Goal: Task Accomplishment & Management: Manage account settings

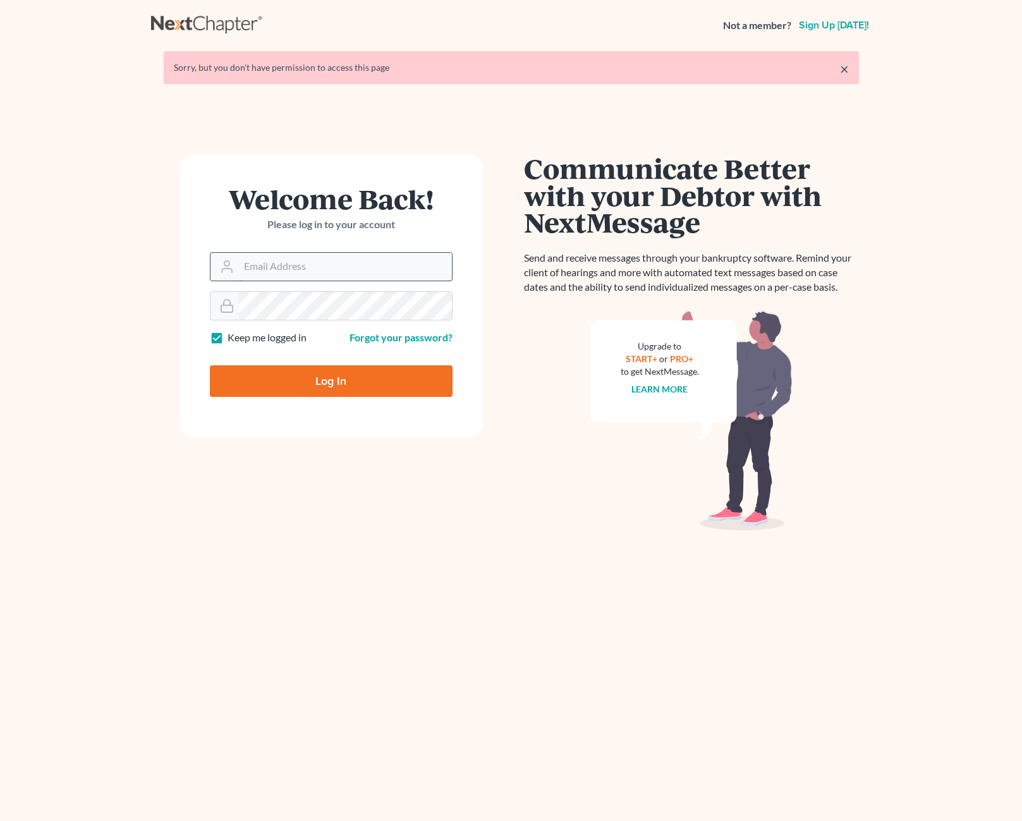
type input "[EMAIL_ADDRESS][DOMAIN_NAME]"
click at [319, 270] on input "[EMAIL_ADDRESS][DOMAIN_NAME]" at bounding box center [345, 267] width 213 height 28
click at [227, 391] on input "Log In" at bounding box center [331, 381] width 243 height 32
type input "Thinking..."
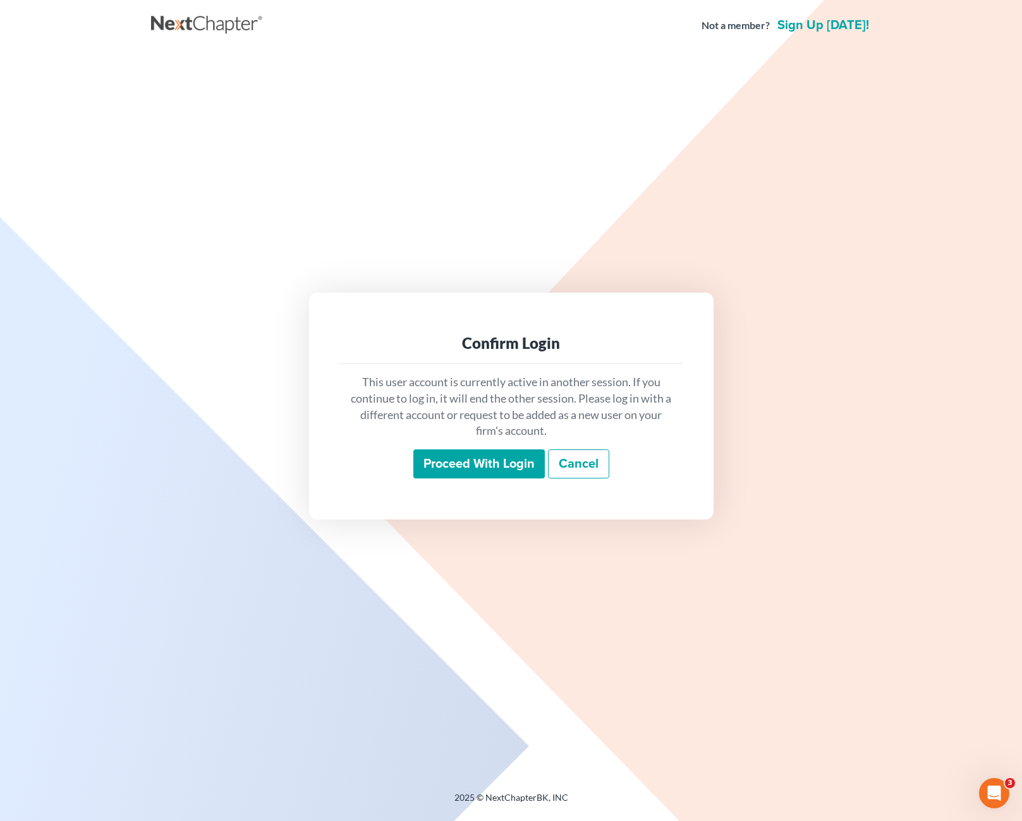
click at [487, 466] on input "Proceed with login" at bounding box center [478, 463] width 131 height 29
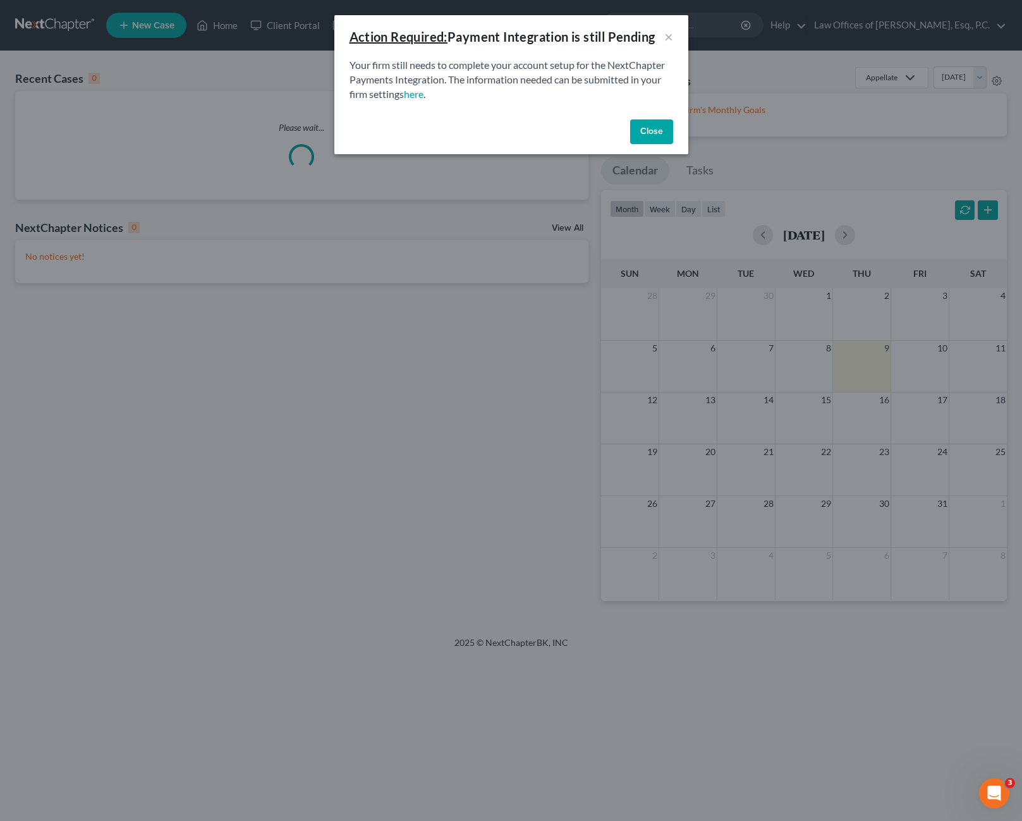
click at [657, 131] on button "Close" at bounding box center [651, 131] width 43 height 25
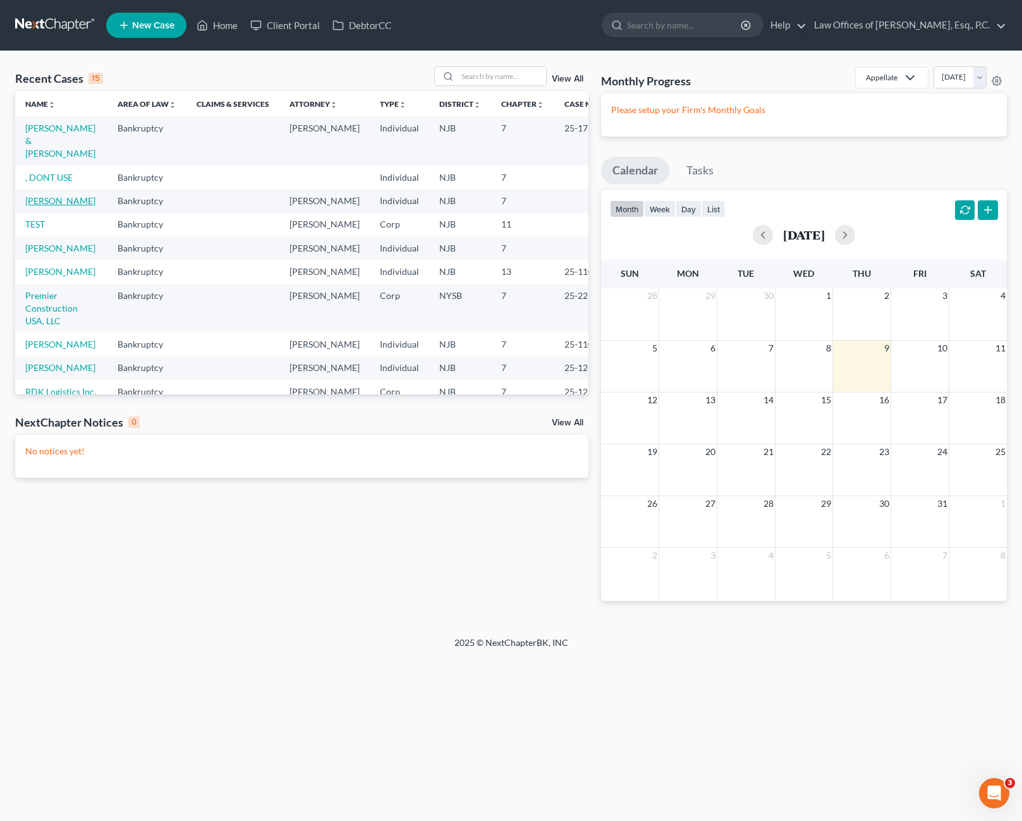
click at [63, 202] on link "[PERSON_NAME]" at bounding box center [60, 200] width 70 height 11
click at [45, 277] on link "[PERSON_NAME]" at bounding box center [60, 271] width 70 height 11
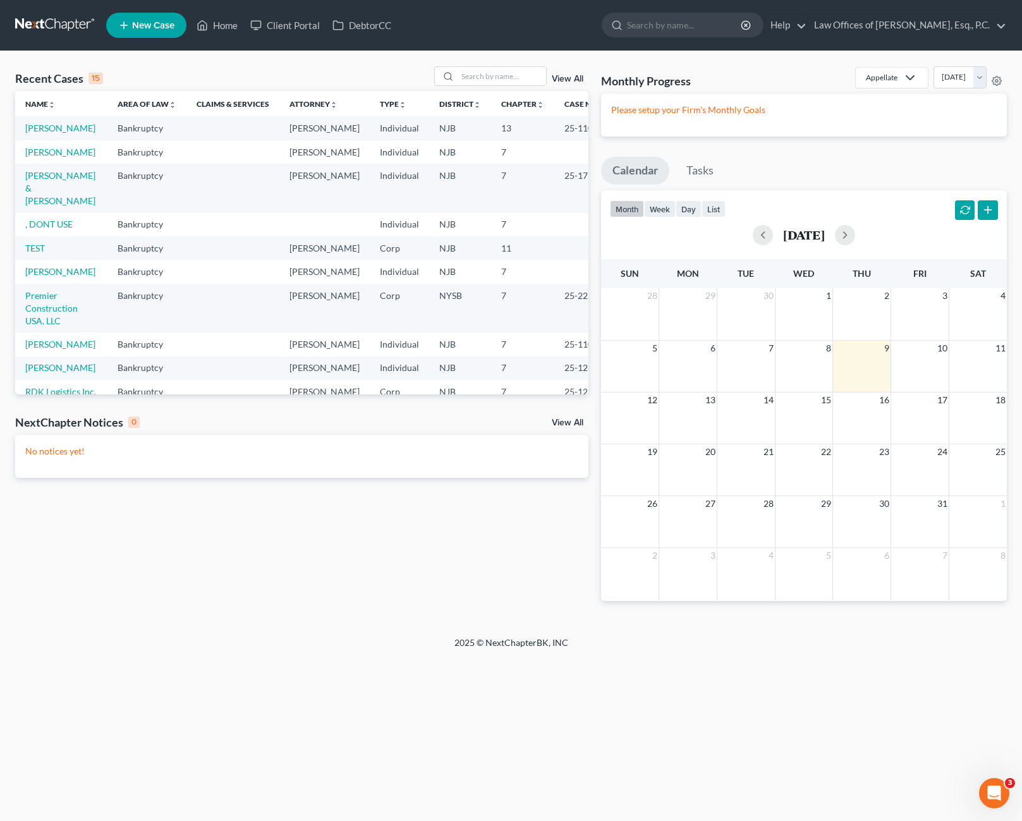
drag, startPoint x: 43, startPoint y: 136, endPoint x: 33, endPoint y: 163, distance: 29.0
click at [31, 164] on td "[PERSON_NAME]" at bounding box center [61, 151] width 92 height 23
click at [36, 132] on link "[PERSON_NAME]" at bounding box center [60, 128] width 70 height 11
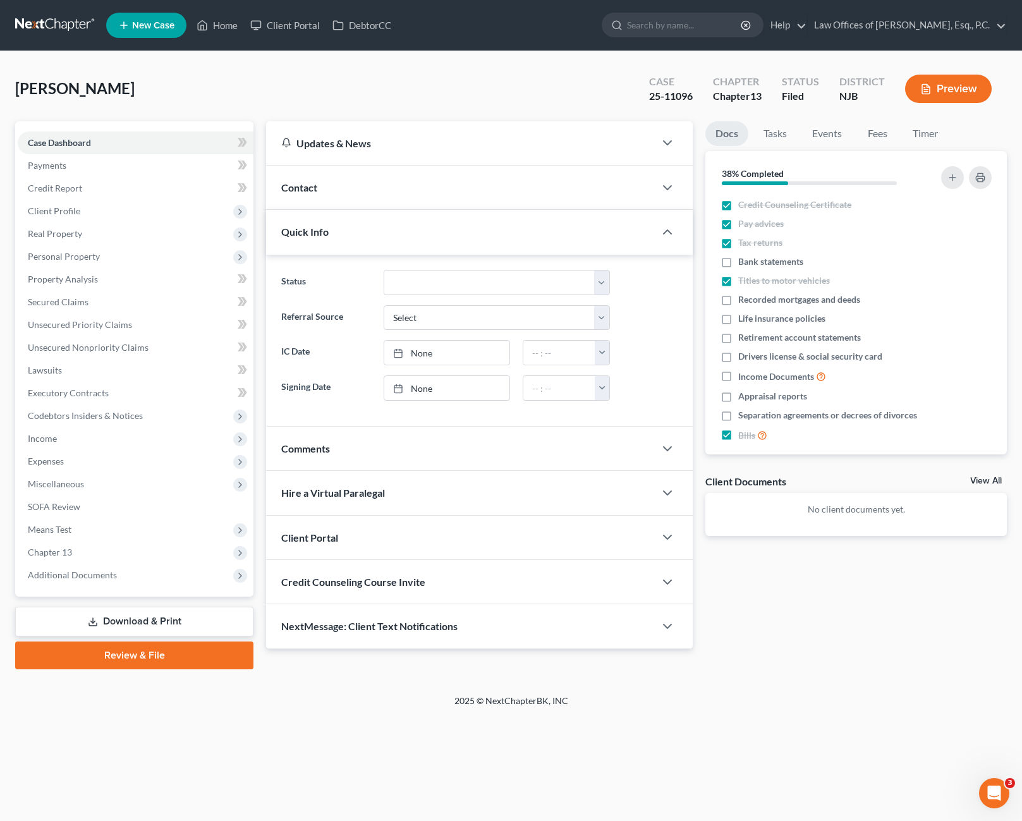
click at [170, 661] on link "Review & File" at bounding box center [134, 655] width 238 height 28
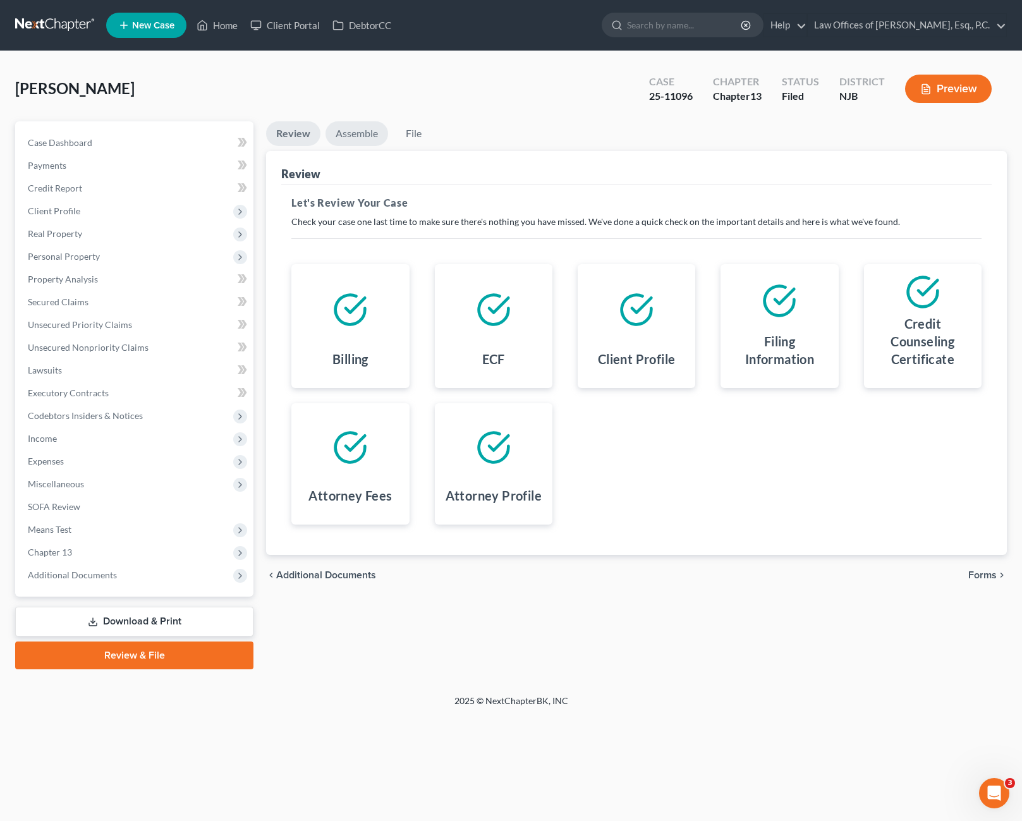
click at [350, 131] on link "Assemble" at bounding box center [356, 133] width 63 height 25
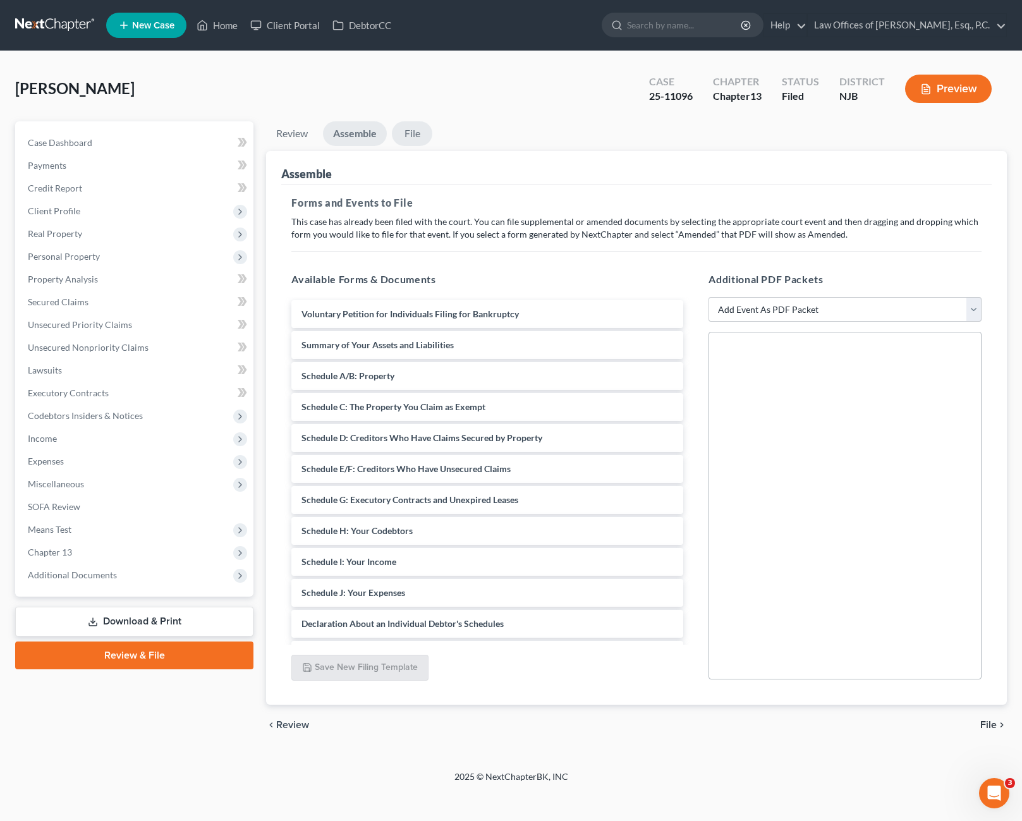
click at [416, 132] on link "File" at bounding box center [412, 133] width 40 height 25
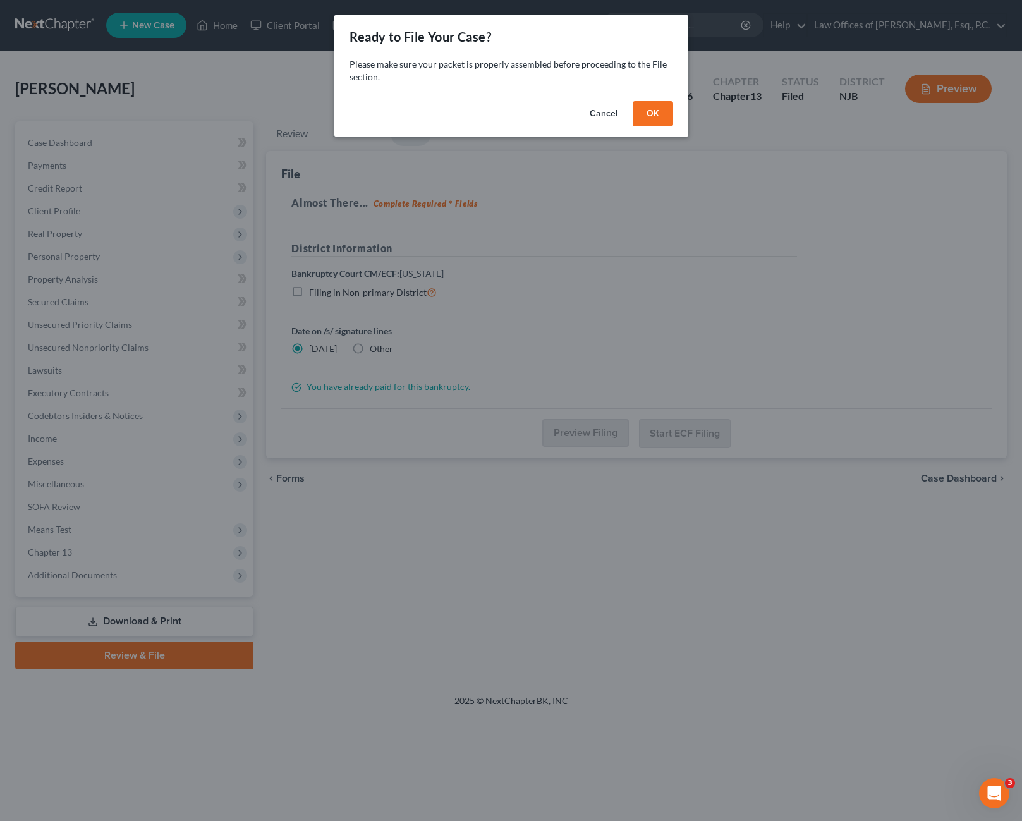
click at [617, 111] on button "Cancel" at bounding box center [603, 113] width 48 height 25
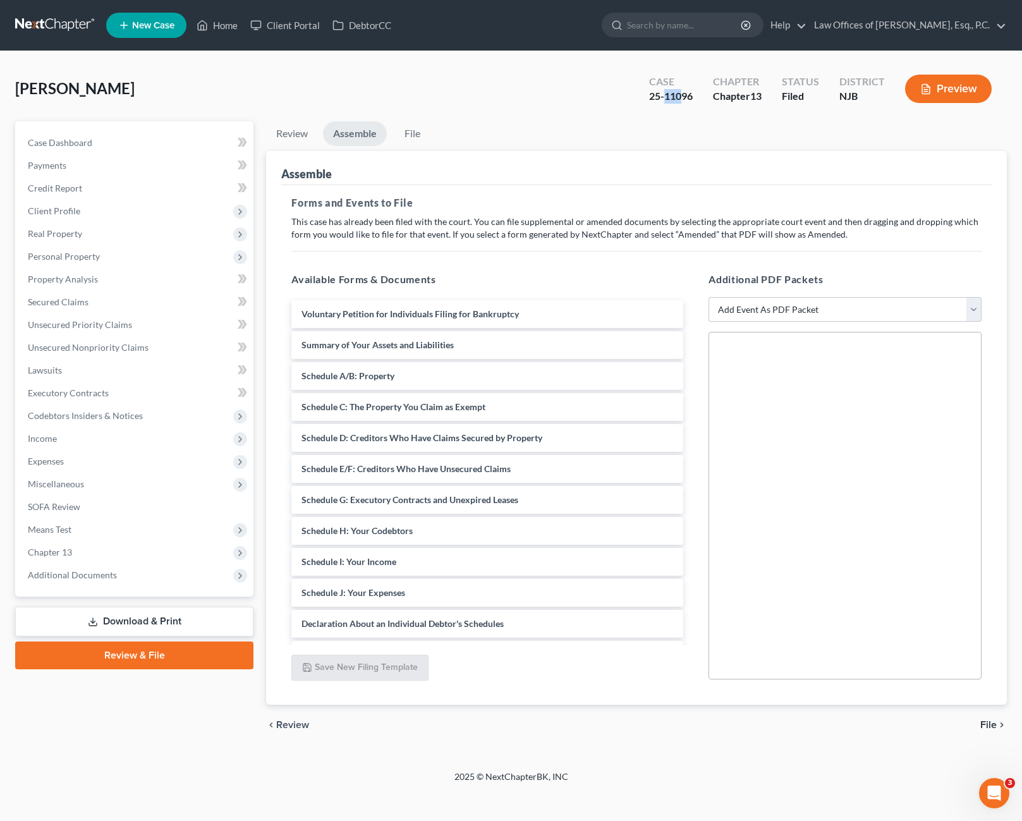
drag, startPoint x: 664, startPoint y: 95, endPoint x: 684, endPoint y: 95, distance: 19.6
click at [684, 95] on div "25-11096" at bounding box center [671, 96] width 44 height 15
drag, startPoint x: 684, startPoint y: 95, endPoint x: 682, endPoint y: 117, distance: 21.6
click at [682, 117] on div "[PERSON_NAME] Upgraded Case 25-11096 Chapter Chapter 13 Status [GEOGRAPHIC_DATA…" at bounding box center [510, 93] width 991 height 55
click at [113, 145] on link "Case Dashboard" at bounding box center [136, 142] width 236 height 23
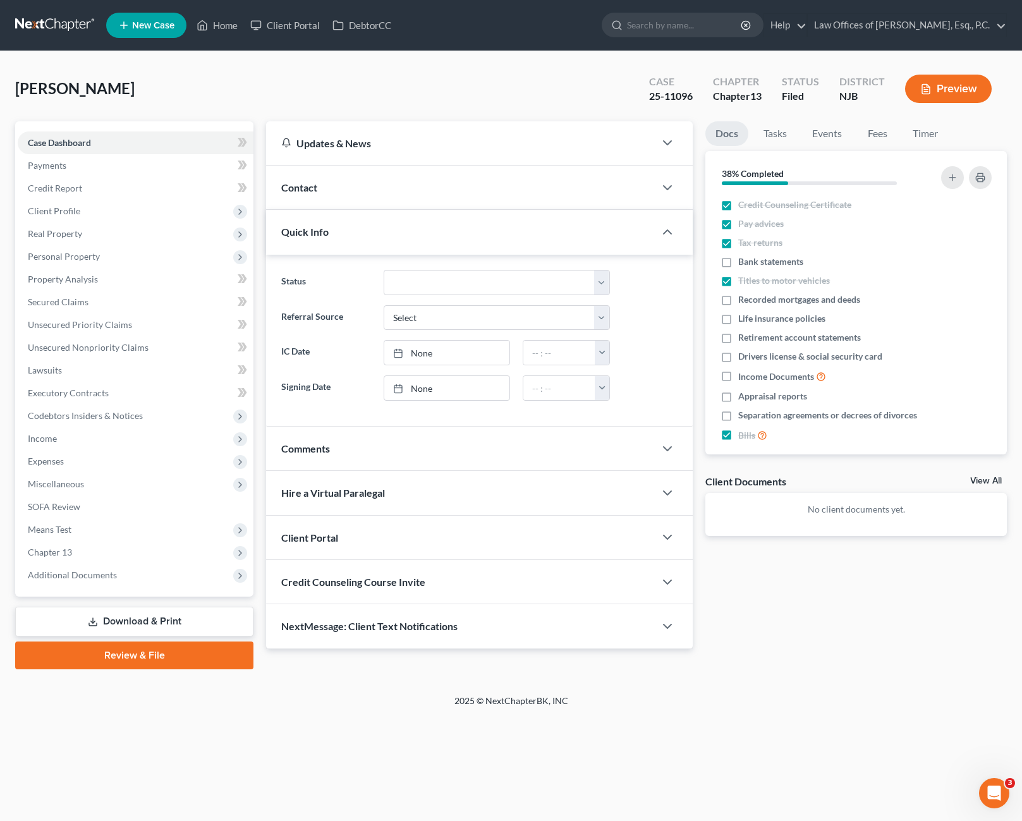
click at [605, 583] on div "Credit Counseling Course Invite" at bounding box center [460, 582] width 389 height 44
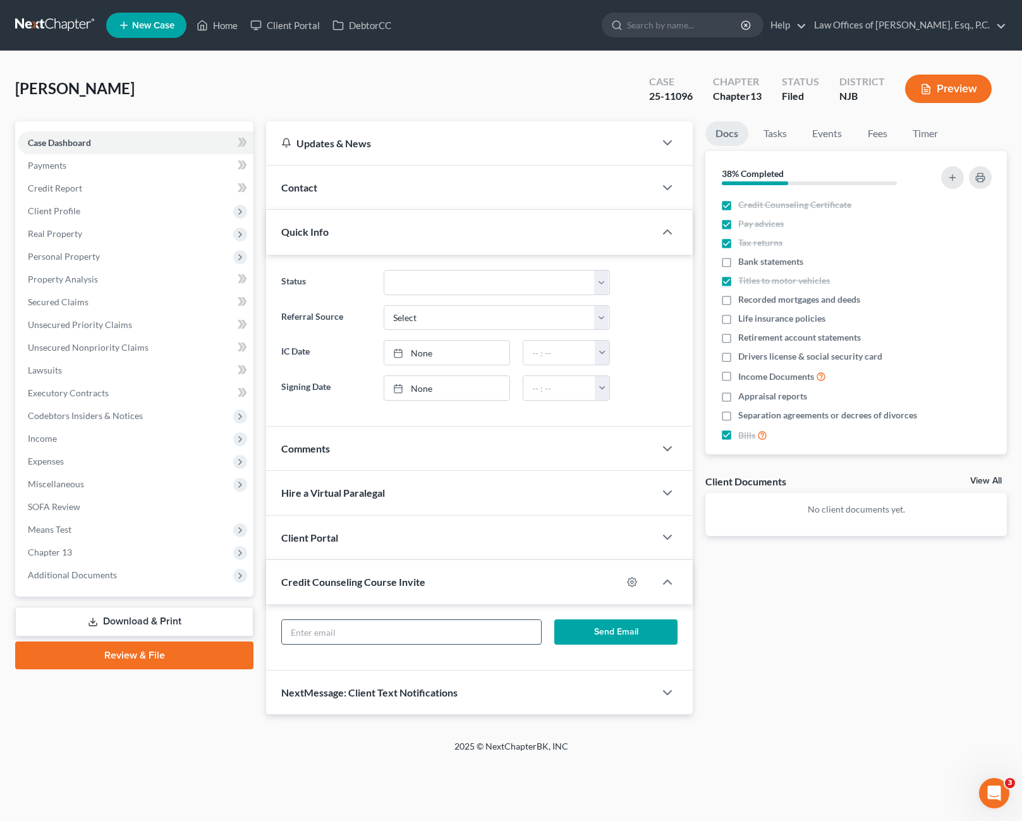
click at [449, 641] on input "text" at bounding box center [411, 632] width 258 height 24
click at [278, 750] on div "2025 © NextChapterBK, INC" at bounding box center [511, 751] width 720 height 23
click at [373, 628] on input "text" at bounding box center [411, 632] width 258 height 24
type input "[EMAIL_ADDRESS][DOMAIN_NAME]"
click at [426, 653] on form "[EMAIL_ADDRESS][DOMAIN_NAME] Send Email" at bounding box center [479, 636] width 409 height 35
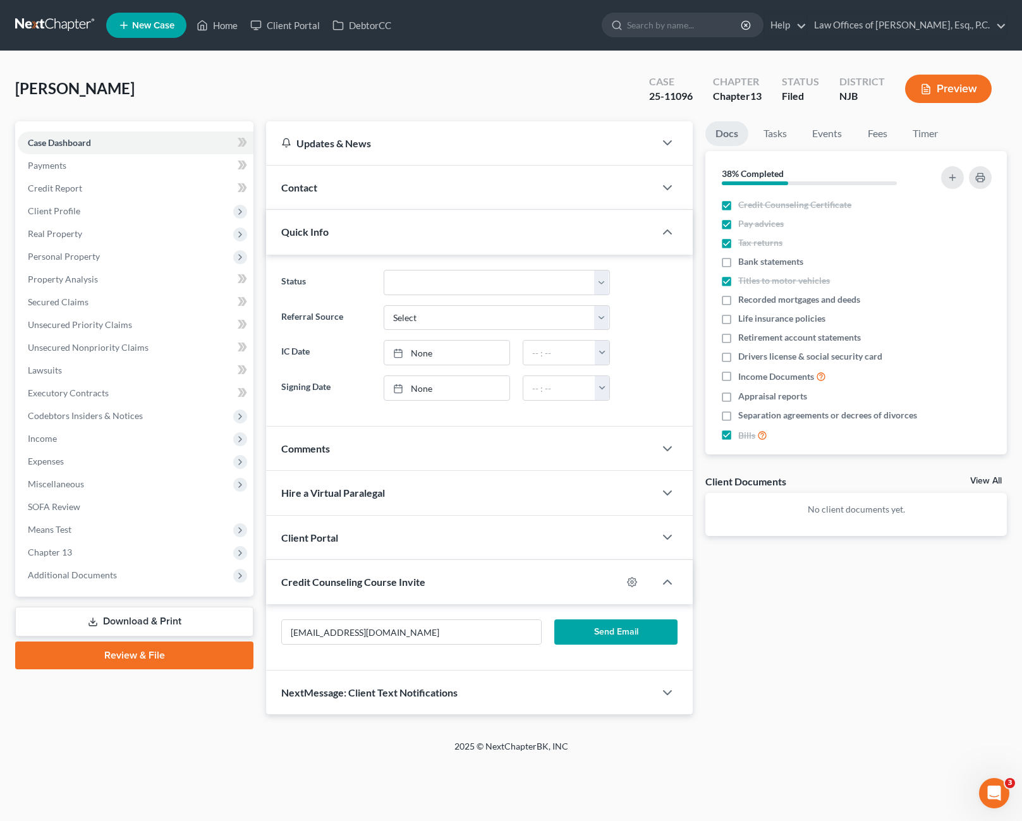
click at [608, 631] on button "Send Email" at bounding box center [616, 631] width 124 height 25
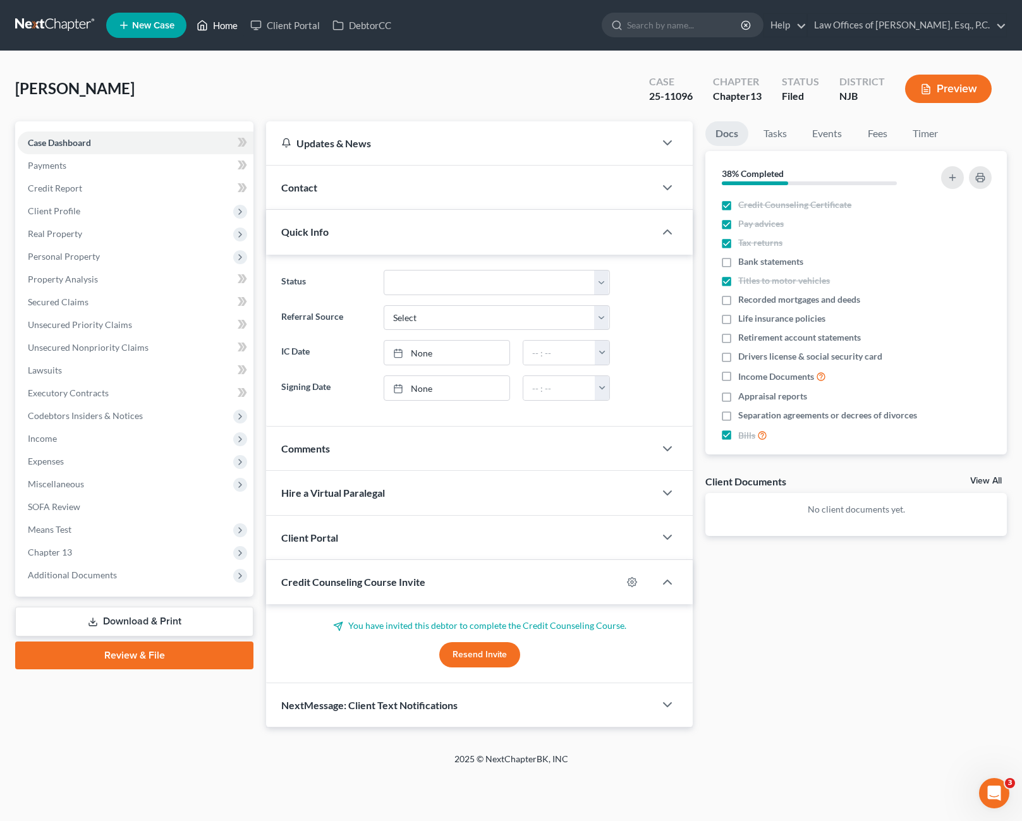
click at [212, 27] on link "Home" at bounding box center [217, 25] width 54 height 23
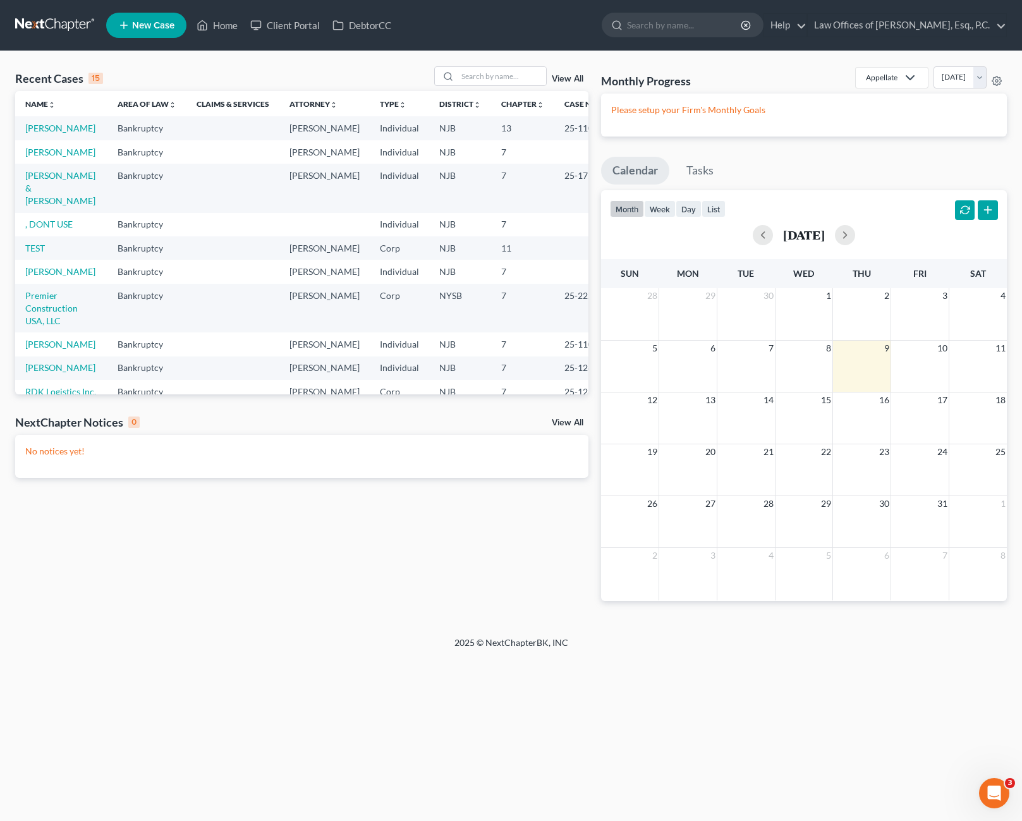
click at [572, 77] on link "View All" at bounding box center [568, 79] width 32 height 9
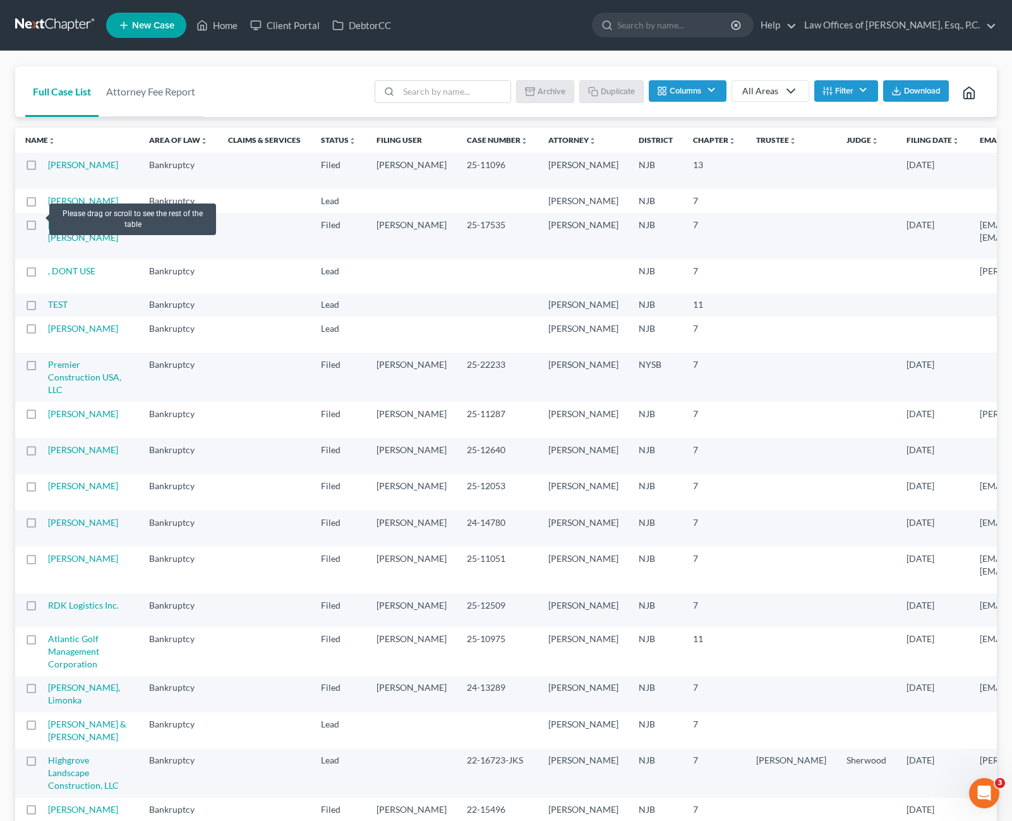
click at [43, 204] on label at bounding box center [43, 204] width 0 height 0
click at [48, 203] on input "checkbox" at bounding box center [52, 199] width 8 height 8
click at [552, 95] on button "Archive" at bounding box center [547, 90] width 57 height 21
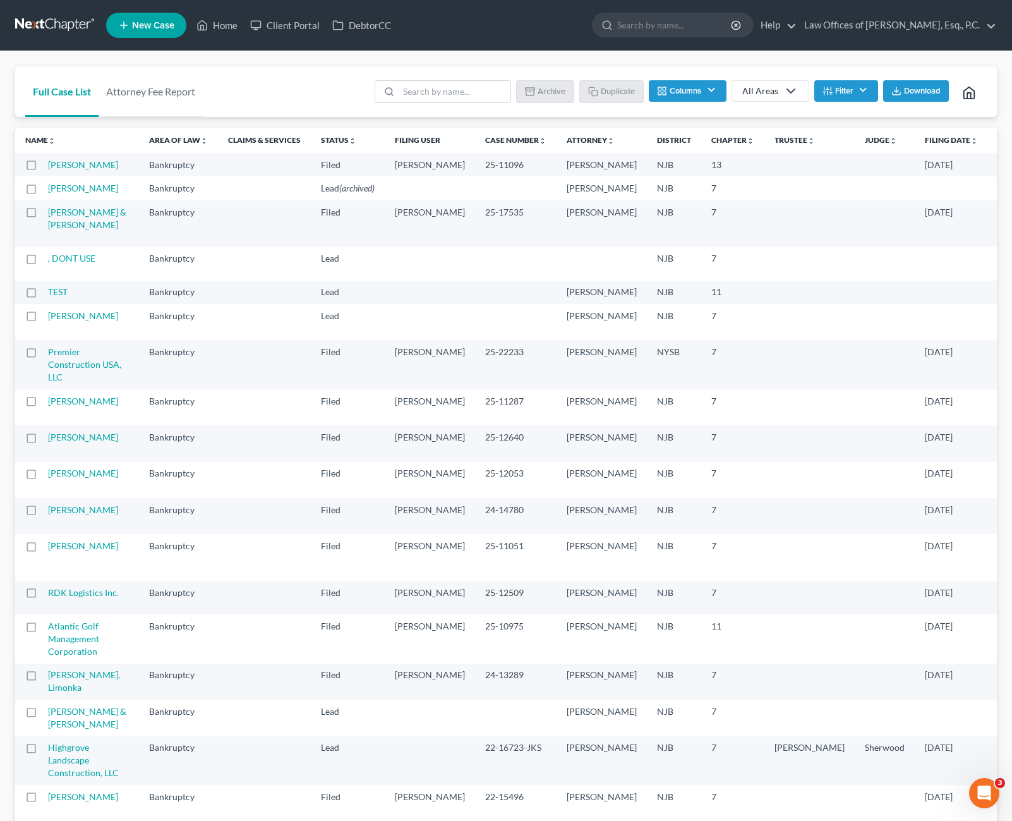
click at [43, 191] on label at bounding box center [43, 191] width 0 height 0
click at [48, 190] on input "checkbox" at bounding box center [52, 186] width 8 height 8
click at [711, 94] on button "Columns" at bounding box center [687, 90] width 77 height 21
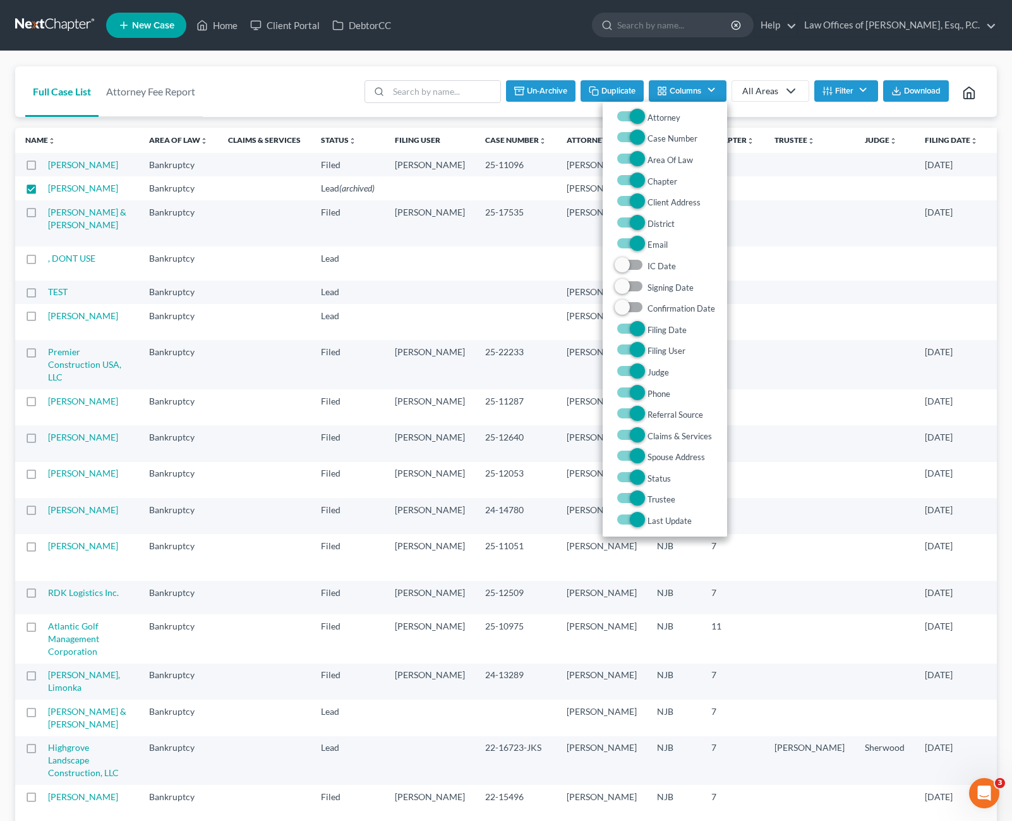
click at [711, 94] on button "Columns" at bounding box center [687, 90] width 77 height 21
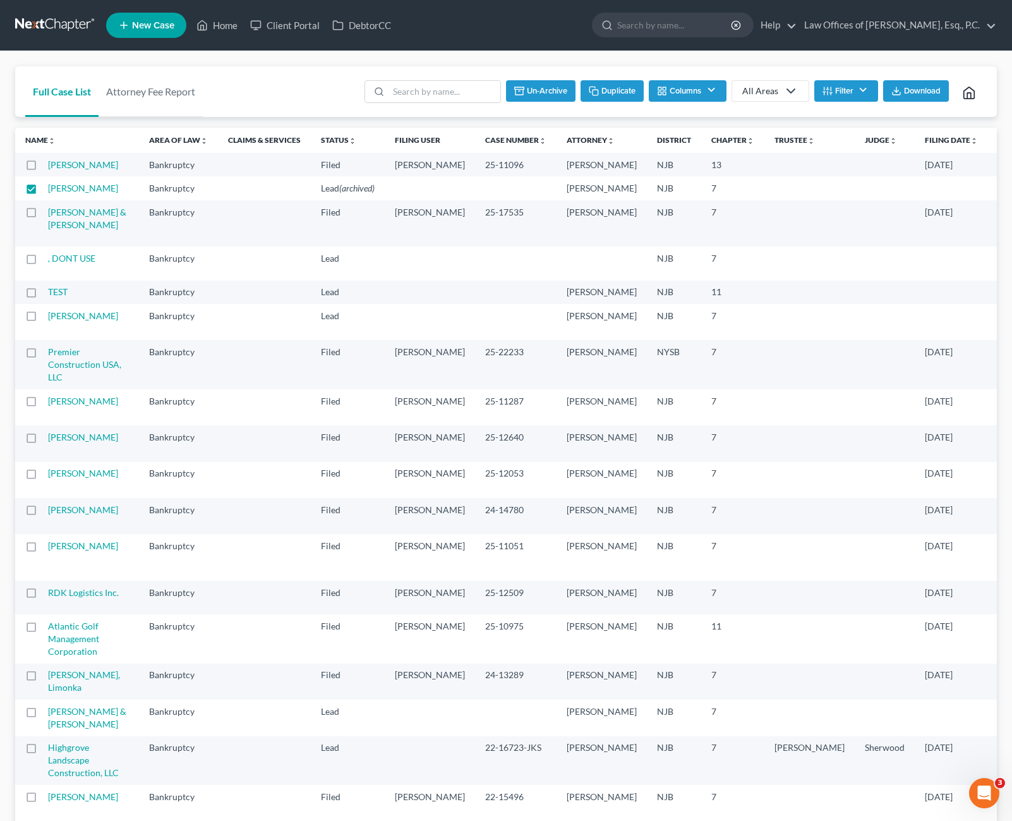
click at [43, 191] on label at bounding box center [43, 191] width 0 height 0
click at [48, 190] on input "checkbox" at bounding box center [52, 186] width 8 height 8
checkbox input "false"
click at [43, 168] on label at bounding box center [43, 168] width 0 height 0
click at [48, 167] on input "checkbox" at bounding box center [52, 163] width 8 height 8
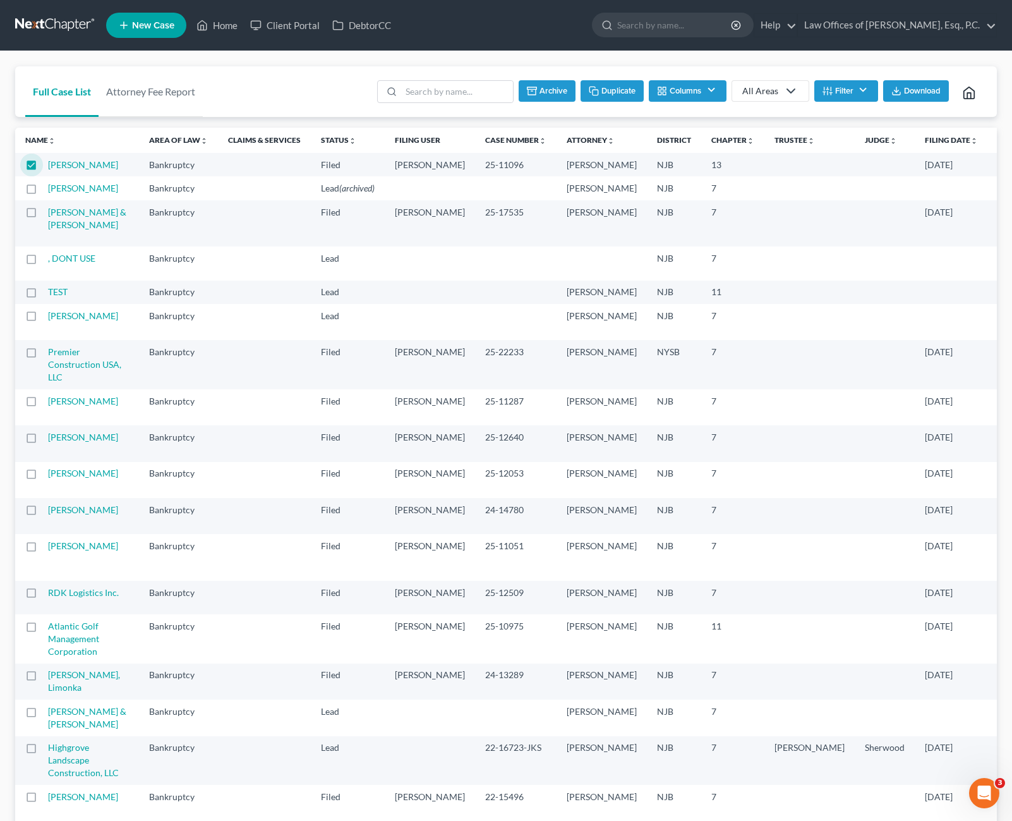
click at [475, 166] on td "25-11096" at bounding box center [516, 164] width 82 height 23
click at [622, 95] on button "Duplicate" at bounding box center [612, 90] width 63 height 21
click at [43, 168] on label at bounding box center [43, 168] width 0 height 0
click at [48, 164] on input "checkbox" at bounding box center [52, 163] width 8 height 8
click at [43, 168] on label at bounding box center [43, 168] width 0 height 0
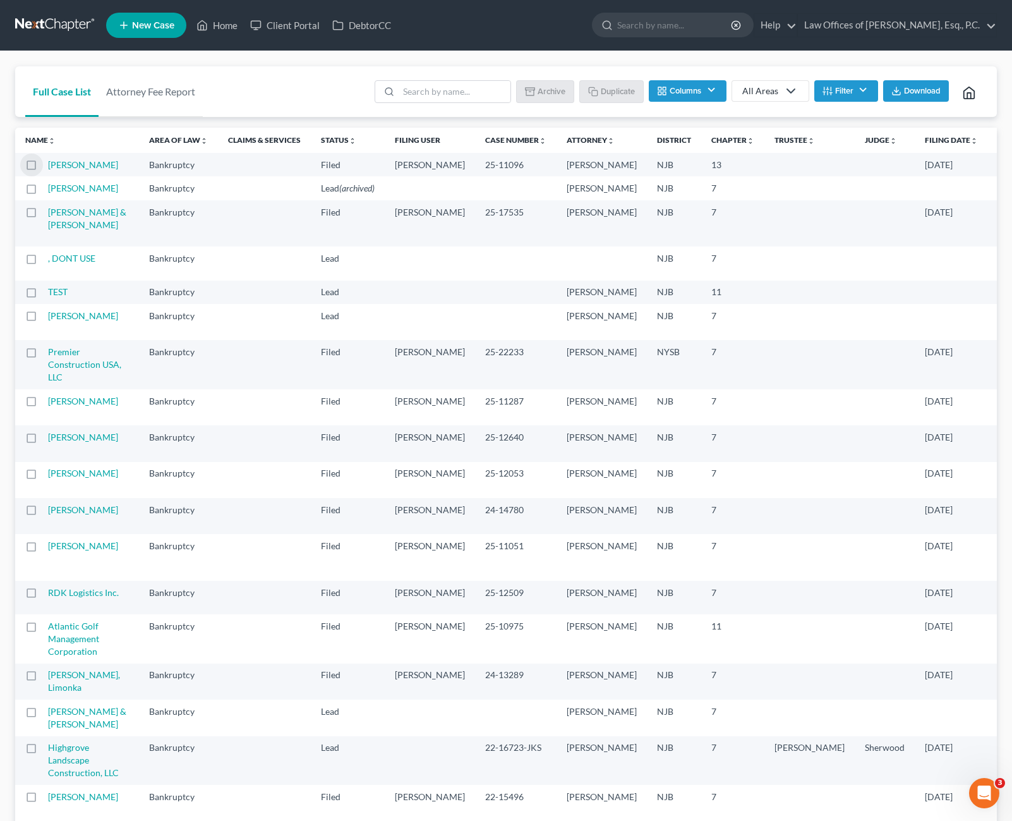
click at [48, 167] on input "checkbox" at bounding box center [52, 163] width 8 height 8
drag, startPoint x: 743, startPoint y: 174, endPoint x: 728, endPoint y: 186, distance: 18.8
click at [855, 176] on td at bounding box center [885, 164] width 60 height 23
checkbox input "false"
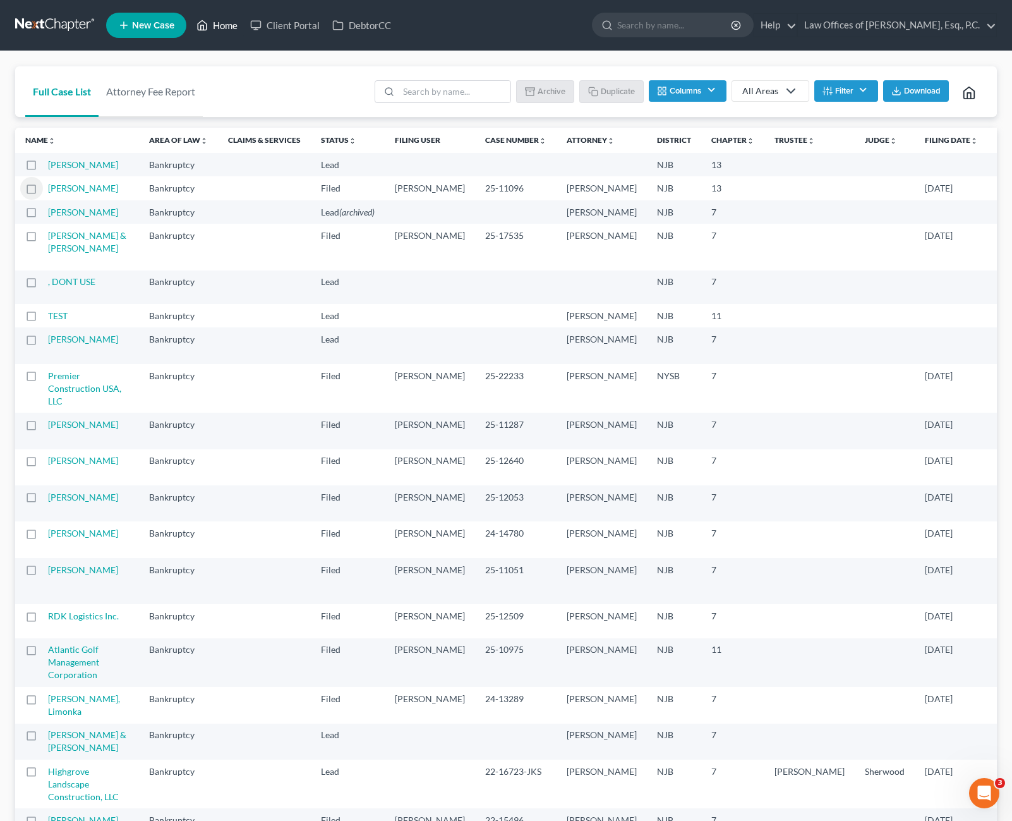
click at [221, 23] on link "Home" at bounding box center [217, 25] width 54 height 23
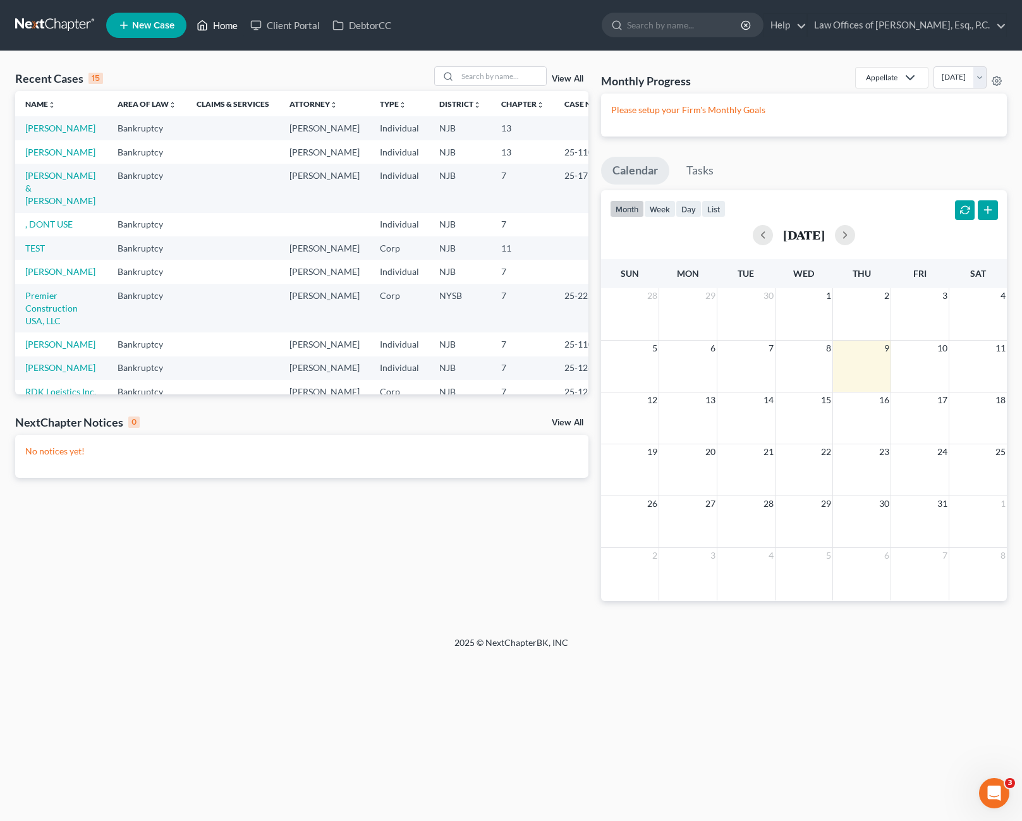
click at [227, 25] on link "Home" at bounding box center [217, 25] width 54 height 23
click at [570, 81] on link "View All" at bounding box center [568, 79] width 32 height 9
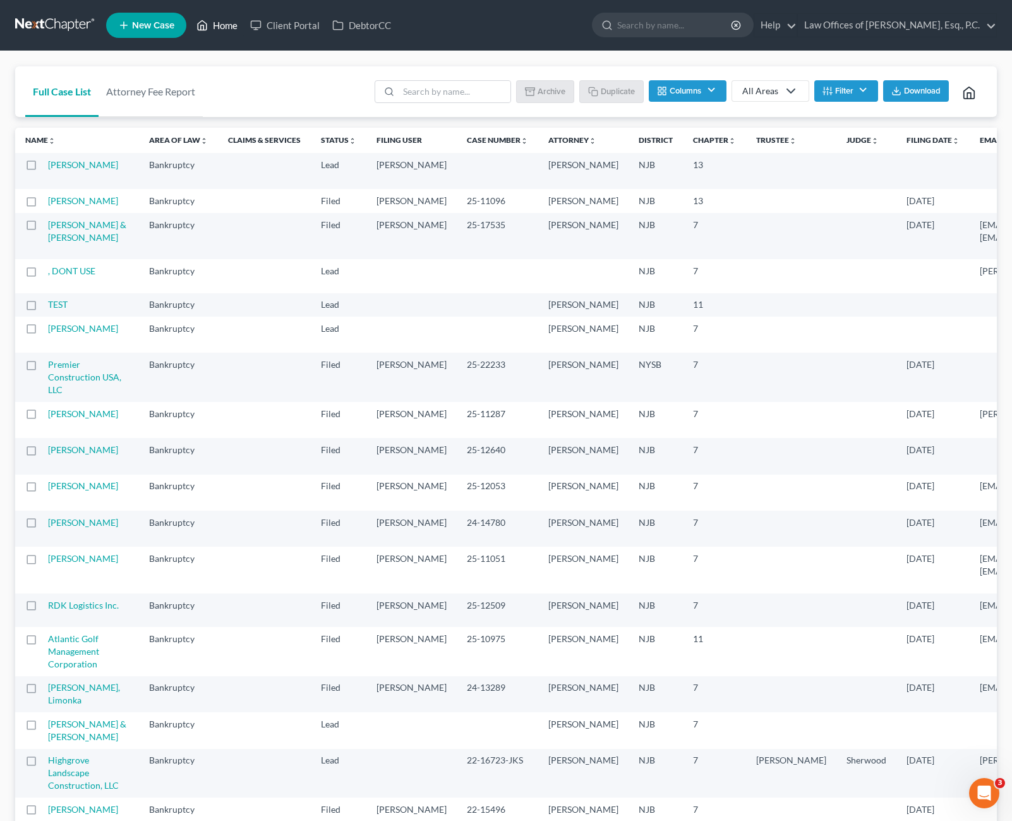
click at [224, 24] on link "Home" at bounding box center [217, 25] width 54 height 23
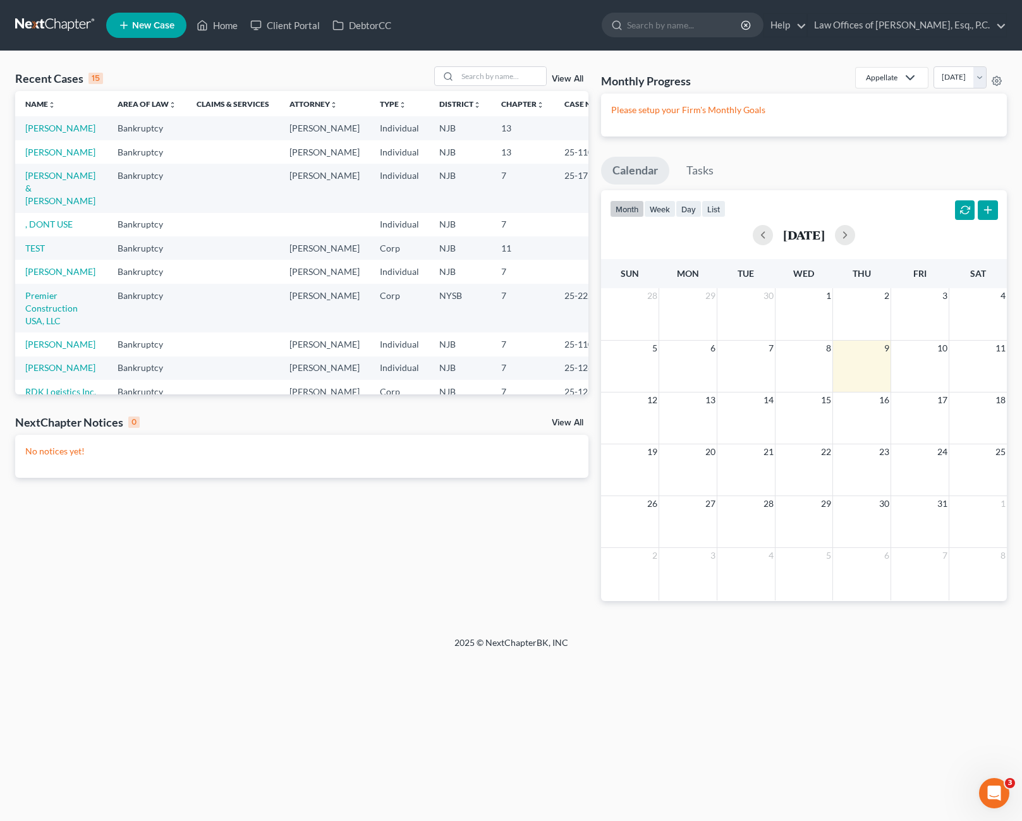
click at [583, 81] on link "View All" at bounding box center [568, 79] width 32 height 9
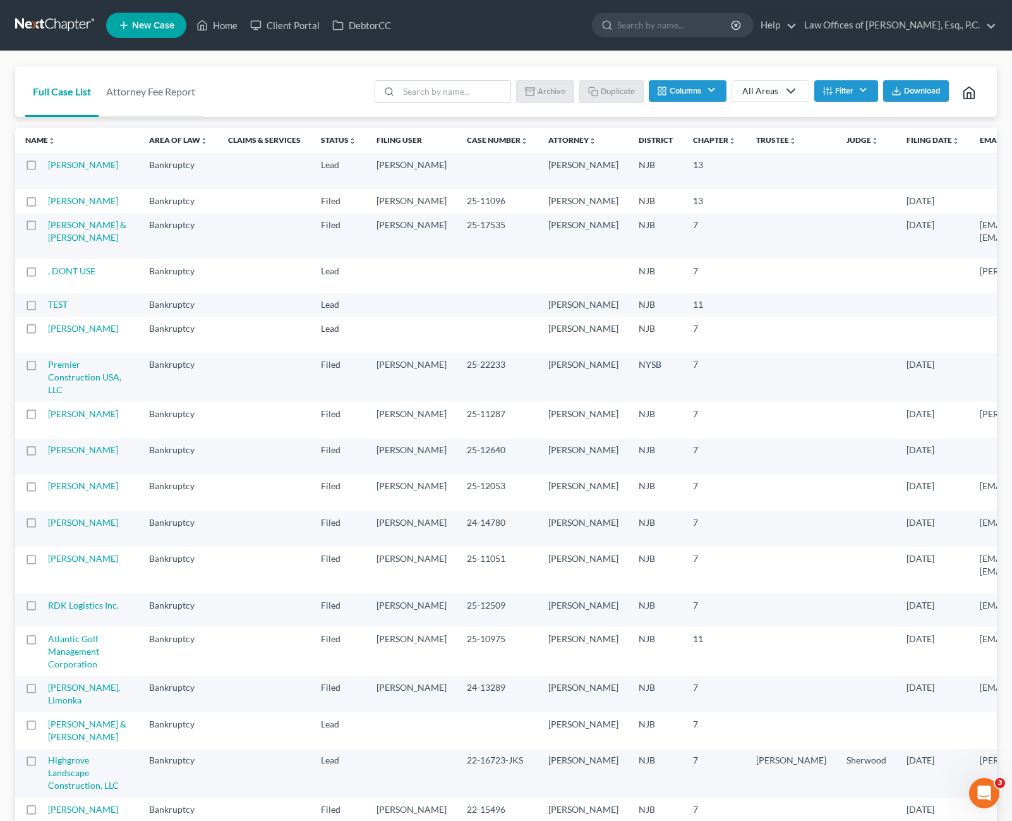
click at [43, 168] on label at bounding box center [43, 168] width 0 height 0
click at [48, 167] on input "checkbox" at bounding box center [52, 163] width 8 height 8
click at [43, 168] on label at bounding box center [43, 168] width 0 height 0
click at [48, 167] on input "checkbox" at bounding box center [52, 163] width 8 height 8
checkbox input "false"
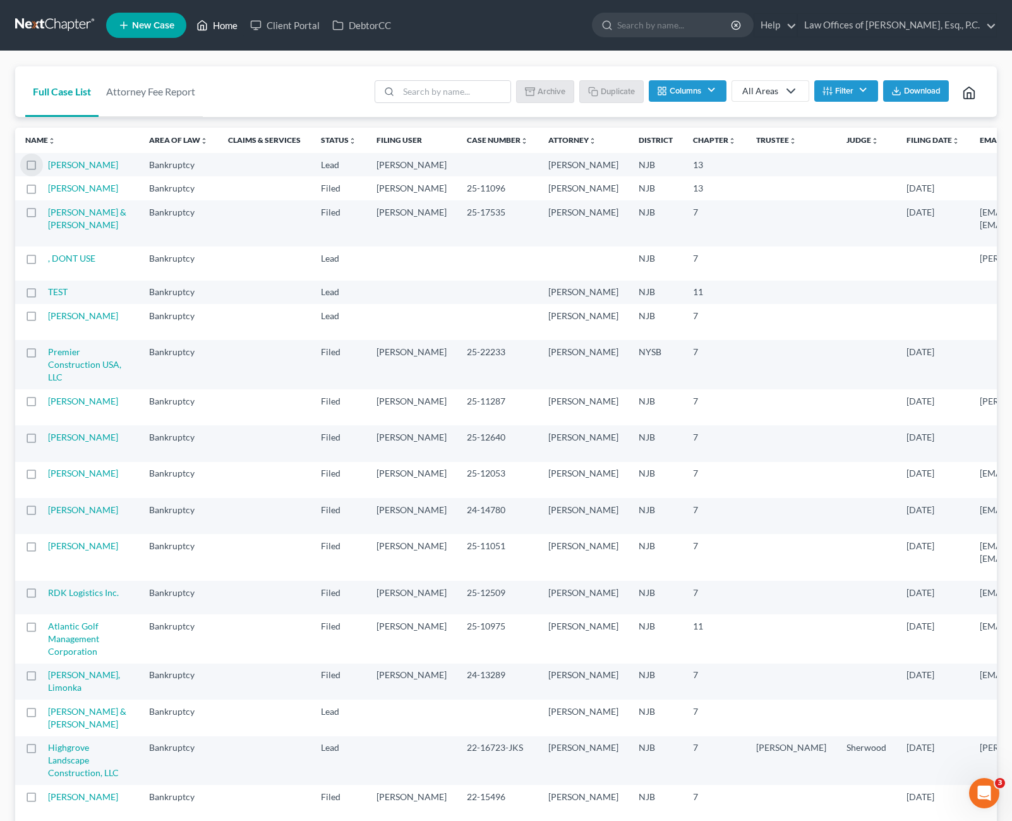
click at [219, 28] on link "Home" at bounding box center [217, 25] width 54 height 23
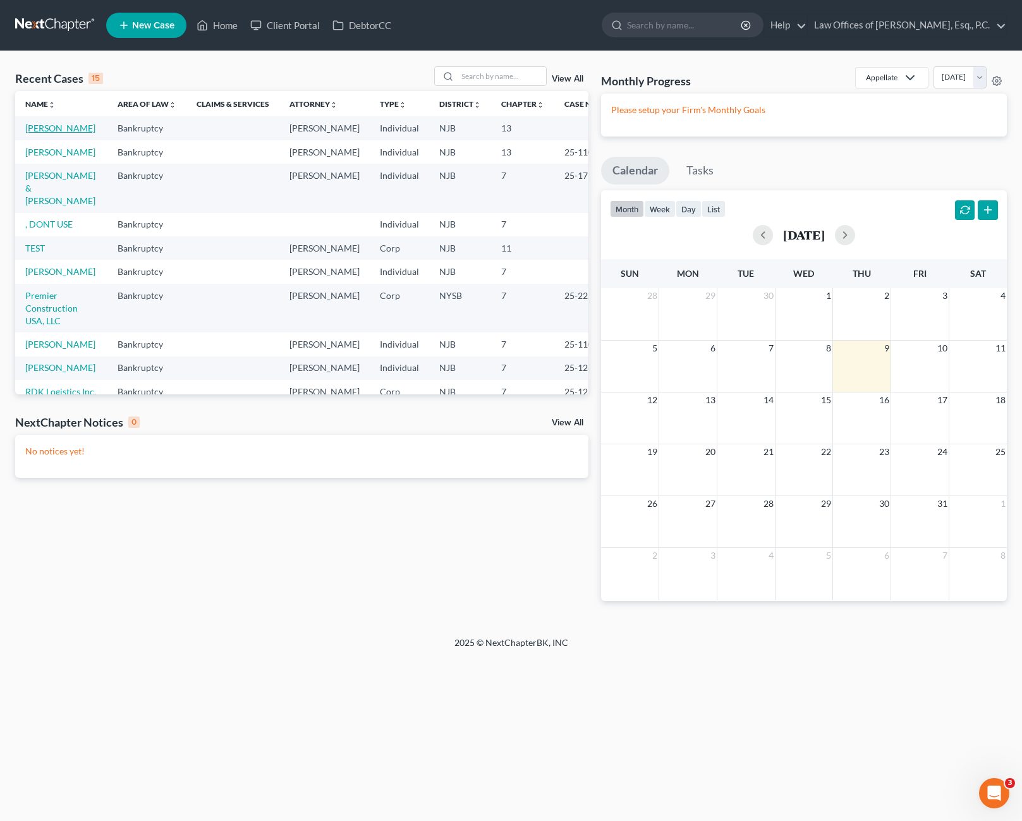
click at [41, 130] on link "[PERSON_NAME]" at bounding box center [60, 128] width 70 height 11
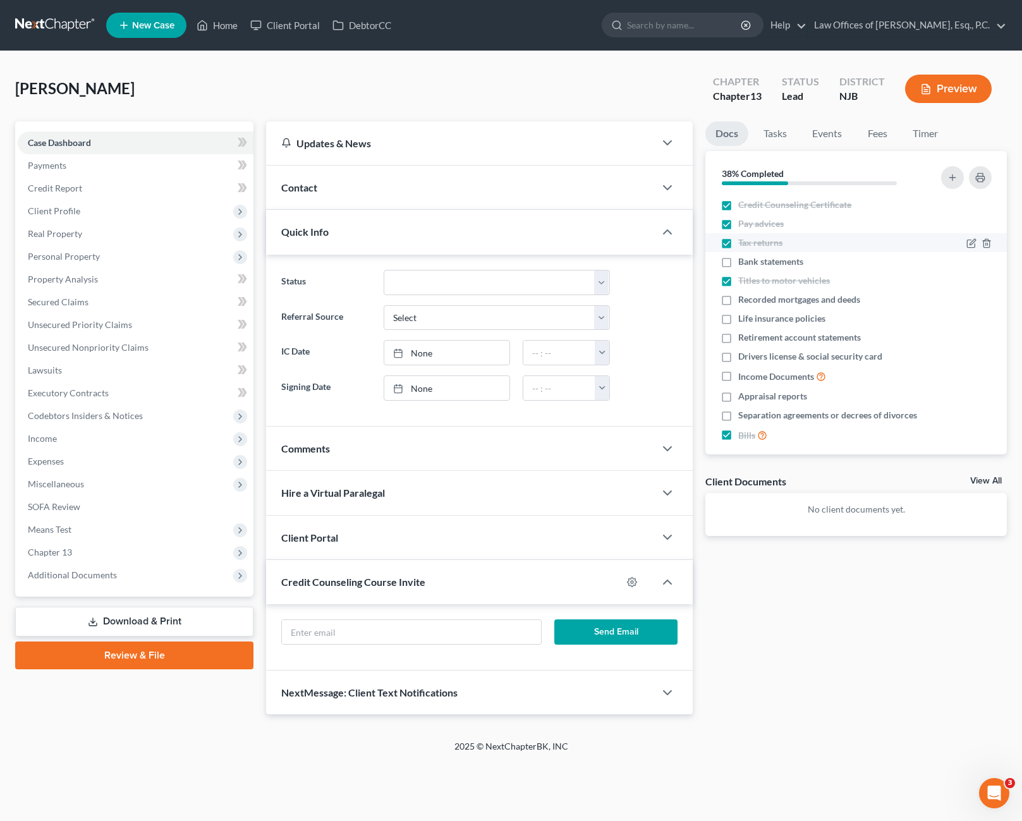
click at [738, 246] on label "Tax returns" at bounding box center [760, 242] width 44 height 13
click at [743, 245] on input "Tax returns" at bounding box center [747, 240] width 8 height 8
checkbox input "false"
click at [738, 207] on label "Credit Counseling Certificate" at bounding box center [794, 204] width 113 height 13
click at [743, 207] on input "Credit Counseling Certificate" at bounding box center [747, 202] width 8 height 8
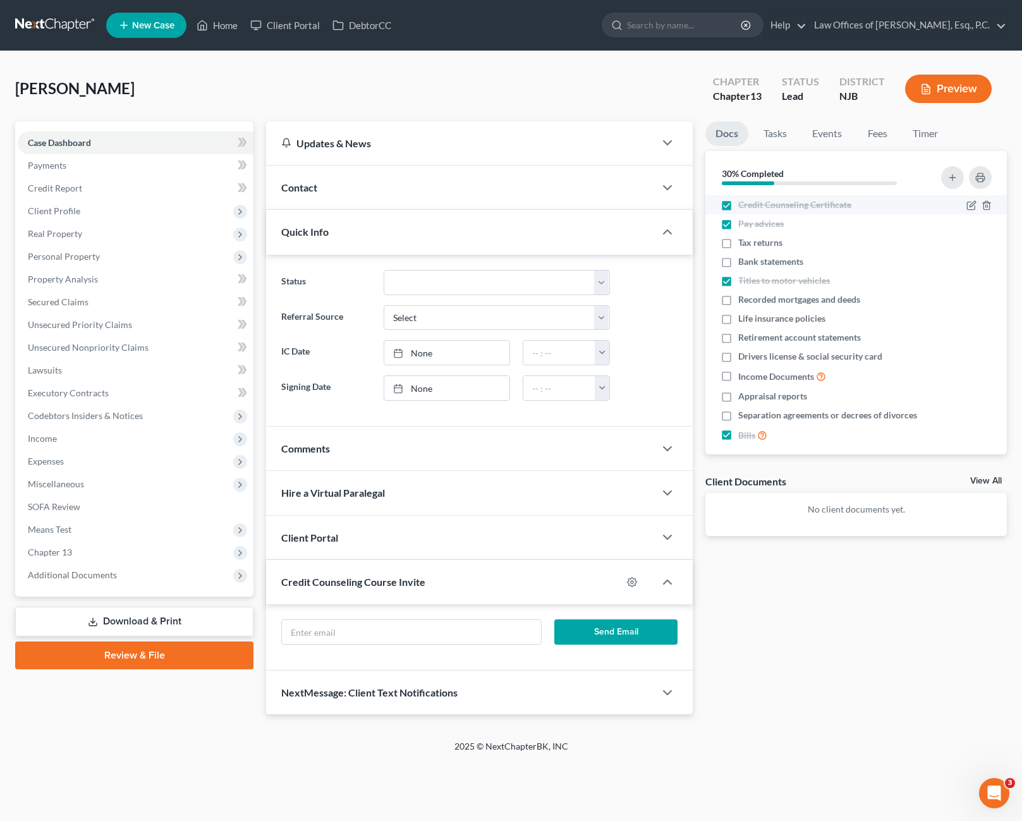
checkbox input "false"
click at [738, 226] on label "Pay advices" at bounding box center [760, 223] width 45 height 13
click at [743, 226] on input "Pay advices" at bounding box center [747, 221] width 8 height 8
click at [738, 226] on label "Pay advices" at bounding box center [760, 223] width 45 height 13
click at [743, 226] on input "Pay advices" at bounding box center [747, 221] width 8 height 8
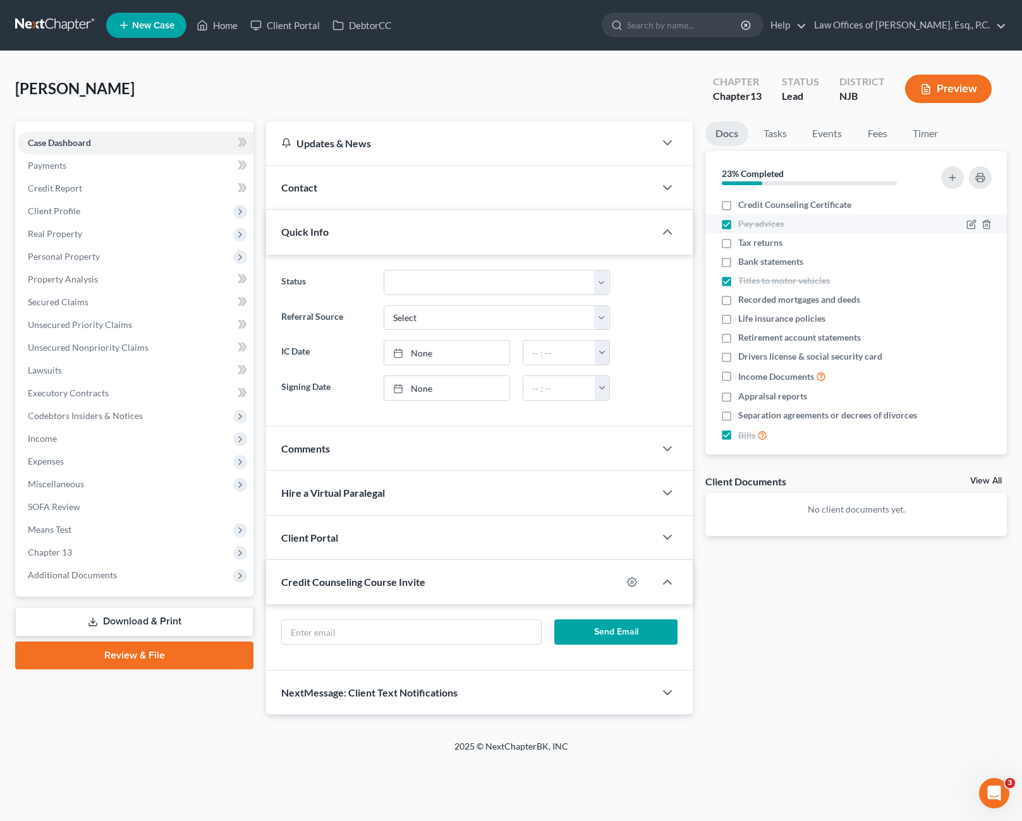
click at [738, 226] on label "Pay advices" at bounding box center [760, 223] width 45 height 13
click at [743, 226] on input "Pay advices" at bounding box center [747, 221] width 8 height 8
click at [738, 226] on label "Pay advices" at bounding box center [760, 223] width 45 height 13
click at [743, 226] on input "Pay advices" at bounding box center [747, 221] width 8 height 8
click at [738, 226] on label "Pay advices" at bounding box center [760, 223] width 45 height 13
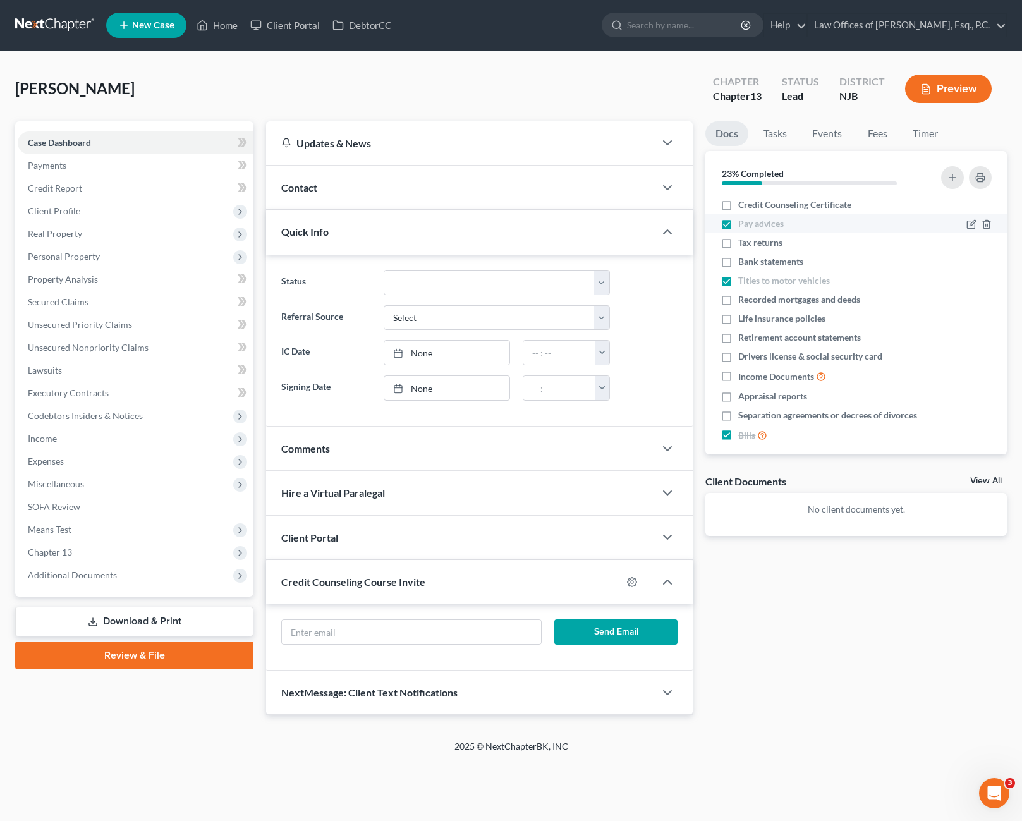
click at [743, 226] on input "Pay advices" at bounding box center [747, 221] width 8 height 8
click at [738, 226] on label "Pay advices" at bounding box center [760, 223] width 45 height 13
click at [743, 226] on input "Pay advices" at bounding box center [747, 221] width 8 height 8
checkbox input "true"
click at [431, 625] on input "text" at bounding box center [411, 632] width 258 height 24
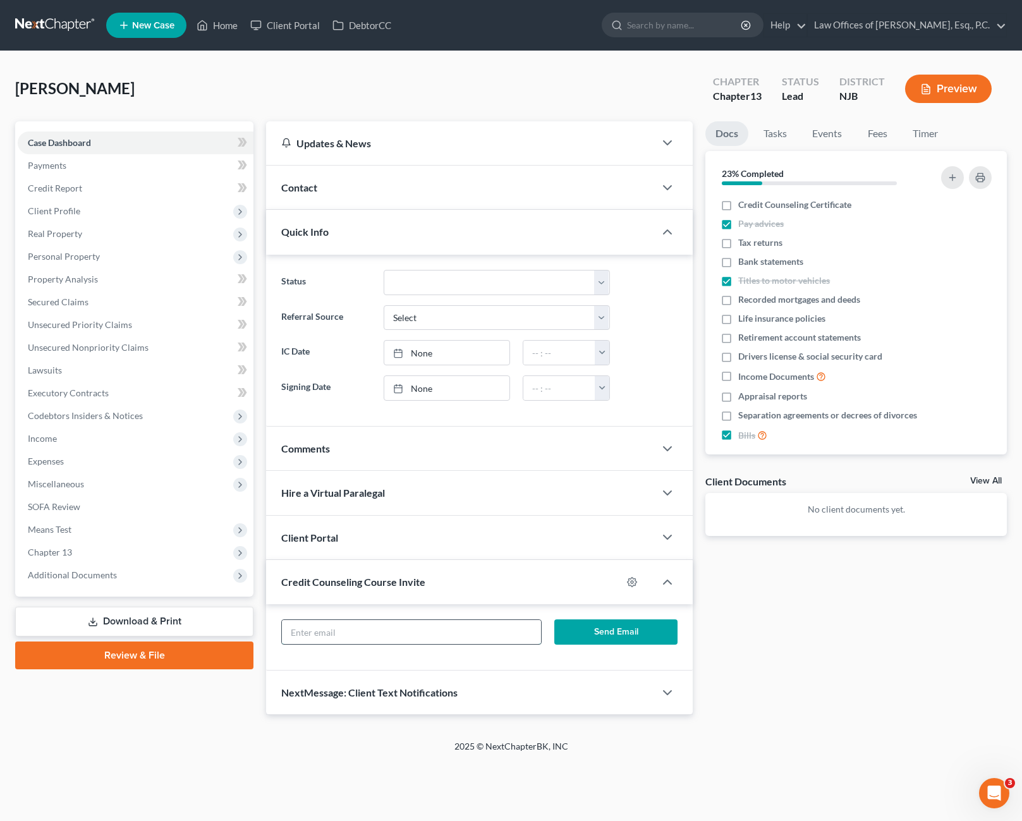
type input "[EMAIL_ADDRESS][DOMAIN_NAME]"
click at [630, 638] on button "Send Email" at bounding box center [616, 631] width 124 height 25
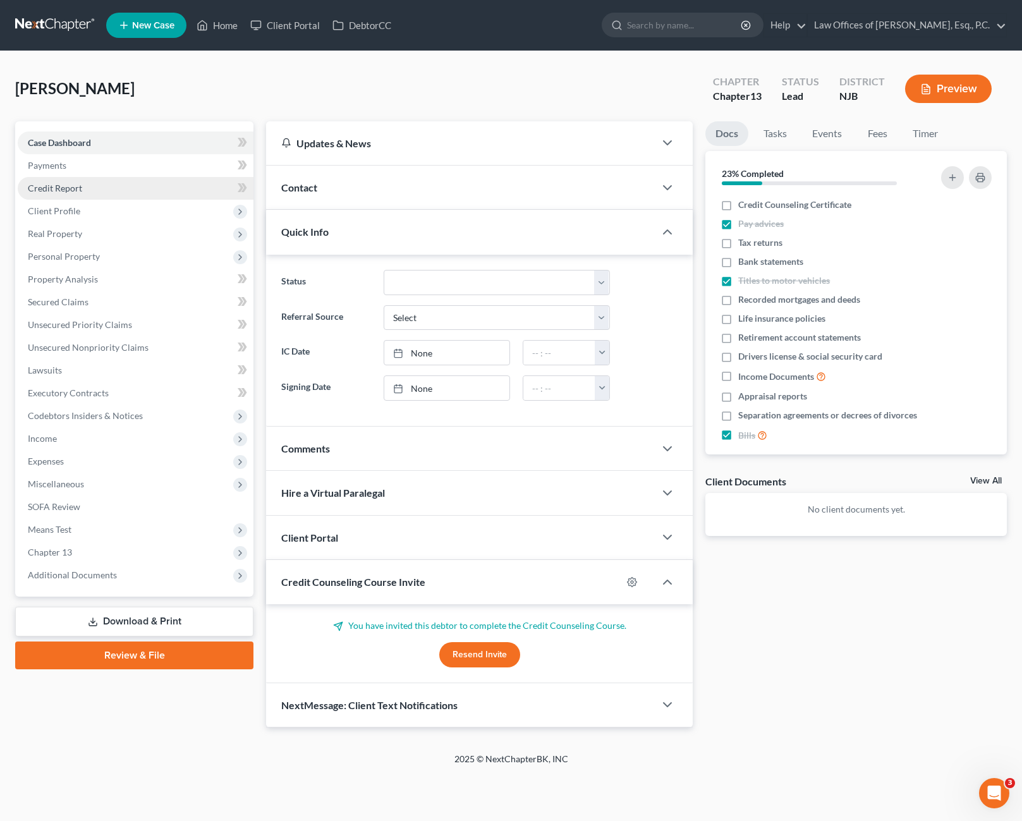
click at [94, 191] on link "Credit Report" at bounding box center [136, 188] width 236 height 23
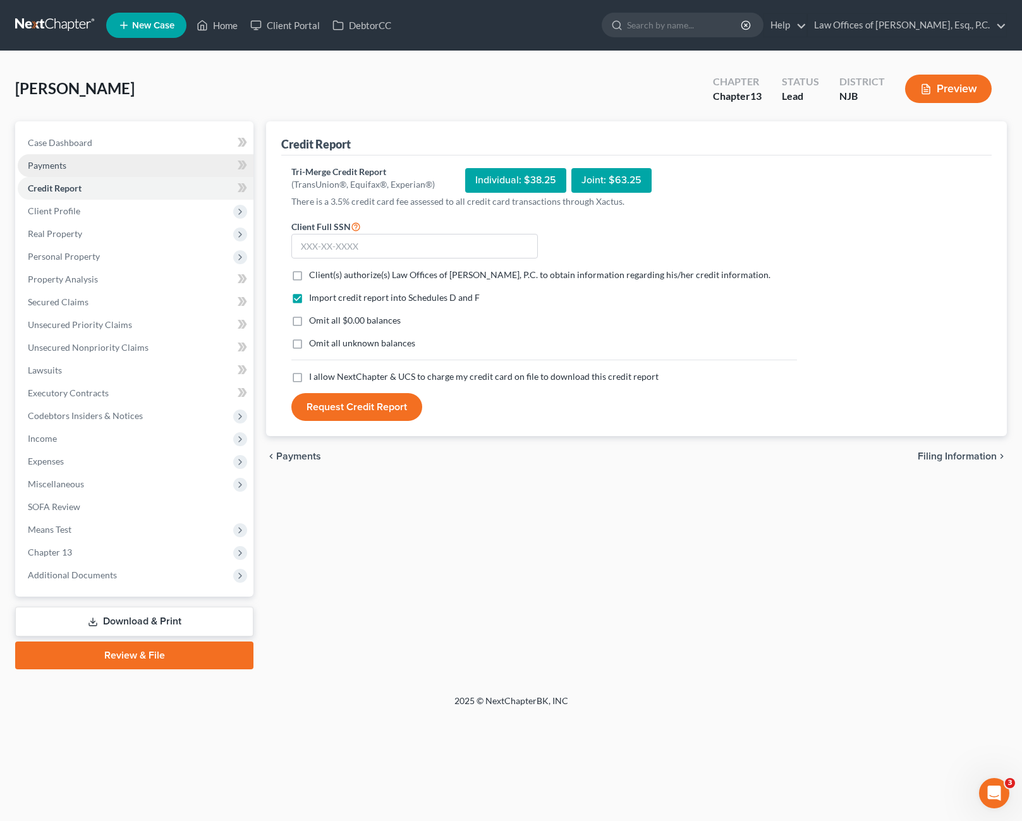
click at [77, 170] on link "Payments" at bounding box center [136, 165] width 236 height 23
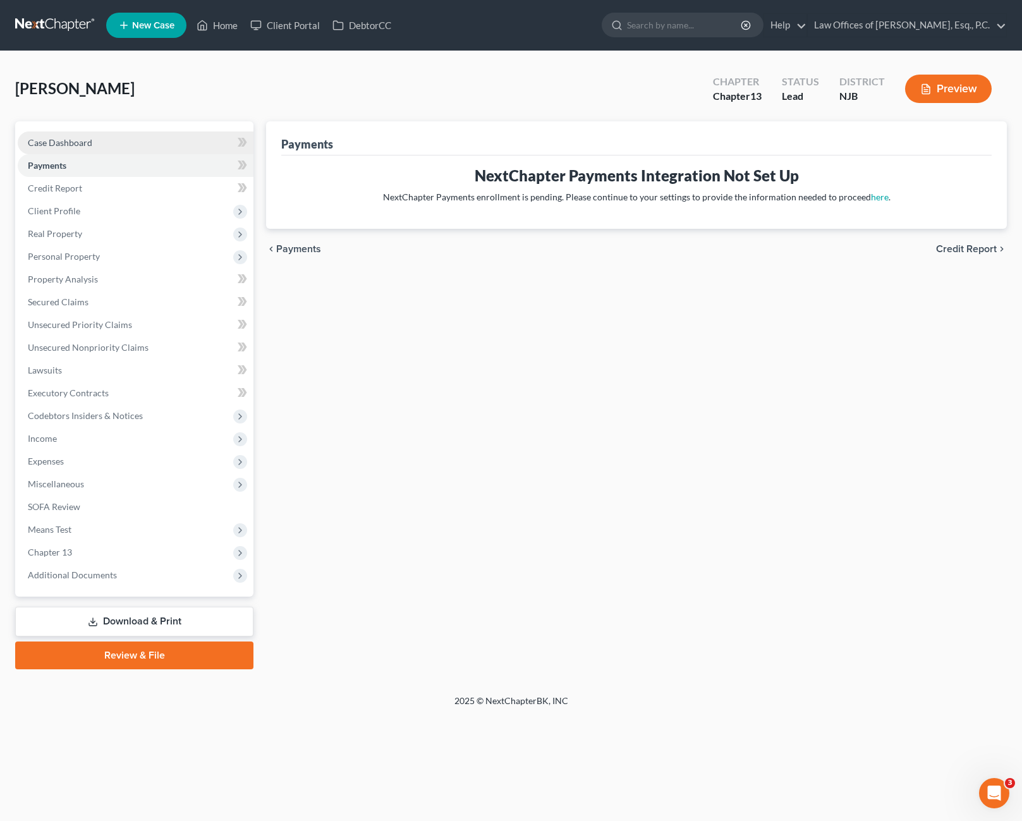
click at [102, 150] on link "Case Dashboard" at bounding box center [136, 142] width 236 height 23
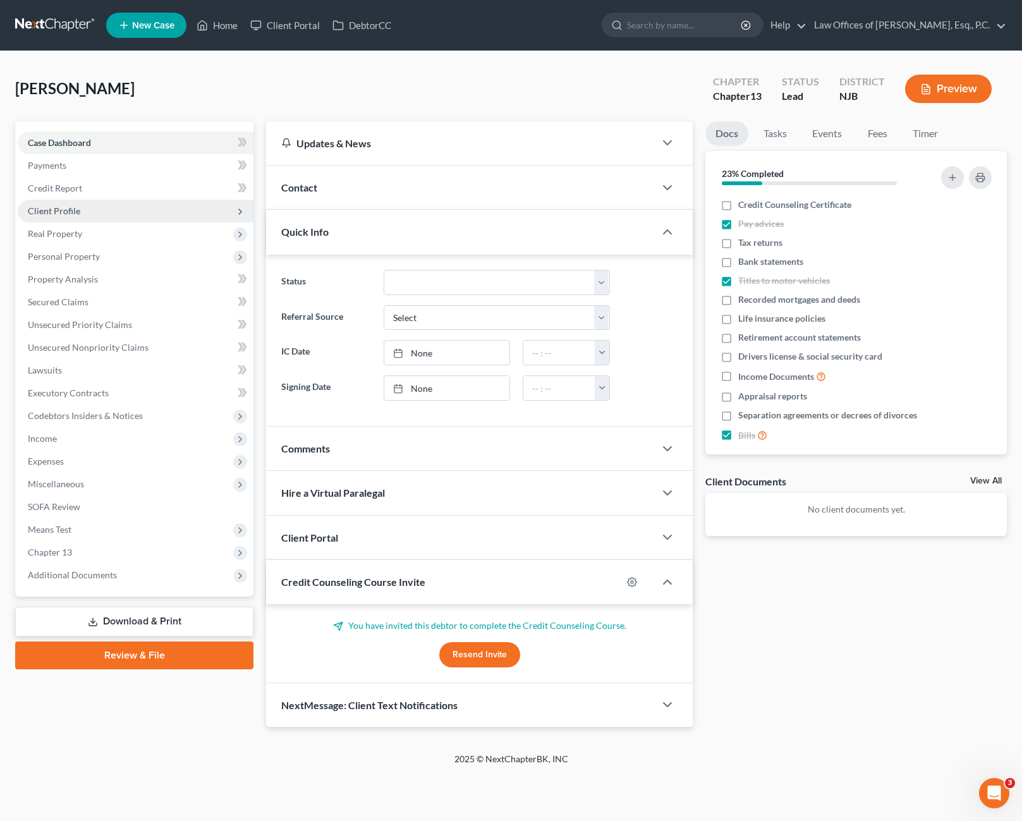
click at [86, 207] on span "Client Profile" at bounding box center [136, 211] width 236 height 23
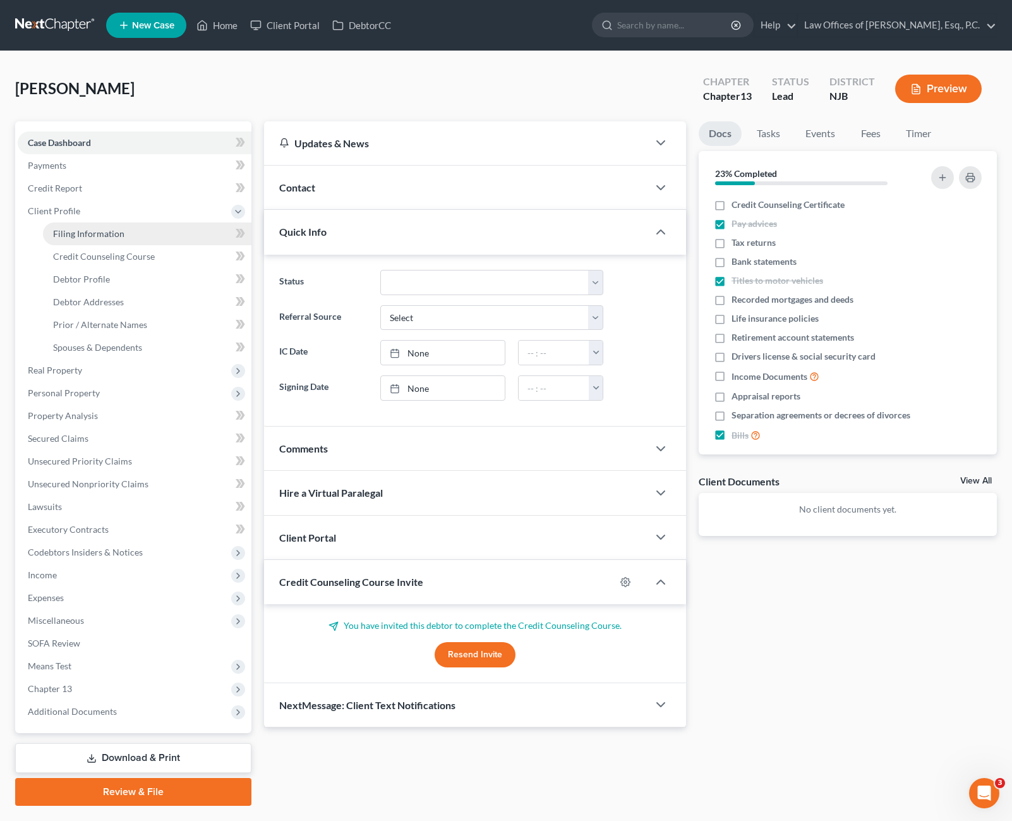
click at [145, 235] on link "Filing Information" at bounding box center [147, 233] width 209 height 23
select select "1"
select select "0"
select select "3"
select select "51"
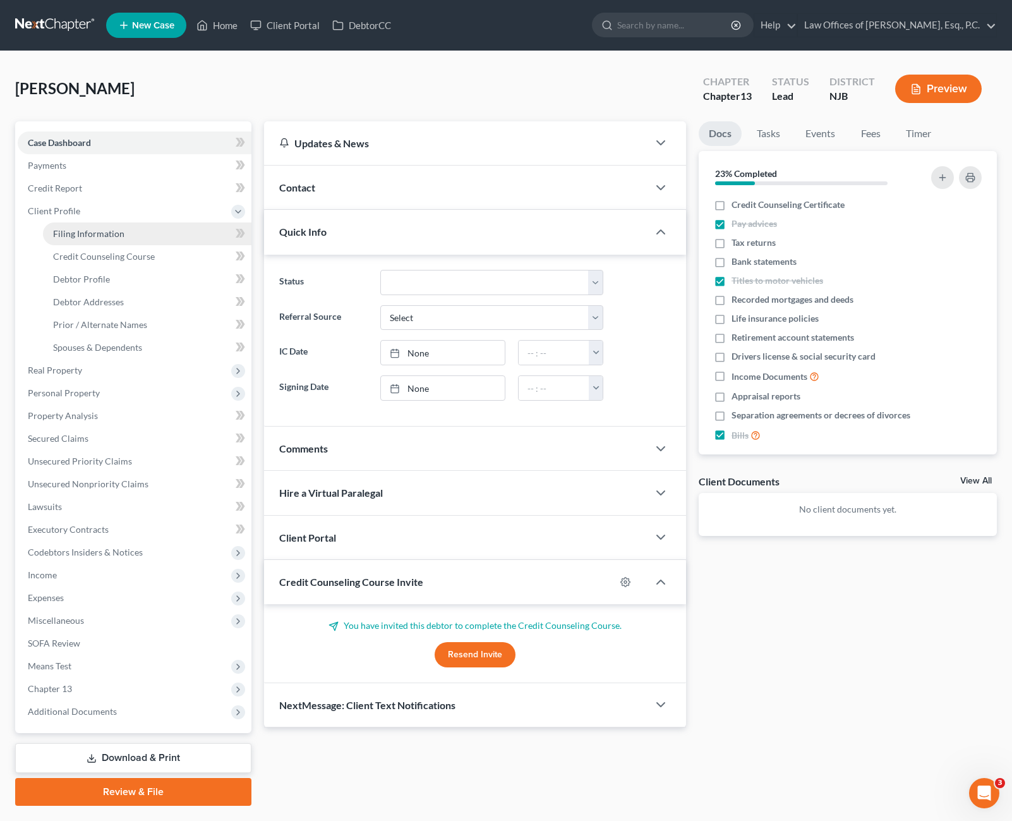
select select "0"
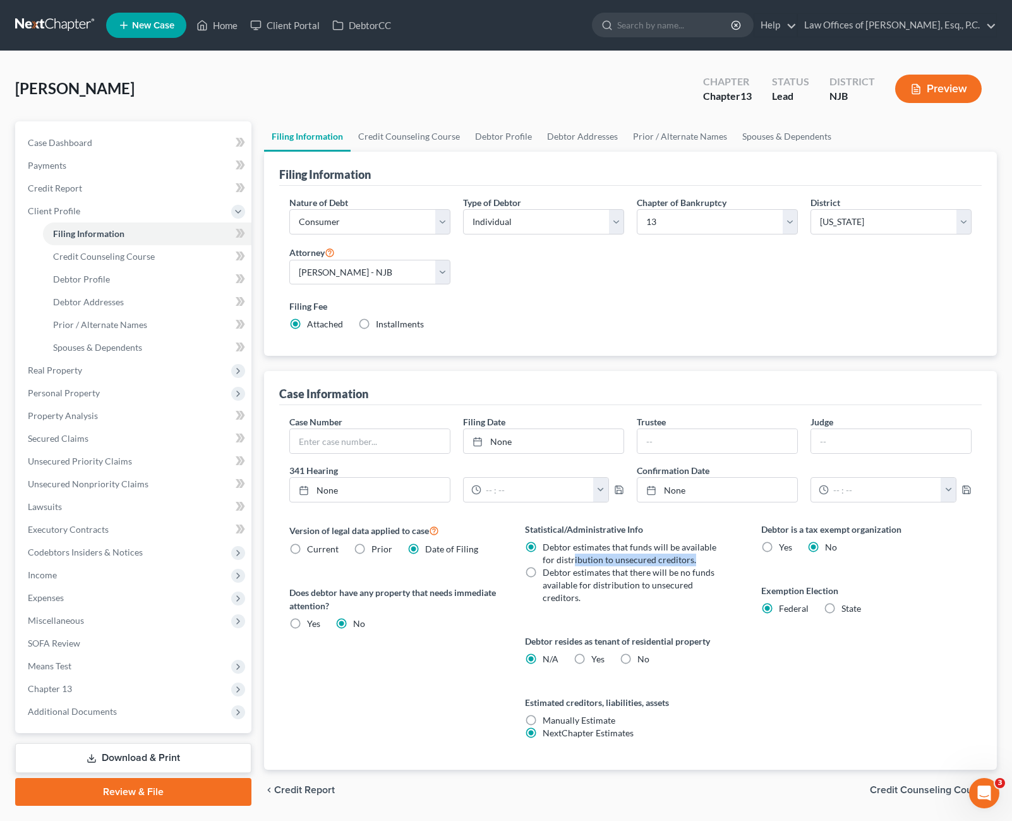
drag, startPoint x: 572, startPoint y: 557, endPoint x: 698, endPoint y: 562, distance: 125.8
click at [698, 562] on label "Debtor estimates that funds will be available for distribution to unsecured cre…" at bounding box center [632, 553] width 178 height 25
drag, startPoint x: 698, startPoint y: 562, endPoint x: 680, endPoint y: 615, distance: 56.1
click at [680, 615] on div "Statistical/Administrative Info Debtor estimates that funds will be available f…" at bounding box center [630, 646] width 236 height 247
click at [543, 574] on label "Debtor estimates that there will be no funds available for distribution to unse…" at bounding box center [632, 585] width 178 height 38
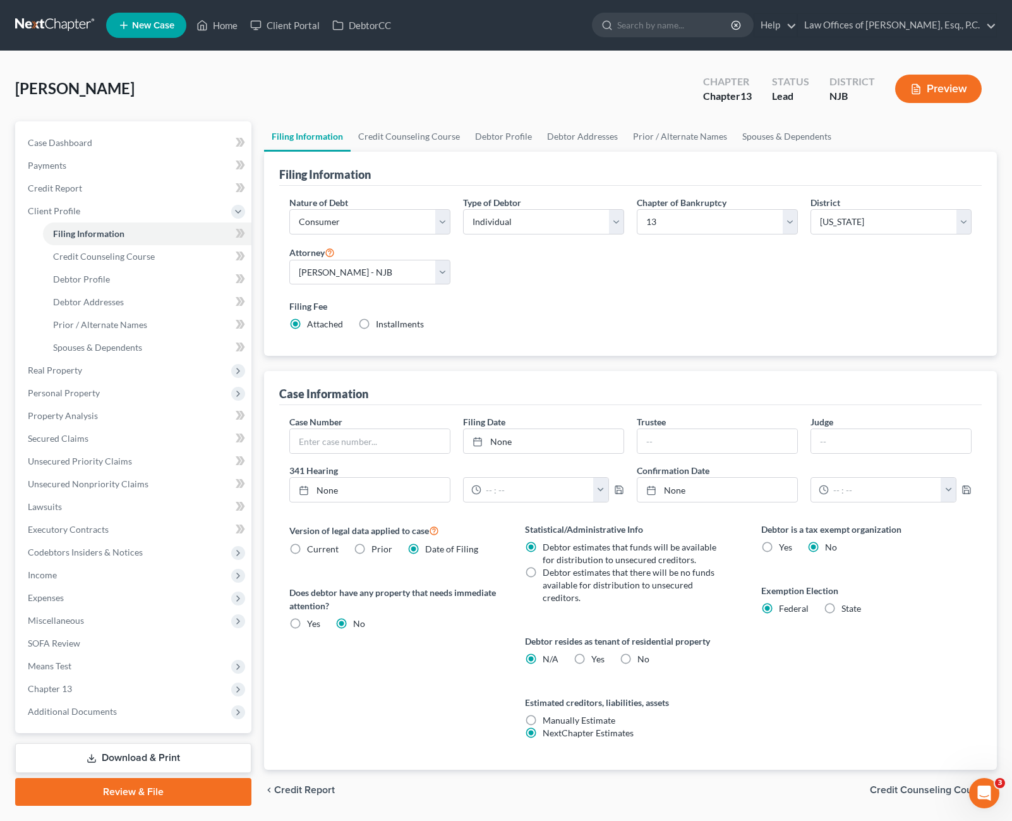
click at [548, 574] on input "Debtor estimates that there will be no funds available for distribution to unse…" at bounding box center [552, 570] width 8 height 8
radio input "true"
click at [543, 543] on label "Debtor estimates that funds will be available for distribution to unsecured cre…" at bounding box center [632, 553] width 178 height 25
click at [548, 543] on input "Debtor estimates that funds will be available for distribution to unsecured cre…" at bounding box center [552, 545] width 8 height 8
radio input "true"
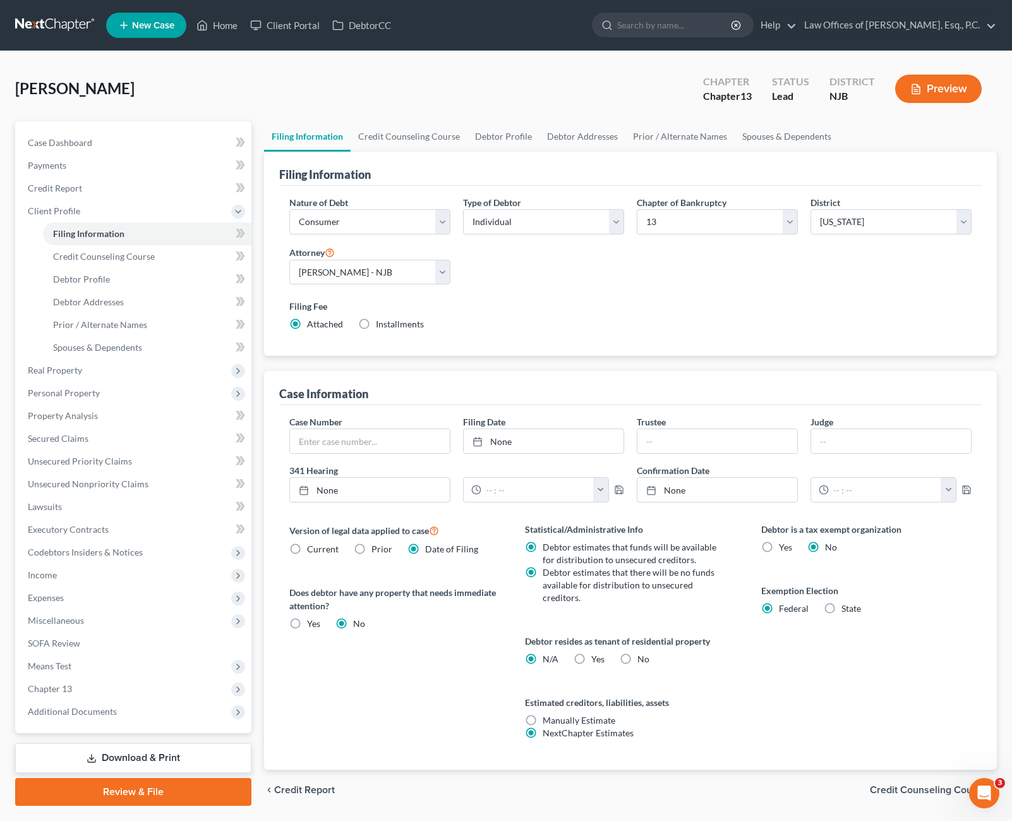
radio input "false"
click at [638, 660] on label "No" at bounding box center [644, 659] width 12 height 13
click at [643, 660] on input "No" at bounding box center [647, 657] width 8 height 8
radio input "true"
click at [543, 662] on label "N/A" at bounding box center [551, 659] width 16 height 13
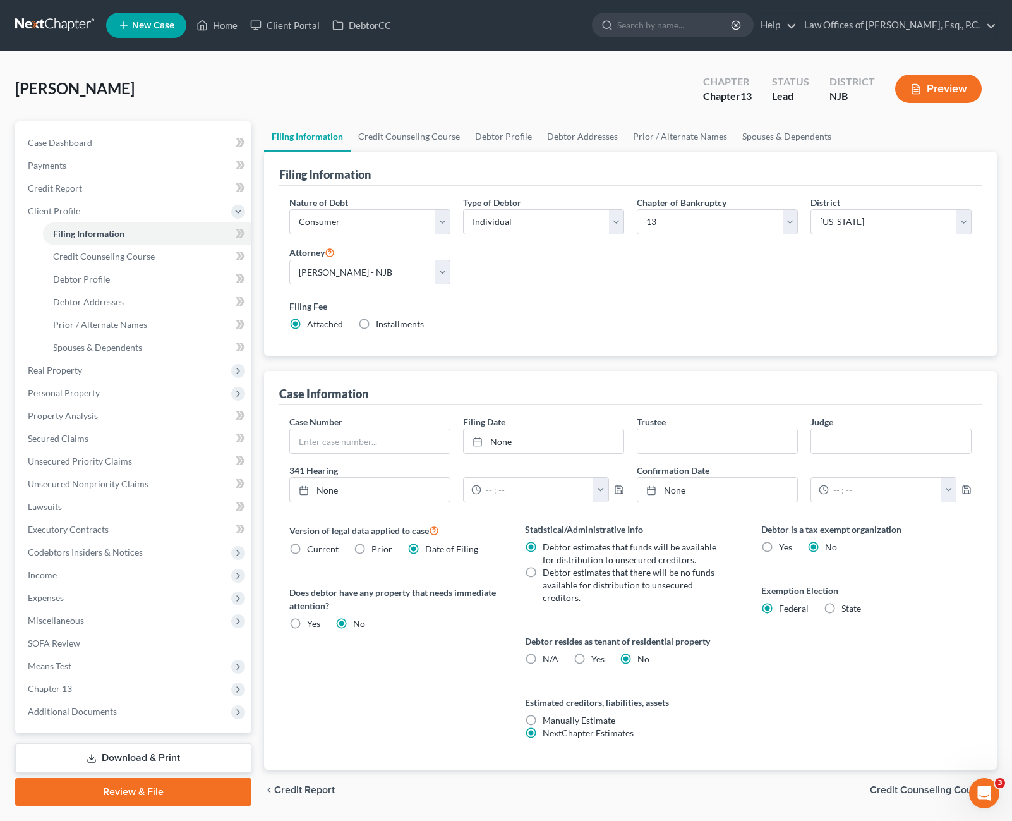
click at [548, 661] on input "N/A" at bounding box center [552, 657] width 8 height 8
radio input "true"
radio input "false"
click at [419, 133] on link "Credit Counseling Course" at bounding box center [409, 136] width 117 height 30
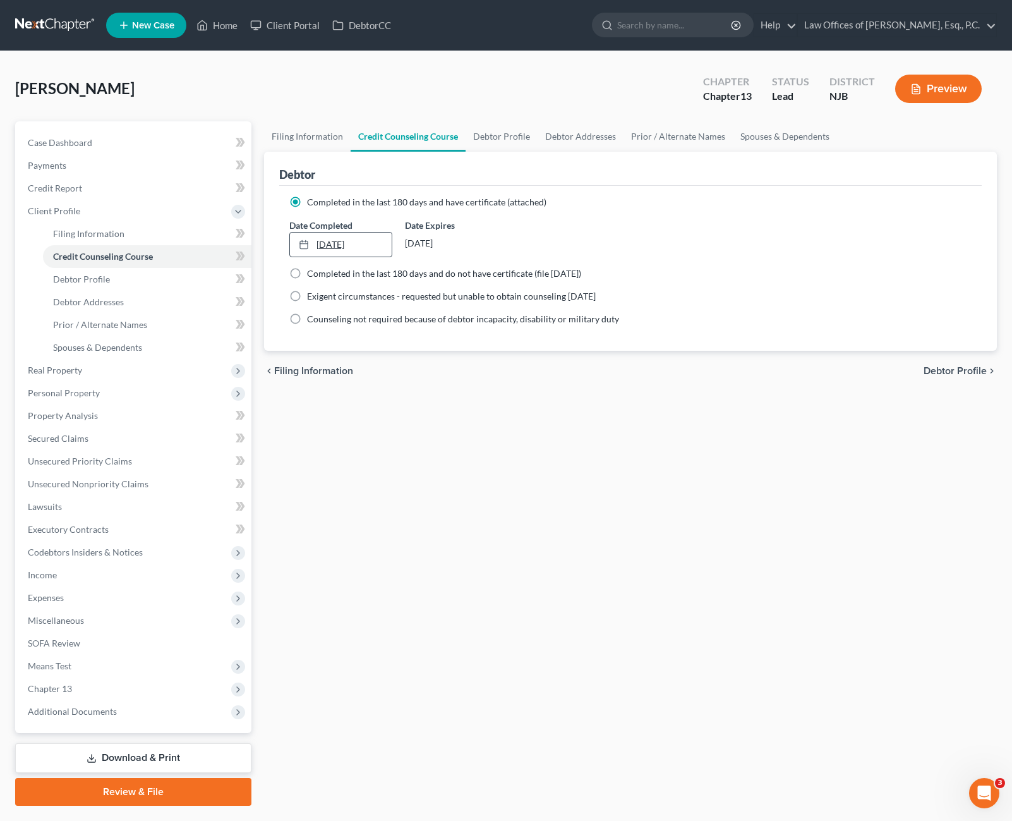
click at [377, 241] on link "[DATE]" at bounding box center [341, 245] width 102 height 24
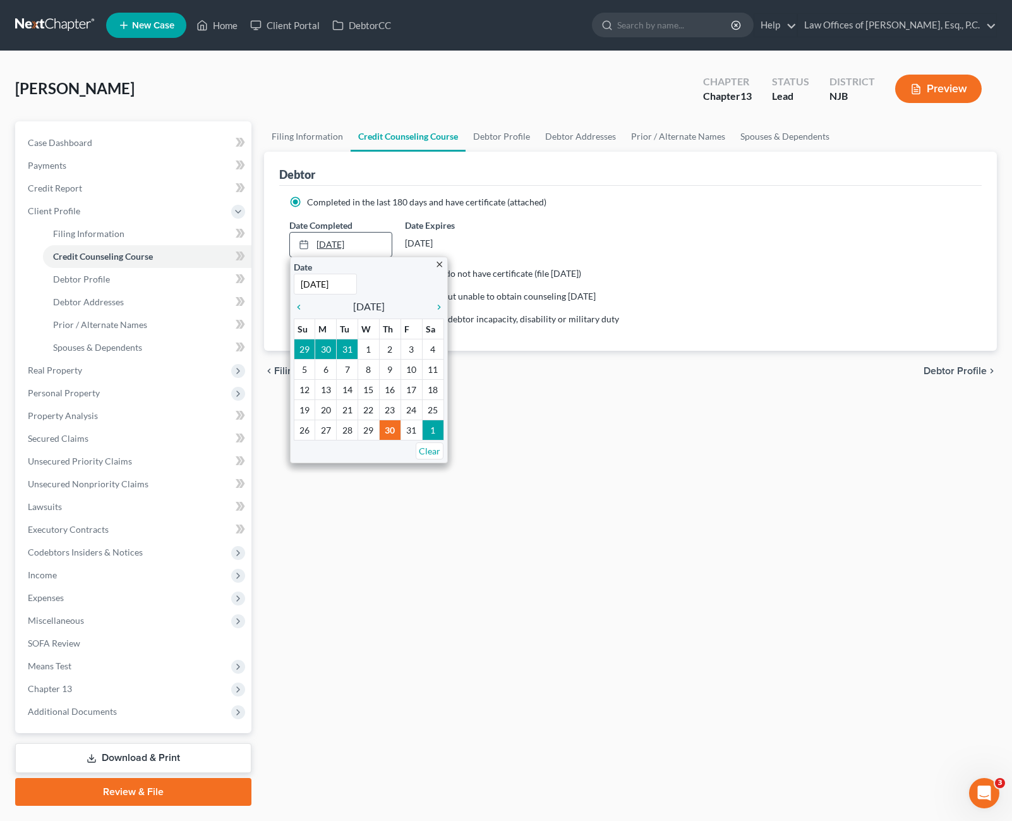
click at [384, 249] on link "[DATE]" at bounding box center [341, 245] width 102 height 24
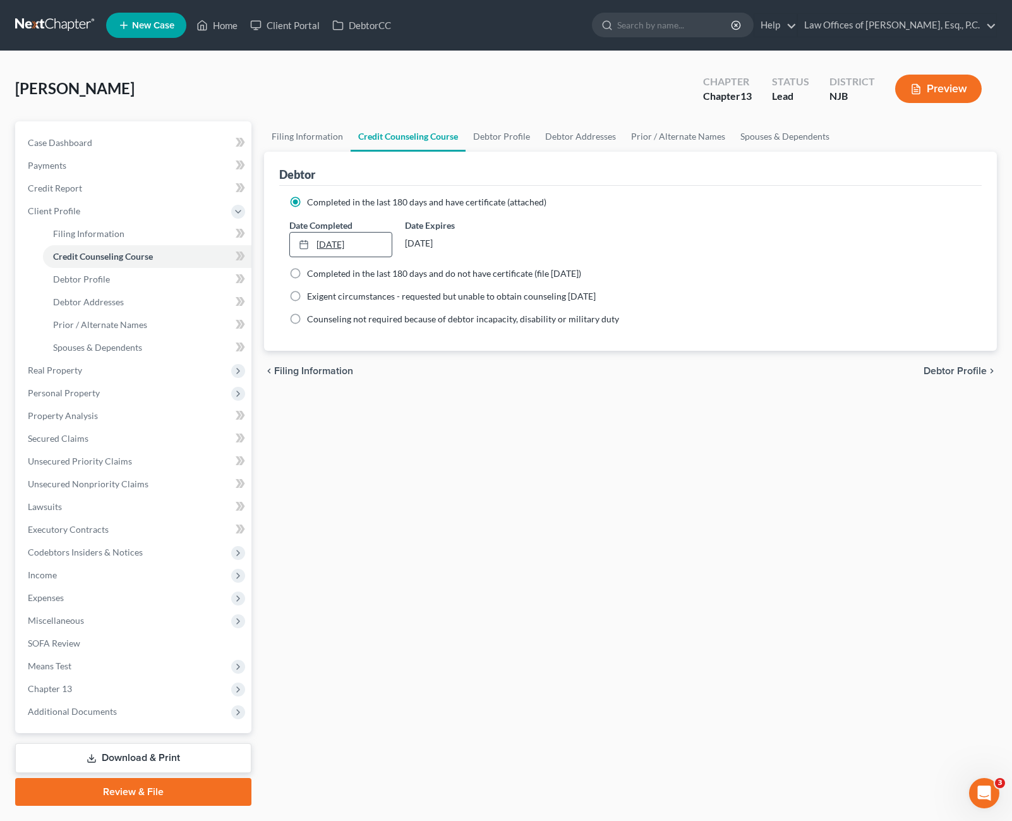
click at [381, 248] on link "[DATE]" at bounding box center [341, 245] width 102 height 24
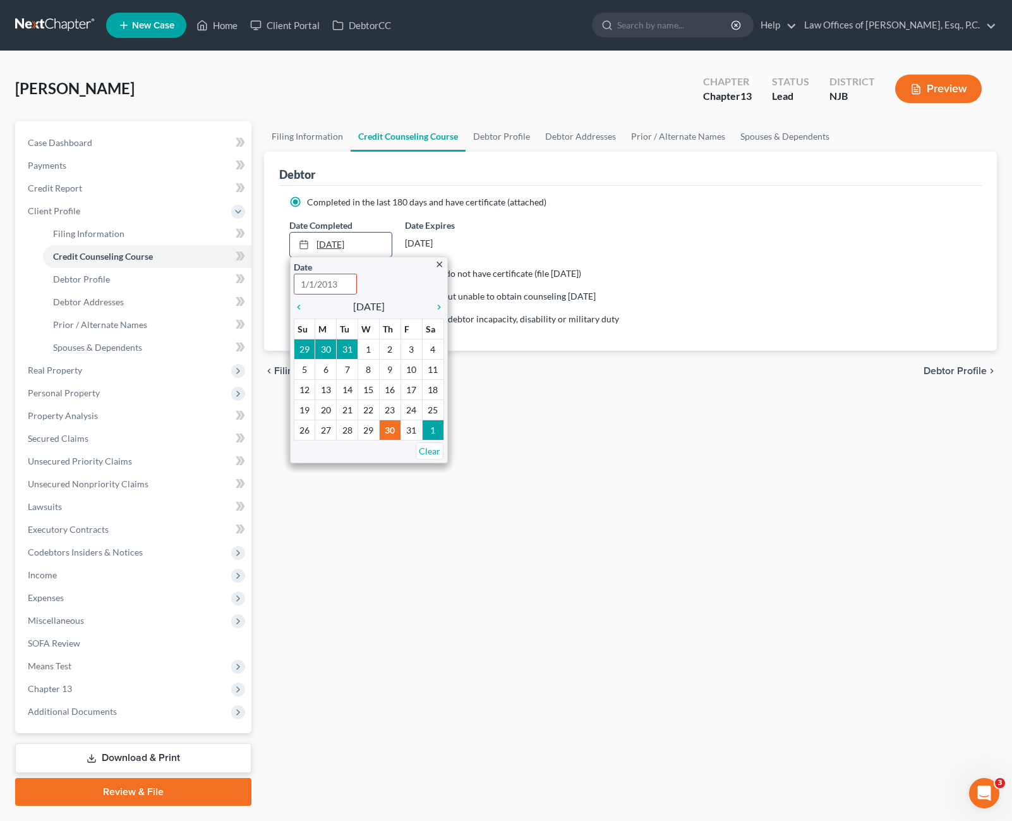
click at [375, 247] on link "[DATE]" at bounding box center [341, 245] width 102 height 24
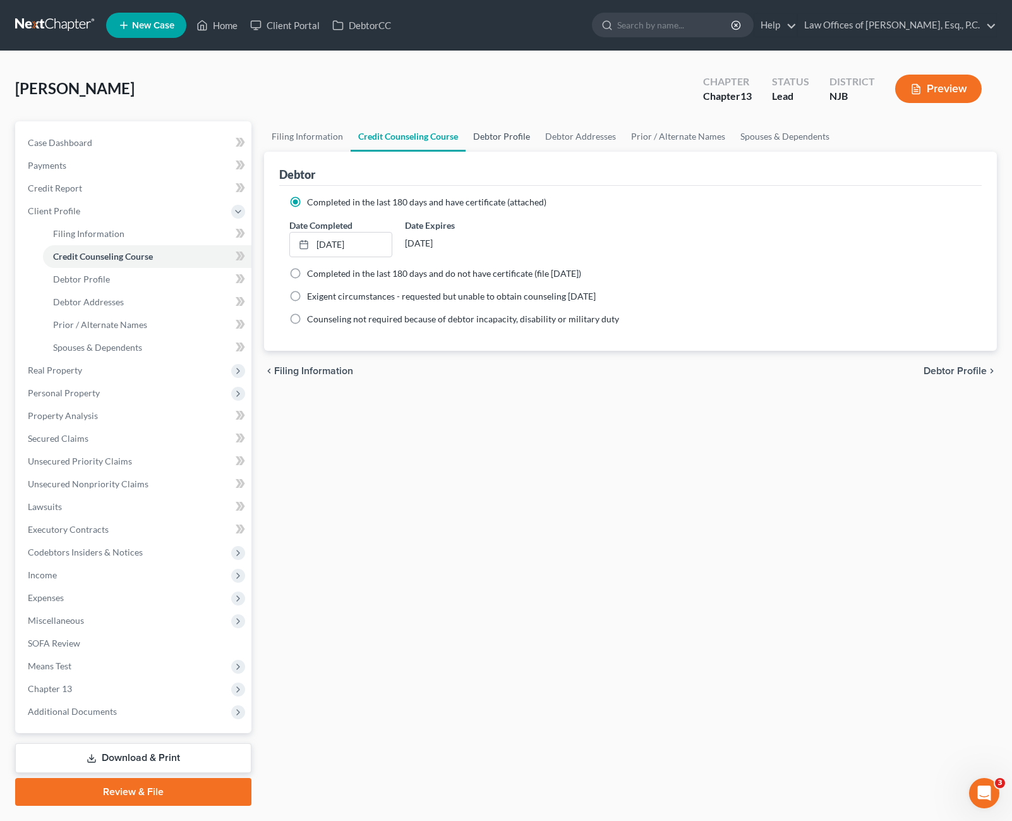
click at [495, 132] on link "Debtor Profile" at bounding box center [502, 136] width 72 height 30
select select "0"
select select "1"
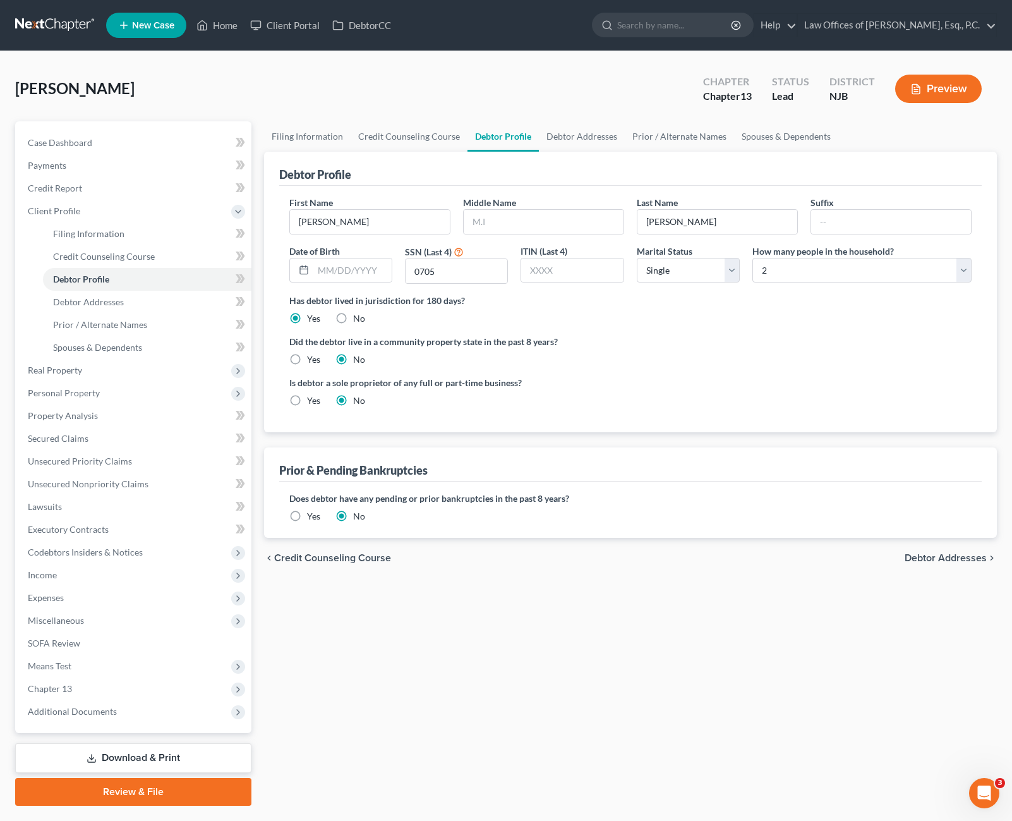
radio input "true"
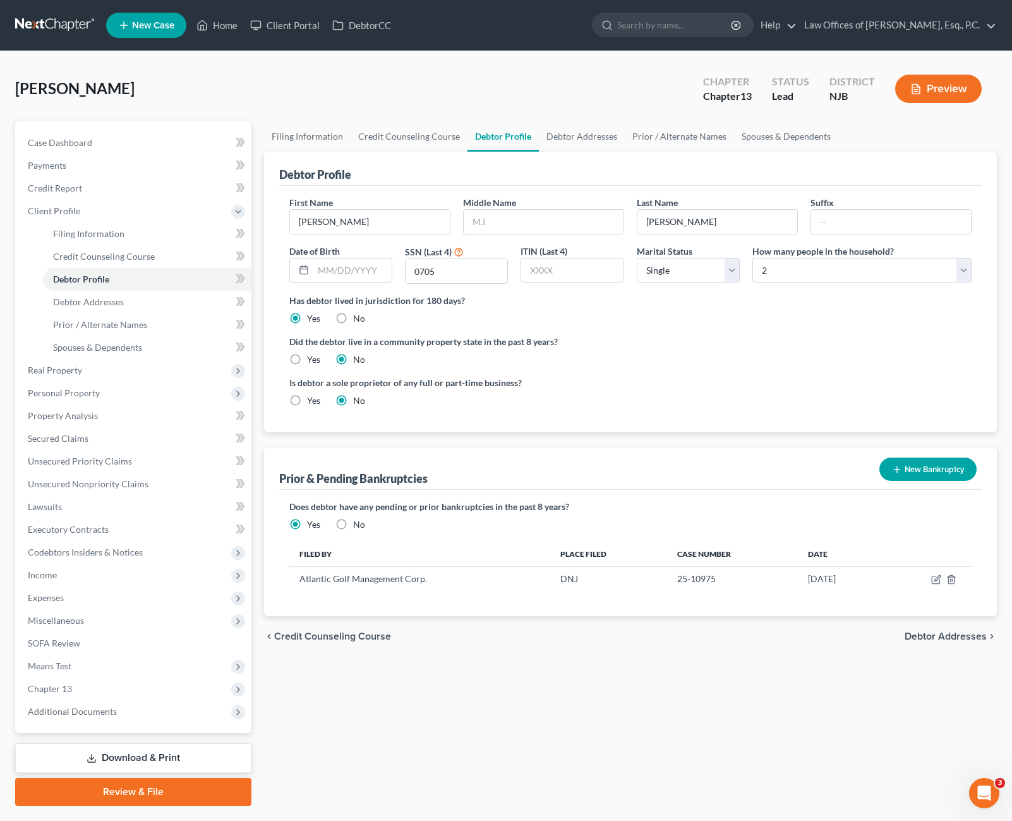
click at [944, 476] on button "New Bankruptcy" at bounding box center [928, 468] width 97 height 23
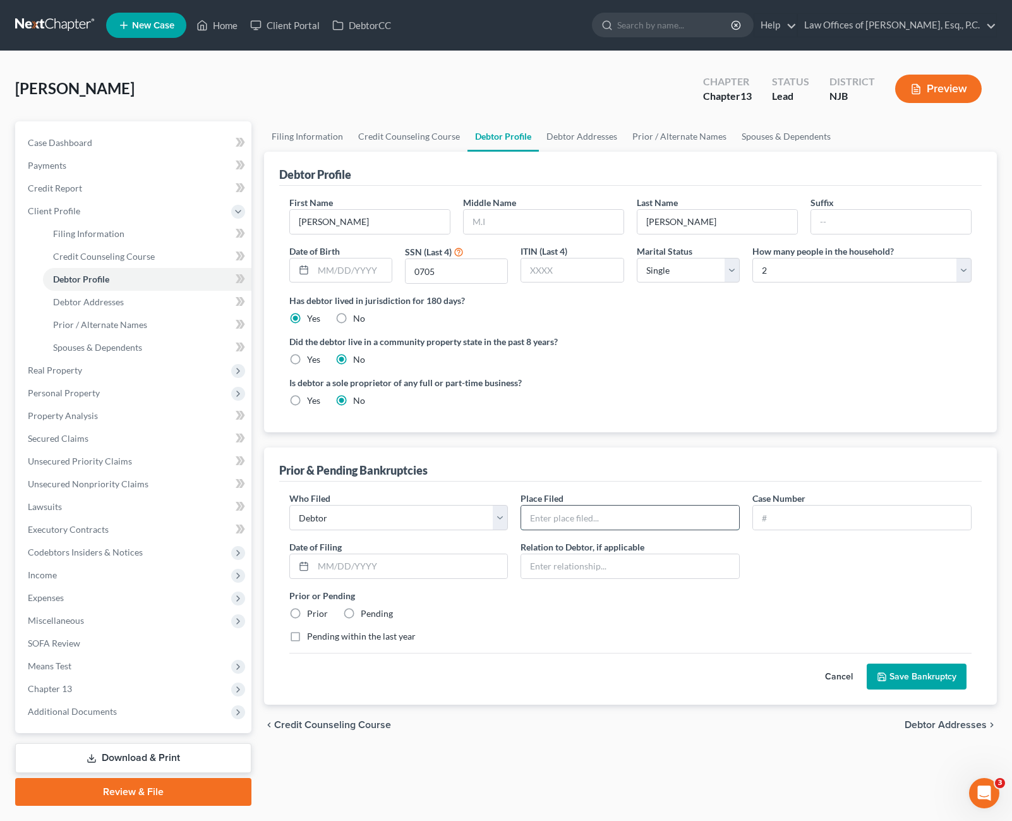
click at [564, 521] on input "text" at bounding box center [630, 517] width 218 height 24
type input "D"
type input "[US_STATE]"
click at [391, 566] on input "text" at bounding box center [410, 566] width 195 height 24
type input "[DATE]"
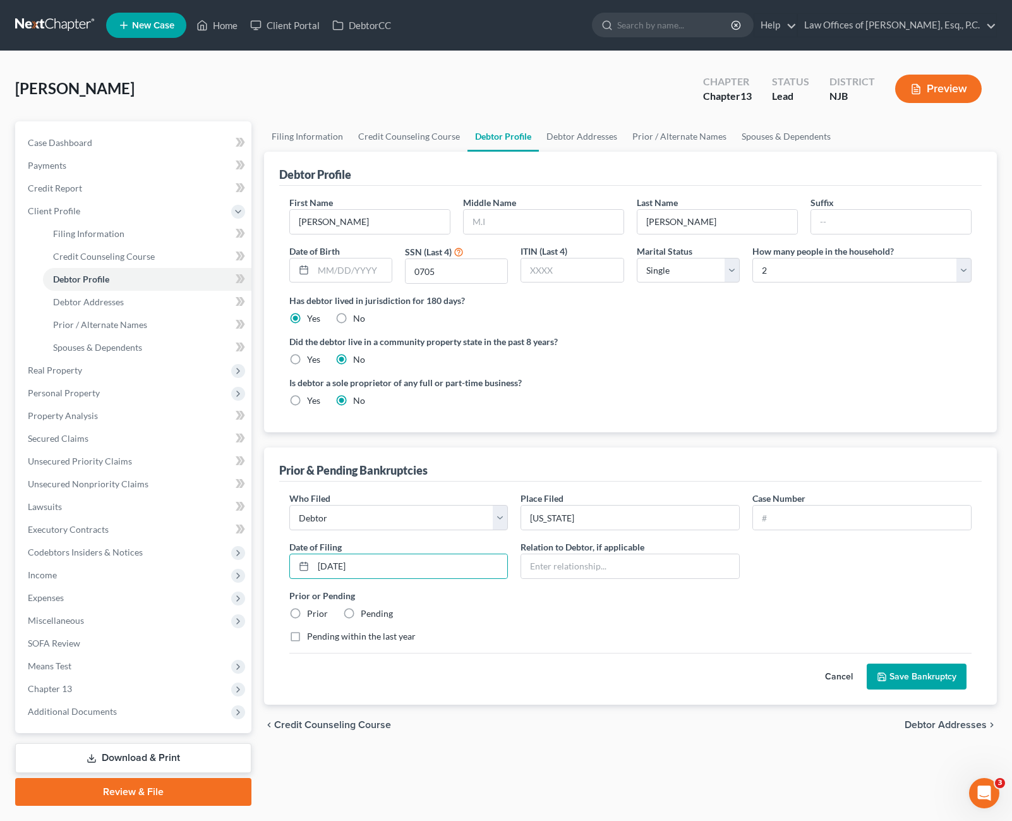
click at [307, 616] on label "Prior" at bounding box center [317, 613] width 21 height 13
click at [312, 615] on input "Prior" at bounding box center [316, 611] width 8 height 8
radio input "true"
click at [307, 638] on label "Pending within the last year" at bounding box center [361, 636] width 109 height 13
click at [312, 638] on input "Pending within the last year" at bounding box center [316, 634] width 8 height 8
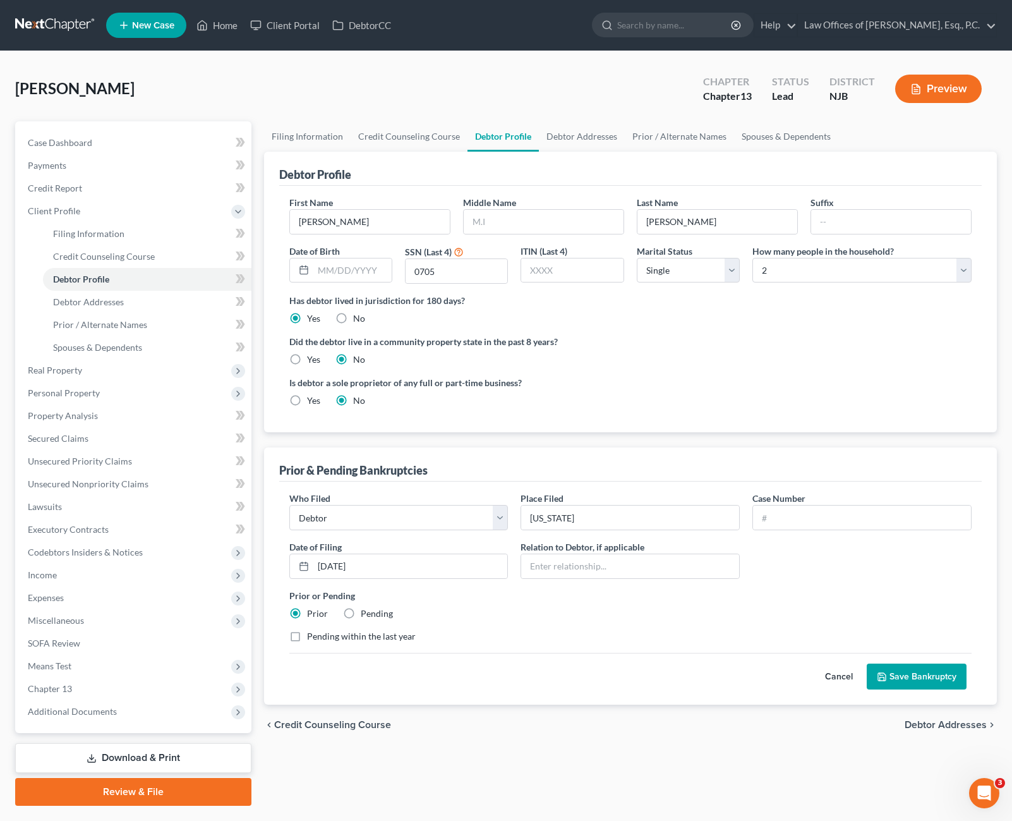
checkbox input "true"
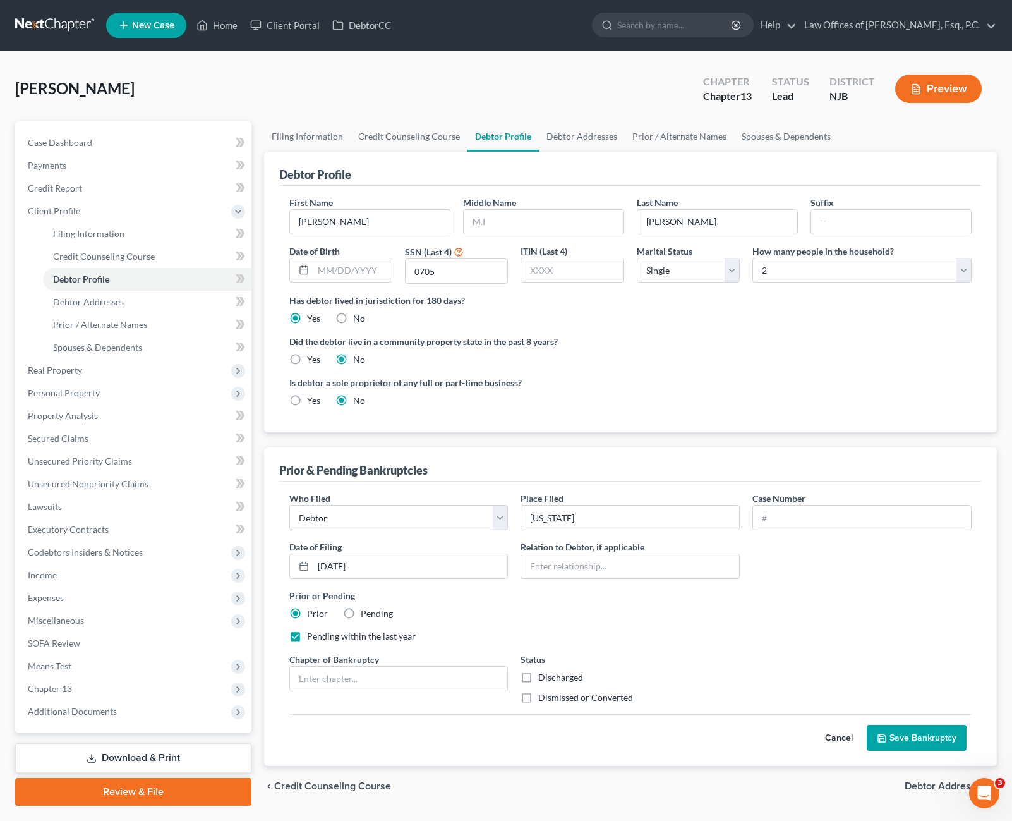
click at [538, 701] on label "Dismissed or Converted" at bounding box center [585, 697] width 95 height 13
click at [543, 699] on input "Dismissed or Converted" at bounding box center [547, 695] width 8 height 8
checkbox input "true"
click at [422, 684] on input "text" at bounding box center [399, 679] width 218 height 24
type input "13"
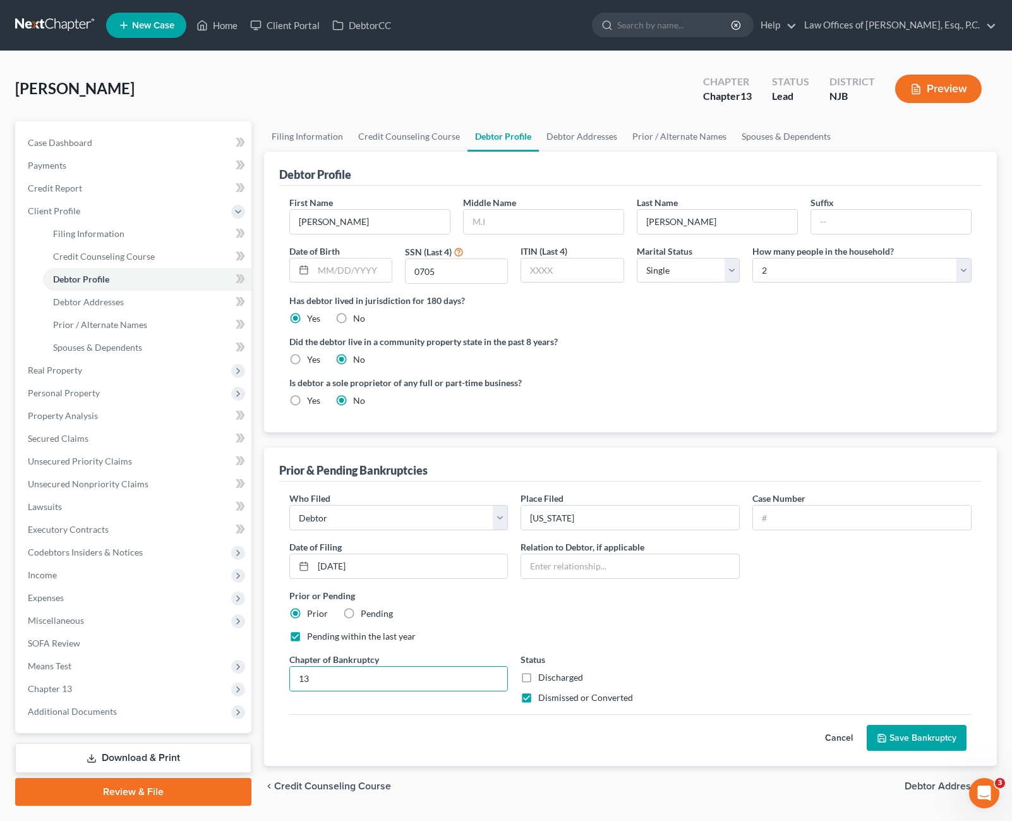
click at [613, 610] on div "Prior or Pending Prior Pending" at bounding box center [631, 604] width 696 height 31
click at [809, 523] on input "text" at bounding box center [862, 517] width 218 height 24
type input "1"
type input "25-11096-MEH"
click at [593, 515] on input "[US_STATE]" at bounding box center [630, 517] width 218 height 24
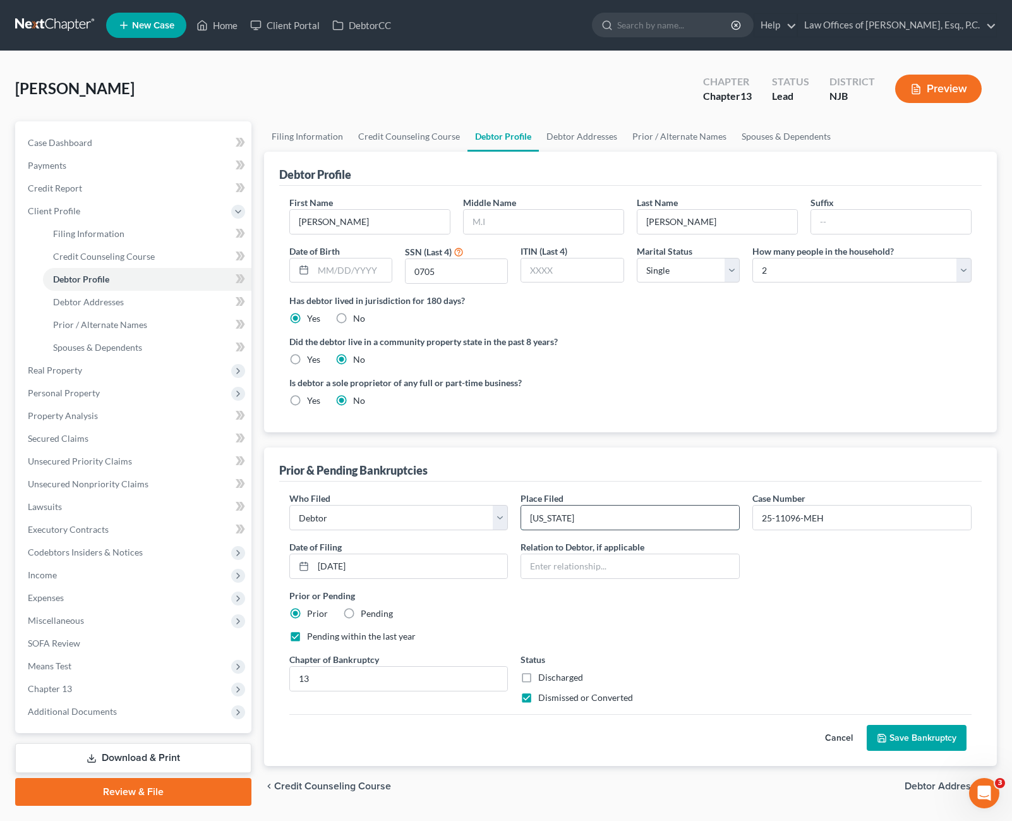
click at [527, 513] on input "[US_STATE]" at bounding box center [630, 517] width 218 height 24
click at [660, 512] on input "District of [US_STATE]" at bounding box center [630, 517] width 218 height 24
type input "District of [US_STATE] - [GEOGRAPHIC_DATA]"
click at [589, 565] on input "text" at bounding box center [630, 566] width 218 height 24
click at [848, 574] on div "Who Filed * Debtor Other Place Filed * District of [US_STATE] - [GEOGRAPHIC_DAT…" at bounding box center [631, 603] width 696 height 222
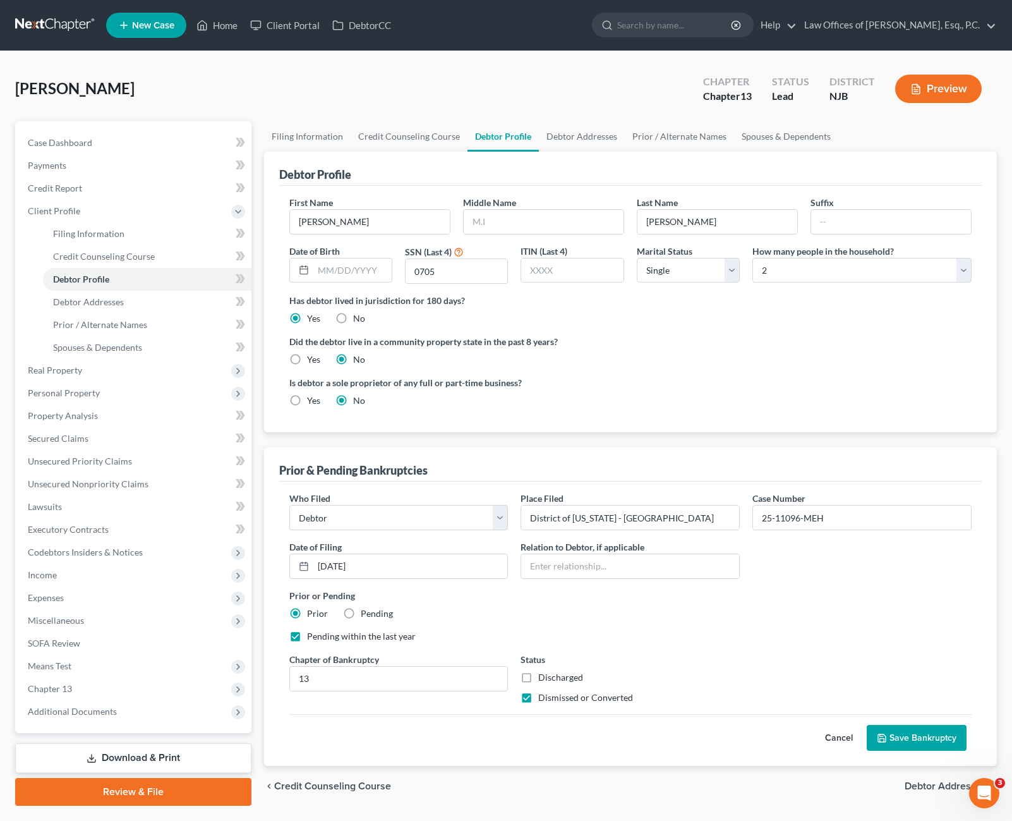
click at [909, 735] on button "Save Bankruptcy" at bounding box center [917, 738] width 100 height 27
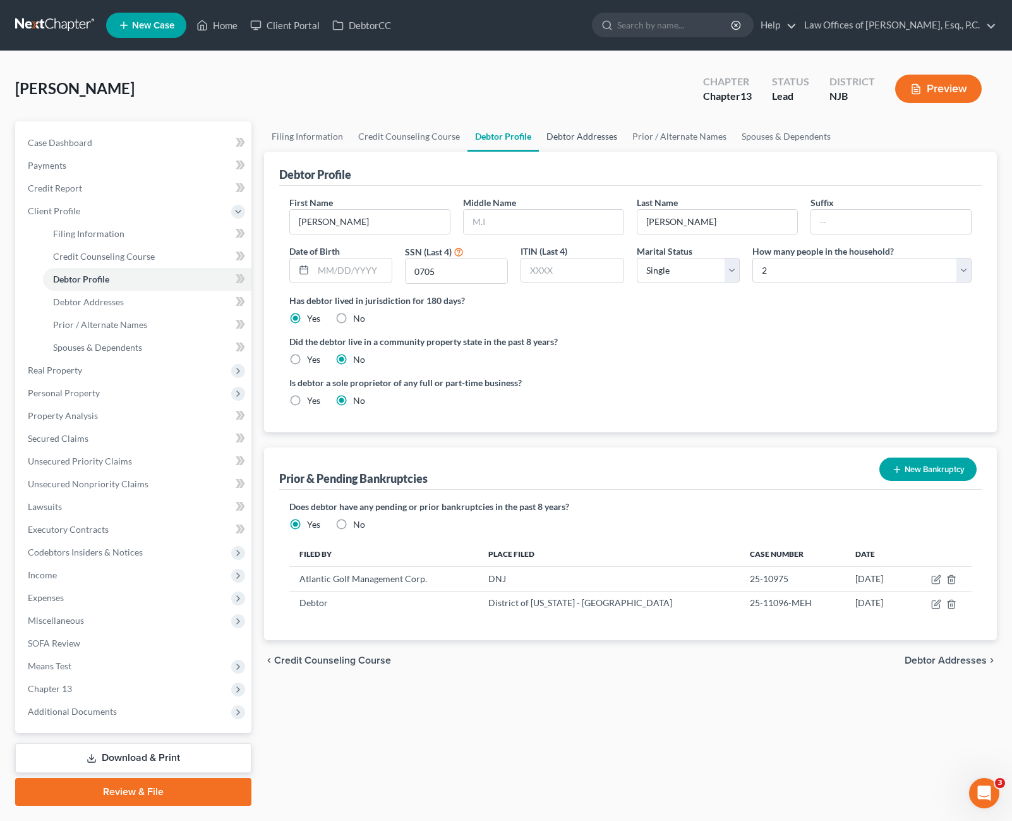
click at [561, 135] on link "Debtor Addresses" at bounding box center [582, 136] width 86 height 30
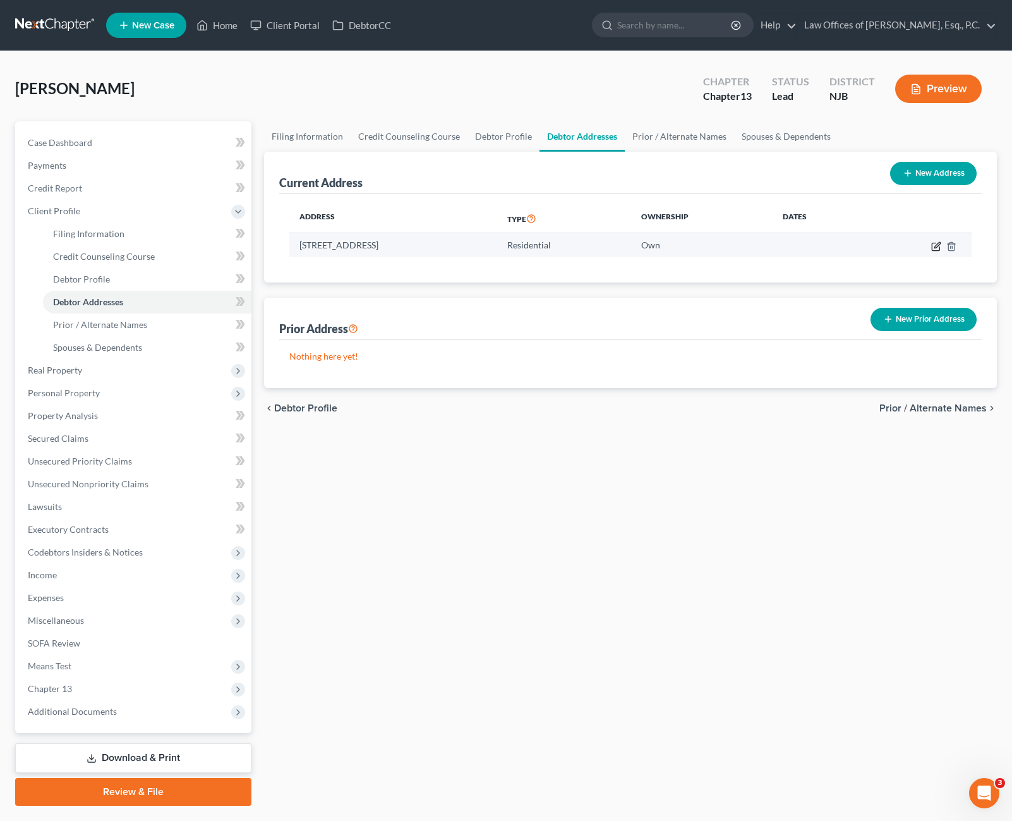
click at [939, 246] on icon "button" at bounding box center [936, 246] width 10 height 10
select select "33"
select select "12"
select select "0"
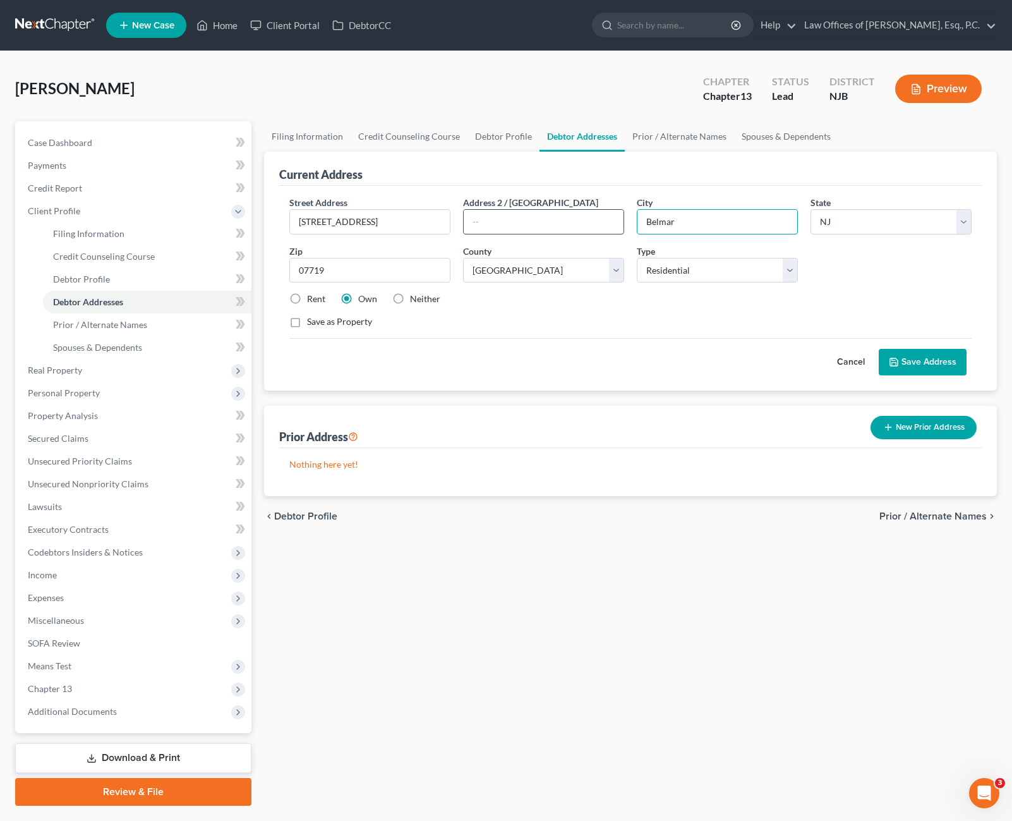
drag, startPoint x: 718, startPoint y: 226, endPoint x: 620, endPoint y: 221, distance: 98.0
click at [620, 221] on div "Street Address * [STREET_ADDRESS] * [GEOGRAPHIC_DATA] * State [US_STATE] AK AR …" at bounding box center [631, 267] width 696 height 143
type input "[GEOGRAPHIC_DATA]"
click at [917, 365] on button "Save Address" at bounding box center [923, 362] width 88 height 27
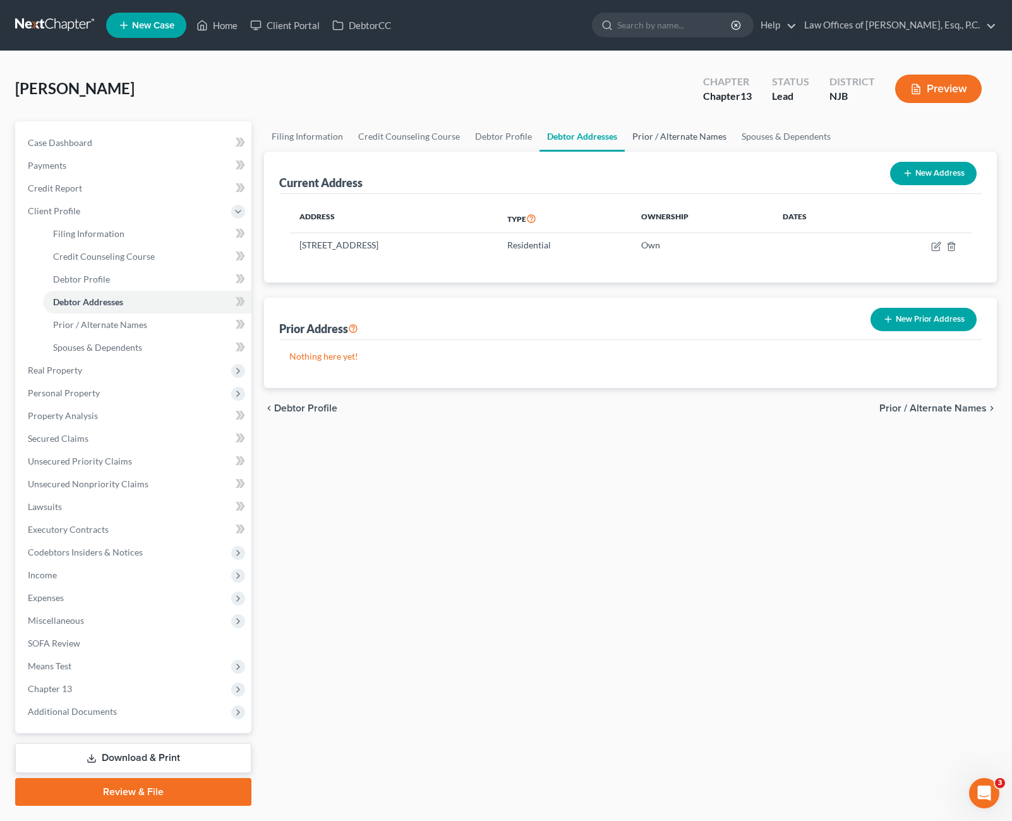
click at [658, 134] on link "Prior / Alternate Names" at bounding box center [679, 136] width 109 height 30
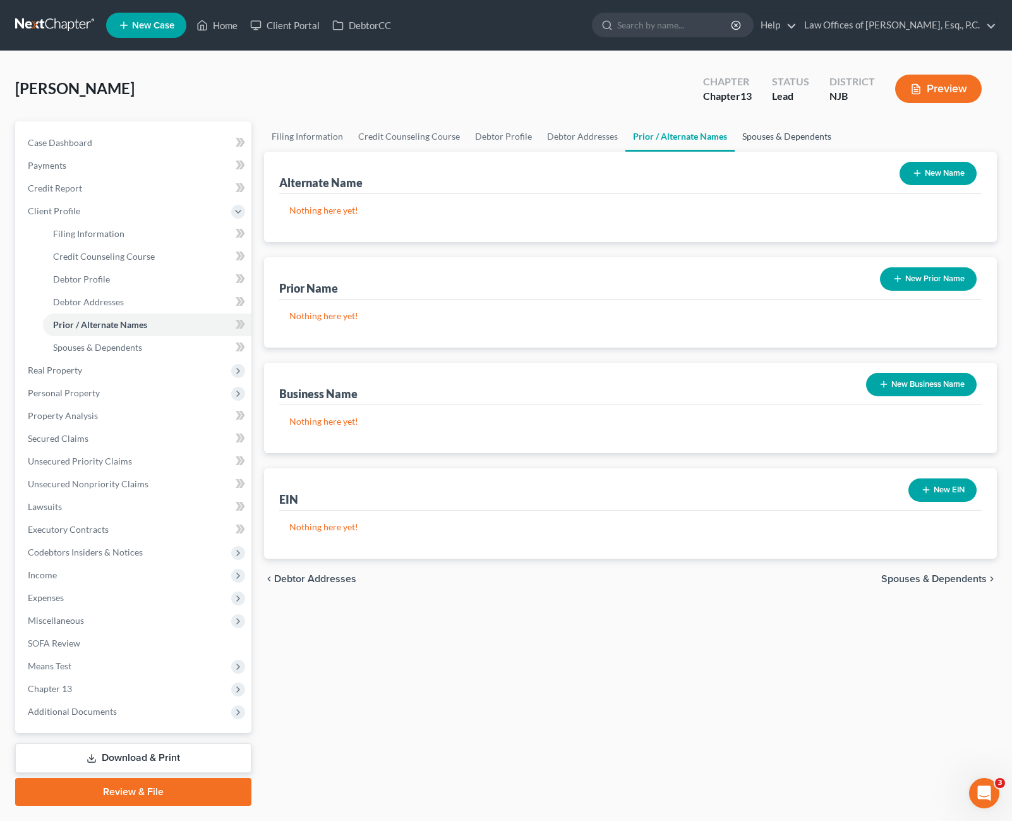
click at [771, 134] on link "Spouses & Dependents" at bounding box center [787, 136] width 104 height 30
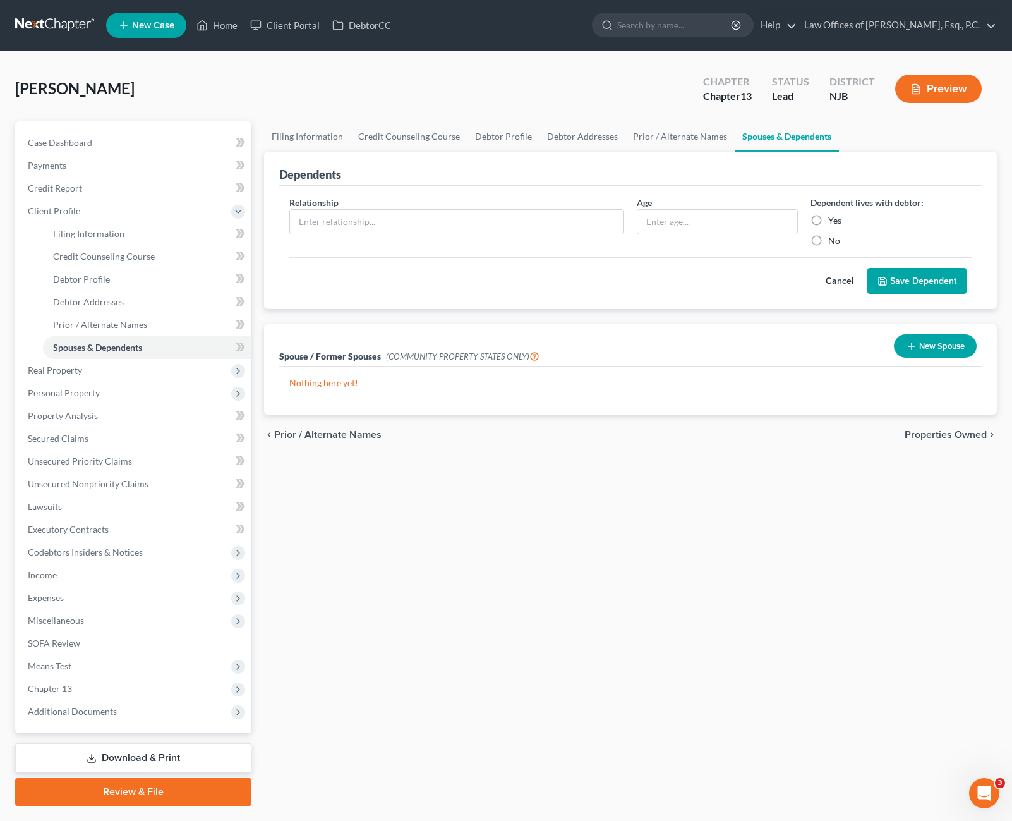
click at [828, 217] on label "Yes" at bounding box center [834, 220] width 13 height 13
click at [833, 217] on input "Yes" at bounding box center [837, 218] width 8 height 8
radio input "true"
click at [464, 221] on input "text" at bounding box center [457, 222] width 334 height 24
type input "Son"
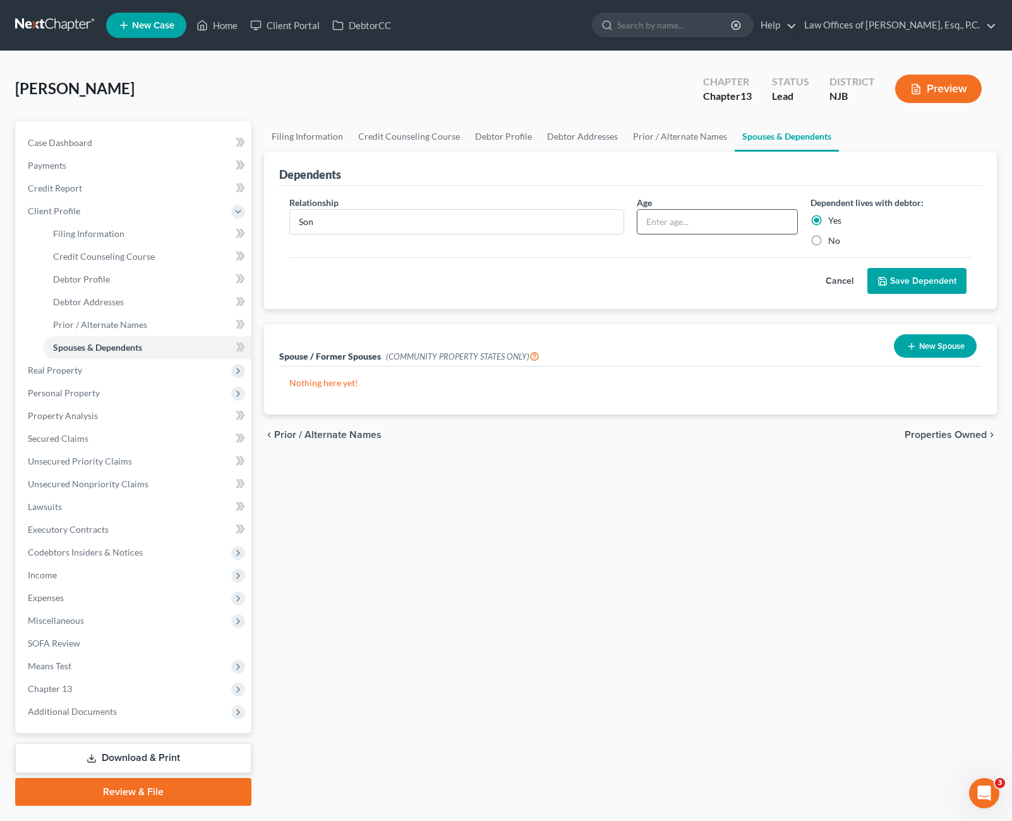
click at [694, 226] on input "text" at bounding box center [718, 222] width 160 height 24
type input "10 weeks"
click at [897, 275] on button "Save Dependent" at bounding box center [916, 281] width 99 height 27
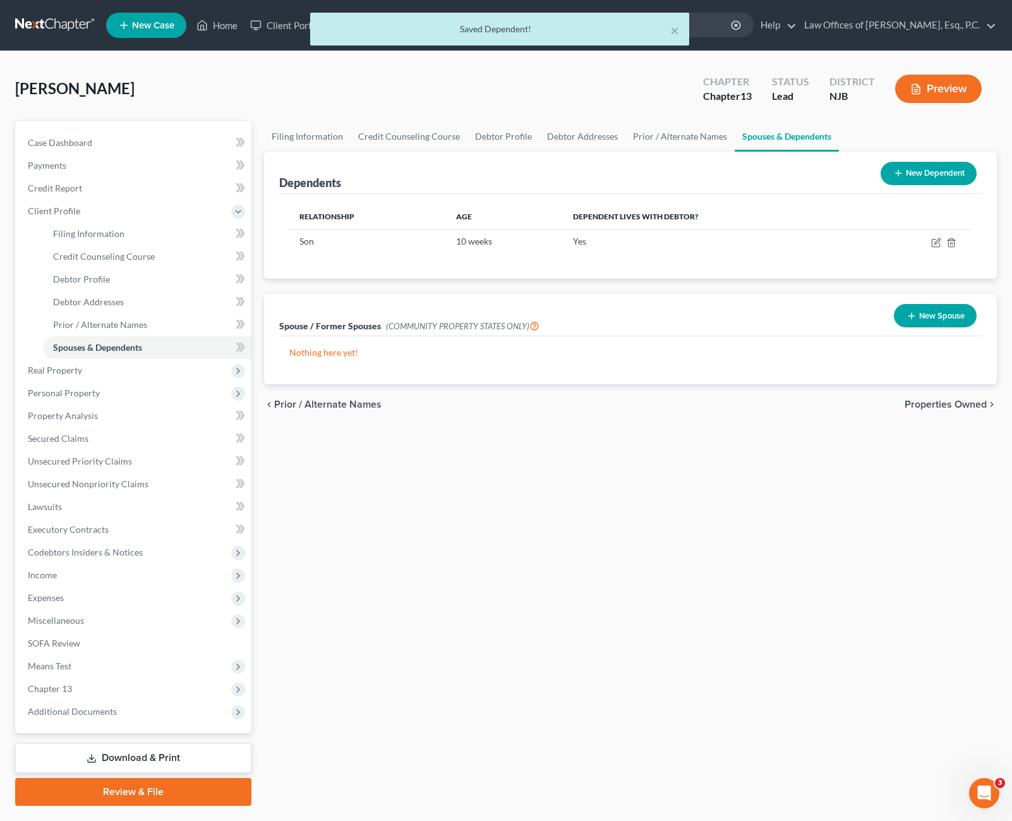
click at [937, 182] on button "New Dependent" at bounding box center [929, 173] width 96 height 23
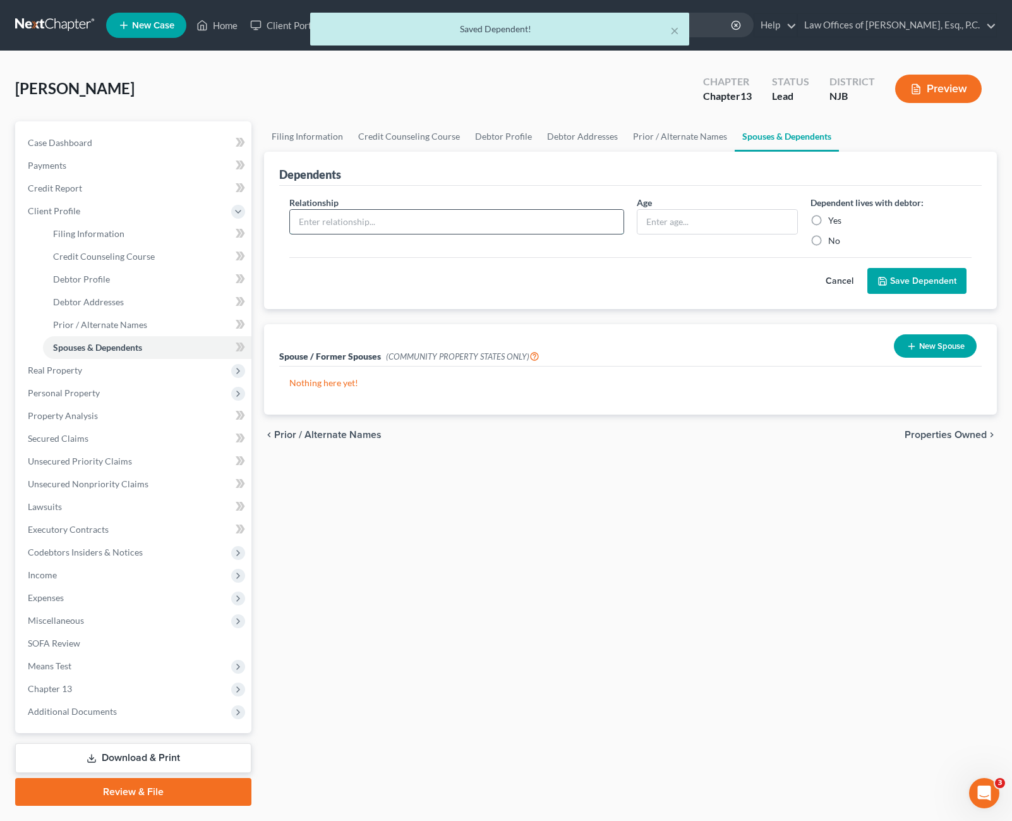
click at [388, 221] on input "text" at bounding box center [457, 222] width 334 height 24
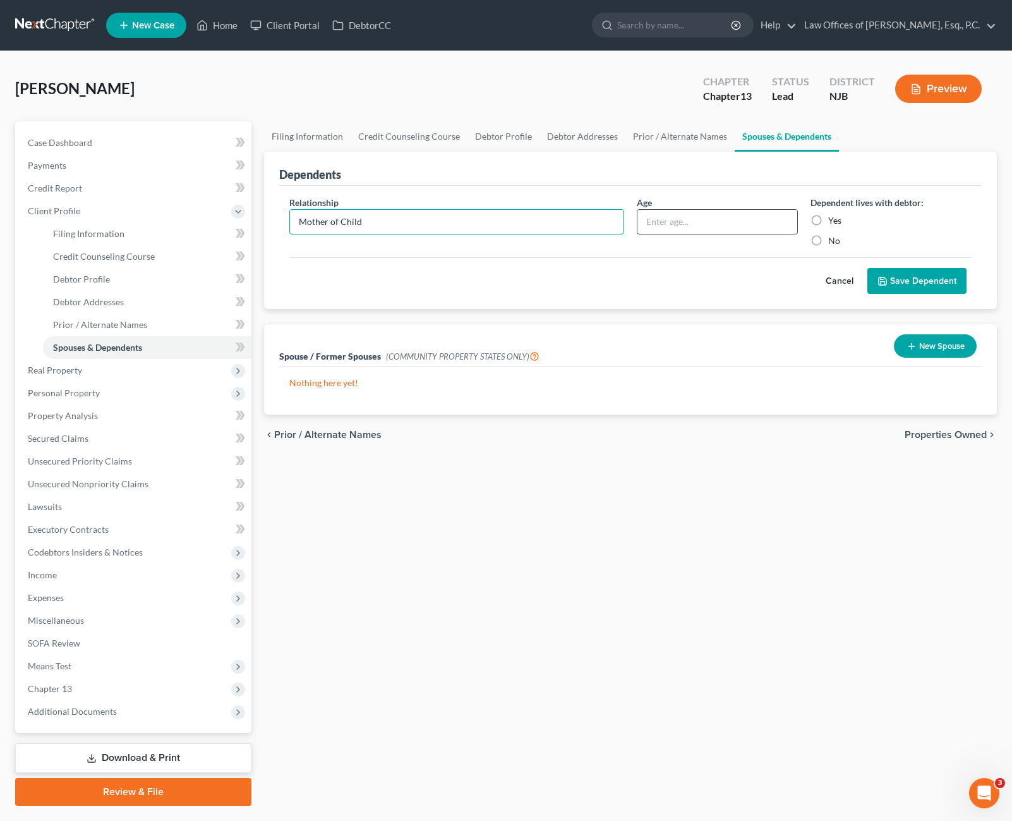
type input "Mother of Child"
click at [662, 219] on input "text" at bounding box center [718, 222] width 160 height 24
click at [828, 218] on label "Yes" at bounding box center [834, 220] width 13 height 13
click at [833, 218] on input "Yes" at bounding box center [837, 218] width 8 height 8
radio input "true"
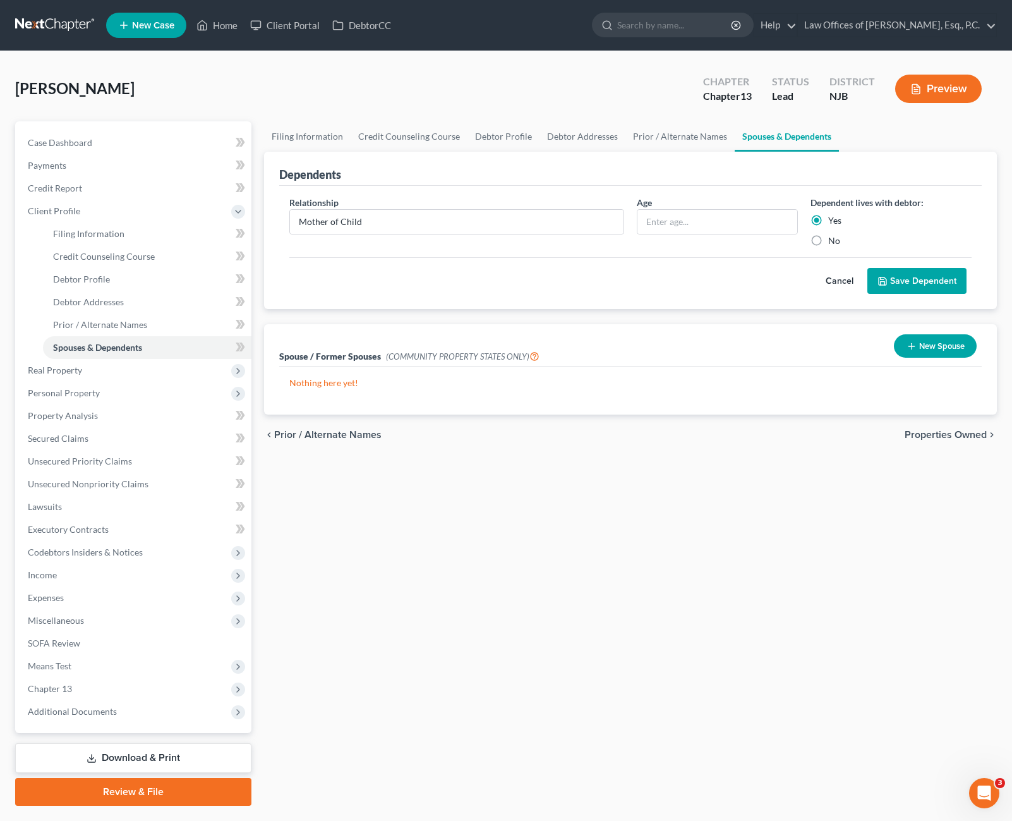
click at [915, 275] on button "Save Dependent" at bounding box center [916, 281] width 99 height 27
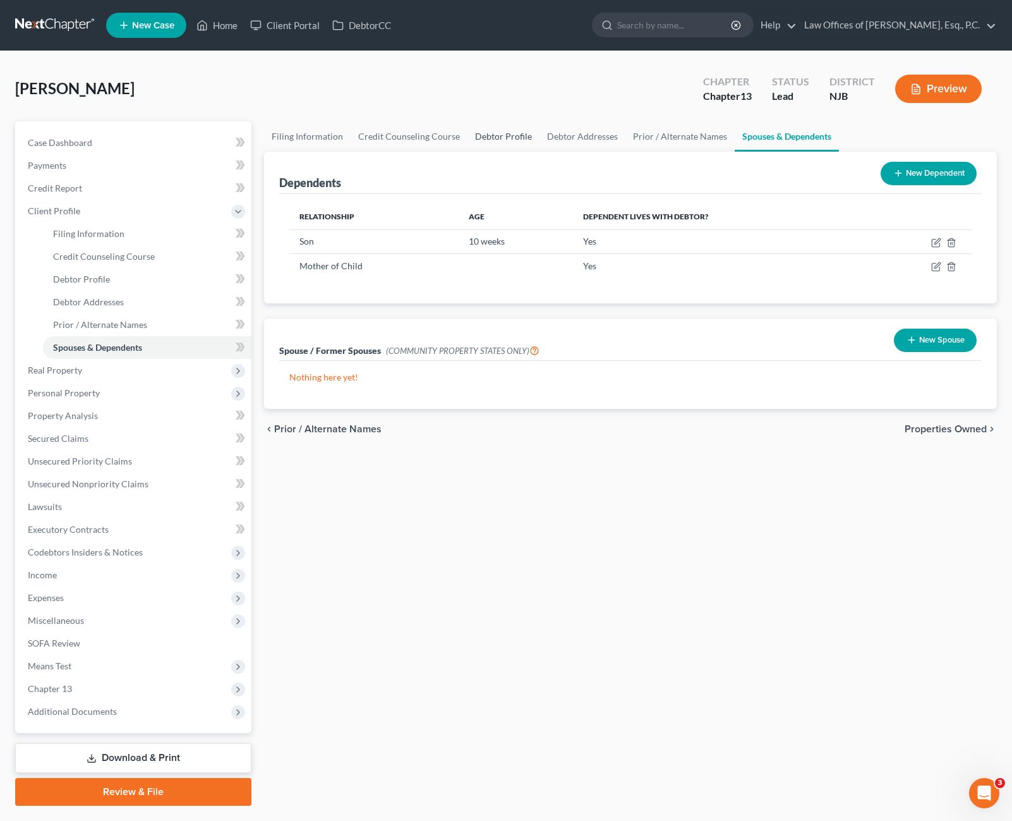
click at [512, 135] on link "Debtor Profile" at bounding box center [504, 136] width 72 height 30
select select "0"
select select "1"
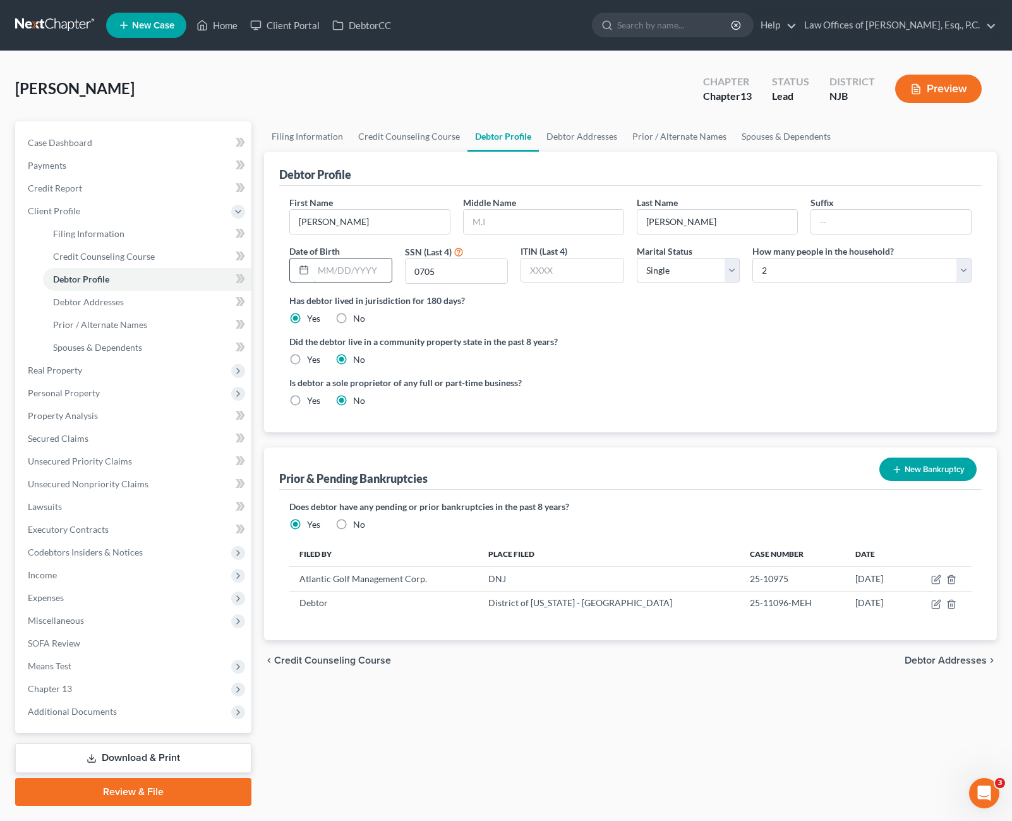
click at [324, 270] on input "text" at bounding box center [352, 270] width 78 height 24
type input "06191987"
click at [671, 325] on ng-include "First Name [PERSON_NAME] Middle Name Last Name [PERSON_NAME] Date of Birth 0619…" at bounding box center [630, 306] width 683 height 221
click at [955, 267] on select "Select 1 2 3 4 5 6 7 8 9 10 11 12 13 14 15 16 17 18 19 20" at bounding box center [862, 270] width 219 height 25
select select "2"
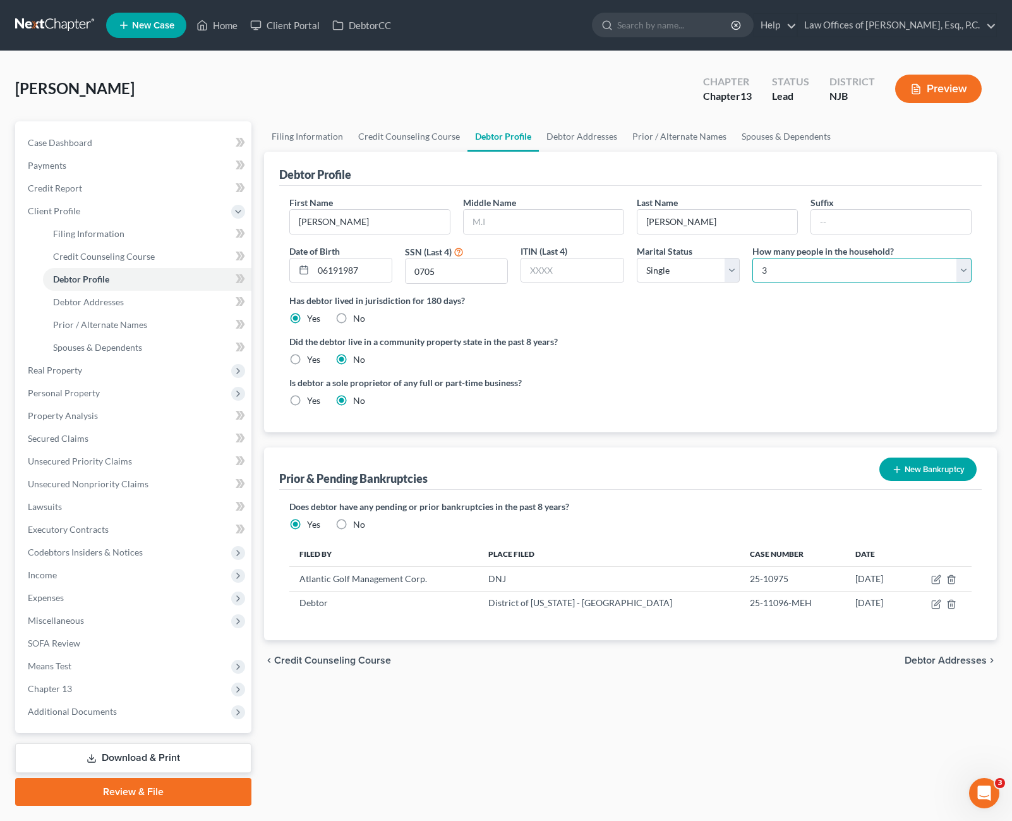
click at [753, 258] on select "Select 1 2 3 4 5 6 7 8 9 10 11 12 13 14 15 16 17 18 19 20" at bounding box center [862, 270] width 219 height 25
click at [687, 325] on ng-include "First Name [PERSON_NAME] Middle Name Last Name [PERSON_NAME] Date of Birth 0619…" at bounding box center [630, 306] width 683 height 221
click at [368, 265] on input "06191987" at bounding box center [352, 270] width 78 height 24
click at [327, 269] on input "06191987" at bounding box center [352, 270] width 78 height 24
click at [343, 271] on input "06/191987" at bounding box center [352, 270] width 78 height 24
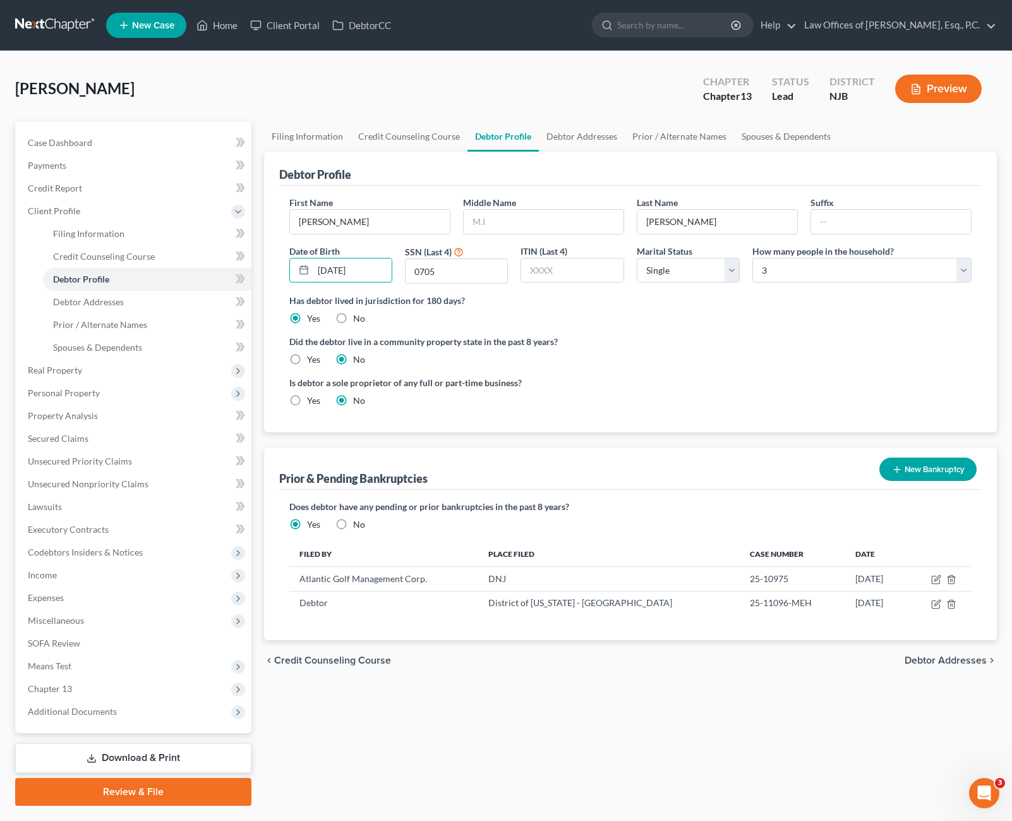
type input "[DATE]"
click at [627, 330] on ng-include "First Name [PERSON_NAME] Middle Name Last Name [PERSON_NAME] Date of Birth [DEM…" at bounding box center [630, 306] width 683 height 221
click at [921, 278] on select "Select 1 2 3 4 5 6 7 8 9 10 11 12 13 14 15 16 17 18 19 20" at bounding box center [862, 270] width 219 height 25
click at [753, 258] on select "Select 1 2 3 4 5 6 7 8 9 10 11 12 13 14 15 16 17 18 19 20" at bounding box center [862, 270] width 219 height 25
click at [771, 128] on link "Spouses & Dependents" at bounding box center [786, 136] width 104 height 30
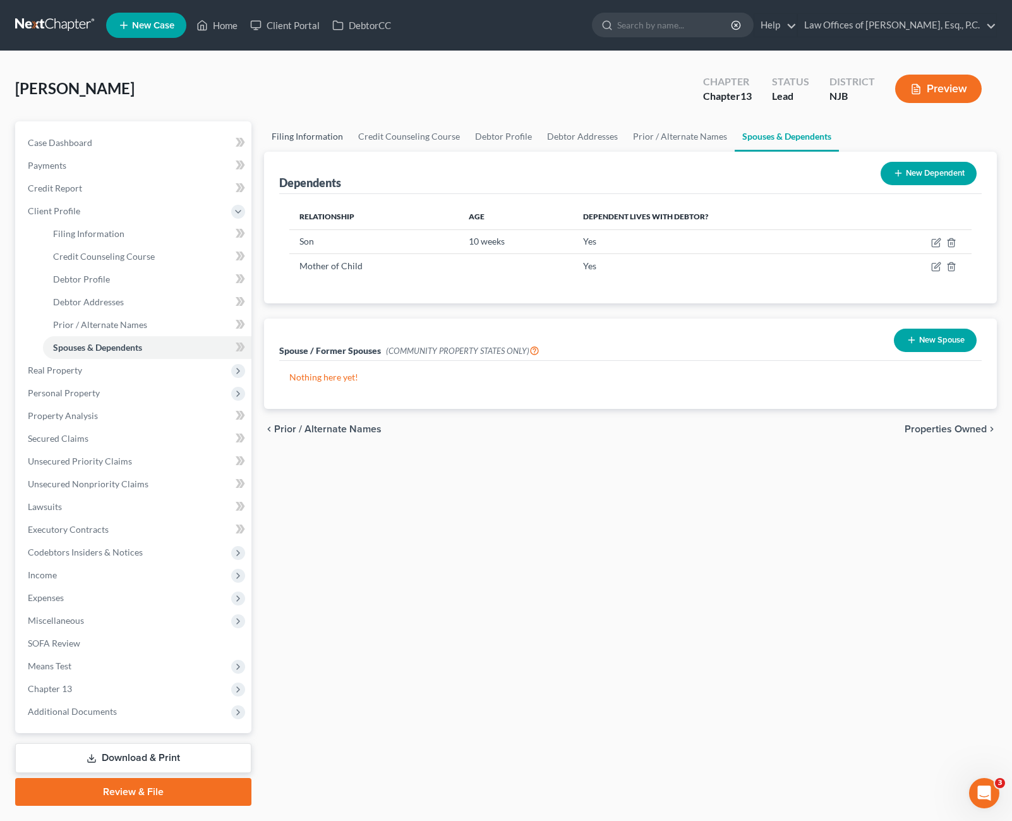
click at [296, 133] on link "Filing Information" at bounding box center [307, 136] width 87 height 30
select select "1"
select select "0"
select select "3"
select select "51"
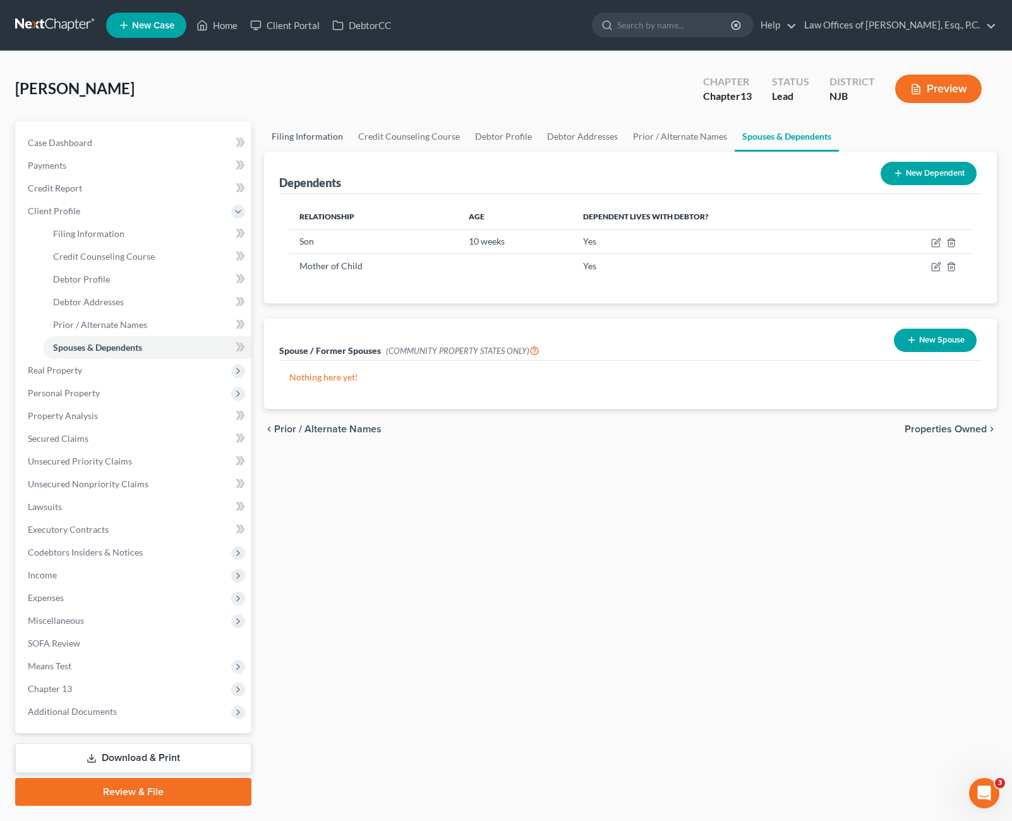
select select "0"
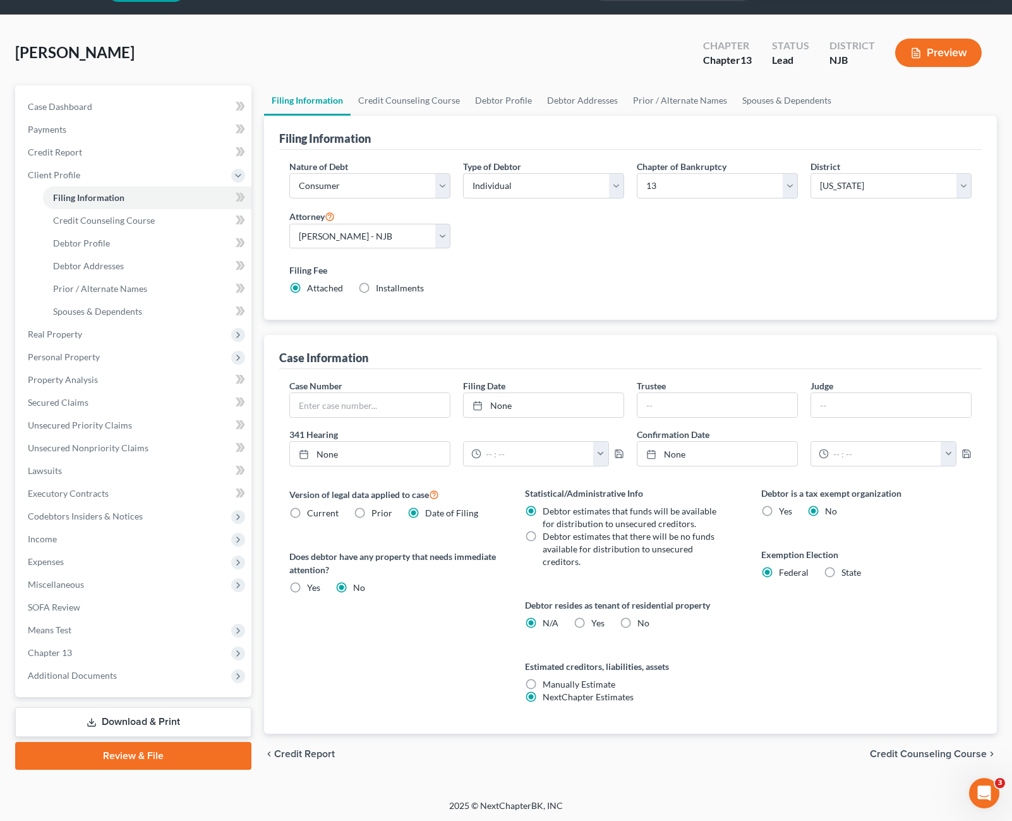
scroll to position [37, 0]
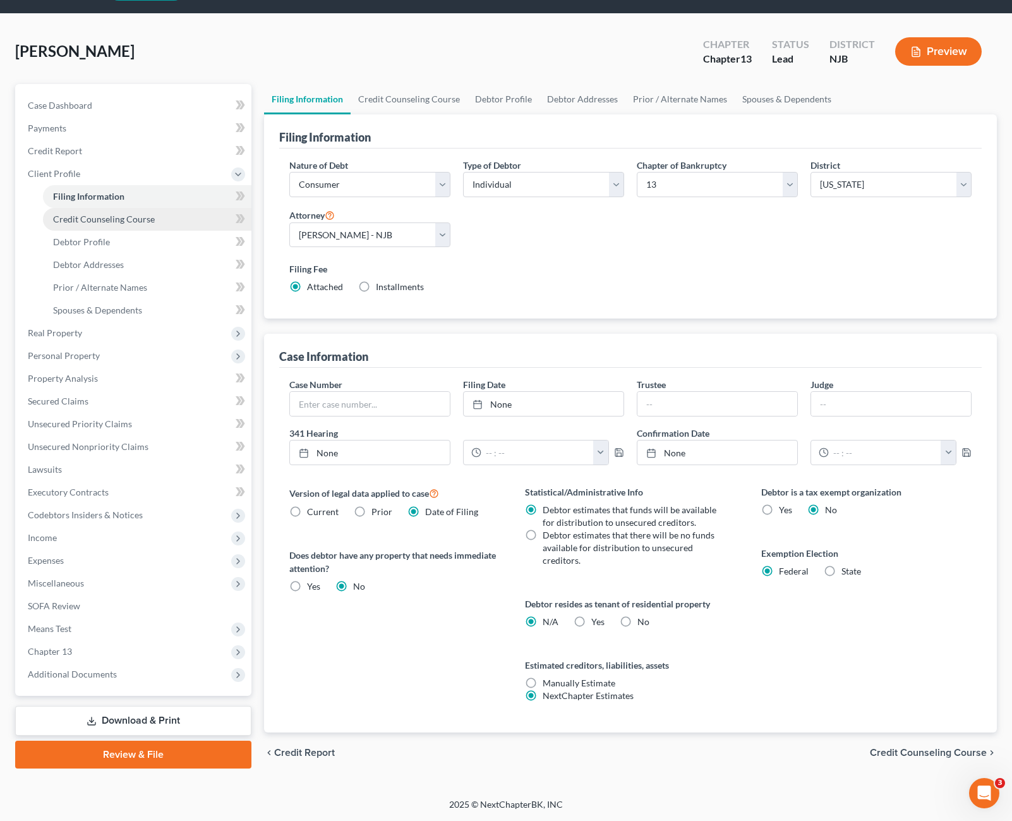
click at [122, 227] on link "Credit Counseling Course" at bounding box center [147, 219] width 209 height 23
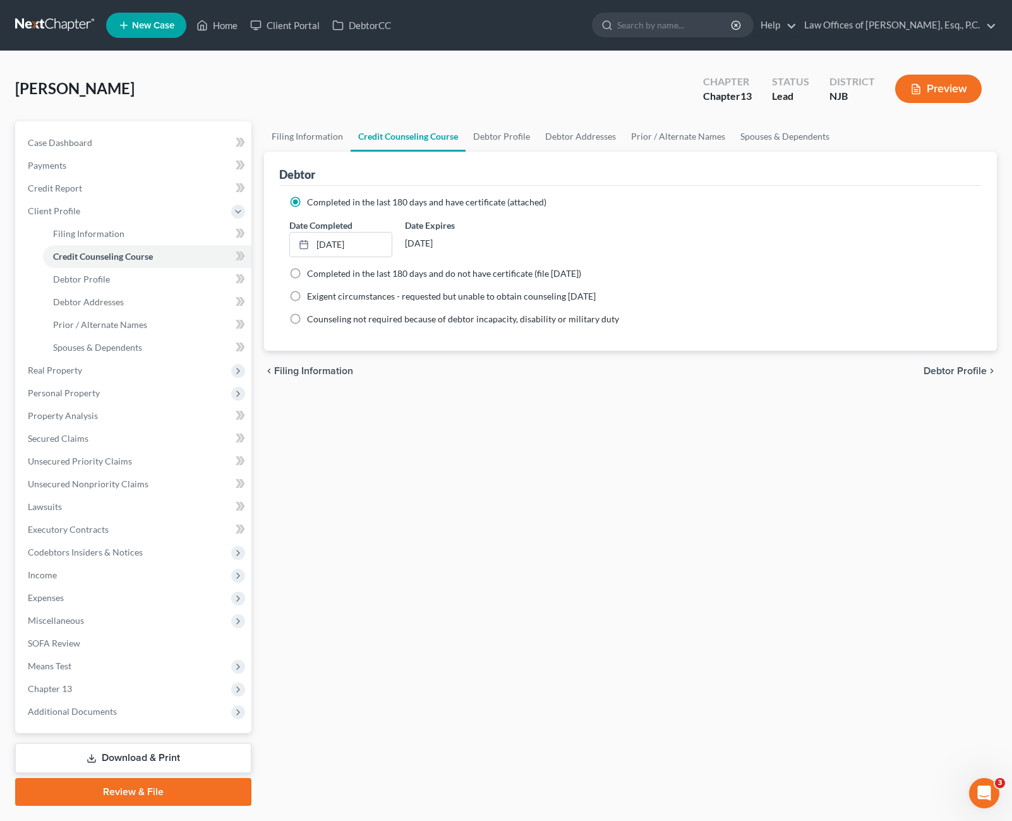
click at [307, 199] on label "Completed in the last 180 days and have certificate (attached)" at bounding box center [426, 202] width 239 height 13
click at [312, 199] on input "Completed in the last 180 days and have certificate (attached)" at bounding box center [316, 200] width 8 height 8
click at [307, 296] on label "Exigent circumstances - requested but unable to obtain counseling [DATE]" at bounding box center [451, 296] width 289 height 13
click at [312, 296] on input "Exigent circumstances - requested but unable to obtain counseling [DATE]" at bounding box center [316, 294] width 8 height 8
radio input "true"
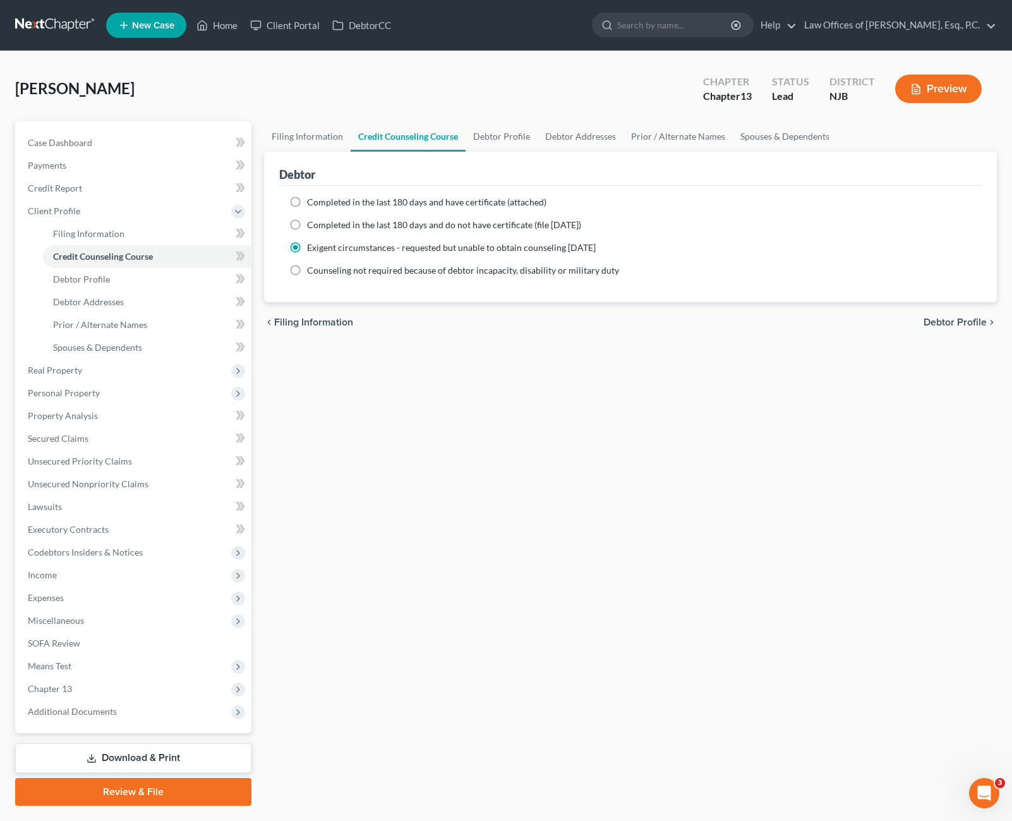
click at [307, 200] on label "Completed in the last 180 days and have certificate (attached)" at bounding box center [426, 202] width 239 height 13
click at [312, 200] on input "Completed in the last 180 days and have certificate (attached)" at bounding box center [316, 200] width 8 height 8
radio input "true"
radio input "false"
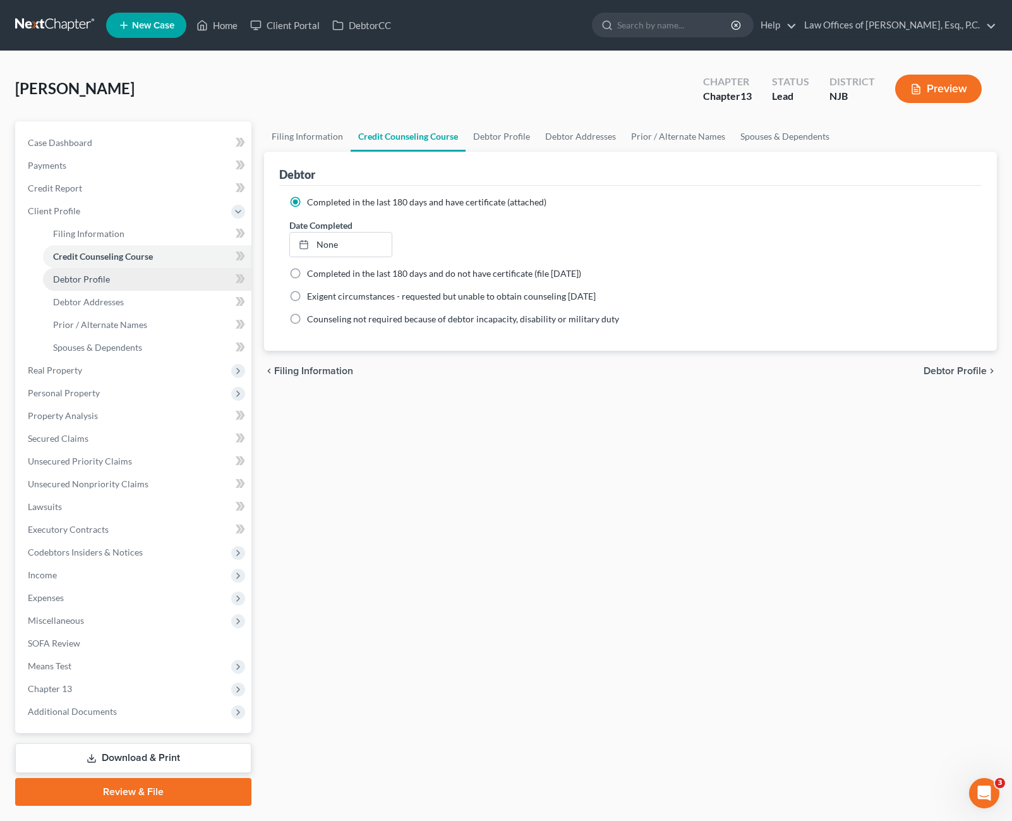
click at [104, 275] on span "Debtor Profile" at bounding box center [81, 279] width 57 height 11
select select "0"
select select "2"
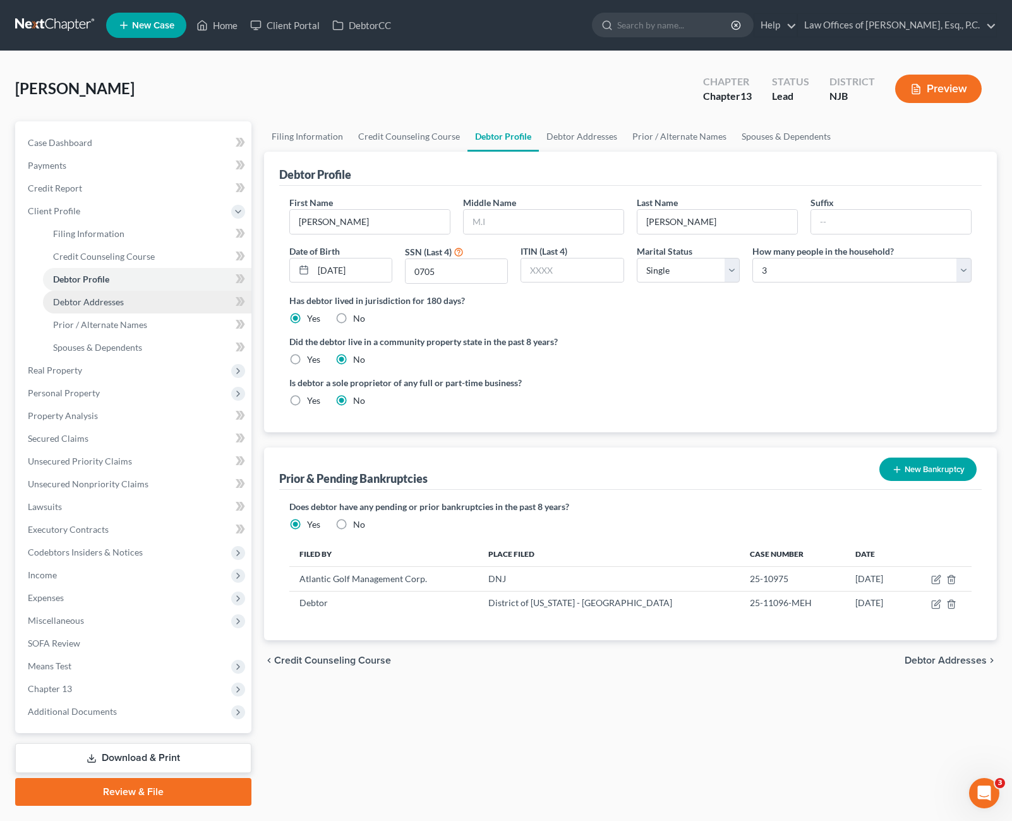
click at [135, 306] on link "Debtor Addresses" at bounding box center [147, 302] width 209 height 23
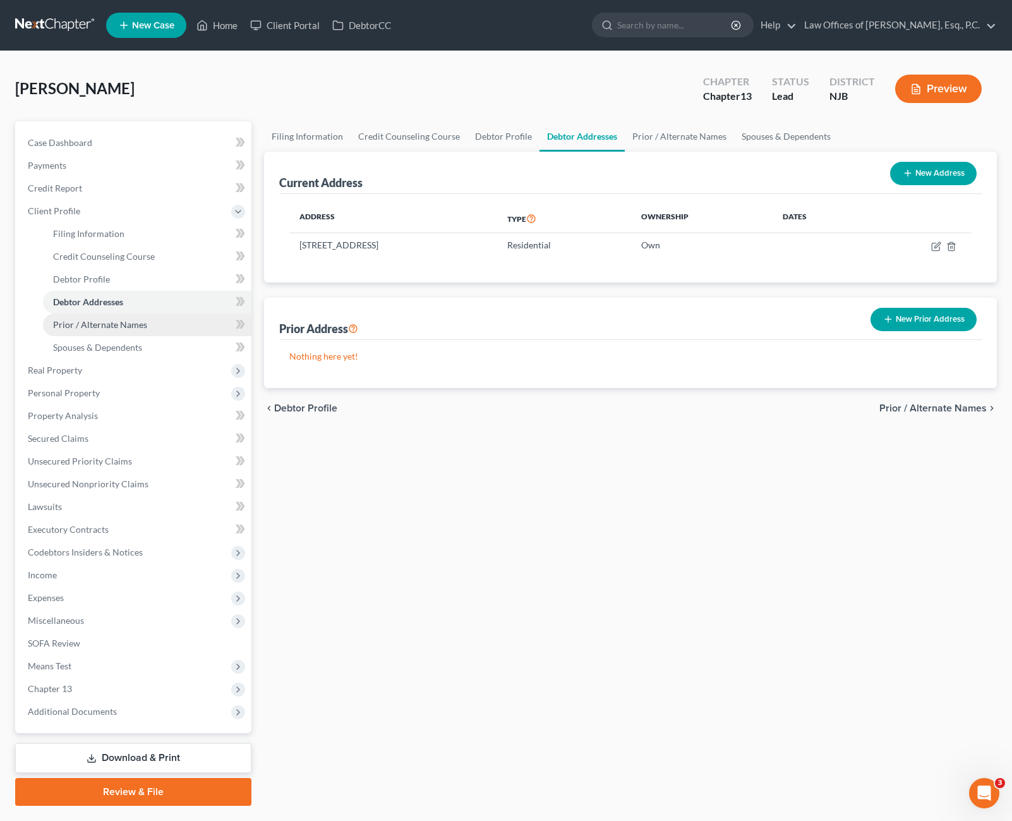
click at [138, 329] on span "Prior / Alternate Names" at bounding box center [100, 324] width 94 height 11
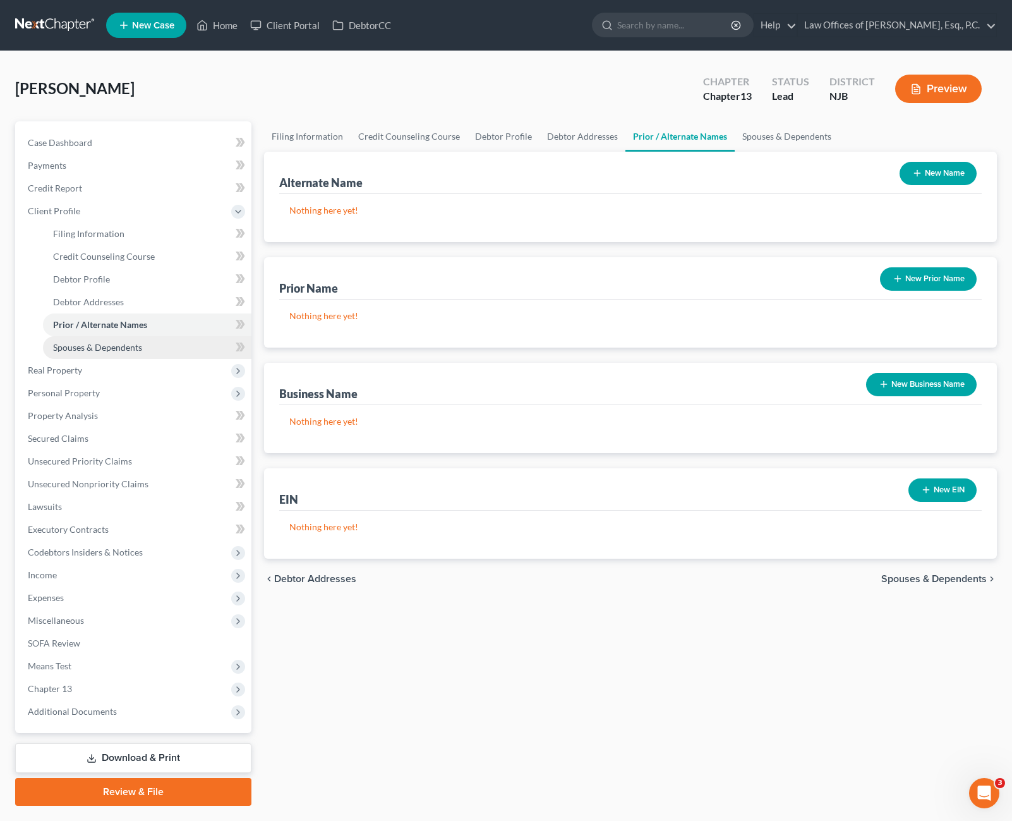
click at [145, 349] on link "Spouses & Dependents" at bounding box center [147, 347] width 209 height 23
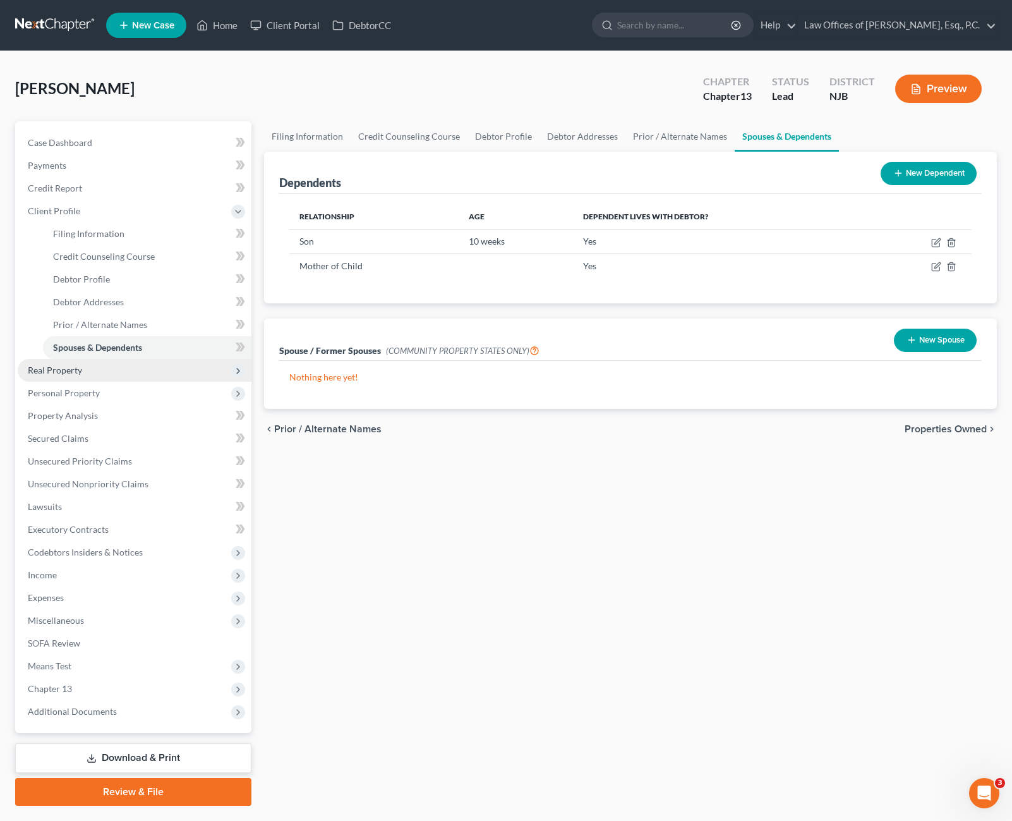
click at [97, 380] on span "Real Property" at bounding box center [135, 370] width 234 height 23
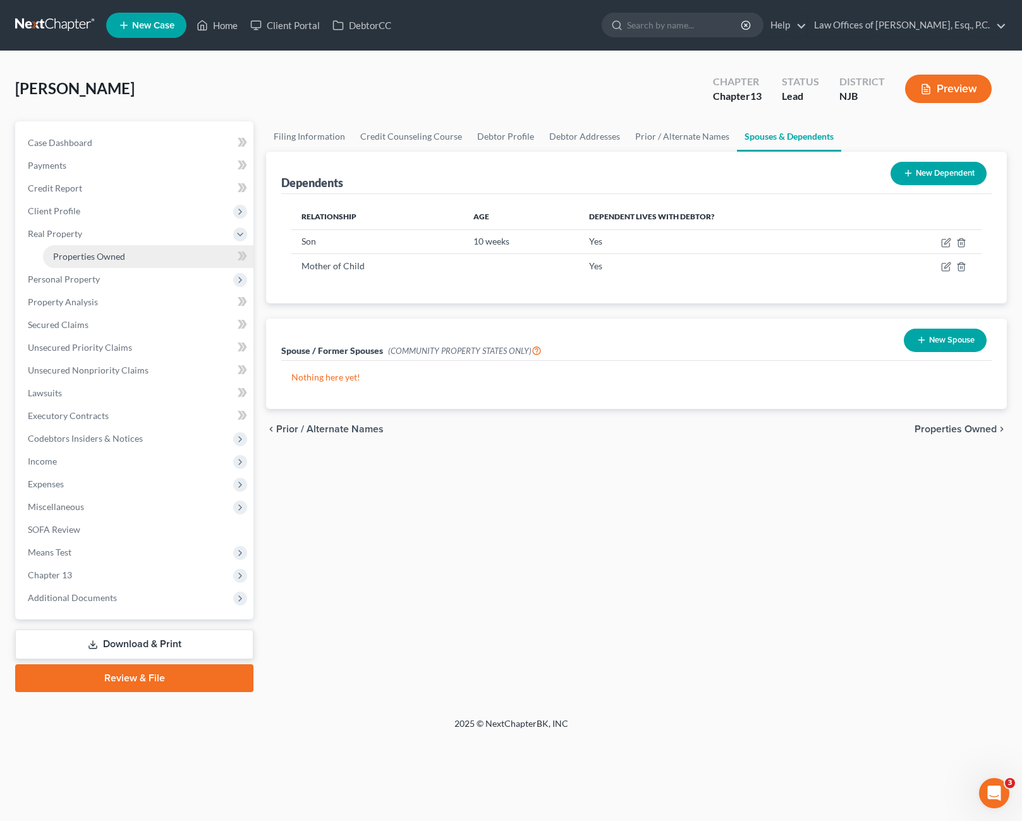
click at [112, 260] on span "Properties Owned" at bounding box center [89, 256] width 72 height 11
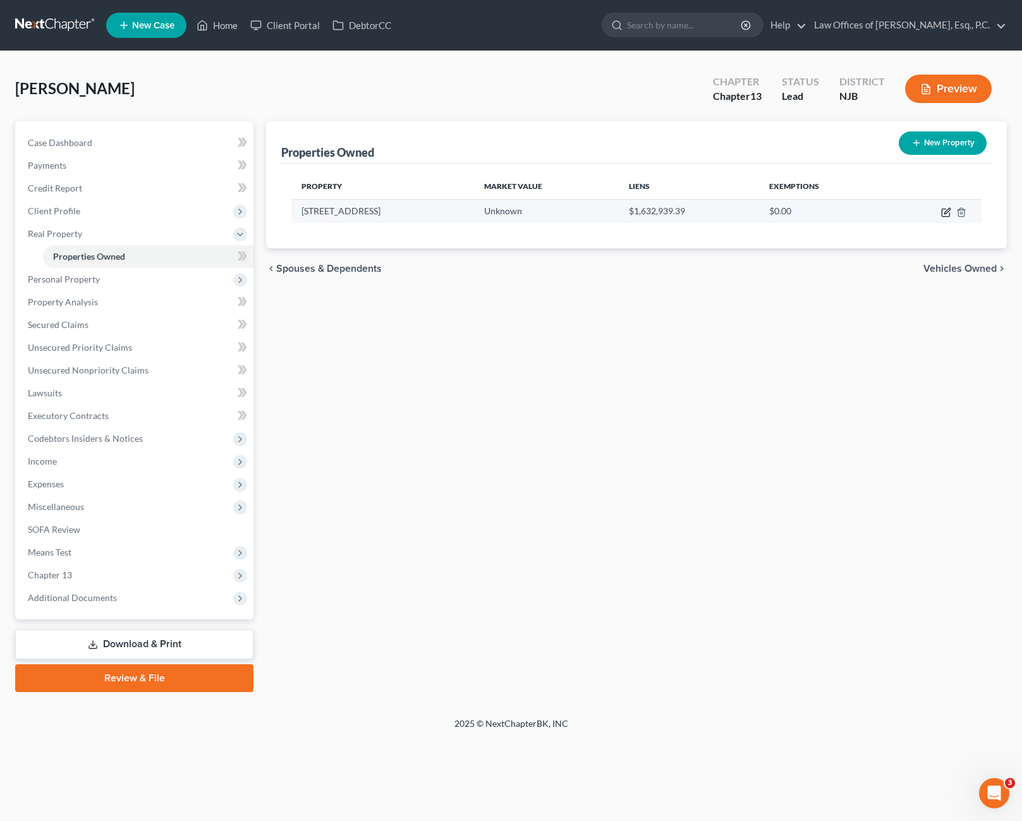
click at [941, 210] on icon "button" at bounding box center [945, 213] width 8 height 8
select select "33"
select select "12"
select select "0"
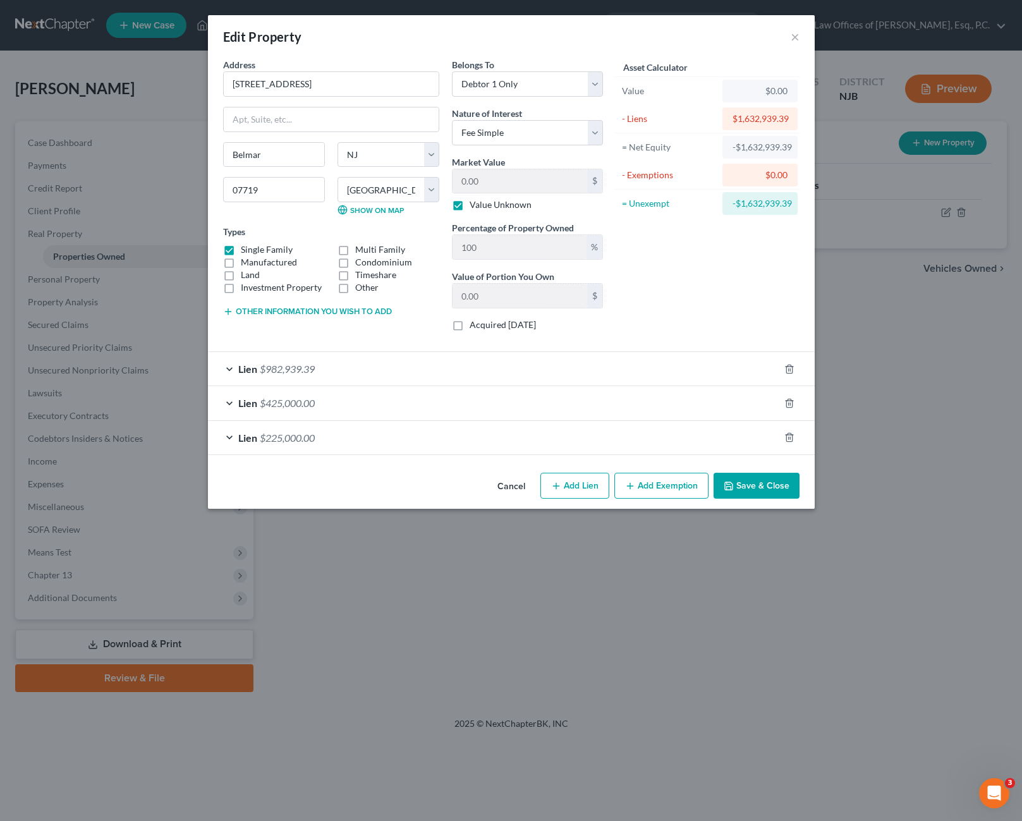
click at [235, 375] on div "Lien $982,939.39" at bounding box center [493, 368] width 571 height 33
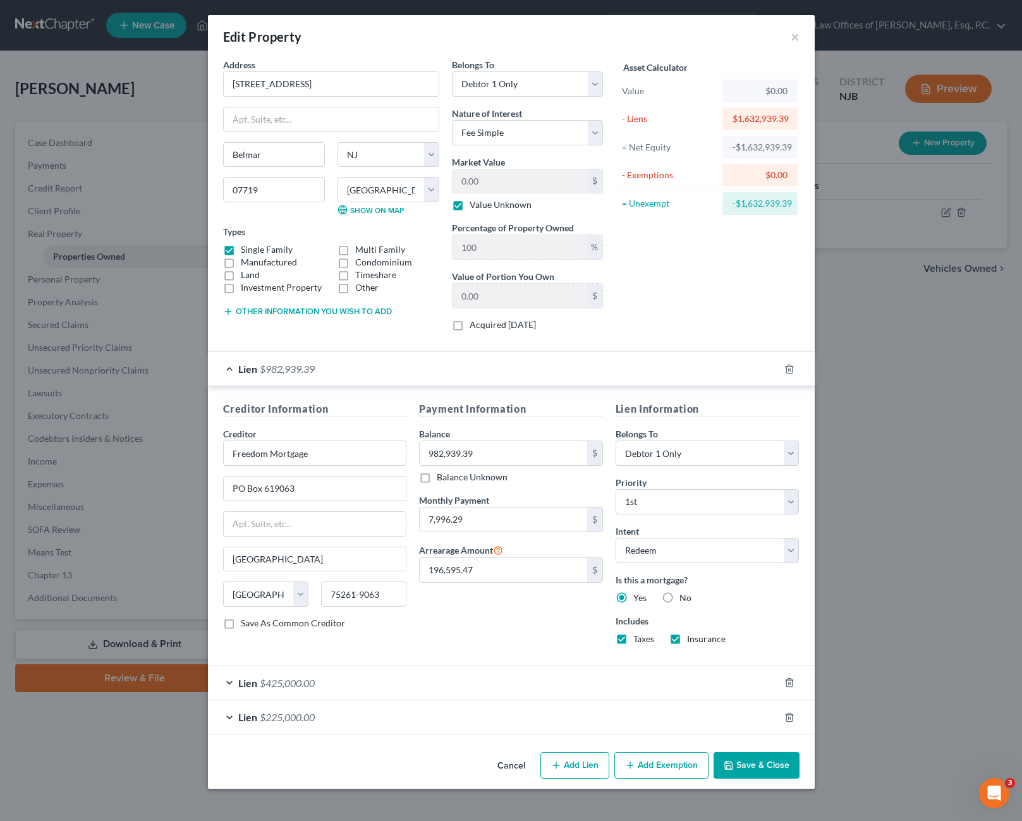
click at [236, 373] on div "Lien $982,939.39" at bounding box center [493, 368] width 571 height 33
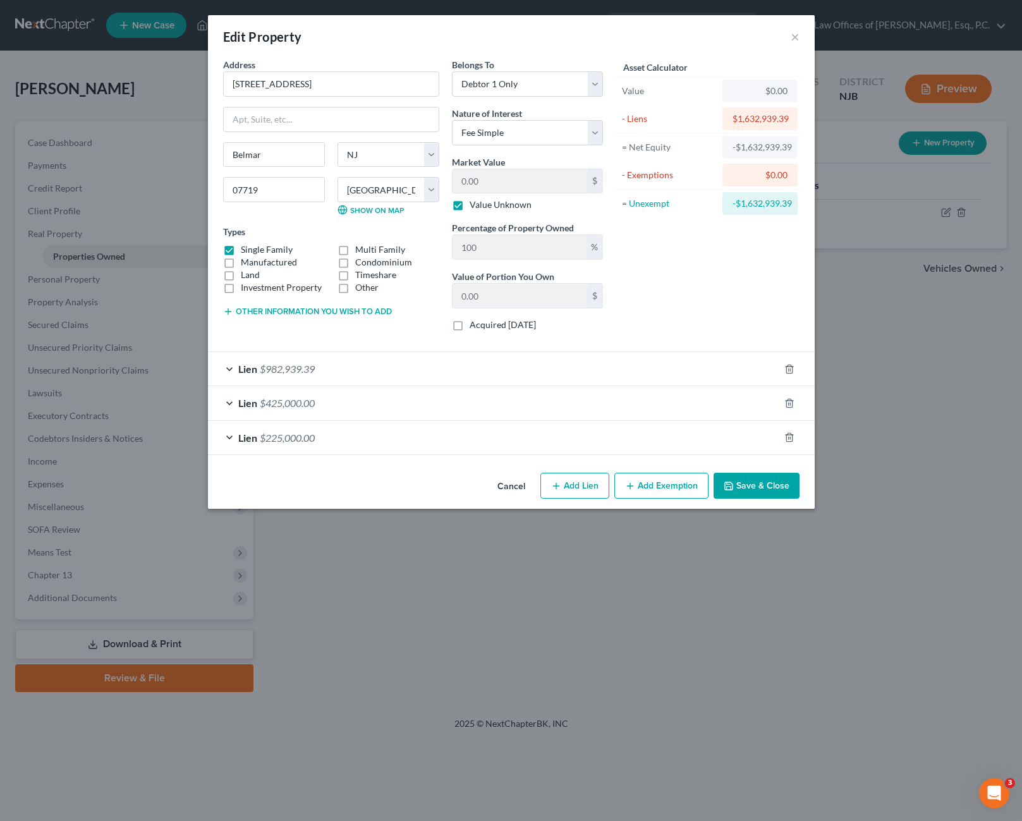
click at [229, 406] on div "Lien $425,000.00" at bounding box center [493, 402] width 571 height 33
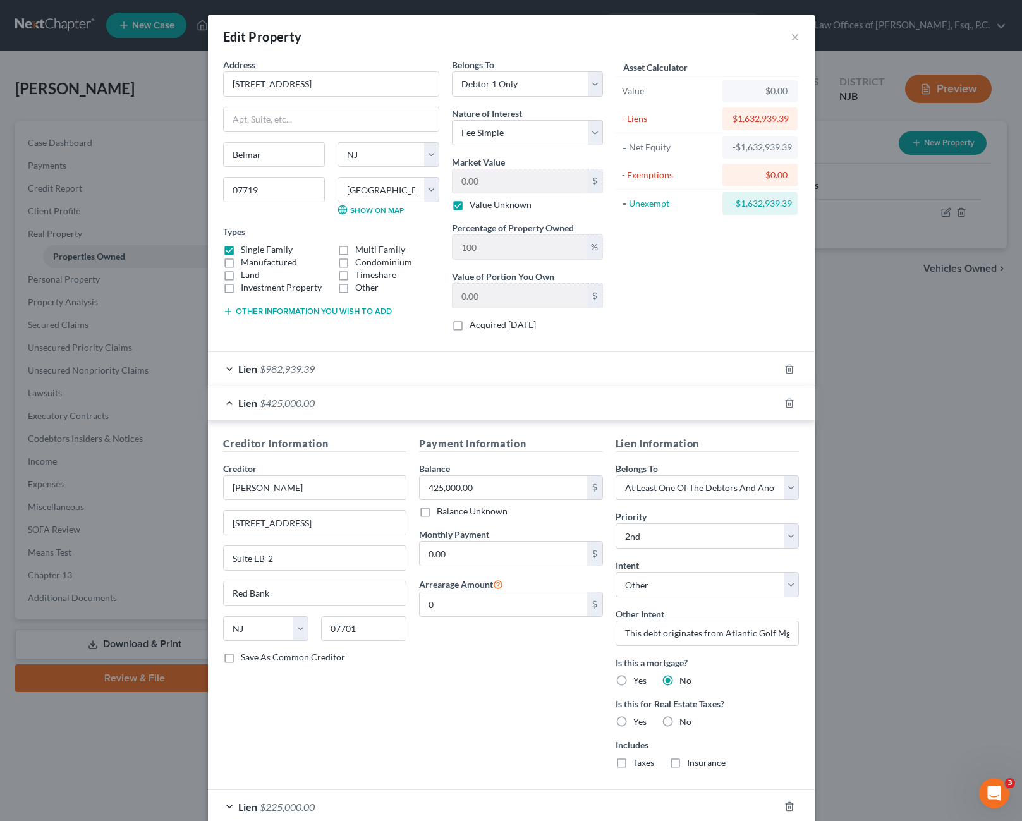
click at [232, 406] on div "Lien $425,000.00" at bounding box center [493, 402] width 571 height 33
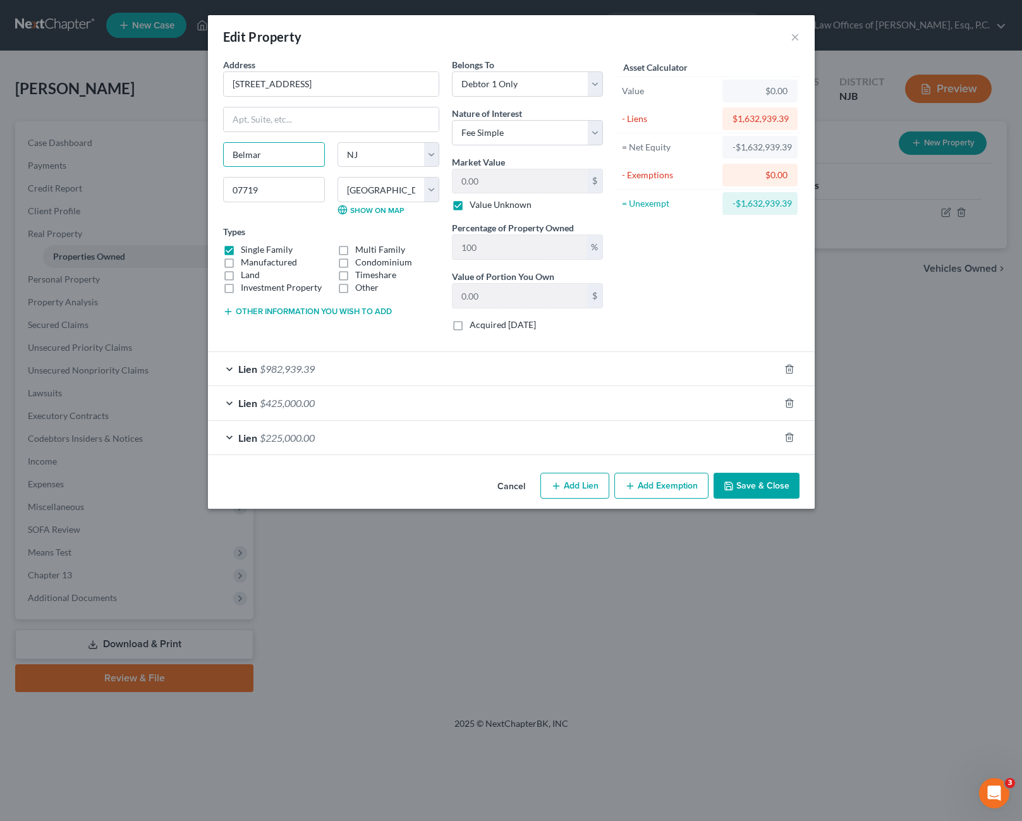
drag, startPoint x: 273, startPoint y: 146, endPoint x: 202, endPoint y: 154, distance: 71.2
click at [203, 154] on div "Edit Property × Address * [GEOGRAPHIC_DATA] [GEOGRAPHIC_DATA] [US_STATE][GEOGRA…" at bounding box center [511, 410] width 1022 height 821
type input "[GEOGRAPHIC_DATA]"
click at [699, 310] on div "Asset Calculator Value $0.00 - Liens $1,632,939.39 = Net Equity -$1,632,939.39 …" at bounding box center [707, 199] width 196 height 283
click at [761, 488] on button "Save & Close" at bounding box center [756, 486] width 86 height 27
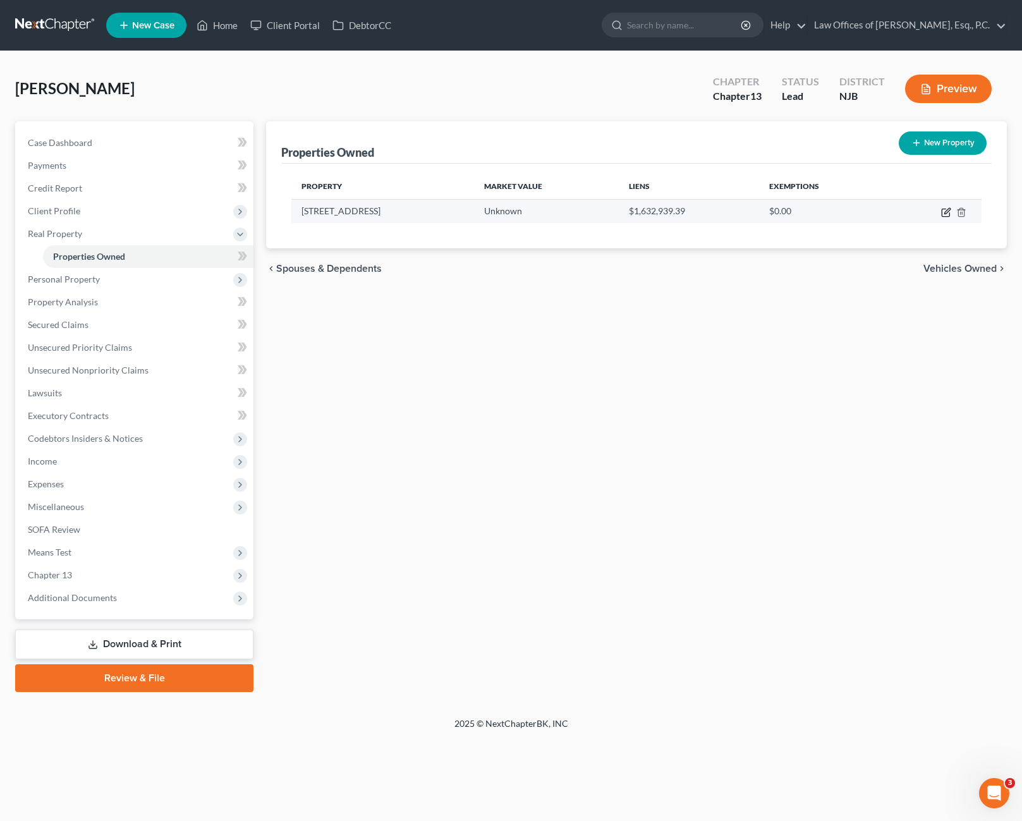
click at [943, 213] on icon "button" at bounding box center [946, 212] width 10 height 10
select select "33"
select select "12"
select select "0"
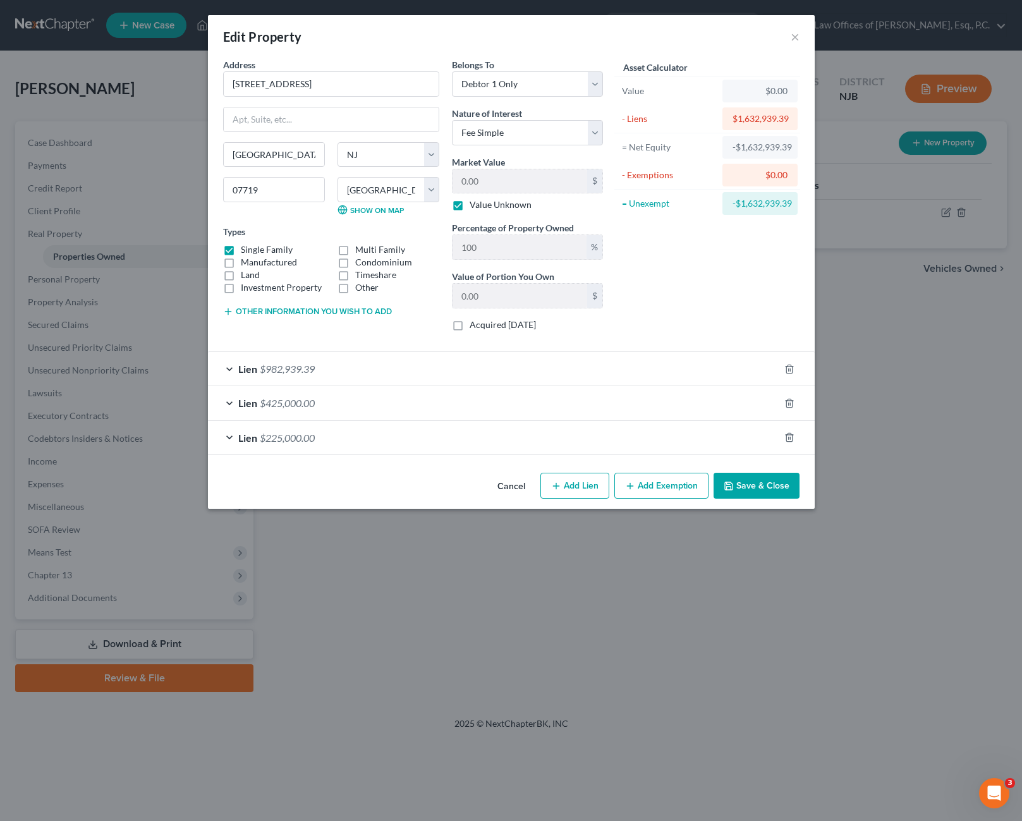
click at [233, 375] on div "Lien $982,939.39" at bounding box center [493, 368] width 571 height 33
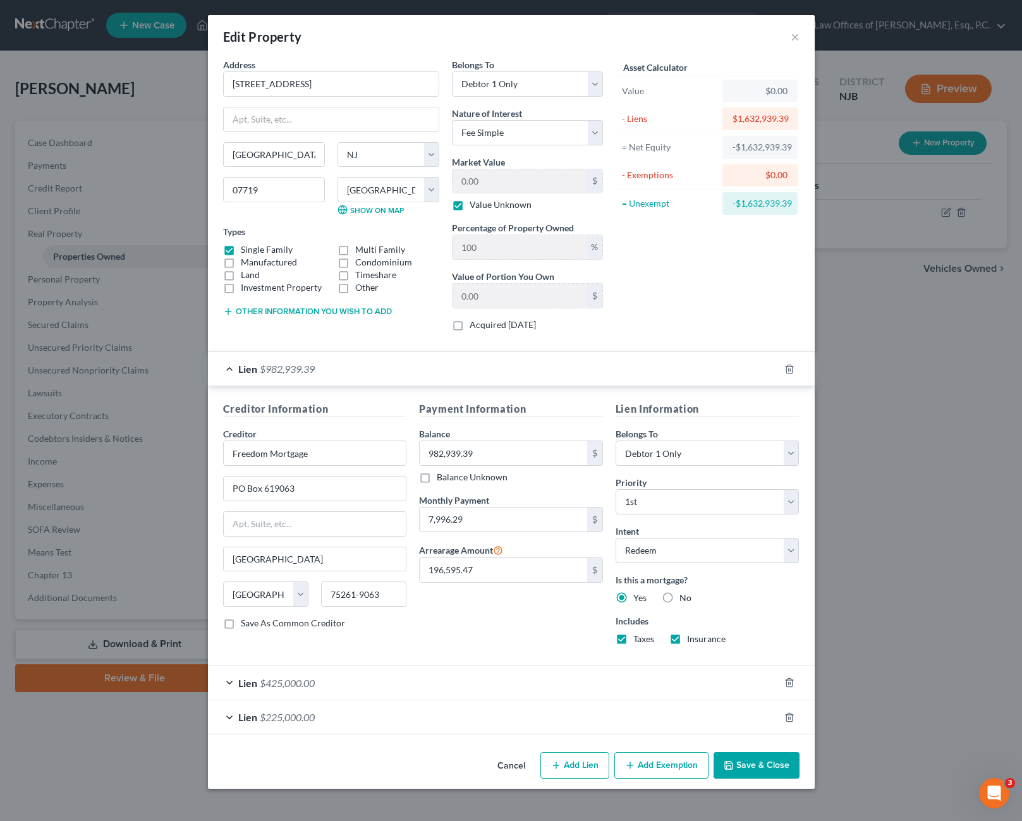
click at [228, 370] on div "Lien $982,939.39" at bounding box center [493, 368] width 571 height 33
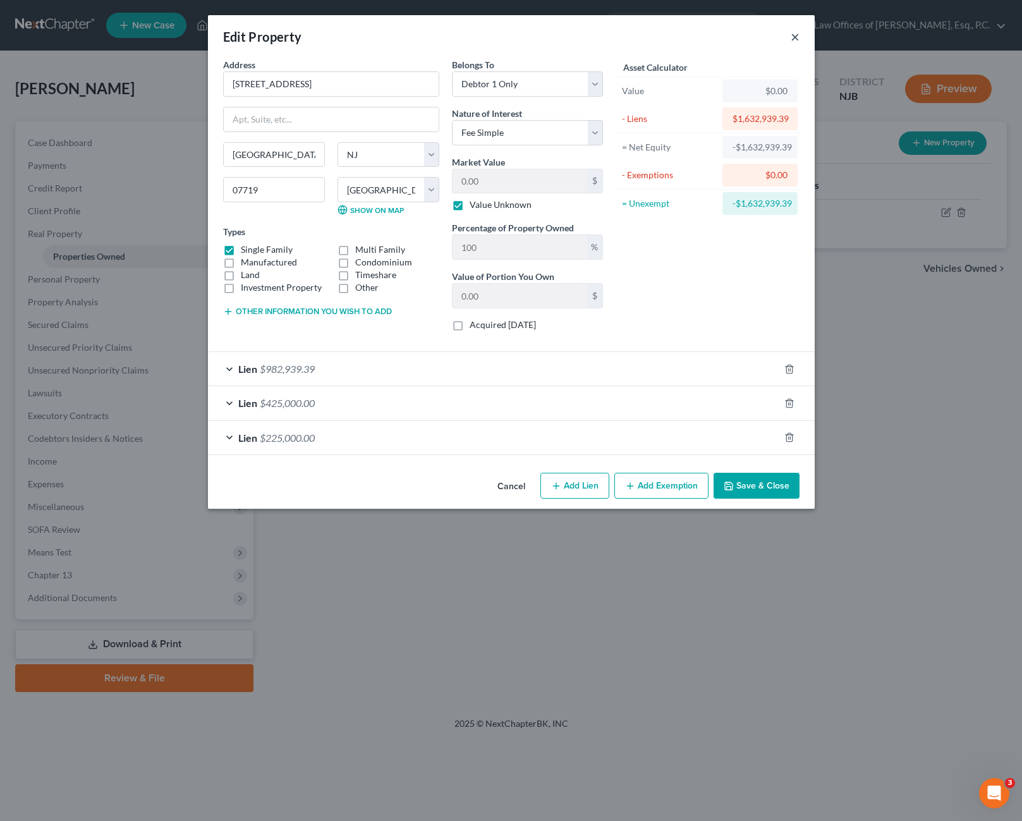
click at [794, 37] on button "×" at bounding box center [794, 36] width 9 height 15
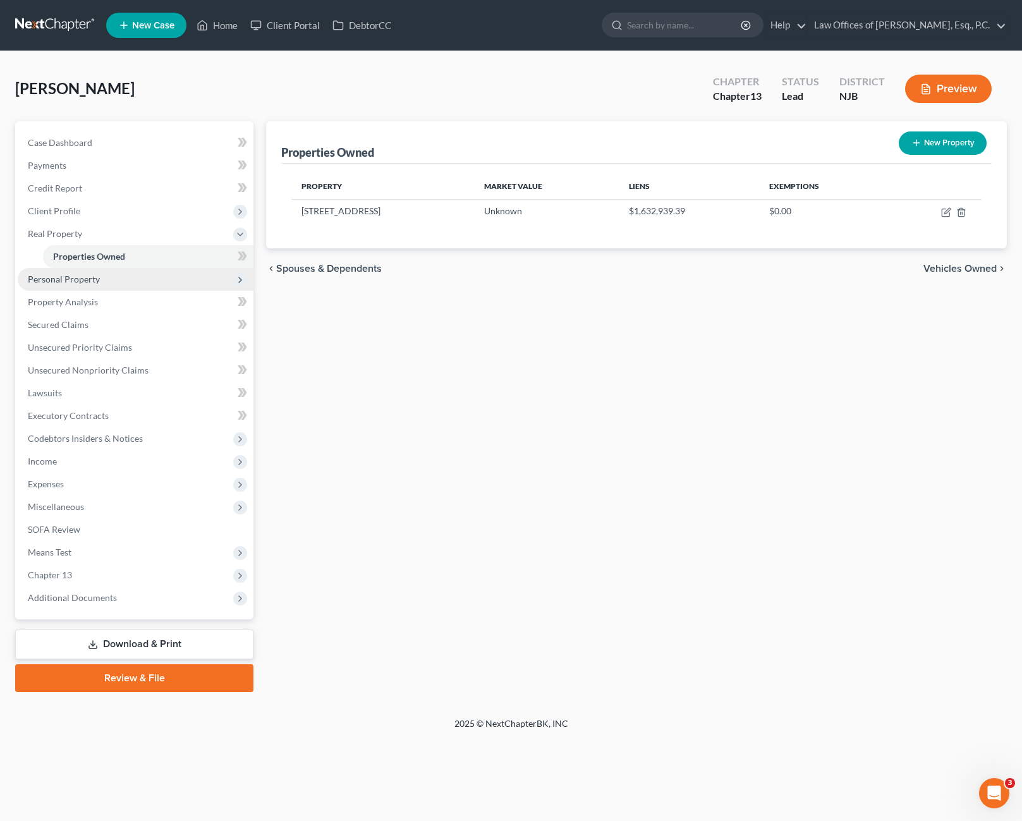
click at [74, 277] on span "Personal Property" at bounding box center [64, 279] width 72 height 11
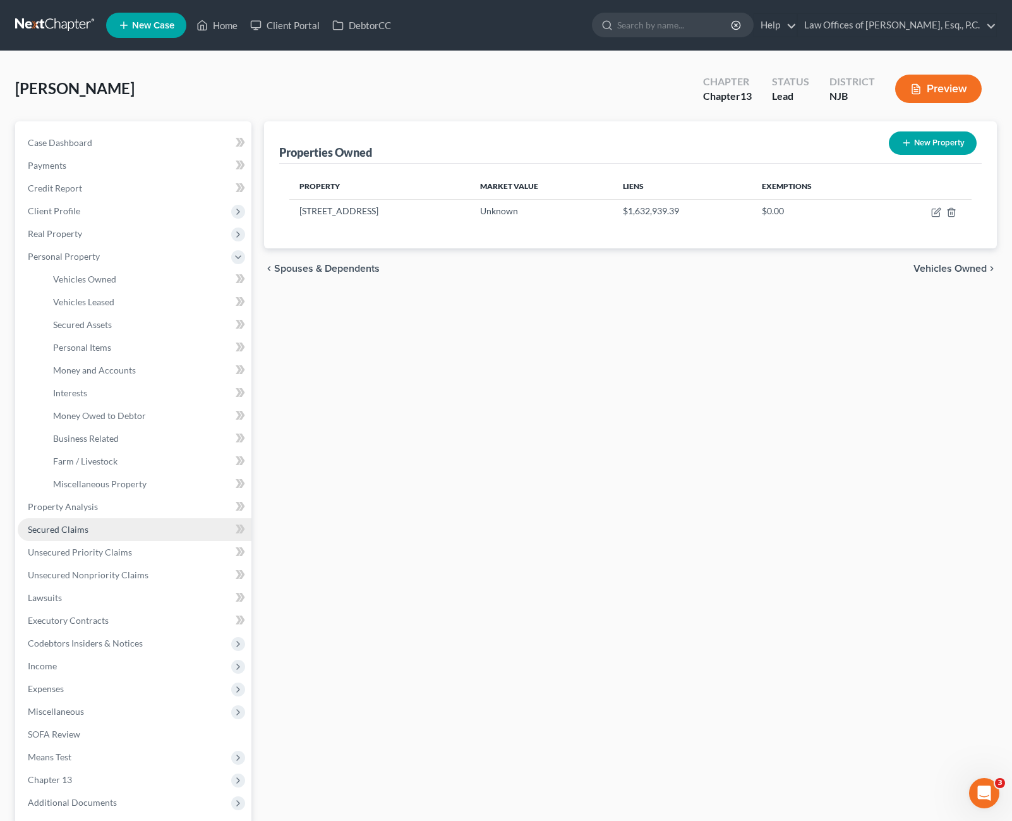
scroll to position [124, 0]
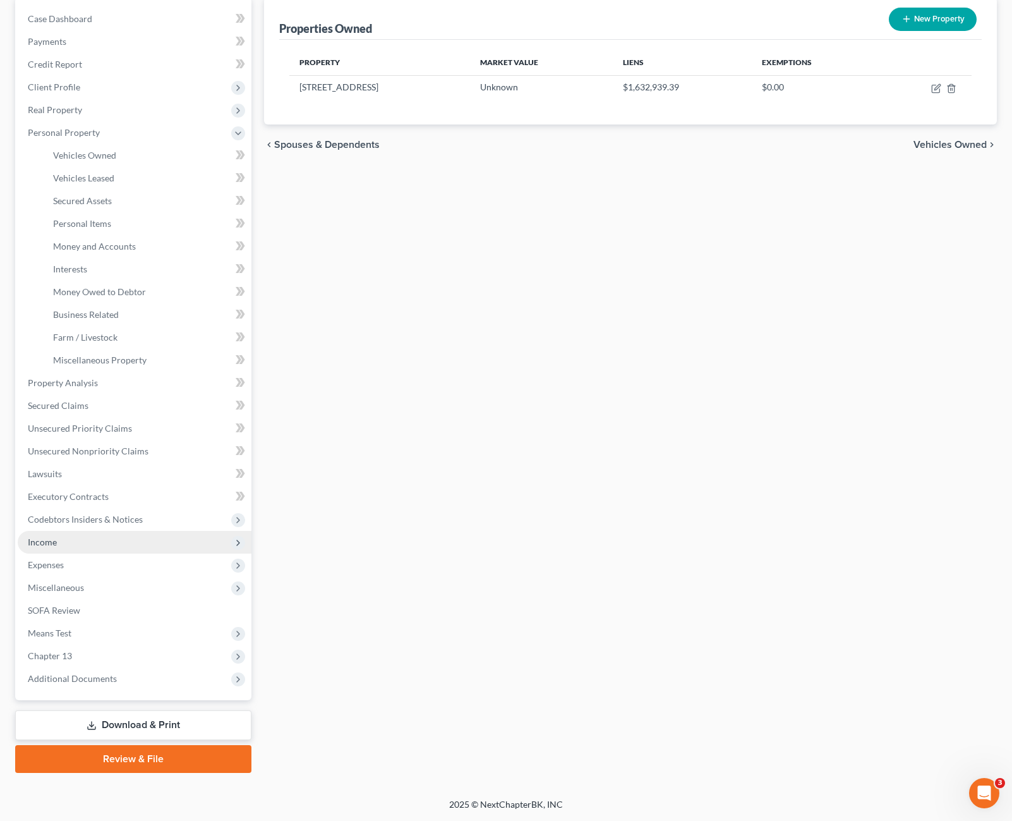
click at [68, 547] on span "Income" at bounding box center [135, 542] width 234 height 23
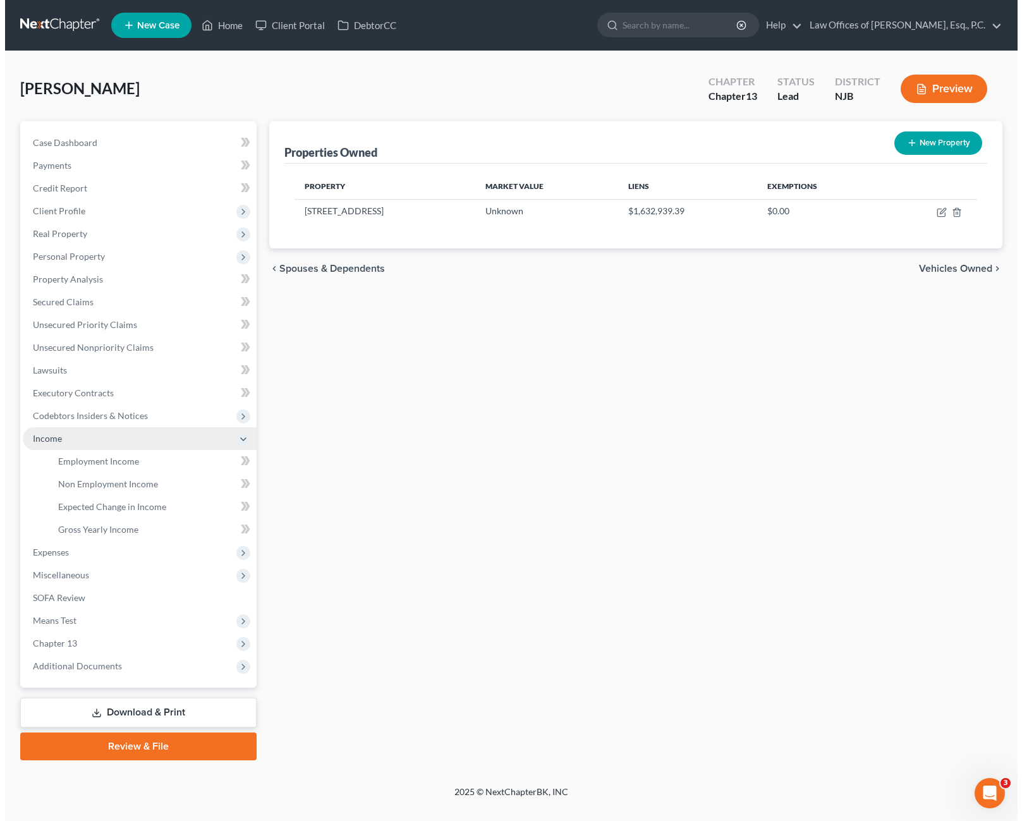
scroll to position [0, 0]
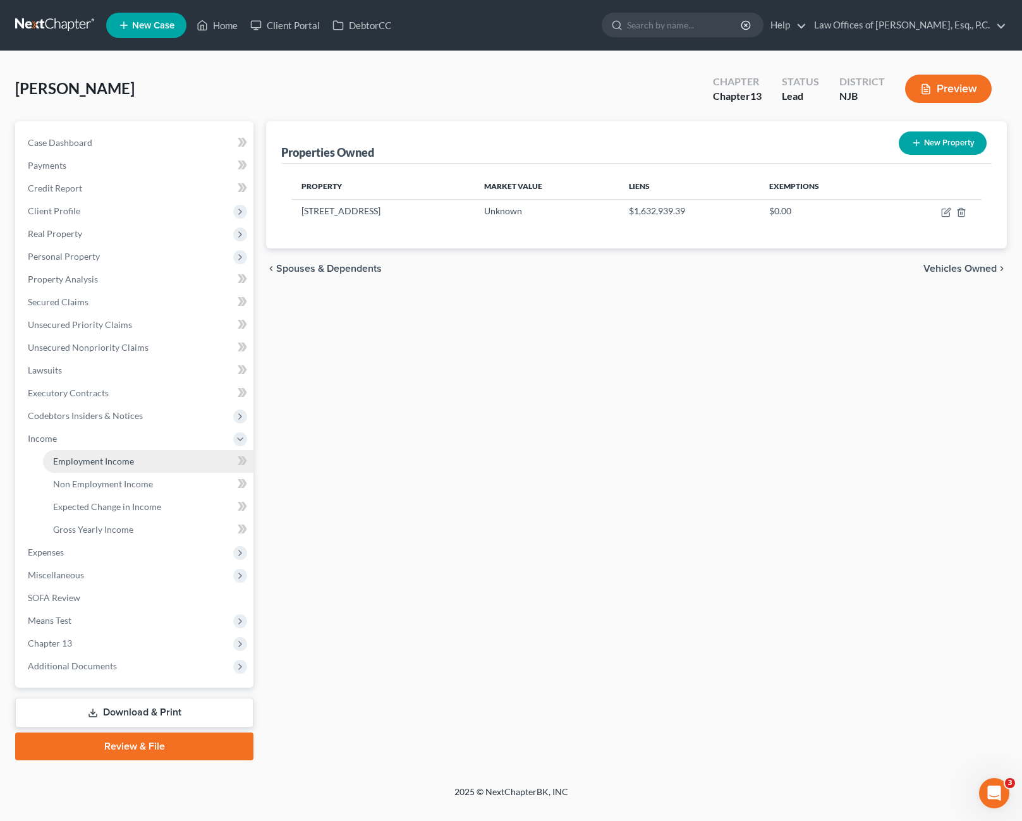
click at [119, 464] on span "Employment Income" at bounding box center [93, 461] width 81 height 11
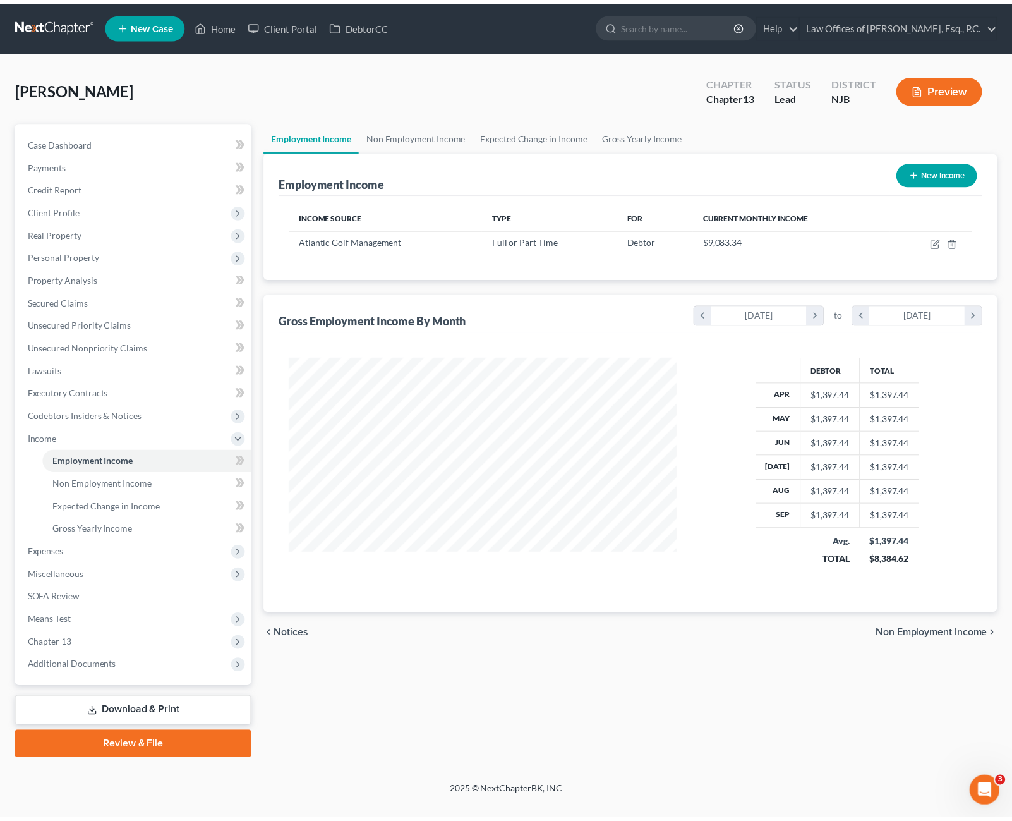
scroll to position [227, 417]
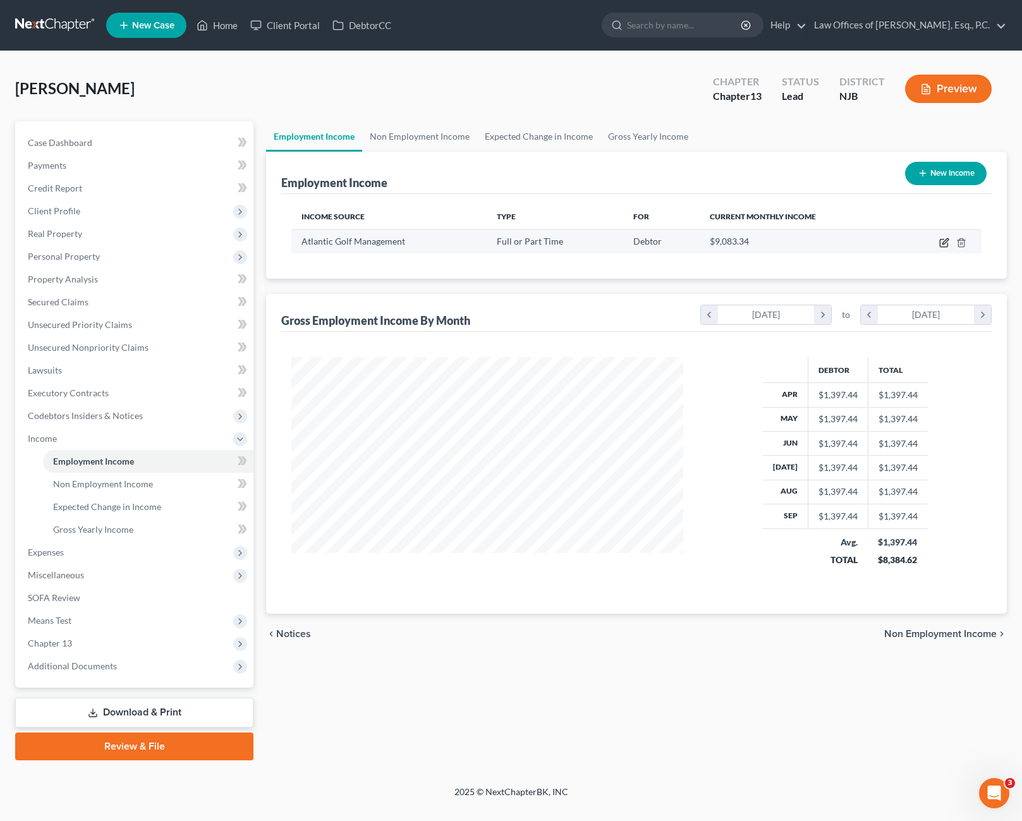
click at [941, 242] on icon "button" at bounding box center [944, 243] width 10 height 10
select select "0"
select select "2"
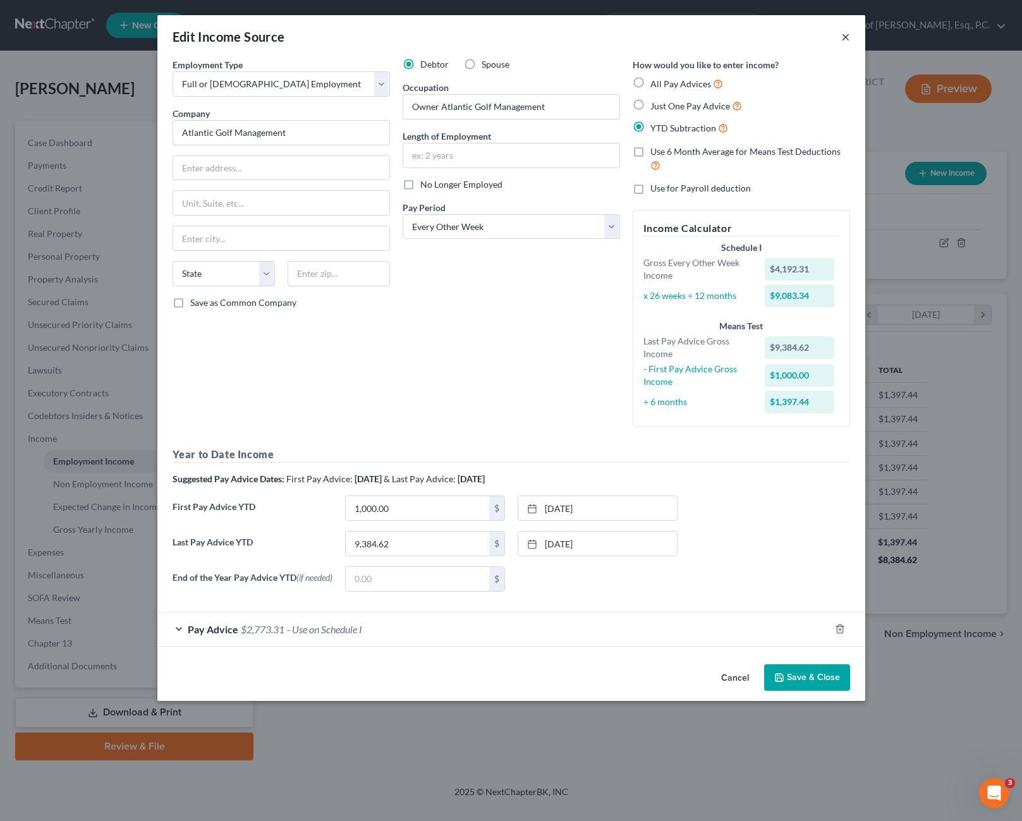
click at [848, 35] on button "×" at bounding box center [845, 36] width 9 height 15
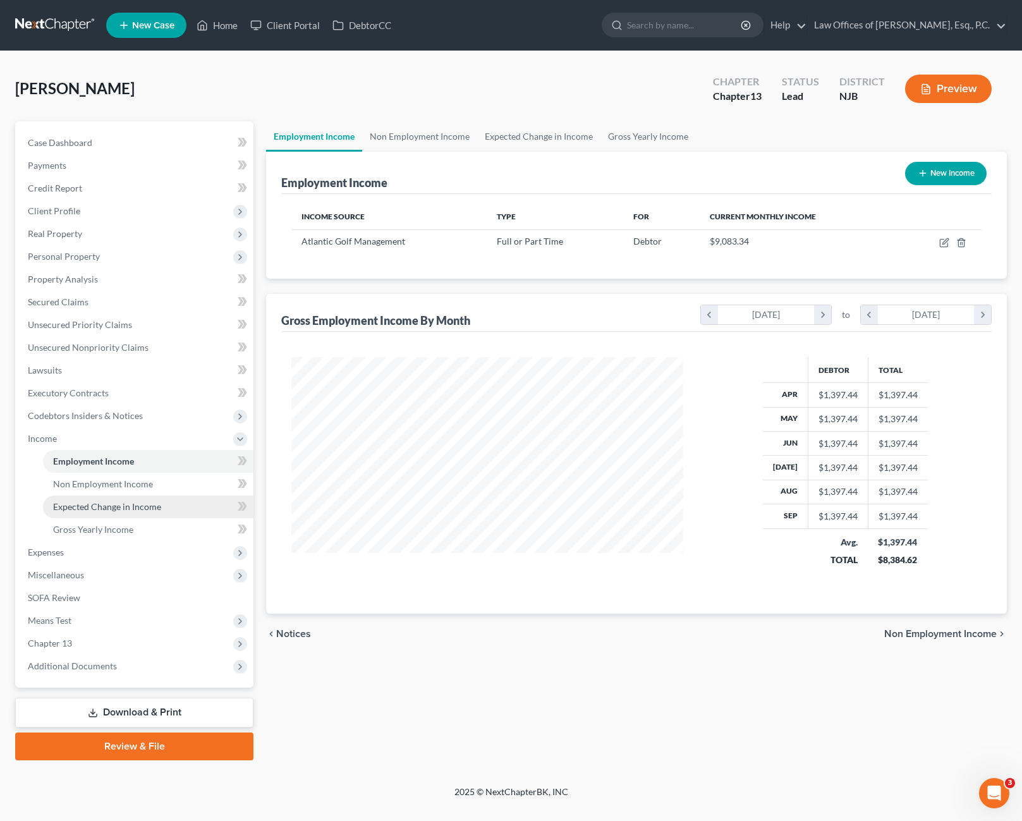
click at [123, 507] on span "Expected Change in Income" at bounding box center [107, 506] width 108 height 11
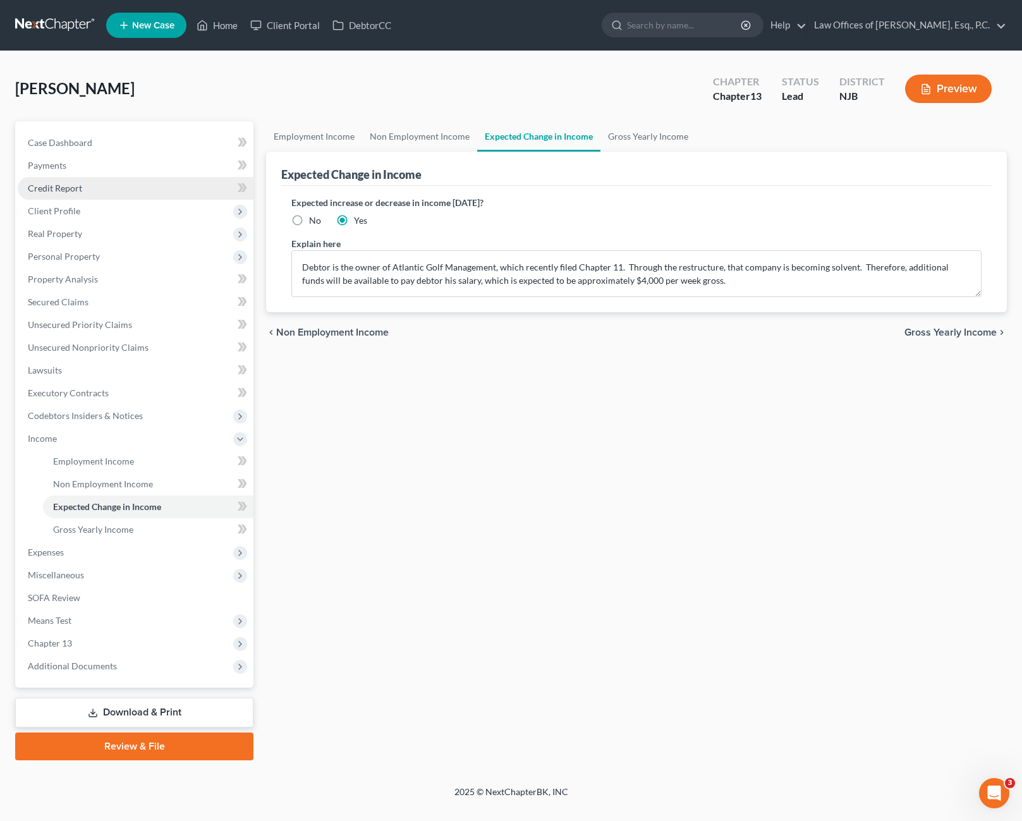
click at [85, 188] on link "Credit Report" at bounding box center [136, 188] width 236 height 23
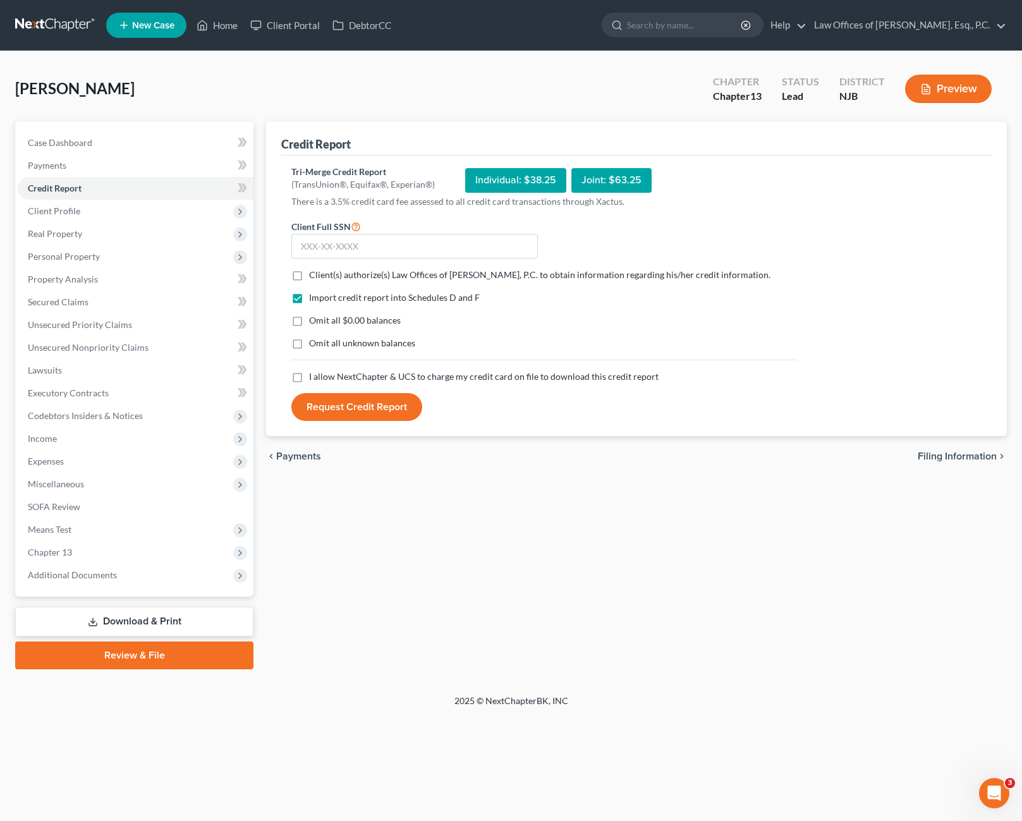
click at [309, 320] on label "Omit all $0.00 balances" at bounding box center [355, 320] width 92 height 13
click at [314, 320] on input "Omit all $0.00 balances" at bounding box center [318, 318] width 8 height 8
checkbox input "true"
click at [309, 280] on label "Client(s) authorize(s) Law Offices of [PERSON_NAME], P.C. to obtain information…" at bounding box center [539, 275] width 461 height 13
click at [314, 277] on input "Client(s) authorize(s) Law Offices of [PERSON_NAME], P.C. to obtain information…" at bounding box center [318, 273] width 8 height 8
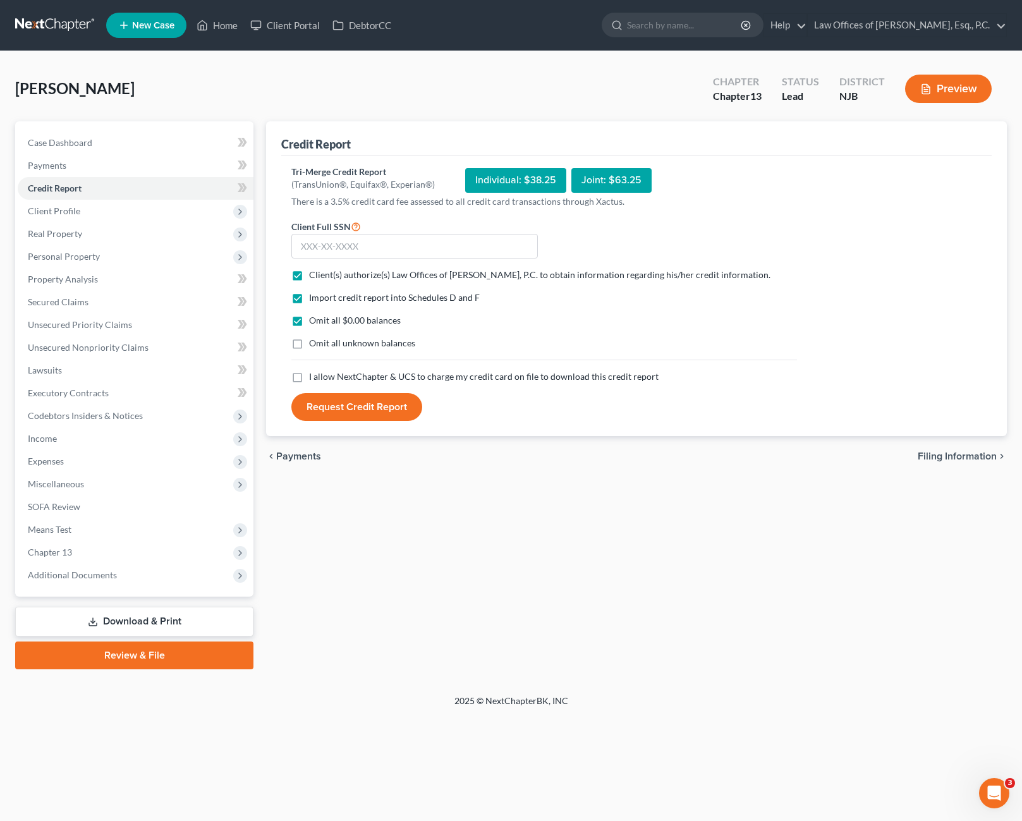
click at [309, 279] on label "Client(s) authorize(s) Law Offices of [PERSON_NAME], P.C. to obtain information…" at bounding box center [539, 275] width 461 height 13
click at [314, 277] on input "Client(s) authorize(s) Law Offices of [PERSON_NAME], P.C. to obtain information…" at bounding box center [318, 273] width 8 height 8
click at [309, 275] on label "Client(s) authorize(s) Law Offices of [PERSON_NAME], P.C. to obtain information…" at bounding box center [539, 275] width 461 height 13
click at [314, 275] on input "Client(s) authorize(s) Law Offices of [PERSON_NAME], P.C. to obtain information…" at bounding box center [318, 273] width 8 height 8
checkbox input "true"
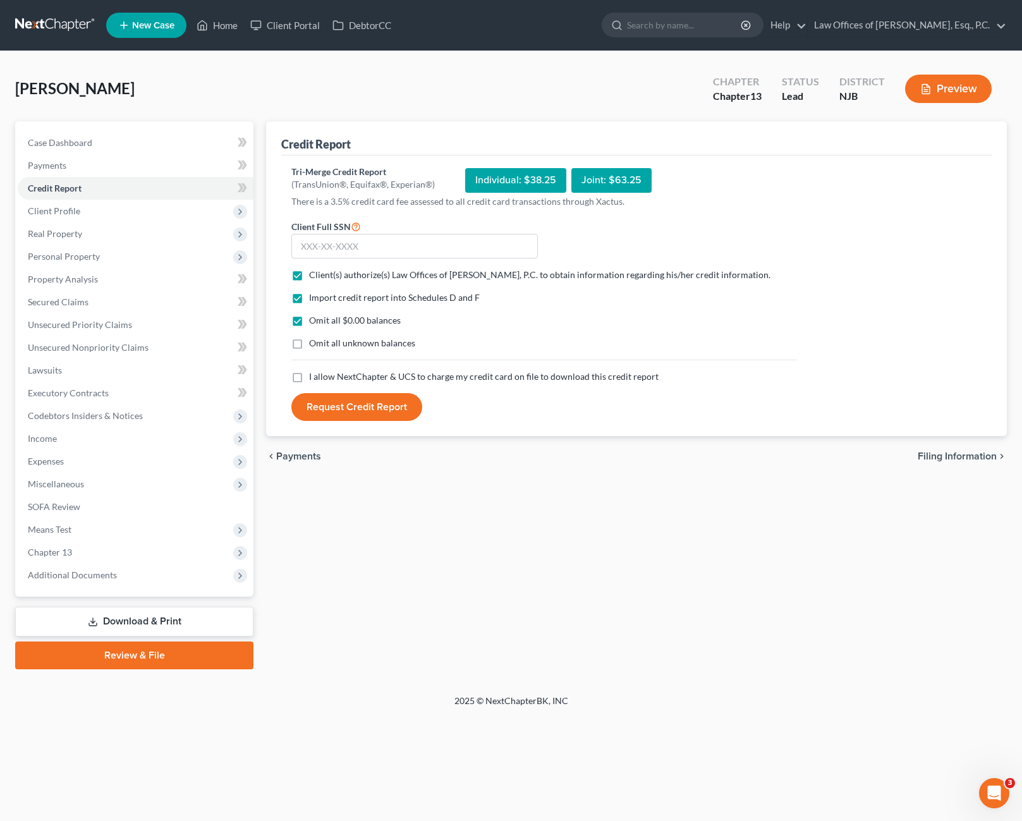
click at [309, 377] on label "I allow NextChapter & UCS to charge my credit card on file to download this cre…" at bounding box center [483, 376] width 349 height 13
click at [314, 377] on input "I allow NextChapter & UCS to charge my credit card on file to download this cre…" at bounding box center [318, 374] width 8 height 8
checkbox input "true"
click at [118, 527] on span "Means Test" at bounding box center [136, 529] width 236 height 23
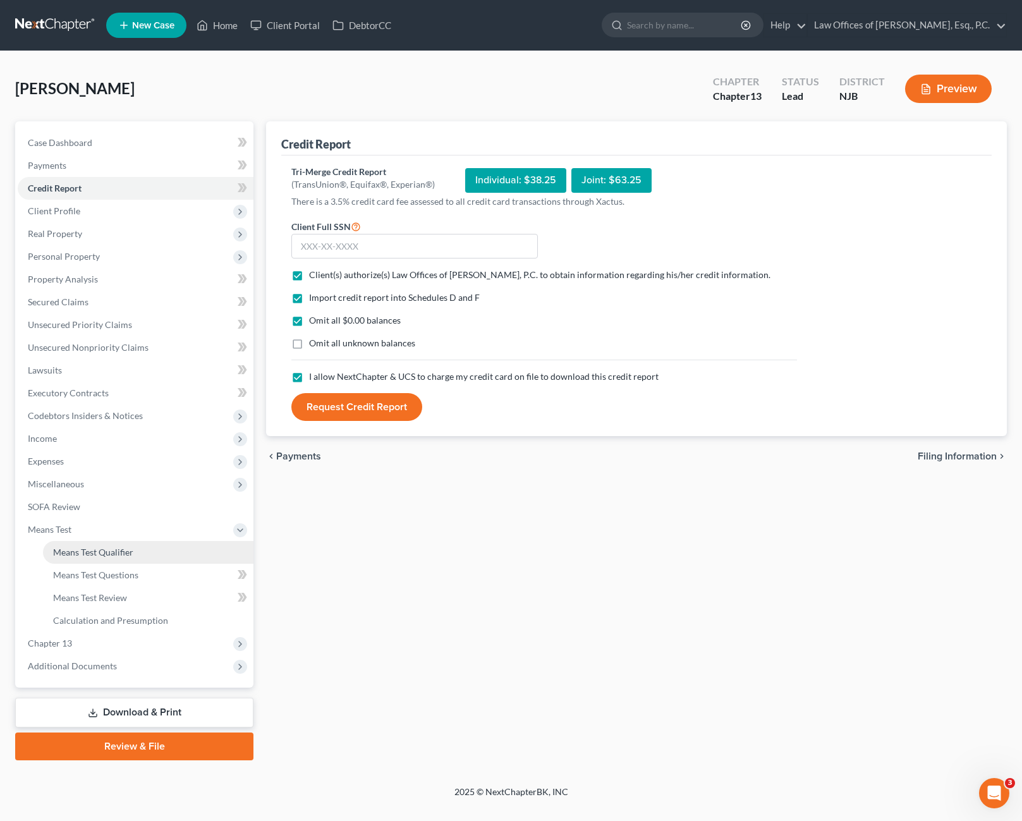
click at [145, 551] on link "Means Test Qualifier" at bounding box center [148, 552] width 210 height 23
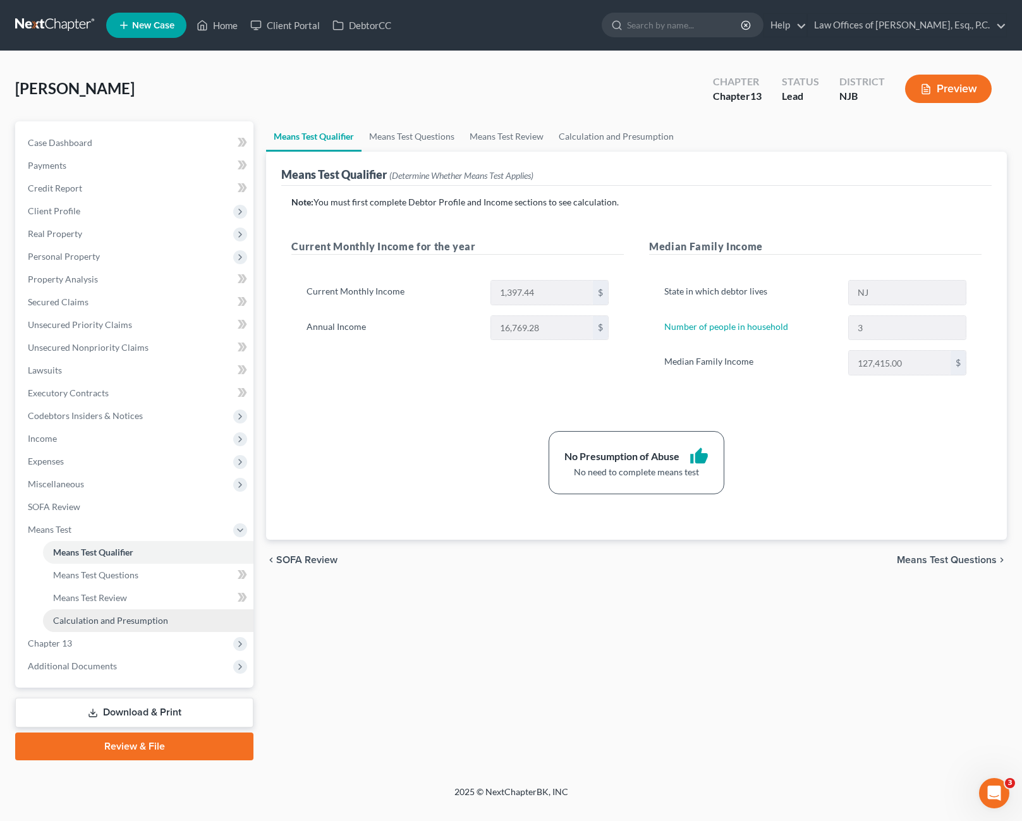
click at [101, 622] on span "Calculation and Presumption" at bounding box center [110, 620] width 115 height 11
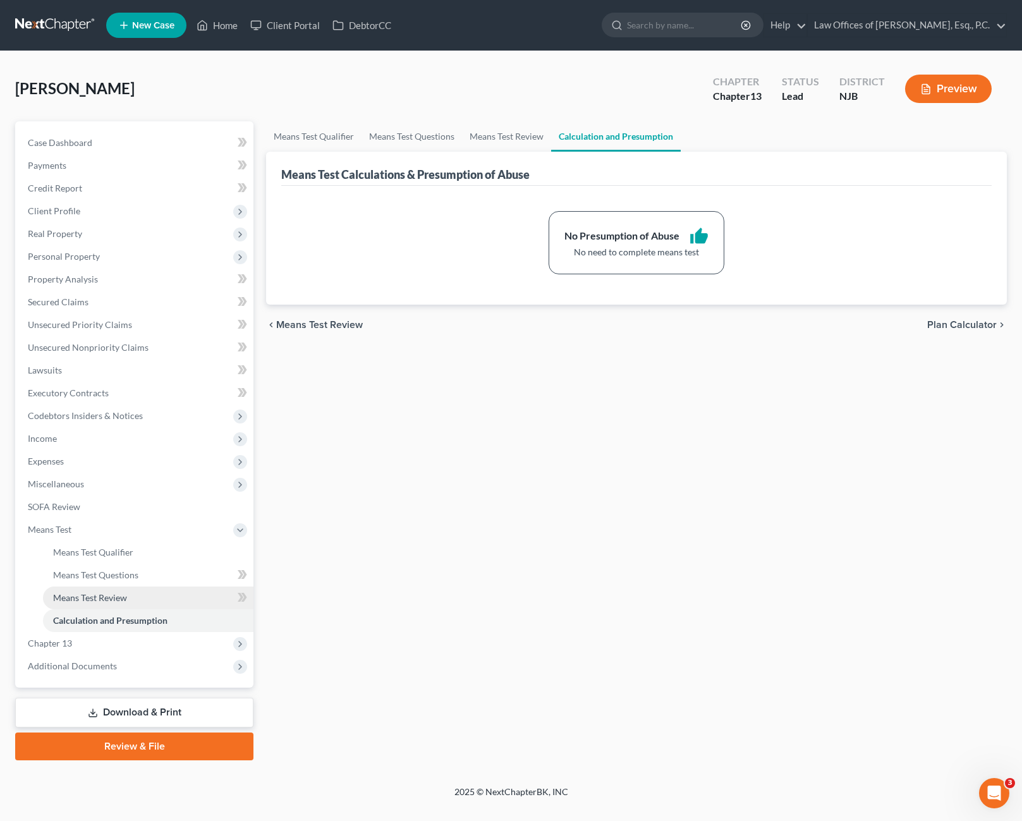
click at [131, 600] on link "Means Test Review" at bounding box center [148, 597] width 210 height 23
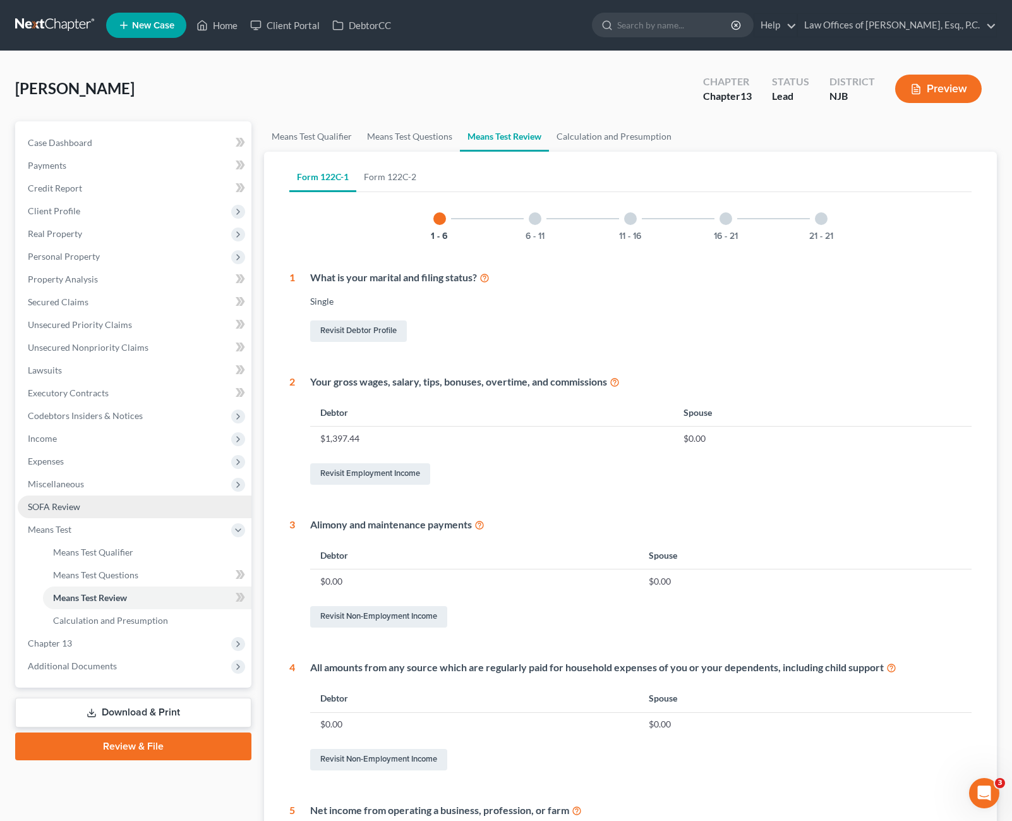
click at [69, 504] on span "SOFA Review" at bounding box center [54, 506] width 52 height 11
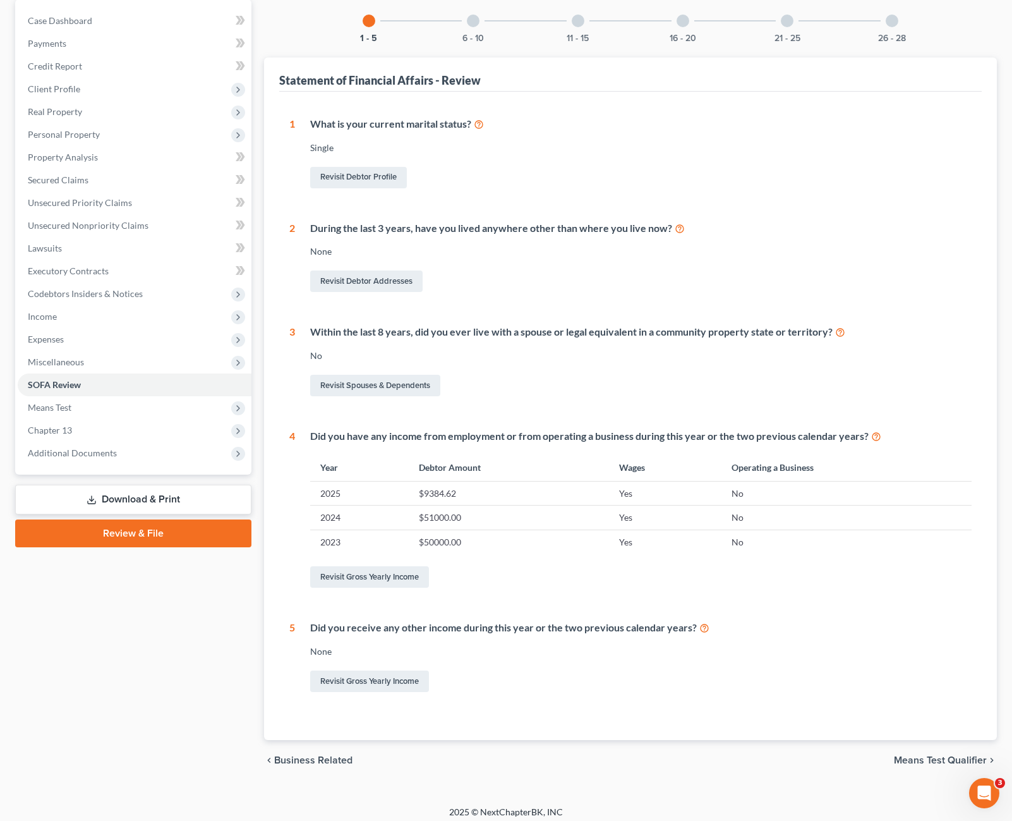
scroll to position [130, 0]
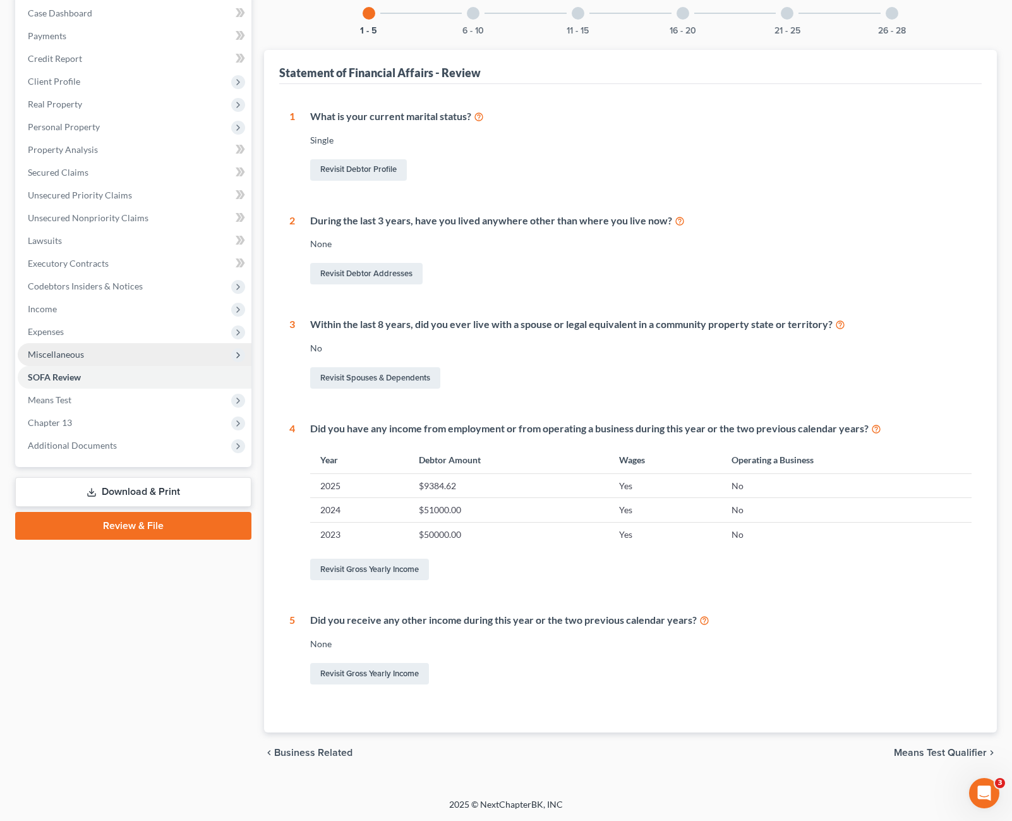
click at [86, 351] on span "Miscellaneous" at bounding box center [135, 354] width 234 height 23
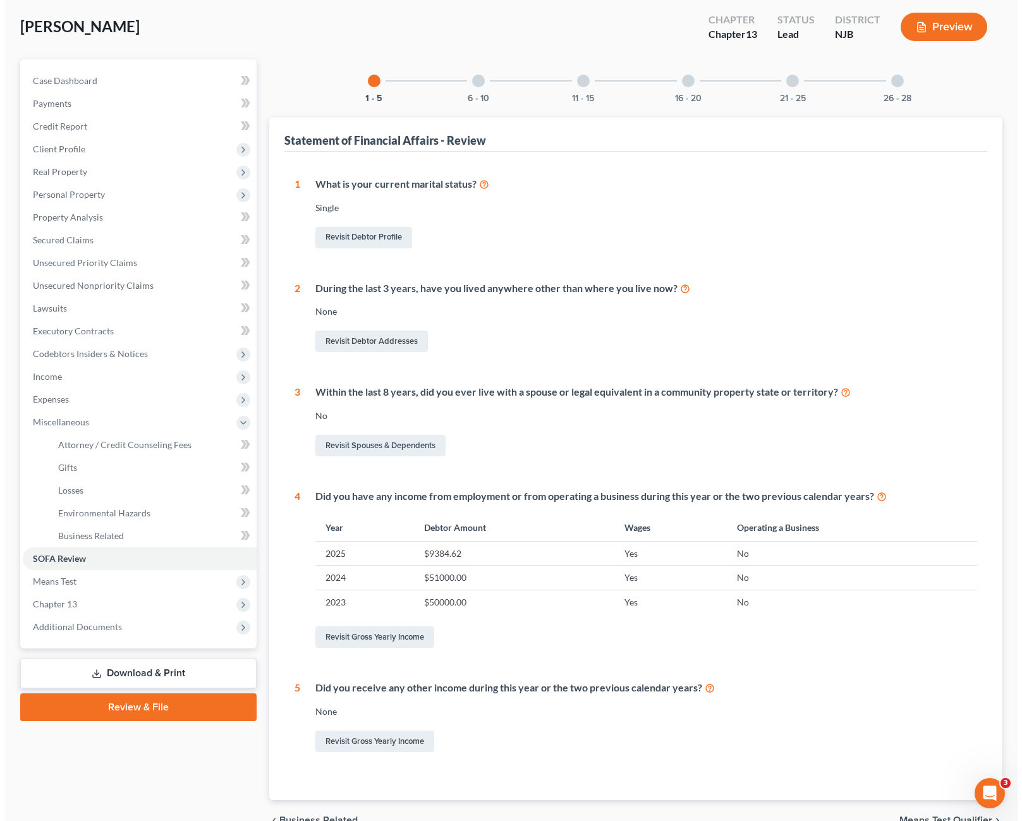
scroll to position [0, 0]
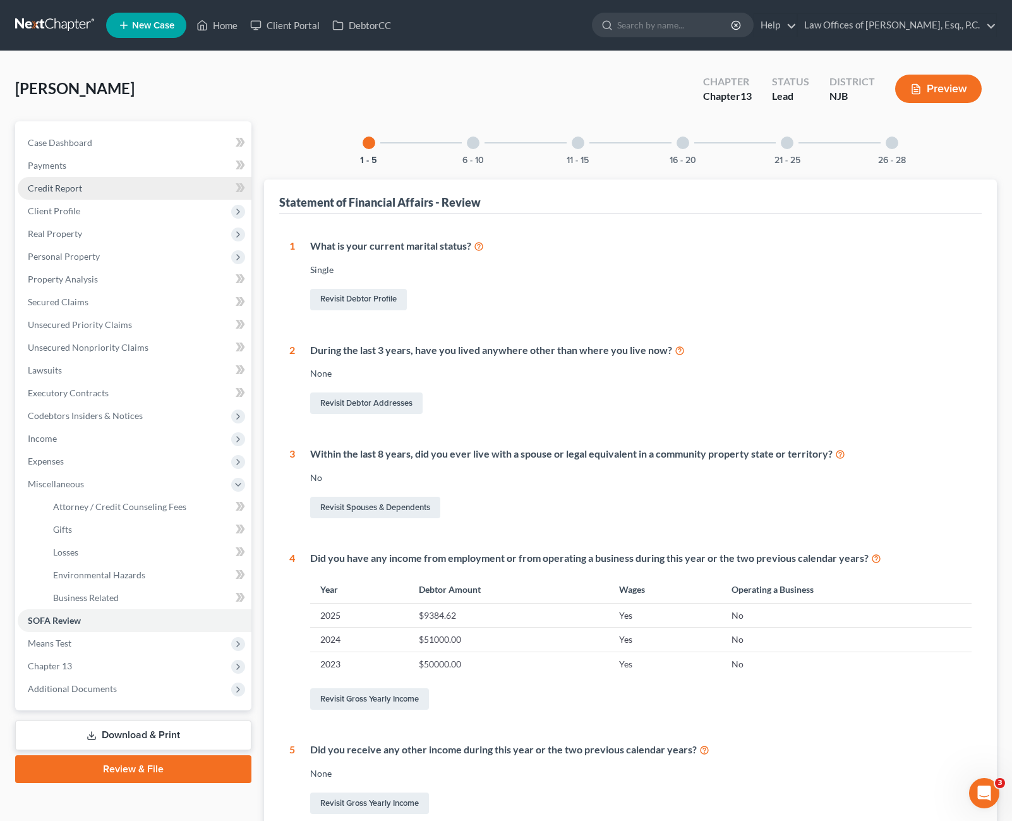
click at [88, 191] on link "Credit Report" at bounding box center [135, 188] width 234 height 23
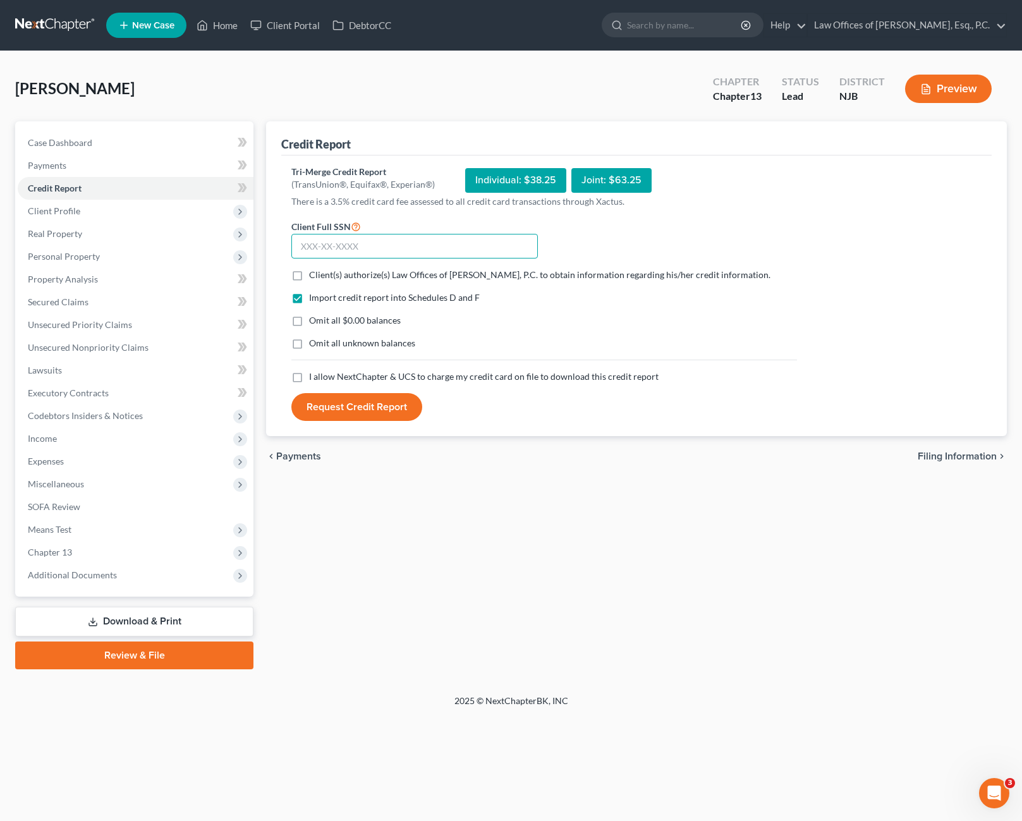
click at [355, 248] on input "text" at bounding box center [414, 246] width 246 height 25
type input "140-88-0705"
click at [665, 323] on div "Omit all $0.00 balances" at bounding box center [543, 320] width 505 height 13
click at [309, 274] on label "Client(s) authorize(s) Law Offices of [PERSON_NAME], P.C. to obtain information…" at bounding box center [539, 275] width 461 height 13
click at [314, 274] on input "Client(s) authorize(s) Law Offices of [PERSON_NAME], P.C. to obtain information…" at bounding box center [318, 273] width 8 height 8
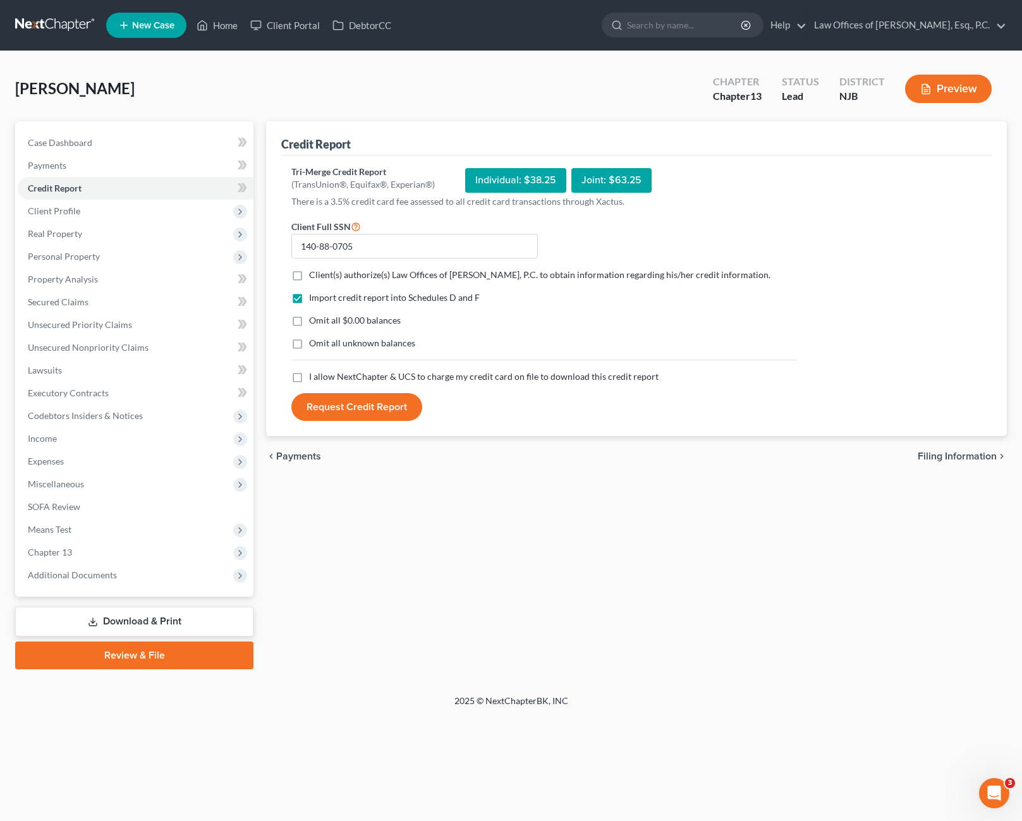
checkbox input "true"
click at [309, 323] on label "Omit all $0.00 balances" at bounding box center [355, 320] width 92 height 13
click at [314, 322] on input "Omit all $0.00 balances" at bounding box center [318, 318] width 8 height 8
checkbox input "true"
click at [309, 377] on label "I allow NextChapter & UCS to charge my credit card on file to download this cre…" at bounding box center [483, 376] width 349 height 13
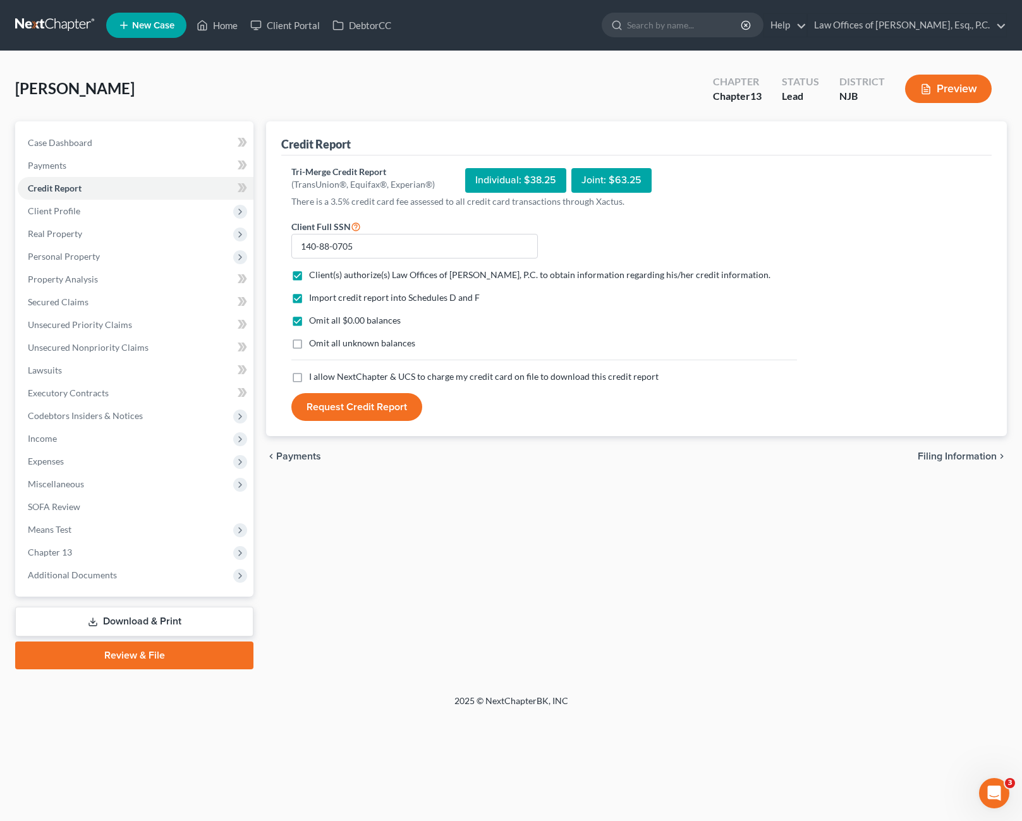
click at [314, 377] on input "I allow NextChapter & UCS to charge my credit card on file to download this cre…" at bounding box center [318, 374] width 8 height 8
checkbox input "true"
click at [309, 345] on label "Omit all unknown balances" at bounding box center [362, 343] width 106 height 13
click at [314, 345] on input "Omit all unknown balances" at bounding box center [318, 341] width 8 height 8
click at [309, 345] on label "Omit all unknown balances" at bounding box center [362, 343] width 106 height 13
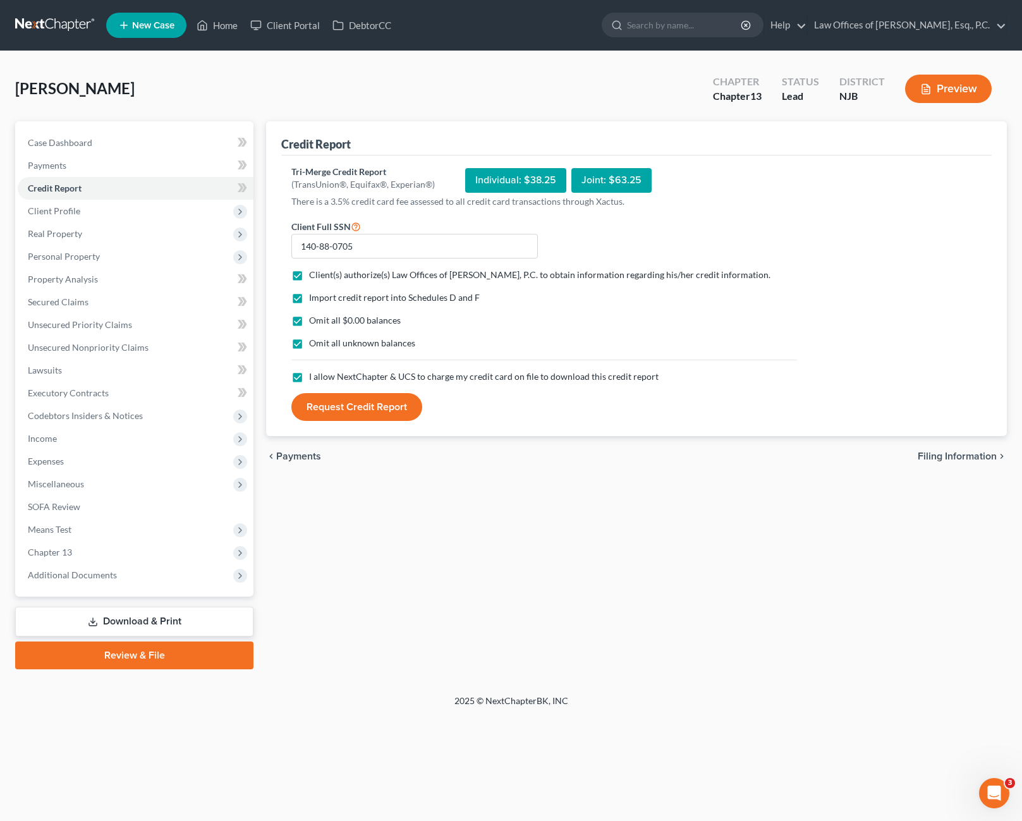
click at [314, 345] on input "Omit all unknown balances" at bounding box center [318, 341] width 8 height 8
drag, startPoint x: 334, startPoint y: 320, endPoint x: 418, endPoint y: 318, distance: 84.7
click at [418, 318] on div "Omit all $0.00 balances" at bounding box center [543, 320] width 505 height 13
drag, startPoint x: 420, startPoint y: 318, endPoint x: 458, endPoint y: 325, distance: 38.5
click at [458, 325] on div "Omit all $0.00 balances" at bounding box center [543, 320] width 505 height 13
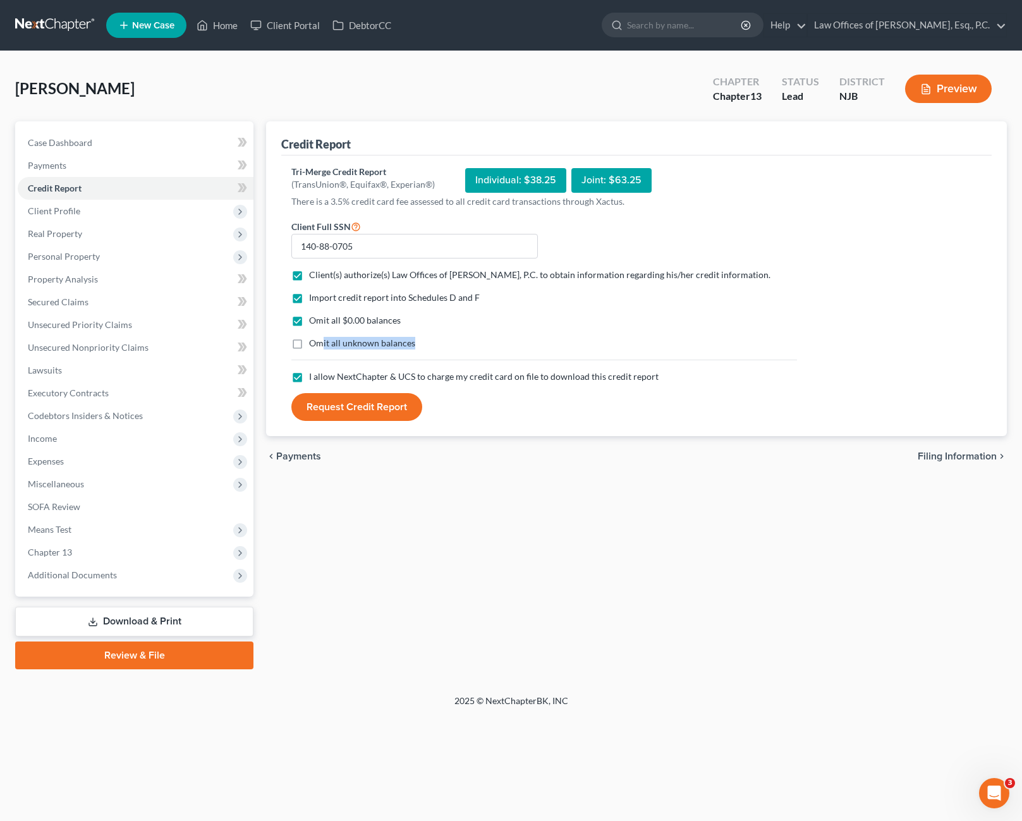
drag, startPoint x: 324, startPoint y: 342, endPoint x: 420, endPoint y: 344, distance: 95.4
click at [420, 344] on div "Omit all unknown balances" at bounding box center [543, 343] width 505 height 13
click at [423, 344] on div "Omit all unknown balances" at bounding box center [543, 343] width 505 height 13
click at [309, 345] on label "Omit all unknown balances" at bounding box center [362, 343] width 106 height 13
click at [314, 345] on input "Omit all unknown balances" at bounding box center [318, 341] width 8 height 8
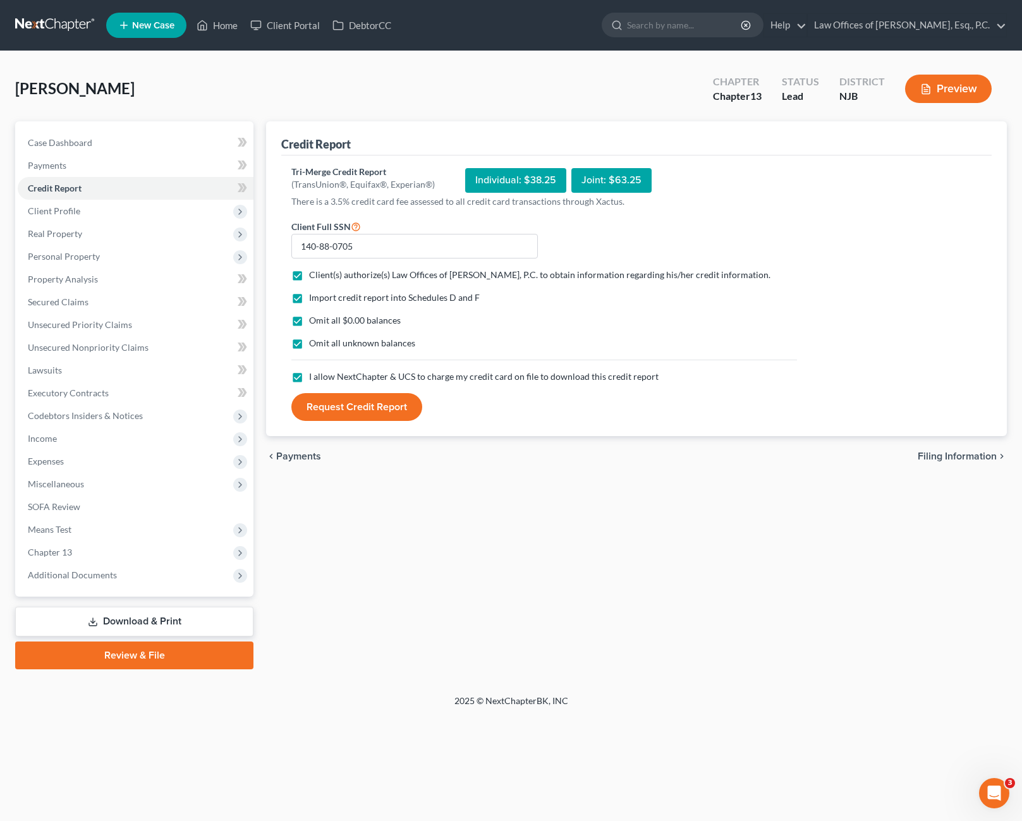
click at [309, 345] on label "Omit all unknown balances" at bounding box center [362, 343] width 106 height 13
click at [314, 345] on input "Omit all unknown balances" at bounding box center [318, 341] width 8 height 8
drag, startPoint x: 311, startPoint y: 341, endPoint x: 411, endPoint y: 339, distance: 99.8
click at [411, 339] on span "Omit all unknown balances" at bounding box center [362, 342] width 106 height 11
drag, startPoint x: 414, startPoint y: 339, endPoint x: 440, endPoint y: 342, distance: 26.7
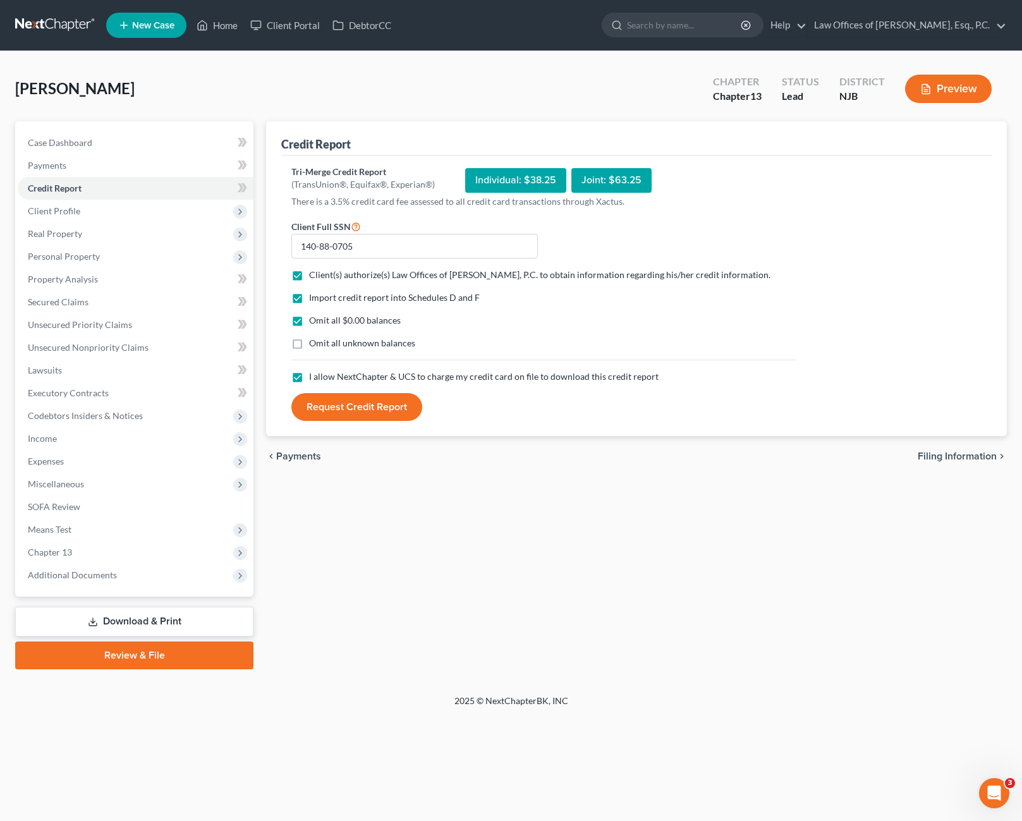
click at [440, 342] on div "Omit all unknown balances" at bounding box center [543, 343] width 505 height 13
drag, startPoint x: 319, startPoint y: 319, endPoint x: 396, endPoint y: 315, distance: 77.2
click at [396, 315] on span "Omit all $0.00 balances" at bounding box center [355, 320] width 92 height 11
drag, startPoint x: 407, startPoint y: 314, endPoint x: 438, endPoint y: 324, distance: 32.6
click at [438, 324] on div "Omit all $0.00 balances" at bounding box center [543, 320] width 505 height 13
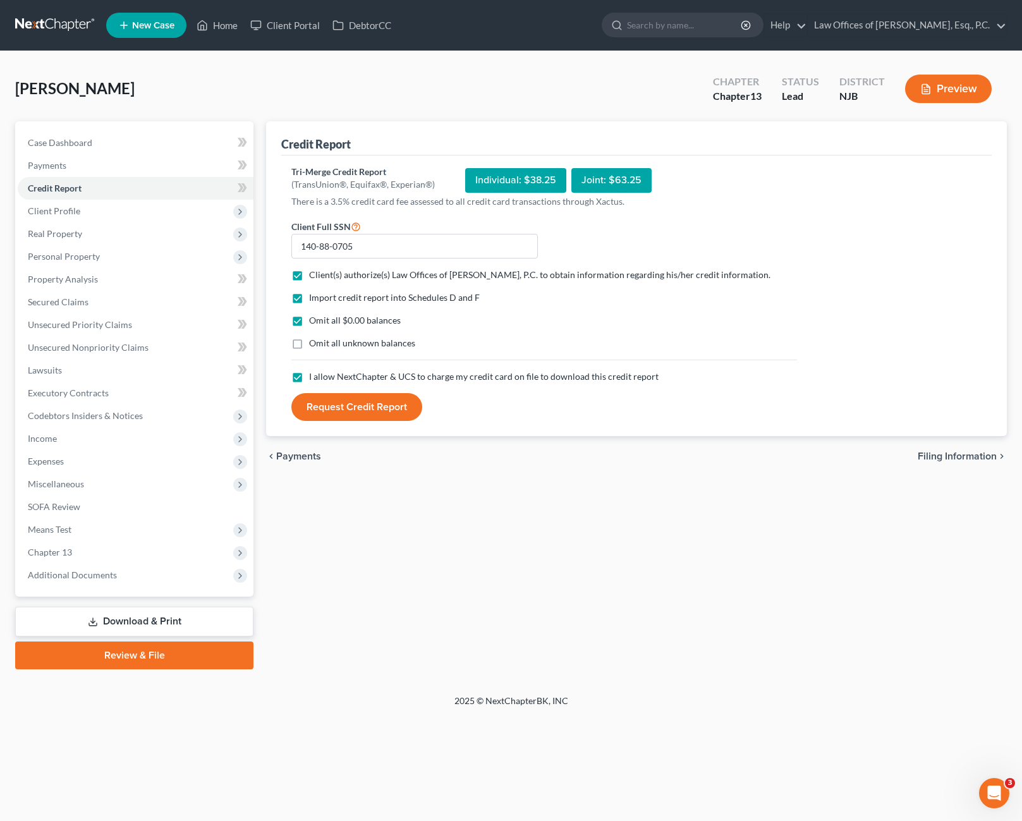
click at [309, 346] on label "Omit all unknown balances" at bounding box center [362, 343] width 106 height 13
click at [314, 345] on input "Omit all unknown balances" at bounding box center [318, 341] width 8 height 8
click at [309, 346] on label "Omit all unknown balances" at bounding box center [362, 343] width 106 height 13
click at [314, 345] on input "Omit all unknown balances" at bounding box center [318, 341] width 8 height 8
checkbox input "false"
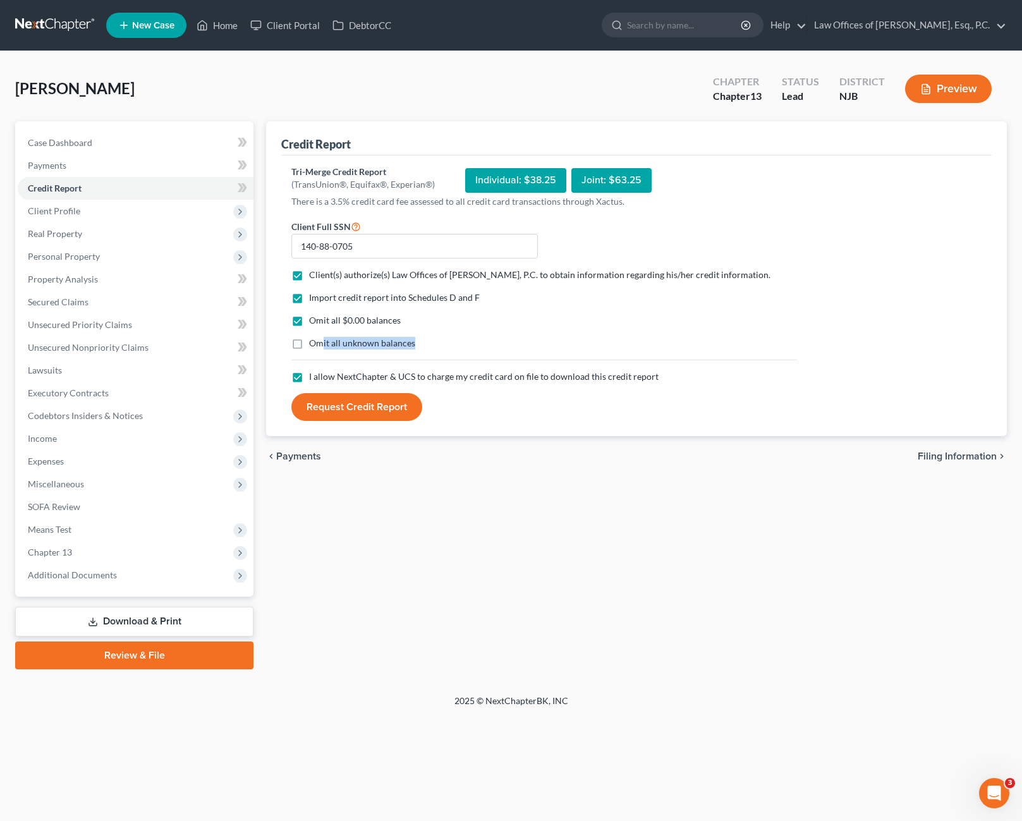
drag, startPoint x: 320, startPoint y: 346, endPoint x: 421, endPoint y: 345, distance: 100.5
click at [421, 345] on div "Omit all unknown balances" at bounding box center [543, 343] width 505 height 13
click at [309, 322] on label "Omit all $0.00 balances" at bounding box center [355, 320] width 92 height 13
click at [314, 322] on input "Omit all $0.00 balances" at bounding box center [318, 318] width 8 height 8
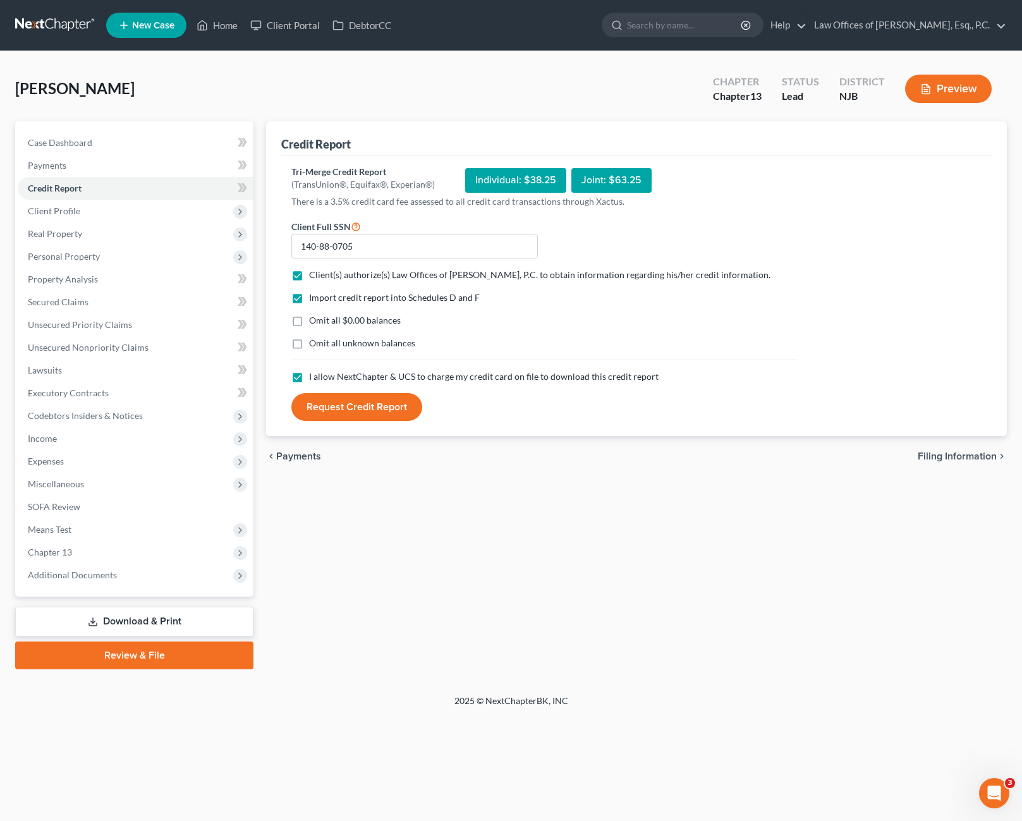
click at [309, 322] on label "Omit all $0.00 balances" at bounding box center [355, 320] width 92 height 13
click at [314, 322] on input "Omit all $0.00 balances" at bounding box center [318, 318] width 8 height 8
checkbox input "true"
drag, startPoint x: 311, startPoint y: 298, endPoint x: 479, endPoint y: 294, distance: 167.5
click at [479, 294] on div "Import credit report into Schedules D and F" at bounding box center [543, 297] width 505 height 13
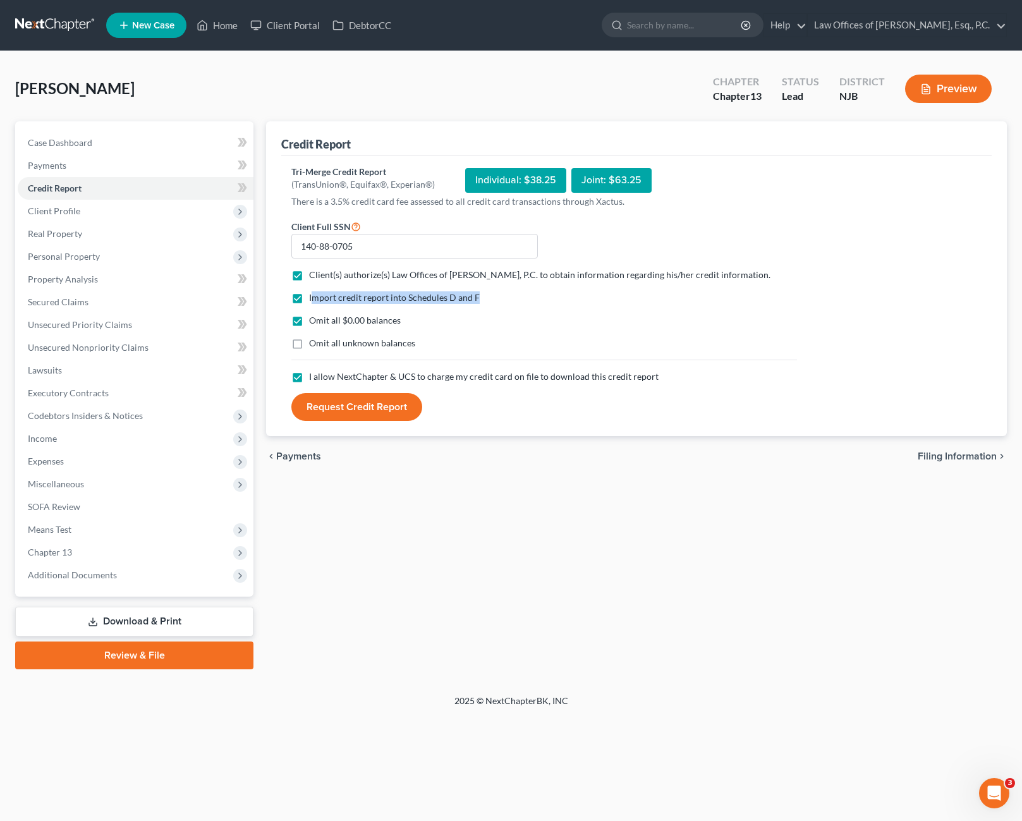
drag, startPoint x: 479, startPoint y: 294, endPoint x: 456, endPoint y: 301, distance: 24.2
click at [456, 301] on span "Import credit report into Schedules D and F" at bounding box center [394, 297] width 171 height 11
click at [322, 299] on input "Import credit report into Schedules D and F" at bounding box center [318, 295] width 8 height 8
click at [309, 299] on label "Import credit report into Schedules D and F" at bounding box center [394, 297] width 171 height 13
click at [314, 299] on input "Import credit report into Schedules D and F" at bounding box center [318, 295] width 8 height 8
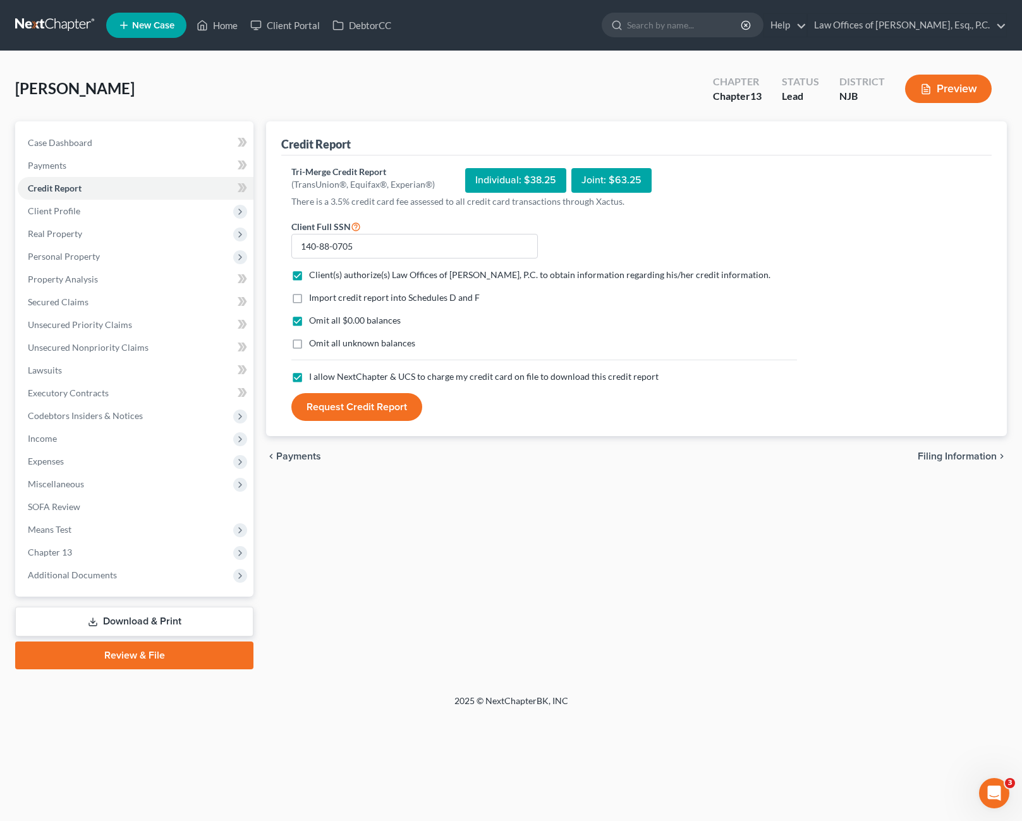
checkbox input "true"
drag, startPoint x: 318, startPoint y: 344, endPoint x: 425, endPoint y: 346, distance: 106.2
click at [425, 346] on div "Omit all unknown balances" at bounding box center [543, 343] width 505 height 13
drag, startPoint x: 425, startPoint y: 346, endPoint x: 464, endPoint y: 344, distance: 39.3
click at [464, 344] on div "Omit all unknown balances" at bounding box center [543, 343] width 505 height 13
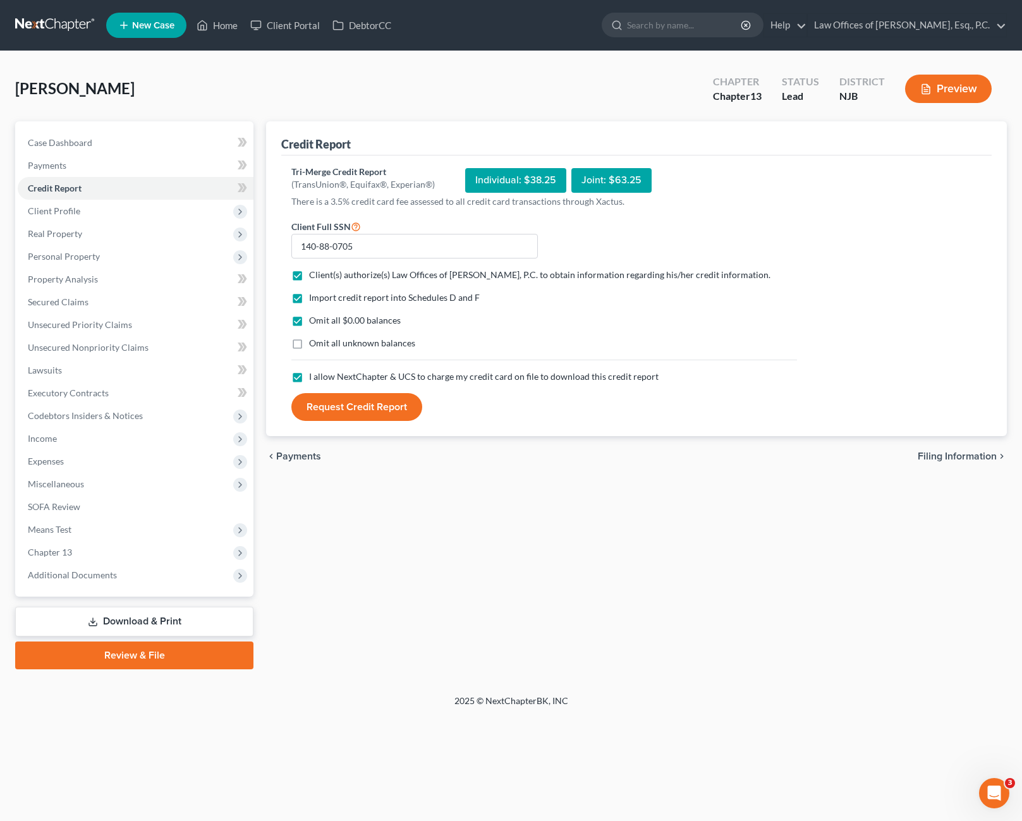
click at [386, 410] on button "Request Credit Report" at bounding box center [356, 407] width 131 height 28
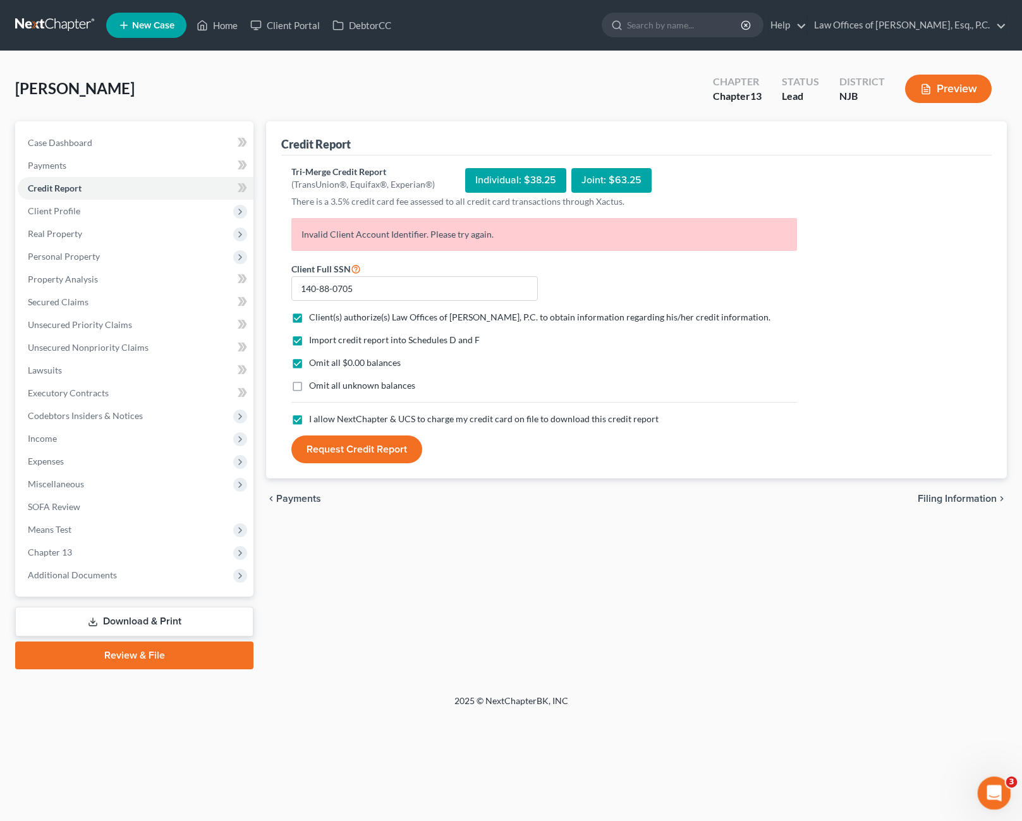
click at [997, 789] on icon "Open Intercom Messenger" at bounding box center [992, 791] width 21 height 21
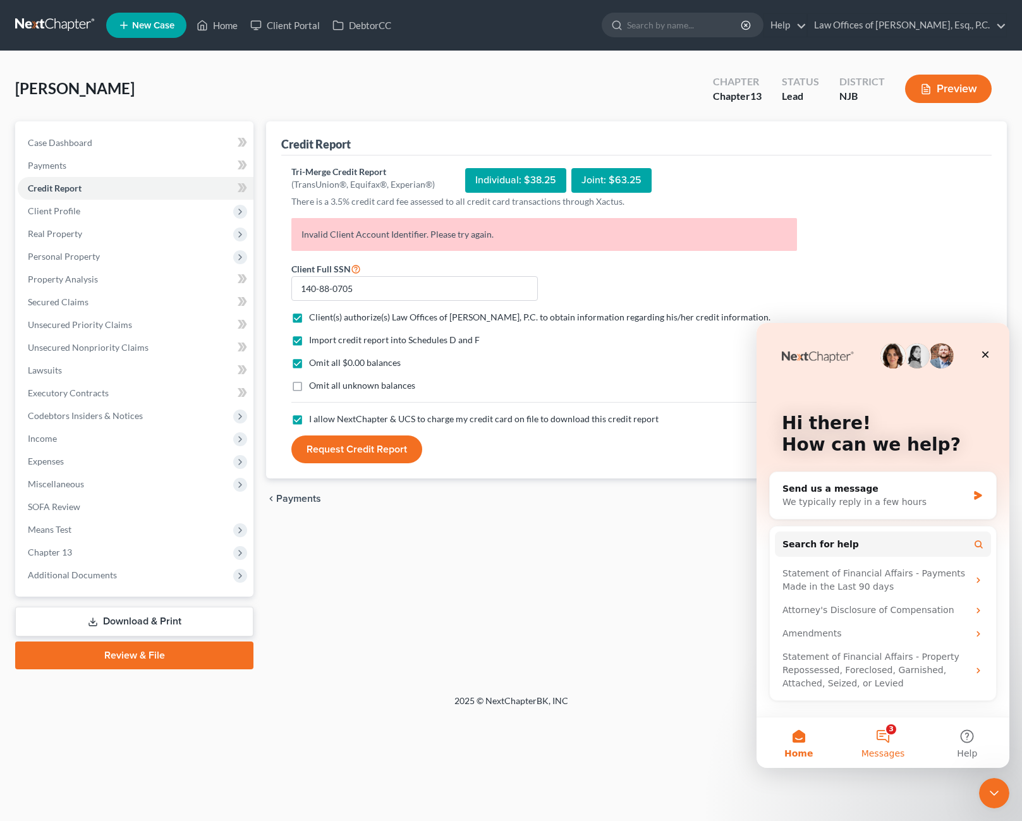
click at [896, 741] on button "3 Messages" at bounding box center [882, 742] width 84 height 51
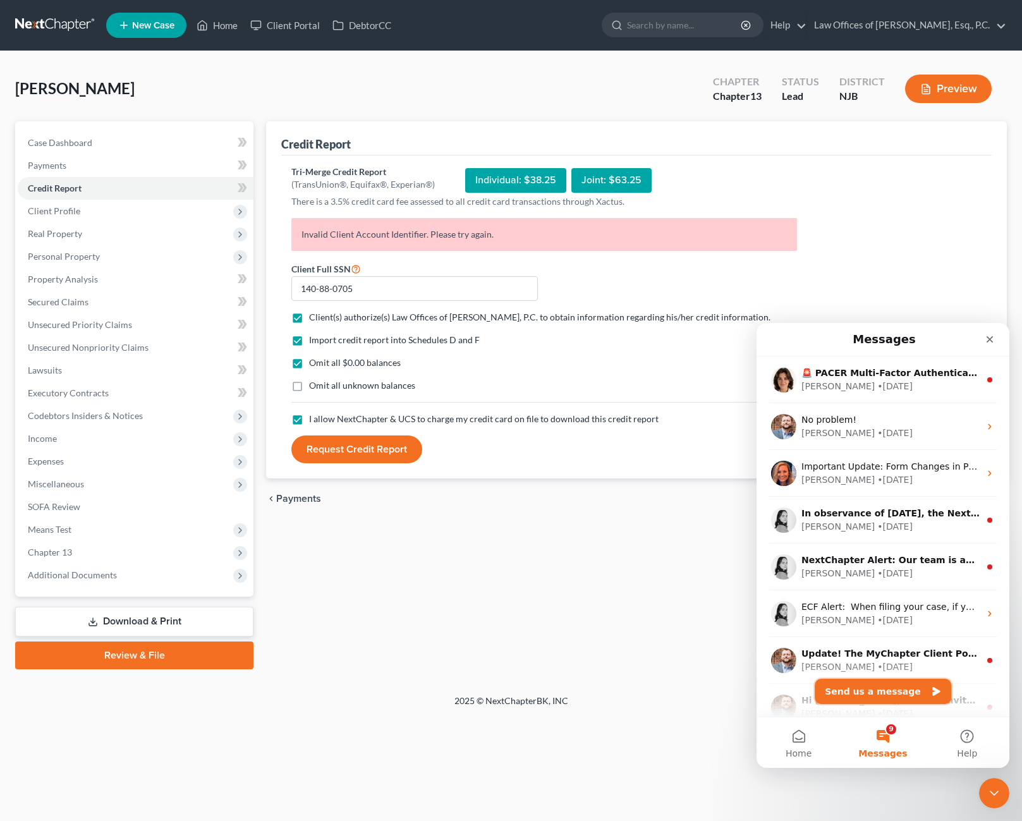
click at [909, 696] on button "Send us a message" at bounding box center [882, 691] width 136 height 25
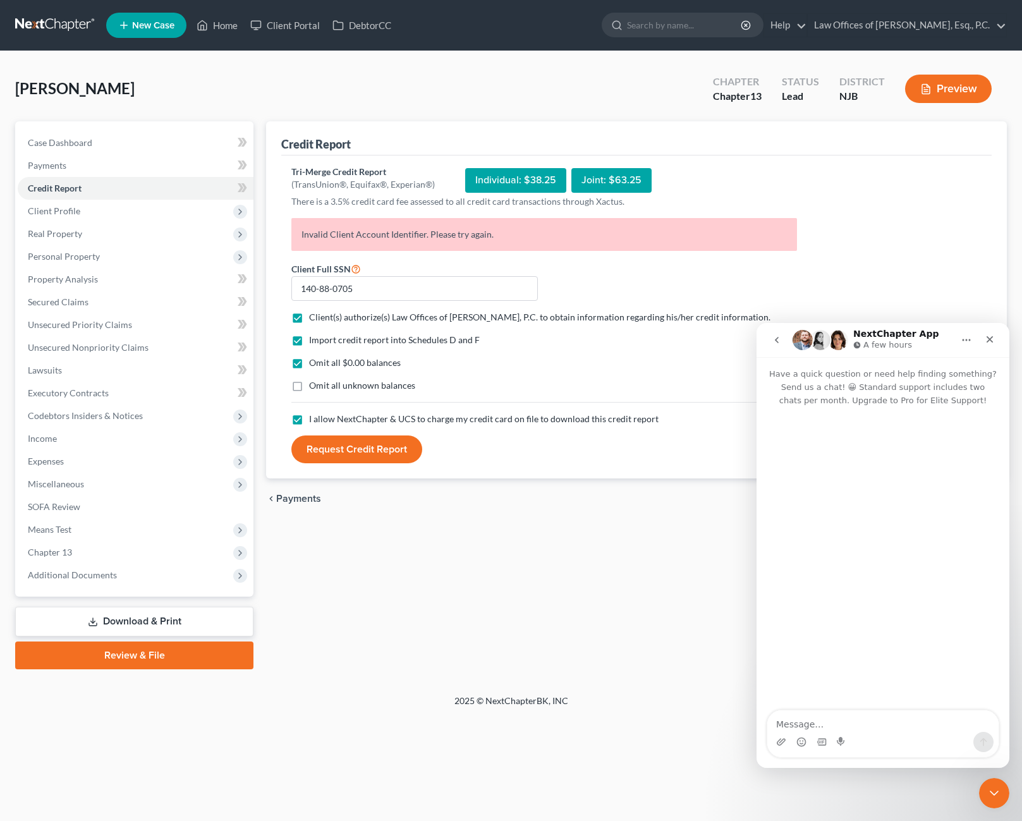
click at [861, 724] on textarea "Message…" at bounding box center [882, 720] width 231 height 21
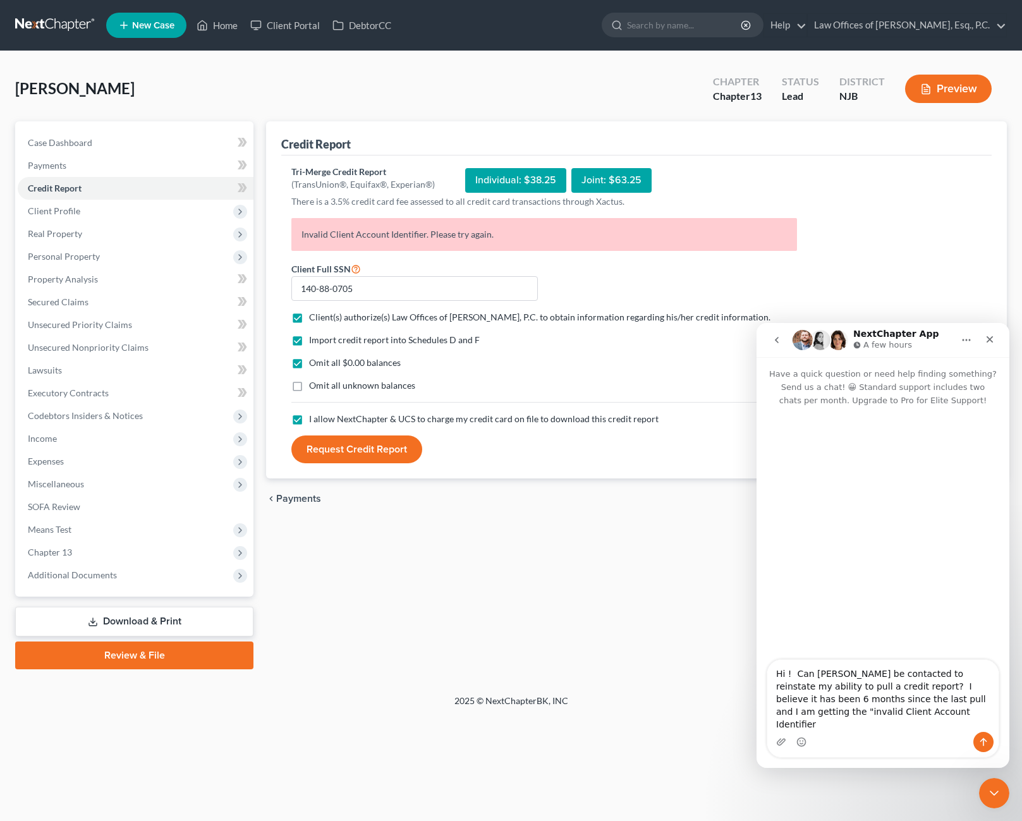
type textarea "Hi ! Can [PERSON_NAME] be contacted to reinstate my ability to pull a credit re…"
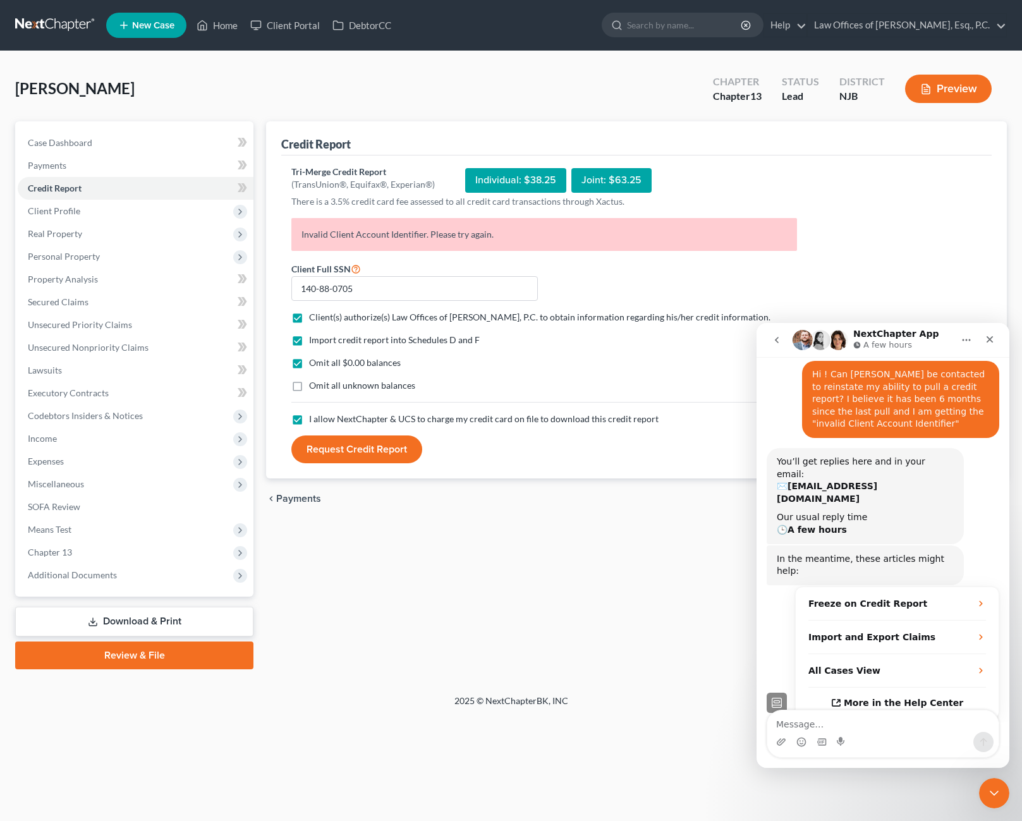
scroll to position [70, 0]
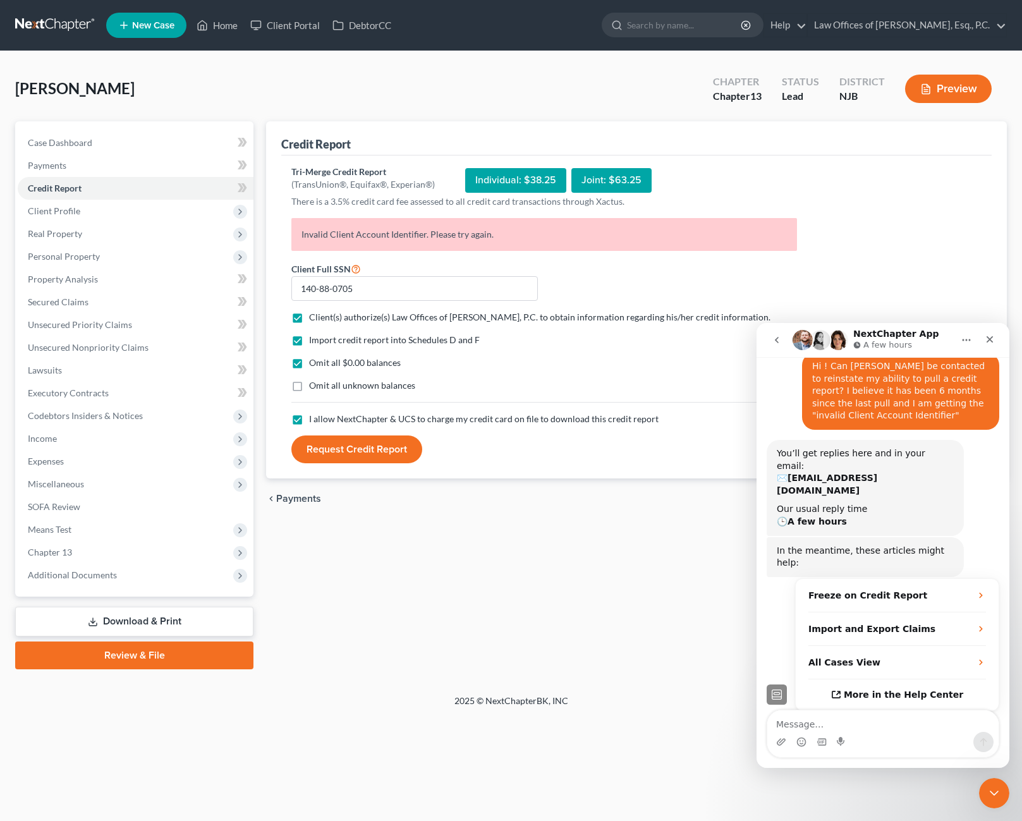
click at [530, 514] on div "chevron_left Payments Filing Information chevron_right" at bounding box center [636, 498] width 741 height 40
click at [993, 336] on icon "Close" at bounding box center [989, 339] width 10 height 10
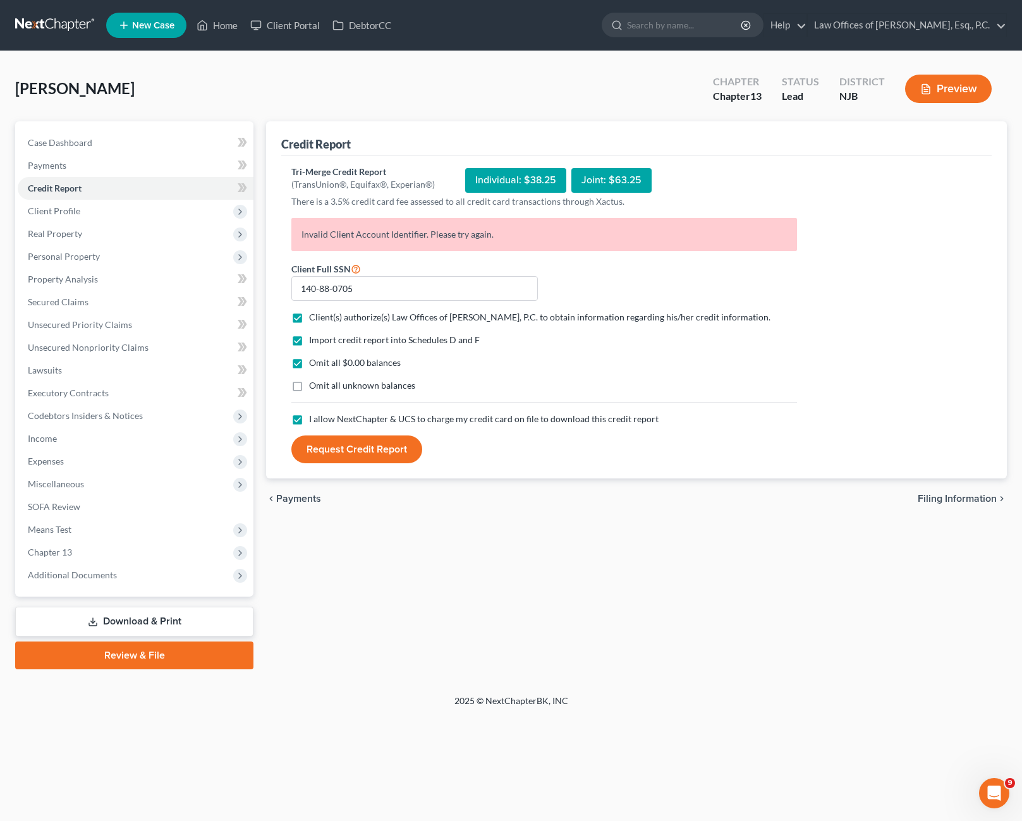
scroll to position [90, 0]
click at [111, 234] on span "Real Property" at bounding box center [136, 233] width 236 height 23
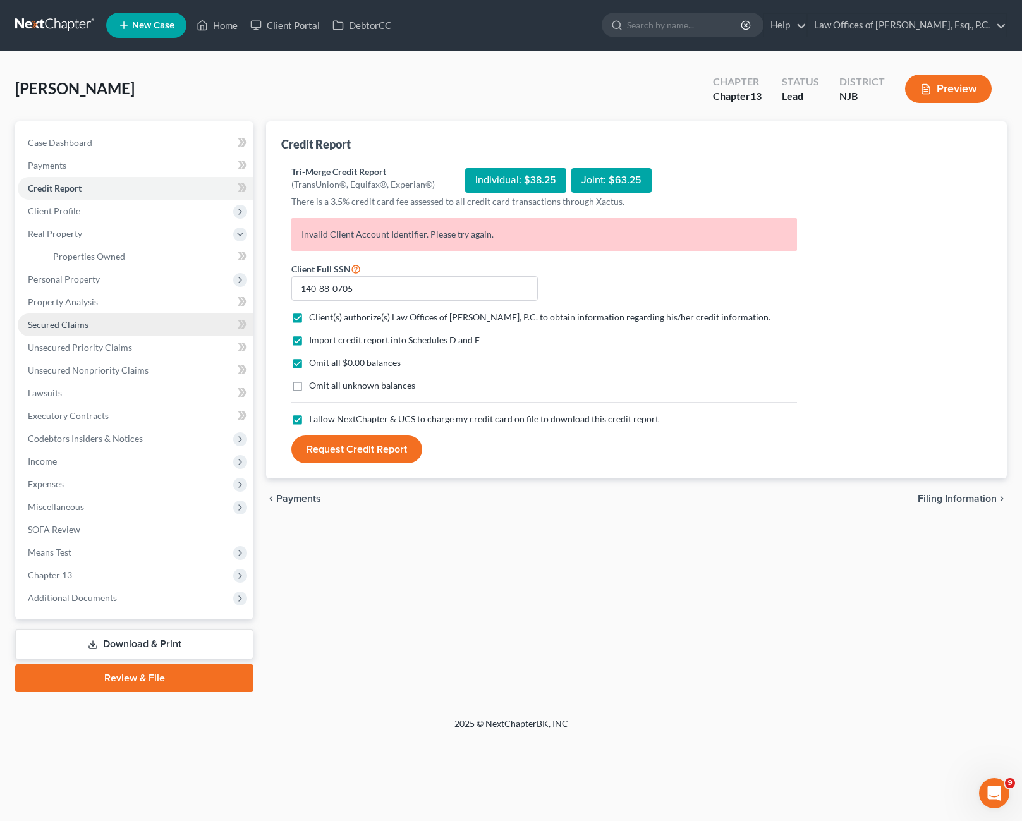
click at [120, 323] on link "Secured Claims" at bounding box center [136, 324] width 236 height 23
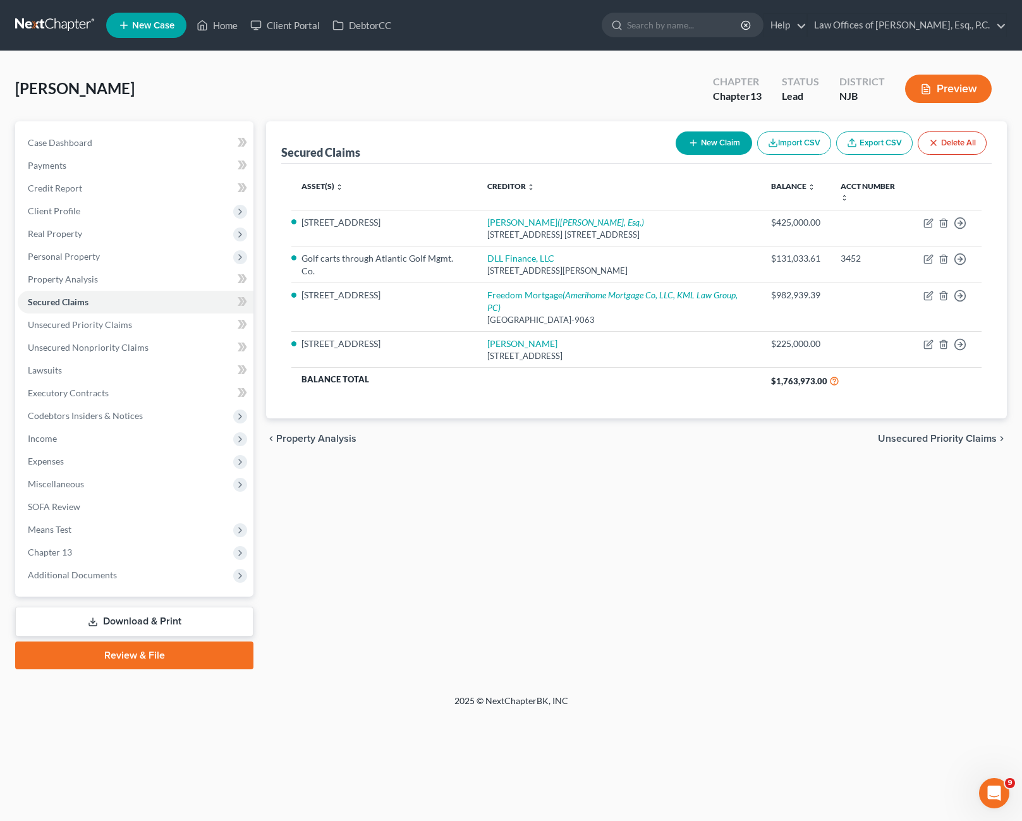
click at [852, 629] on div "Secured Claims New Claim Import CSV Export CSV Delete All Asset(s) expand_more …" at bounding box center [636, 395] width 753 height 548
click at [113, 328] on span "Unsecured Priority Claims" at bounding box center [80, 324] width 104 height 11
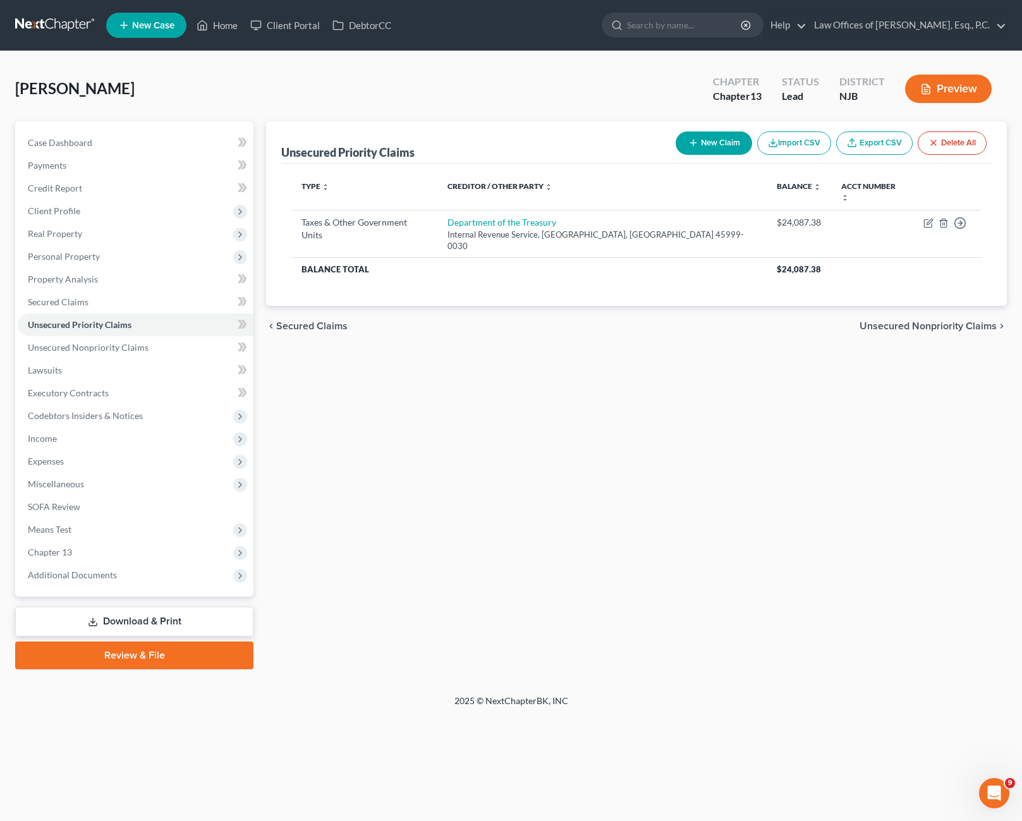
scroll to position [90, 0]
click at [92, 344] on span "Unsecured Nonpriority Claims" at bounding box center [88, 347] width 121 height 11
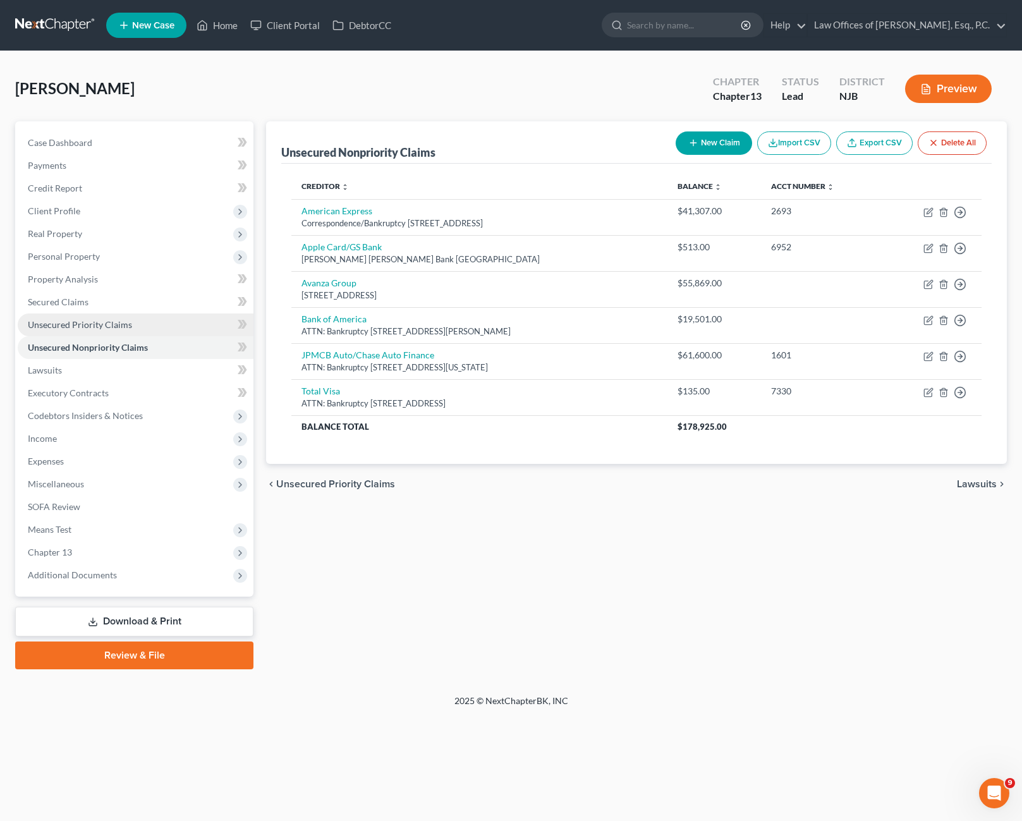
click at [111, 330] on link "Unsecured Priority Claims" at bounding box center [136, 324] width 236 height 23
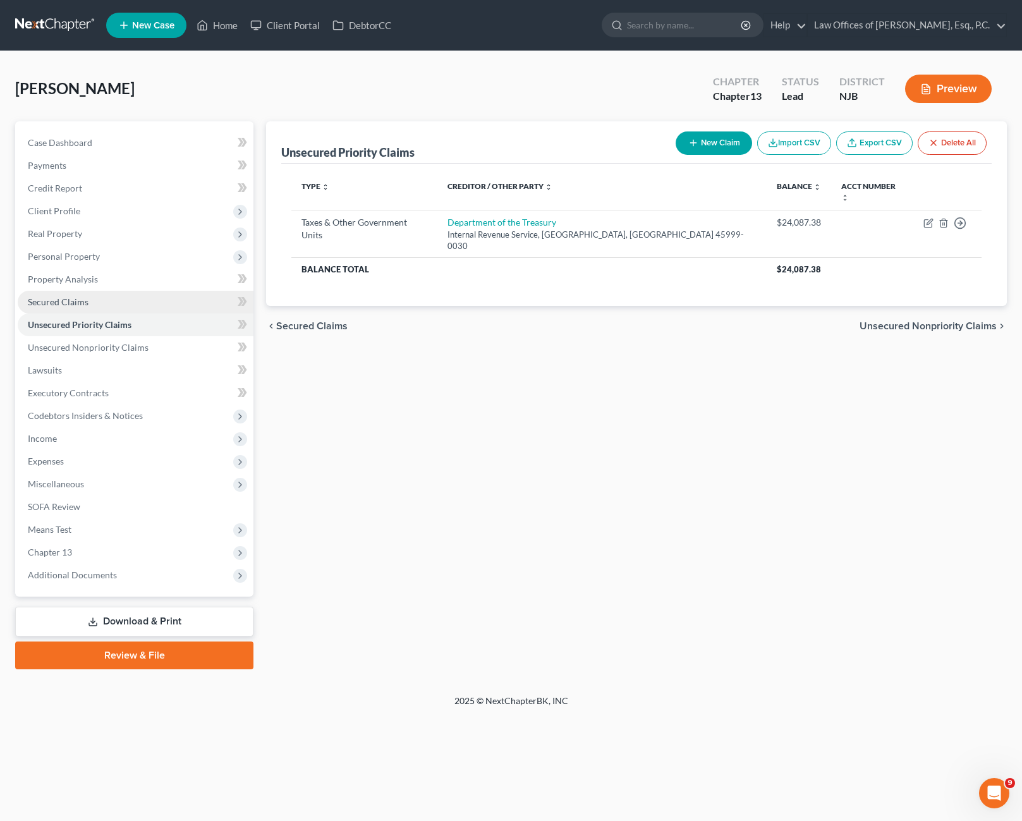
click at [102, 302] on link "Secured Claims" at bounding box center [136, 302] width 236 height 23
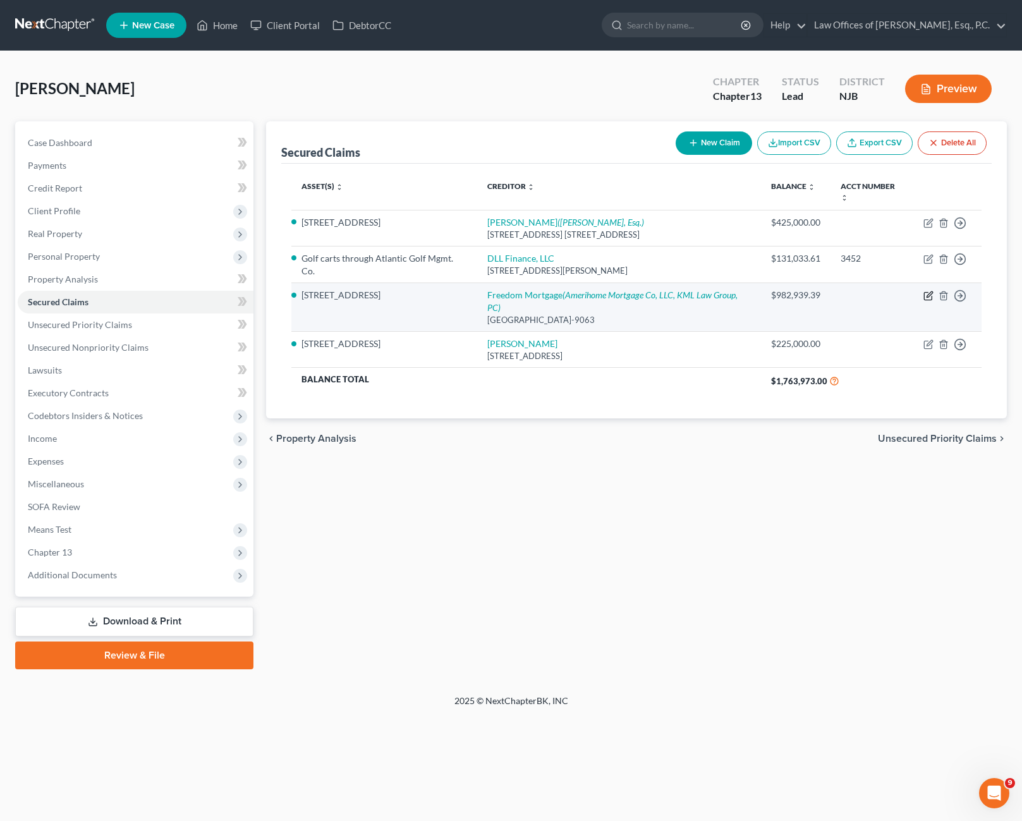
click at [927, 291] on icon "button" at bounding box center [928, 296] width 10 height 10
select select "45"
select select "1"
select select "0"
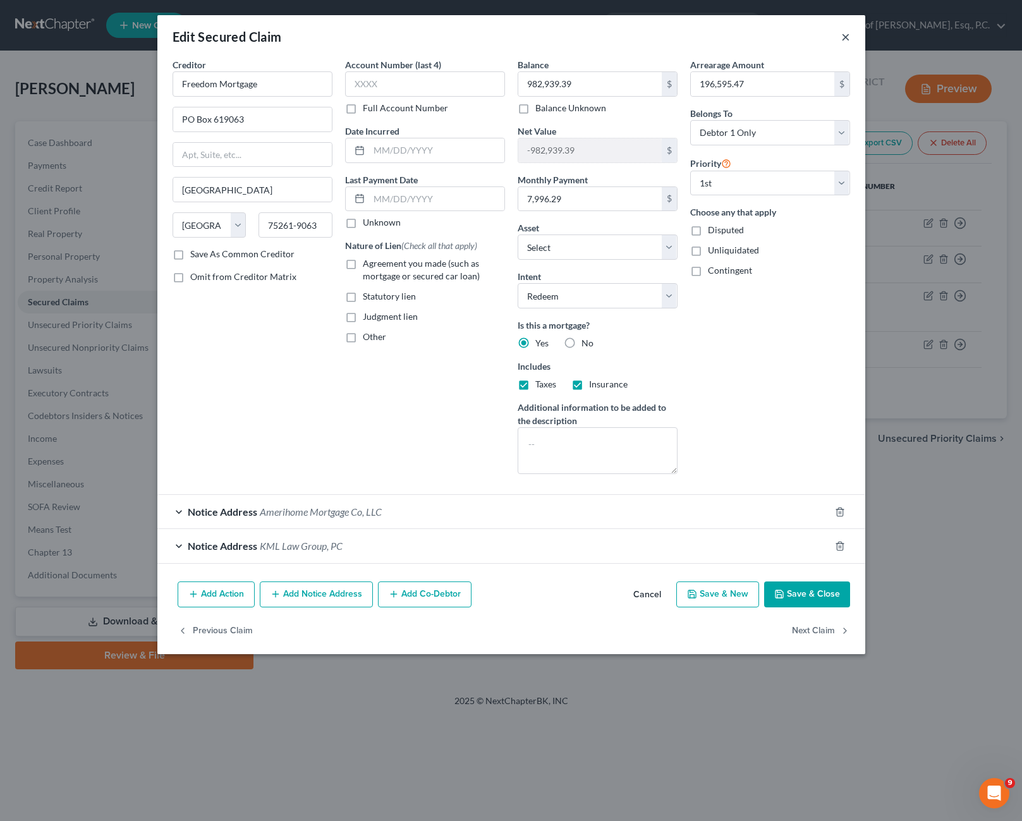
click at [845, 35] on button "×" at bounding box center [845, 36] width 9 height 15
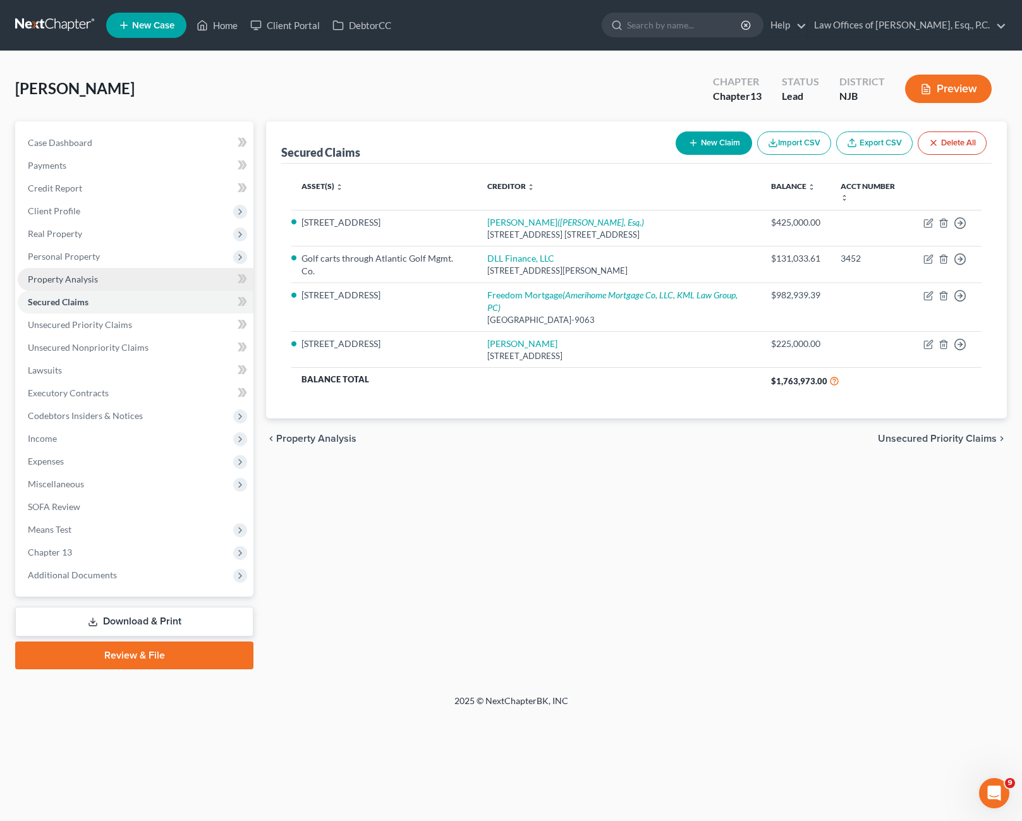
click at [88, 282] on span "Property Analysis" at bounding box center [63, 279] width 70 height 11
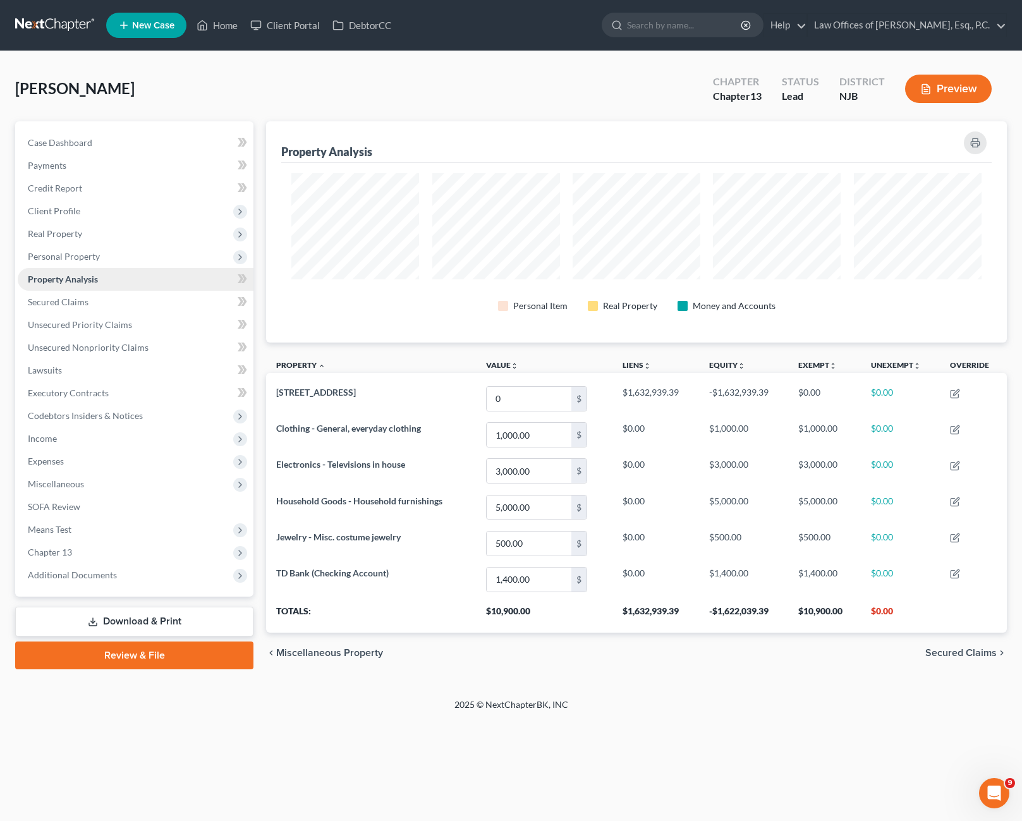
scroll to position [221, 741]
click at [112, 325] on span "Unsecured Priority Claims" at bounding box center [80, 324] width 104 height 11
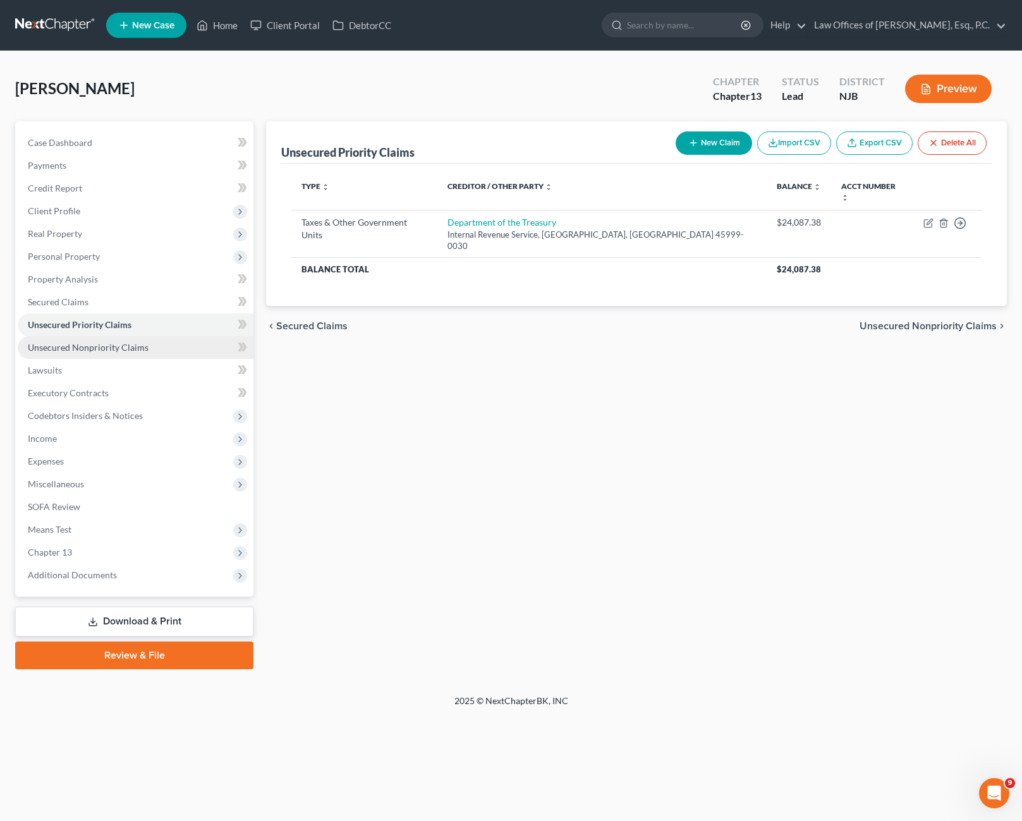
click at [135, 344] on span "Unsecured Nonpriority Claims" at bounding box center [88, 347] width 121 height 11
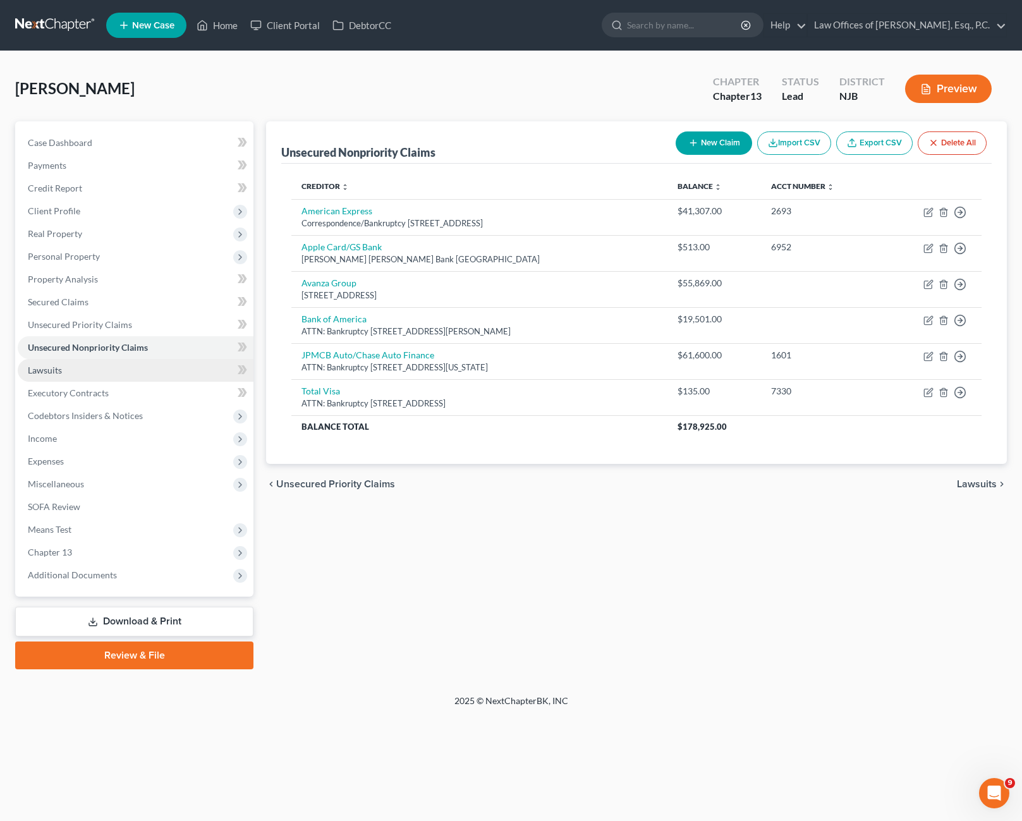
click at [85, 373] on link "Lawsuits" at bounding box center [136, 370] width 236 height 23
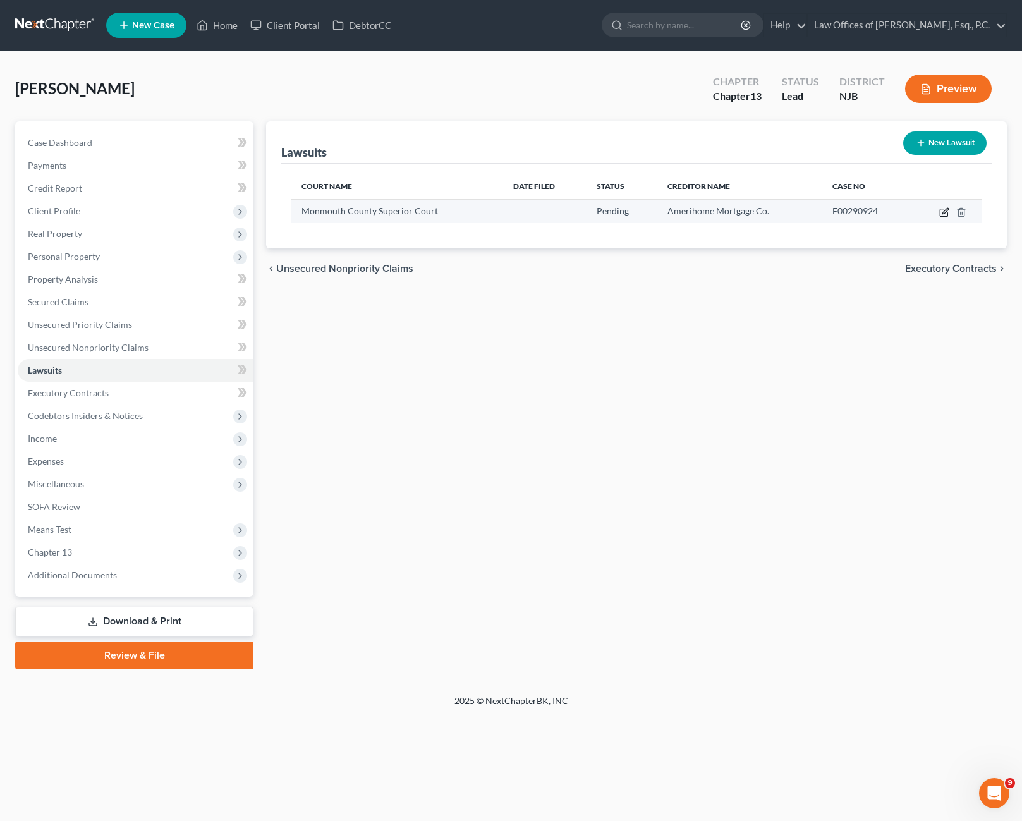
click at [943, 214] on icon "button" at bounding box center [945, 211] width 6 height 6
select select "33"
select select "0"
select select "2"
select select "4"
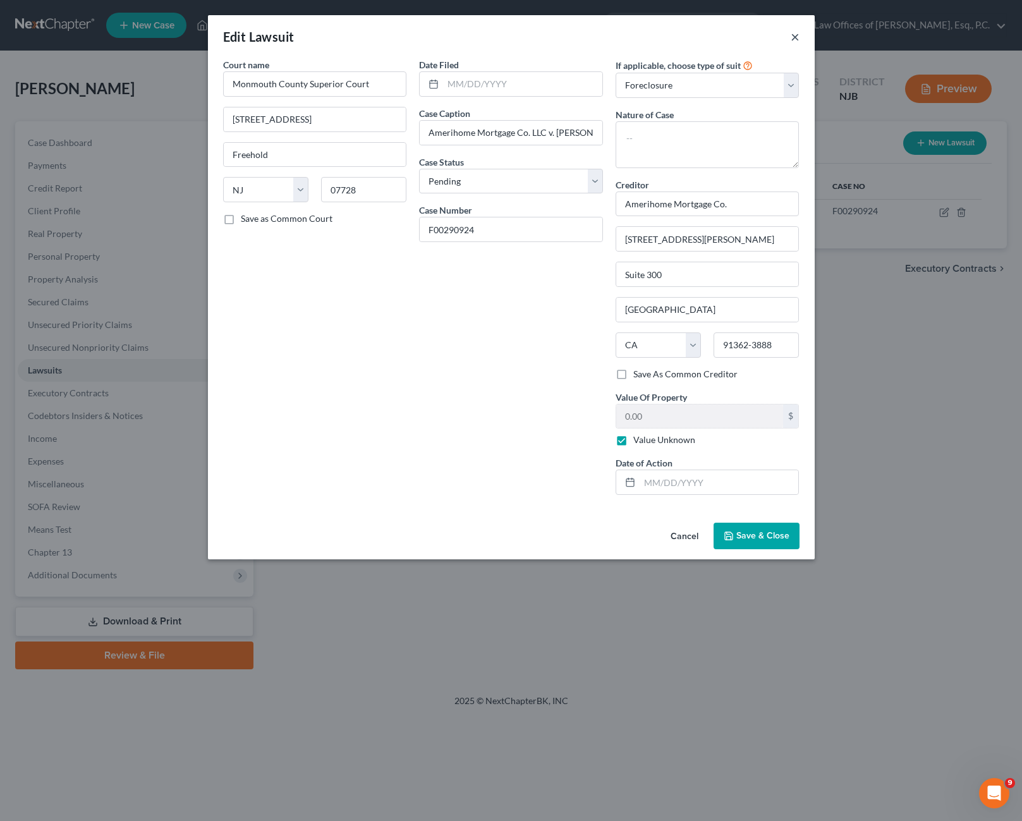
click at [799, 44] on button "×" at bounding box center [794, 36] width 9 height 15
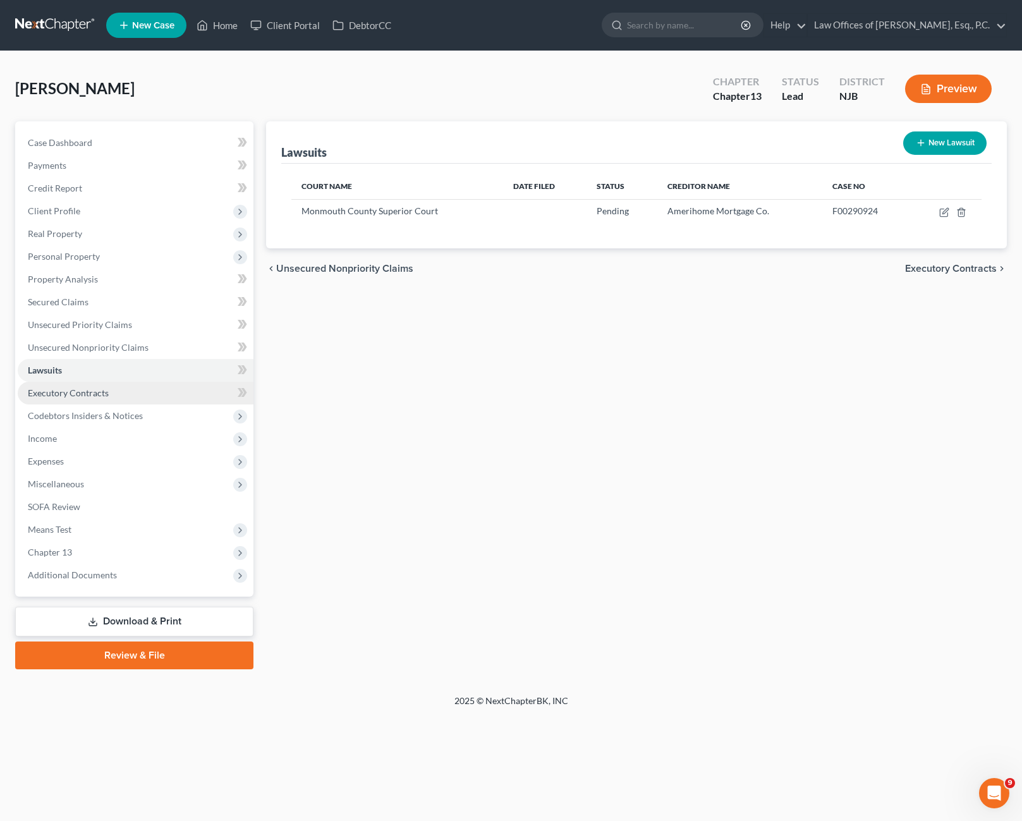
click at [111, 396] on link "Executory Contracts" at bounding box center [136, 393] width 236 height 23
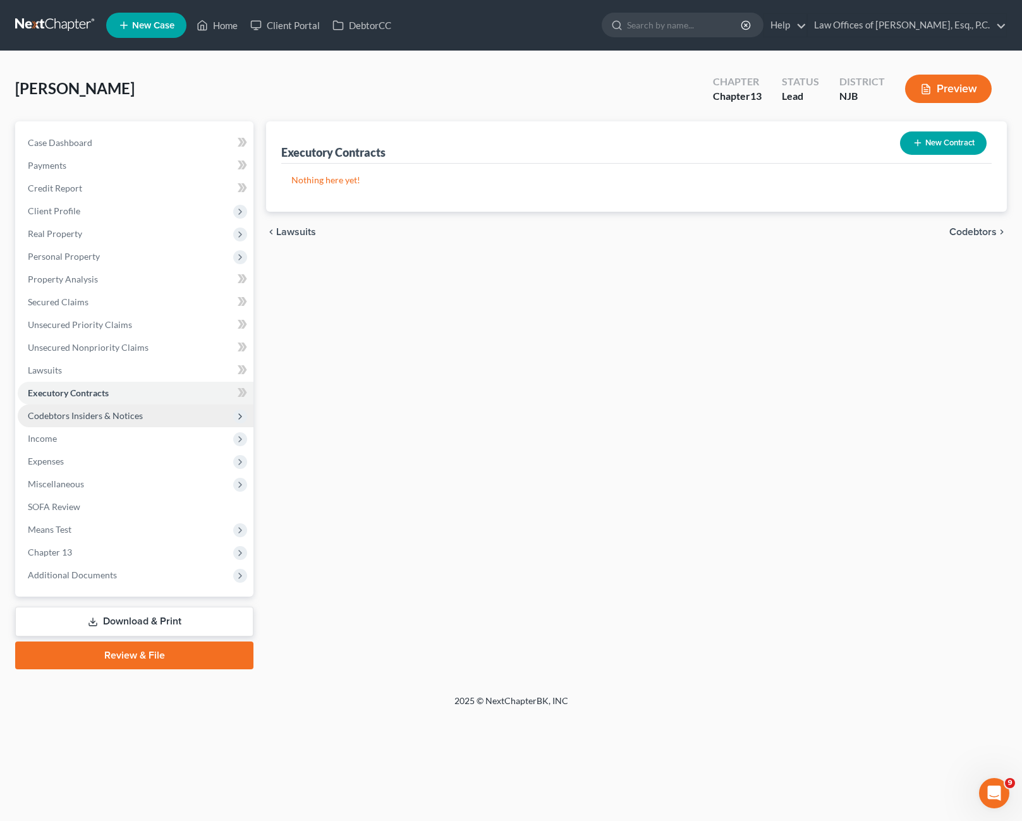
click at [117, 414] on span "Codebtors Insiders & Notices" at bounding box center [85, 415] width 115 height 11
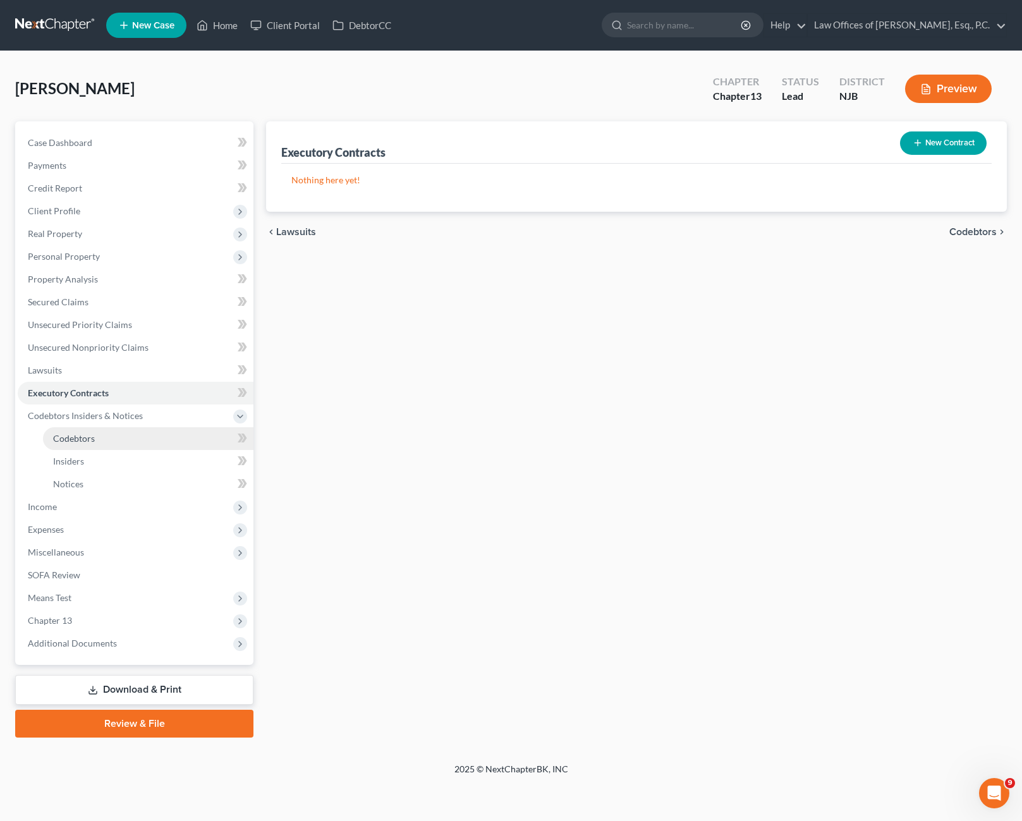
click at [100, 442] on link "Codebtors" at bounding box center [148, 438] width 210 height 23
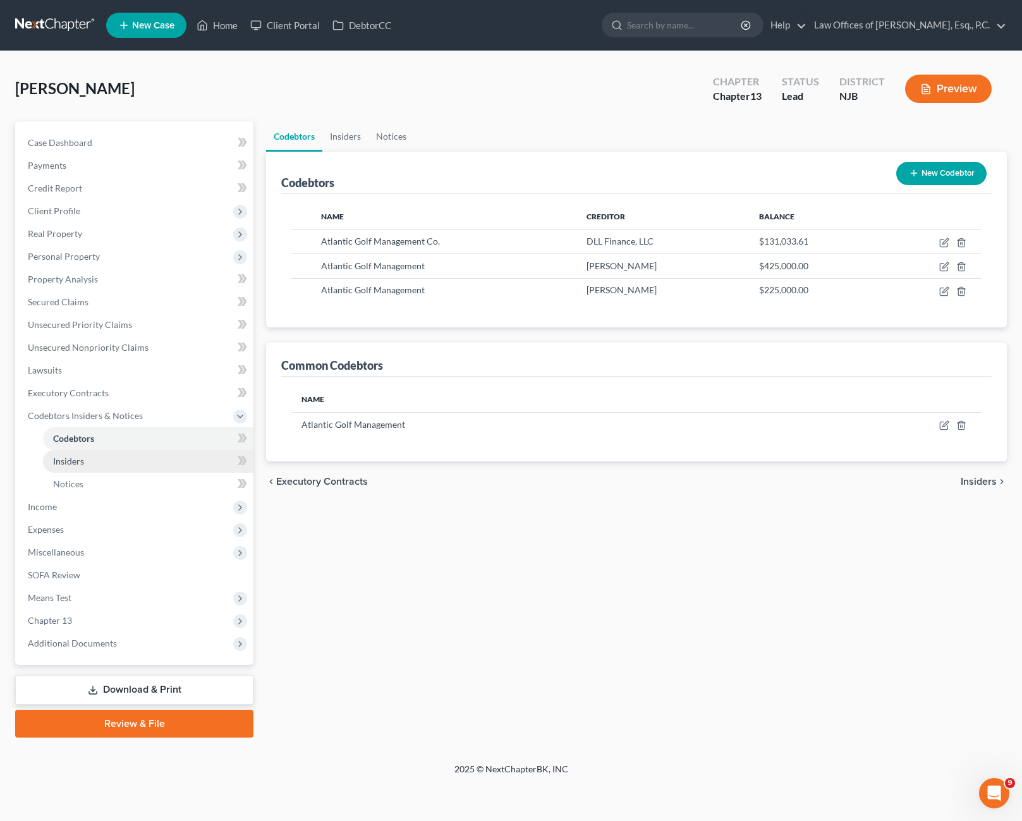
click at [101, 459] on link "Insiders" at bounding box center [148, 461] width 210 height 23
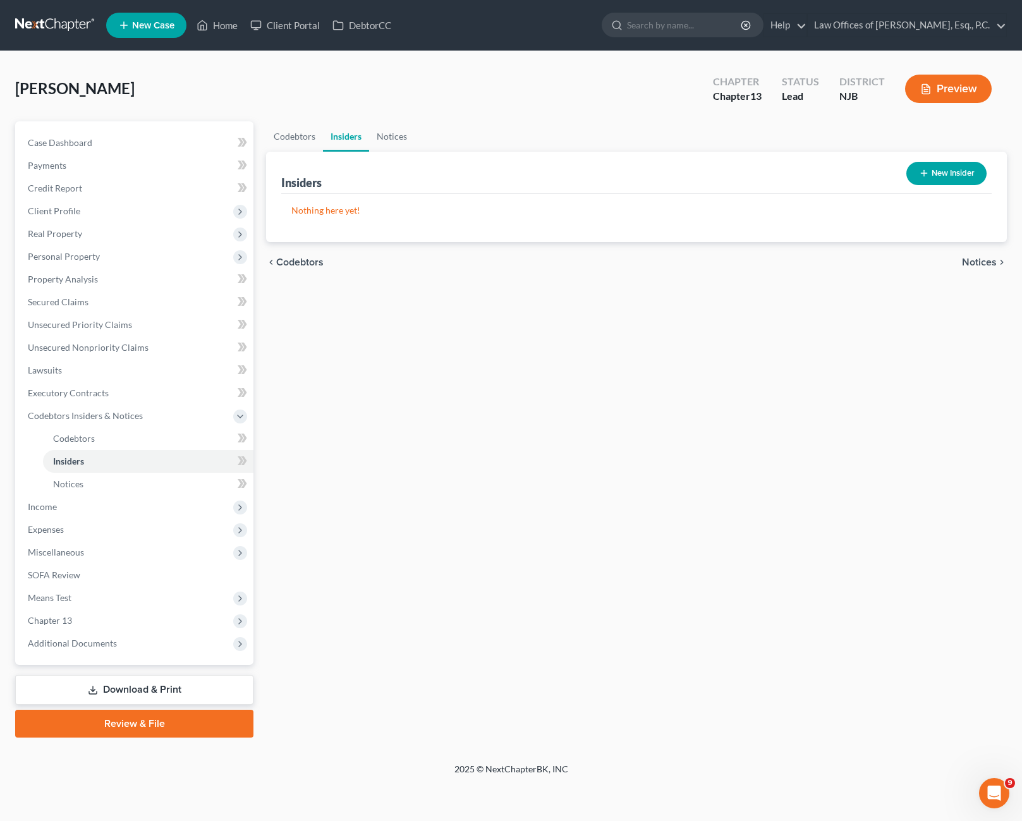
click at [945, 173] on button "New Insider" at bounding box center [946, 173] width 80 height 23
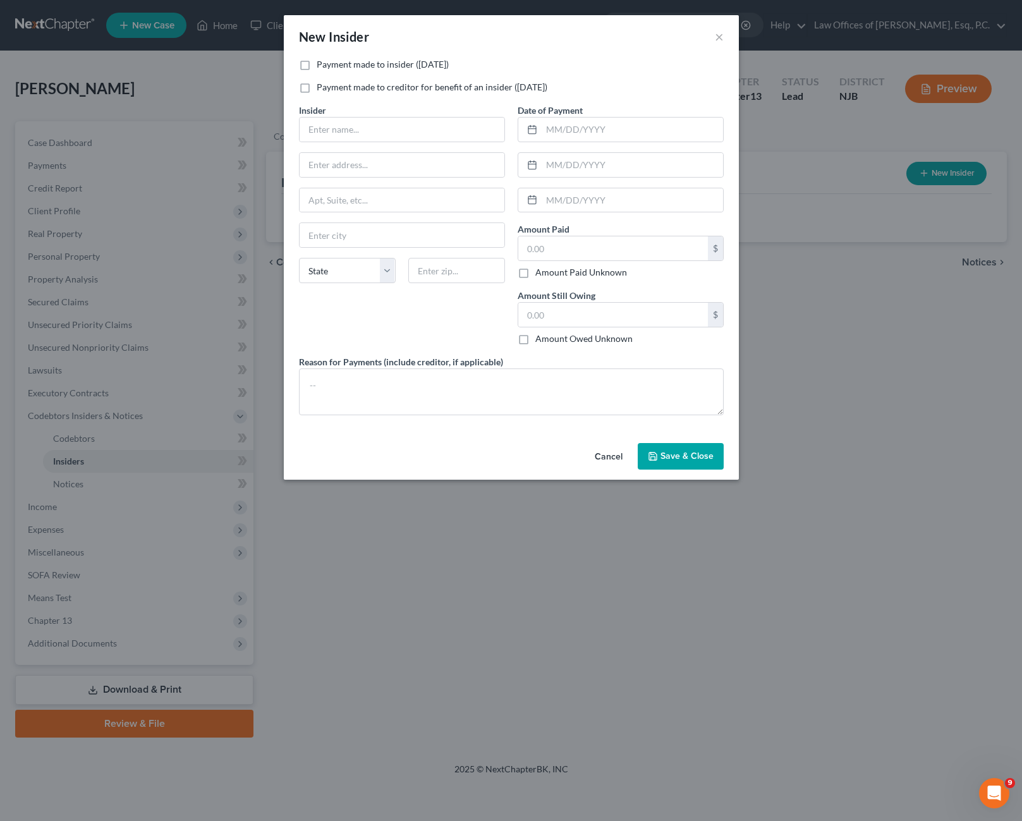
click at [317, 90] on label "Payment made to creditor for benefit of an insider ([DATE])" at bounding box center [432, 87] width 231 height 13
click at [322, 89] on input "Payment made to creditor for benefit of an insider ([DATE])" at bounding box center [326, 85] width 8 height 8
click at [317, 89] on label "Payment made to creditor for benefit of an insider ([DATE])" at bounding box center [432, 87] width 231 height 13
click at [322, 89] on input "Payment made to creditor for benefit of an insider ([DATE])" at bounding box center [326, 85] width 8 height 8
checkbox input "false"
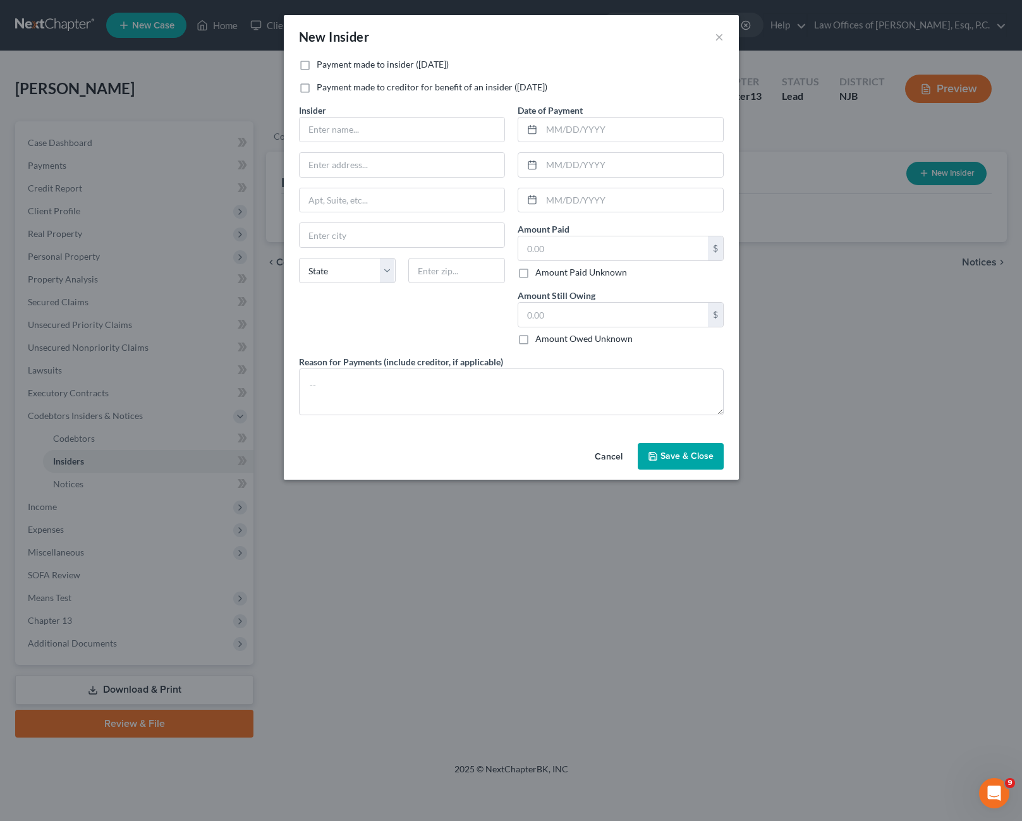
click at [317, 66] on label "Payment made to insider ([DATE])" at bounding box center [383, 64] width 132 height 13
click at [322, 66] on input "Payment made to insider ([DATE])" at bounding box center [326, 62] width 8 height 8
click at [317, 66] on label "Payment made to insider ([DATE])" at bounding box center [383, 64] width 132 height 13
click at [322, 66] on input "Payment made to insider ([DATE])" at bounding box center [326, 62] width 8 height 8
checkbox input "false"
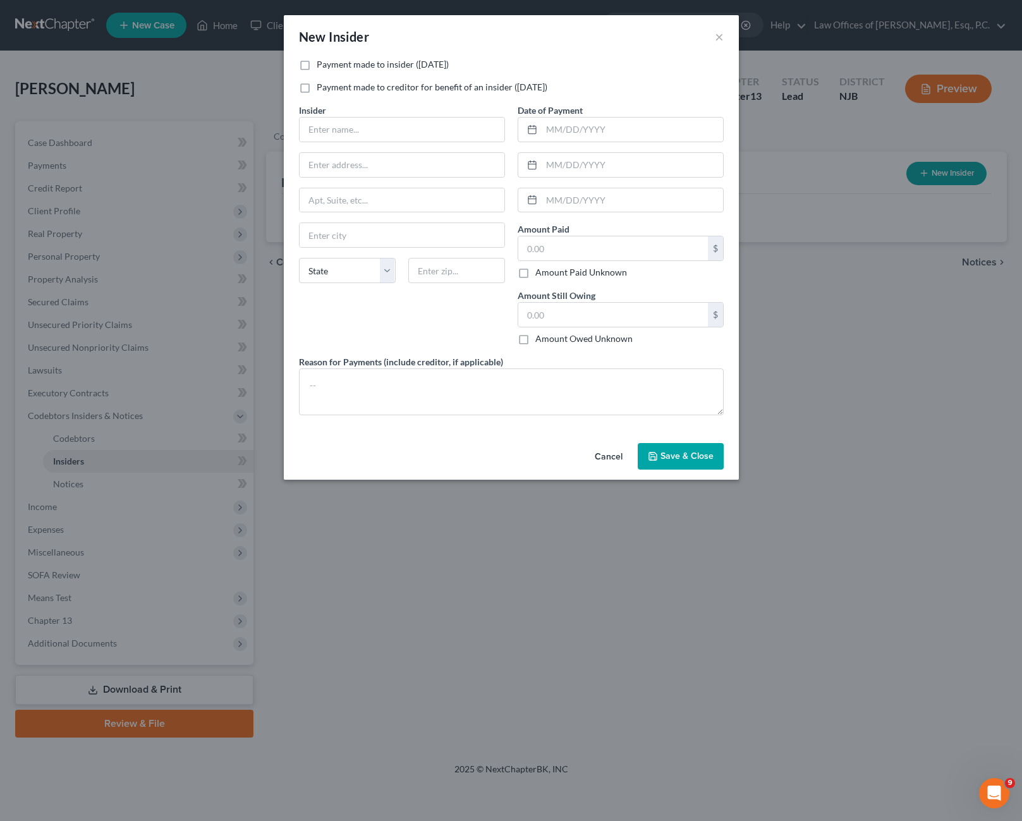
click at [317, 86] on label "Payment made to creditor for benefit of an insider ([DATE])" at bounding box center [432, 87] width 231 height 13
click at [322, 86] on input "Payment made to creditor for benefit of an insider ([DATE])" at bounding box center [326, 85] width 8 height 8
click at [317, 86] on label "Payment made to creditor for benefit of an insider ([DATE])" at bounding box center [432, 87] width 231 height 13
click at [322, 86] on input "Payment made to creditor for benefit of an insider ([DATE])" at bounding box center [326, 85] width 8 height 8
checkbox input "false"
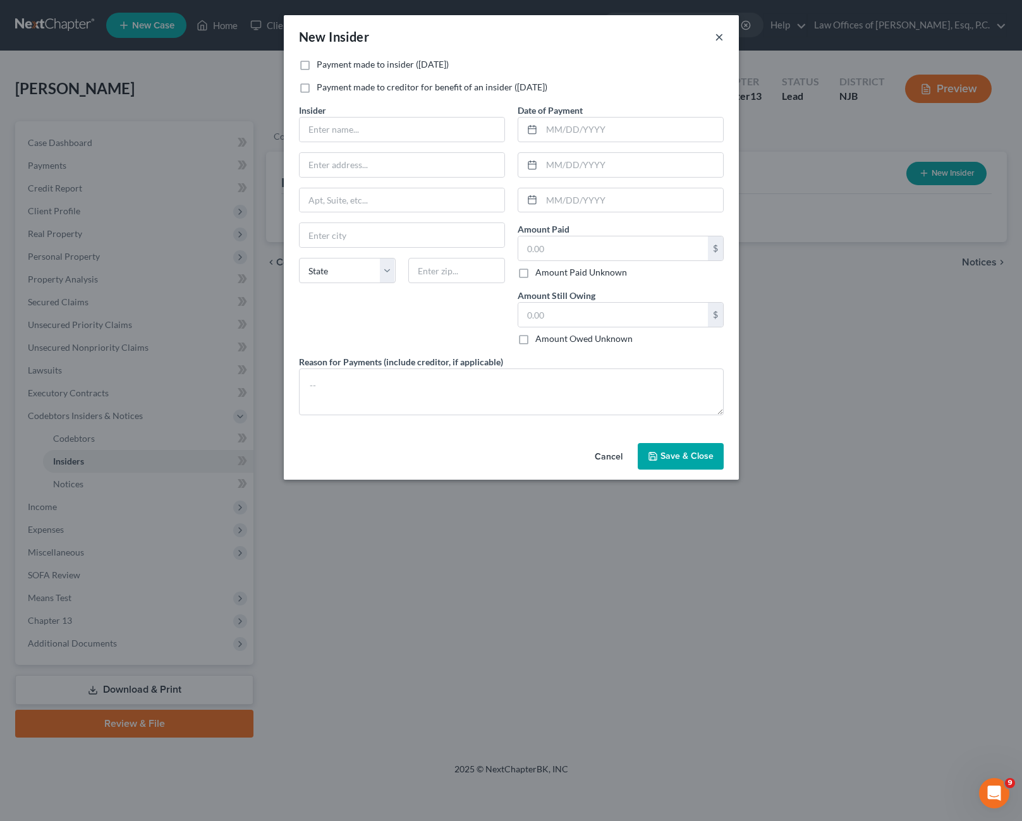
click at [718, 42] on button "×" at bounding box center [719, 36] width 9 height 15
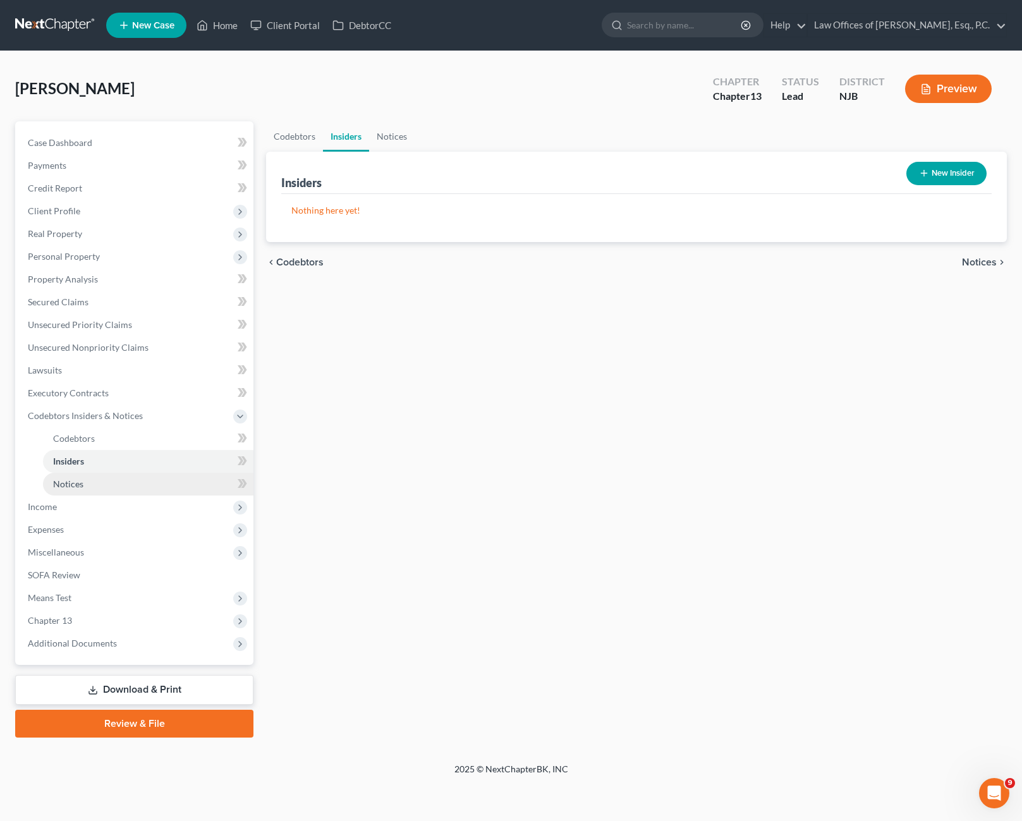
click at [78, 480] on span "Notices" at bounding box center [68, 483] width 30 height 11
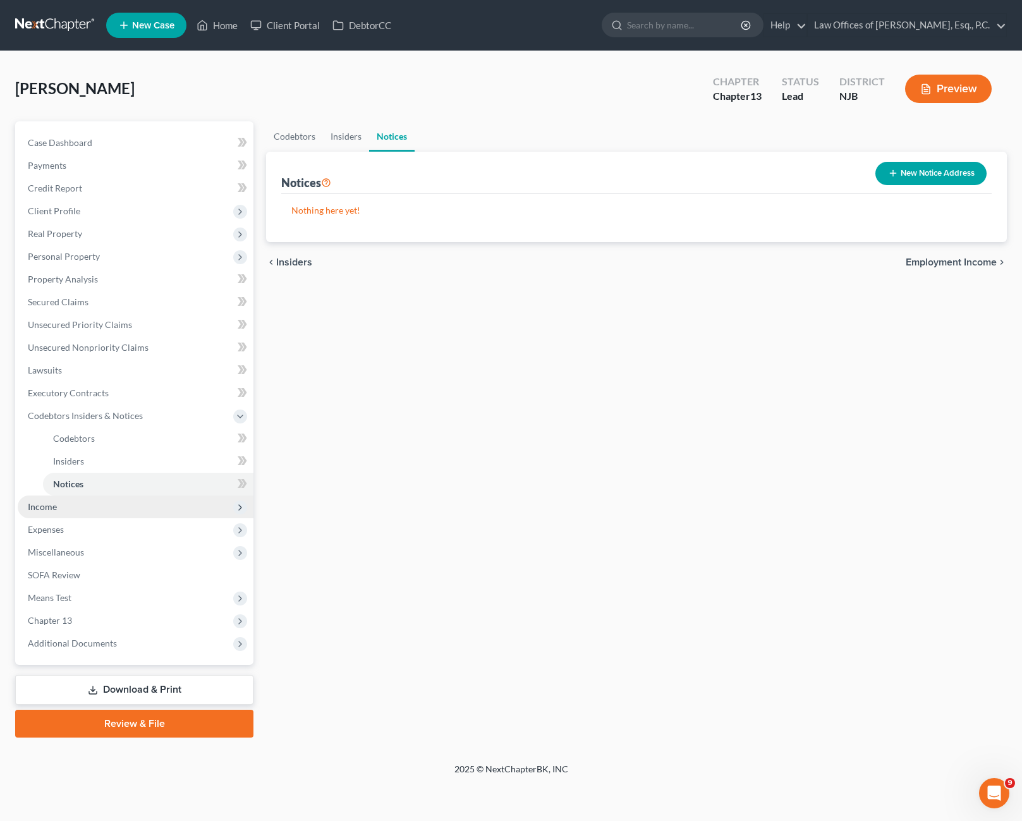
click at [88, 504] on span "Income" at bounding box center [136, 506] width 236 height 23
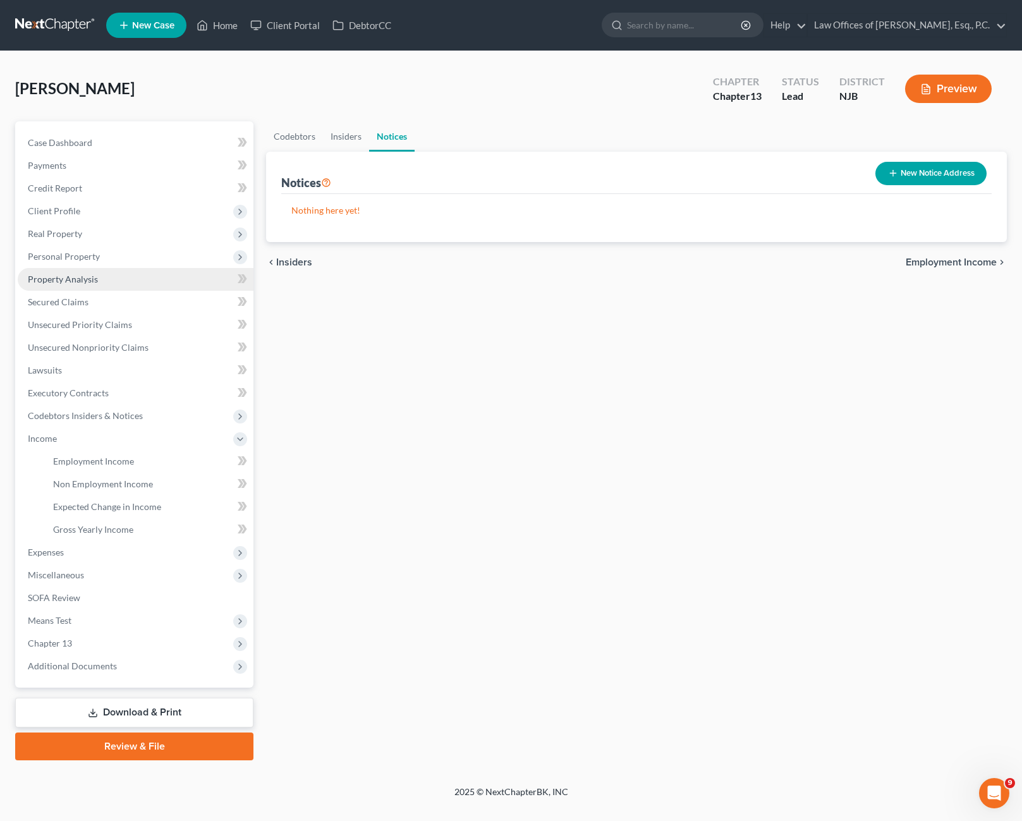
click at [102, 284] on link "Property Analysis" at bounding box center [136, 279] width 236 height 23
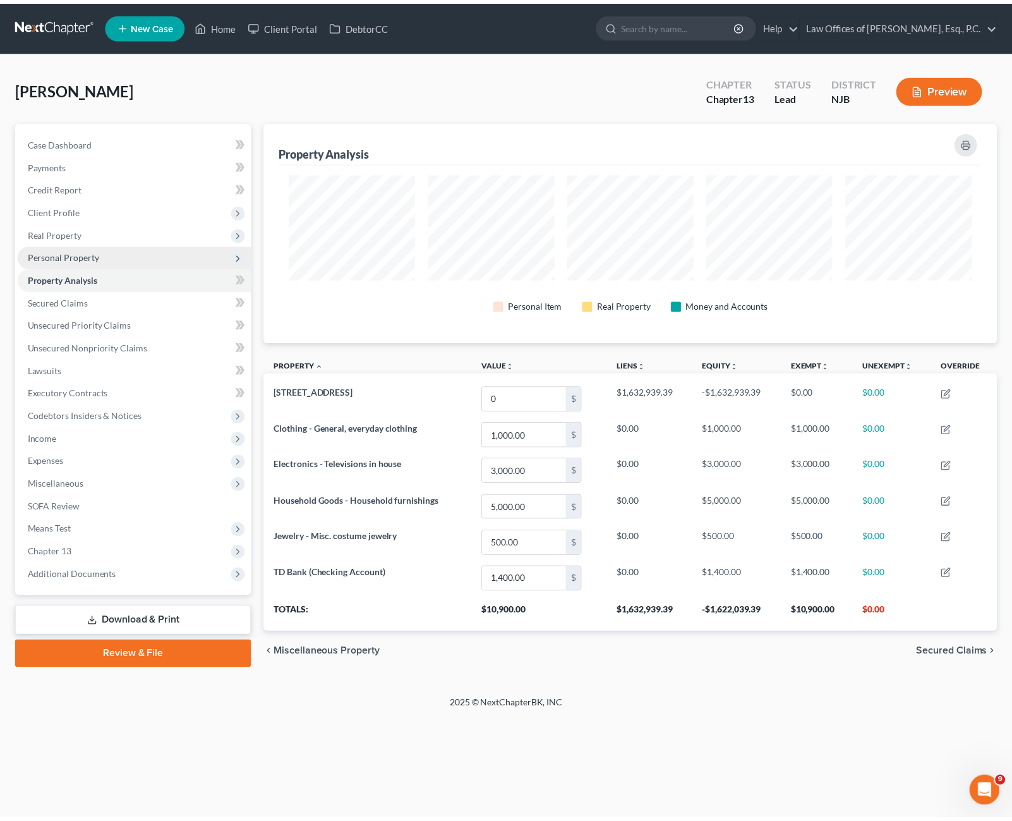
scroll to position [221, 741]
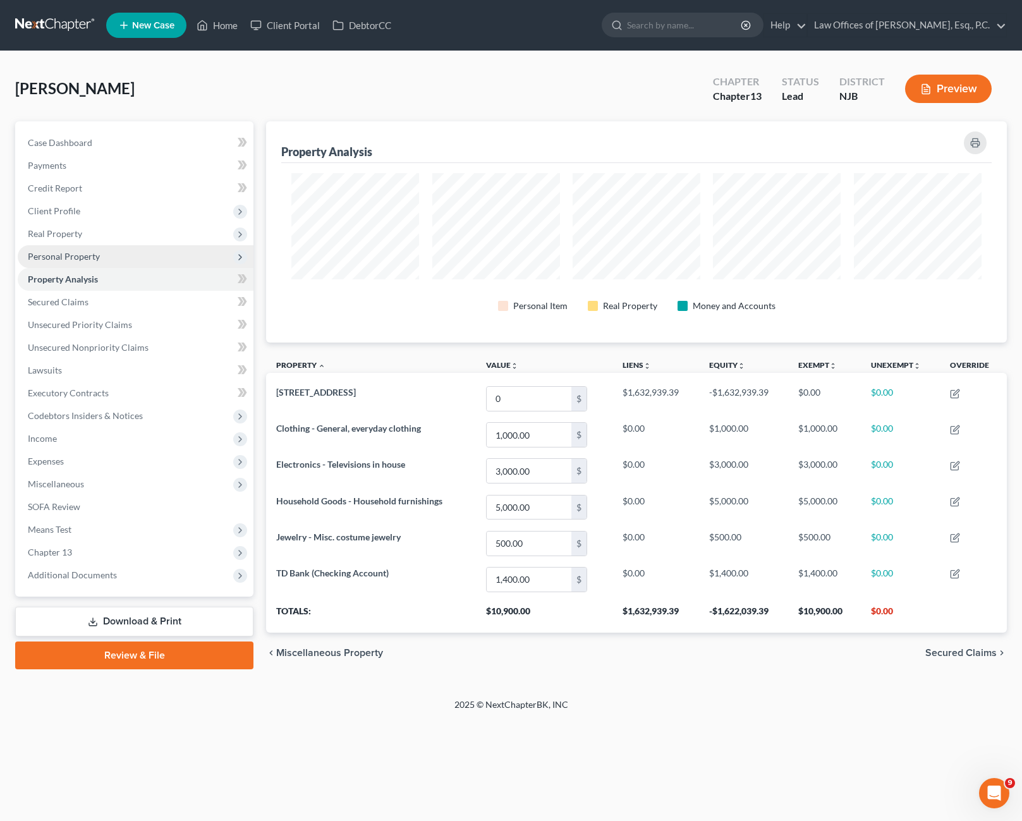
click at [100, 262] on span "Personal Property" at bounding box center [136, 256] width 236 height 23
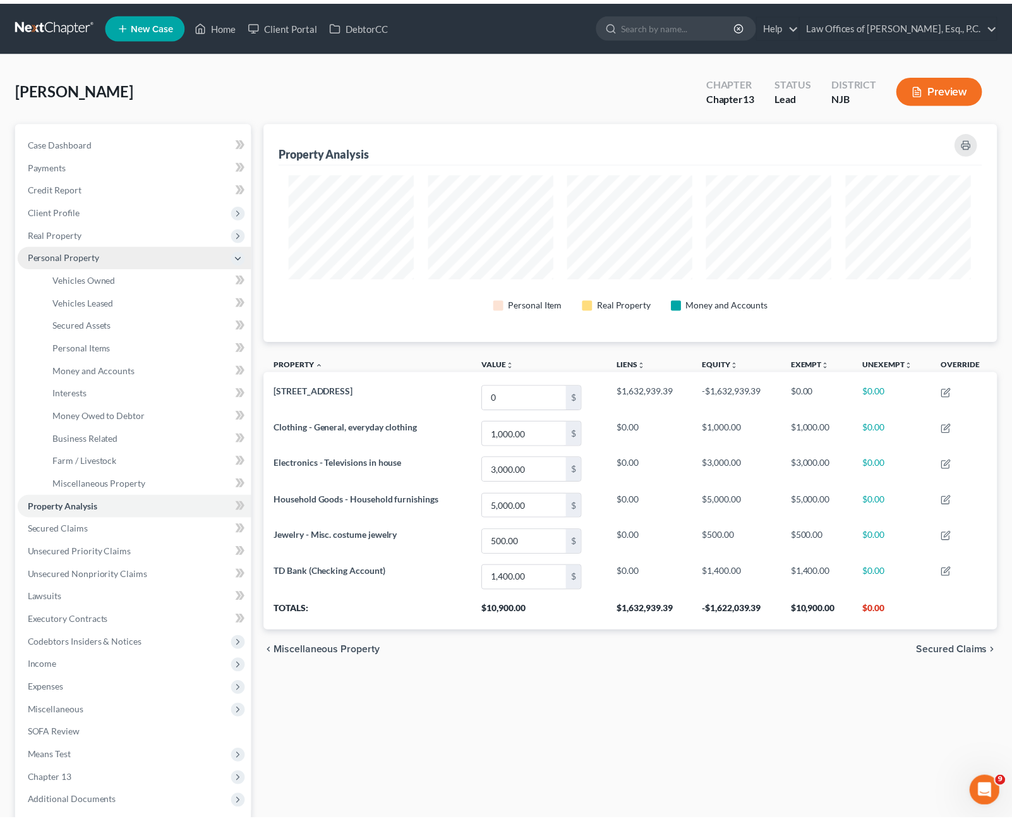
scroll to position [0, 0]
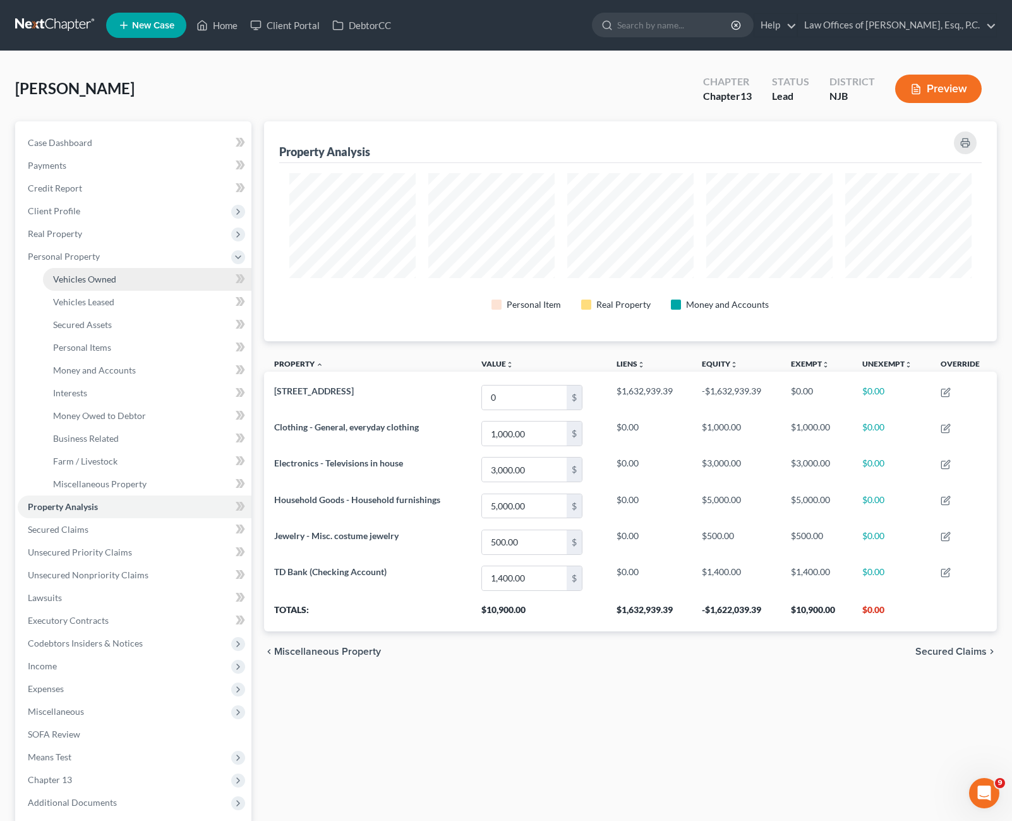
click at [126, 284] on link "Vehicles Owned" at bounding box center [147, 279] width 209 height 23
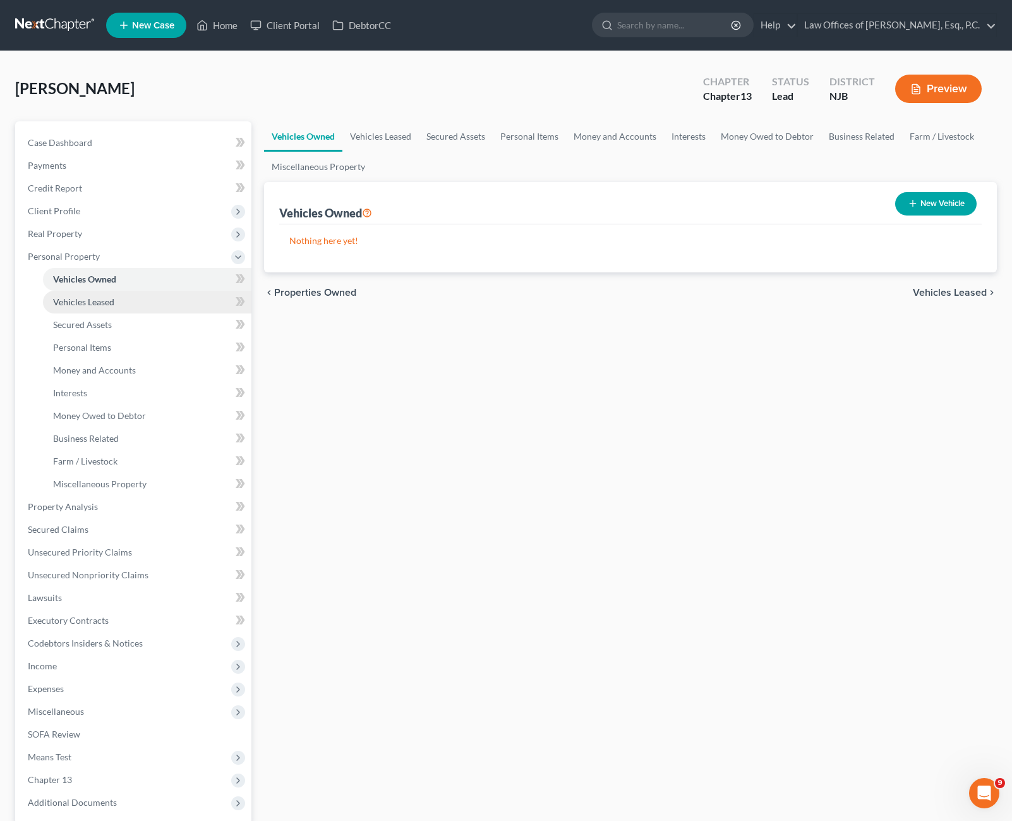
click at [118, 299] on link "Vehicles Leased" at bounding box center [147, 302] width 209 height 23
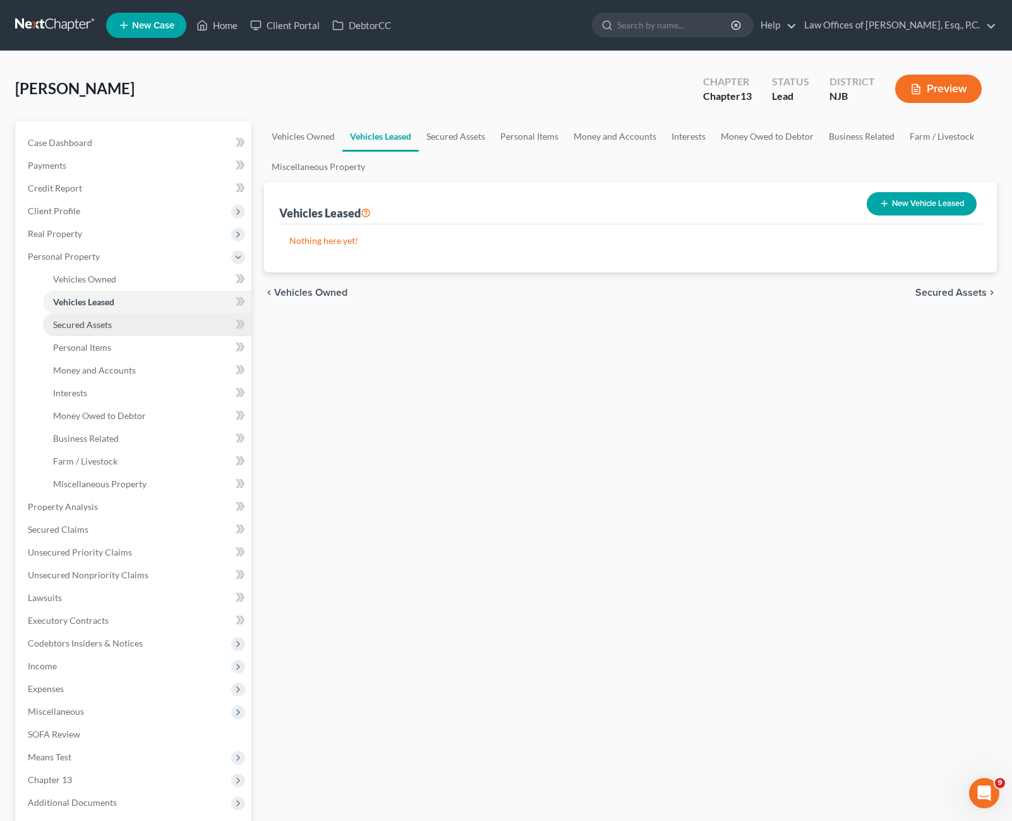
click at [118, 322] on link "Secured Assets" at bounding box center [147, 324] width 209 height 23
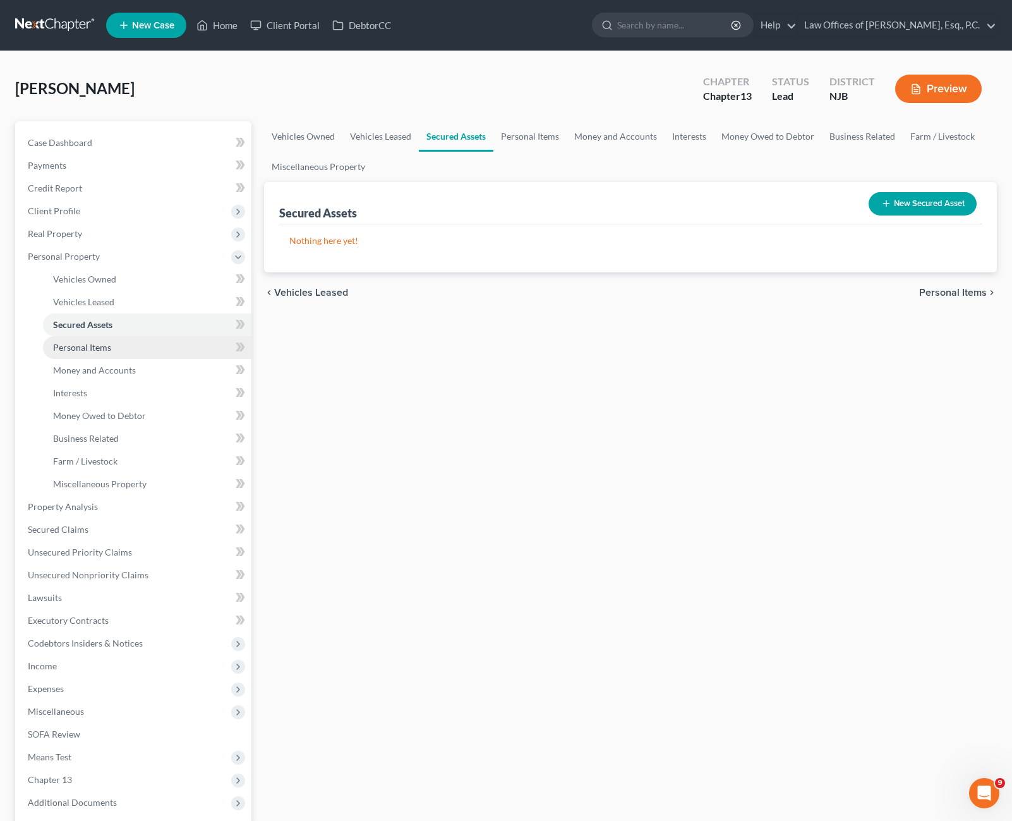
click at [121, 346] on link "Personal Items" at bounding box center [147, 347] width 209 height 23
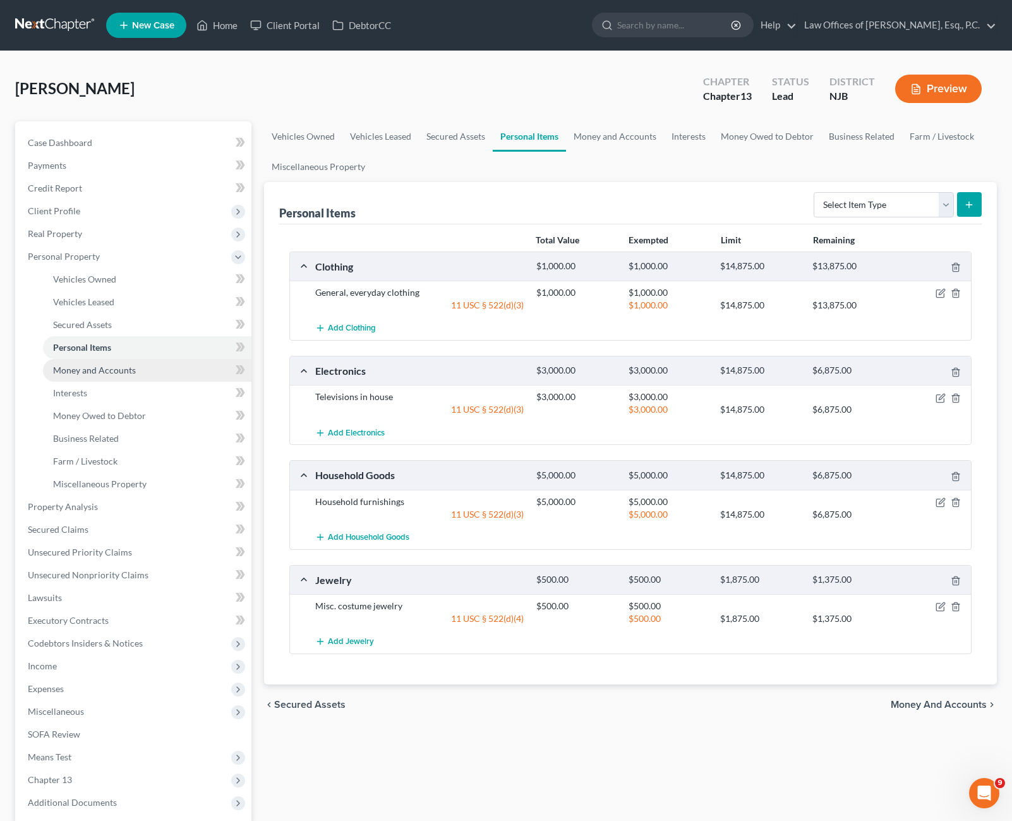
click at [143, 366] on link "Money and Accounts" at bounding box center [147, 370] width 209 height 23
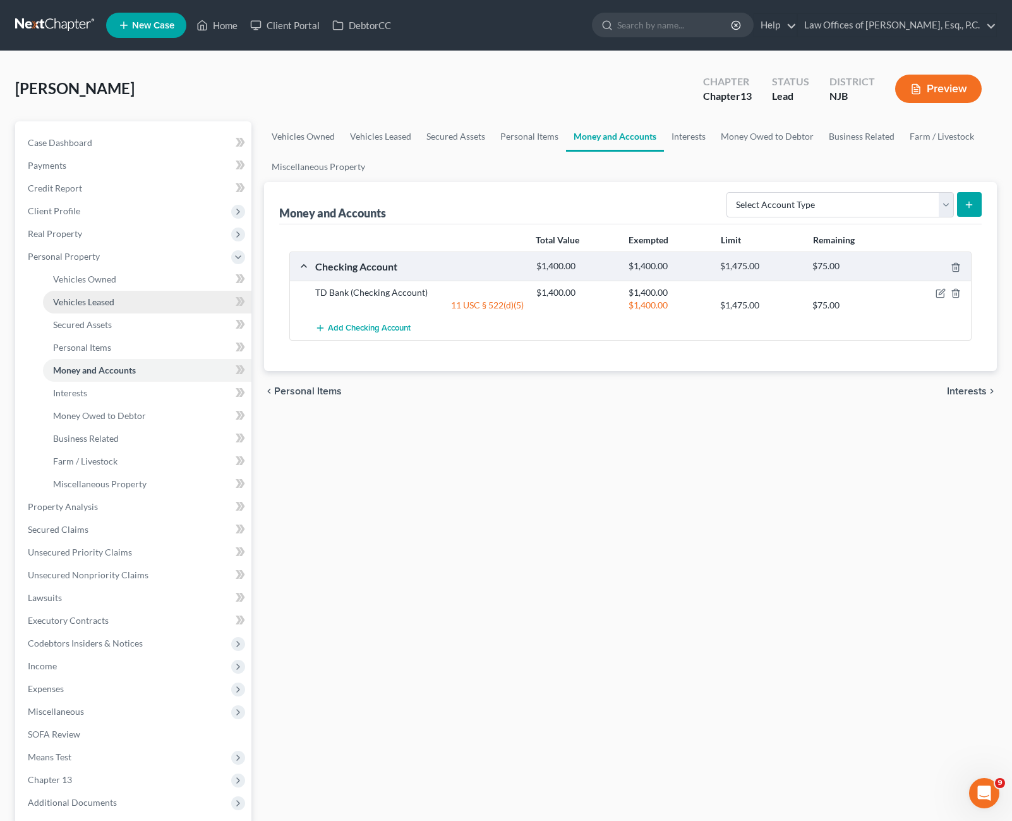
click at [122, 303] on link "Vehicles Leased" at bounding box center [147, 302] width 209 height 23
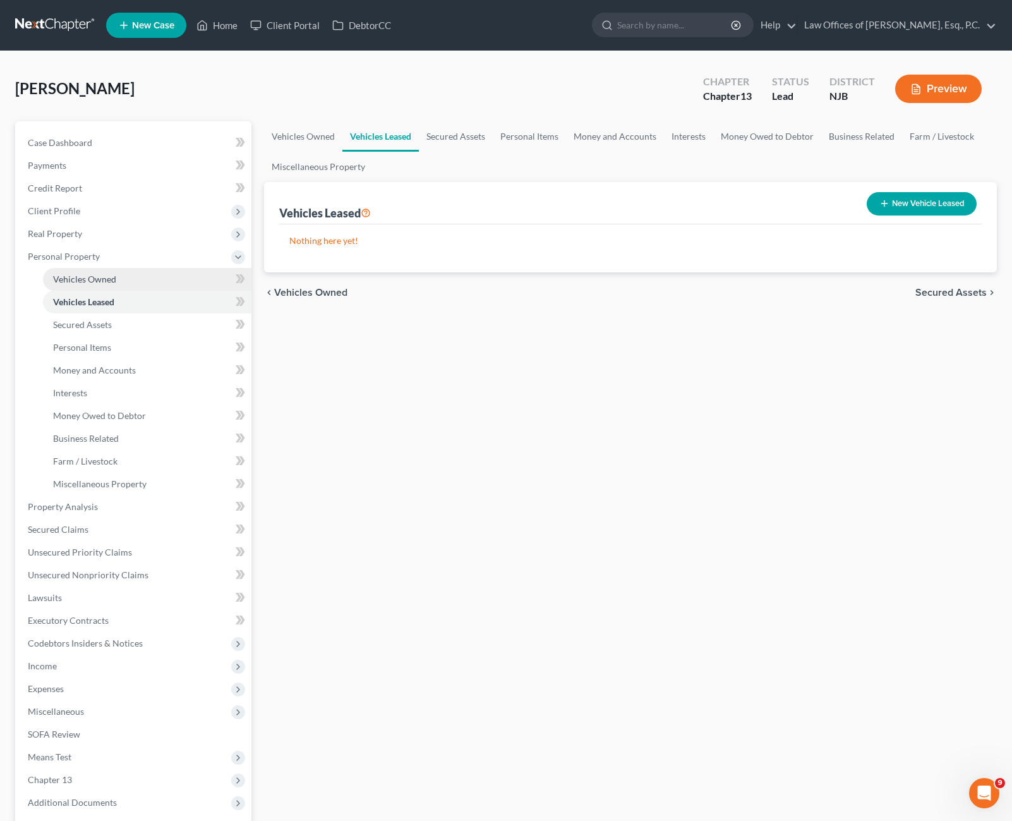
click at [112, 281] on span "Vehicles Owned" at bounding box center [84, 279] width 63 height 11
click at [119, 301] on link "Vehicles Leased" at bounding box center [147, 302] width 209 height 23
click at [85, 239] on span "Real Property" at bounding box center [135, 233] width 234 height 23
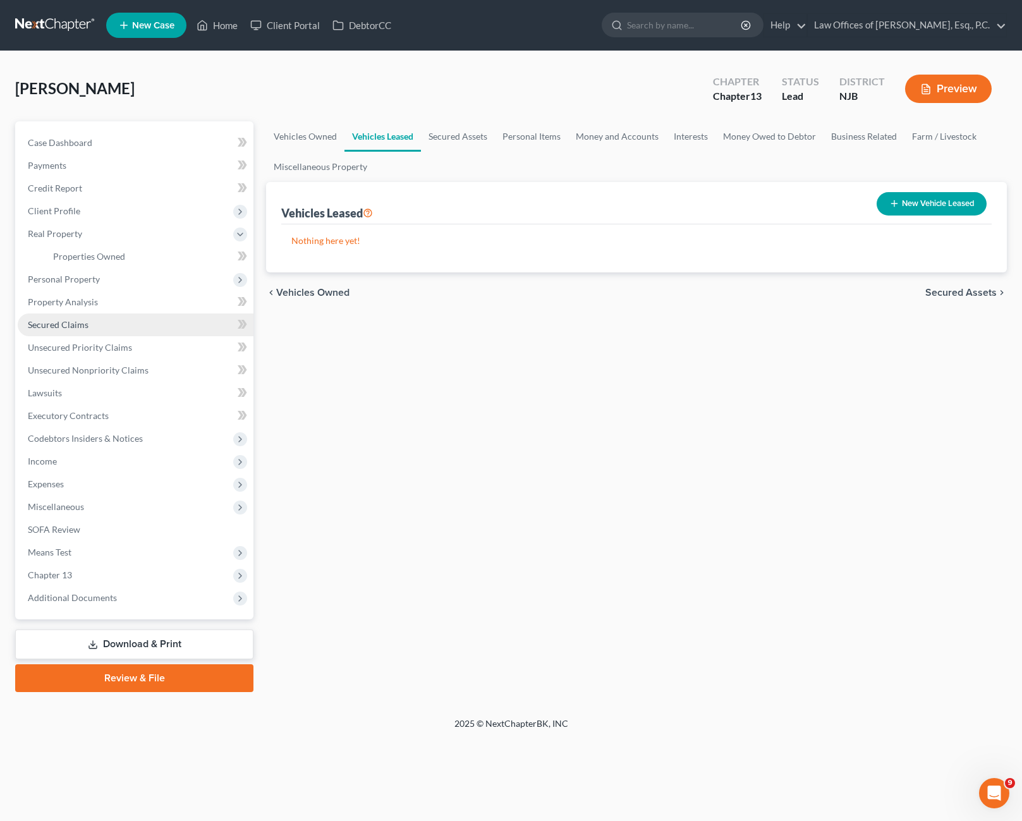
click at [123, 328] on link "Secured Claims" at bounding box center [136, 324] width 236 height 23
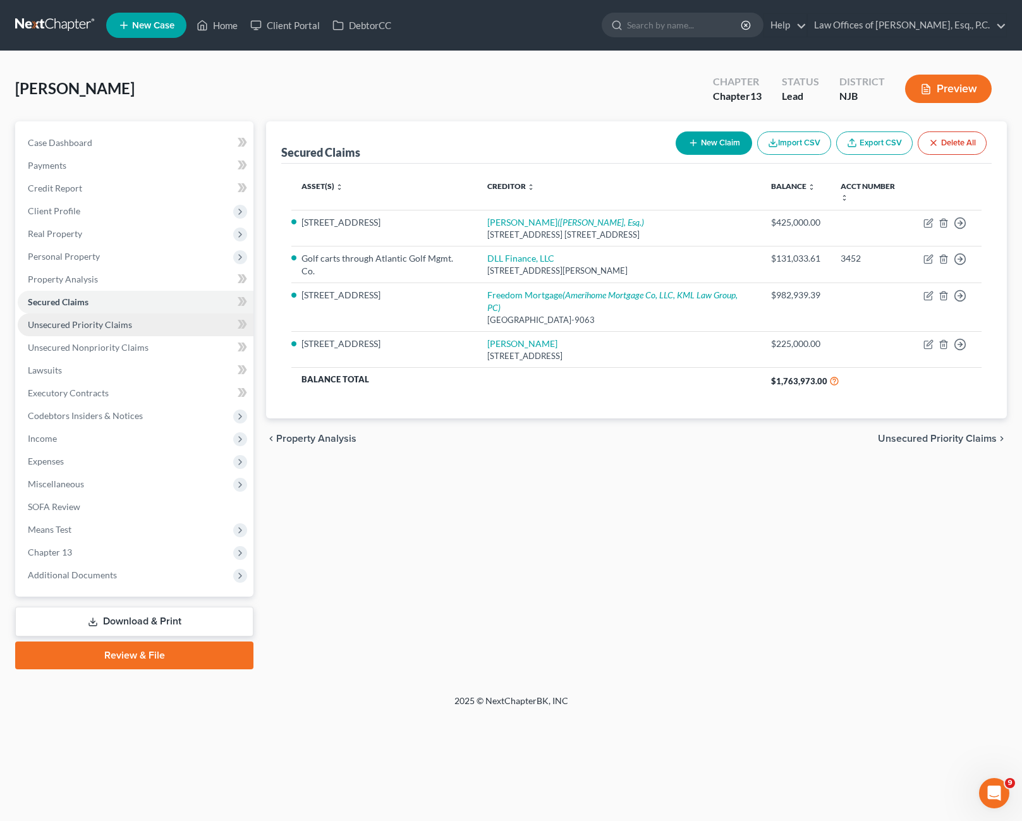
click at [145, 325] on link "Unsecured Priority Claims" at bounding box center [136, 324] width 236 height 23
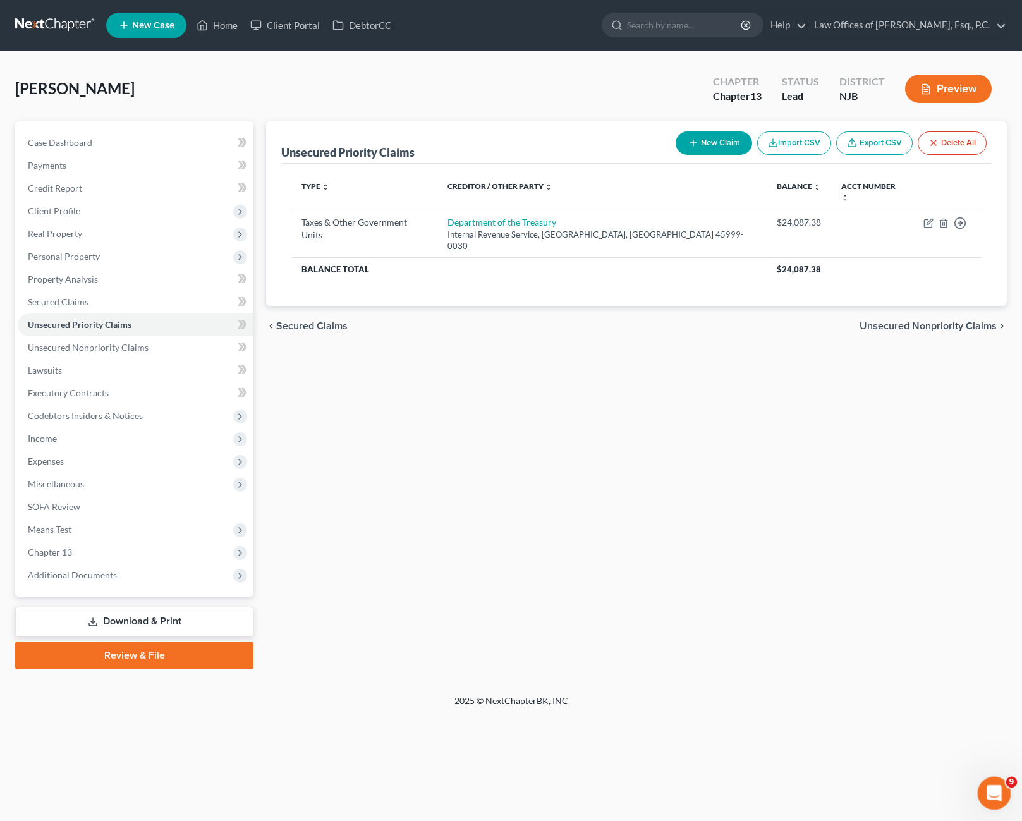
click at [1003, 789] on div "Open Intercom Messenger" at bounding box center [992, 791] width 42 height 42
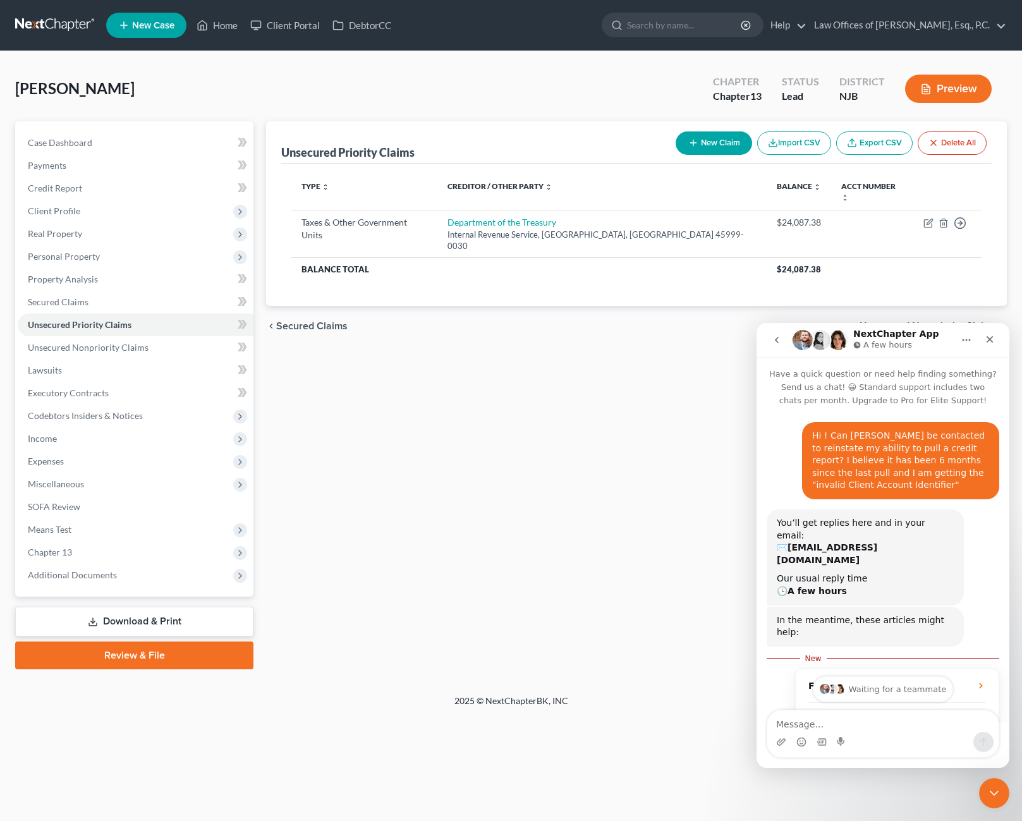
click at [775, 344] on icon "go back" at bounding box center [776, 340] width 10 height 10
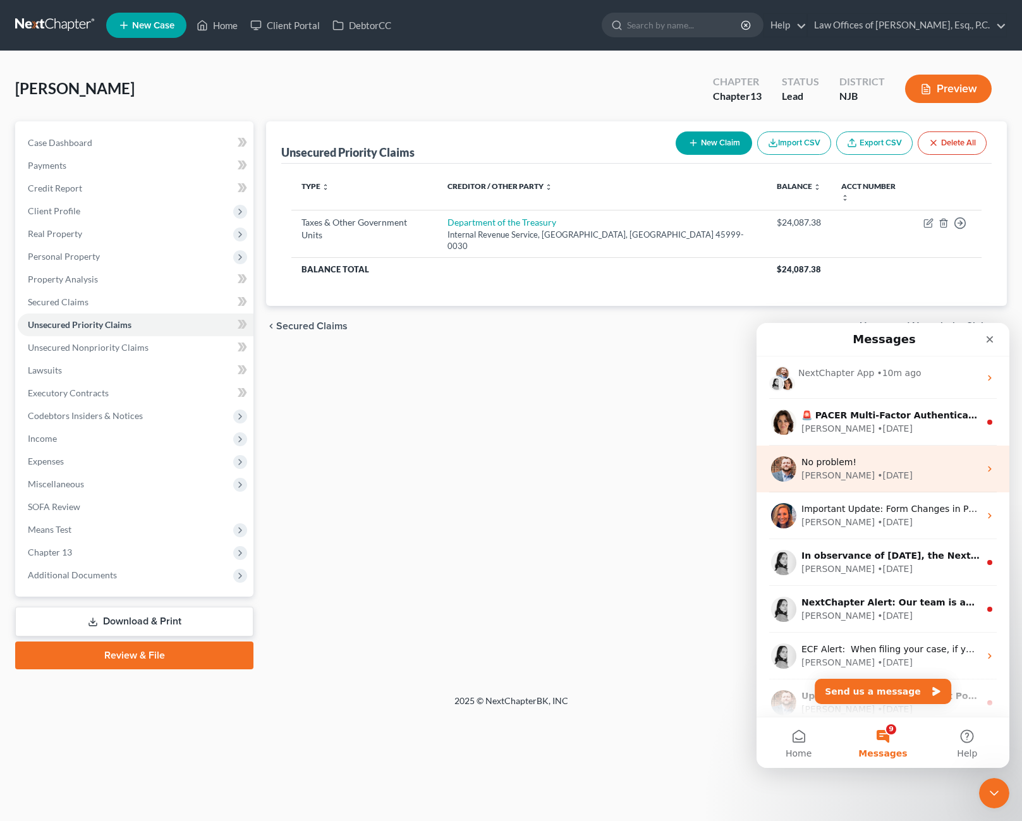
click at [910, 478] on div "[PERSON_NAME] • [DATE]" at bounding box center [890, 475] width 178 height 13
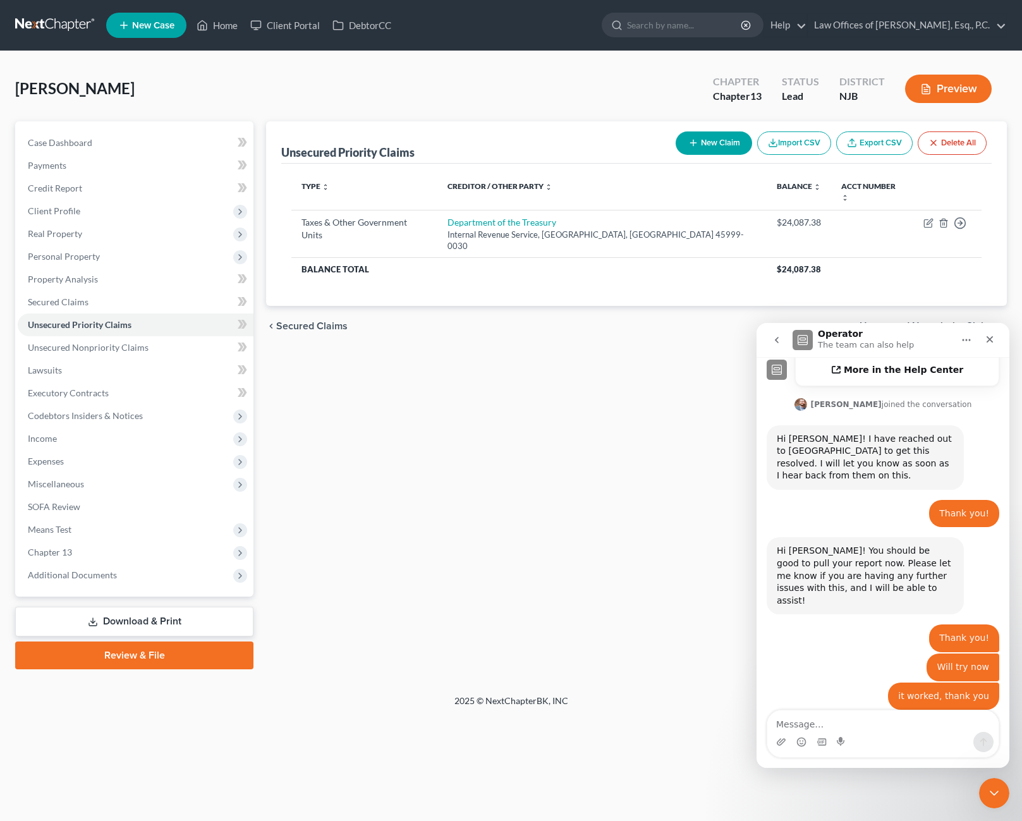
scroll to position [426, 0]
click at [771, 349] on button "go back" at bounding box center [777, 340] width 24 height 24
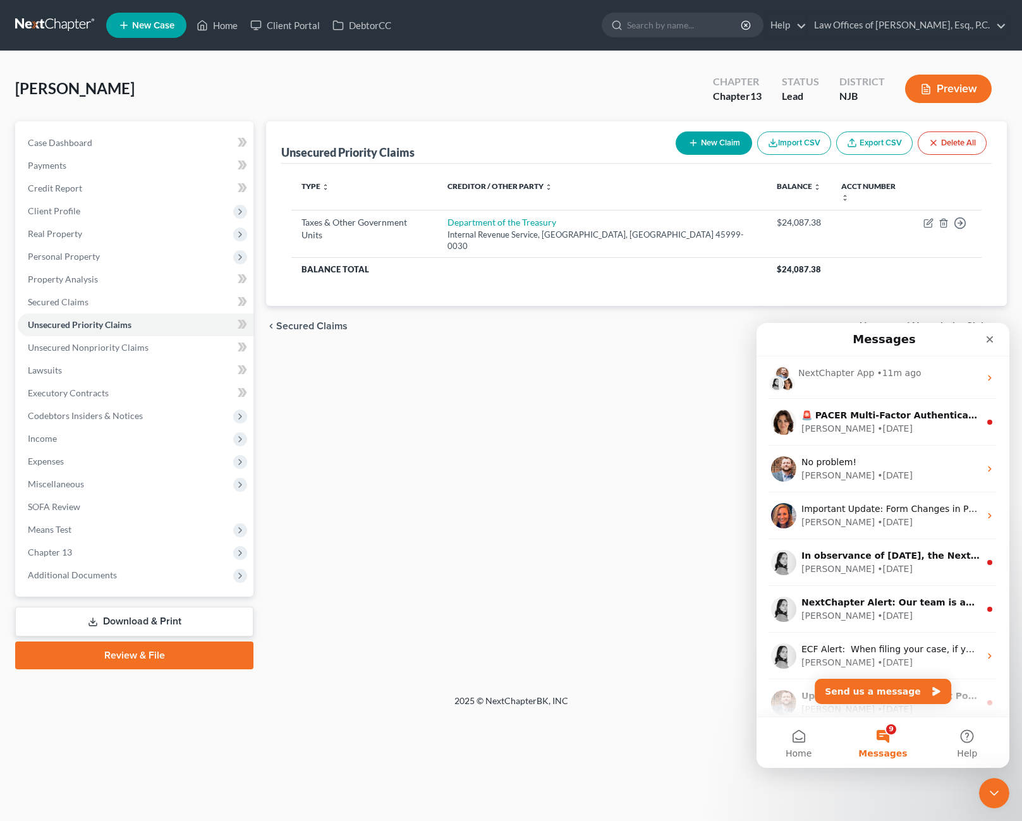
scroll to position [0, 0]
click at [893, 476] on div "[PERSON_NAME] • [DATE]" at bounding box center [890, 475] width 178 height 13
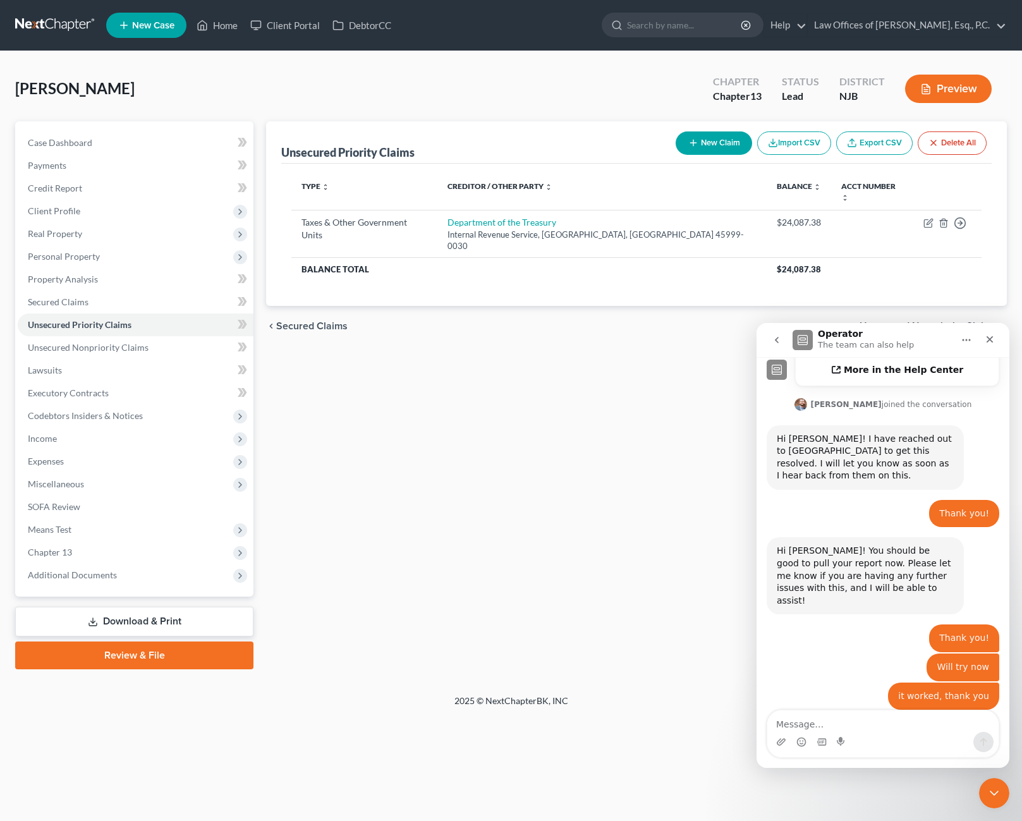
scroll to position [426, 0]
click at [779, 343] on icon "go back" at bounding box center [776, 340] width 10 height 10
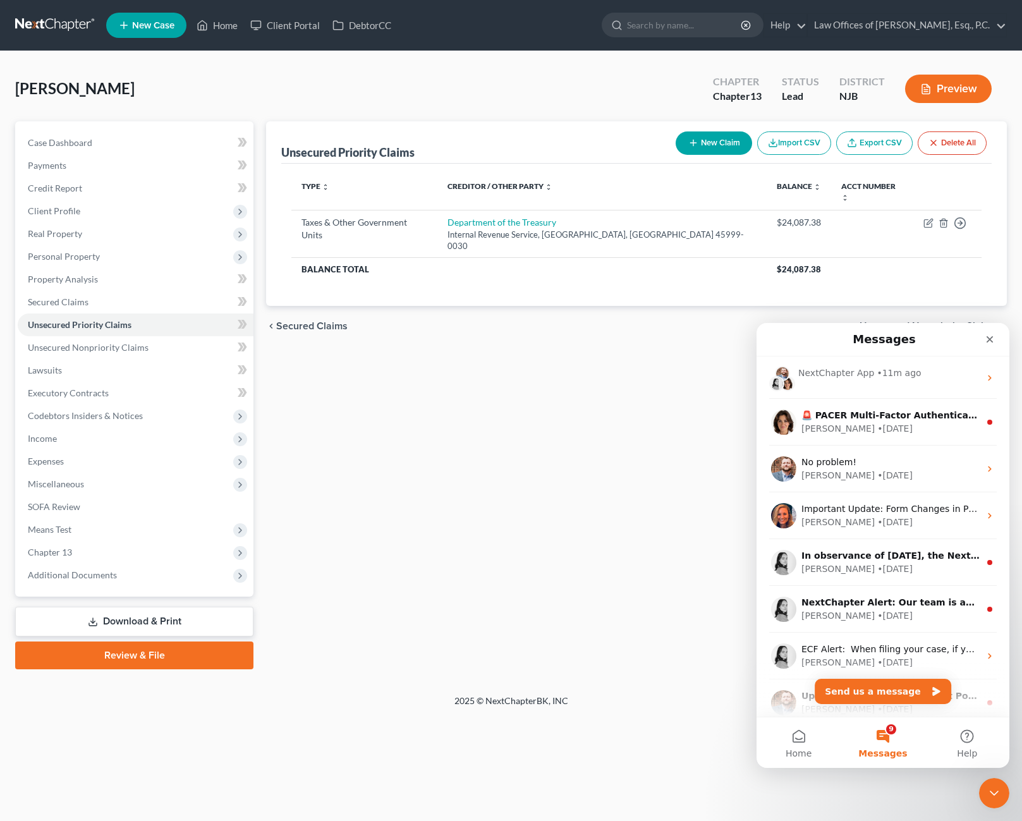
scroll to position [0, 0]
click at [880, 461] on div "No problem!" at bounding box center [890, 462] width 178 height 13
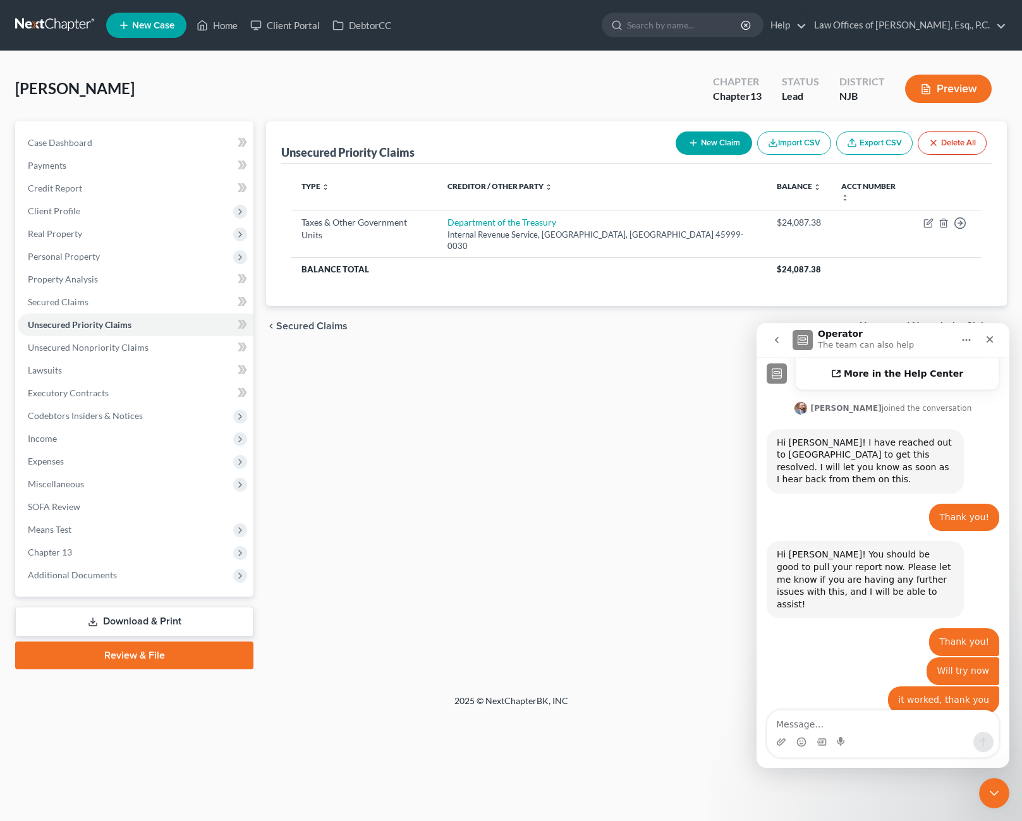
scroll to position [426, 0]
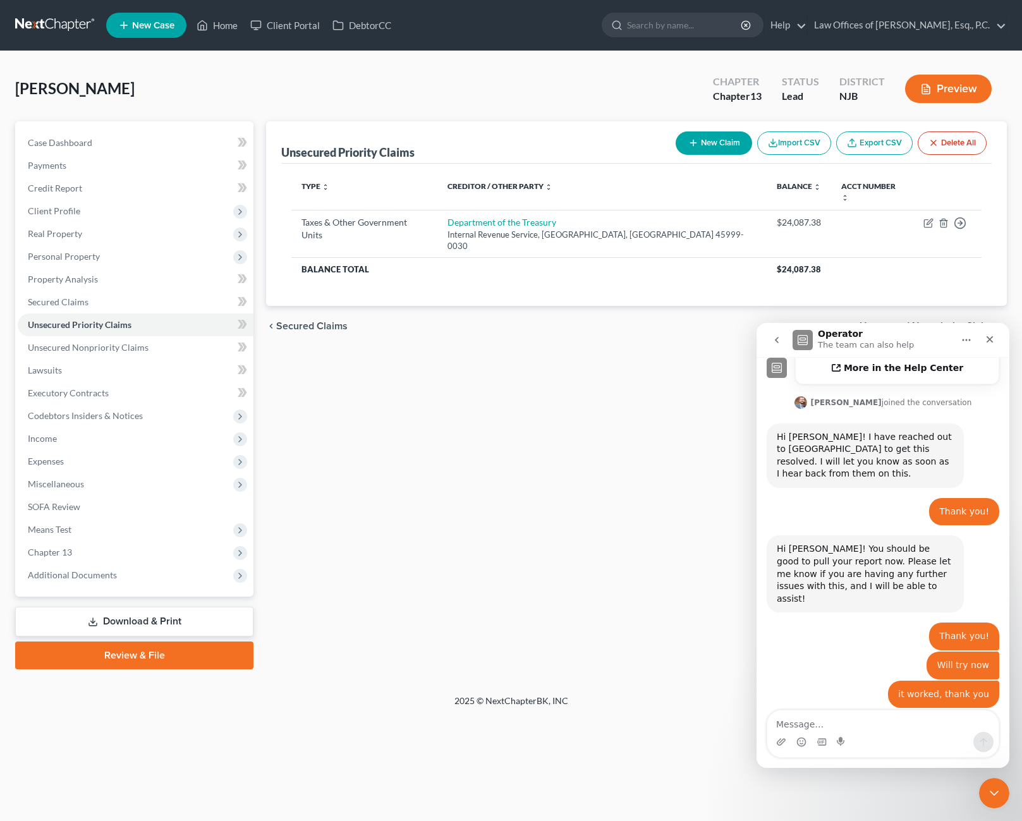
click at [776, 340] on icon "go back" at bounding box center [777, 340] width 4 height 6
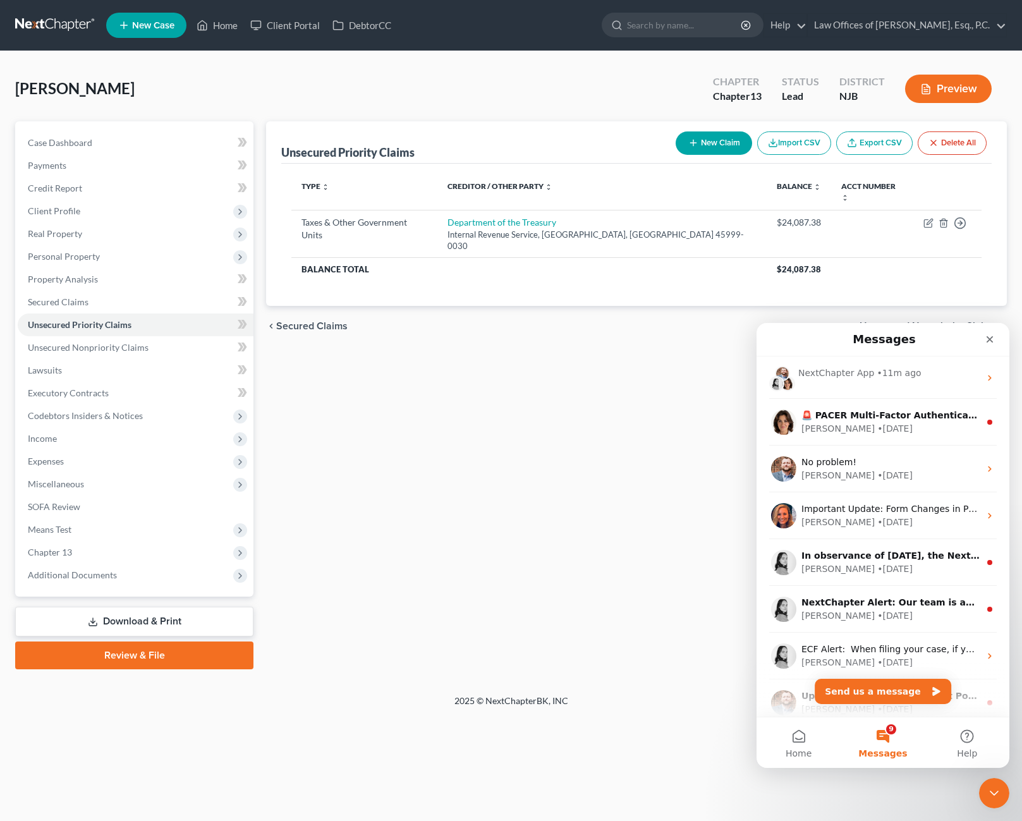
scroll to position [0, 0]
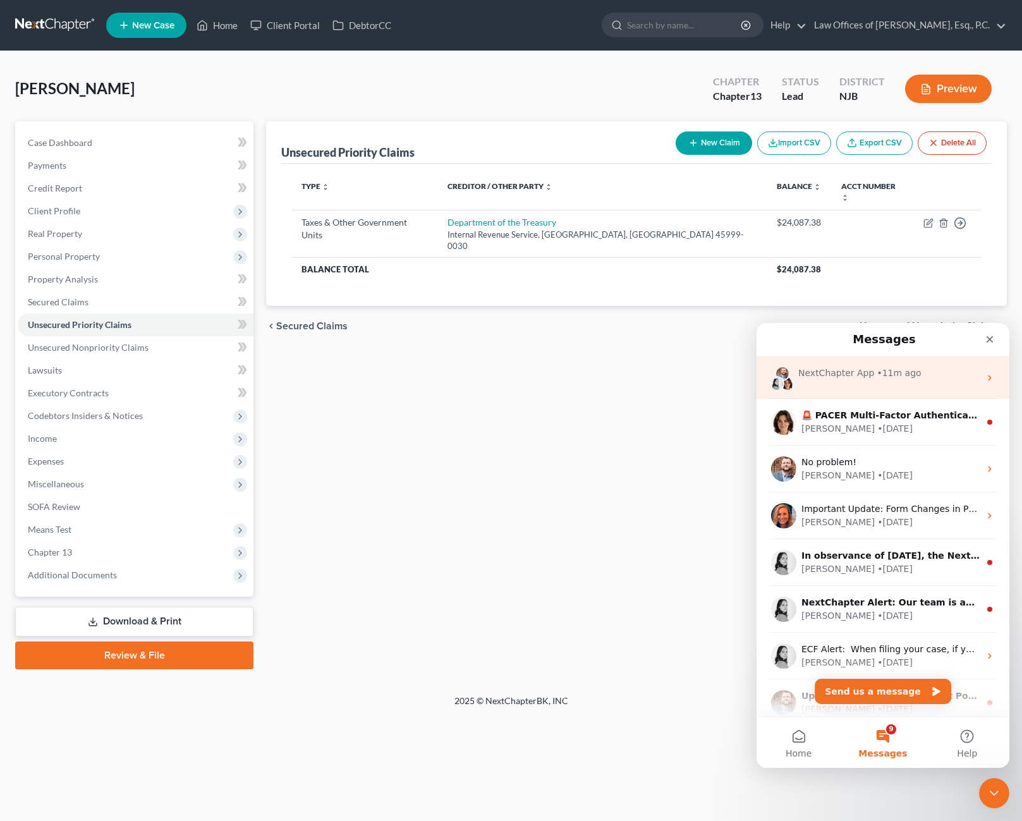
click at [894, 382] on div "NextChapter App • 11m ago" at bounding box center [882, 377] width 253 height 42
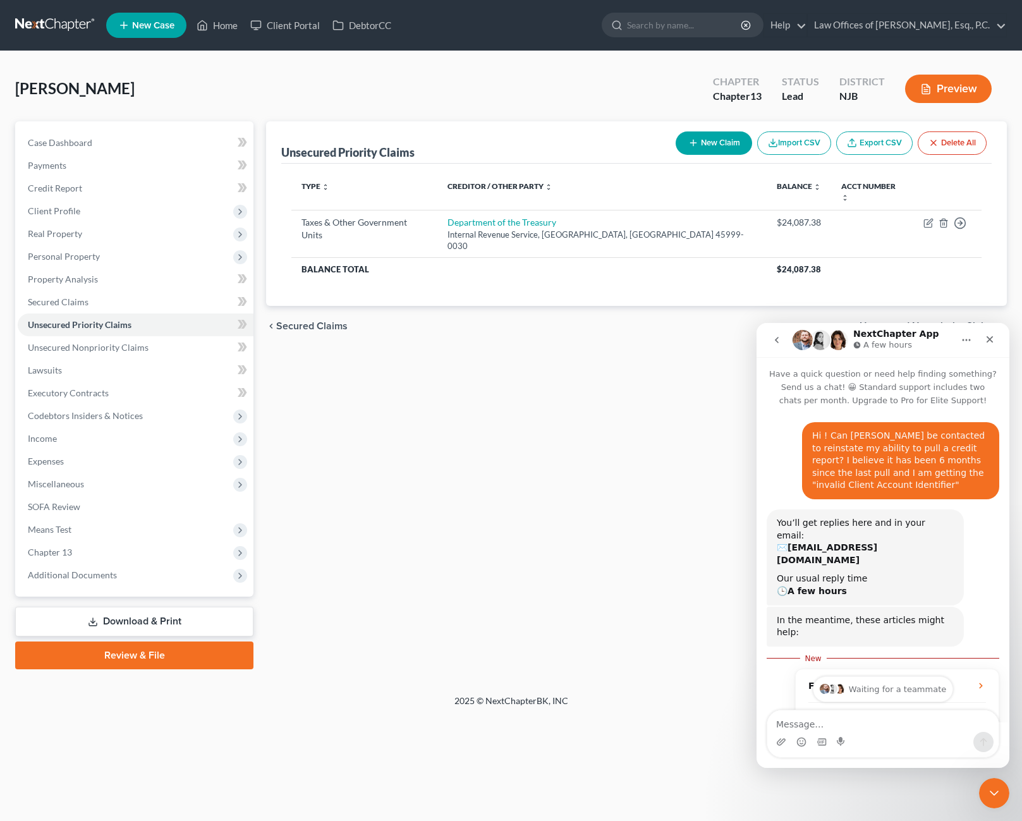
scroll to position [90, 0]
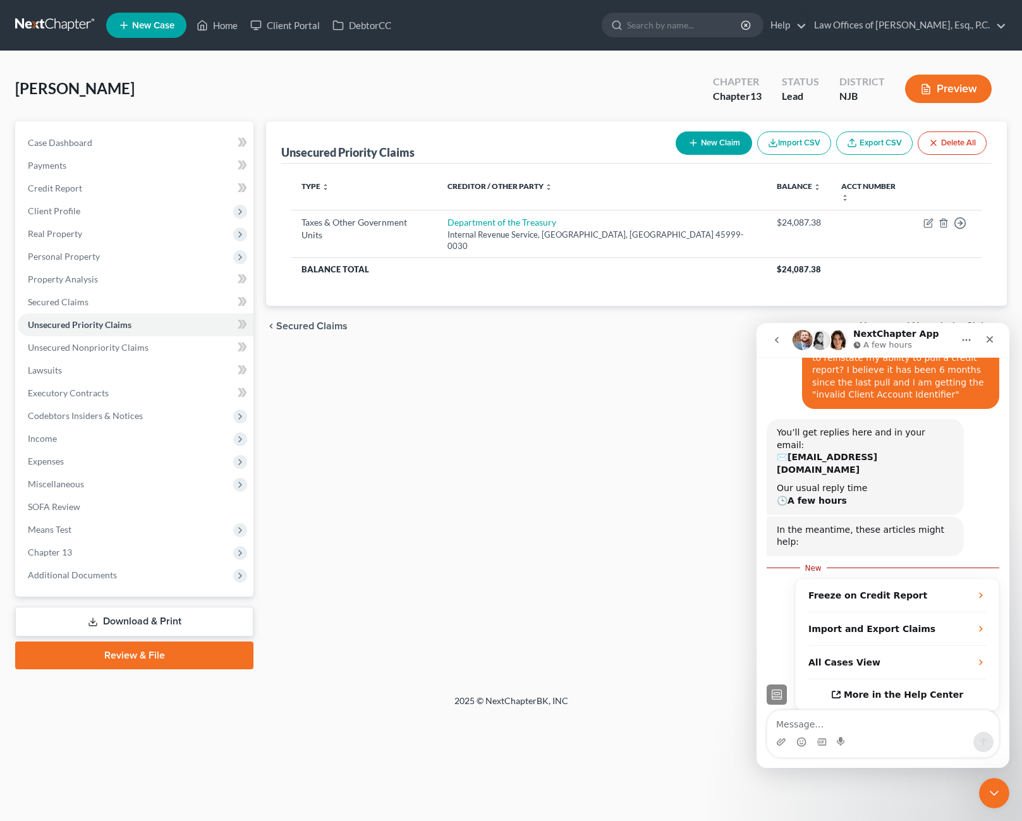
click at [631, 391] on div "Unsecured Priority Claims New Claim Import CSV Export CSV Delete All Type expan…" at bounding box center [636, 395] width 753 height 548
click at [983, 341] on div "Close" at bounding box center [989, 339] width 23 height 23
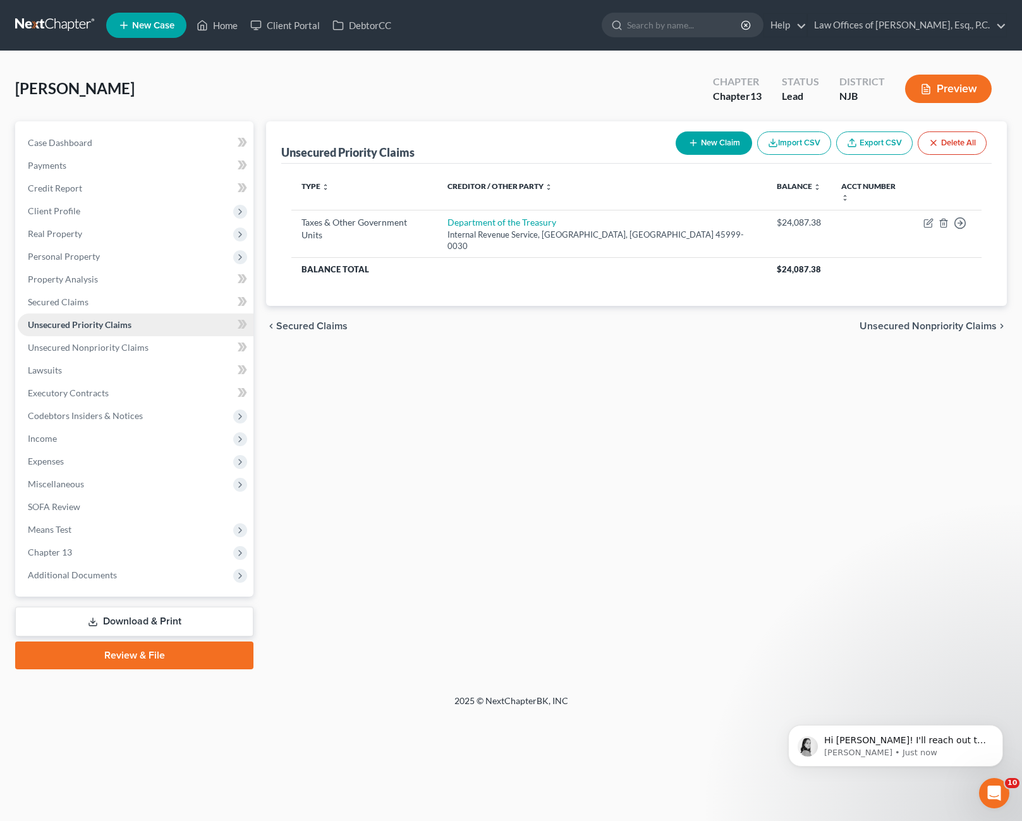
scroll to position [0, 0]
click at [123, 306] on link "Secured Claims" at bounding box center [136, 302] width 236 height 23
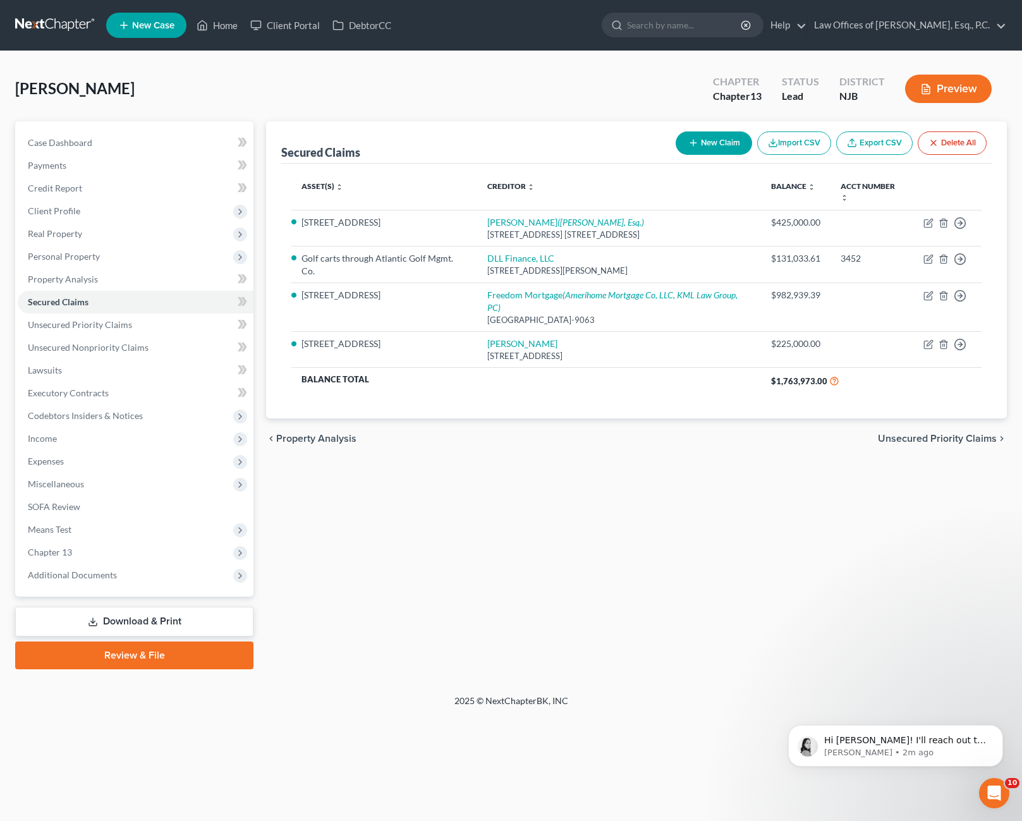
click at [725, 141] on button "New Claim" at bounding box center [713, 142] width 76 height 23
select select "0"
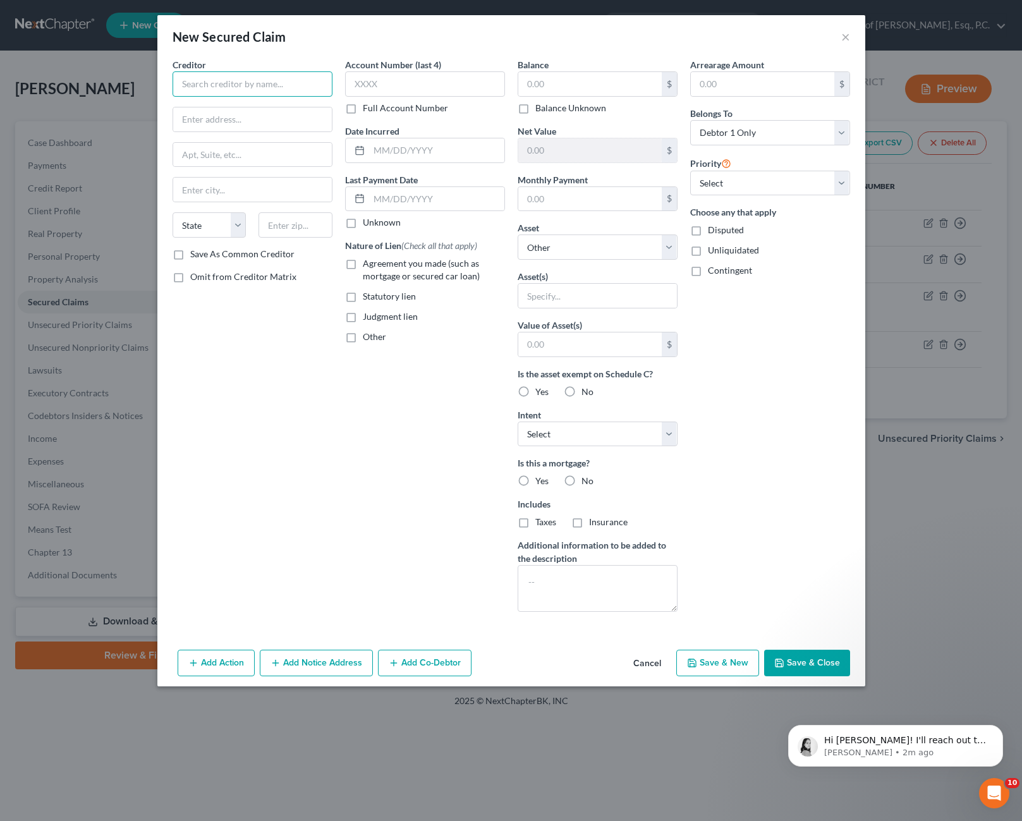
click at [210, 75] on input "text" at bounding box center [252, 83] width 160 height 25
click at [257, 83] on input "text" at bounding box center [252, 83] width 160 height 25
type input "I"
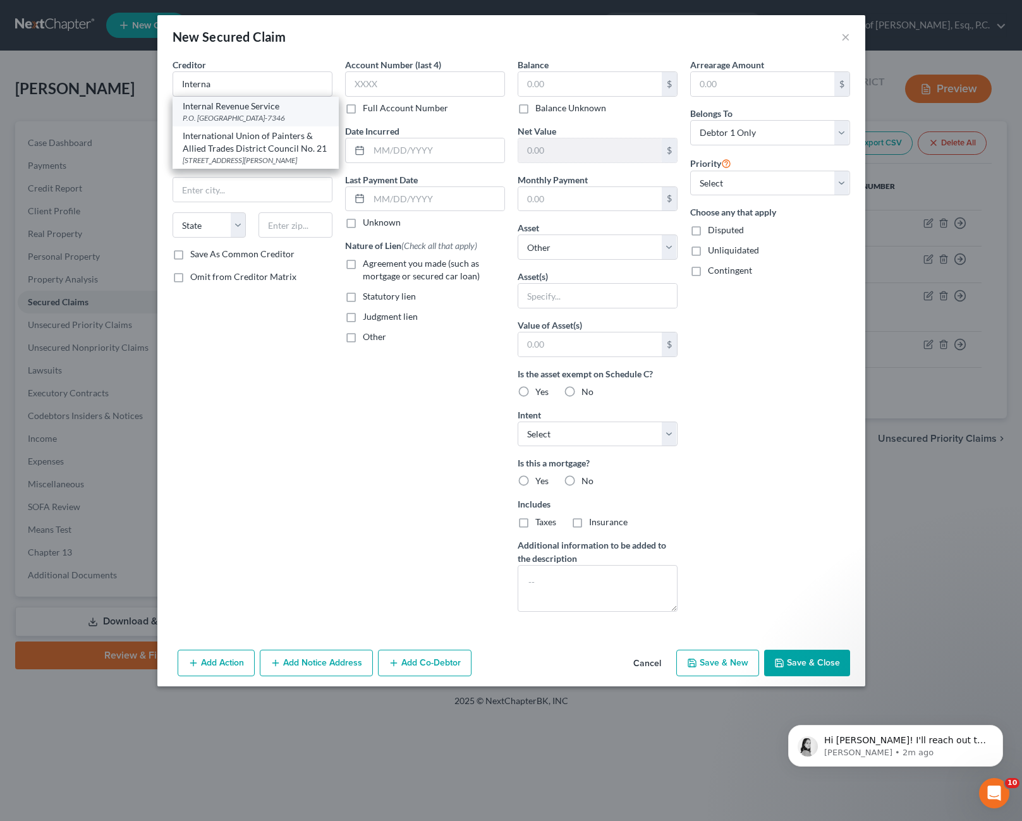
click at [285, 119] on div "P.O. [GEOGRAPHIC_DATA]-7346" at bounding box center [256, 117] width 146 height 11
type input "Internal Revenue Service"
type input "P.O. Box 7346"
type input "[GEOGRAPHIC_DATA]"
select select "39"
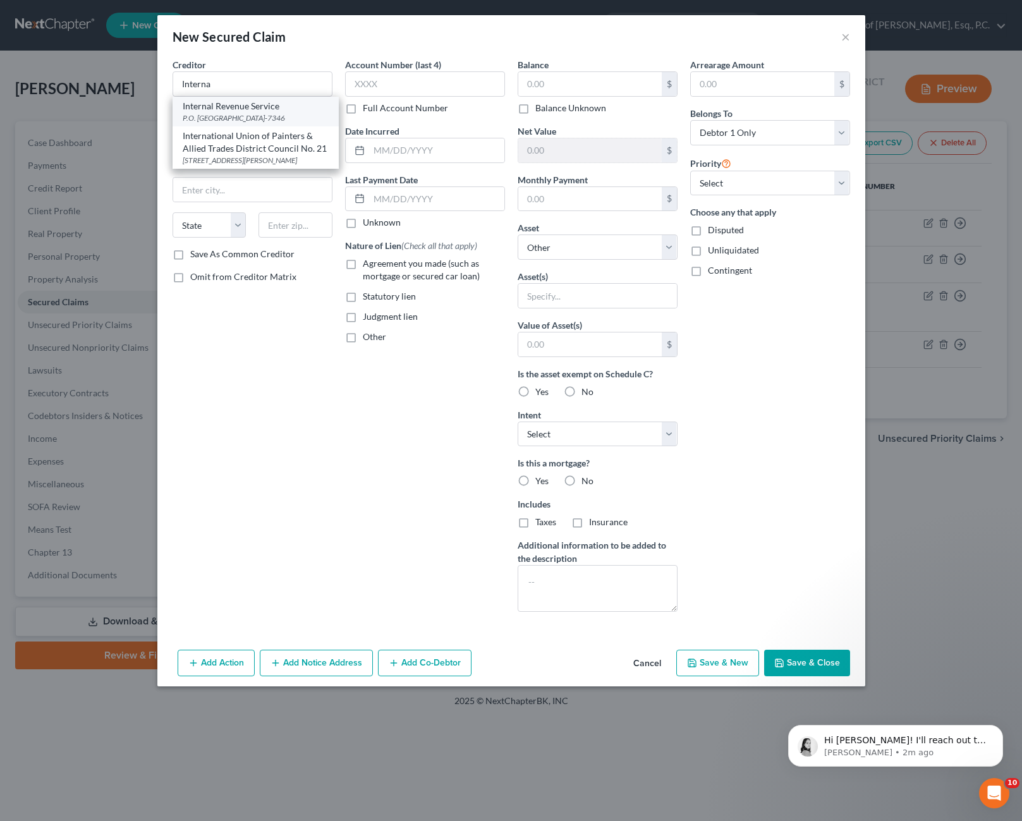
type input "19101-7346"
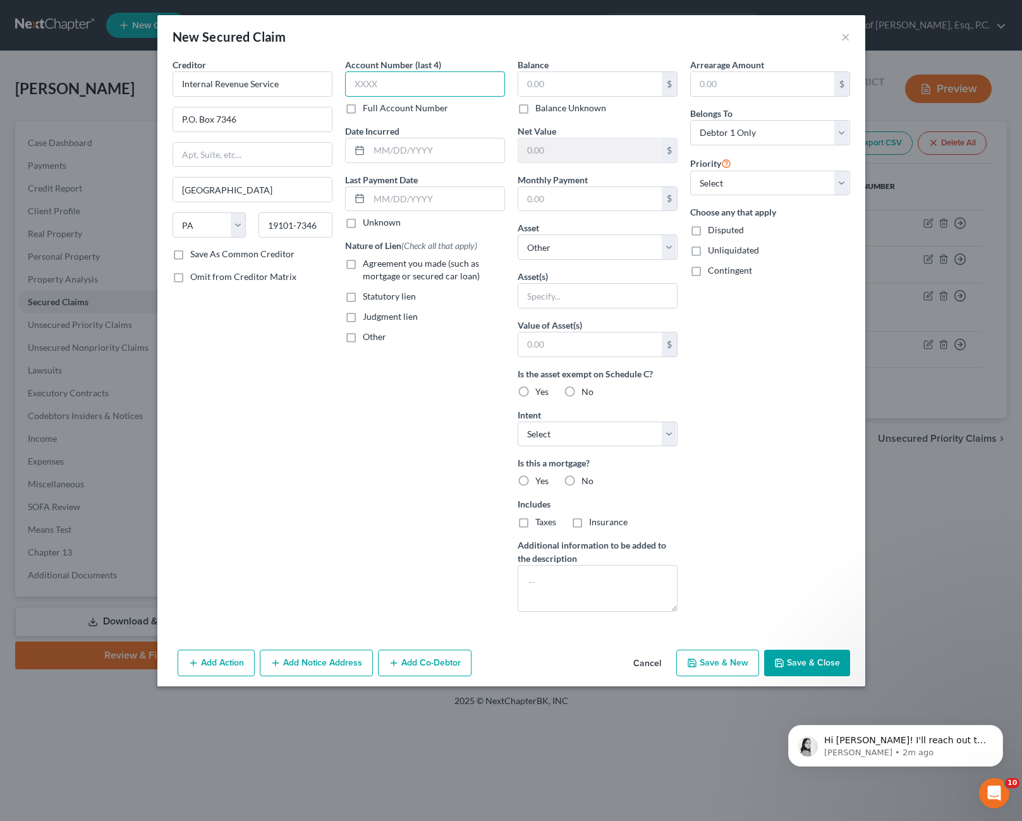
click at [405, 88] on input "text" at bounding box center [425, 83] width 160 height 25
type input "9759"
click at [651, 433] on select "Select Surrender Redeem Reaffirm Avoid Other" at bounding box center [597, 433] width 160 height 25
click at [700, 411] on div "Arrearage Amount $ Belongs To * Select Debtor 1 Only Debtor 2 Only Debtor 1 And…" at bounding box center [770, 340] width 172 height 564
click at [535, 476] on label "Yes" at bounding box center [541, 481] width 13 height 13
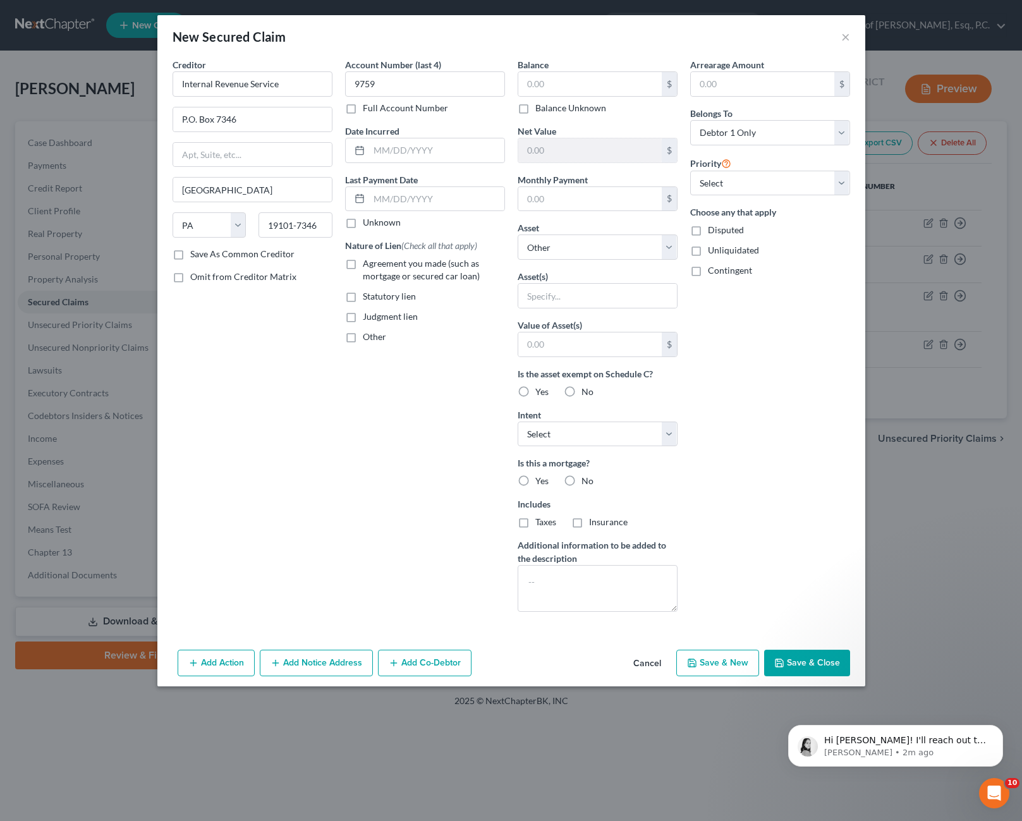
click at [540, 476] on input "Yes" at bounding box center [544, 479] width 8 height 8
radio input "true"
click at [581, 480] on label "No" at bounding box center [587, 481] width 12 height 13
click at [586, 480] on input "No" at bounding box center [590, 479] width 8 height 8
radio input "true"
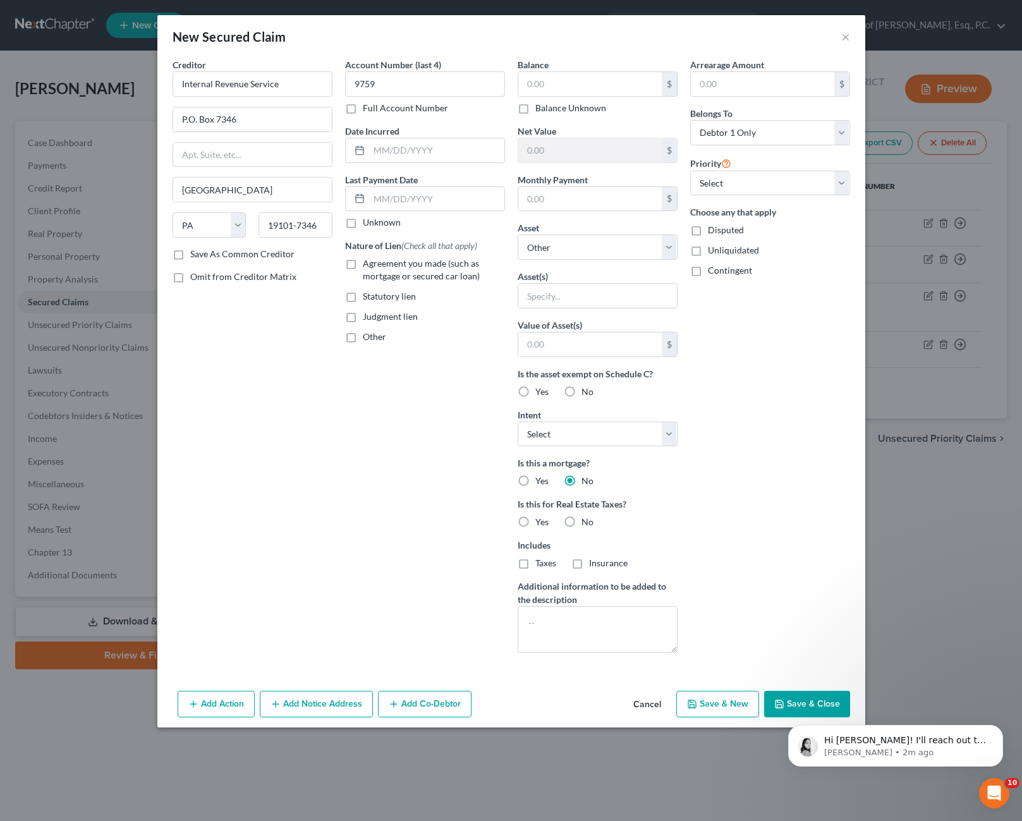
click at [581, 480] on label "No" at bounding box center [587, 481] width 12 height 13
click at [586, 480] on input "No" at bounding box center [590, 479] width 8 height 8
click at [646, 490] on div "Is this a mortgage? Yes No Is this for Real Estate Taxes? Yes No Includes Taxes…" at bounding box center [597, 512] width 160 height 113
click at [581, 480] on label "No" at bounding box center [587, 481] width 12 height 13
click at [586, 480] on input "No" at bounding box center [590, 479] width 8 height 8
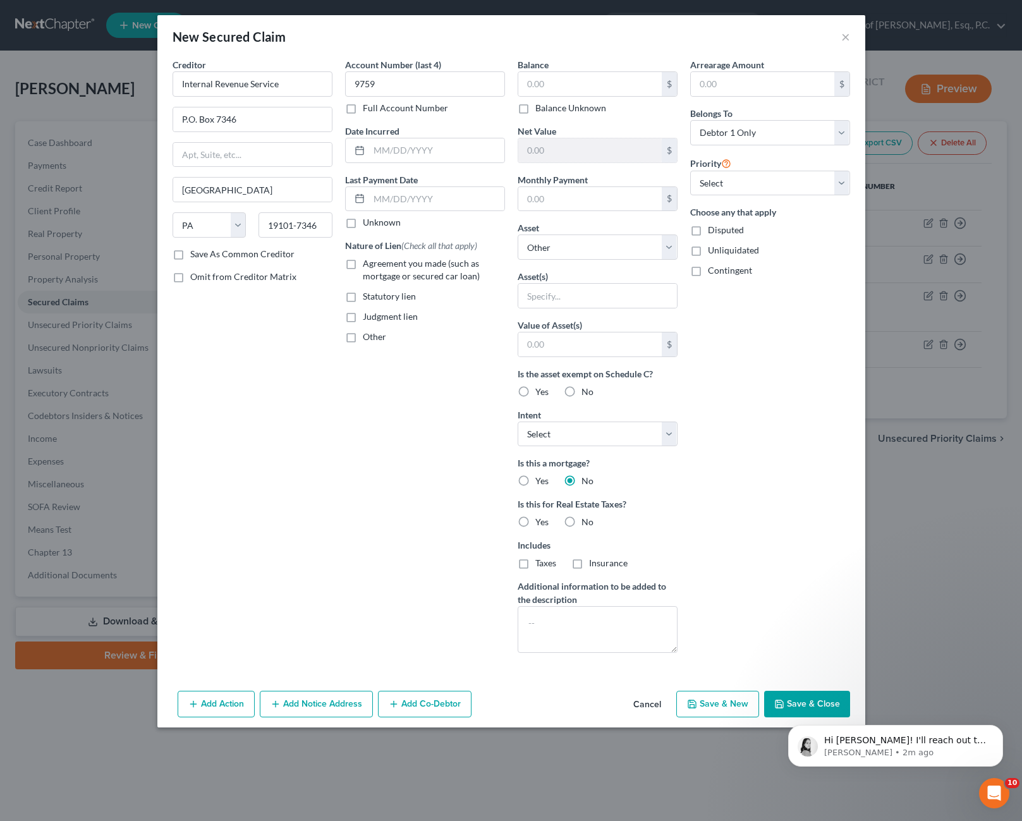
drag, startPoint x: 571, startPoint y: 480, endPoint x: 723, endPoint y: 447, distance: 155.2
click at [723, 447] on div "Arrearage Amount $ Belongs To * Select Debtor 1 Only Debtor 2 Only Debtor 1 And…" at bounding box center [770, 360] width 172 height 605
click at [651, 705] on button "Cancel" at bounding box center [647, 704] width 48 height 25
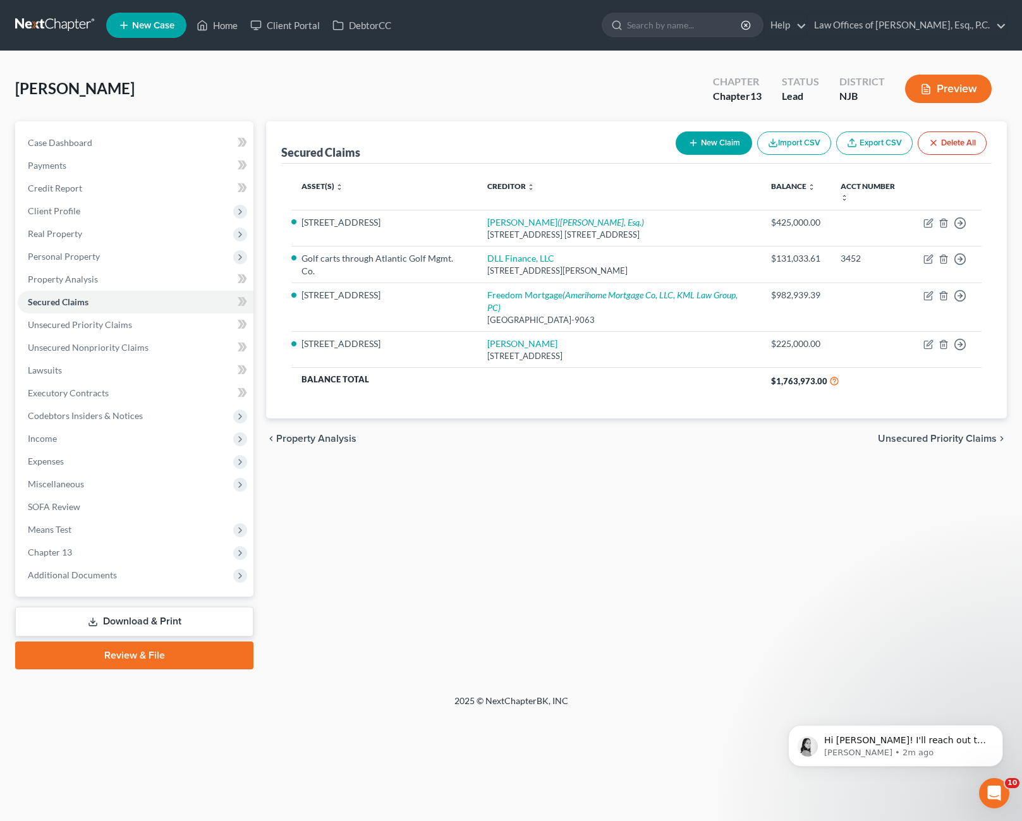
click at [715, 139] on button "New Claim" at bounding box center [713, 142] width 76 height 23
select select "0"
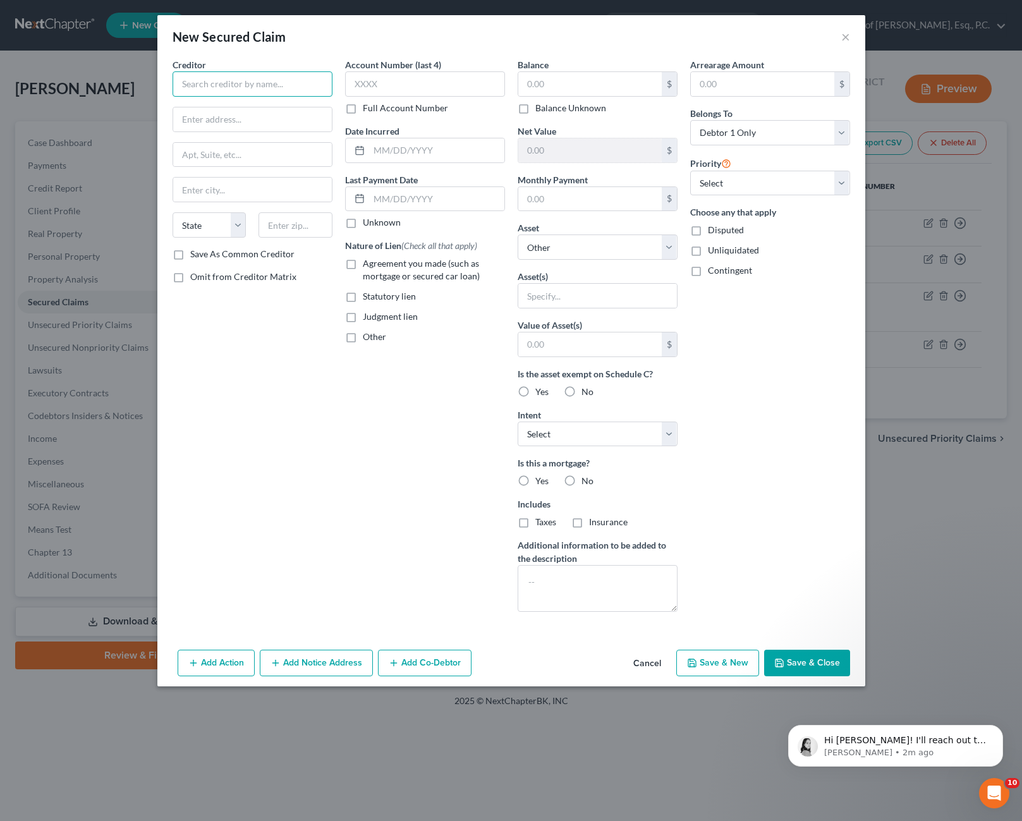
click at [229, 87] on input "text" at bounding box center [252, 83] width 160 height 25
click at [267, 123] on div "P.O. [GEOGRAPHIC_DATA]-7346" at bounding box center [248, 117] width 131 height 11
type input "Internal Revenue Service"
type input "P.O. Box 7346"
type input "[GEOGRAPHIC_DATA]"
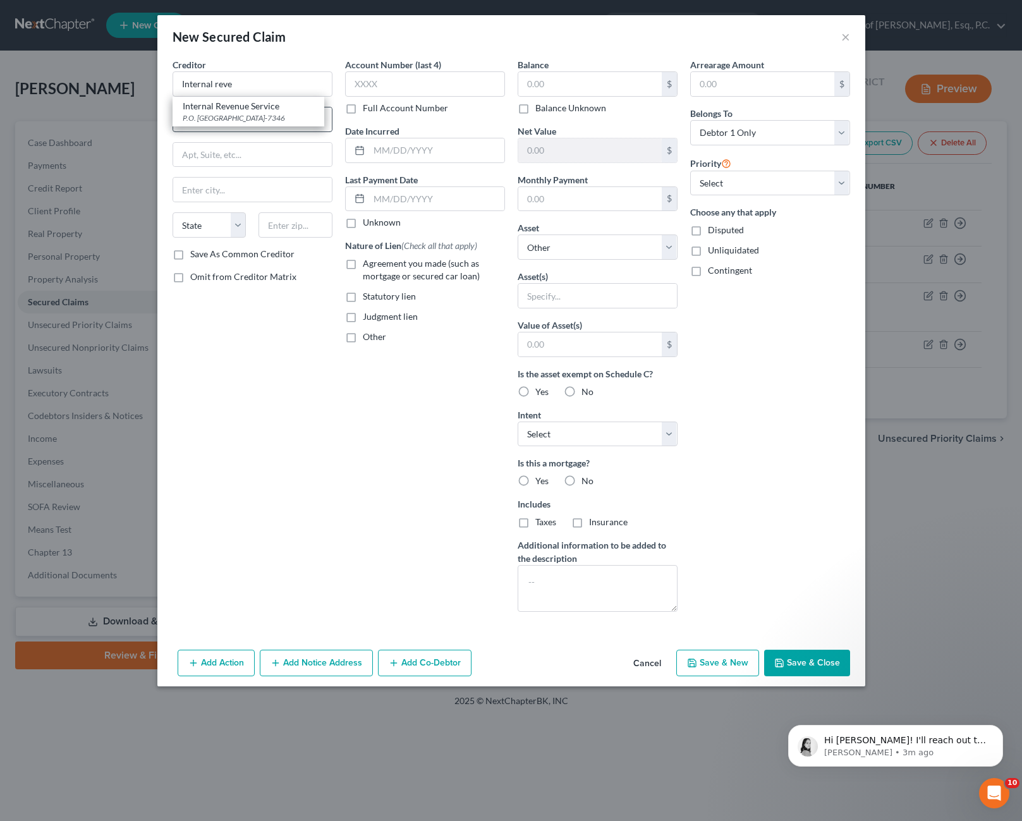
select select "39"
type input "19101-7346"
click at [414, 87] on input "text" at bounding box center [425, 83] width 160 height 25
type input "9759"
click at [576, 78] on input "text" at bounding box center [589, 84] width 143 height 24
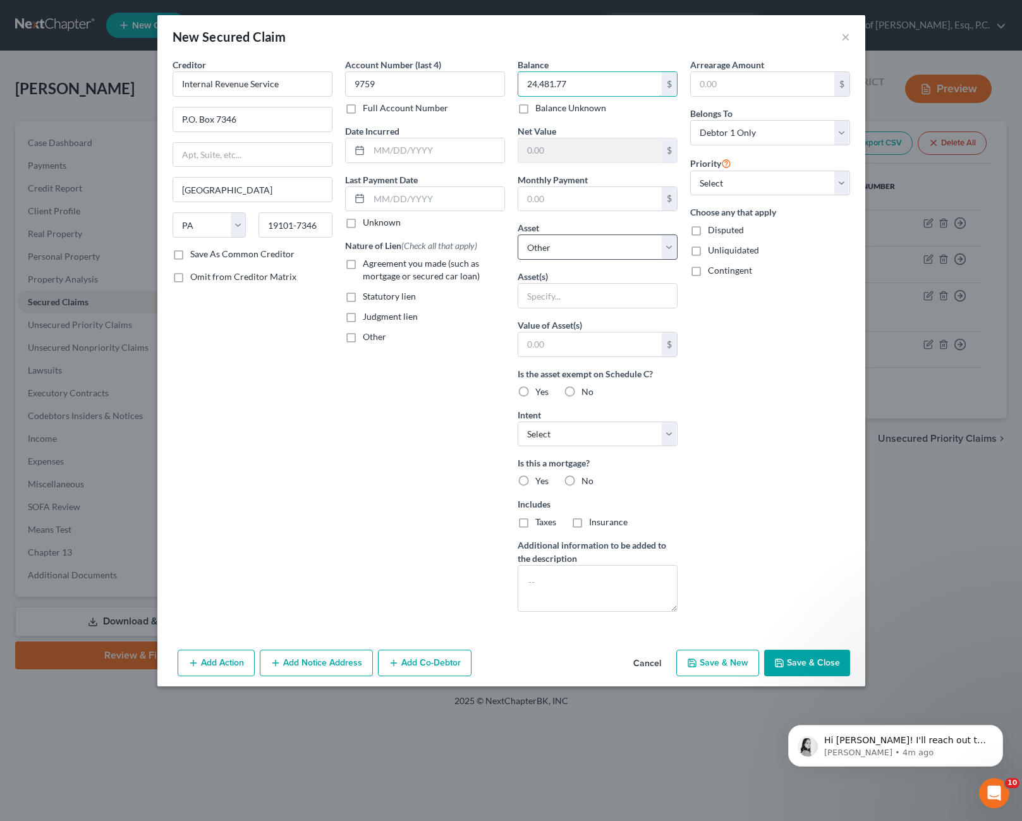
type input "24,481.77"
click at [635, 243] on select "Select Other Multiple Assets Electronics - Televisions in house - $3000.0 Jewel…" at bounding box center [597, 246] width 160 height 25
select select "6"
click at [517, 234] on select "Select Other Multiple Assets Electronics - Televisions in house - $3000.0 Jewel…" at bounding box center [597, 246] width 160 height 25
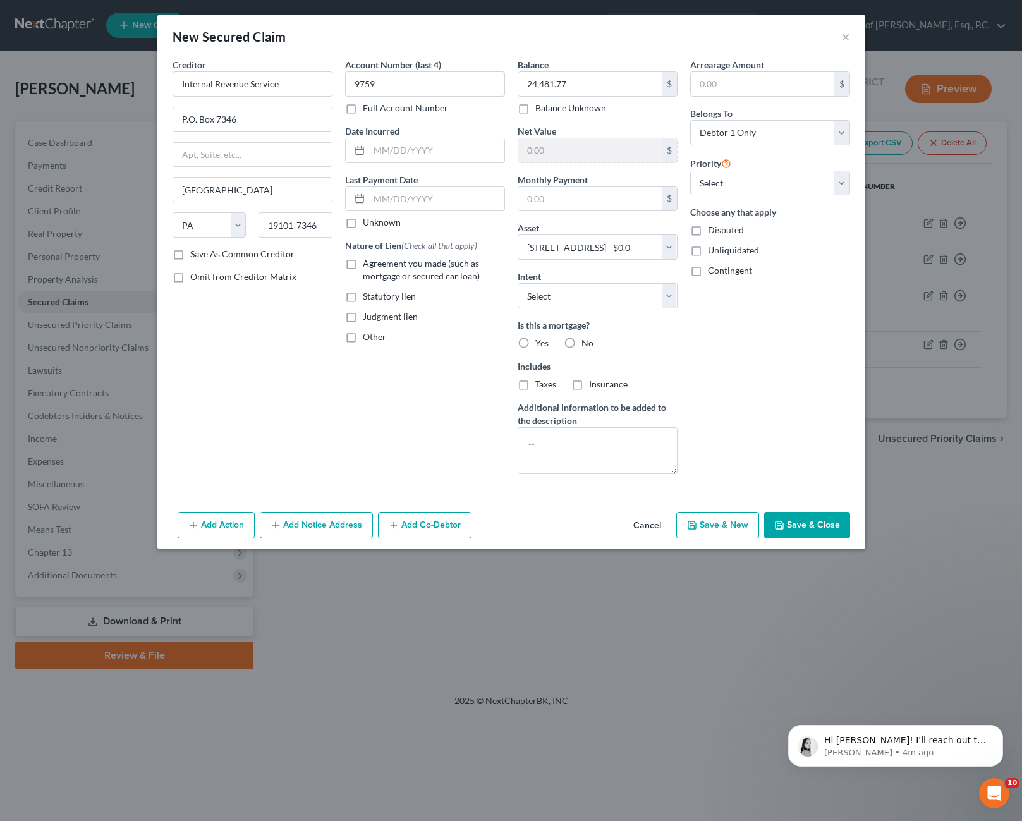
click at [813, 524] on button "Save & Close" at bounding box center [807, 525] width 86 height 27
select select
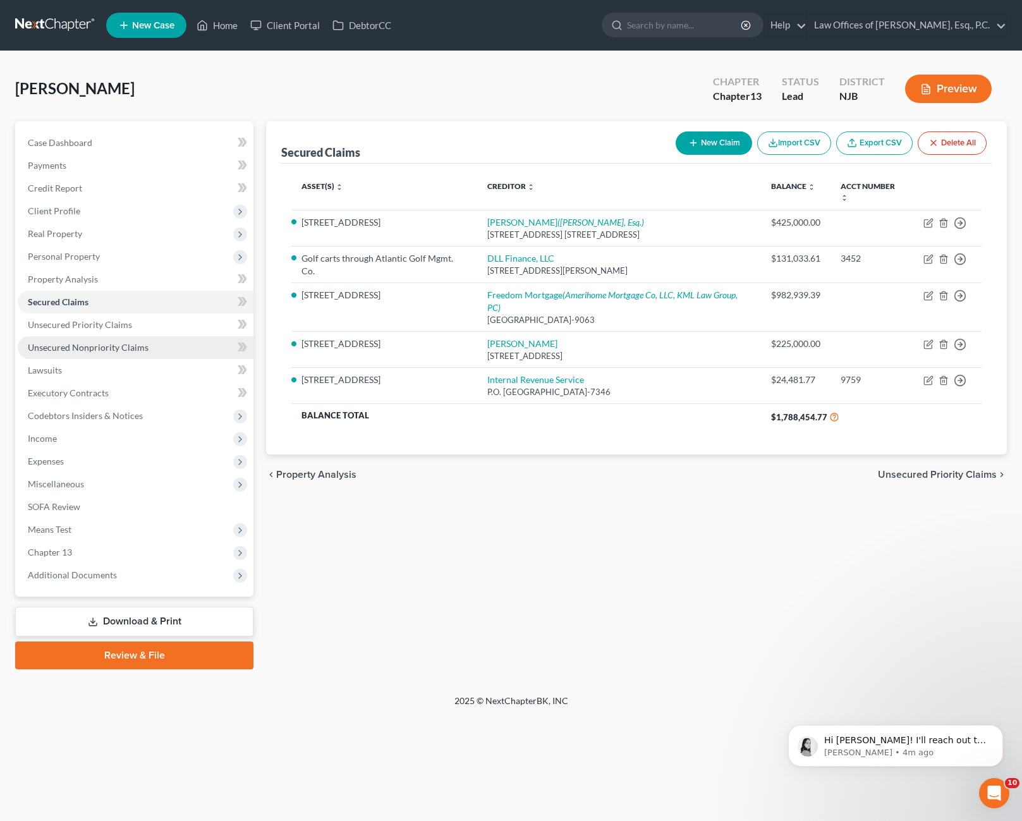
click at [136, 342] on span "Unsecured Nonpriority Claims" at bounding box center [88, 347] width 121 height 11
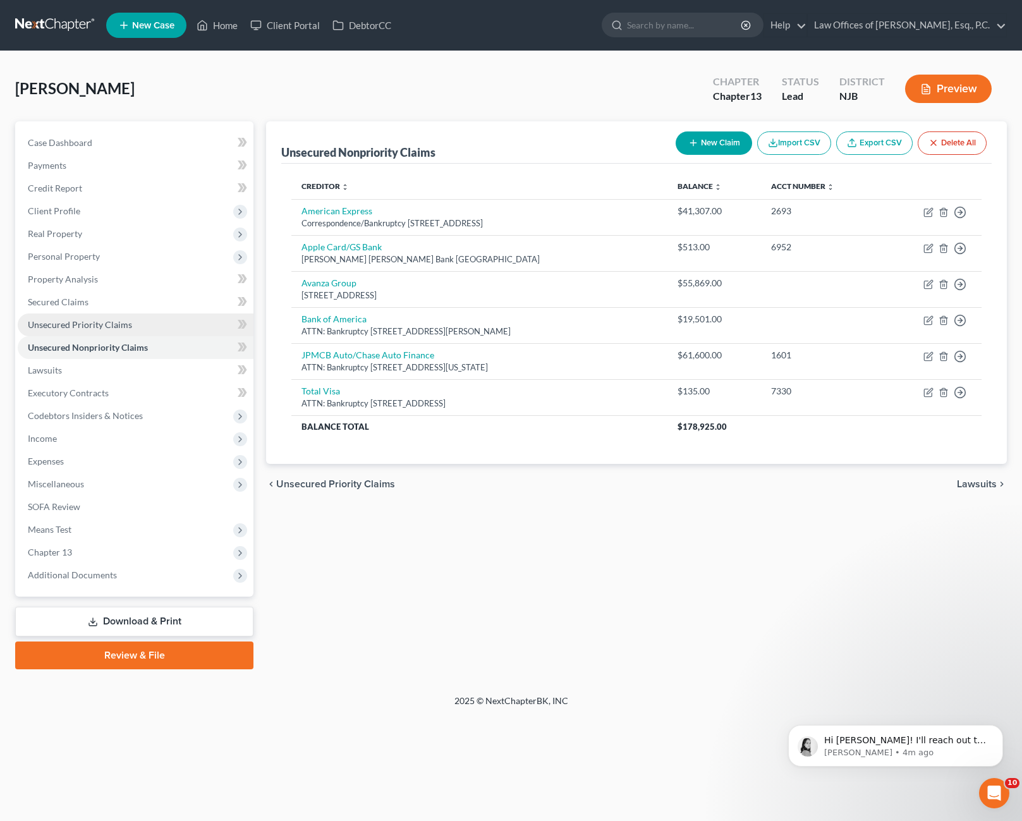
click at [133, 330] on link "Unsecured Priority Claims" at bounding box center [136, 324] width 236 height 23
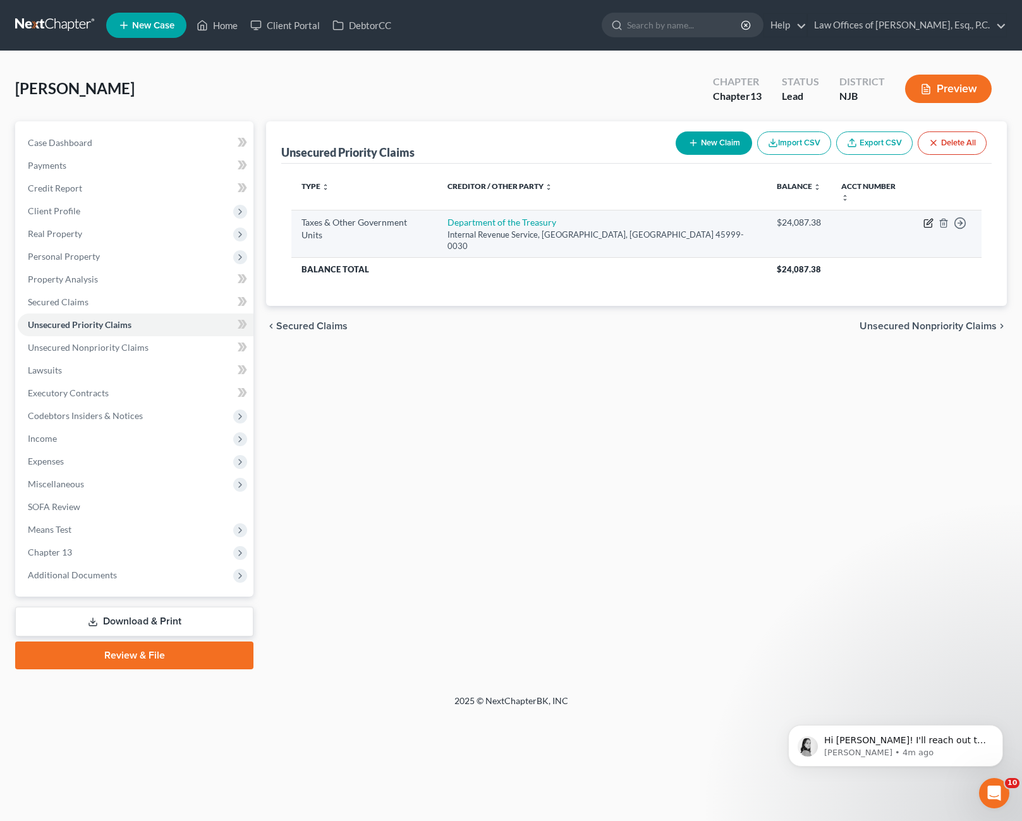
click at [928, 218] on icon "button" at bounding box center [928, 223] width 10 height 10
select select "0"
select select "36"
select select "0"
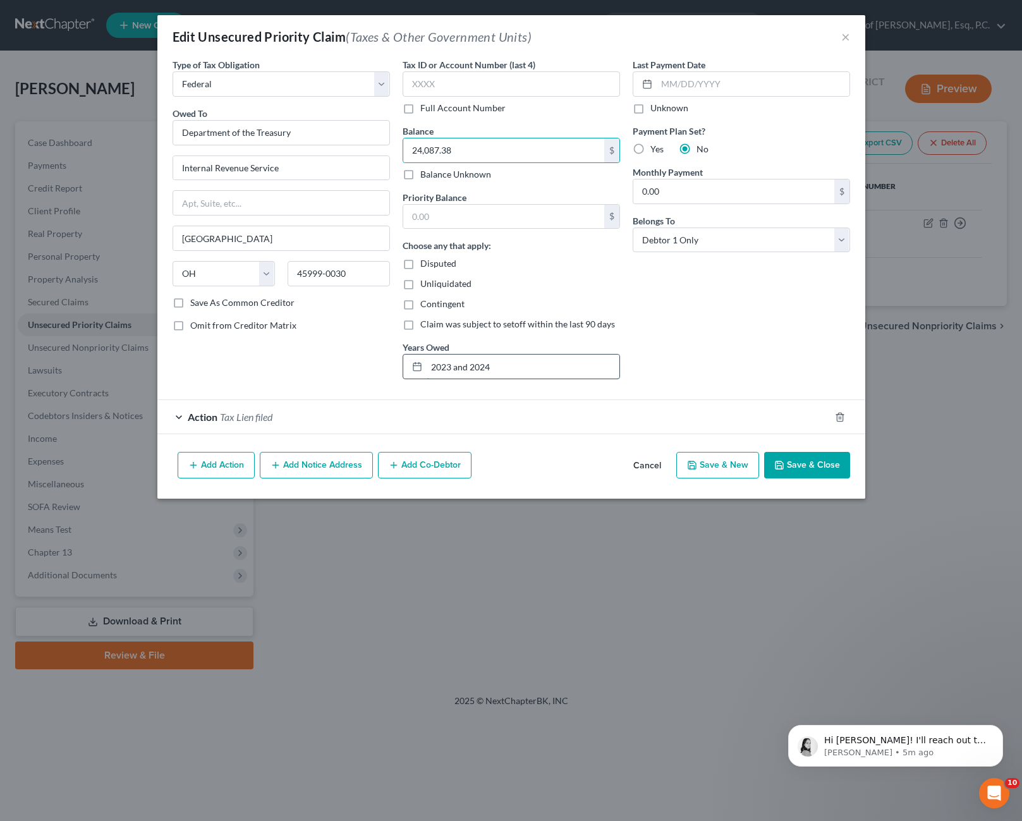
click at [505, 363] on input "2023 and 2024" at bounding box center [522, 366] width 193 height 24
click at [460, 370] on input "2023 and 2024" at bounding box center [522, 366] width 193 height 24
click at [468, 365] on input "2023 and 2024" at bounding box center [522, 366] width 193 height 24
type input "2024"
click at [746, 348] on div "Last Payment Date Unknown Payment Plan Set? Yes No Monthly Payment 0.00 $ Belon…" at bounding box center [741, 223] width 230 height 331
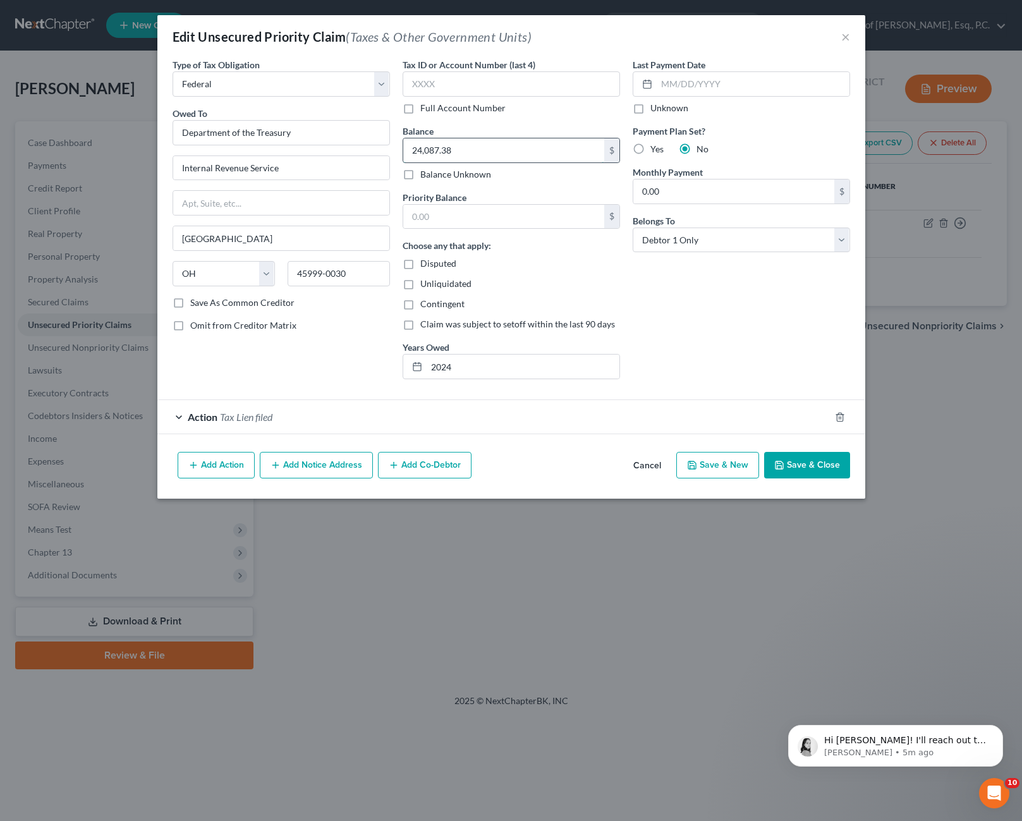
click at [461, 156] on input "24,087.38" at bounding box center [503, 150] width 201 height 24
type input "137,188.70"
click at [740, 317] on div "Last Payment Date Unknown Payment Plan Set? Yes No Monthly Payment 0.00 $ Belon…" at bounding box center [741, 223] width 230 height 331
click at [804, 462] on button "Save & Close" at bounding box center [807, 465] width 86 height 27
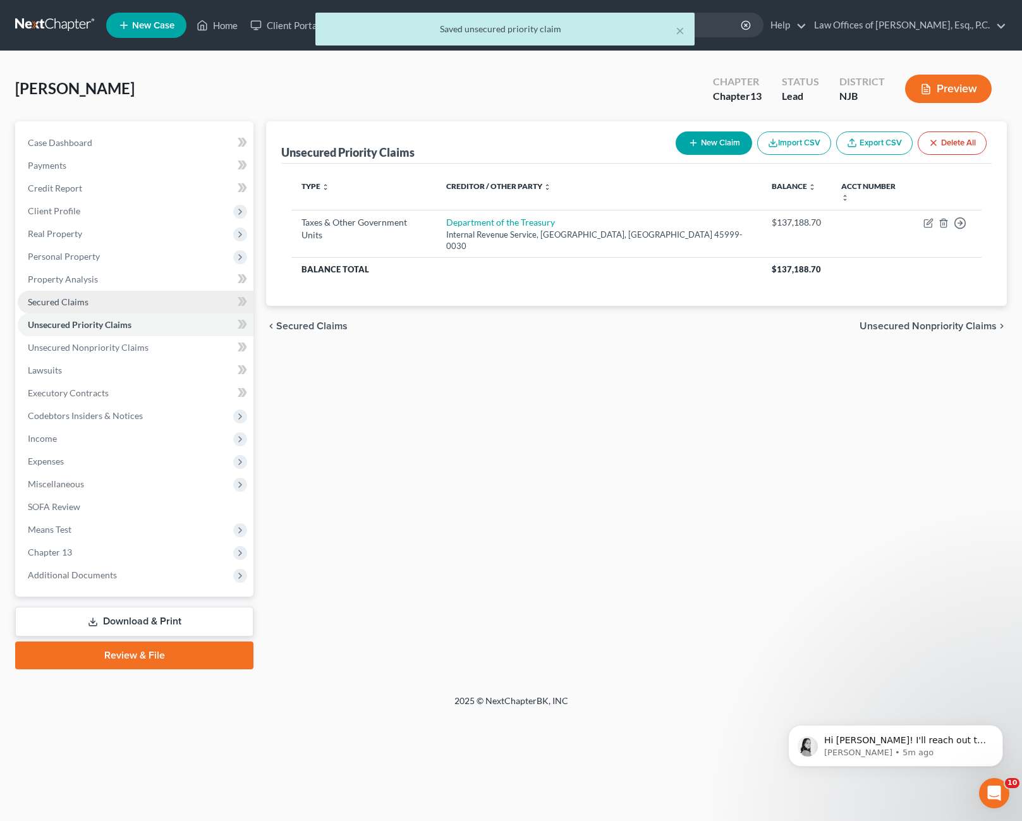
click at [73, 303] on span "Secured Claims" at bounding box center [58, 301] width 61 height 11
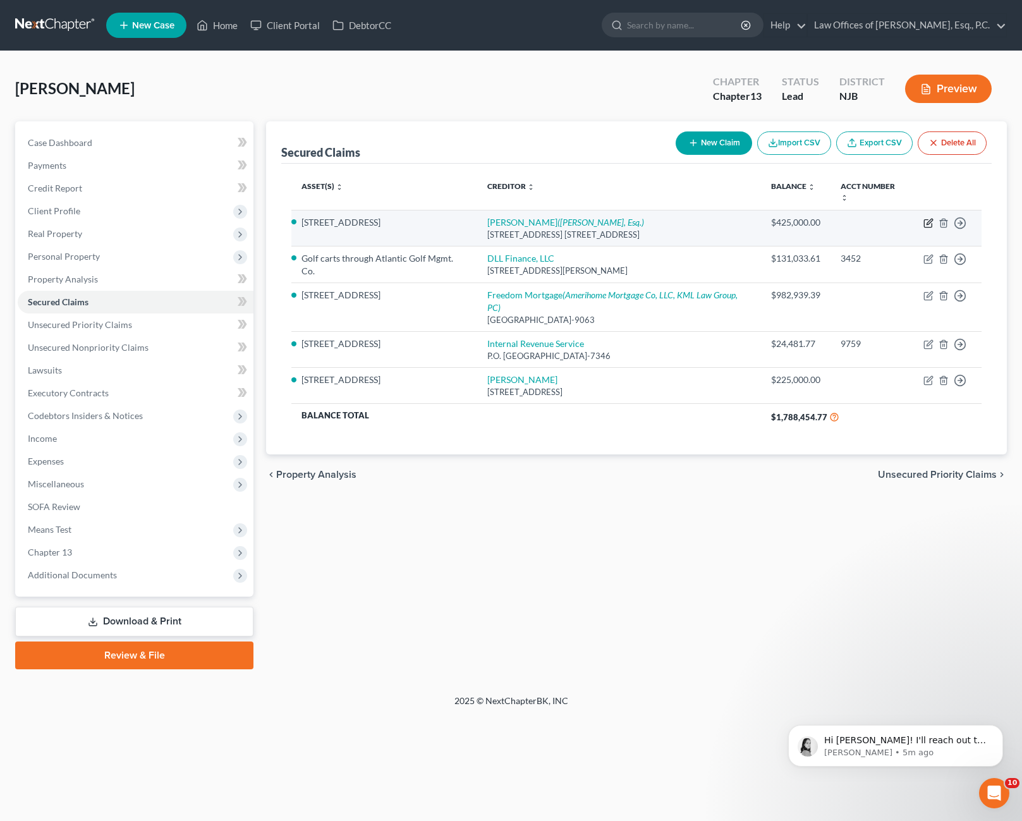
click at [926, 218] on icon "button" at bounding box center [928, 223] width 10 height 10
select select "33"
select select "4"
select select "3"
select select "0"
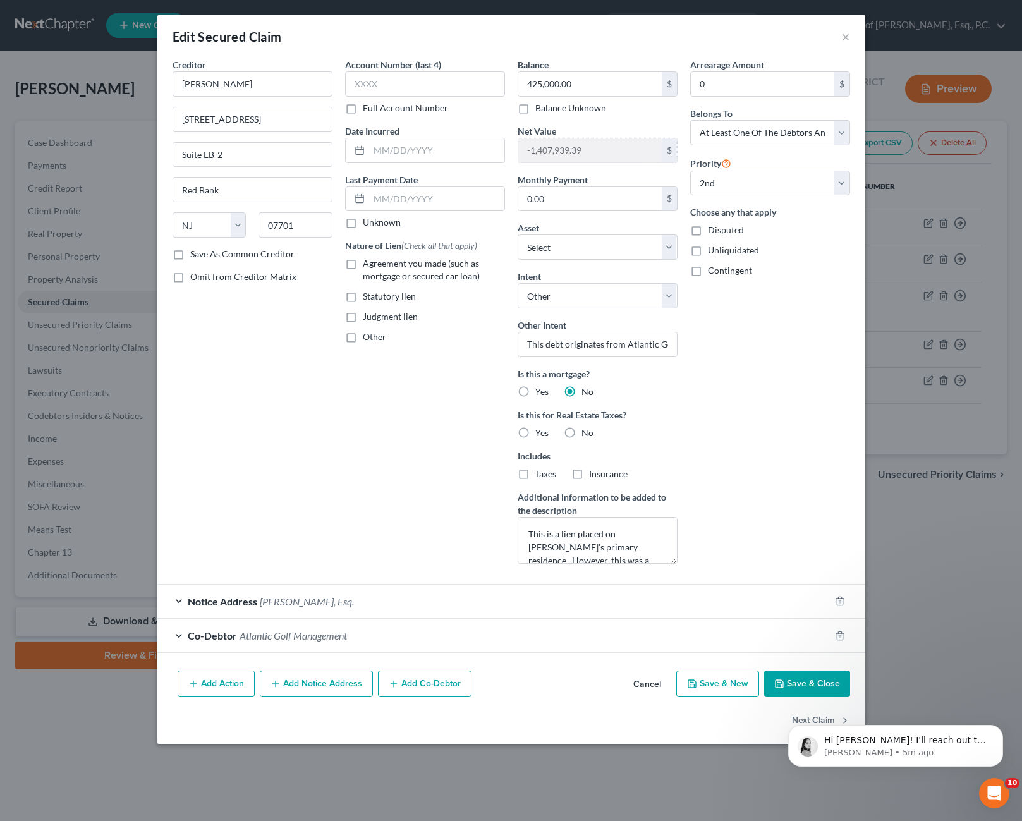
click at [708, 271] on label "Contingent" at bounding box center [730, 270] width 44 height 13
click at [713, 271] on input "Contingent" at bounding box center [717, 268] width 8 height 8
checkbox input "true"
click at [804, 680] on button "Save & Close" at bounding box center [807, 683] width 86 height 27
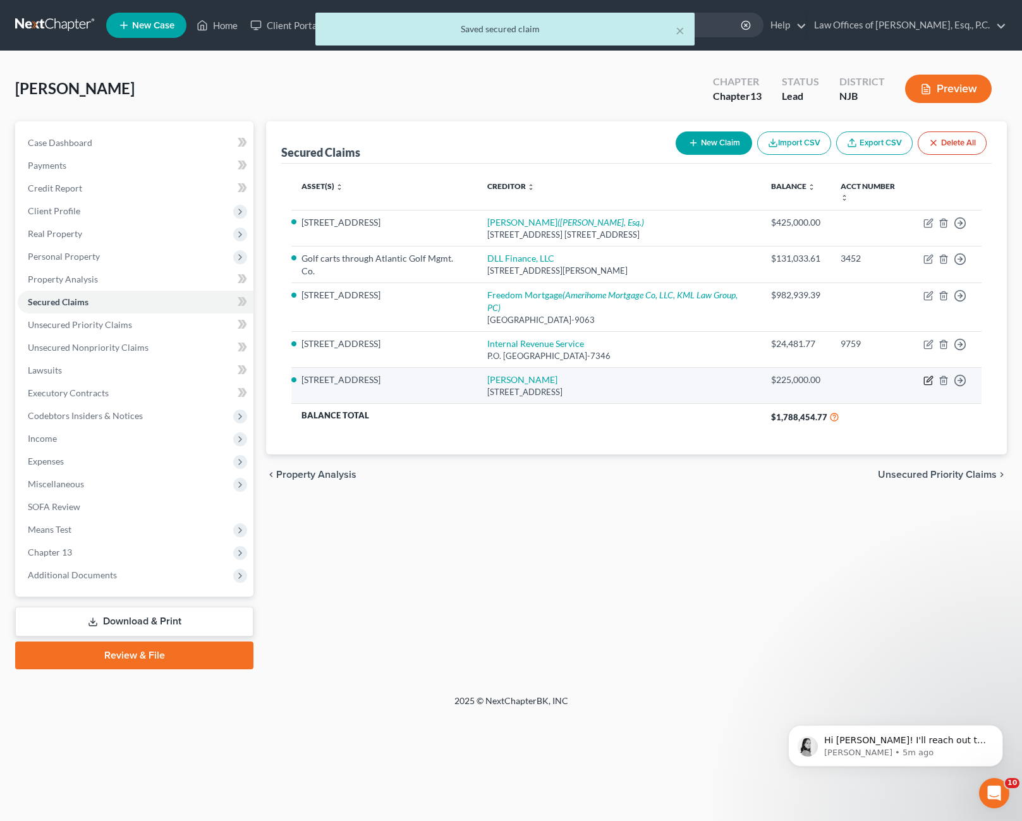
click at [929, 375] on icon "button" at bounding box center [928, 380] width 10 height 10
select select "35"
select select "4"
select select "0"
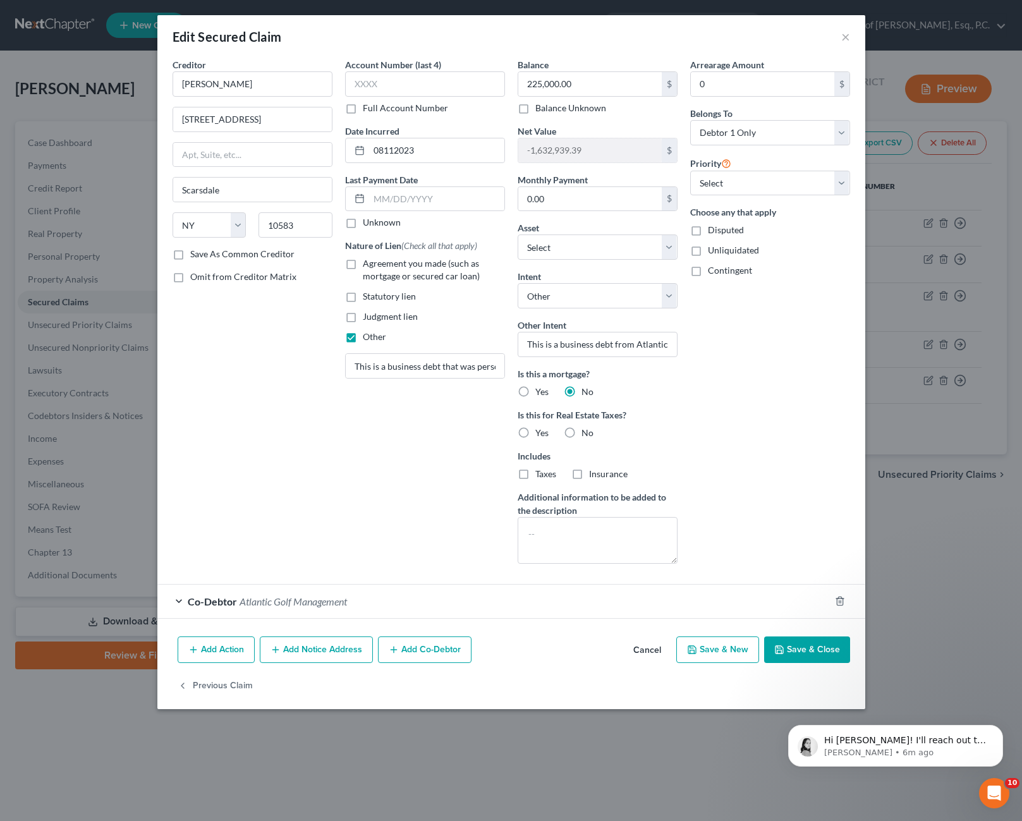
click at [708, 271] on label "Contingent" at bounding box center [730, 270] width 44 height 13
click at [713, 271] on input "Contingent" at bounding box center [717, 268] width 8 height 8
checkbox input "true"
click at [799, 651] on button "Save & Close" at bounding box center [807, 649] width 86 height 27
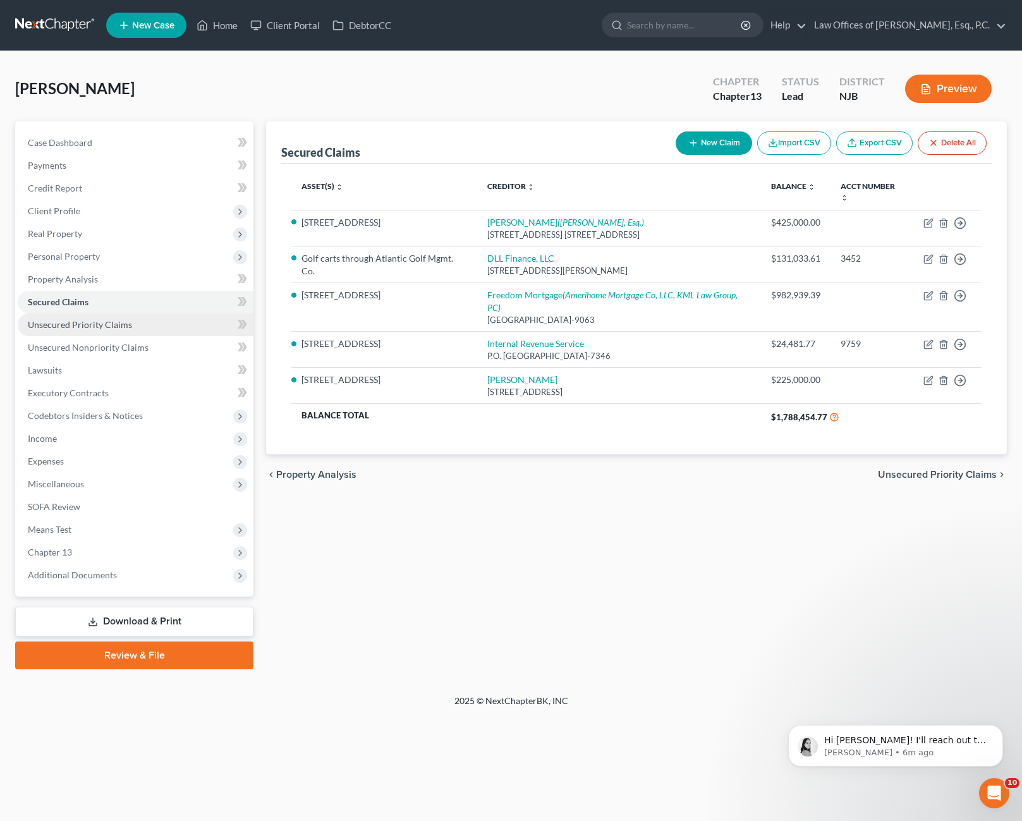
click at [127, 321] on span "Unsecured Priority Claims" at bounding box center [80, 324] width 104 height 11
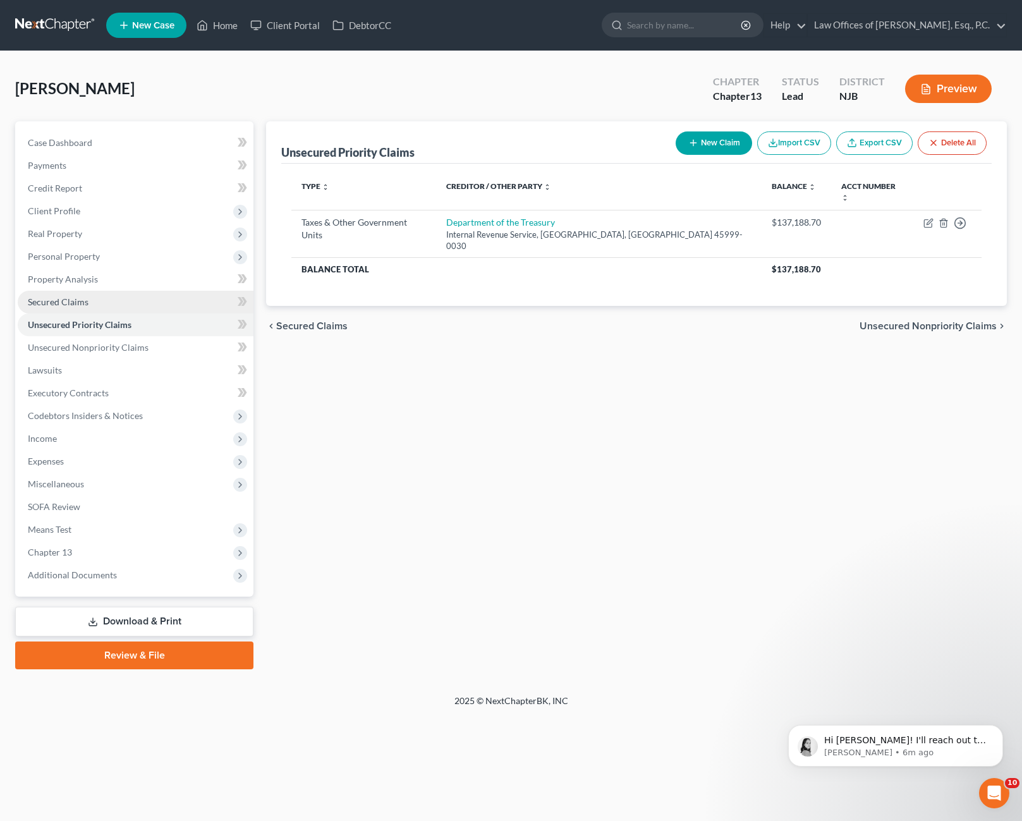
click at [85, 301] on span "Secured Claims" at bounding box center [58, 301] width 61 height 11
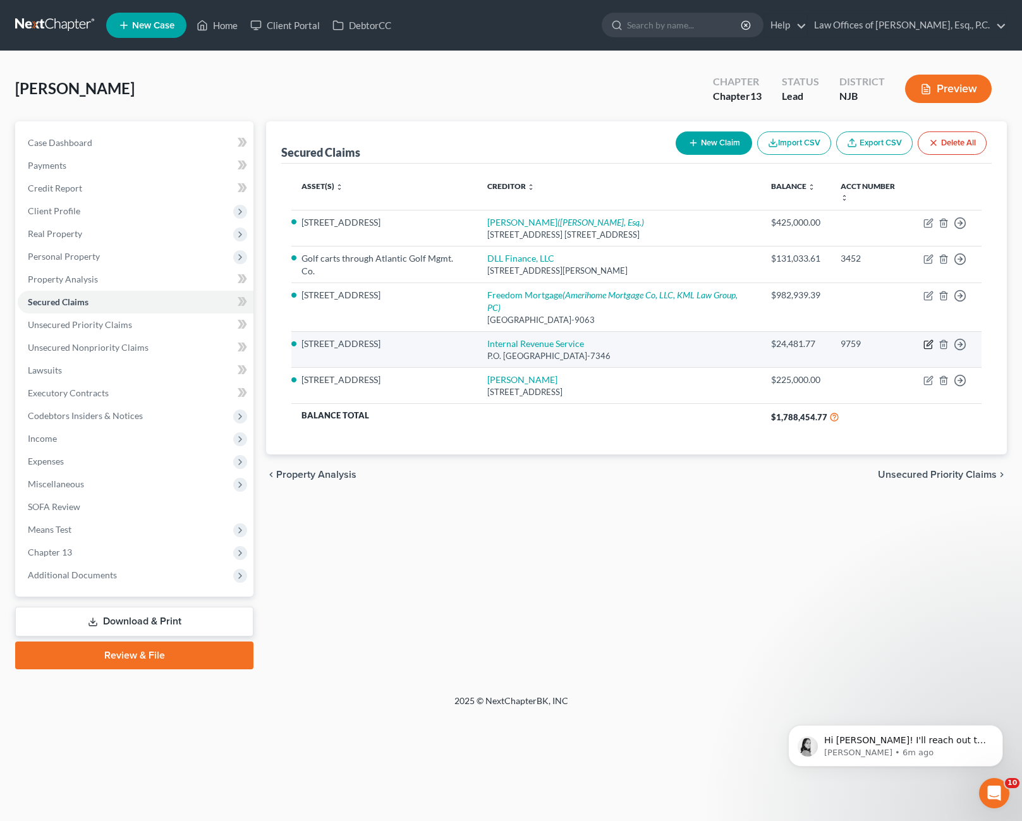
click at [927, 339] on icon "button" at bounding box center [928, 344] width 10 height 10
select select "39"
select select "0"
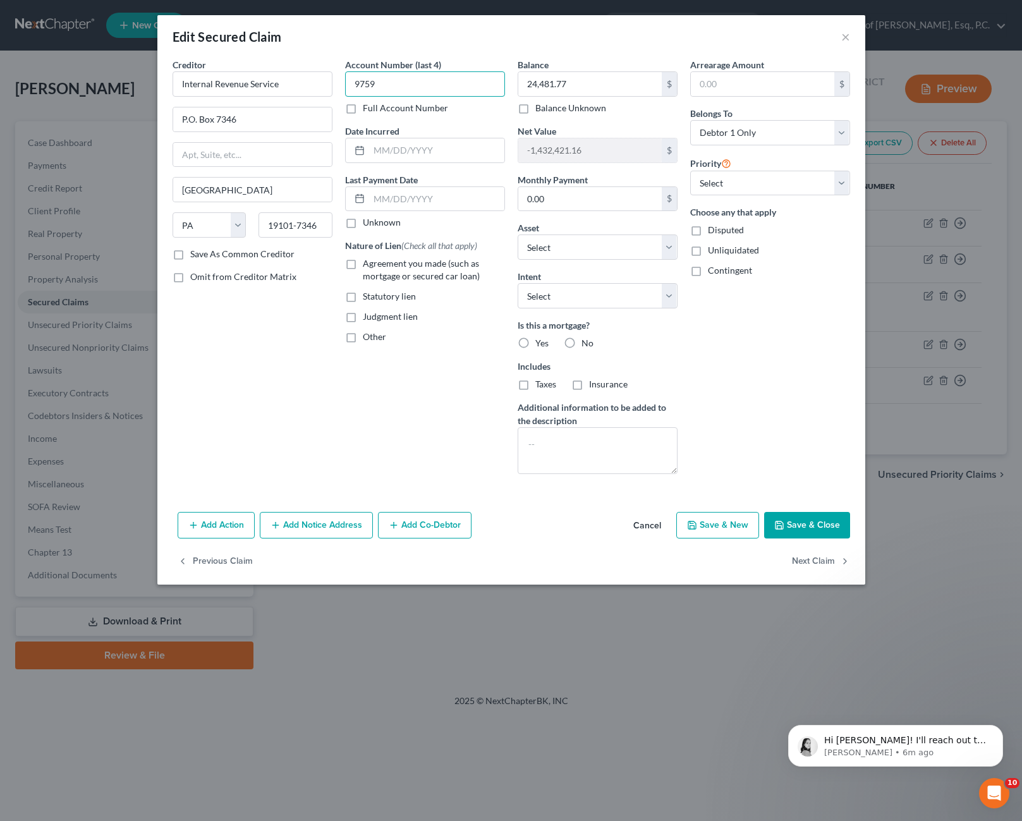
drag, startPoint x: 384, startPoint y: 82, endPoint x: 356, endPoint y: 81, distance: 28.4
click at [330, 74] on div "Creditor * Internal Revenue Service P.O. [GEOGRAPHIC_DATA] [US_STATE] AK AR AZ …" at bounding box center [511, 271] width 690 height 426
click at [814, 522] on button "Save & Close" at bounding box center [807, 525] width 86 height 27
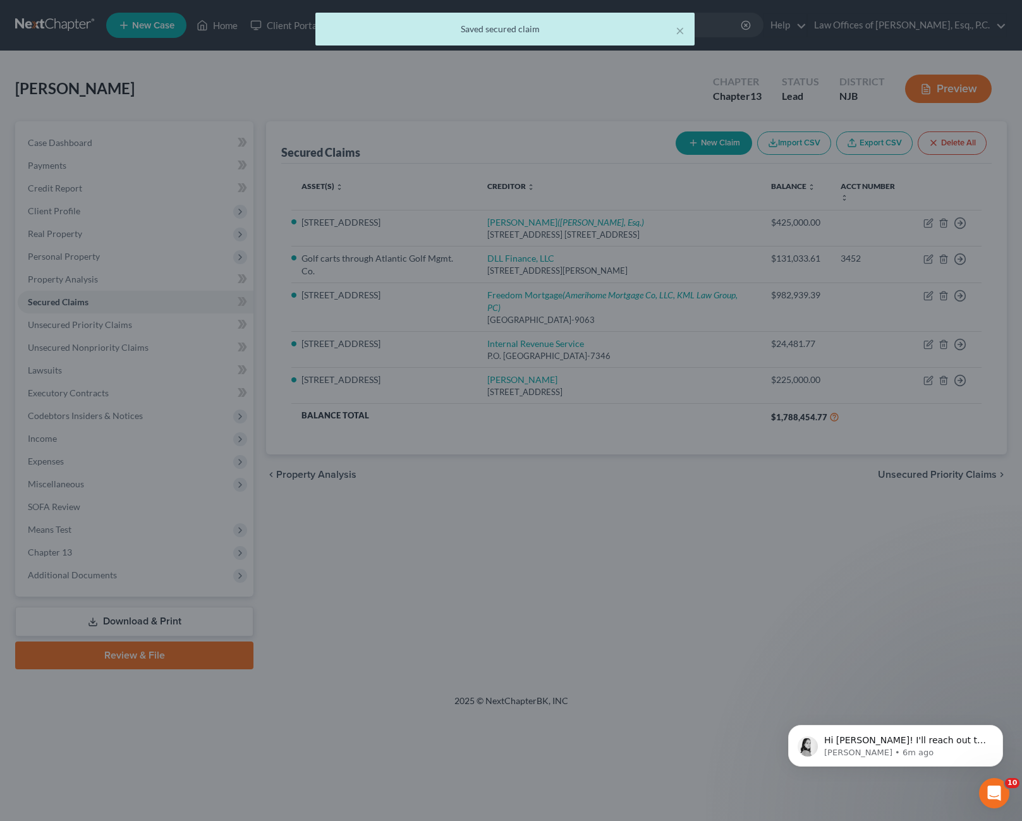
select select "6"
type input "0"
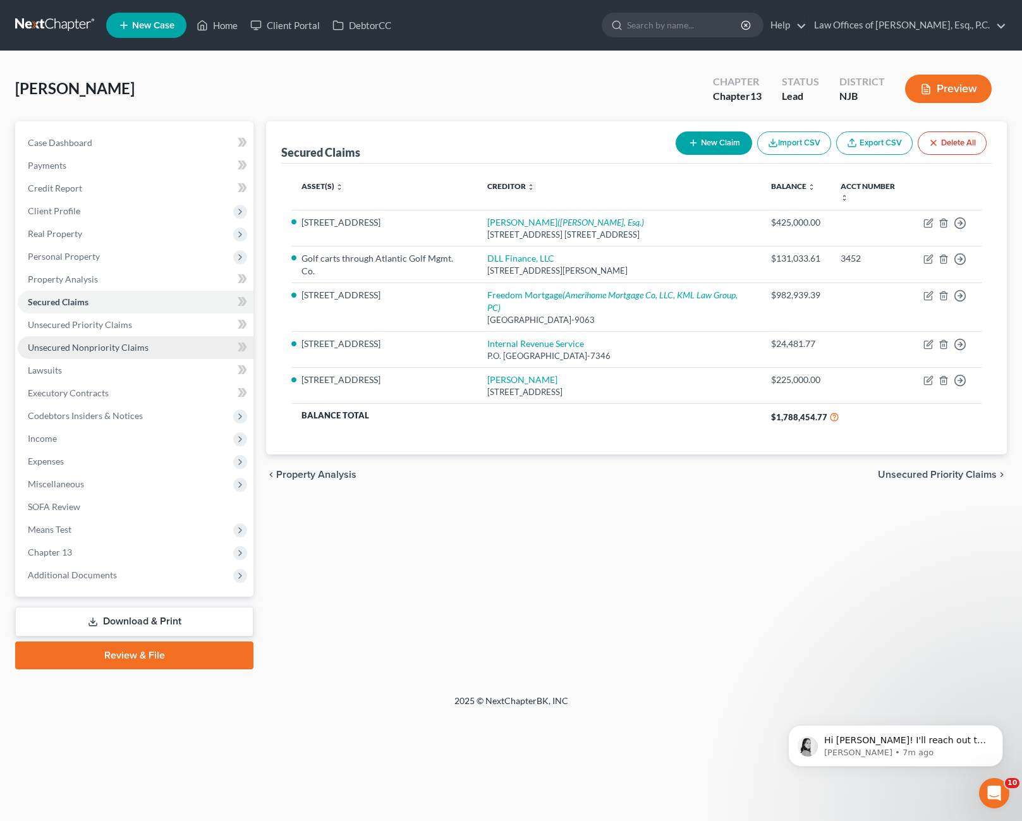
click at [113, 350] on span "Unsecured Nonpriority Claims" at bounding box center [88, 347] width 121 height 11
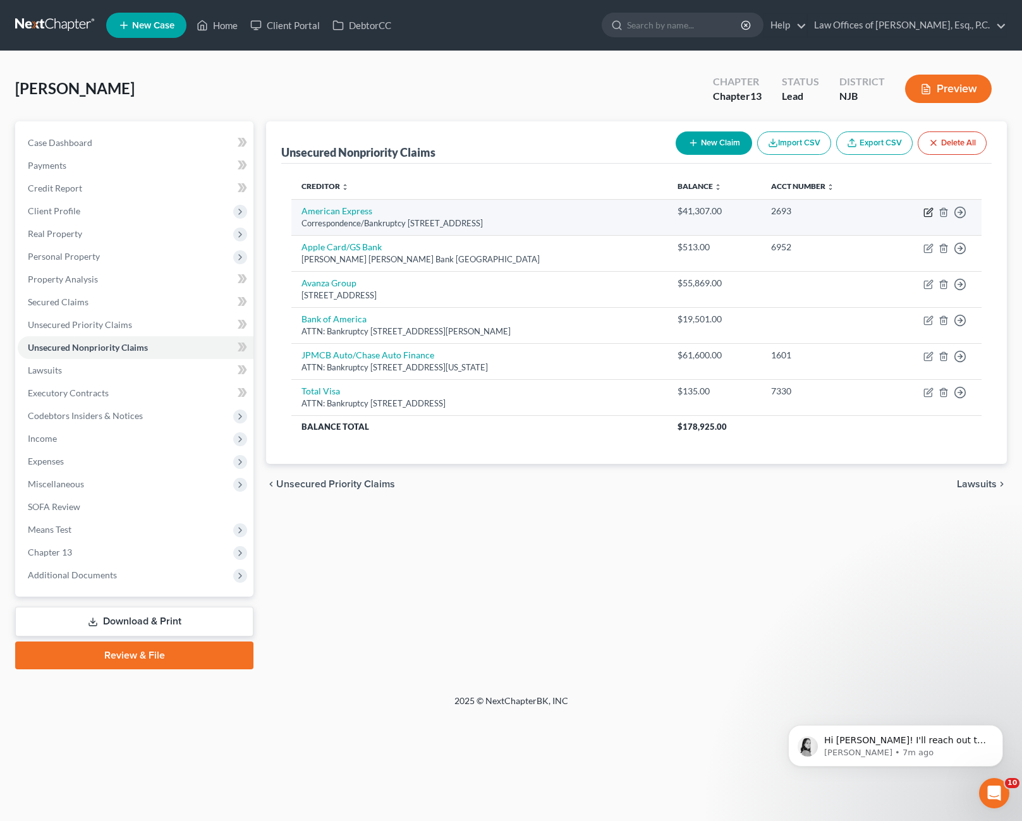
click at [926, 214] on icon "button" at bounding box center [928, 212] width 10 height 10
select select "45"
select select "2"
select select "0"
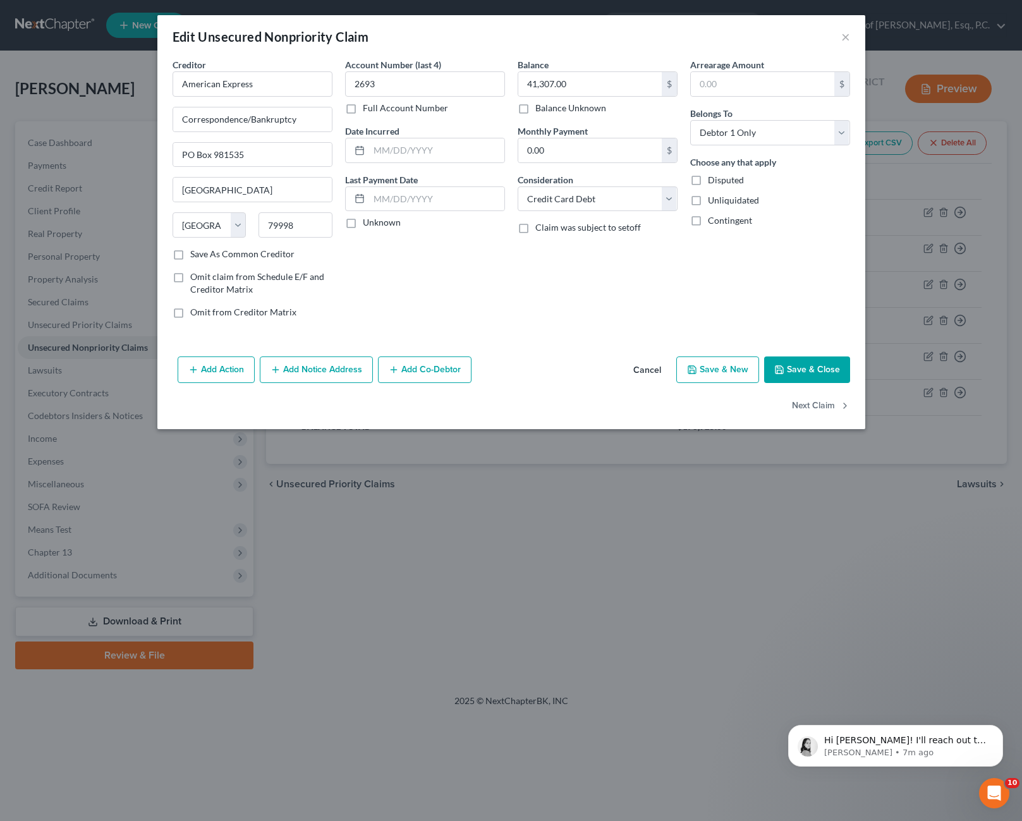
click at [335, 375] on button "Add Notice Address" at bounding box center [316, 369] width 113 height 27
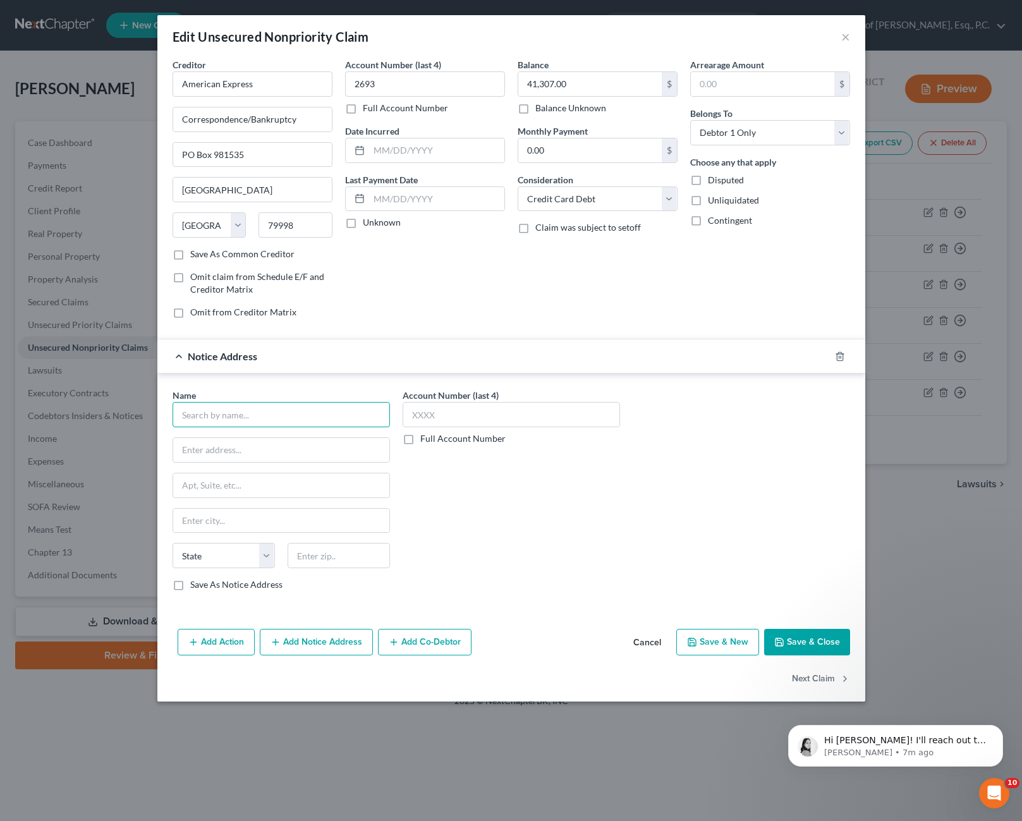
click at [290, 421] on input "text" at bounding box center [280, 414] width 217 height 25
click at [305, 422] on input "Becket and [PERSON_NAME]" at bounding box center [280, 414] width 217 height 25
type input "Becket and [PERSON_NAME]"
click at [310, 454] on input "text" at bounding box center [281, 450] width 216 height 24
type input "PO Box 3001"
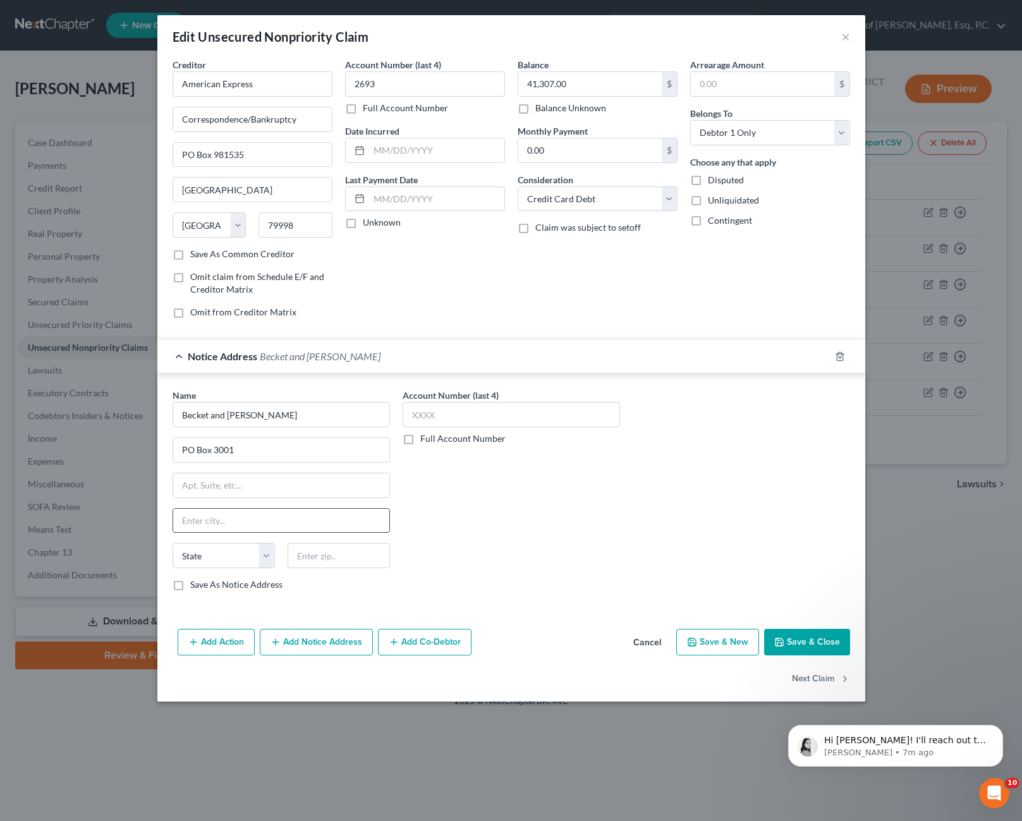
click at [268, 523] on input "text" at bounding box center [281, 521] width 216 height 24
type input "Malvern"
click at [271, 557] on select "State [US_STATE] AK AR AZ CA CO CT DE DC [GEOGRAPHIC_DATA] [GEOGRAPHIC_DATA] GU…" at bounding box center [223, 555] width 102 height 25
select select "39"
click at [172, 543] on select "State [US_STATE] AK AR AZ CA CO CT DE DC [GEOGRAPHIC_DATA] [GEOGRAPHIC_DATA] GU…" at bounding box center [223, 555] width 102 height 25
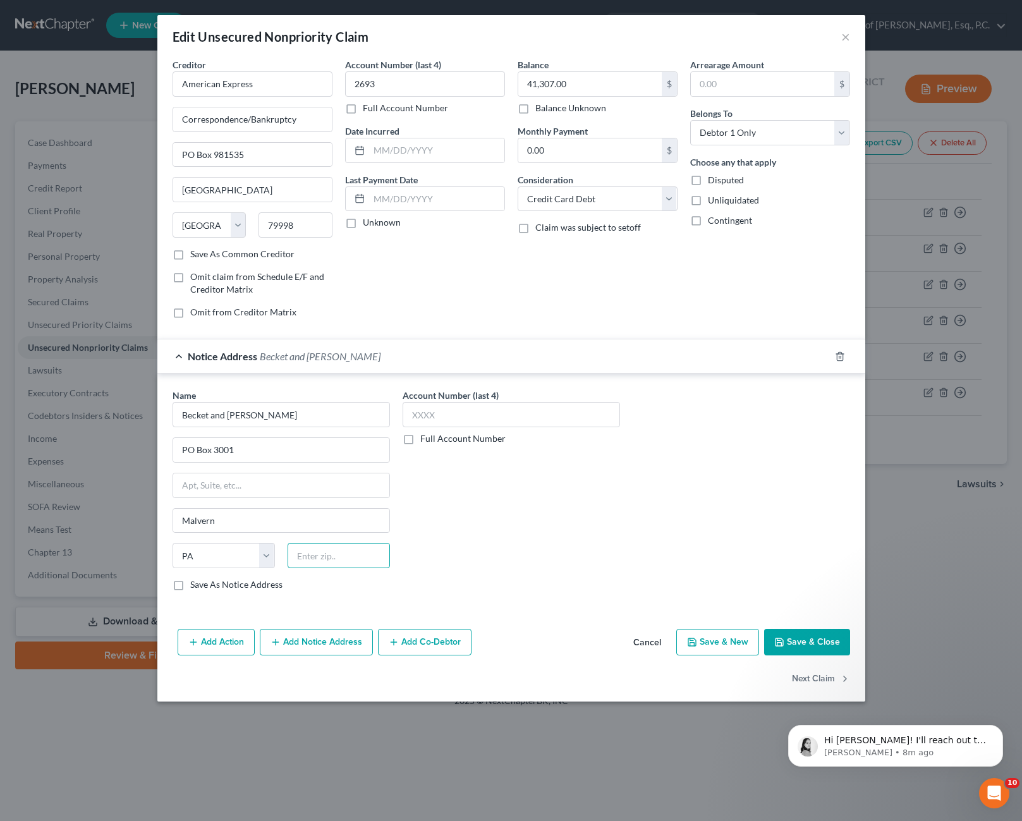
click at [318, 558] on input "text" at bounding box center [338, 555] width 102 height 25
type input "19355"
click at [504, 519] on div "Account Number (last 4) Full Account Number" at bounding box center [511, 495] width 230 height 212
click at [581, 81] on input "41,307.00" at bounding box center [589, 84] width 143 height 24
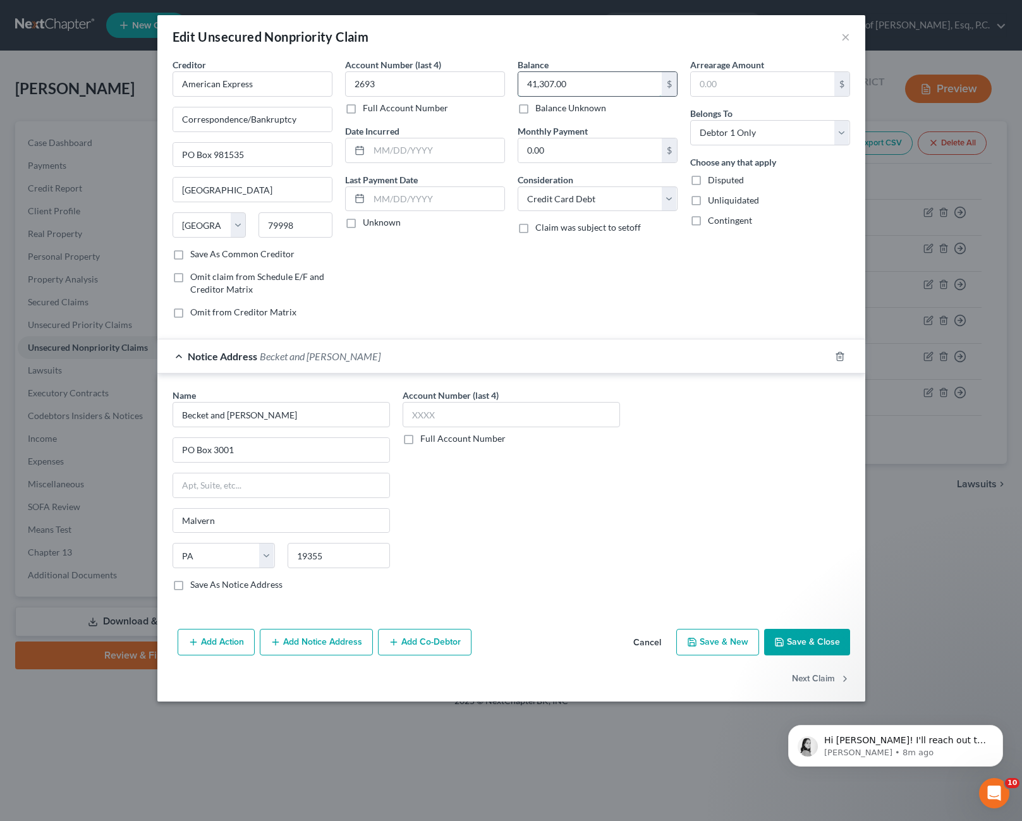
click at [572, 85] on input "41,307.00" at bounding box center [589, 84] width 143 height 24
type input "41,307.08"
click at [732, 474] on div "Name * Becket and [PERSON_NAME] LLP PO [GEOGRAPHIC_DATA] [US_STATE] AK AR AZ CA…" at bounding box center [511, 495] width 690 height 212
click at [813, 640] on button "Save & Close" at bounding box center [807, 642] width 86 height 27
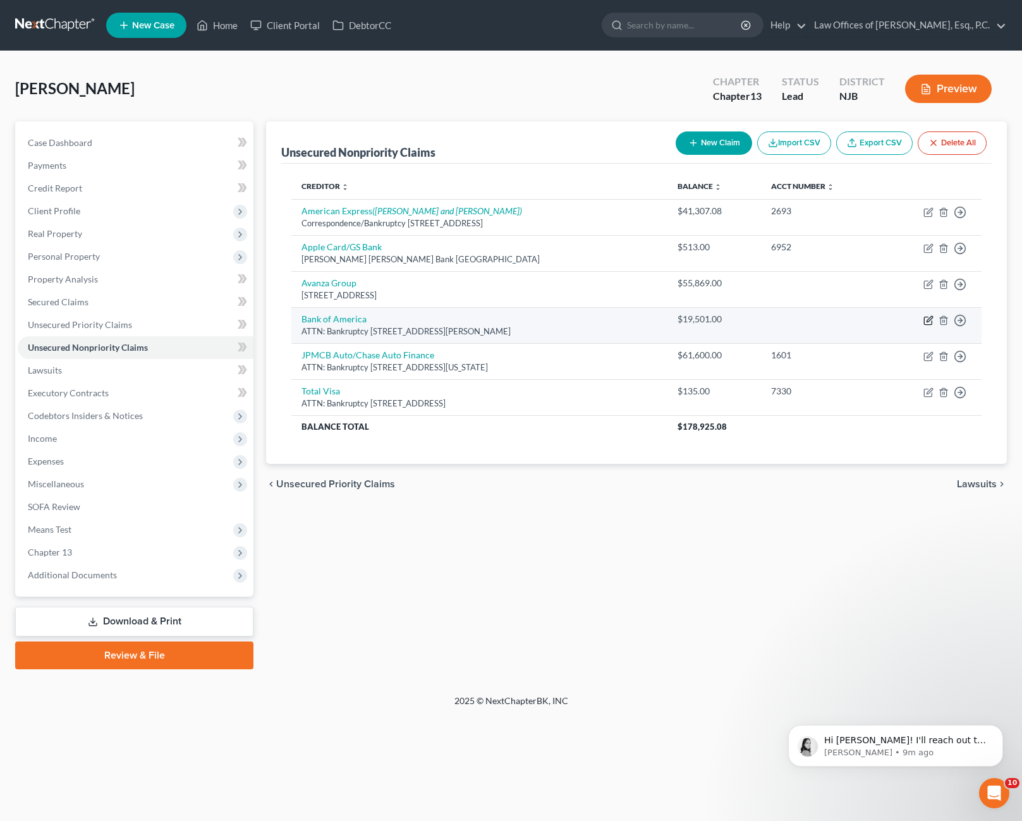
click at [930, 320] on icon "button" at bounding box center [929, 319] width 6 height 6
select select "9"
select select "2"
select select "0"
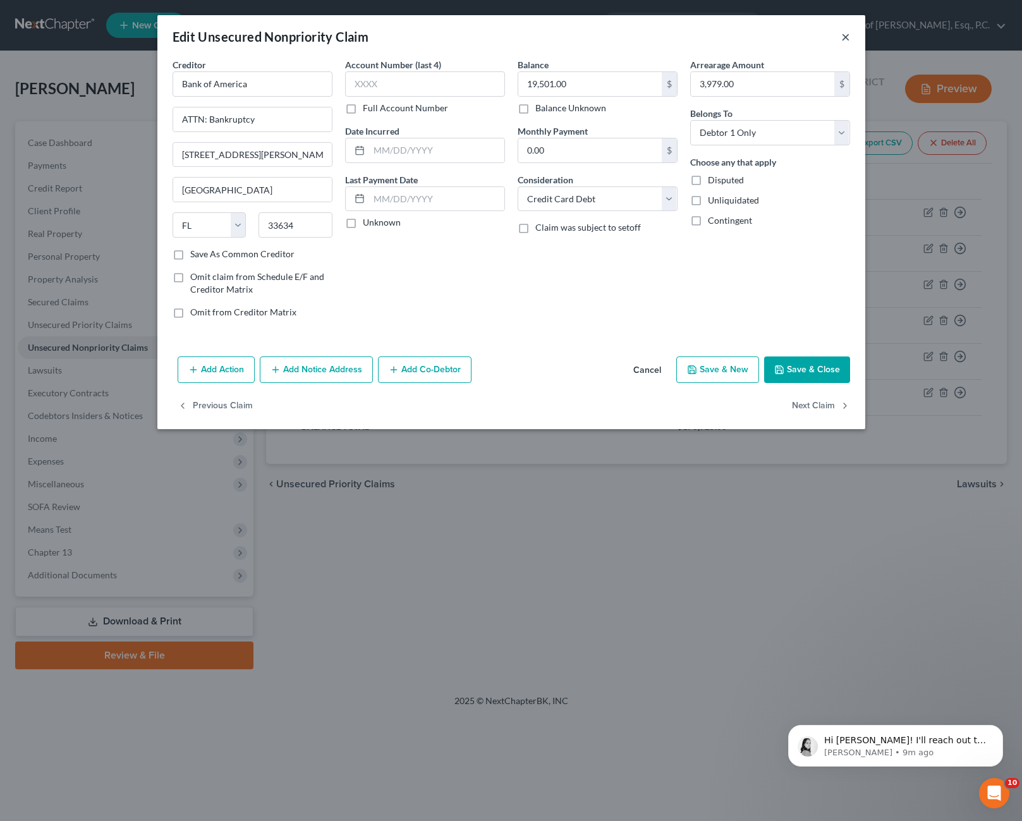
click at [842, 35] on button "×" at bounding box center [845, 36] width 9 height 15
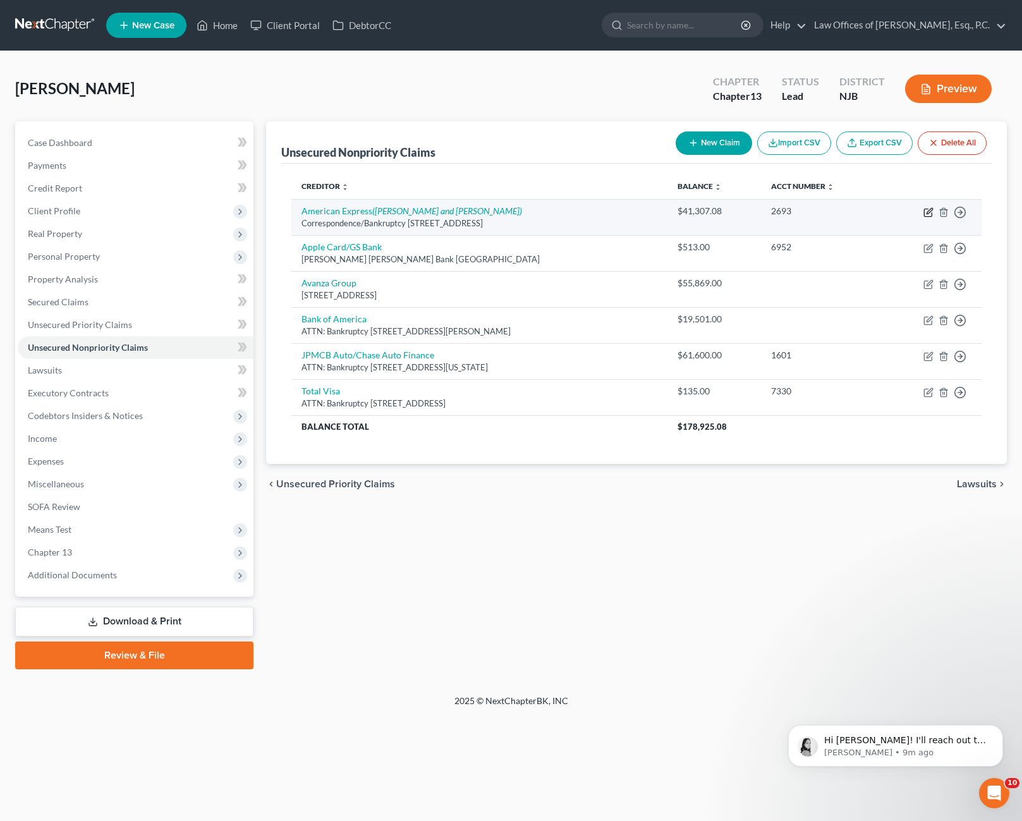
click at [926, 210] on icon "button" at bounding box center [928, 212] width 10 height 10
select select "45"
select select "2"
select select "0"
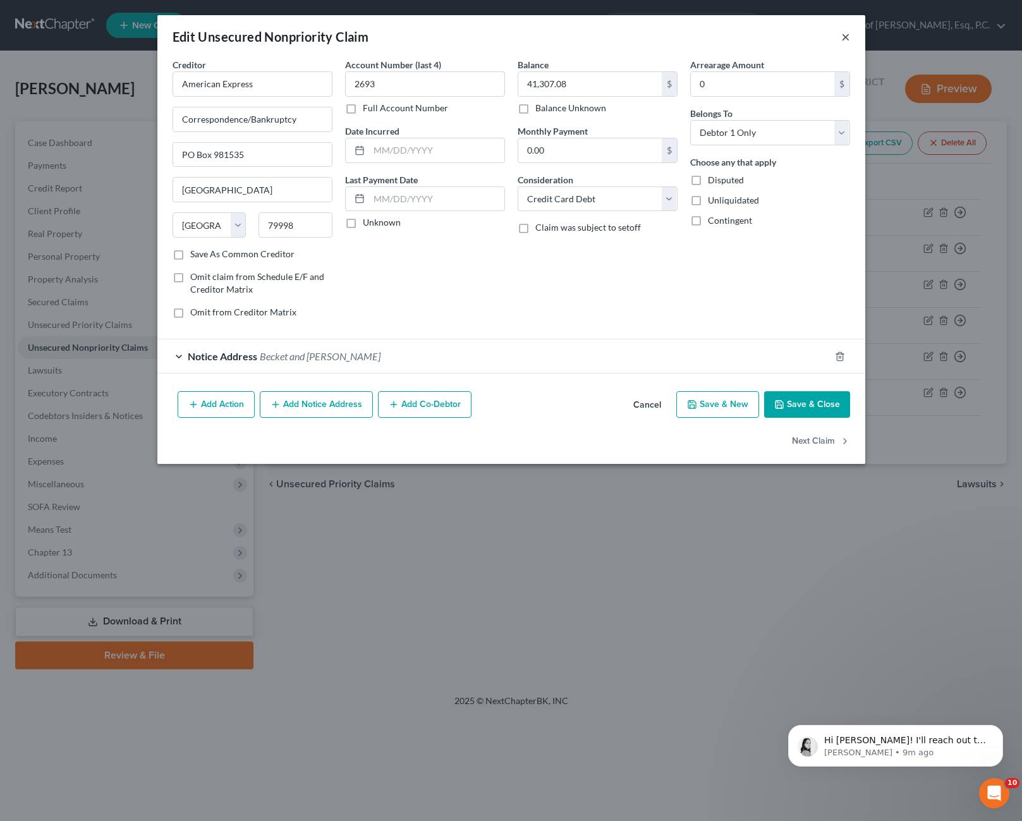
click at [849, 35] on div "Edit Unsecured Nonpriority Claim ×" at bounding box center [511, 36] width 708 height 43
click at [838, 38] on div "Edit Unsecured Nonpriority Claim ×" at bounding box center [511, 36] width 708 height 43
click at [843, 38] on button "×" at bounding box center [845, 36] width 9 height 15
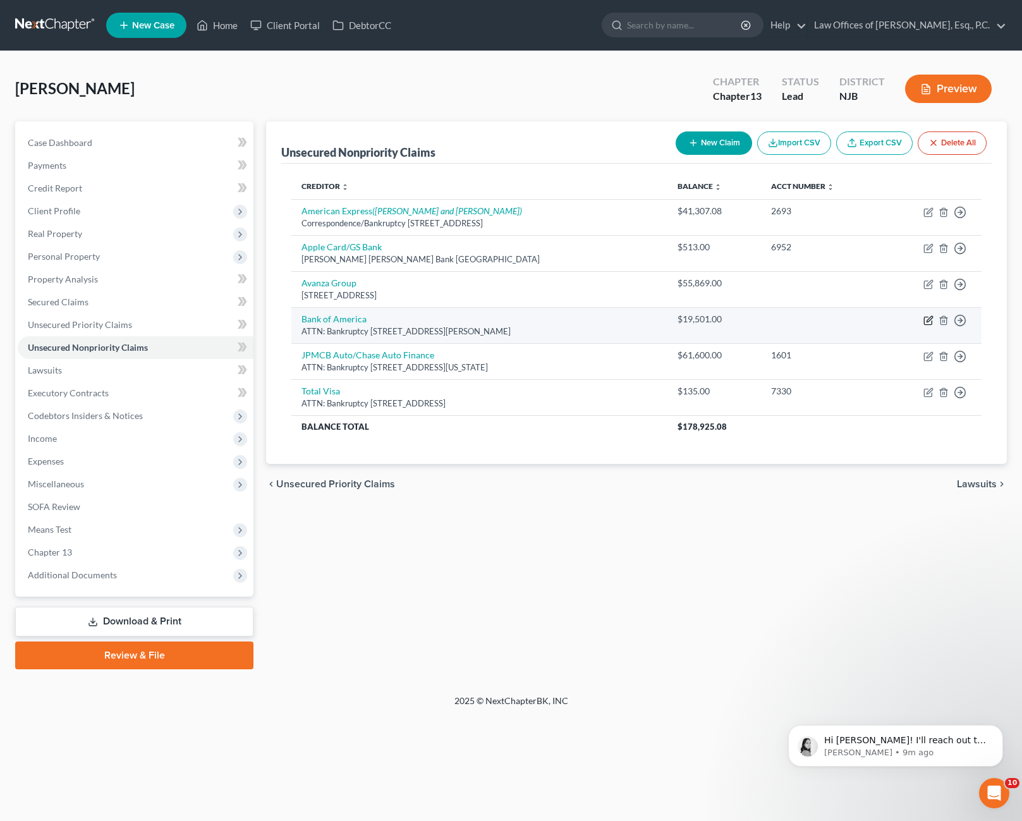
click at [927, 319] on icon "button" at bounding box center [928, 320] width 10 height 10
select select "9"
select select "2"
select select "0"
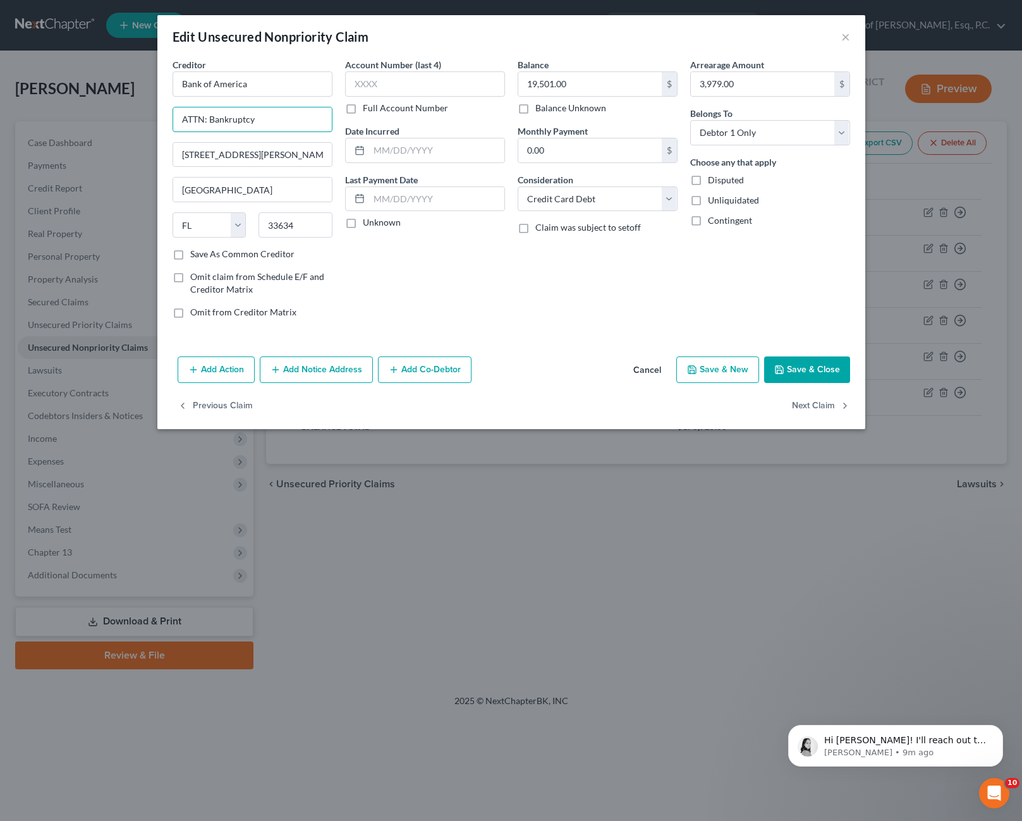
drag, startPoint x: 298, startPoint y: 123, endPoint x: 125, endPoint y: 110, distance: 173.6
click at [125, 110] on div "Edit Unsecured Nonpriority Claim × Creditor * Bank of America ATTN: Bankruptcy …" at bounding box center [511, 410] width 1022 height 821
type input "PO Box 673033"
drag, startPoint x: 298, startPoint y: 160, endPoint x: 139, endPoint y: 169, distance: 159.5
click at [133, 169] on div "Edit Unsecured Nonpriority Claim × Creditor * Bank of America PO Box 673033 [GE…" at bounding box center [511, 410] width 1022 height 821
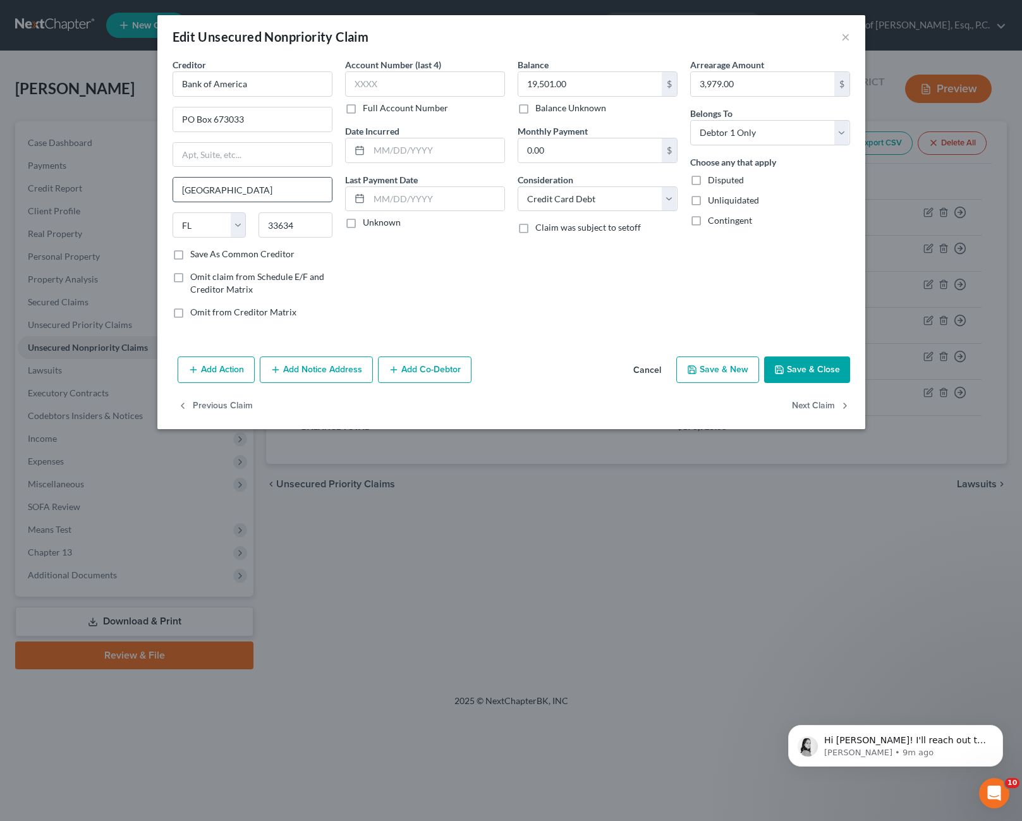
drag, startPoint x: 227, startPoint y: 191, endPoint x: 196, endPoint y: 183, distance: 32.0
click at [112, 181] on div "Edit Unsecured Nonpriority Claim × Creditor * Bank of America [GEOGRAPHIC_DATA]…" at bounding box center [511, 410] width 1022 height 821
type input "[GEOGRAPHIC_DATA]"
drag, startPoint x: 515, startPoint y: 303, endPoint x: 382, endPoint y: 259, distance: 139.7
click at [515, 303] on div "Balance 19,501.00 $ Balance Unknown Balance Undetermined 19,501.00 $ Balance Un…" at bounding box center [597, 193] width 172 height 270
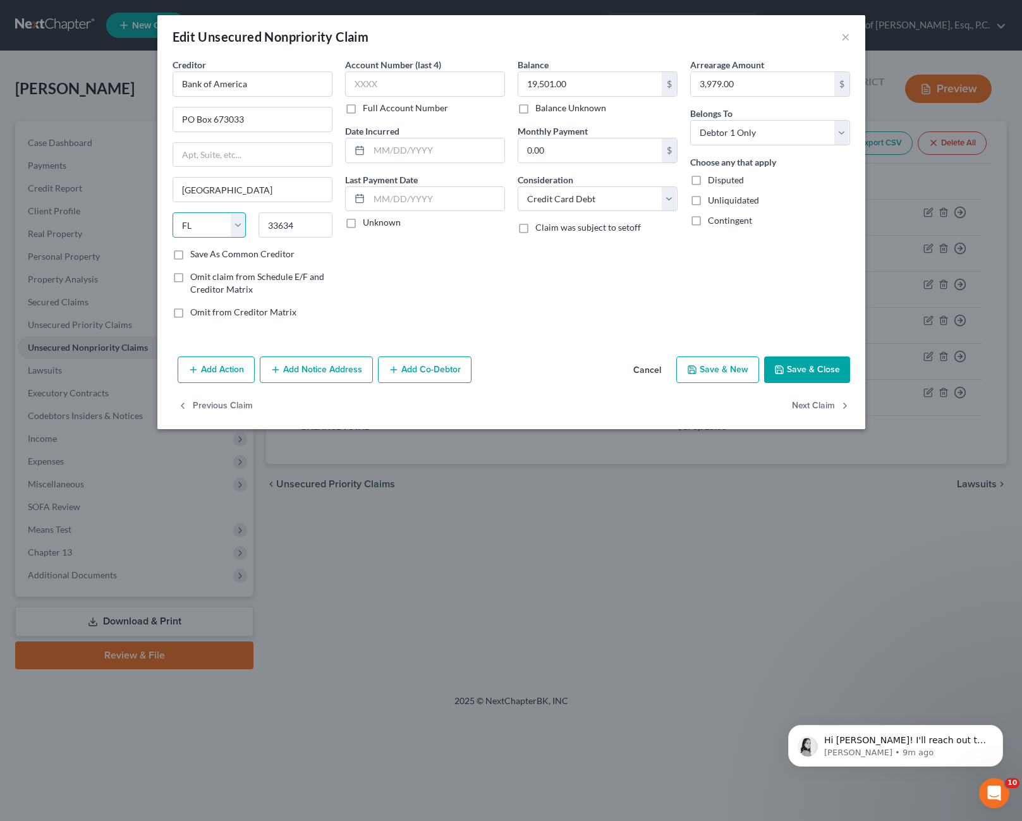
click at [229, 230] on select "State [US_STATE] AK AR AZ CA CO CT DE DC [GEOGRAPHIC_DATA] [GEOGRAPHIC_DATA] GU…" at bounding box center [209, 224] width 74 height 25
select select "45"
click at [172, 212] on select "State [US_STATE] AK AR AZ CA CO CT DE DC [GEOGRAPHIC_DATA] [GEOGRAPHIC_DATA] GU…" at bounding box center [209, 224] width 74 height 25
click at [303, 231] on input "33634" at bounding box center [295, 224] width 74 height 25
click at [298, 229] on input "33634" at bounding box center [295, 224] width 74 height 25
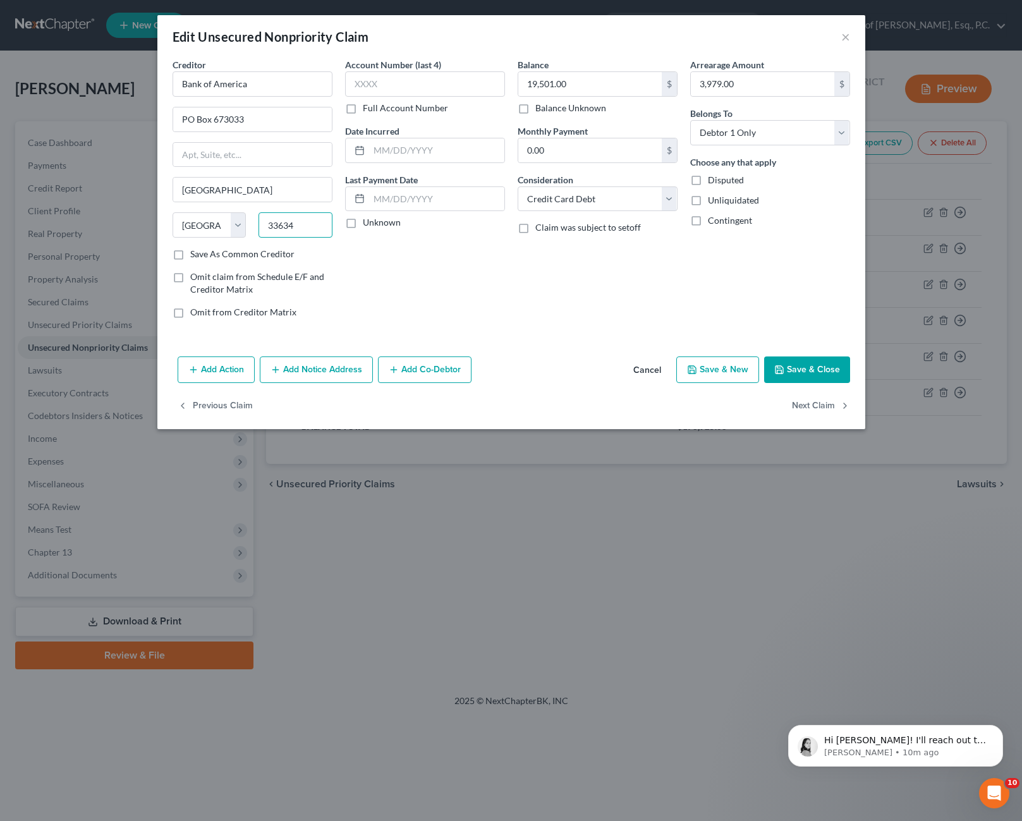
drag, startPoint x: 299, startPoint y: 223, endPoint x: 265, endPoint y: 221, distance: 34.2
click at [258, 223] on div "33634" at bounding box center [295, 224] width 87 height 25
type input "75267"
click at [553, 294] on div "Balance 19,501.00 $ Balance Unknown Balance Undetermined 19,501.00 $ Balance Un…" at bounding box center [597, 193] width 172 height 270
type input "18,221.89"
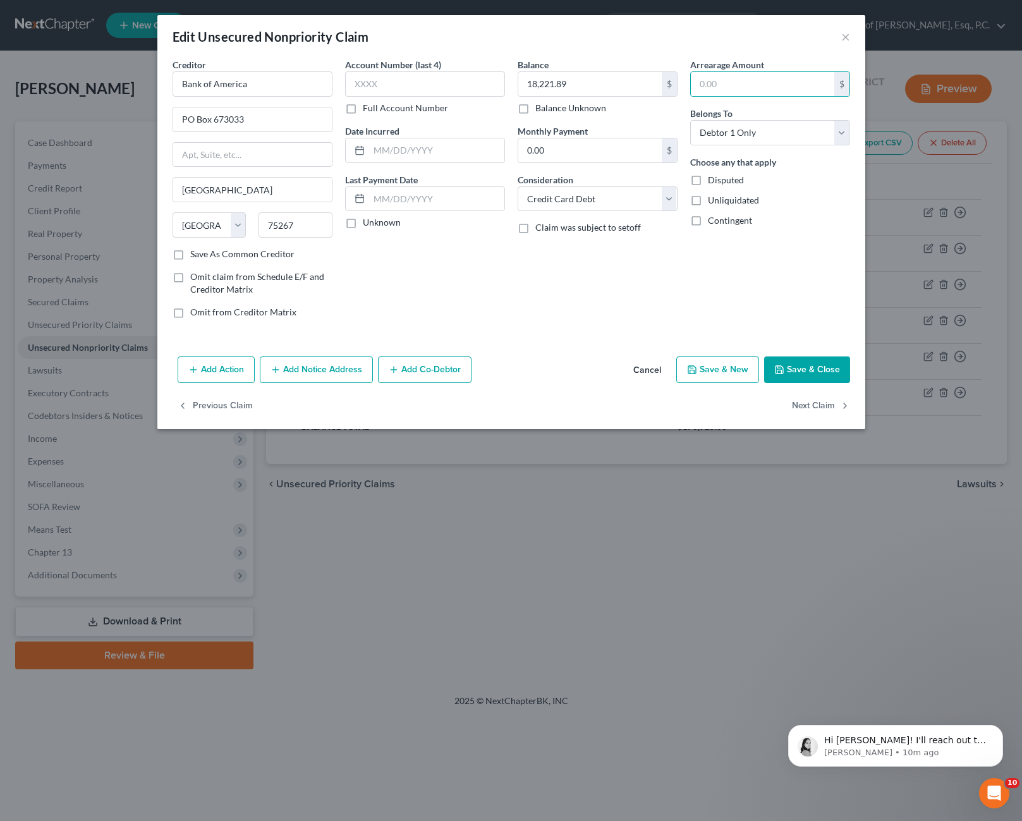
click at [692, 301] on div "Arrearage Amount $ Belongs To * Select Debtor 1 Only Debtor 2 Only Debtor 1 And…" at bounding box center [770, 193] width 172 height 270
click at [451, 89] on input "text" at bounding box center [425, 83] width 160 height 25
type input "4438"
click at [545, 305] on div "Balance 18,221.89 $ Balance Unknown Balance Undetermined 18,221.89 $ Balance Un…" at bounding box center [597, 193] width 172 height 270
click at [800, 364] on button "Save & Close" at bounding box center [807, 369] width 86 height 27
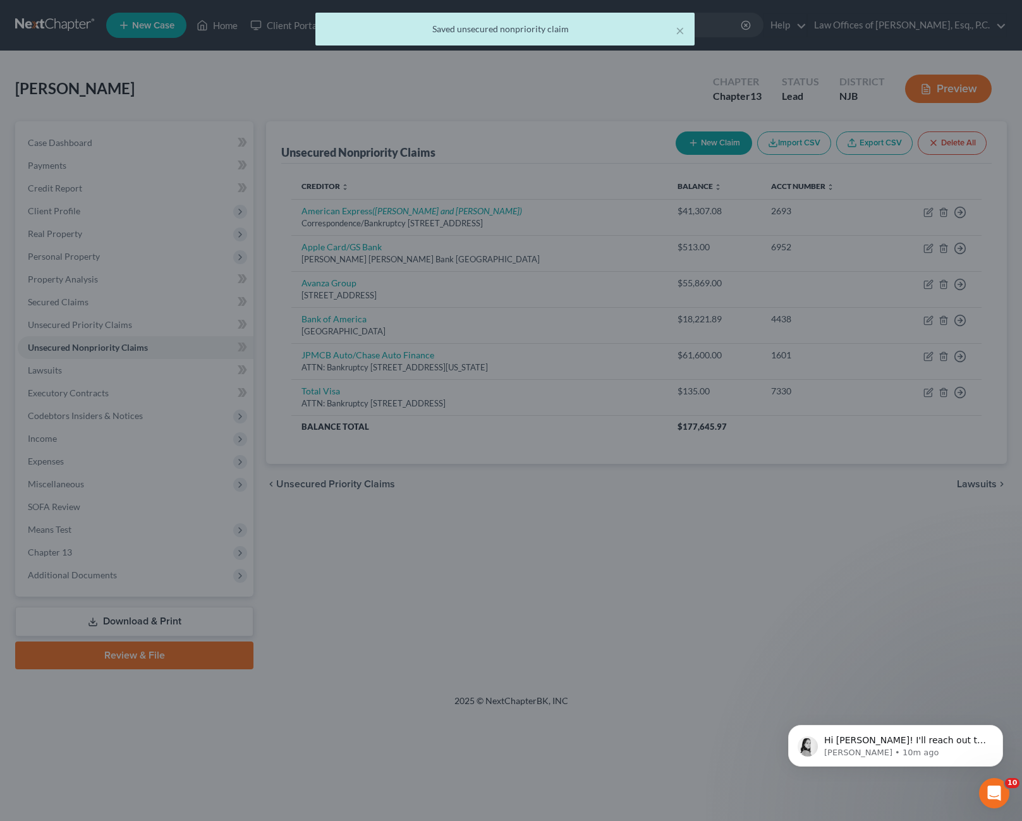
type input "0"
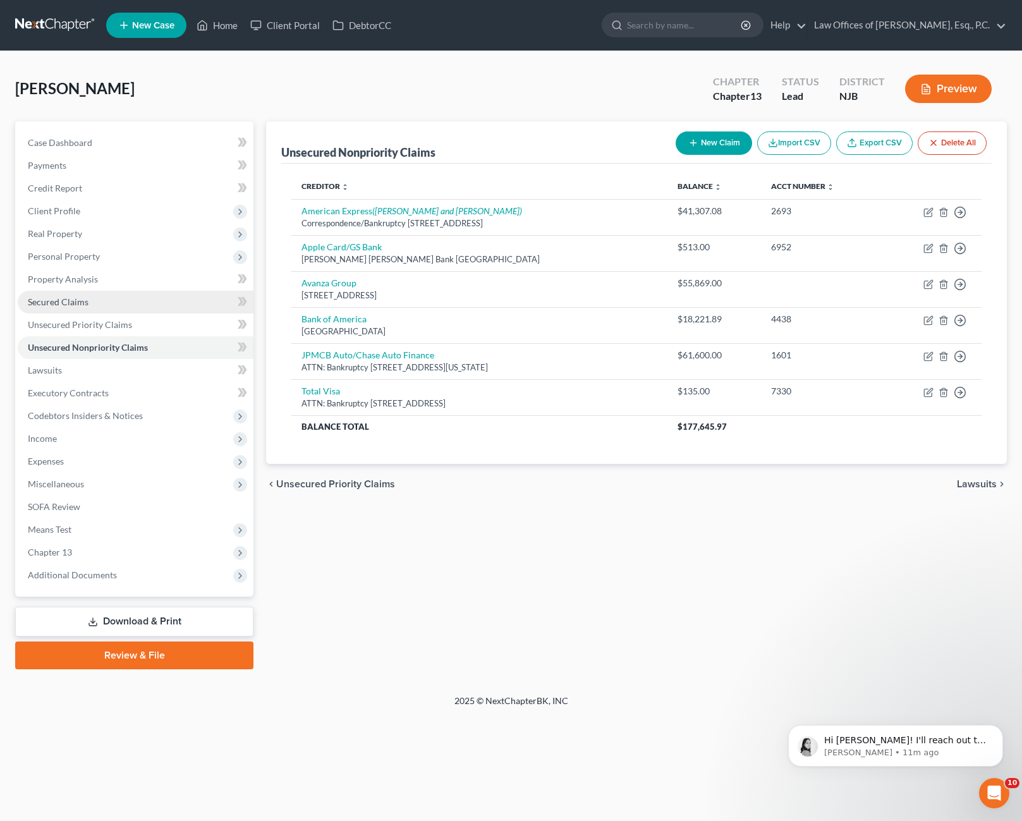
click at [112, 305] on link "Secured Claims" at bounding box center [136, 302] width 236 height 23
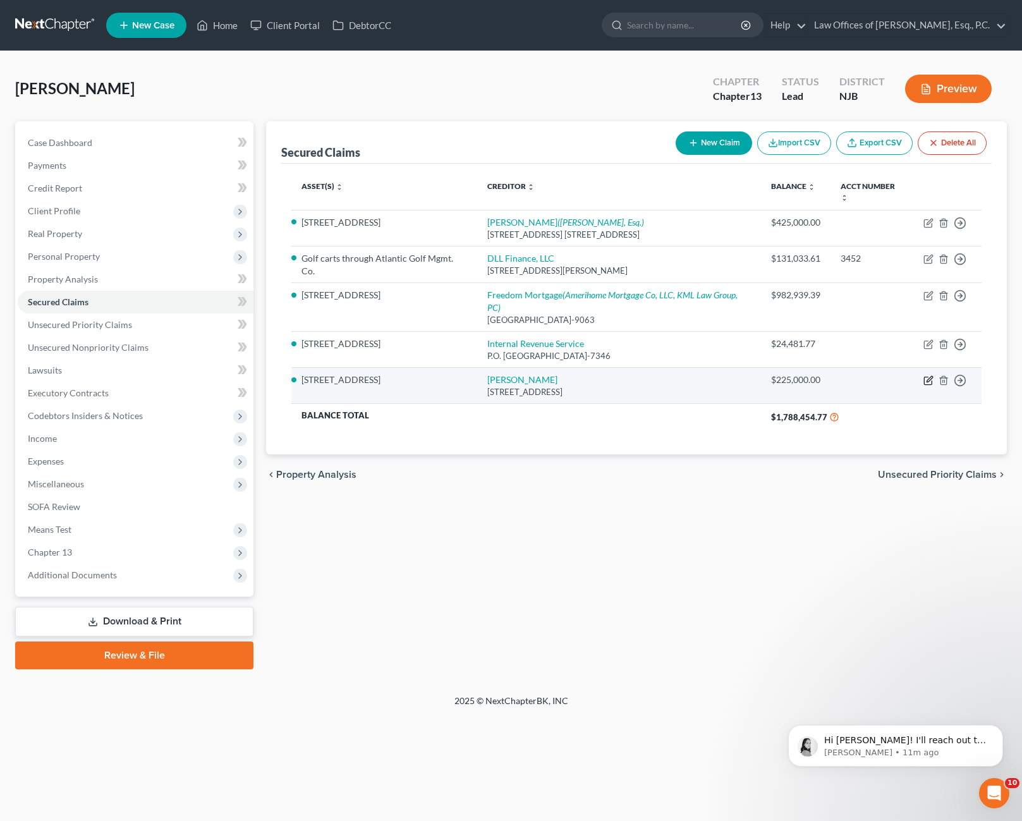
click at [929, 375] on icon "button" at bounding box center [928, 380] width 10 height 10
select select "35"
select select "4"
select select "0"
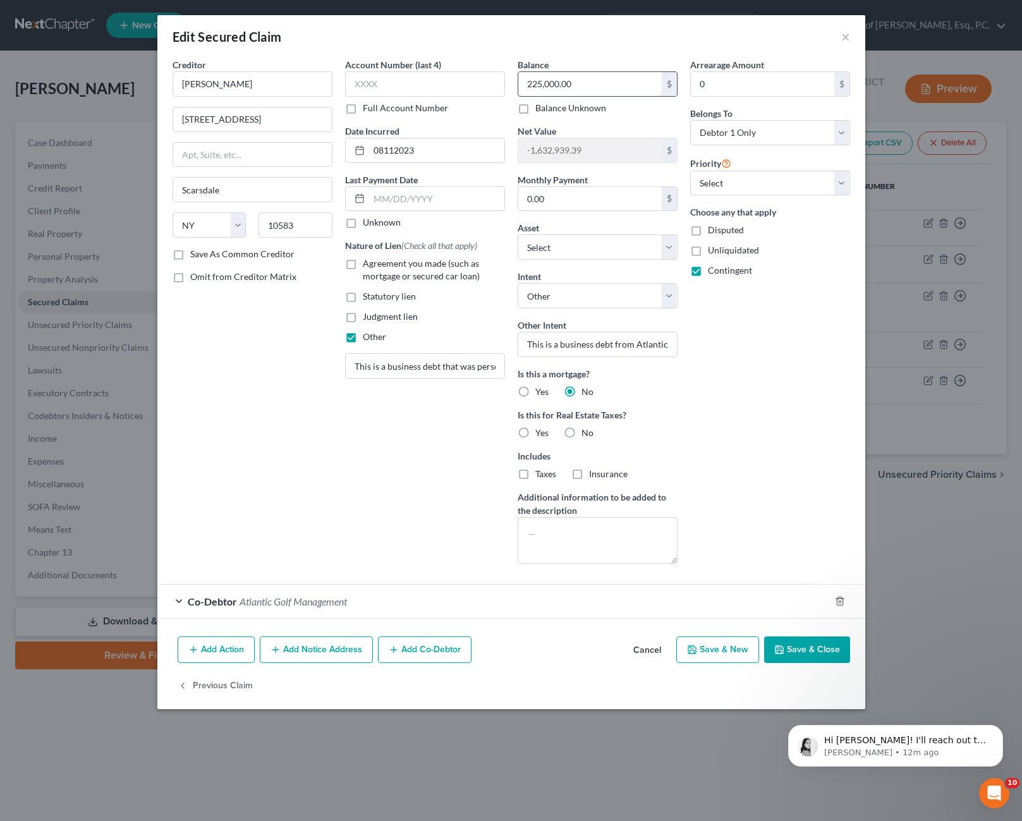
click at [532, 85] on input "225,000.00" at bounding box center [589, 84] width 143 height 24
click at [531, 87] on input "225,000.00" at bounding box center [589, 84] width 143 height 24
drag, startPoint x: 526, startPoint y: 82, endPoint x: 540, endPoint y: 82, distance: 14.5
click at [540, 82] on input "225,000.00" at bounding box center [589, 84] width 143 height 24
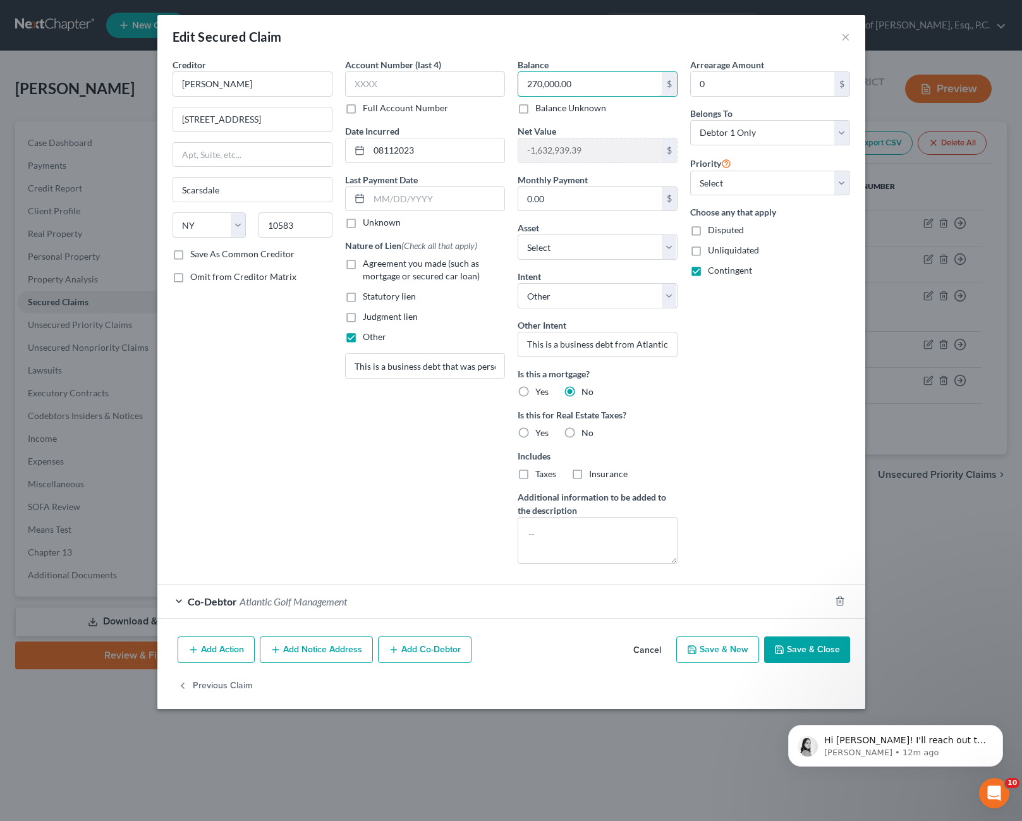
type input "270,000.00"
click at [789, 410] on div "Arrearage Amount 0 $ Belongs To * Select Debtor 1 Only Debtor 2 Only Debtor 1 A…" at bounding box center [770, 316] width 172 height 516
click at [195, 607] on span "Co-Debtor" at bounding box center [212, 601] width 49 height 12
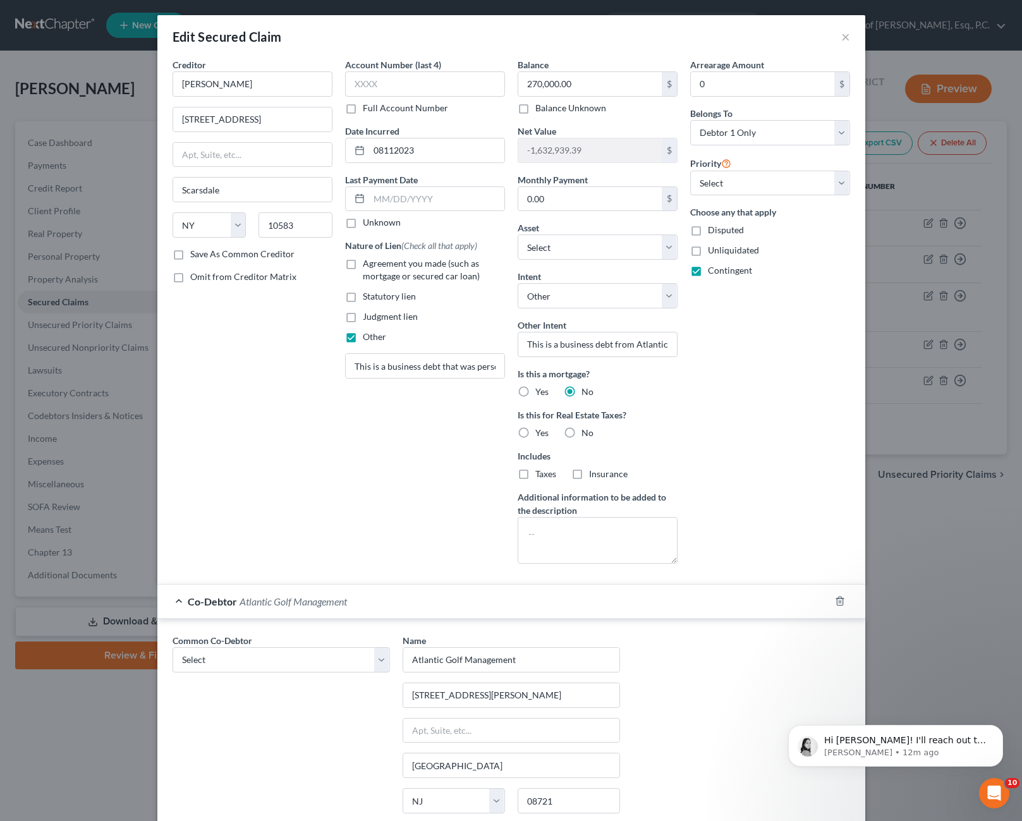
click at [195, 607] on span "Co-Debtor" at bounding box center [212, 601] width 49 height 12
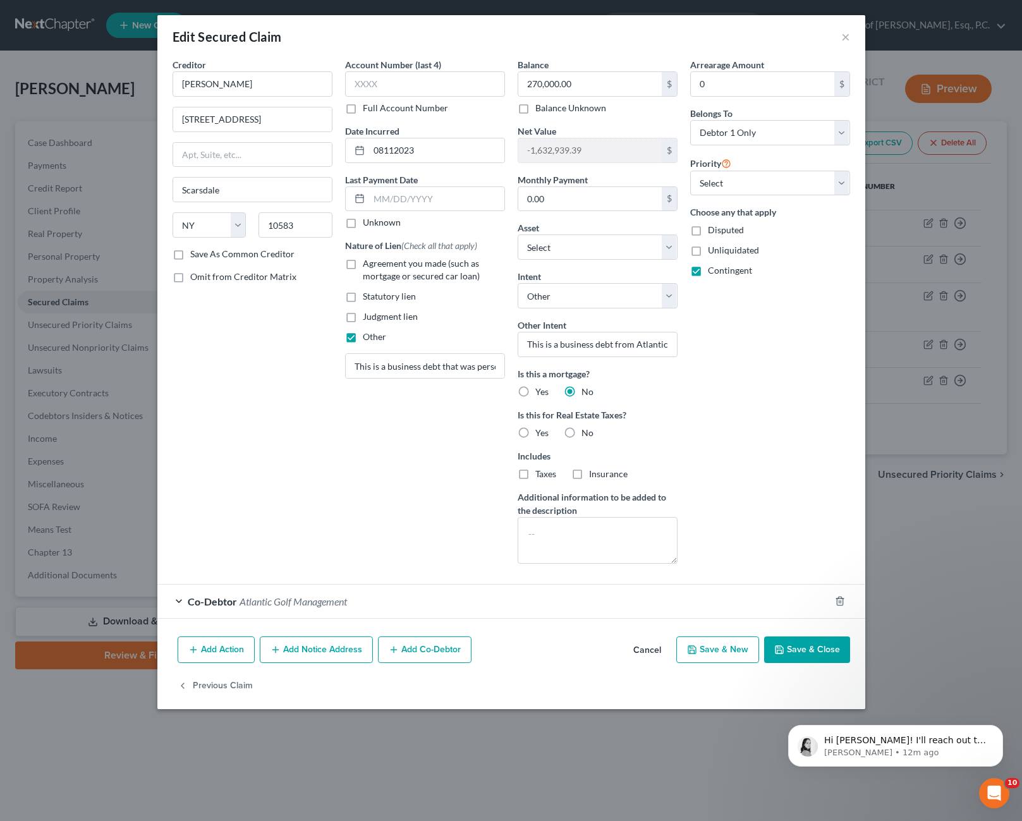
click at [794, 656] on button "Save & Close" at bounding box center [807, 649] width 86 height 27
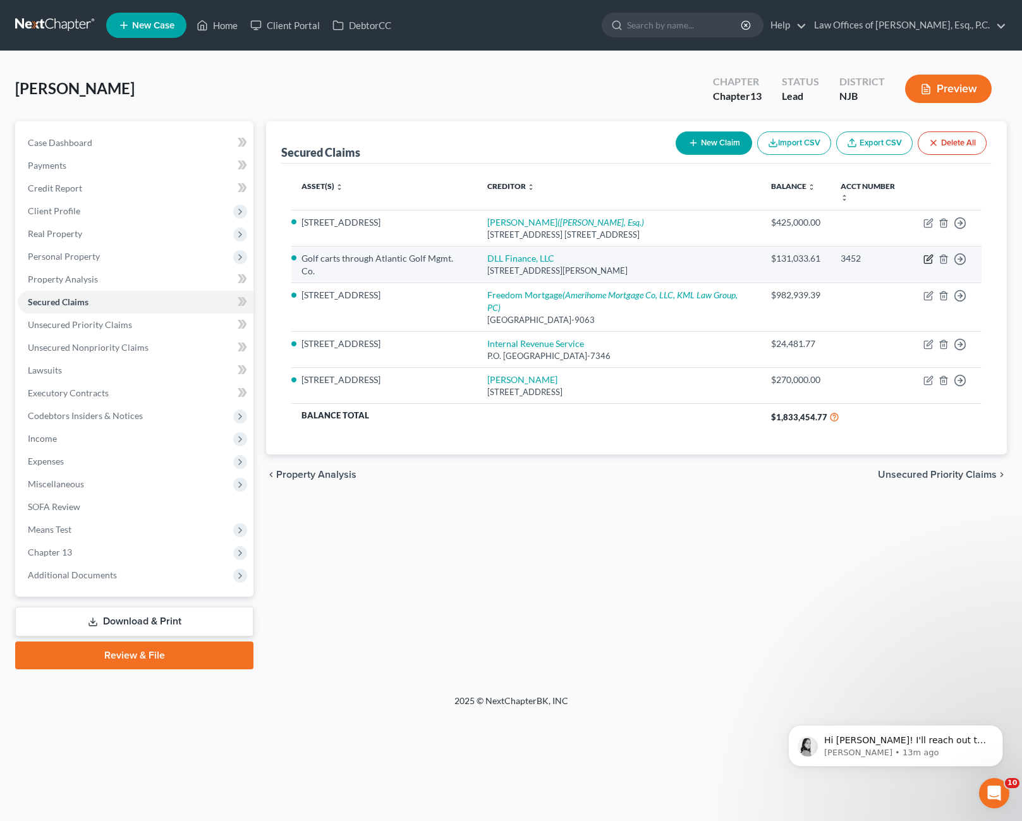
click at [928, 255] on icon "button" at bounding box center [929, 258] width 6 height 6
select select "16"
select select "4"
select select "3"
select select "0"
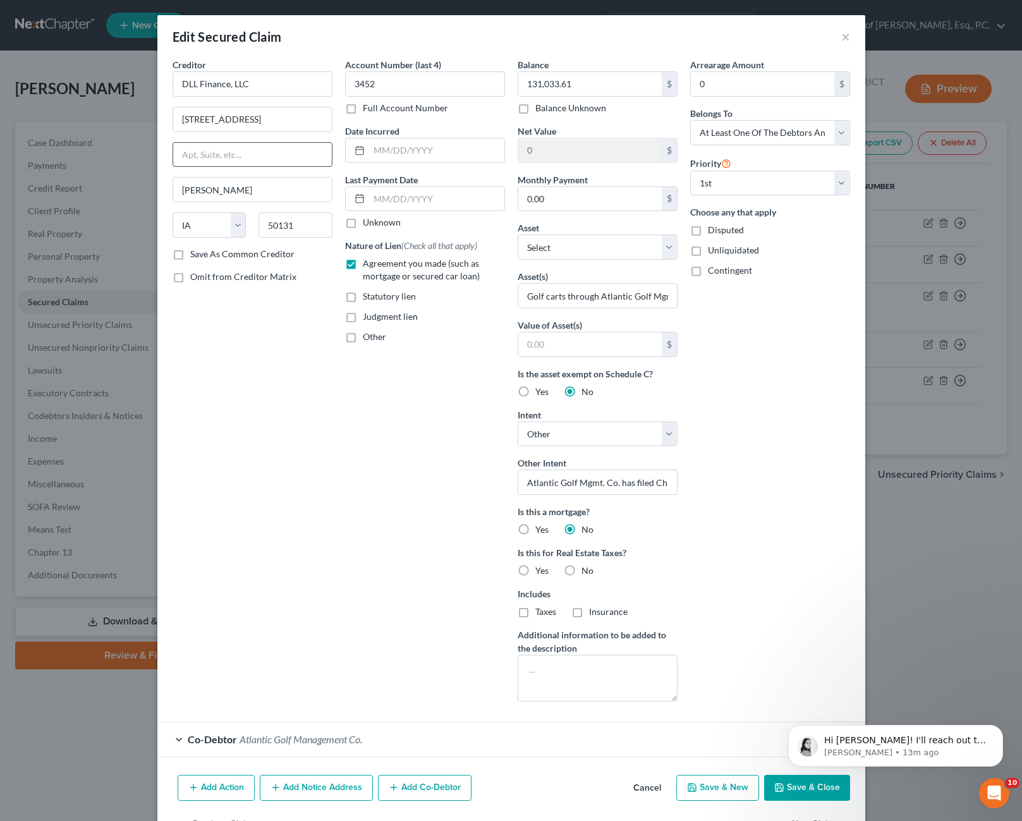
click at [244, 154] on input "text" at bounding box center [252, 155] width 159 height 24
type input "PO Box 2000"
click at [270, 414] on div "Creditor * DLL Finance, LLC [STREET_ADDRESS][GEOGRAPHIC_DATA][PERSON_NAME][US_S…" at bounding box center [252, 384] width 172 height 653
type input "3452"
click at [572, 85] on input "text" at bounding box center [589, 84] width 143 height 24
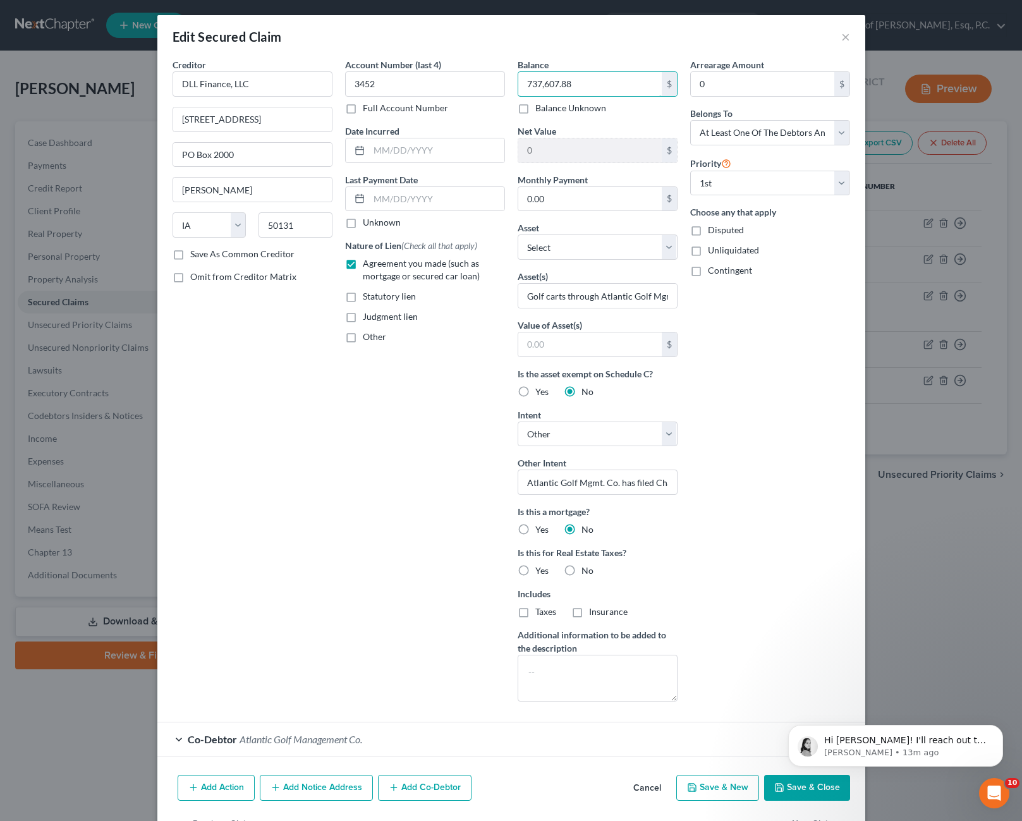
type input "737,607.88"
click at [708, 270] on label "Contingent" at bounding box center [730, 270] width 44 height 13
click at [713, 270] on input "Contingent" at bounding box center [717, 268] width 8 height 8
checkbox input "true"
click at [596, 296] on input "Golf carts through Atlantic Golf Mgmt. Co." at bounding box center [597, 296] width 159 height 24
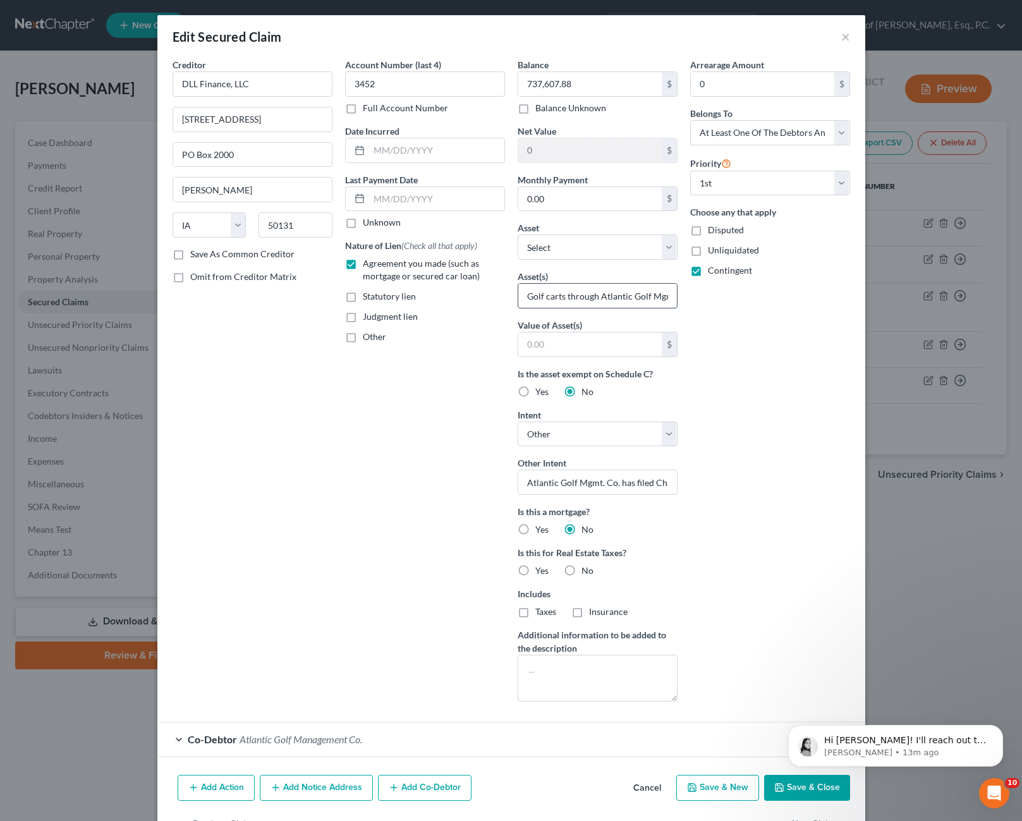
click at [646, 301] on input "Golf carts through Atlantic Golf Mgmt. Co." at bounding box center [597, 296] width 159 height 24
click at [658, 298] on input "Golf carts through Atlantic Golf Mgmt. Co." at bounding box center [597, 296] width 159 height 24
click at [579, 675] on textarea at bounding box center [597, 678] width 160 height 47
drag, startPoint x: 600, startPoint y: 680, endPoint x: 640, endPoint y: 677, distance: 40.0
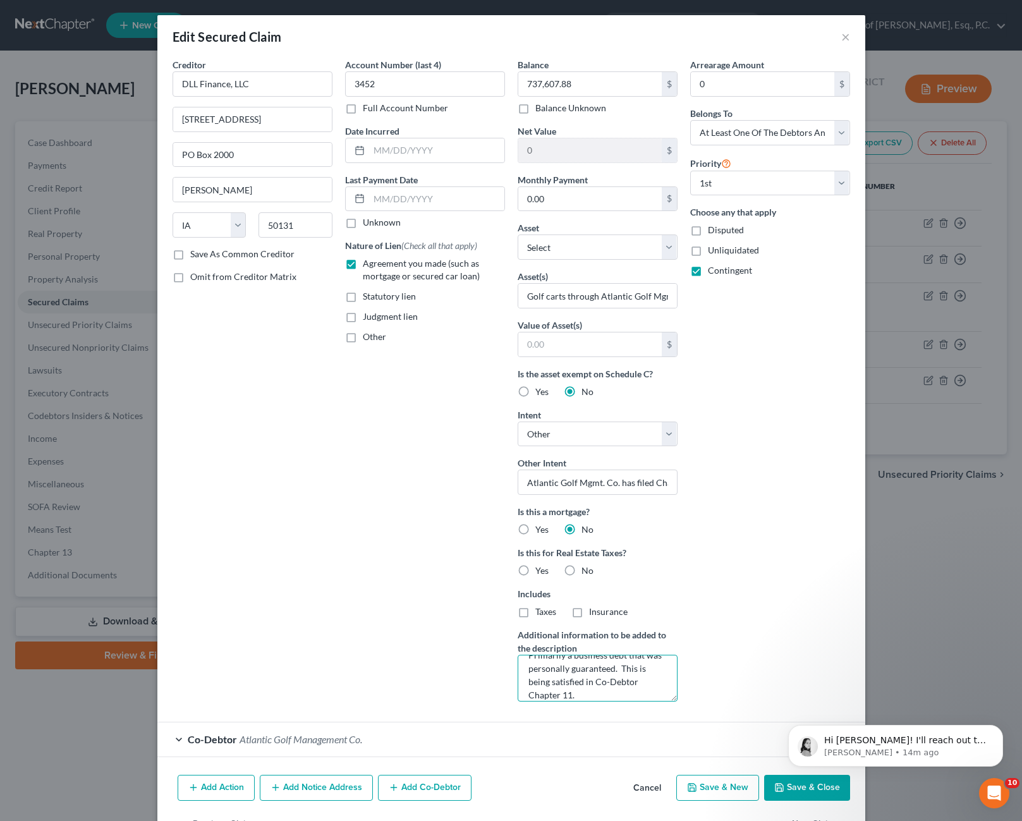
click at [640, 677] on textarea "Primarily a business debt that was personally guaranteed. This is being satisfi…" at bounding box center [597, 678] width 160 height 47
type textarea "Primarily a business debt that was personally guaranteed. This is being satisfi…"
click at [782, 785] on html "Hi [PERSON_NAME]! I'll reach out to Xactus to get your account reactivated with…" at bounding box center [895, 742] width 253 height 88
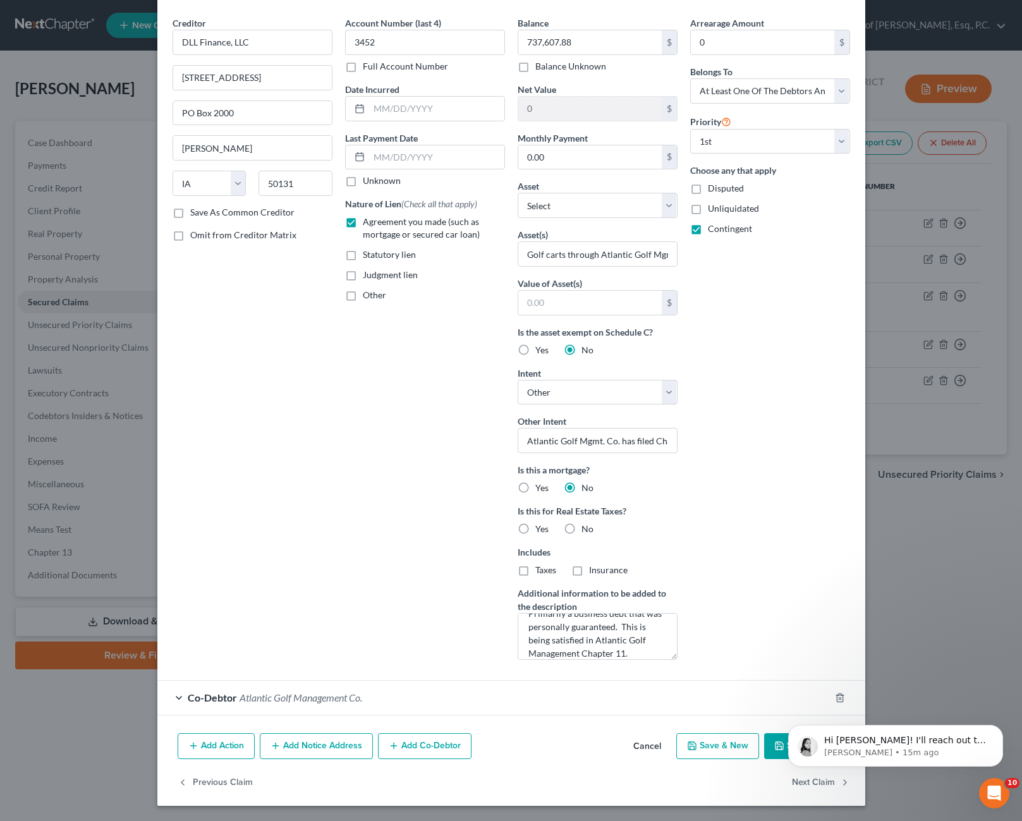
click at [770, 751] on html "Hi [PERSON_NAME]! I'll reach out to Xactus to get your account reactivated with…" at bounding box center [895, 742] width 253 height 88
click at [910, 624] on div "Edit Secured Claim × Creditor * DLL Finance, LLC [STREET_ADDRESS][GEOGRAPHIC_DA…" at bounding box center [511, 410] width 1022 height 821
click at [990, 783] on icon "Open Intercom Messenger" at bounding box center [992, 791] width 21 height 21
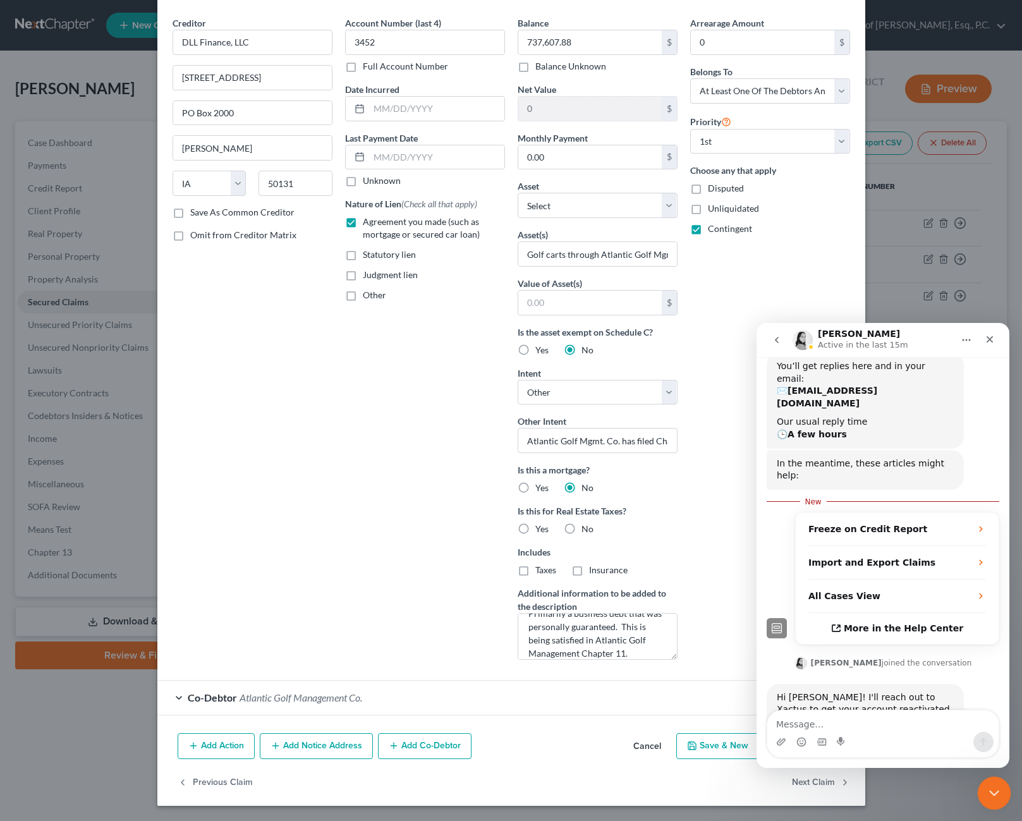
scroll to position [159, 0]
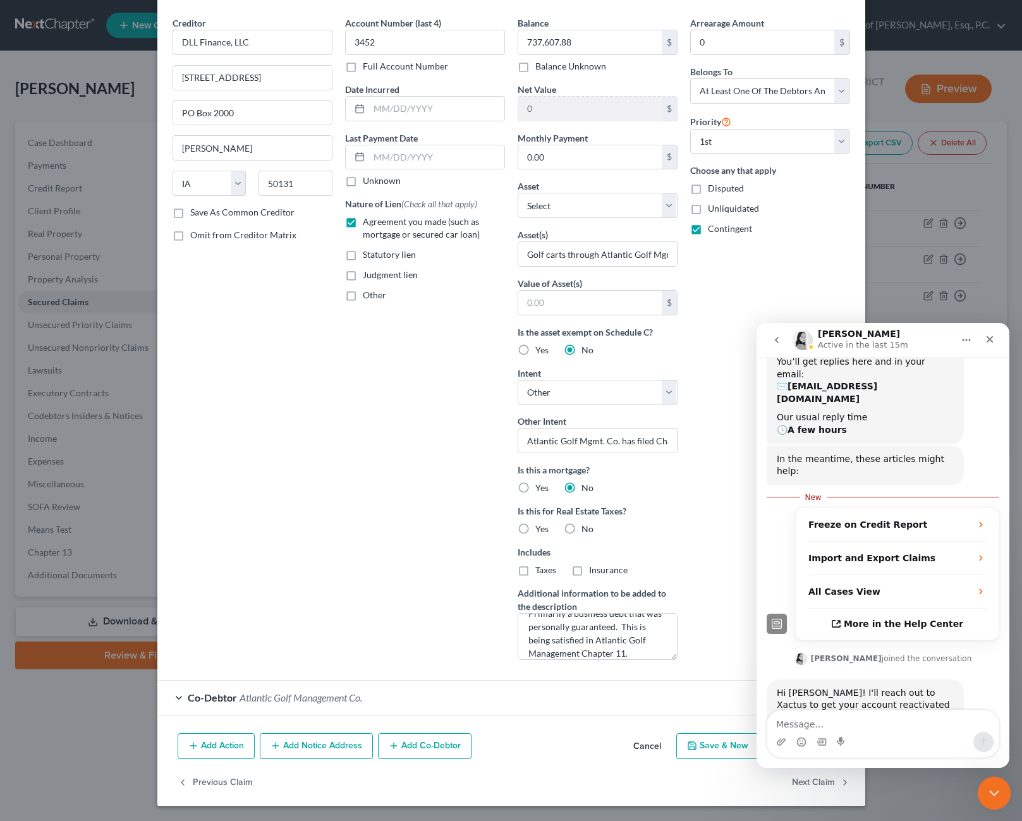
click at [995, 785] on icon "Close Intercom Messenger" at bounding box center [991, 790] width 15 height 15
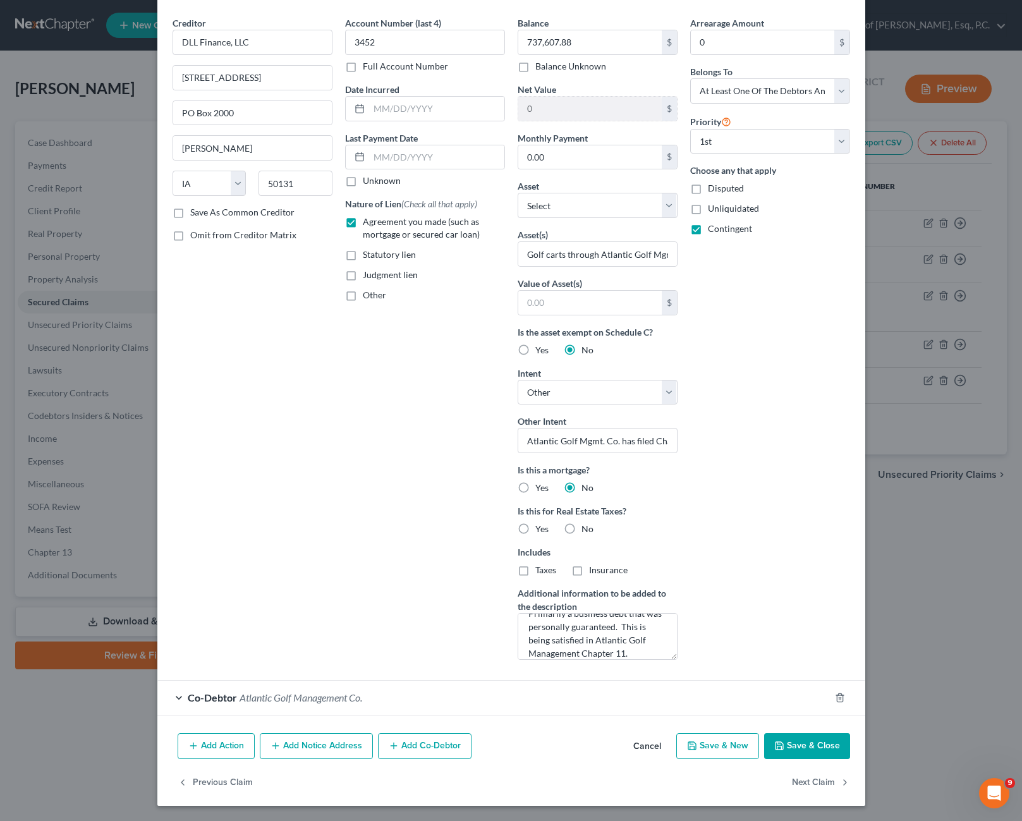
click at [785, 746] on button "Save & Close" at bounding box center [807, 746] width 86 height 27
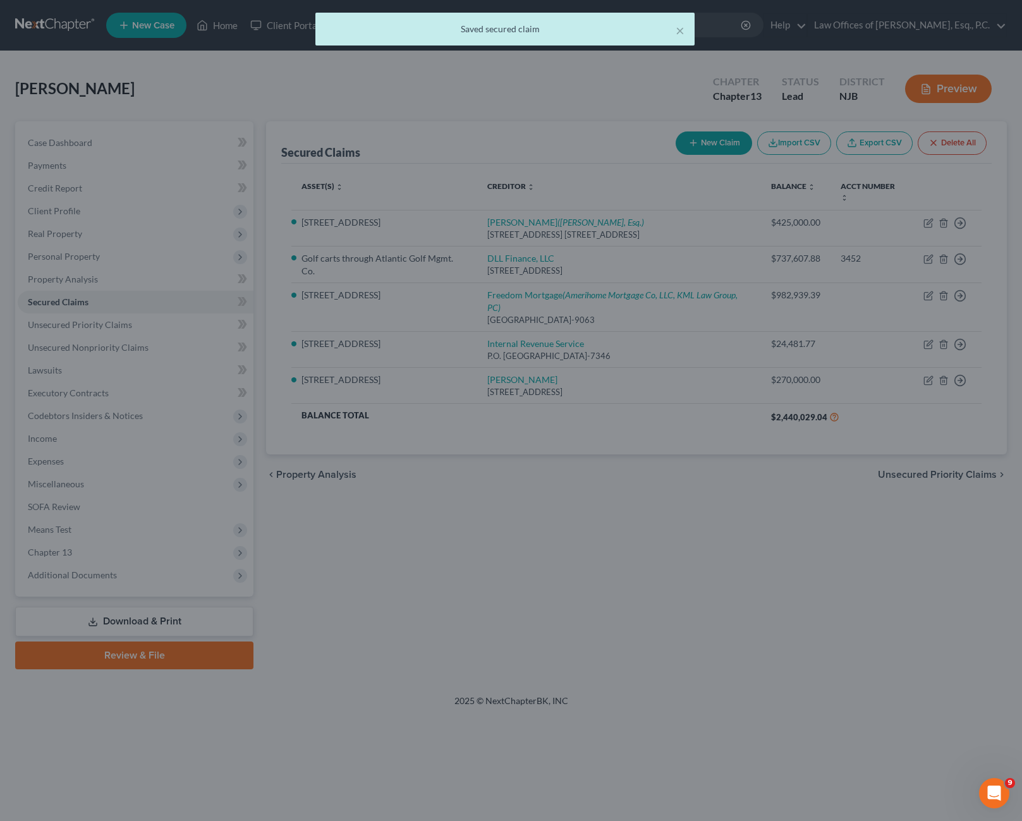
scroll to position [0, 0]
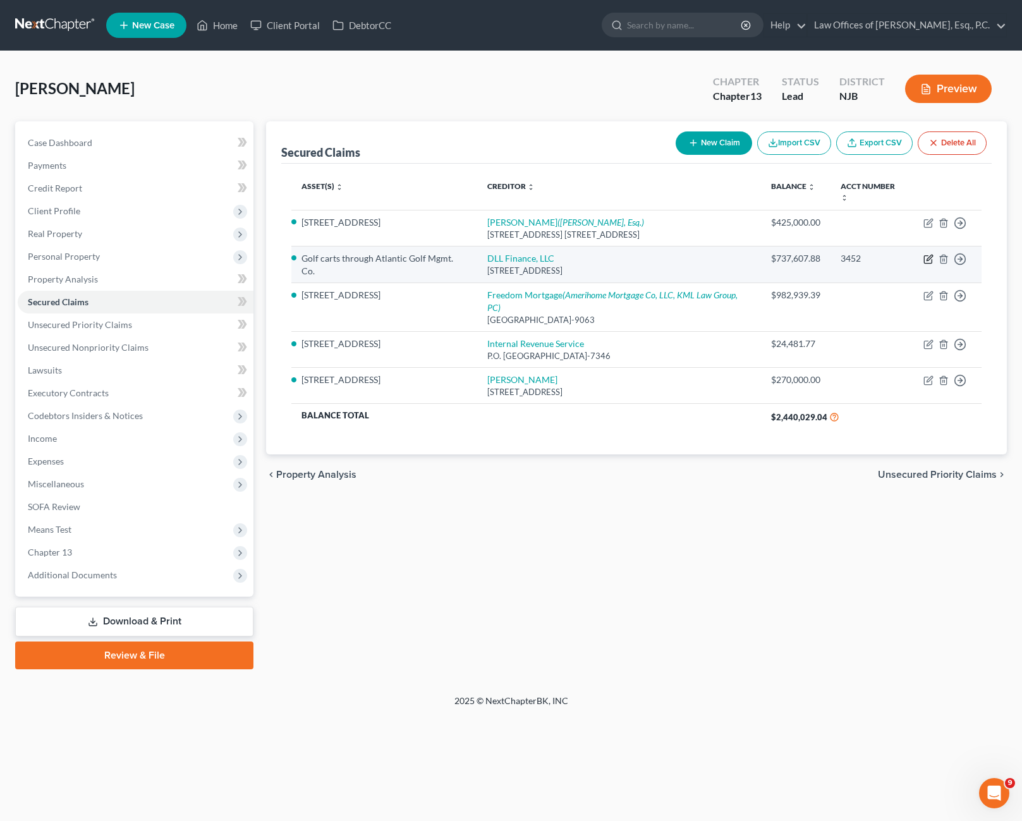
click at [928, 255] on icon "button" at bounding box center [929, 258] width 6 height 6
select select "16"
select select "4"
select select "3"
select select "0"
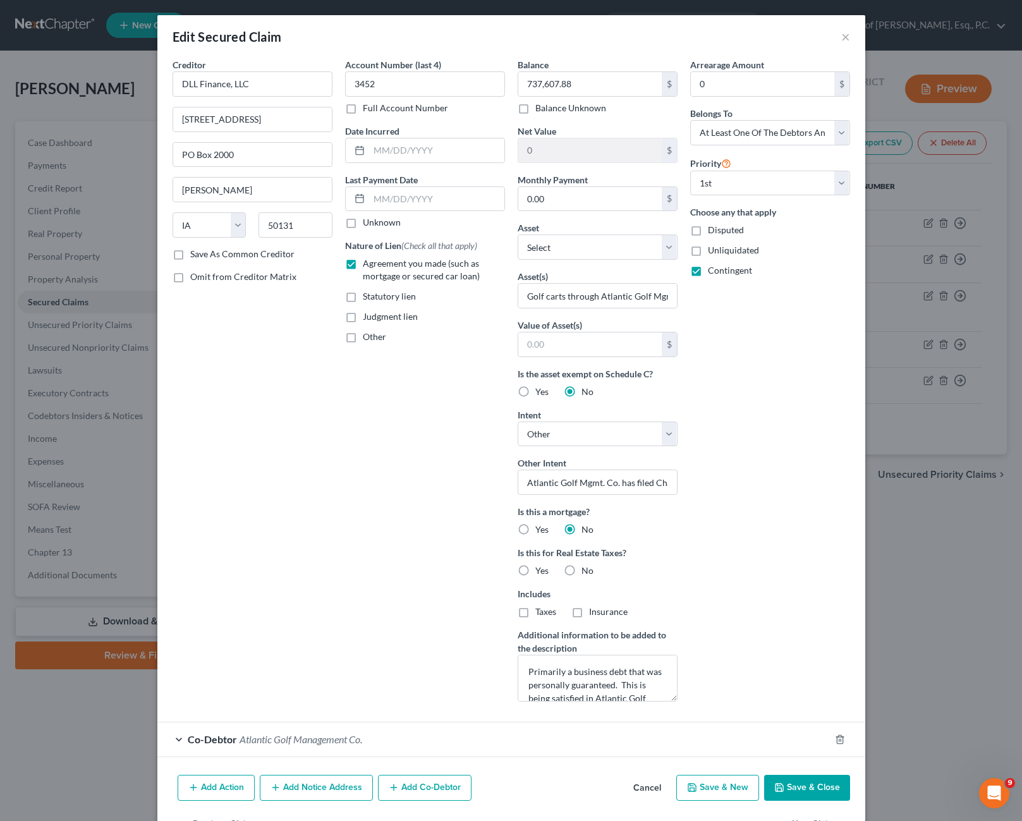
click at [802, 784] on button "Save & Close" at bounding box center [807, 788] width 86 height 27
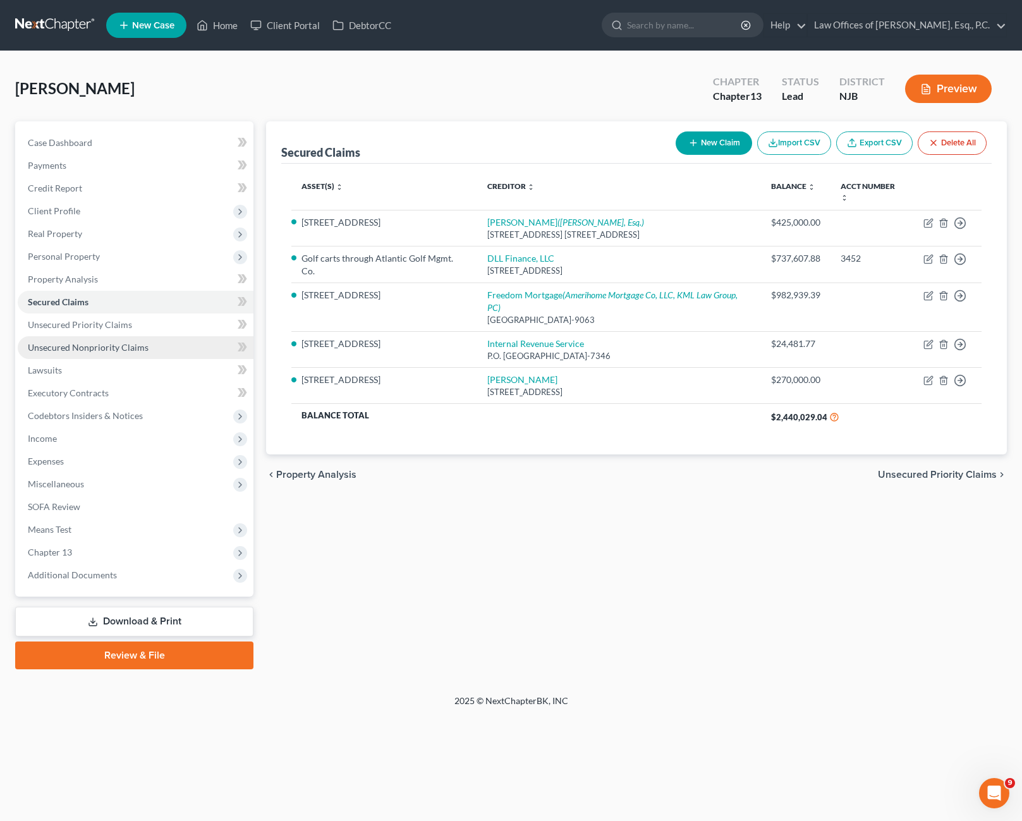
click at [118, 347] on span "Unsecured Nonpriority Claims" at bounding box center [88, 347] width 121 height 11
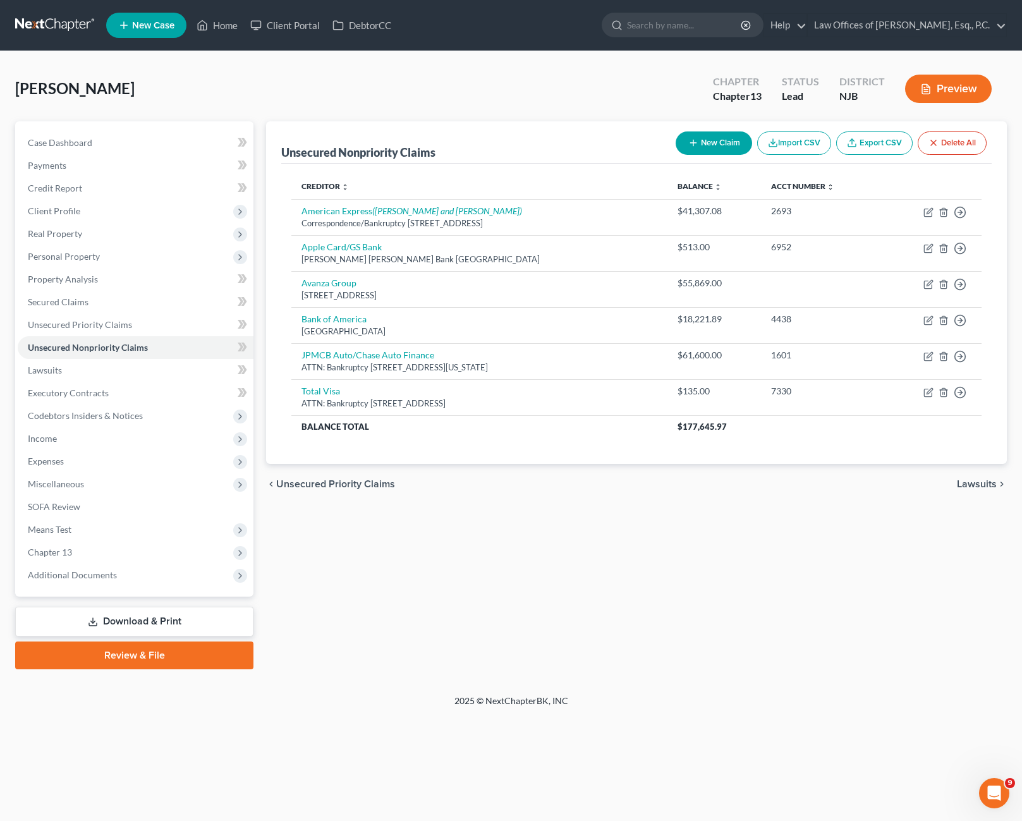
click at [720, 143] on button "New Claim" at bounding box center [713, 142] width 76 height 23
select select "0"
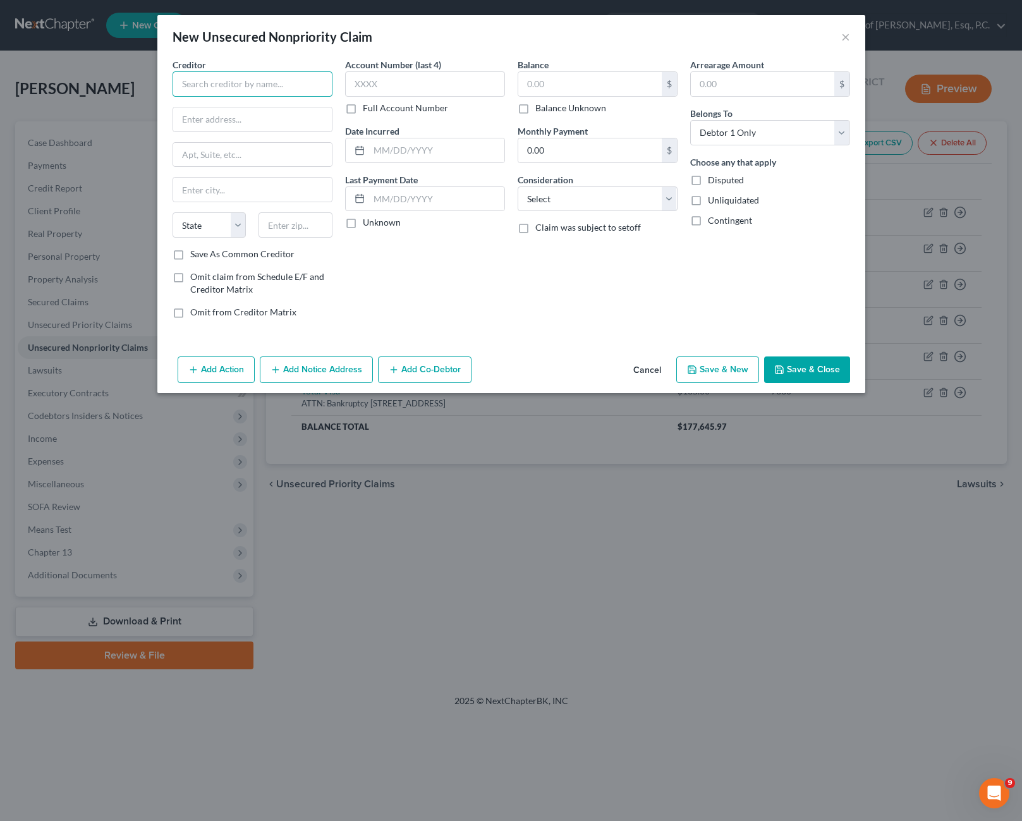
drag, startPoint x: 201, startPoint y: 75, endPoint x: 205, endPoint y: 86, distance: 12.2
click at [205, 83] on input "text" at bounding box center [252, 83] width 160 height 25
type input "Verizon by AIS InfoSource LP as agent"
click at [203, 124] on input "text" at bounding box center [252, 119] width 159 height 24
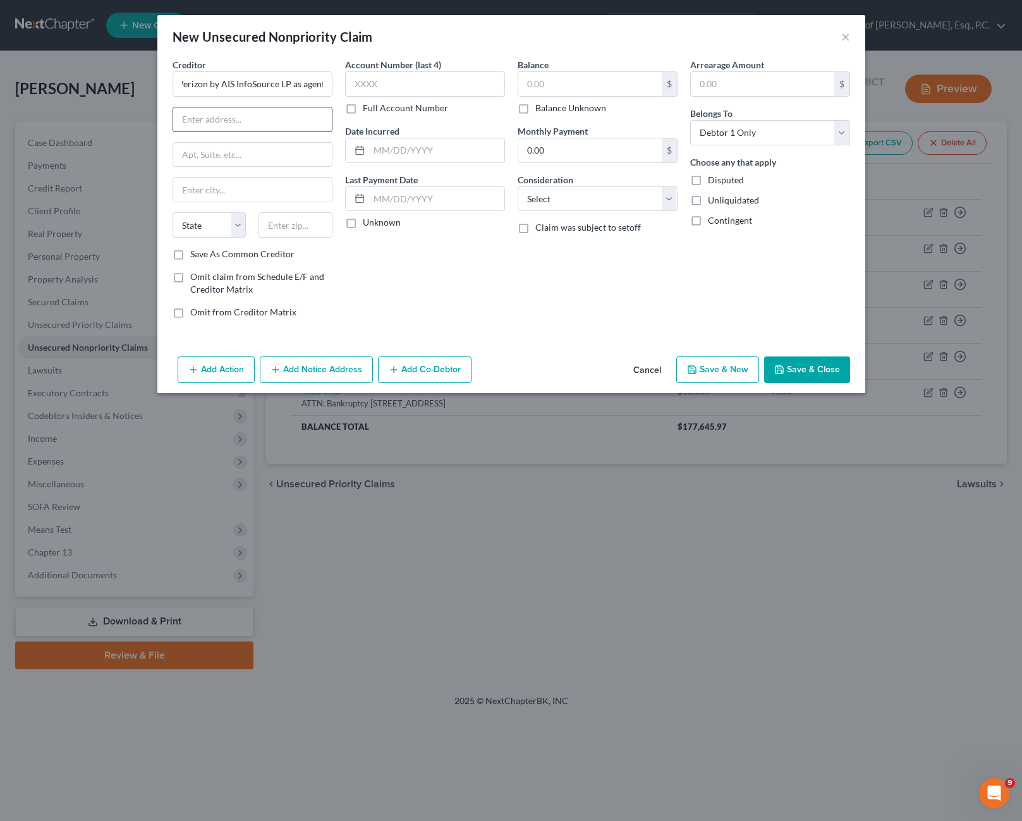
scroll to position [0, 0]
type input "1"
type input "[STREET_ADDRESS]"
click at [232, 195] on input "text" at bounding box center [252, 190] width 159 height 24
type input "o"
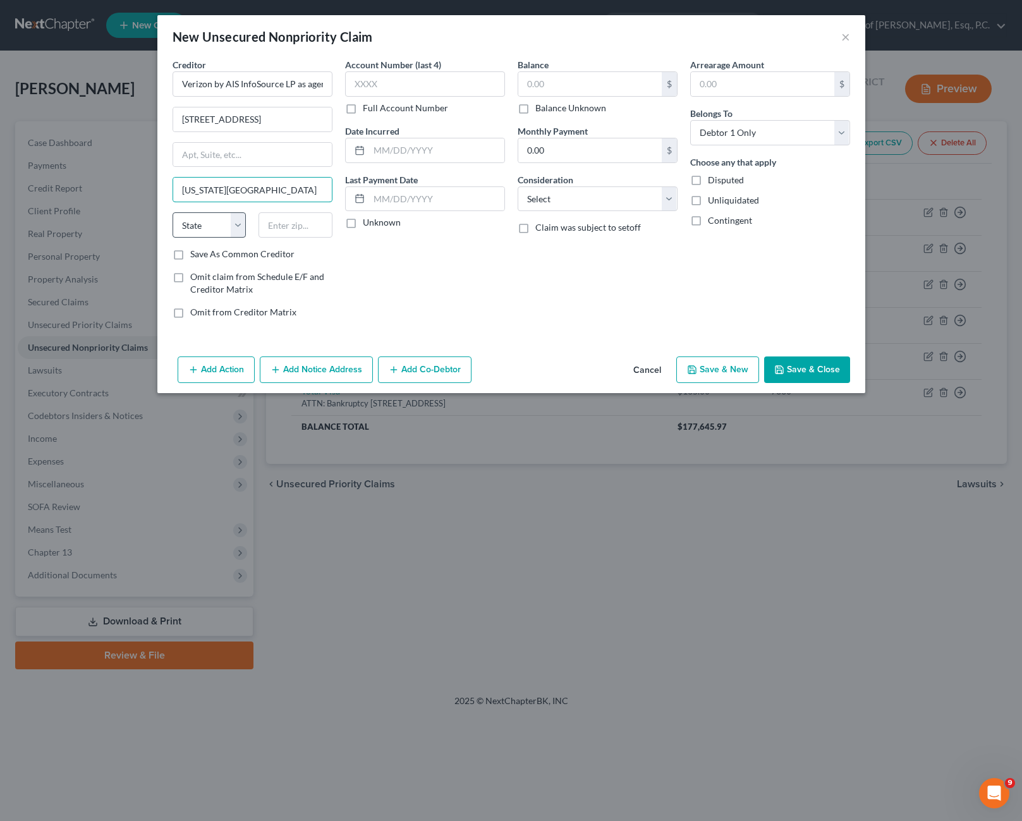
type input "[US_STATE][GEOGRAPHIC_DATA]"
click at [221, 220] on select "State [US_STATE] AK AR AZ CA CO CT DE DC [GEOGRAPHIC_DATA] [GEOGRAPHIC_DATA] GU…" at bounding box center [209, 224] width 74 height 25
select select "37"
click at [172, 212] on select "State [US_STATE] AK AR AZ CA CO CT DE DC [GEOGRAPHIC_DATA] [GEOGRAPHIC_DATA] GU…" at bounding box center [209, 224] width 74 height 25
click at [305, 226] on input "text" at bounding box center [295, 224] width 74 height 25
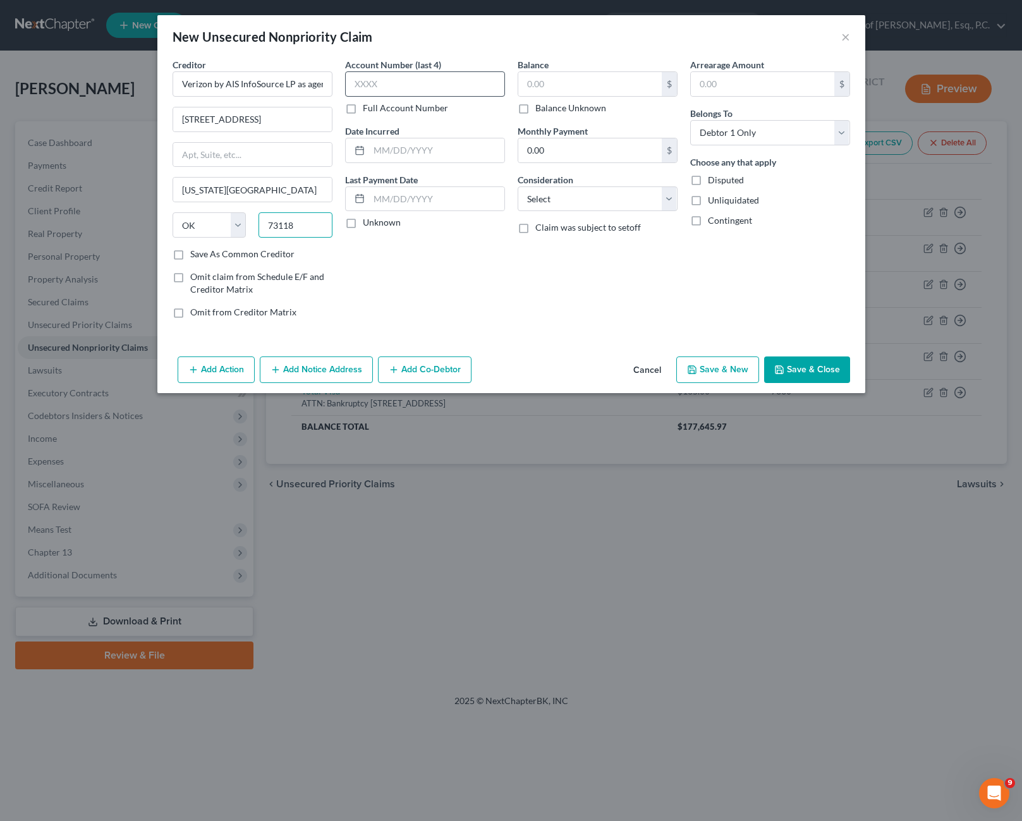
type input "73118"
click at [433, 88] on input "text" at bounding box center [425, 83] width 160 height 25
type input "0001"
click at [579, 80] on input "text" at bounding box center [589, 84] width 143 height 24
type input "570.29"
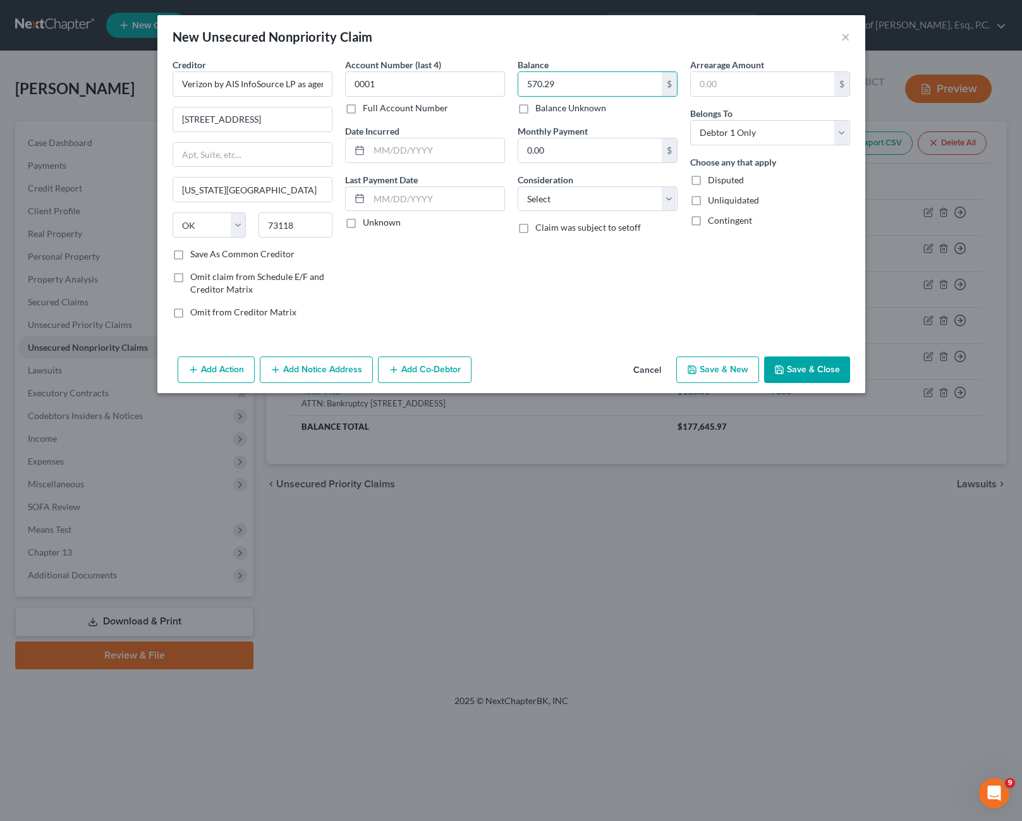
click at [608, 275] on div "Balance 570.29 $ Balance Unknown Balance Undetermined 570.29 $ Balance Unknown …" at bounding box center [597, 193] width 172 height 270
click at [809, 378] on button "Save & Close" at bounding box center [807, 369] width 86 height 27
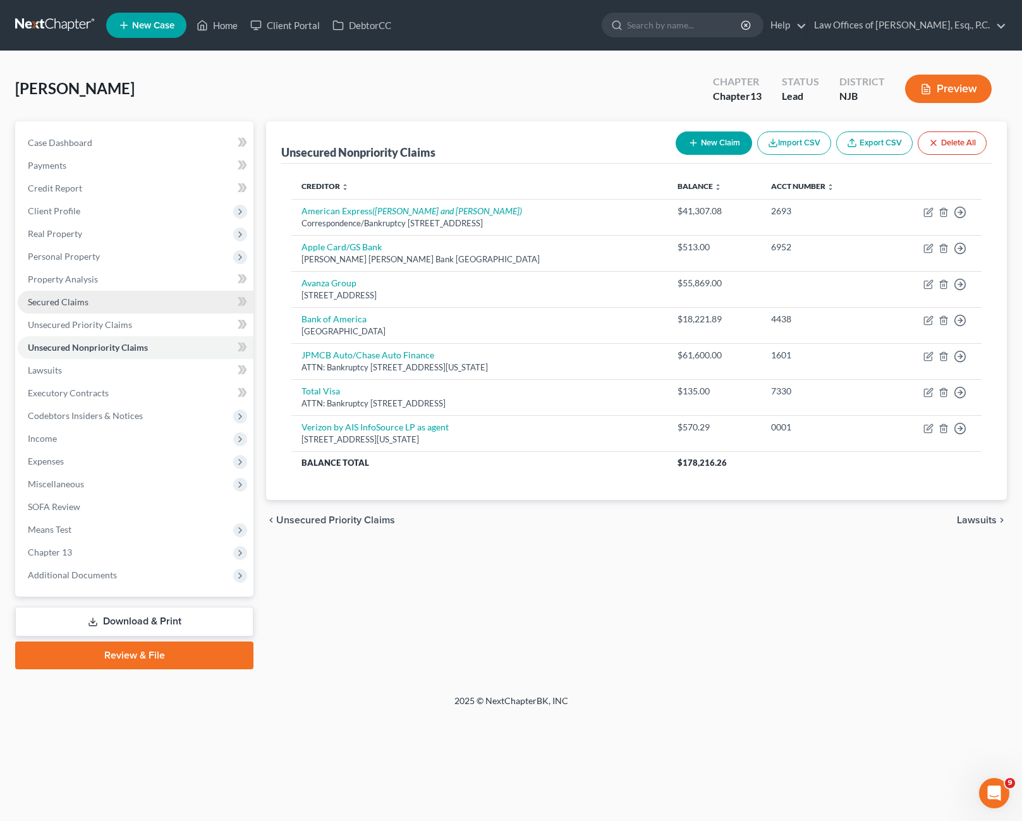
click at [97, 295] on link "Secured Claims" at bounding box center [136, 302] width 236 height 23
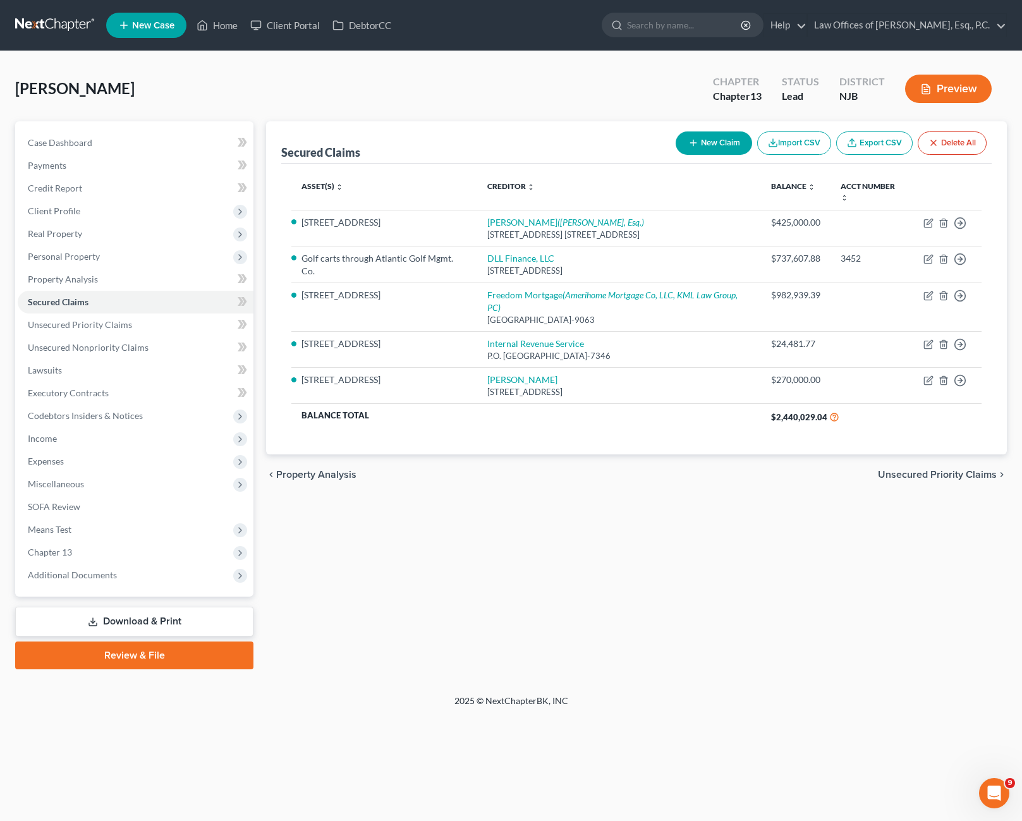
click at [740, 144] on button "New Claim" at bounding box center [713, 142] width 76 height 23
select select "0"
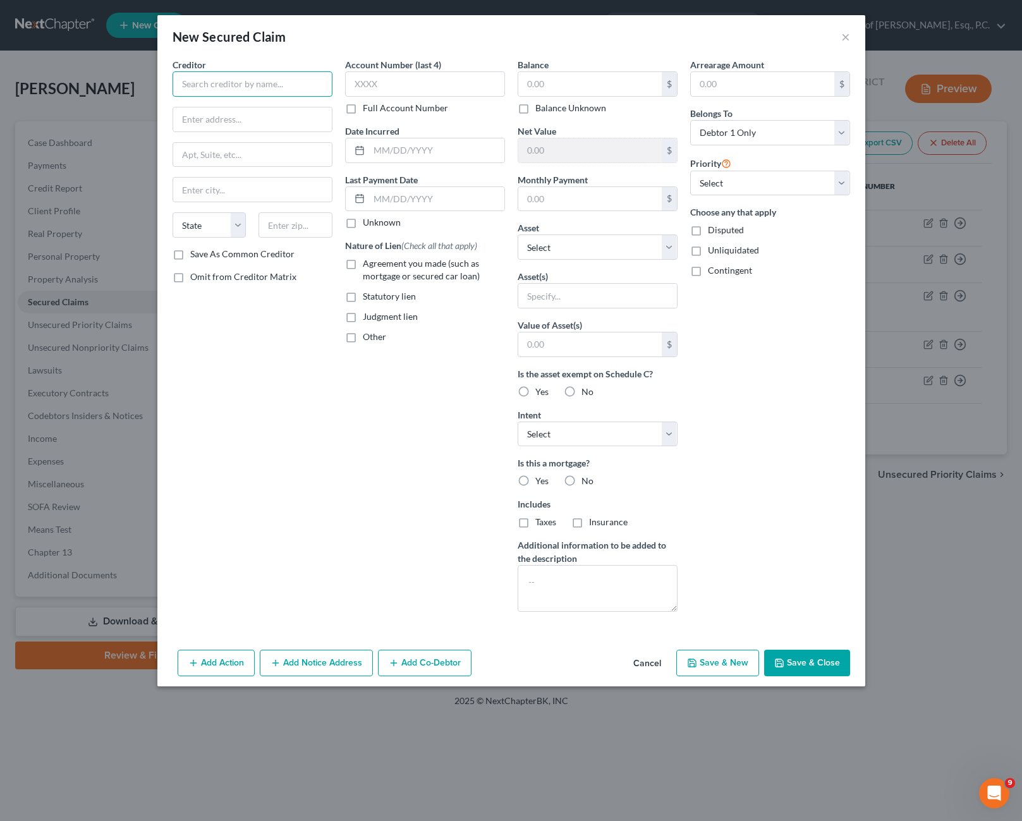
click at [228, 92] on input "text" at bounding box center [252, 83] width 160 height 25
type input "Township of Wall"
click at [233, 120] on input "text" at bounding box center [252, 119] width 159 height 24
type input "[STREET_ADDRESS][PERSON_NAME]"
click at [222, 166] on input "text" at bounding box center [252, 155] width 159 height 24
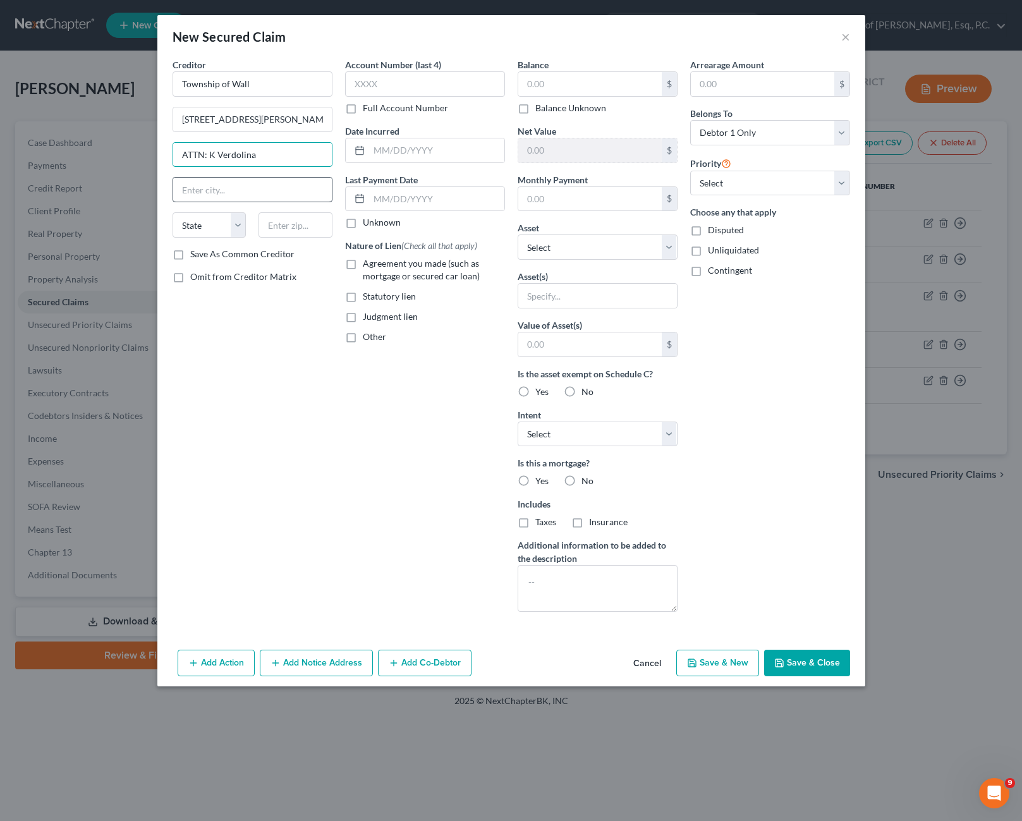
type input "ATTN: K Verdolina"
click at [250, 191] on input "text" at bounding box center [252, 190] width 159 height 24
type input "Wall"
click at [227, 222] on select "State [US_STATE] AK AR AZ CA CO CT DE DC [GEOGRAPHIC_DATA] [GEOGRAPHIC_DATA] GU…" at bounding box center [209, 224] width 74 height 25
select select "33"
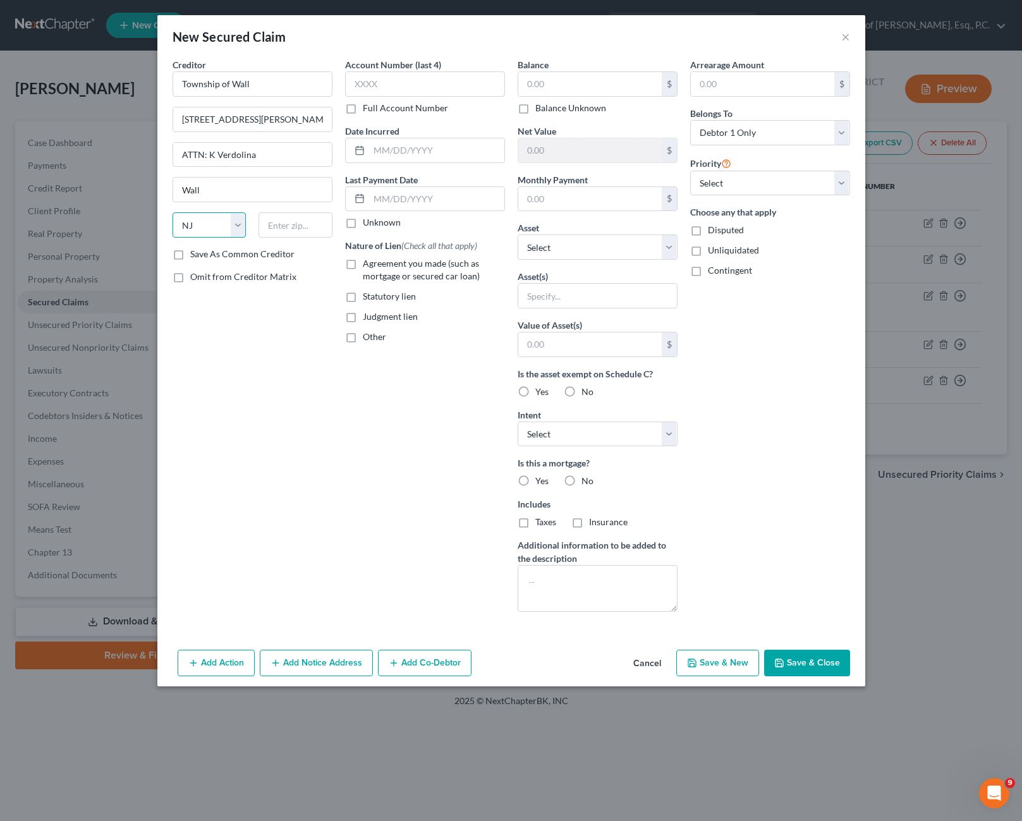
click at [172, 212] on select "State [US_STATE] AK AR AZ CA CO CT DE DC [GEOGRAPHIC_DATA] [GEOGRAPHIC_DATA] GU…" at bounding box center [209, 224] width 74 height 25
drag, startPoint x: 315, startPoint y: 229, endPoint x: 298, endPoint y: 226, distance: 16.7
click at [315, 229] on input "text" at bounding box center [295, 224] width 74 height 25
click at [238, 201] on input "Wall" at bounding box center [252, 190] width 159 height 24
type input "Wall"
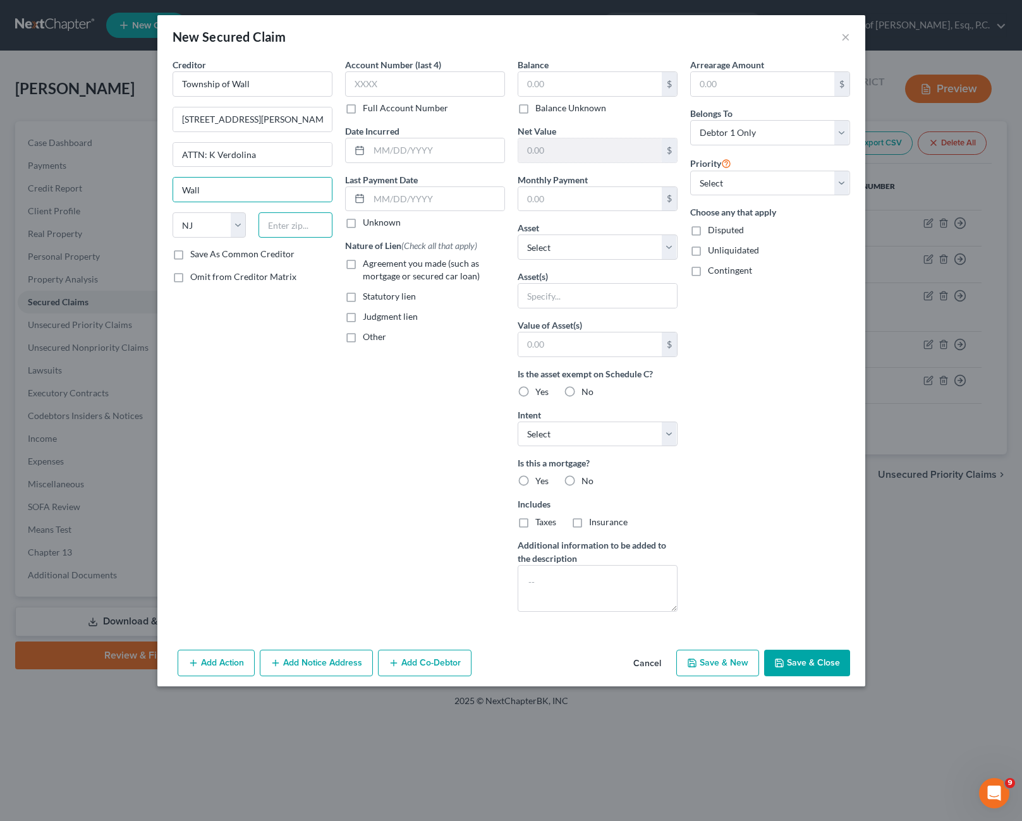
click at [298, 217] on input "text" at bounding box center [295, 224] width 74 height 25
type input "07719"
type input "Belmar"
click at [541, 87] on input "text" at bounding box center [589, 84] width 143 height 24
click at [459, 87] on input "text" at bounding box center [425, 83] width 160 height 25
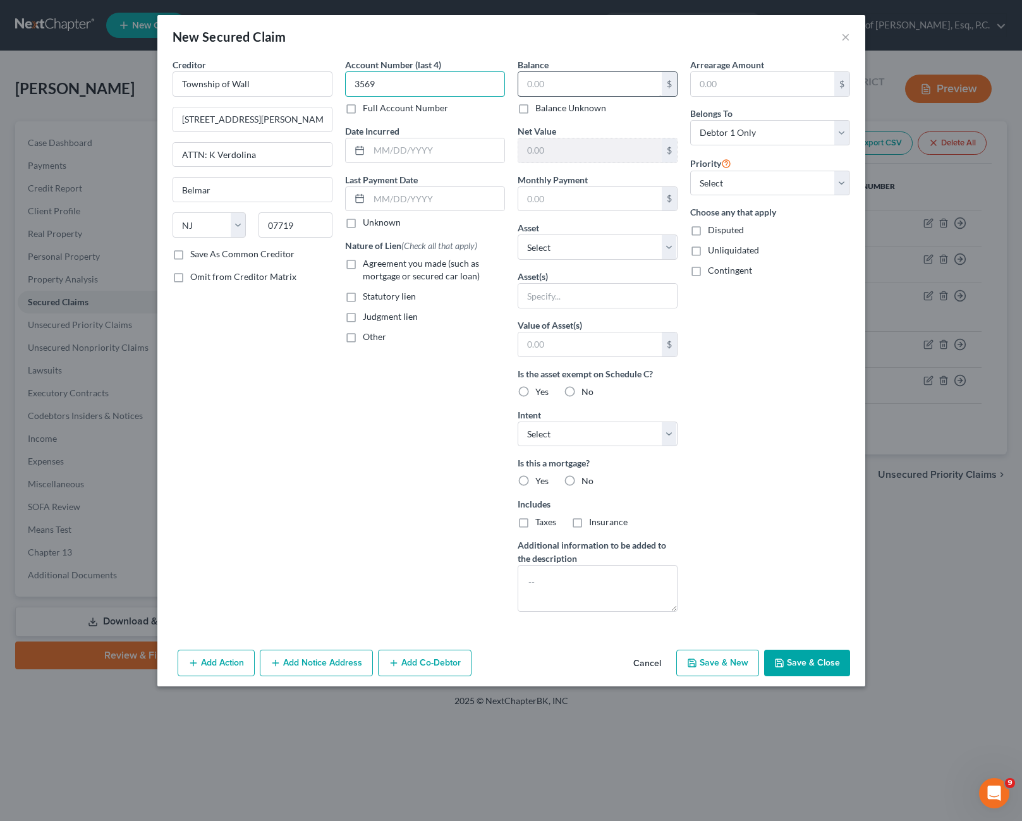
type input "3569"
click at [575, 95] on input "text" at bounding box center [589, 84] width 143 height 24
type input "1,474.33"
click at [661, 242] on select "Select Other Multiple Assets Electronics - Televisions in house - $3000.0 Jewel…" at bounding box center [597, 246] width 160 height 25
select select "6"
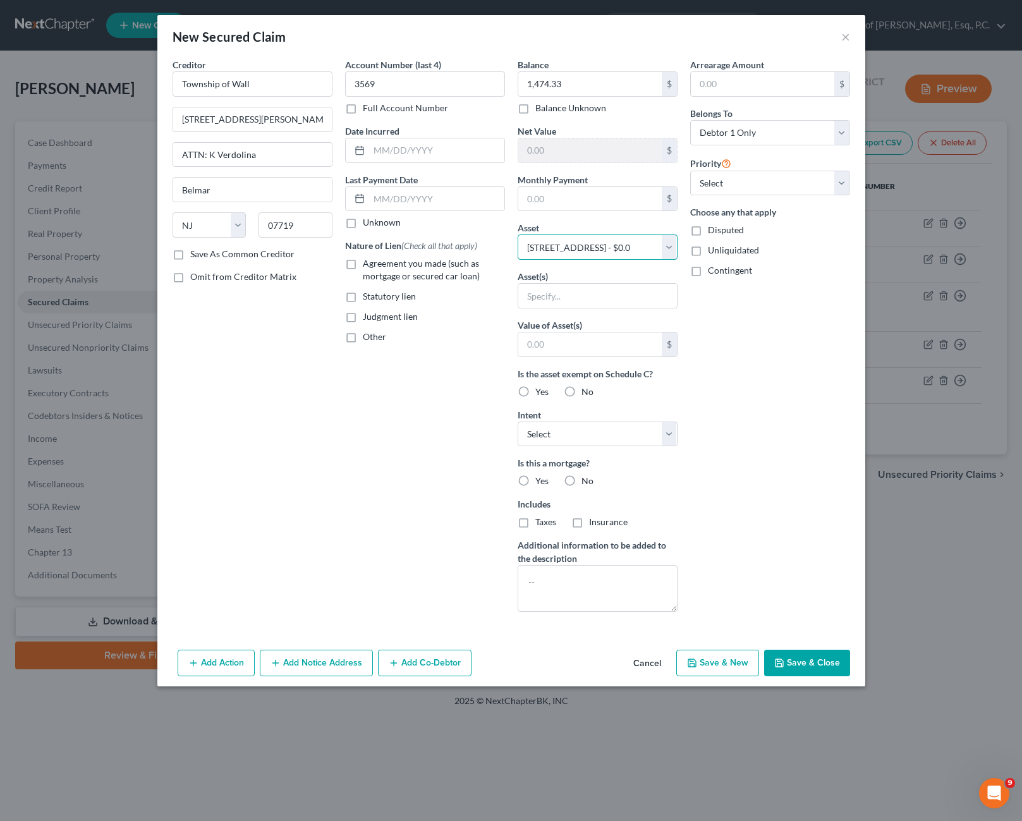
click at [517, 234] on select "Select Other Multiple Assets Electronics - Televisions in house - $3000.0 Jewel…" at bounding box center [597, 246] width 160 height 25
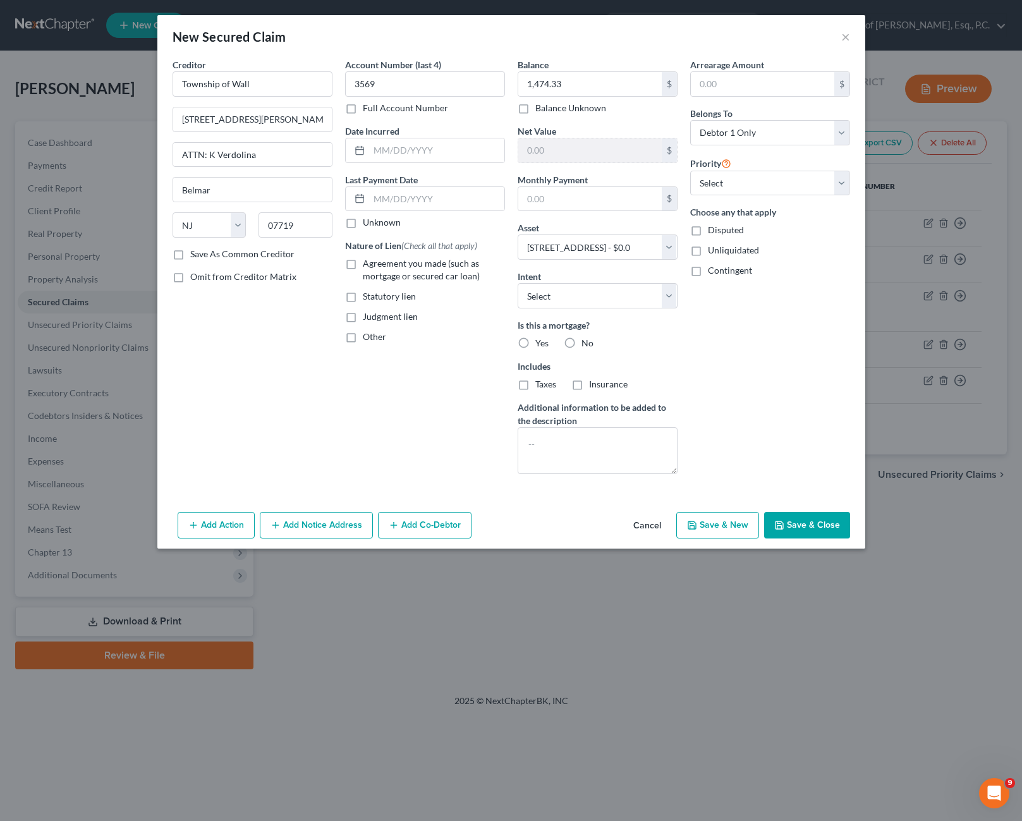
click at [770, 340] on div "Arrearage Amount $ Belongs To * Select Debtor 1 Only Debtor 2 Only Debtor 1 And…" at bounding box center [770, 271] width 172 height 426
click at [583, 440] on textarea at bounding box center [597, 450] width 160 height 47
type textarea "Municipal Lien unpaid sewer/water"
click at [818, 529] on button "Save & Close" at bounding box center [807, 525] width 86 height 27
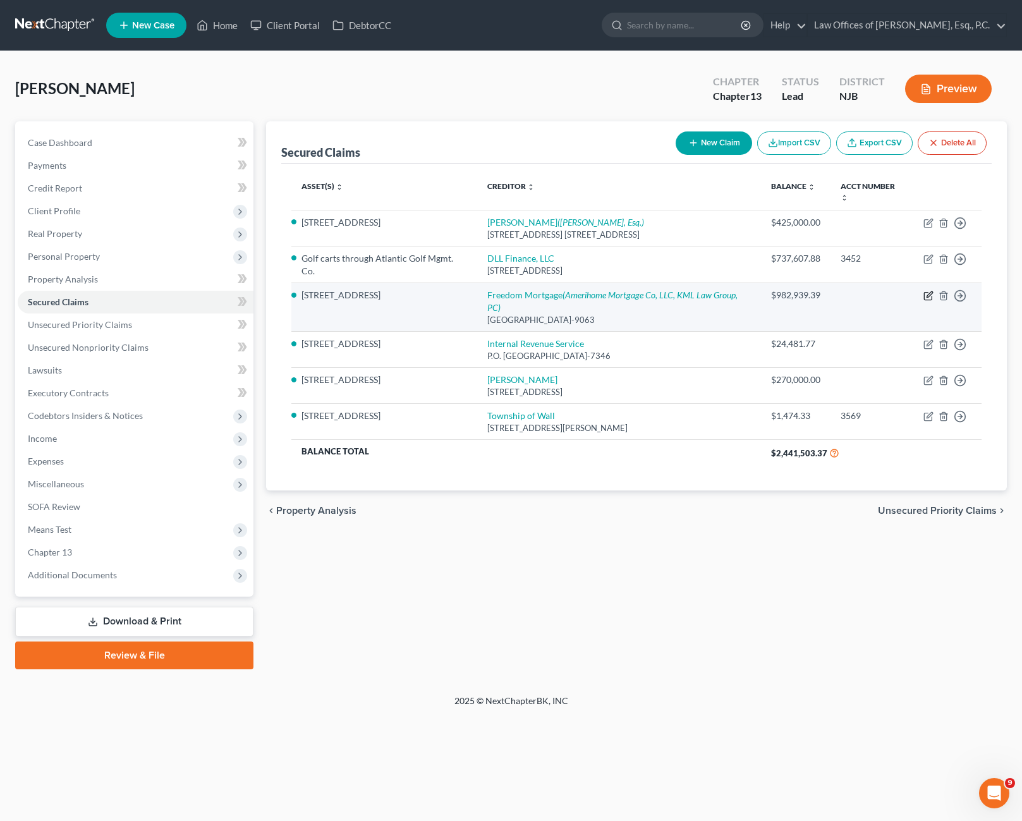
click at [926, 291] on icon "button" at bounding box center [928, 296] width 10 height 10
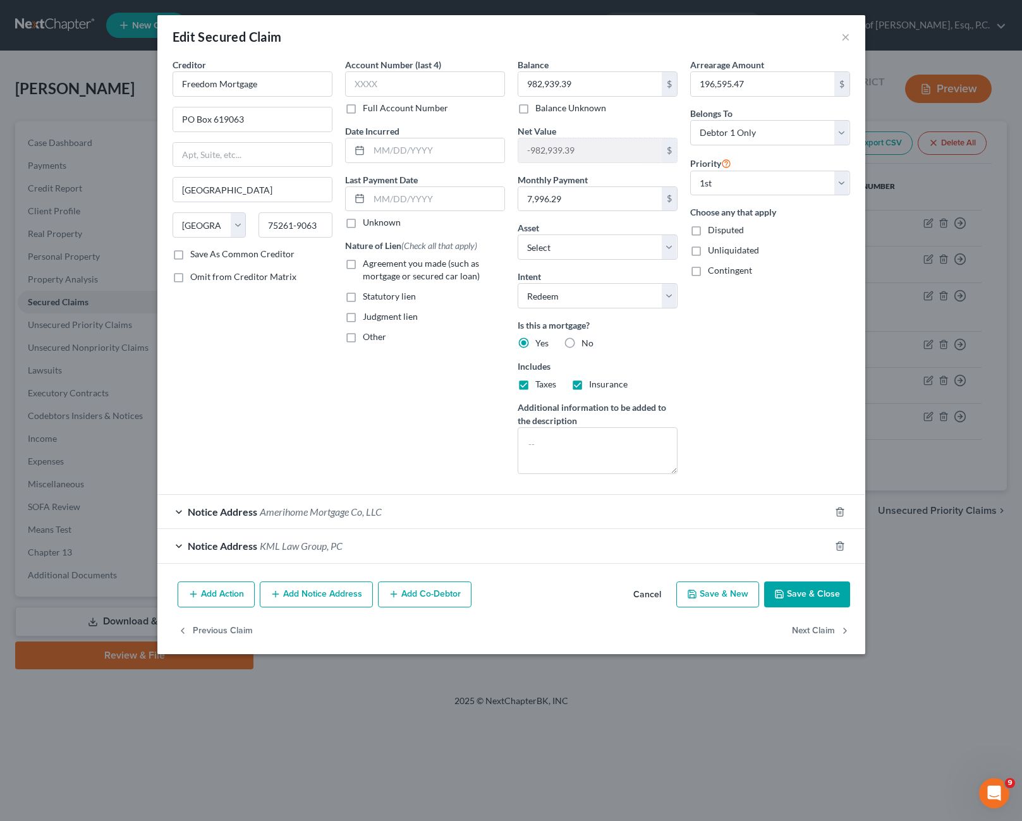
click at [183, 512] on div "Notice Address Amerihome Mortgage Co, LLC" at bounding box center [493, 511] width 672 height 33
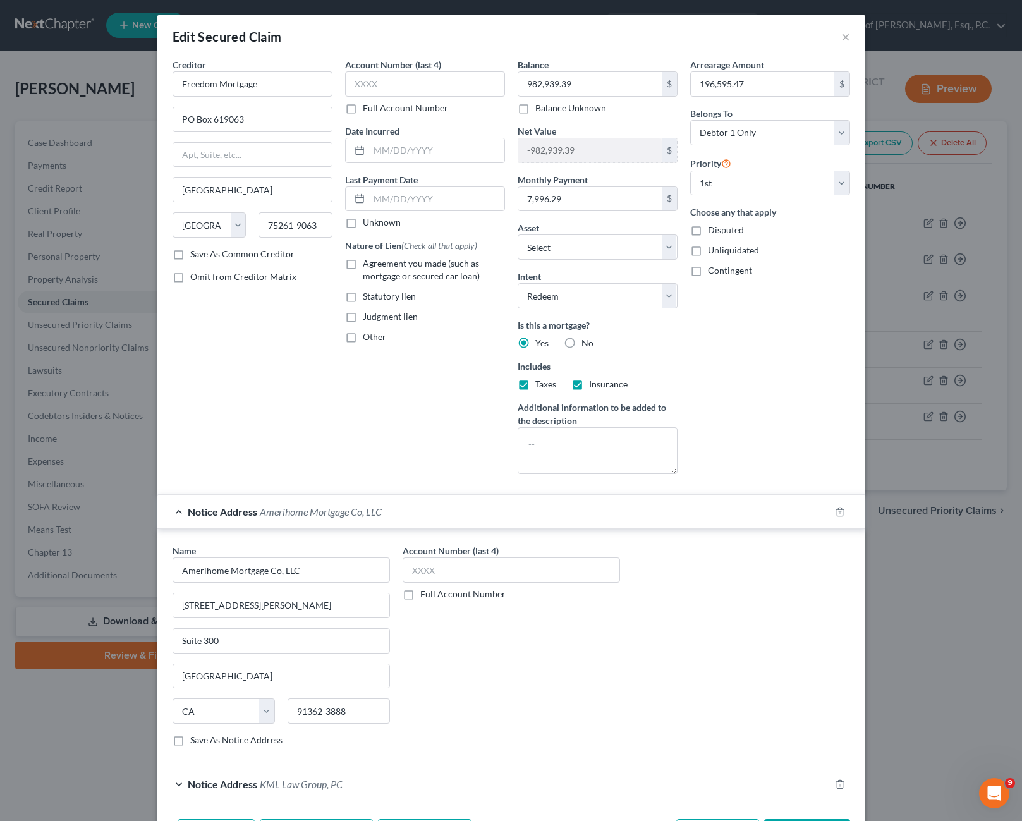
click at [188, 512] on span "Notice Address" at bounding box center [223, 511] width 70 height 12
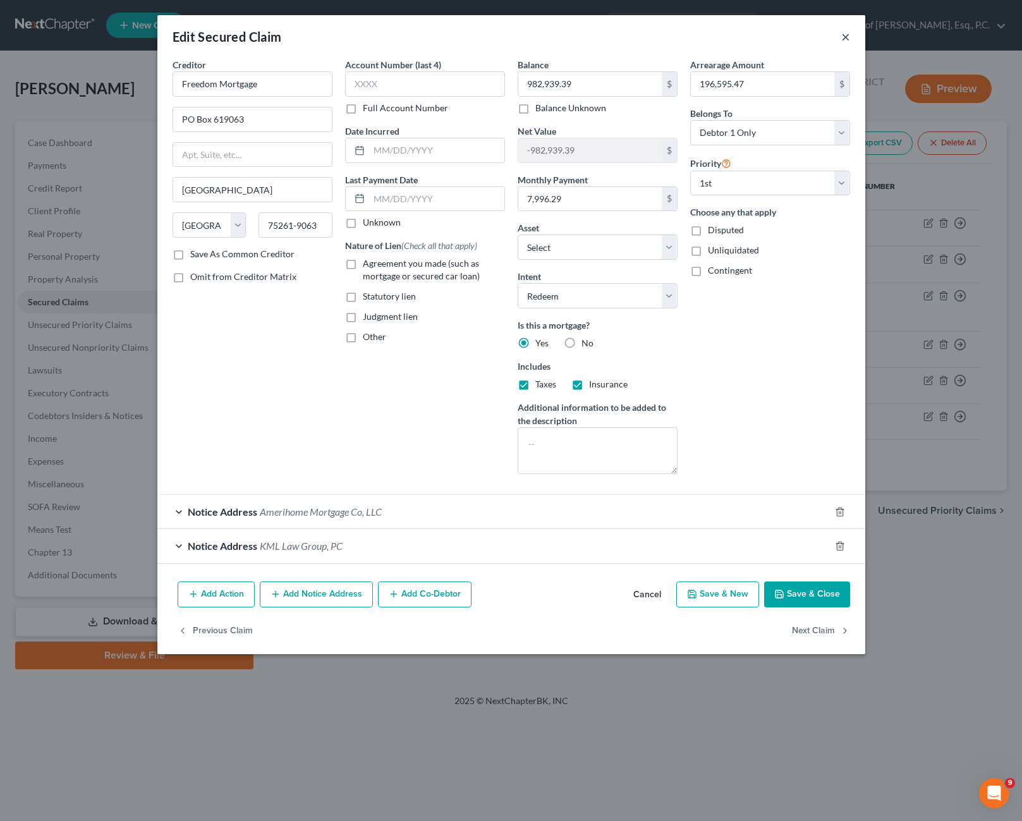
click at [841, 36] on button "×" at bounding box center [845, 36] width 9 height 15
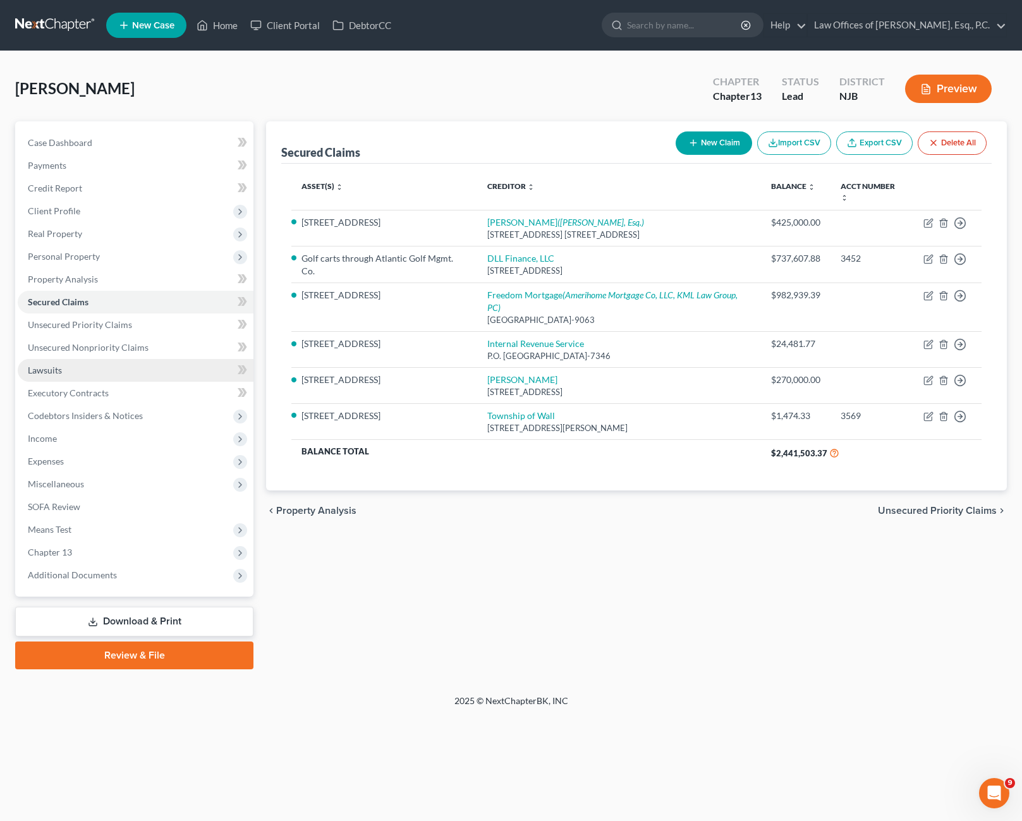
click at [69, 378] on link "Lawsuits" at bounding box center [136, 370] width 236 height 23
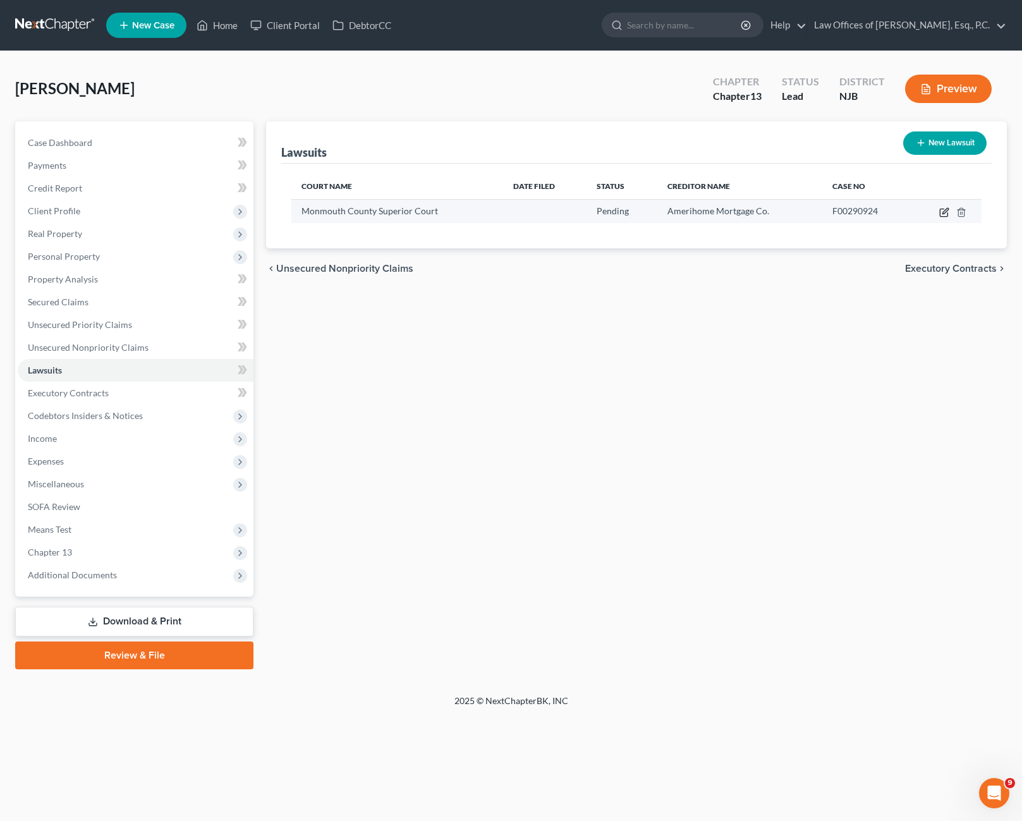
click at [940, 213] on icon "button" at bounding box center [944, 213] width 8 height 8
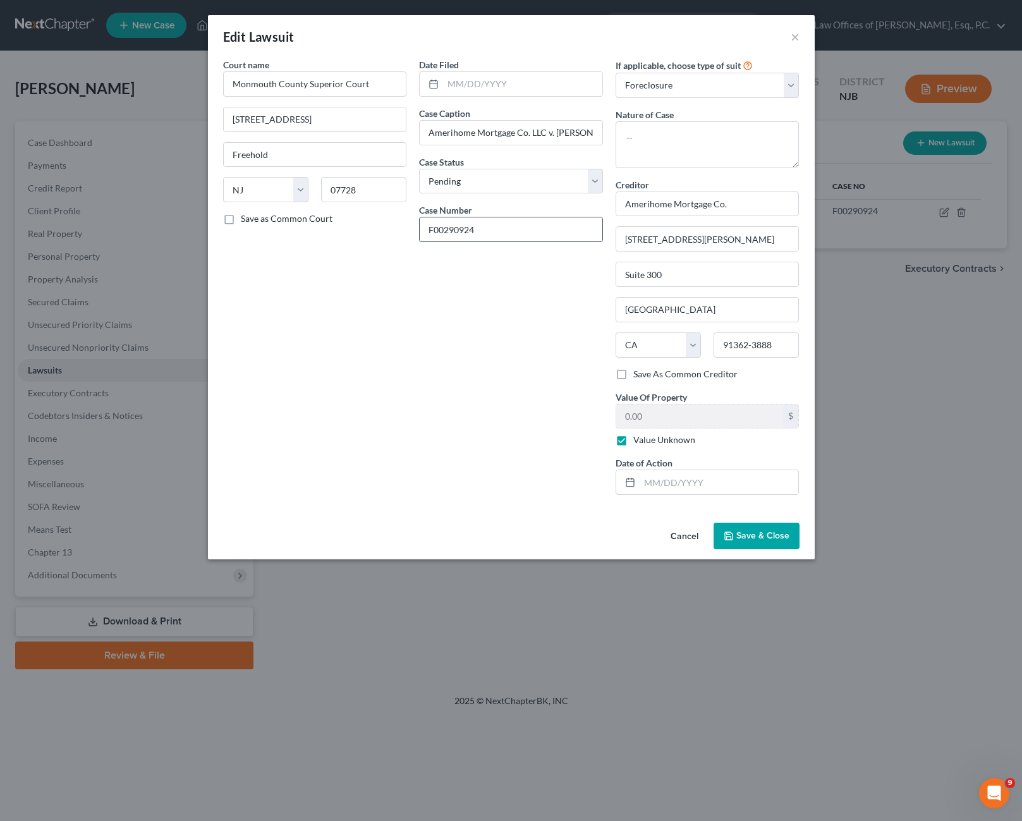
drag, startPoint x: 433, startPoint y: 231, endPoint x: 473, endPoint y: 230, distance: 39.2
click at [473, 230] on input "F00290924" at bounding box center [511, 229] width 183 height 24
click at [514, 329] on div "Date Filed Case Caption Amerihome Mortgage Co. LLC v. [PERSON_NAME], et al. Cas…" at bounding box center [511, 281] width 196 height 447
click at [598, 185] on select "Select Pending On Appeal Concluded" at bounding box center [511, 181] width 184 height 25
click at [419, 169] on select "Select Pending On Appeal Concluded" at bounding box center [511, 181] width 184 height 25
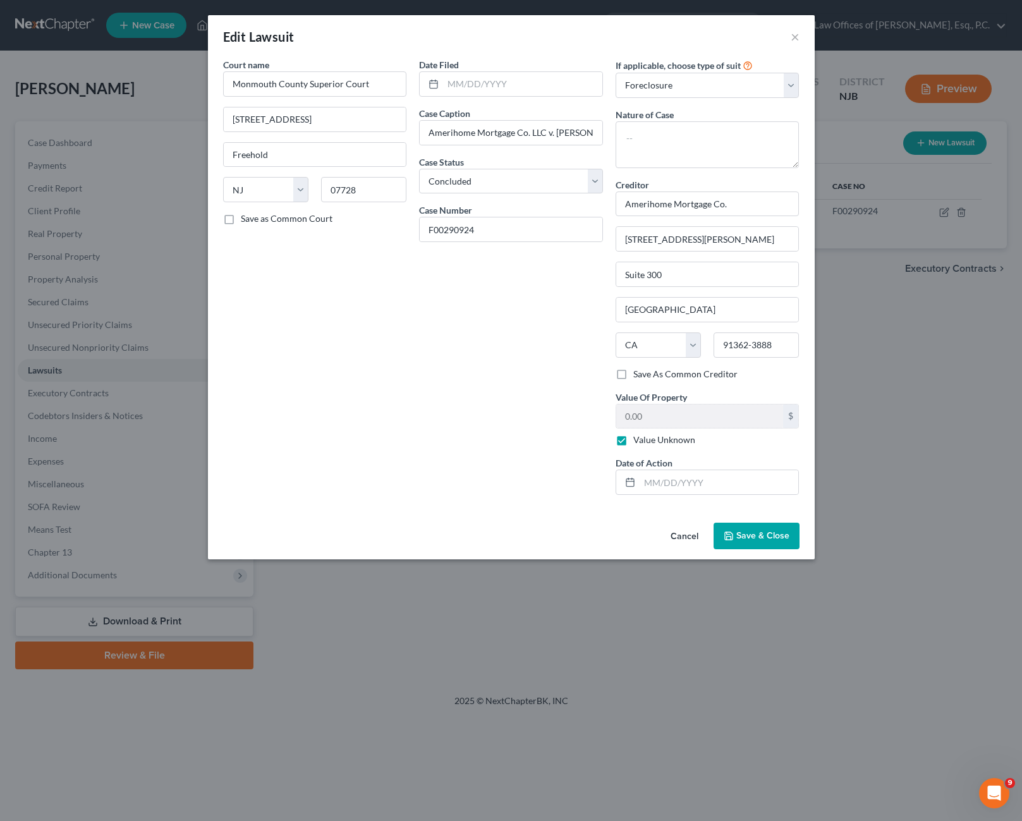
click at [499, 289] on div "Date Filed Case Caption Amerihome Mortgage Co. LLC v. [PERSON_NAME], et al. Cas…" at bounding box center [511, 281] width 196 height 447
click at [768, 536] on span "Save & Close" at bounding box center [762, 535] width 53 height 11
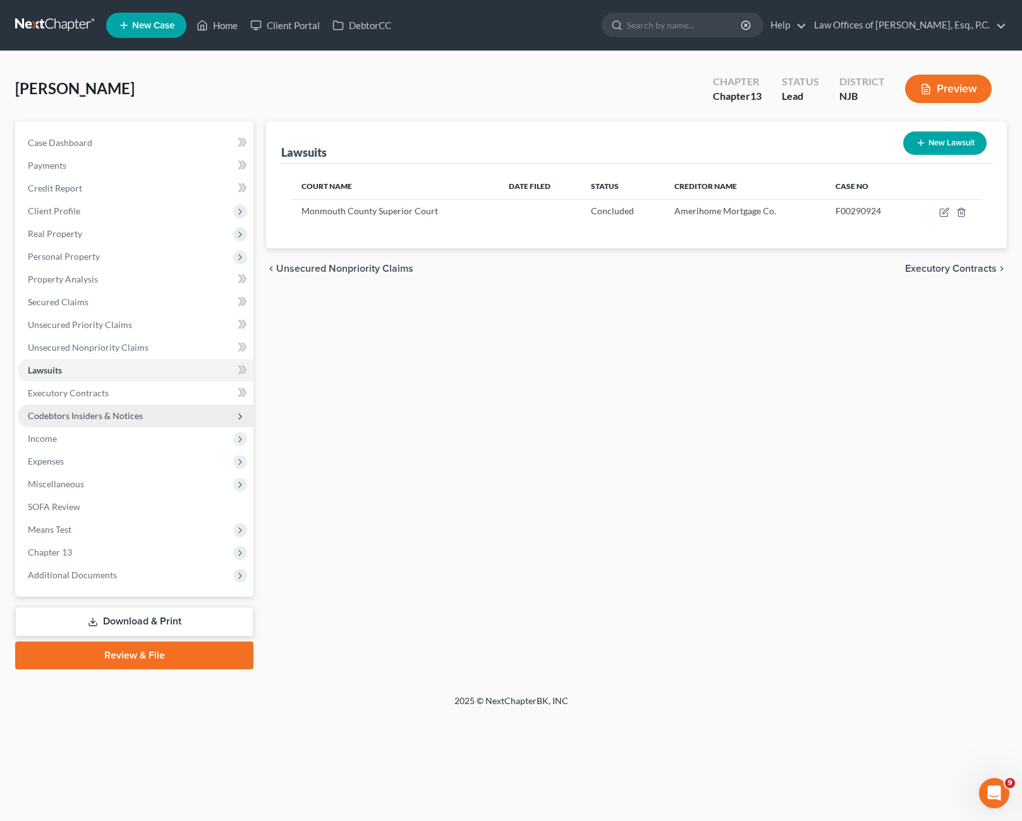
click at [196, 418] on span "Codebtors Insiders & Notices" at bounding box center [136, 415] width 236 height 23
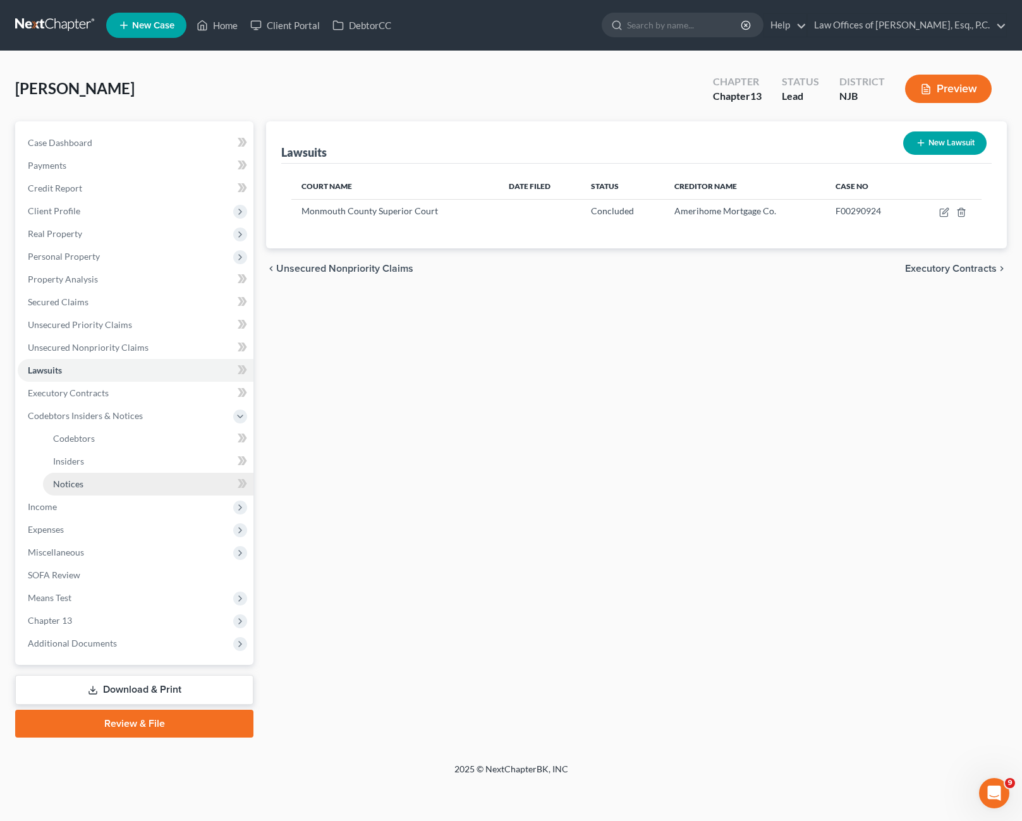
click at [95, 485] on link "Notices" at bounding box center [148, 484] width 210 height 23
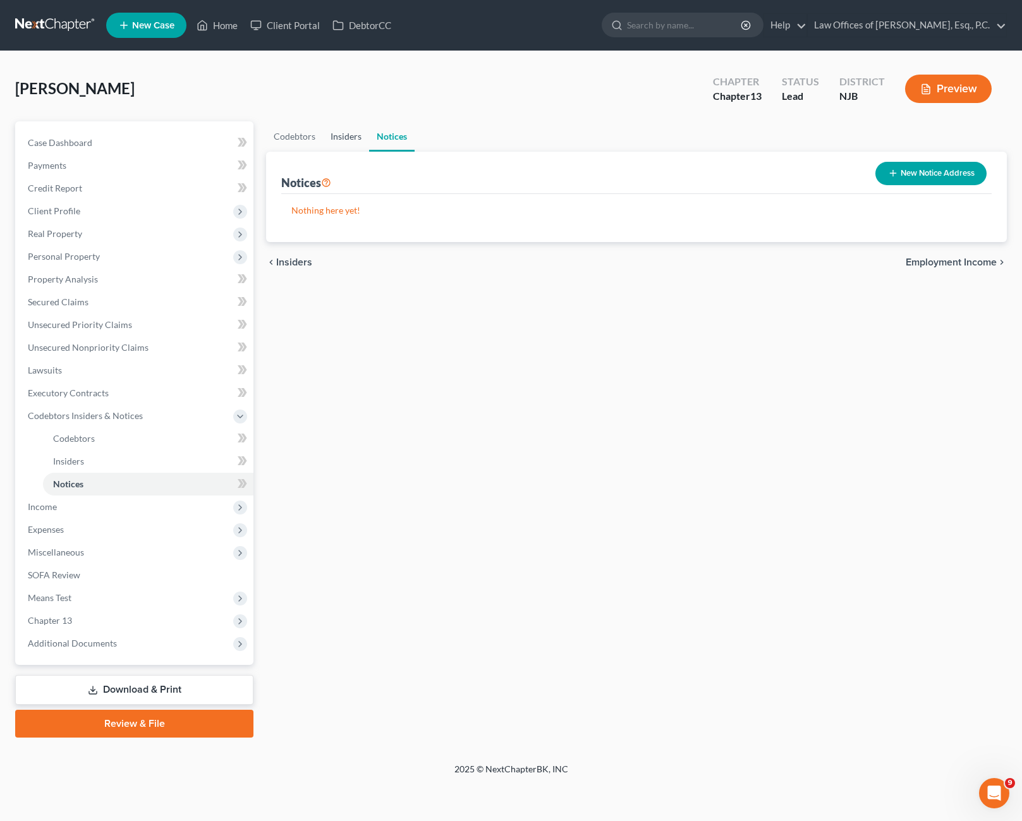
click at [353, 135] on link "Insiders" at bounding box center [346, 136] width 46 height 30
click at [303, 136] on link "Codebtors" at bounding box center [294, 136] width 57 height 30
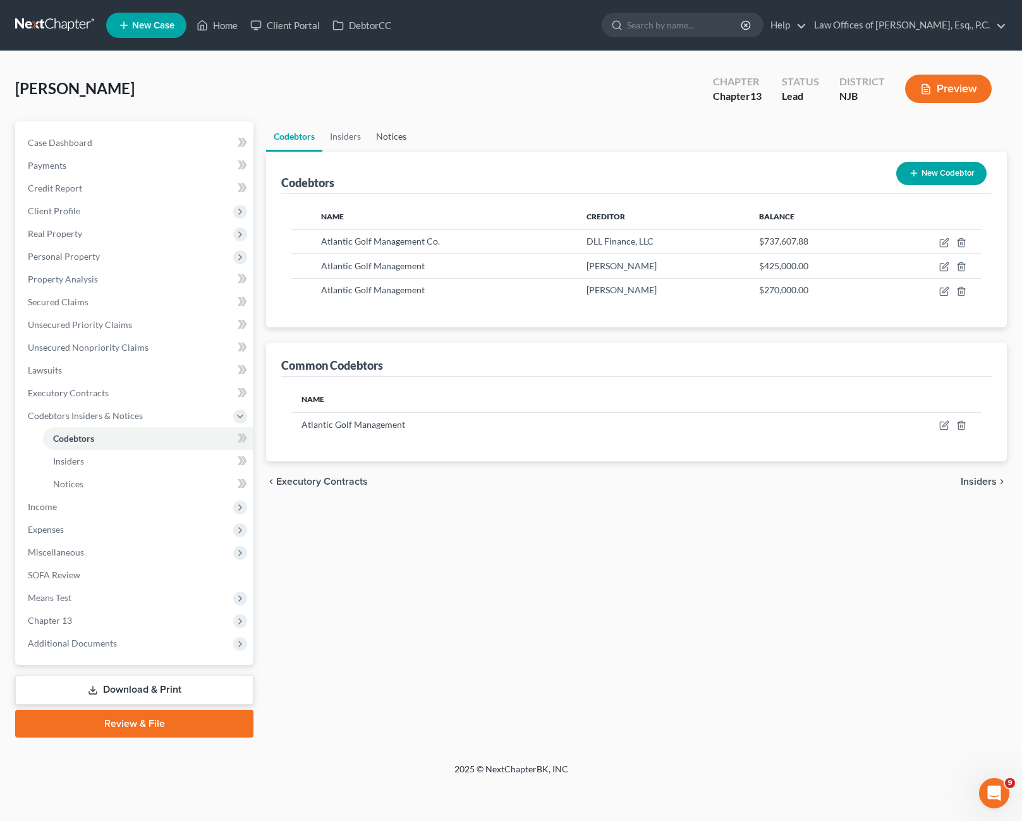
click at [394, 134] on link "Notices" at bounding box center [390, 136] width 45 height 30
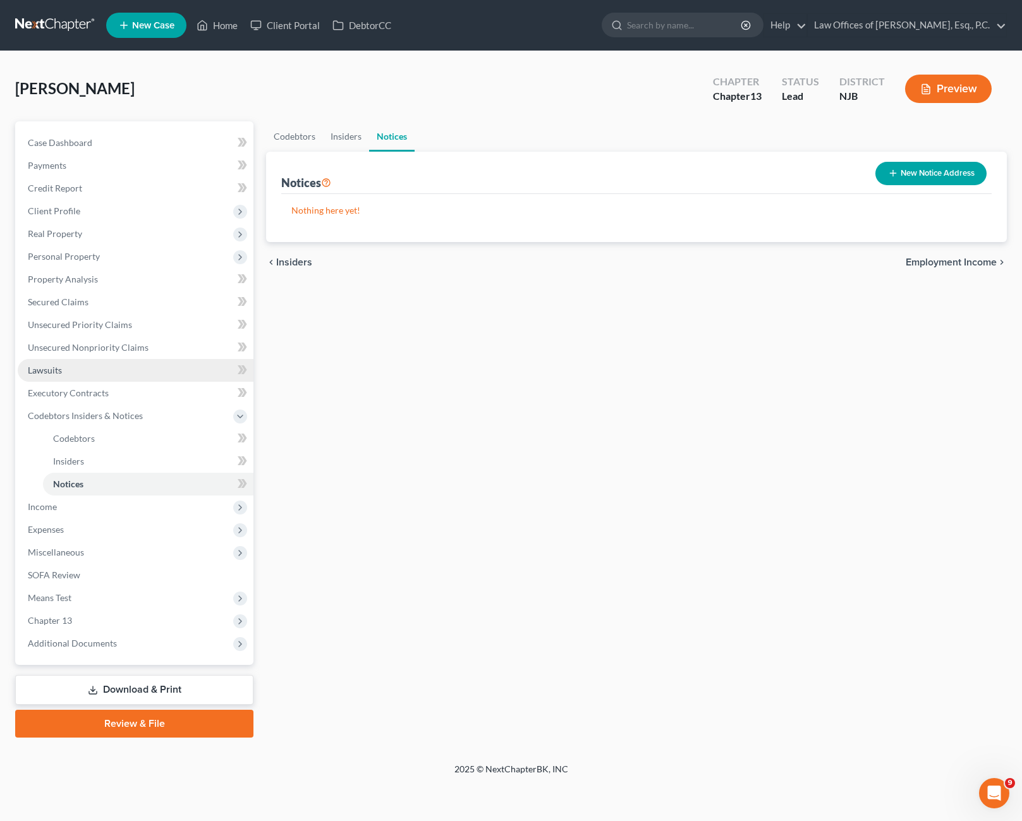
click at [59, 370] on span "Lawsuits" at bounding box center [45, 370] width 34 height 11
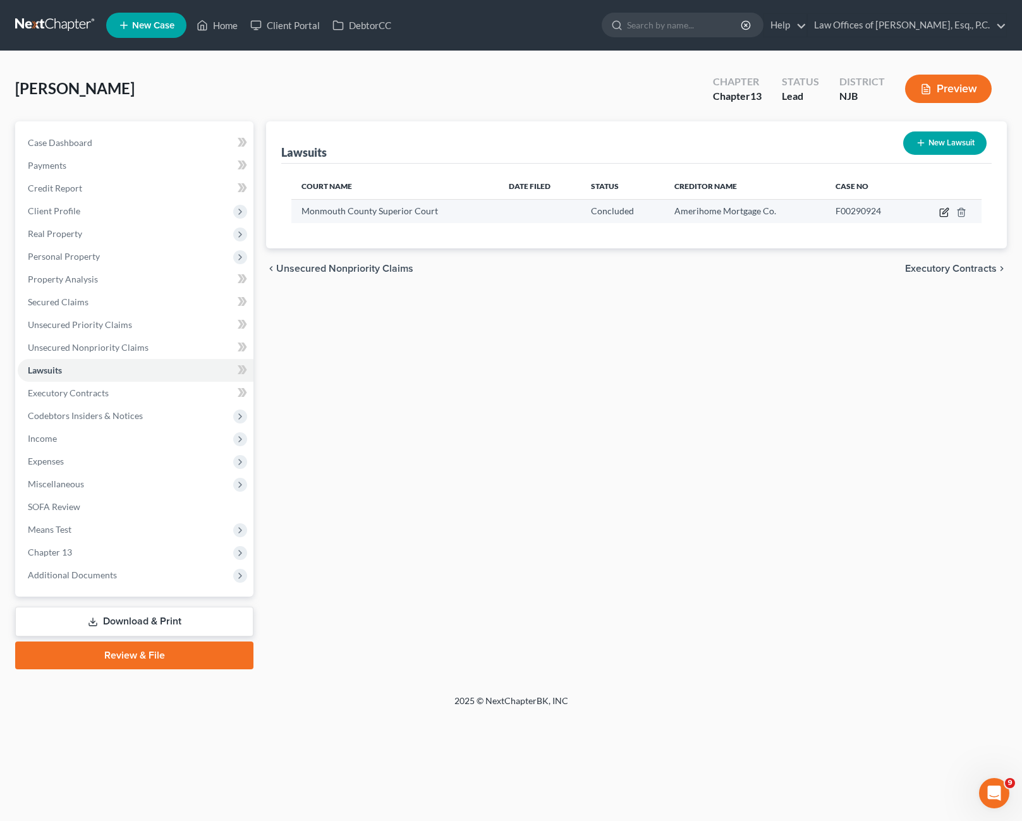
click at [944, 215] on icon "button" at bounding box center [944, 212] width 10 height 10
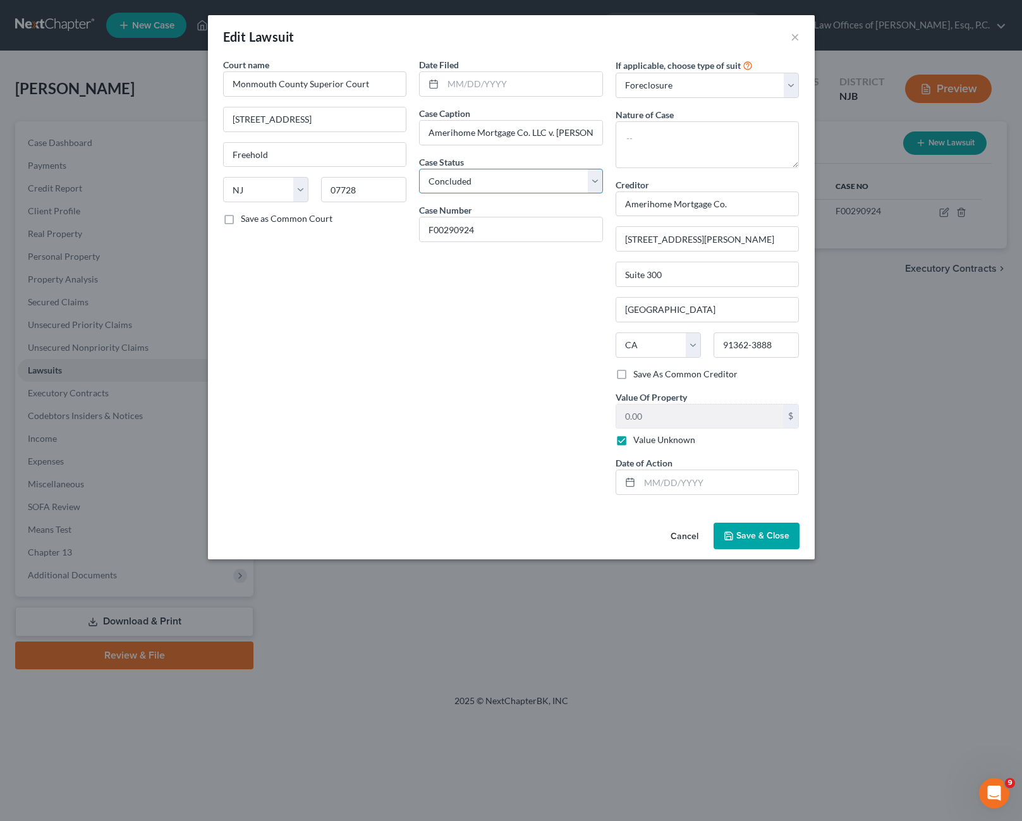
click at [591, 175] on select "Select Pending On Appeal Concluded" at bounding box center [511, 181] width 184 height 25
click at [419, 169] on select "Select Pending On Appeal Concluded" at bounding box center [511, 181] width 184 height 25
click at [525, 316] on div "Date Filed Case Caption Amerihome Mortgage Co. LLC v. [PERSON_NAME], et al. Cas…" at bounding box center [511, 281] width 196 height 447
drag, startPoint x: 524, startPoint y: 316, endPoint x: 502, endPoint y: 319, distance: 22.3
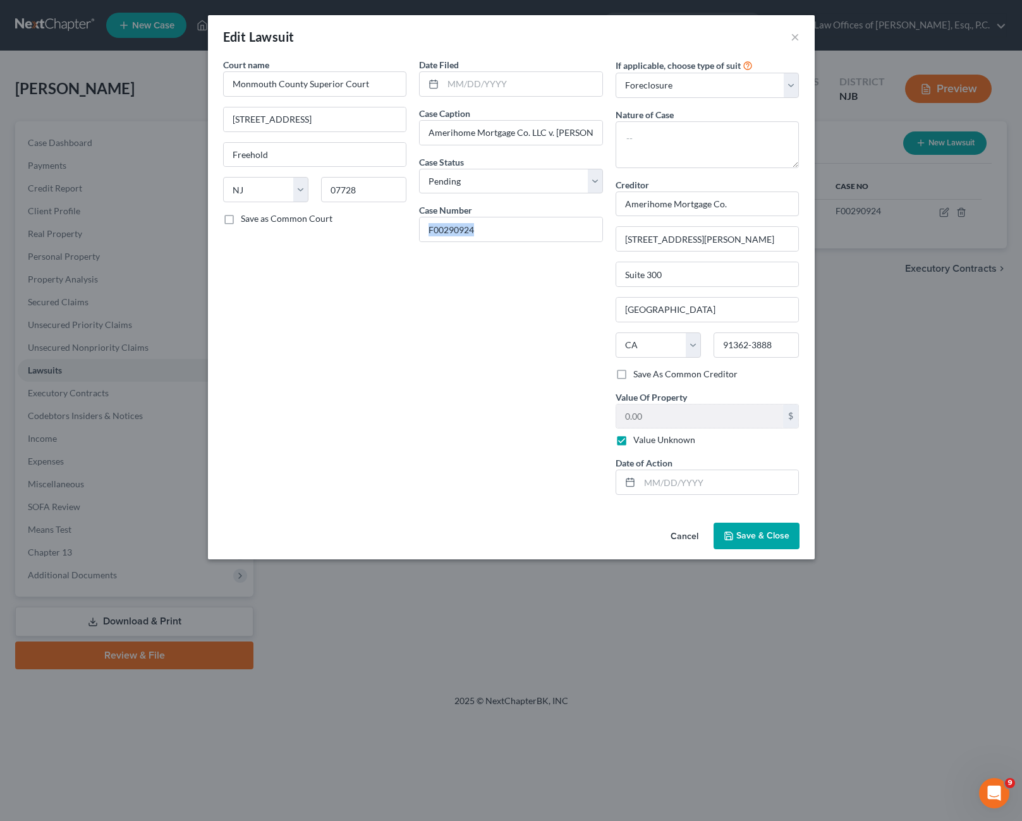
click at [502, 319] on div "Date Filed Case Caption Amerihome Mortgage Co. LLC v. [PERSON_NAME], et al. Cas…" at bounding box center [511, 281] width 196 height 447
click at [766, 542] on button "Save & Close" at bounding box center [756, 536] width 86 height 27
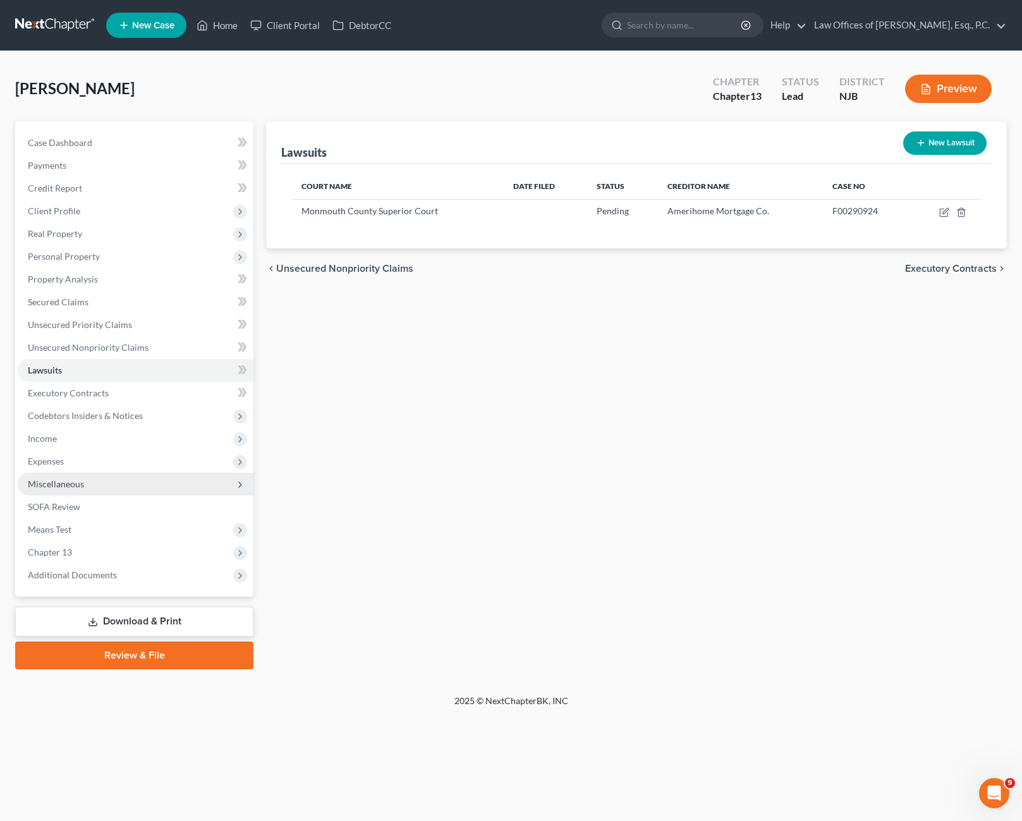
click at [89, 481] on span "Miscellaneous" at bounding box center [136, 484] width 236 height 23
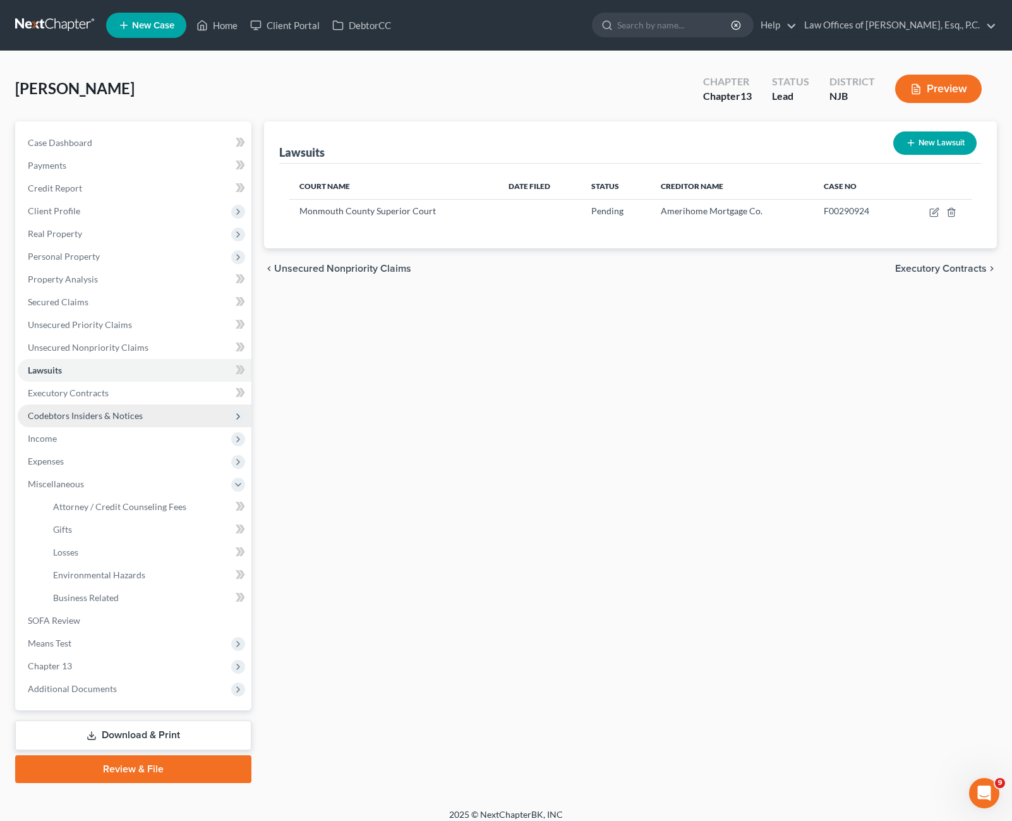
click at [97, 419] on span "Codebtors Insiders & Notices" at bounding box center [85, 415] width 115 height 11
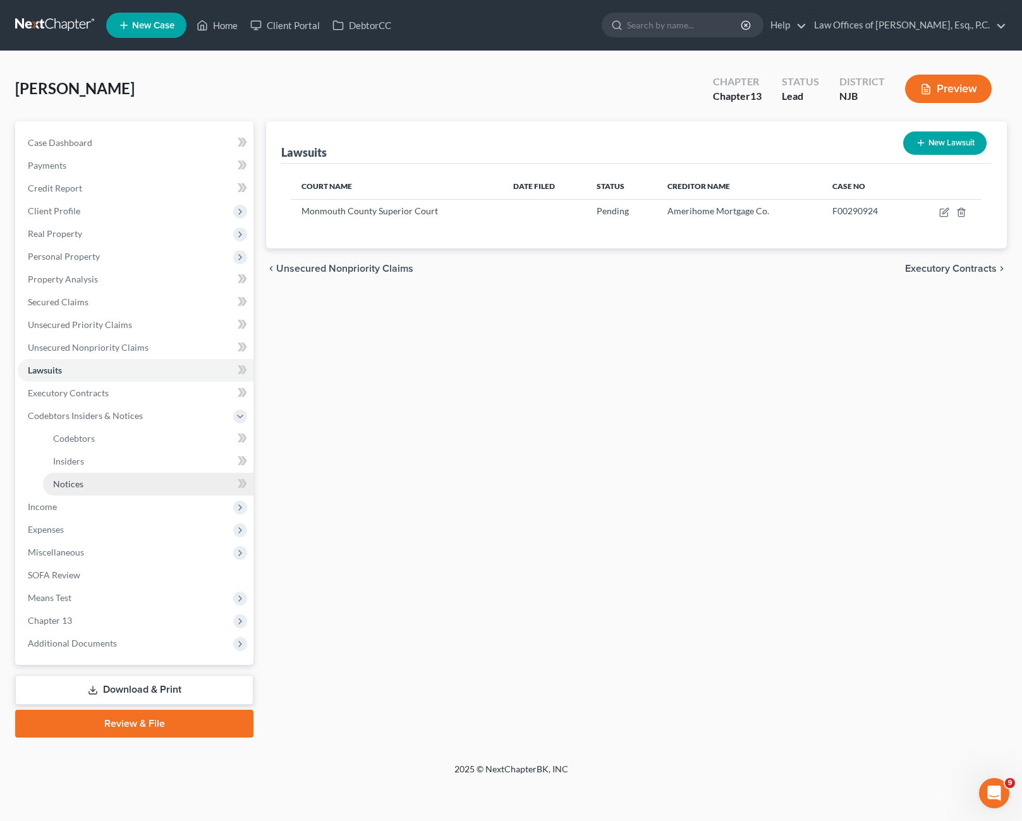
click at [114, 483] on link "Notices" at bounding box center [148, 484] width 210 height 23
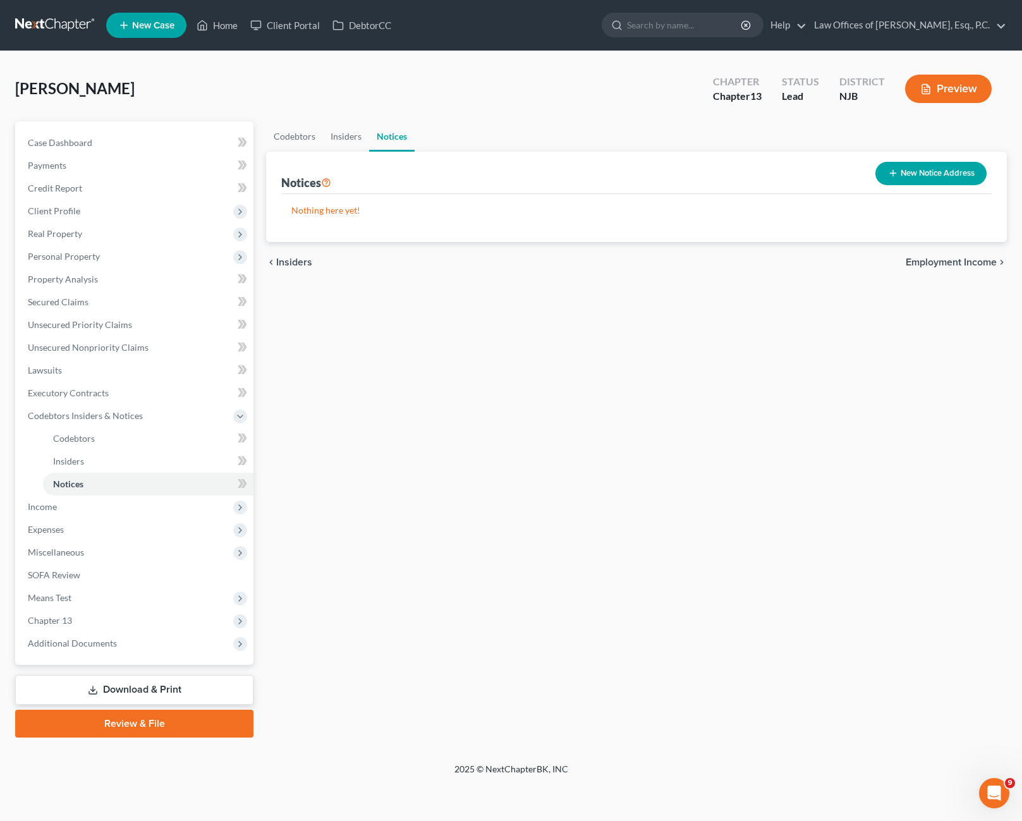
click at [902, 178] on button "New Notice Address" at bounding box center [930, 173] width 111 height 23
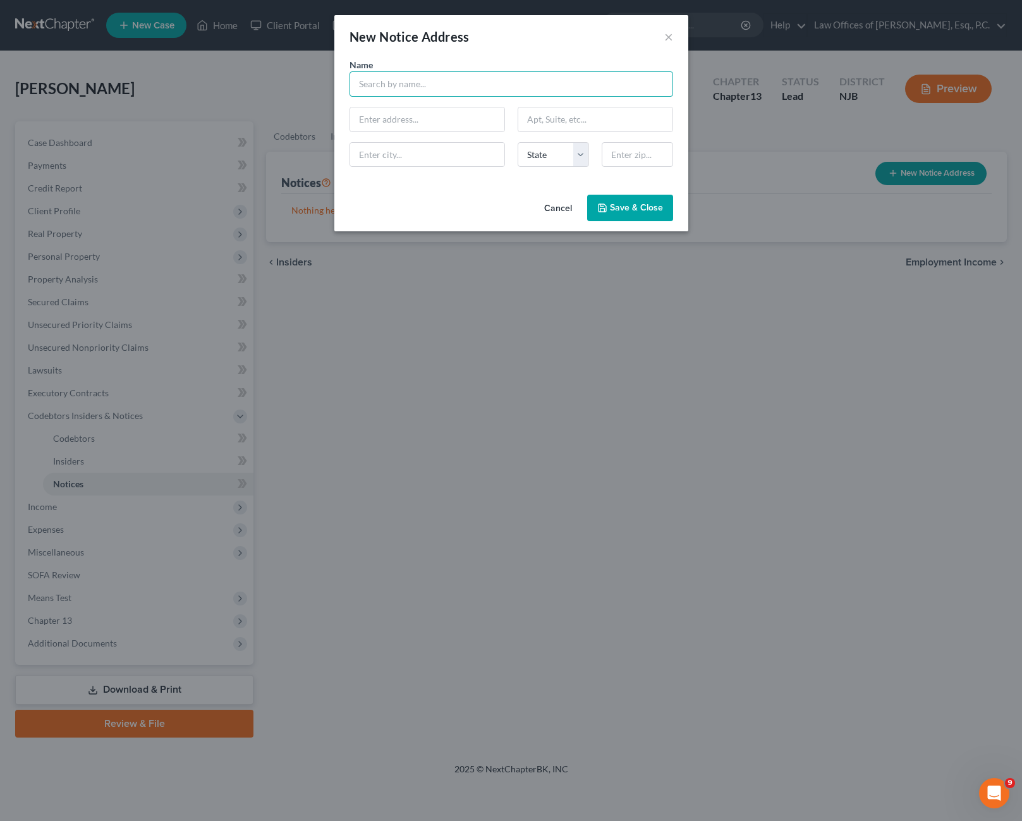
click at [376, 83] on input "text" at bounding box center [510, 83] width 323 height 25
click at [433, 111] on div "KML Law Group, PC" at bounding box center [425, 106] width 131 height 13
click at [634, 212] on span "Save & Close" at bounding box center [636, 207] width 53 height 11
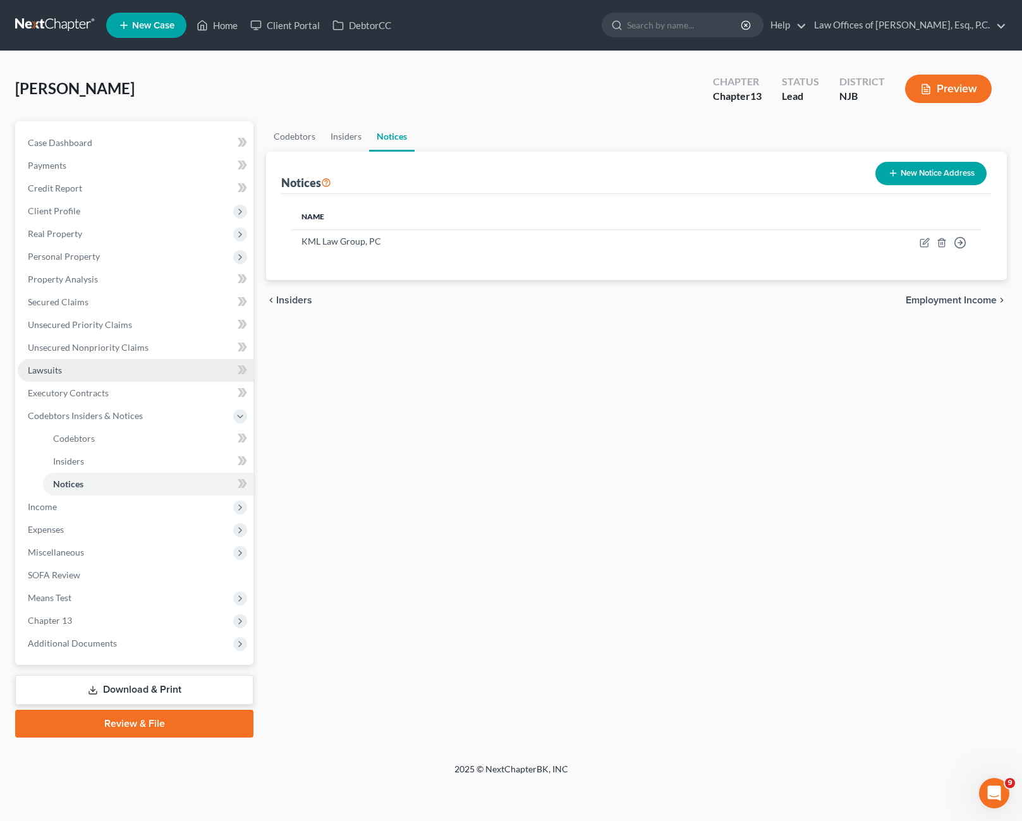
click at [104, 375] on link "Lawsuits" at bounding box center [136, 370] width 236 height 23
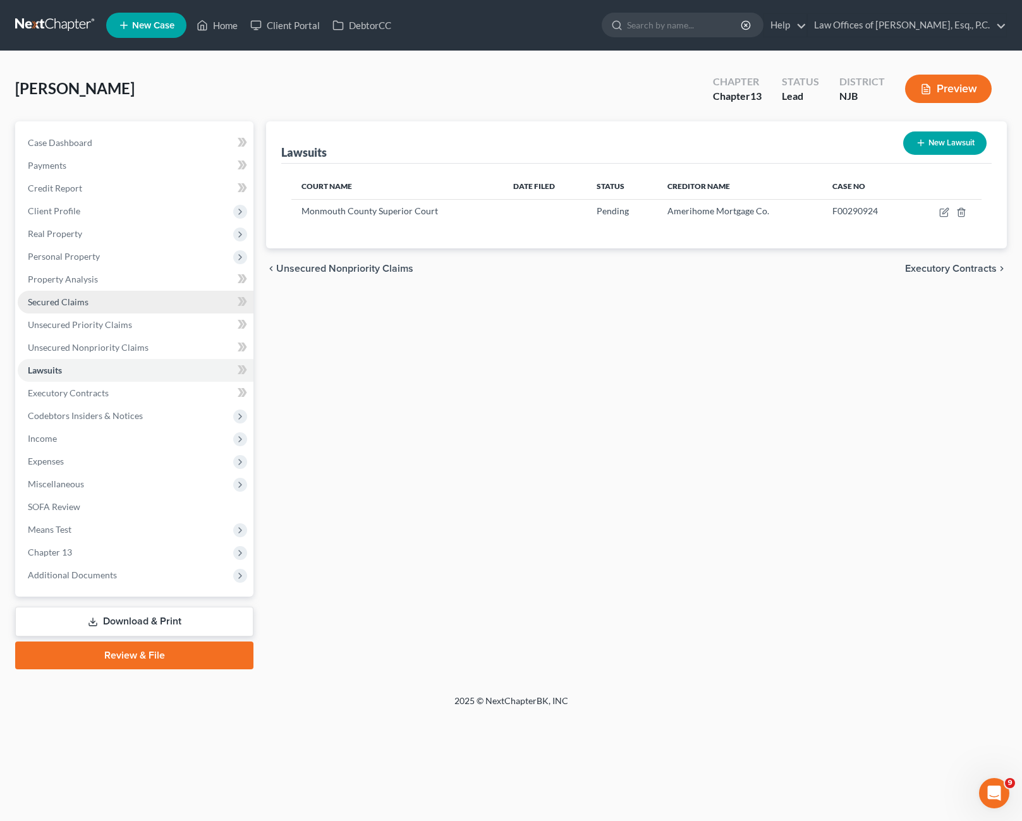
click at [102, 310] on link "Secured Claims" at bounding box center [136, 302] width 236 height 23
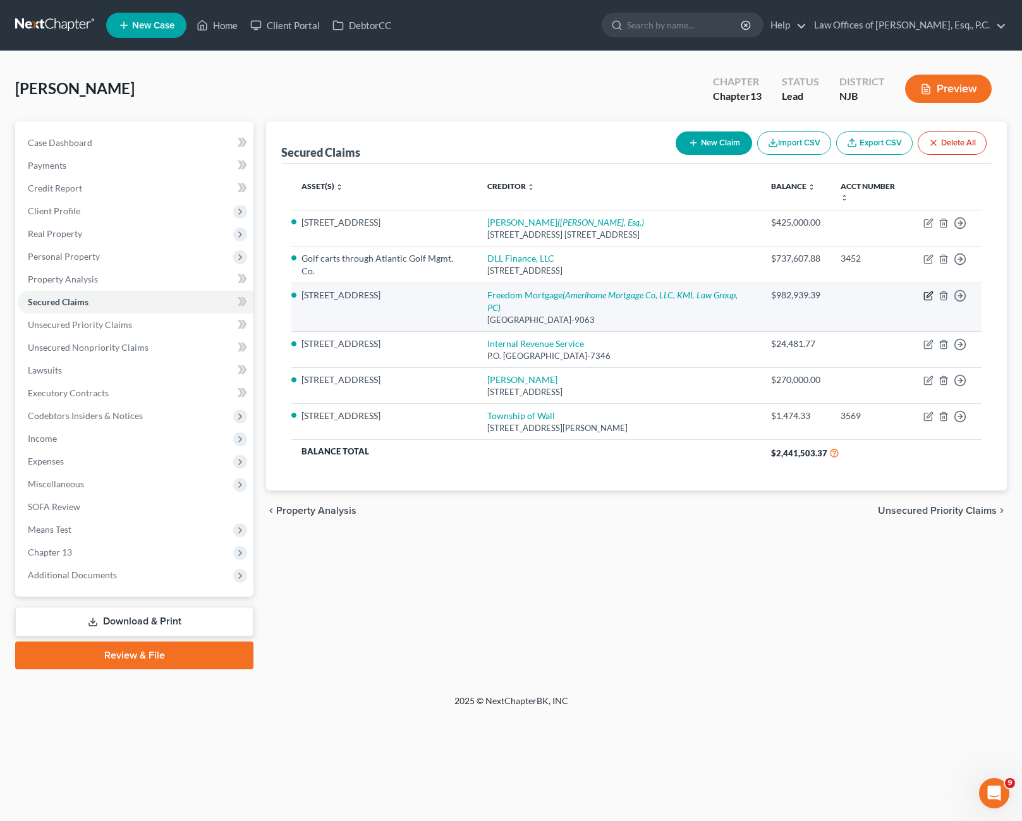
click at [929, 291] on icon "button" at bounding box center [928, 296] width 10 height 10
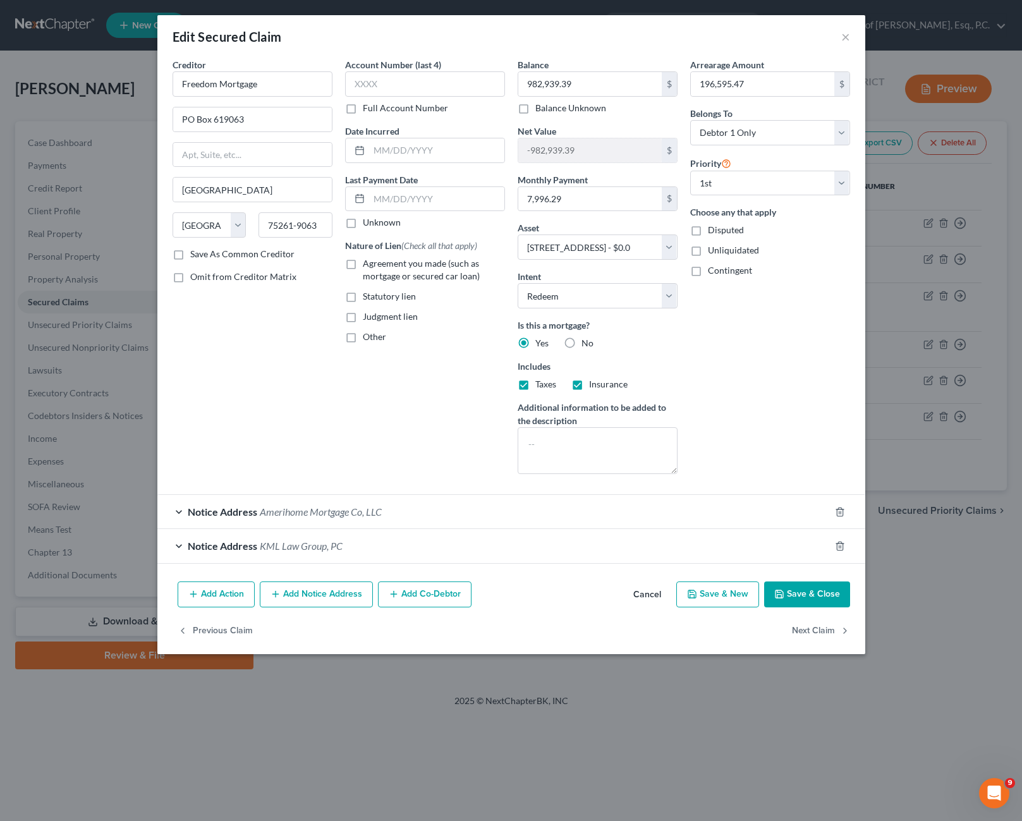
click at [205, 550] on span "Notice Address" at bounding box center [223, 546] width 70 height 12
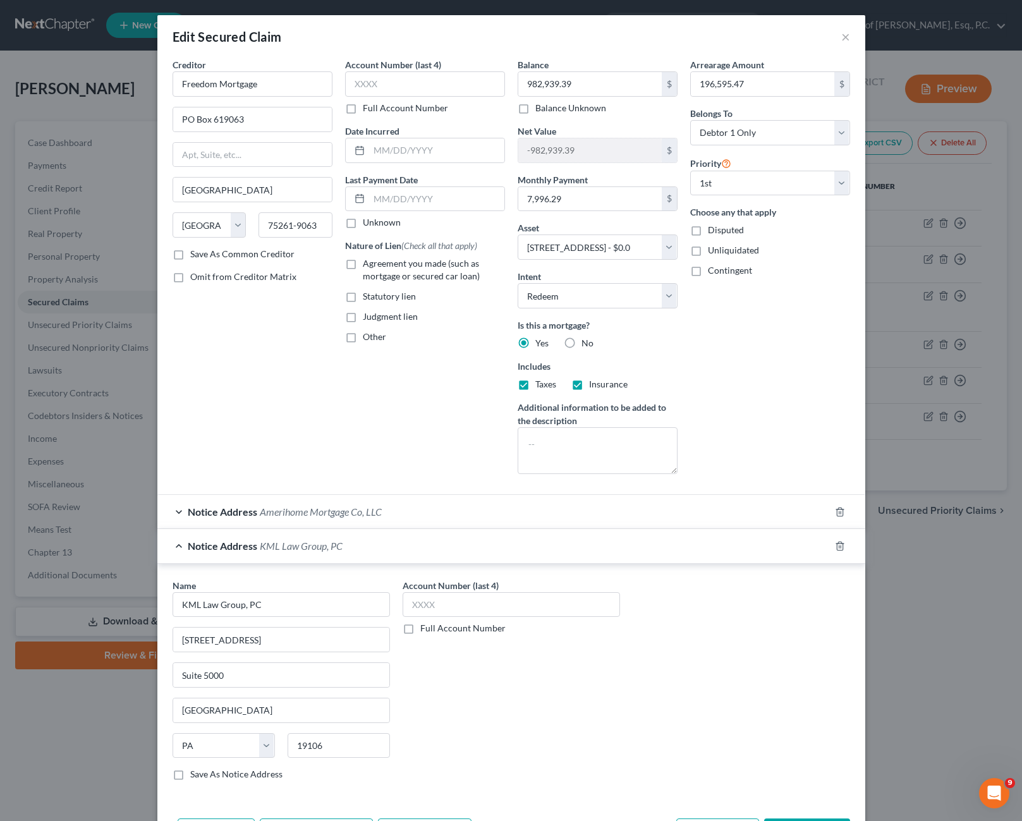
click at [203, 544] on span "Notice Address" at bounding box center [223, 546] width 70 height 12
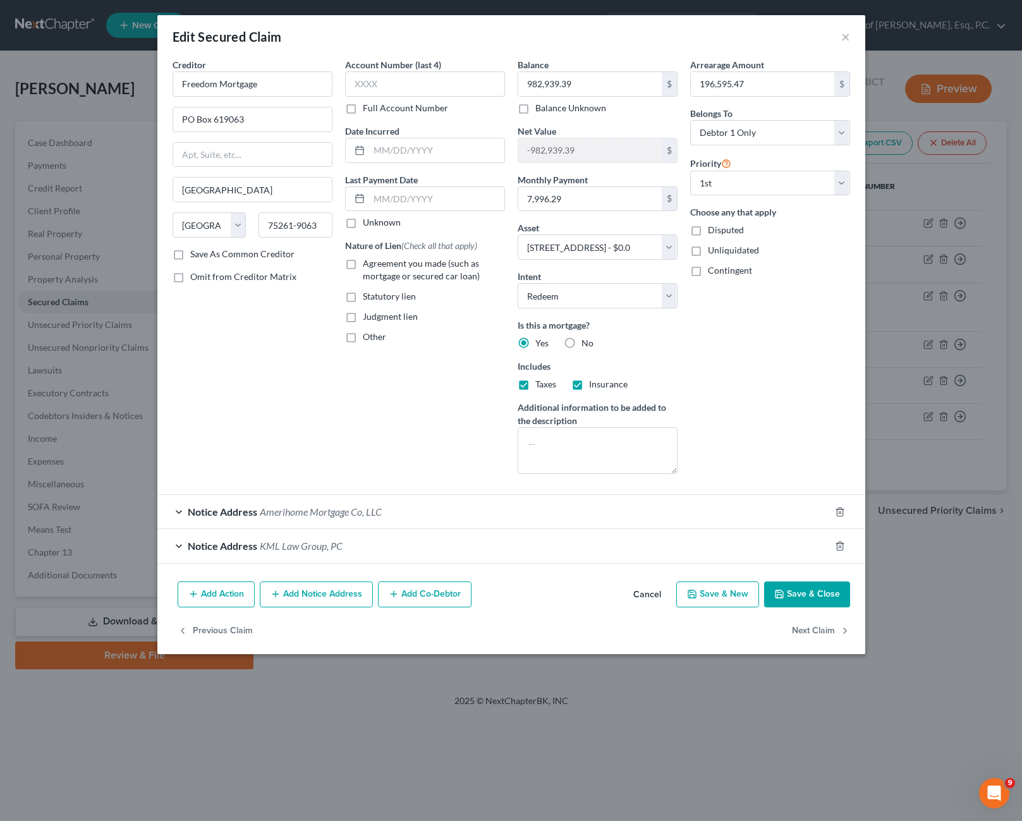
click at [213, 509] on span "Notice Address" at bounding box center [223, 511] width 70 height 12
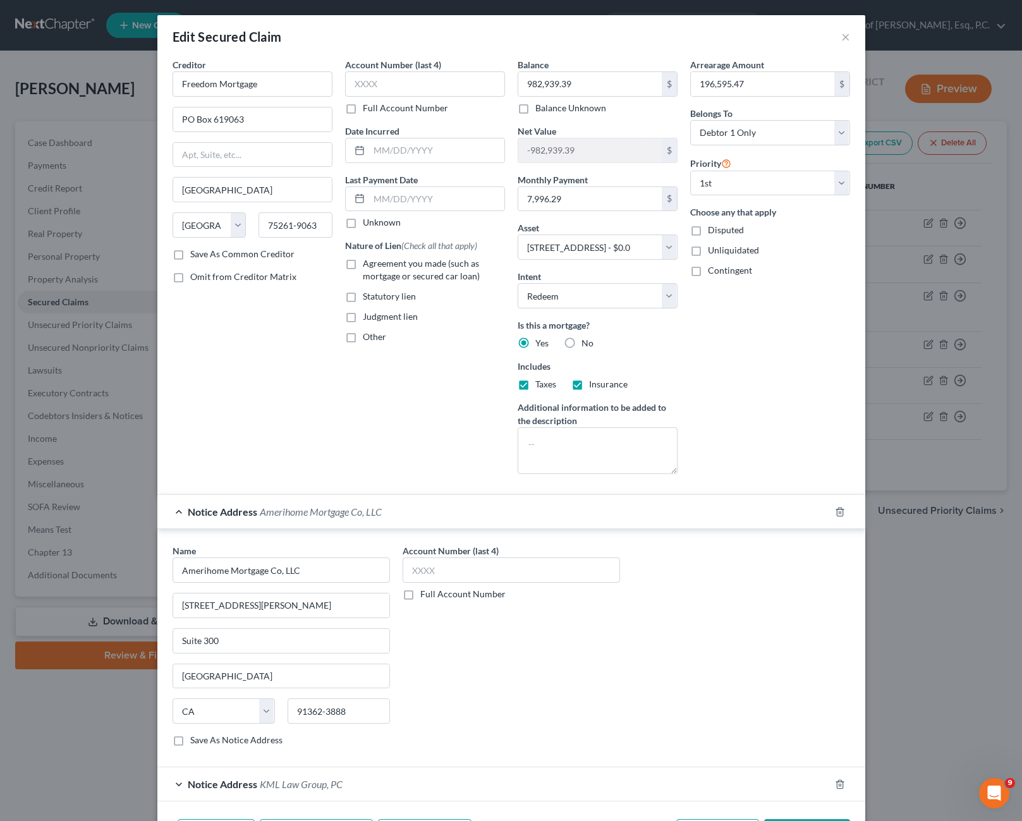
click at [213, 509] on span "Notice Address" at bounding box center [223, 511] width 70 height 12
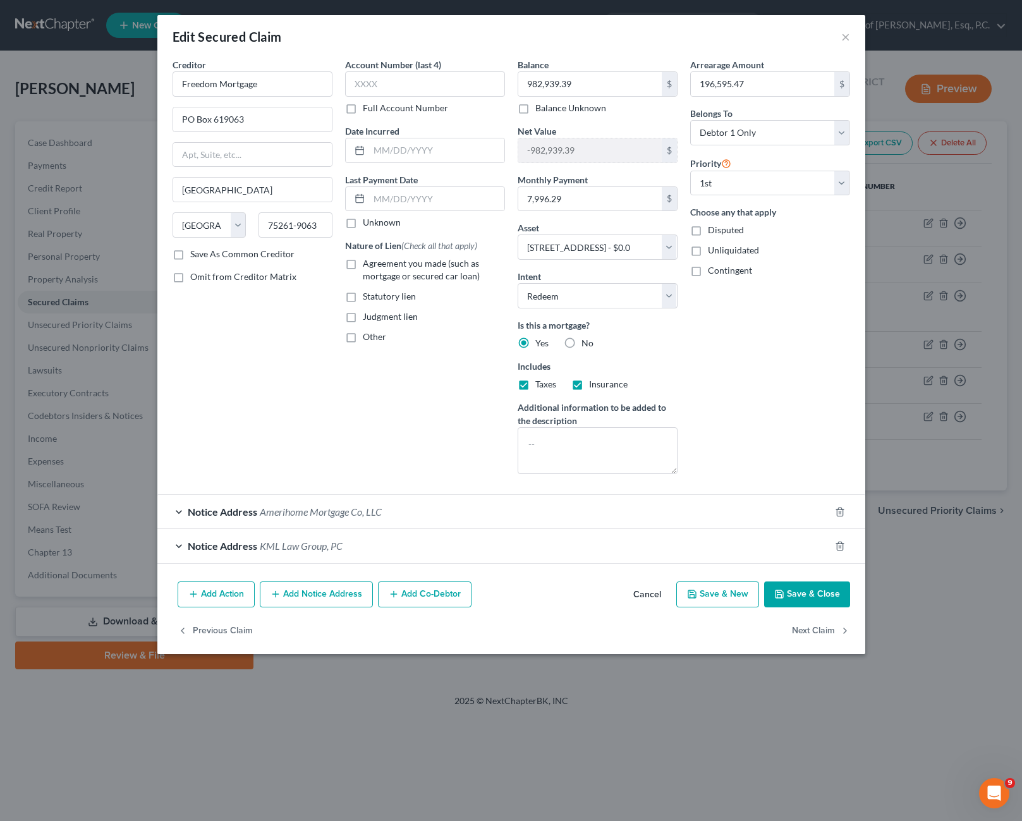
click at [227, 548] on span "Notice Address" at bounding box center [223, 546] width 70 height 12
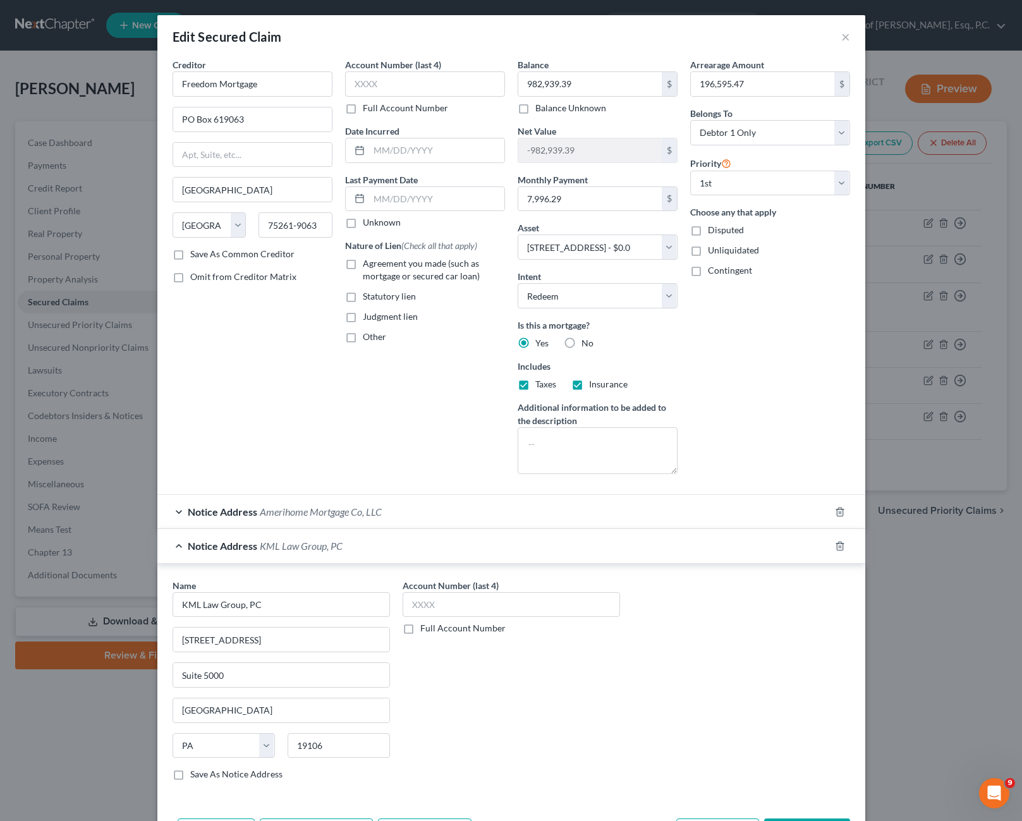
click at [227, 548] on span "Notice Address" at bounding box center [223, 546] width 70 height 12
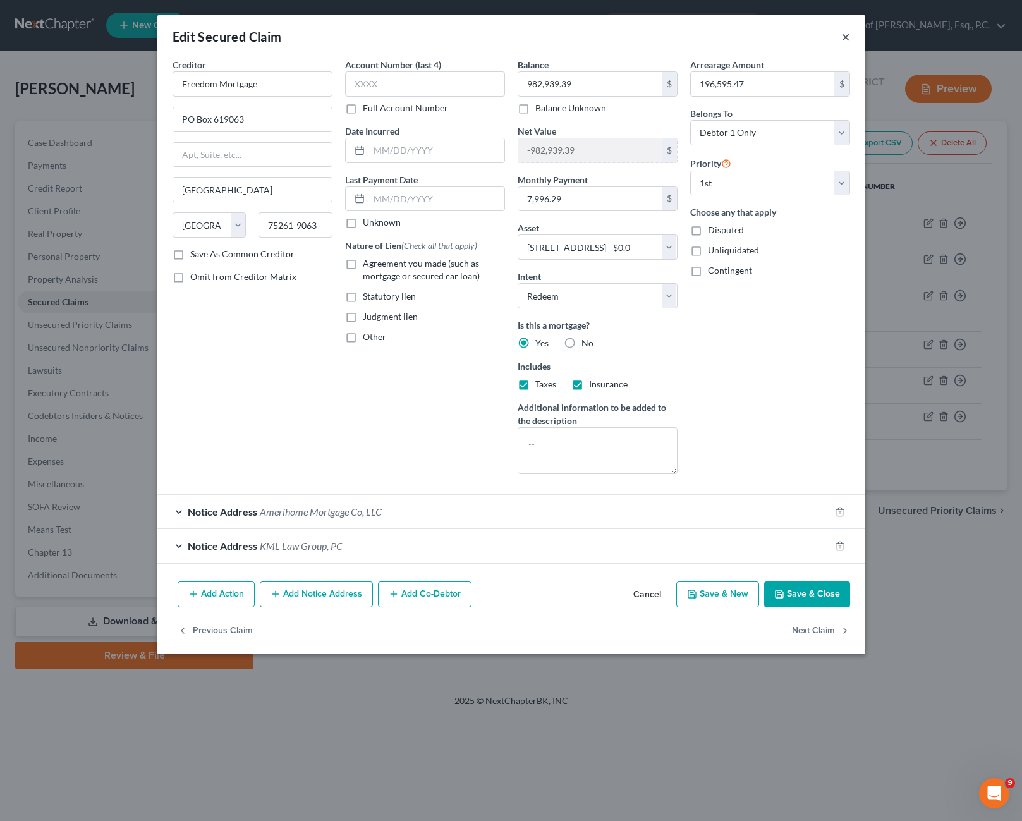
click at [846, 32] on button "×" at bounding box center [845, 36] width 9 height 15
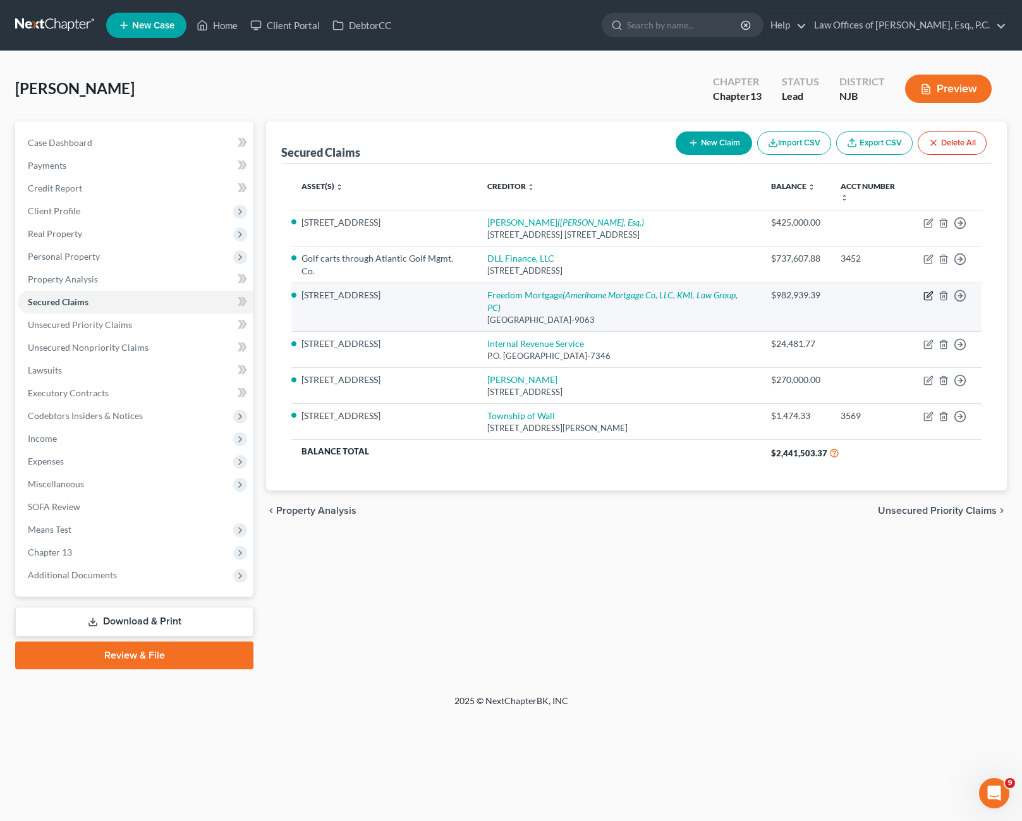
click at [929, 291] on icon "button" at bounding box center [928, 296] width 10 height 10
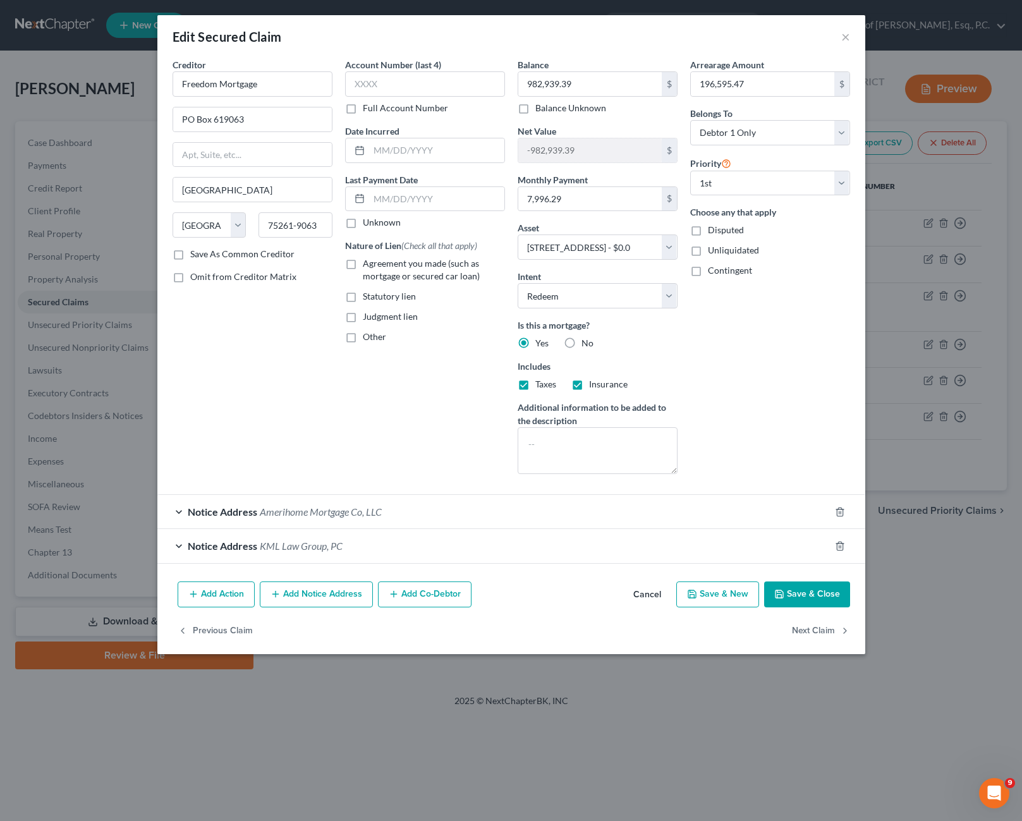
click at [341, 600] on button "Add Notice Address" at bounding box center [316, 594] width 113 height 27
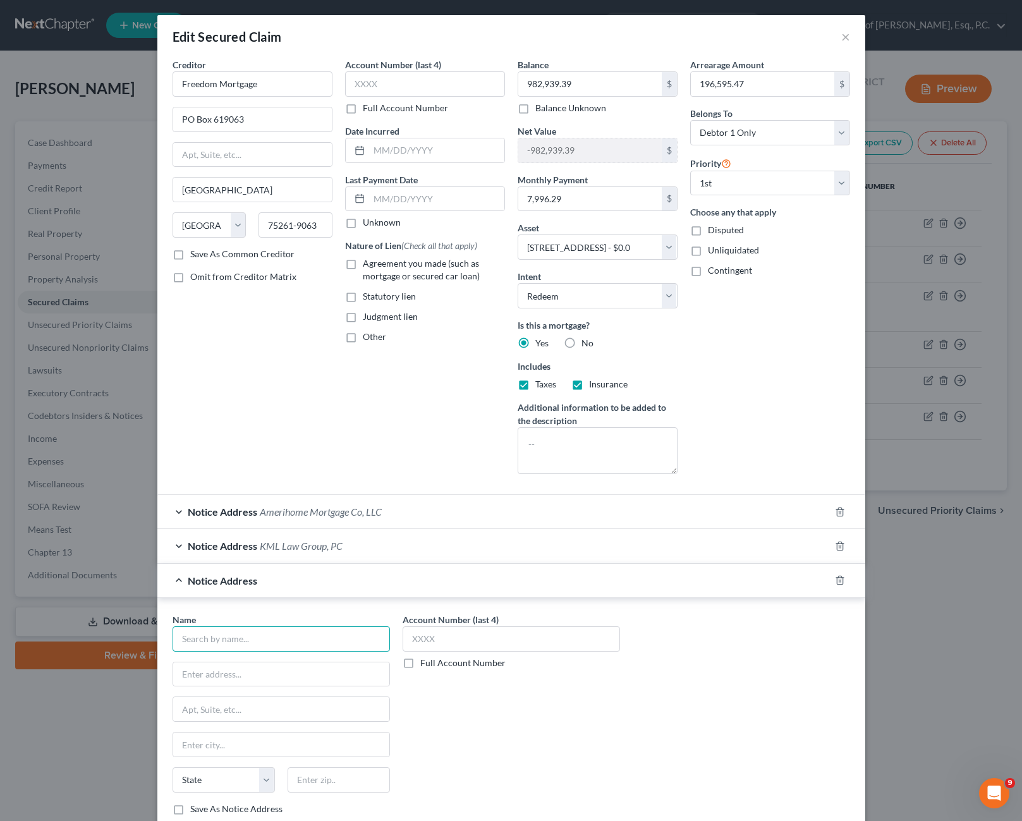
click at [291, 639] on input "text" at bounding box center [280, 638] width 217 height 25
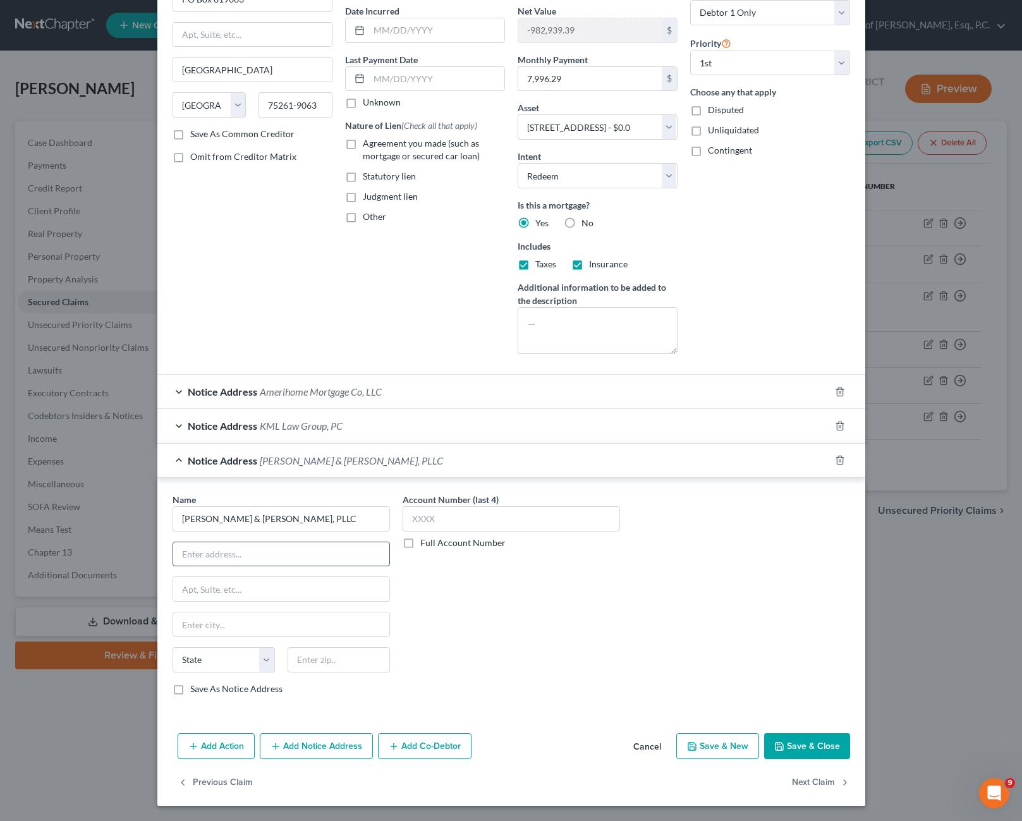
click at [278, 555] on input "text" at bounding box center [281, 554] width 216 height 24
click at [221, 590] on input "text" at bounding box center [281, 589] width 216 height 24
click at [242, 634] on input "text" at bounding box center [281, 624] width 216 height 24
click at [466, 615] on div "Account Number (last 4) Full Account Number" at bounding box center [511, 599] width 230 height 212
drag, startPoint x: 272, startPoint y: 548, endPoint x: 296, endPoint y: 548, distance: 23.4
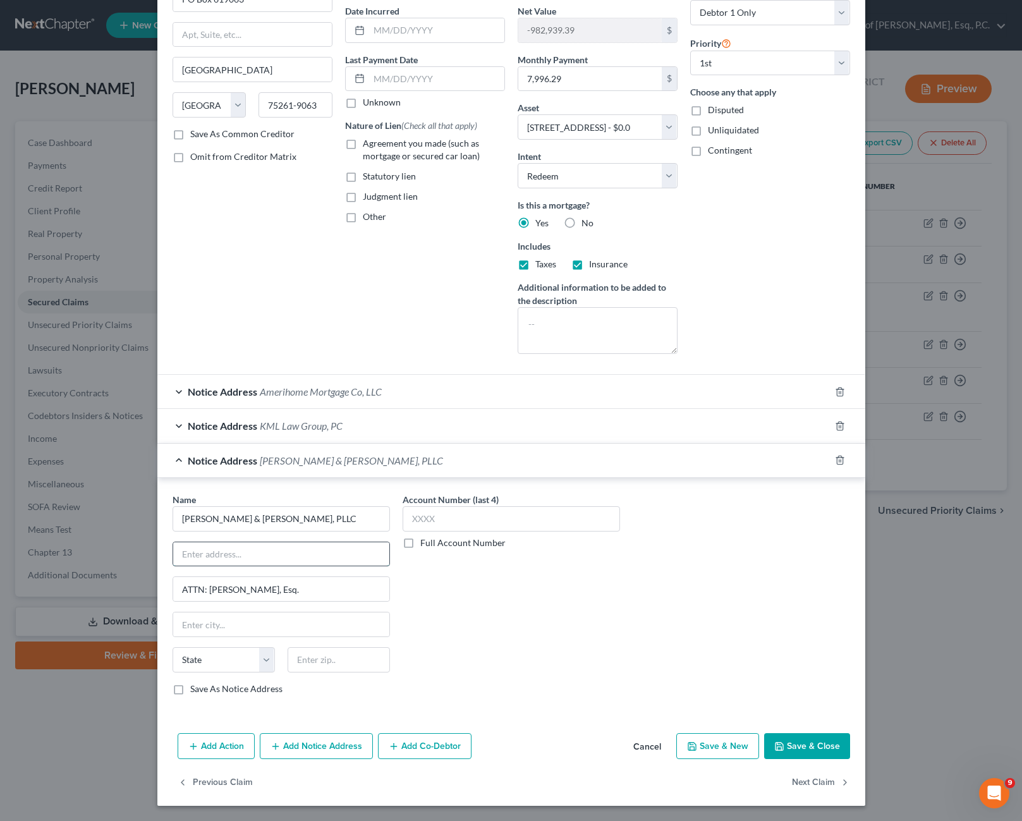
click at [272, 548] on input "text" at bounding box center [281, 554] width 216 height 24
click at [274, 629] on input "text" at bounding box center [281, 624] width 216 height 24
click at [233, 663] on select "State [US_STATE] AK AR AZ CA CO CT DE DC [GEOGRAPHIC_DATA] [GEOGRAPHIC_DATA] GU…" at bounding box center [223, 659] width 102 height 25
drag, startPoint x: 350, startPoint y: 642, endPoint x: 348, endPoint y: 650, distance: 8.4
click at [350, 642] on div "Name * [PERSON_NAME] & [PERSON_NAME], PLLC [STREET_ADDRESS][PERSON_NAME] [GEOGR…" at bounding box center [280, 594] width 217 height 202
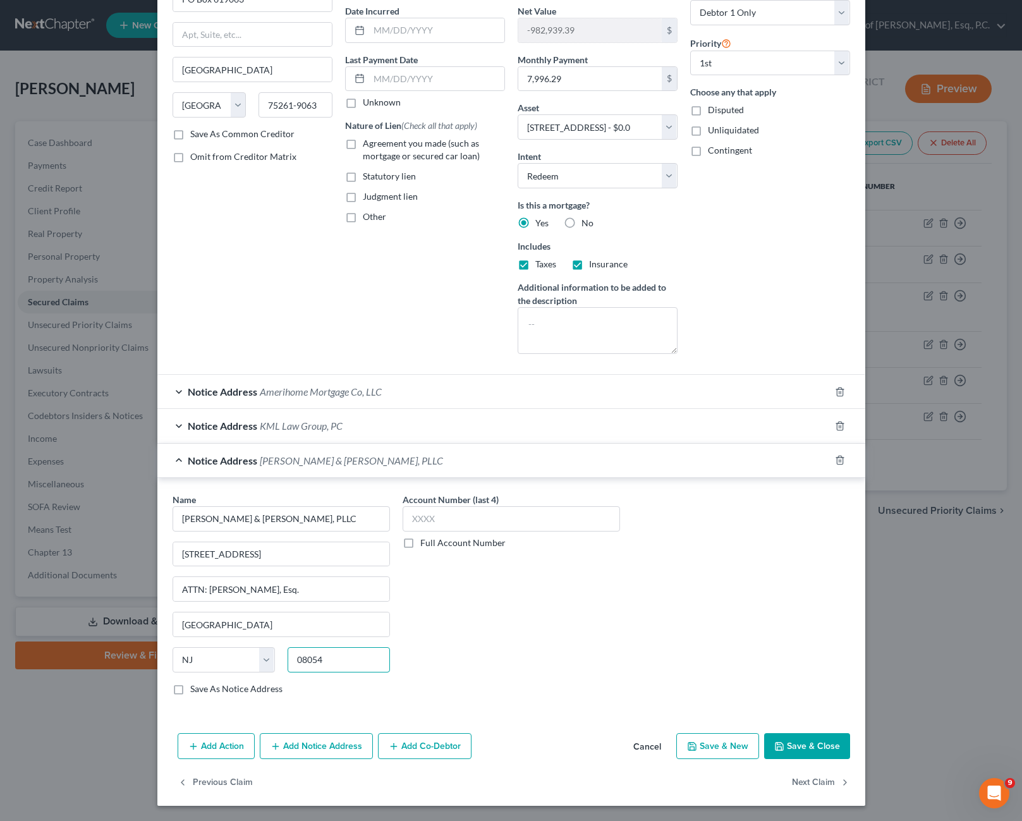
click at [348, 652] on input "08054" at bounding box center [338, 659] width 102 height 25
click at [446, 653] on div "Account Number (last 4) Full Account Number" at bounding box center [511, 599] width 230 height 212
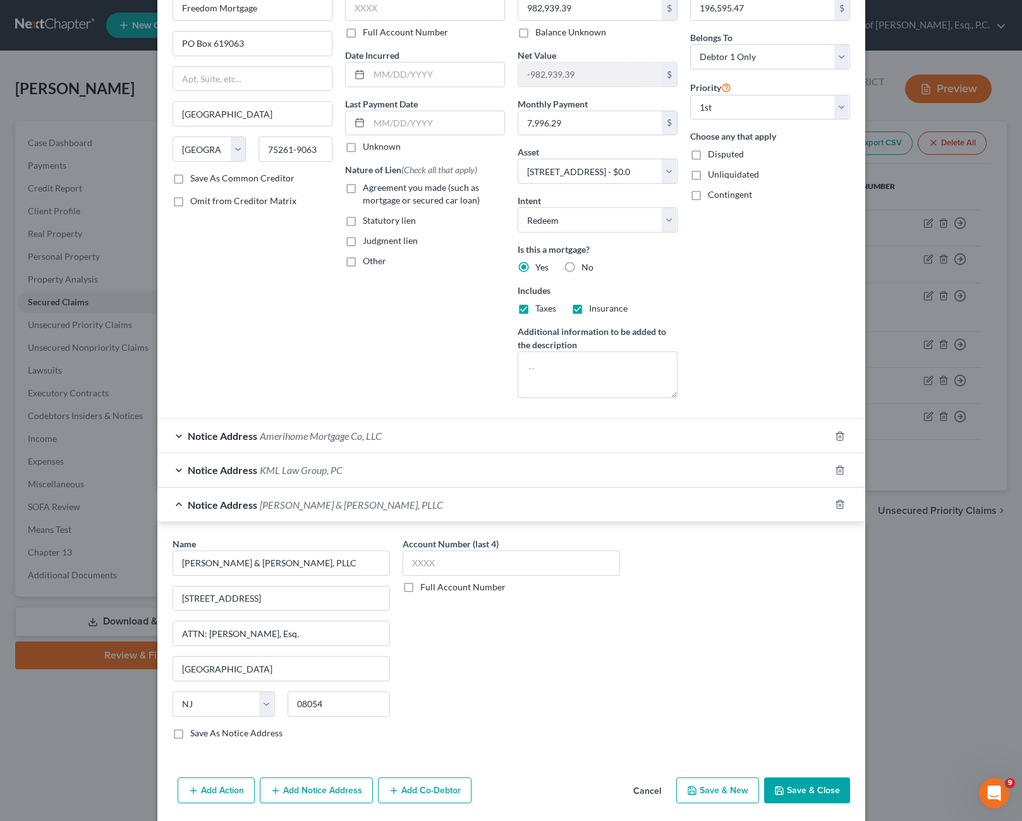
scroll to position [0, 0]
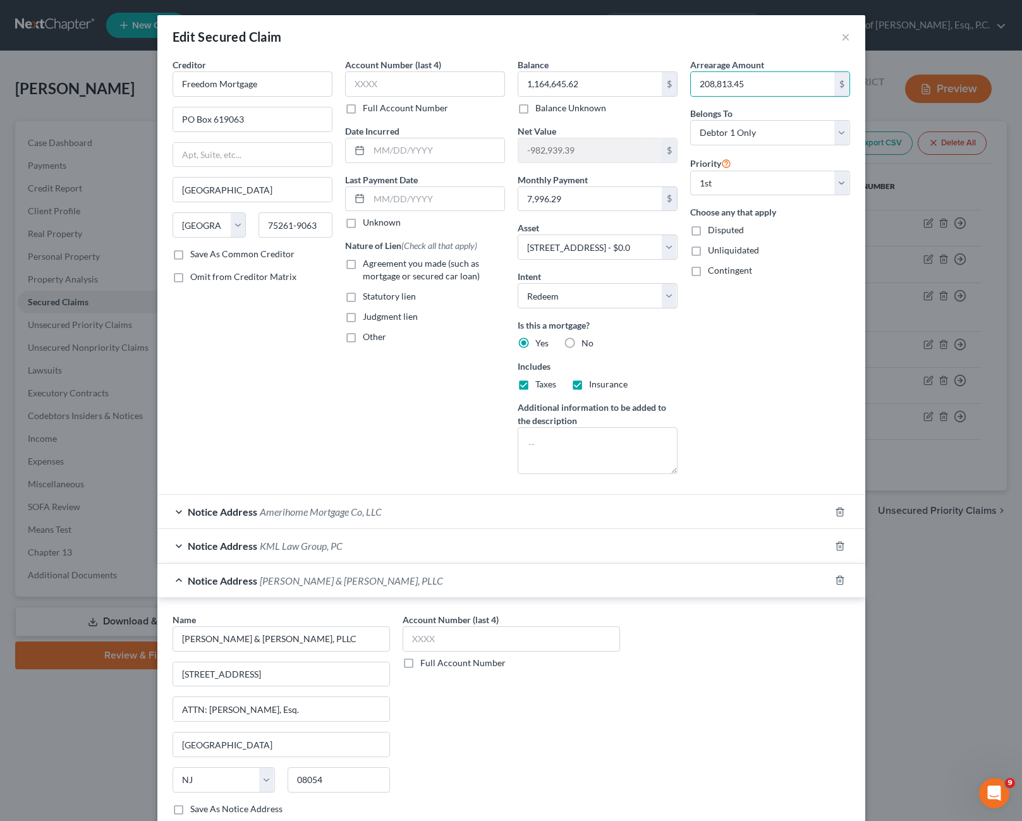
click at [777, 360] on div "Arrearage Amount 208,813.45 $ Belongs To * Select Debtor 1 Only Debtor 2 Only D…" at bounding box center [770, 271] width 172 height 426
click at [785, 373] on div "Arrearage Amount 276,305.05 $ Belongs To * Select Debtor 1 Only Debtor 2 Only D…" at bounding box center [770, 271] width 172 height 426
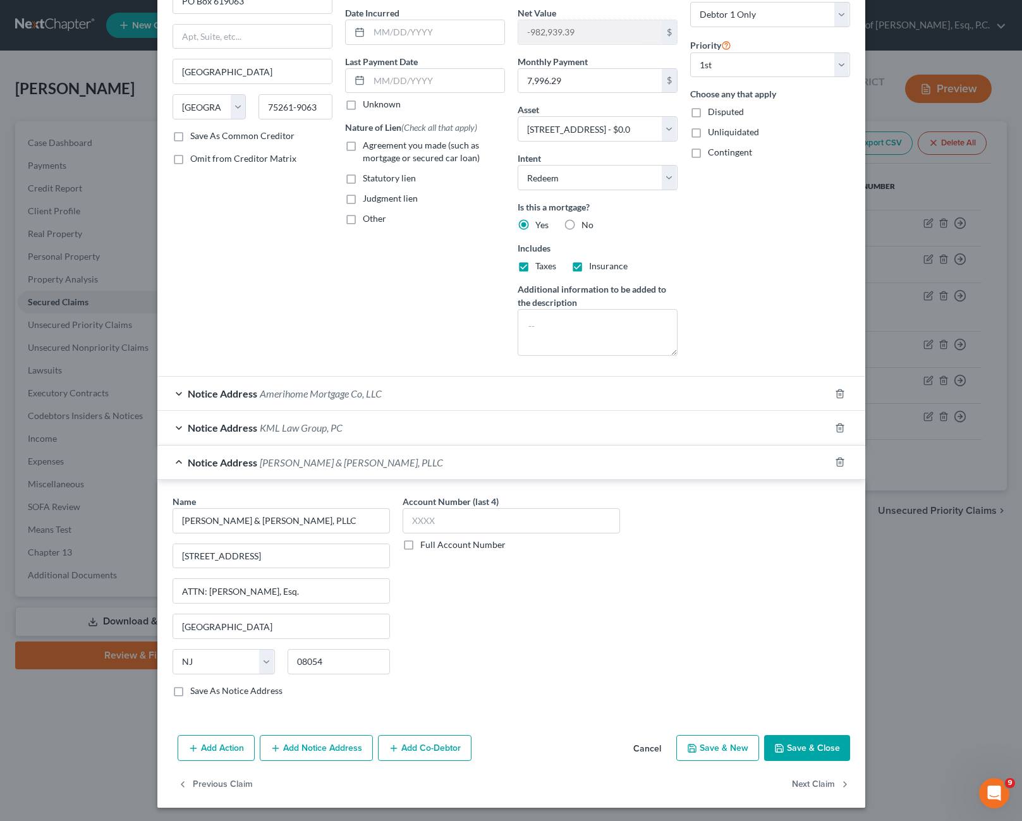
scroll to position [120, 0]
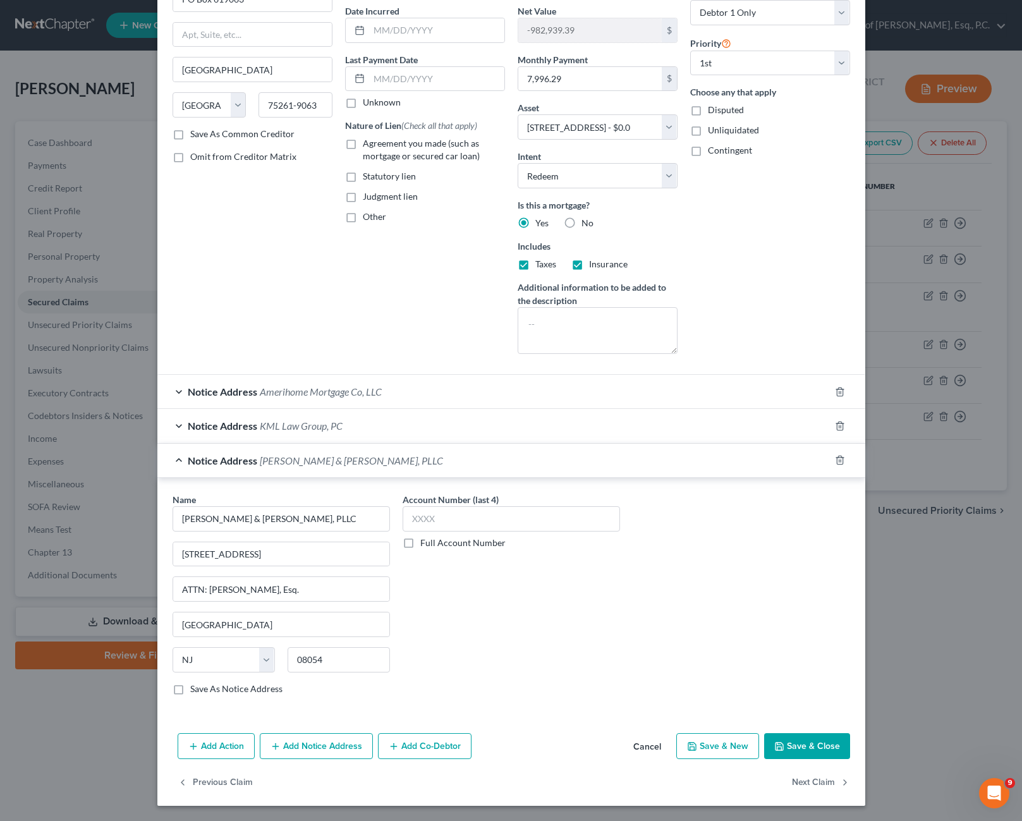
click at [790, 753] on button "Save & Close" at bounding box center [807, 746] width 86 height 27
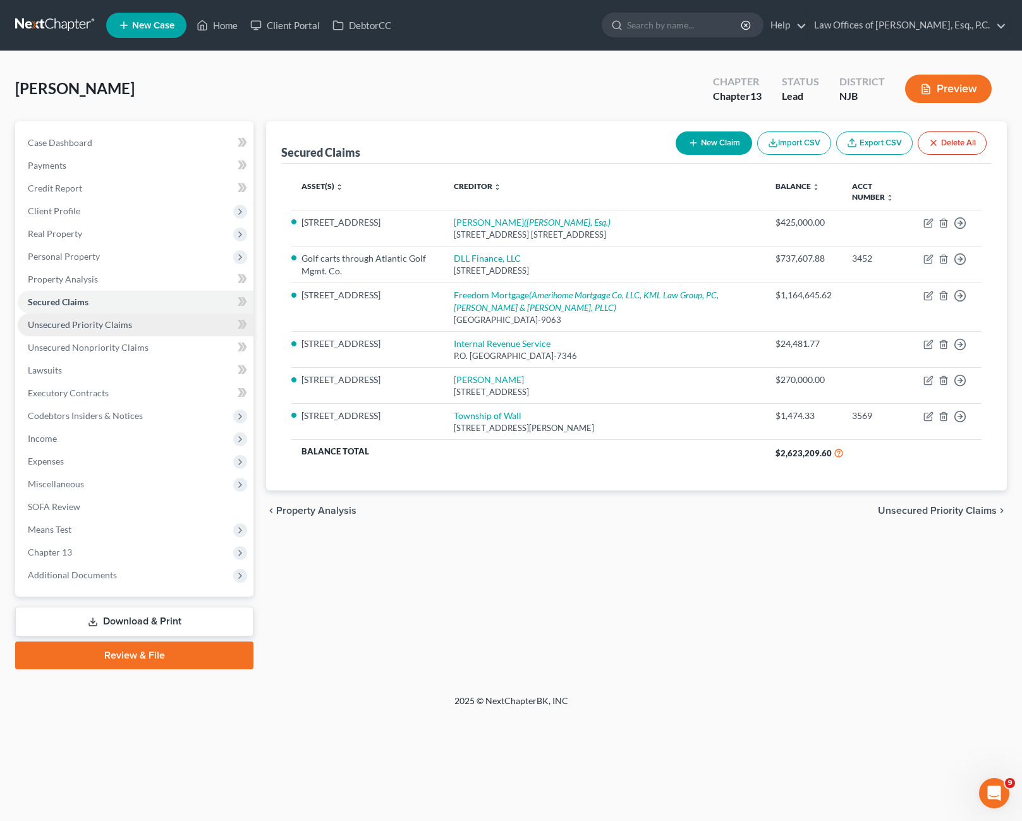
click at [111, 324] on span "Unsecured Priority Claims" at bounding box center [80, 324] width 104 height 11
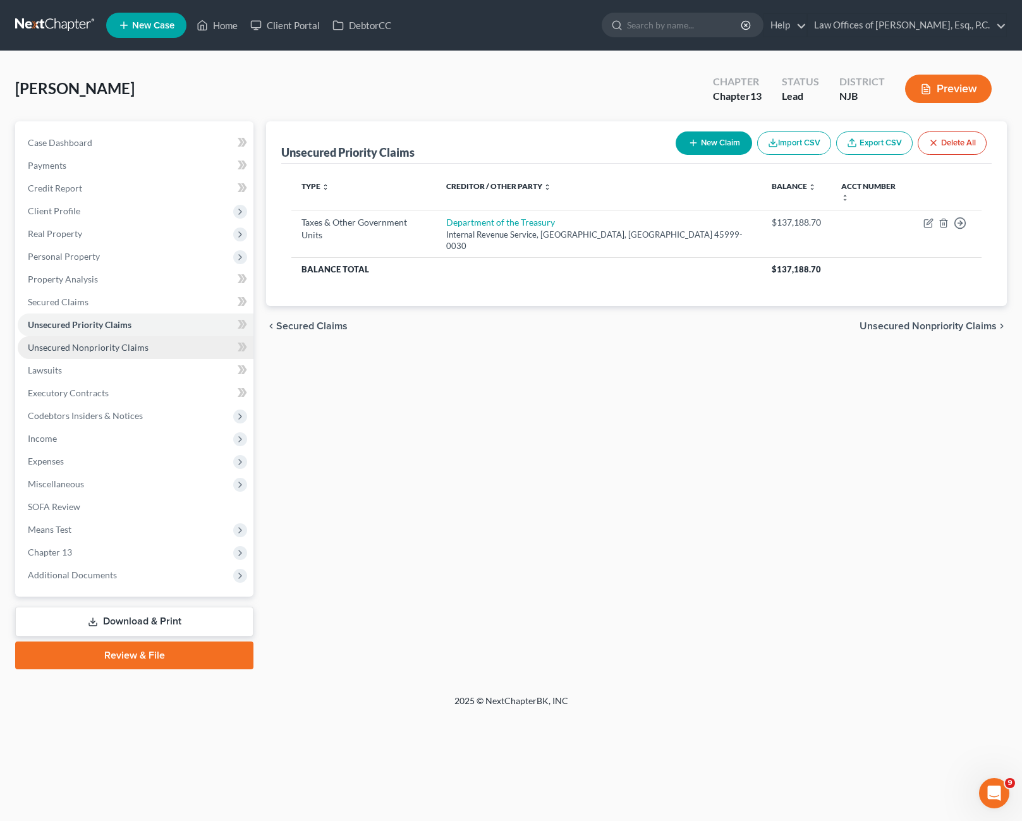
click at [135, 347] on span "Unsecured Nonpriority Claims" at bounding box center [88, 347] width 121 height 11
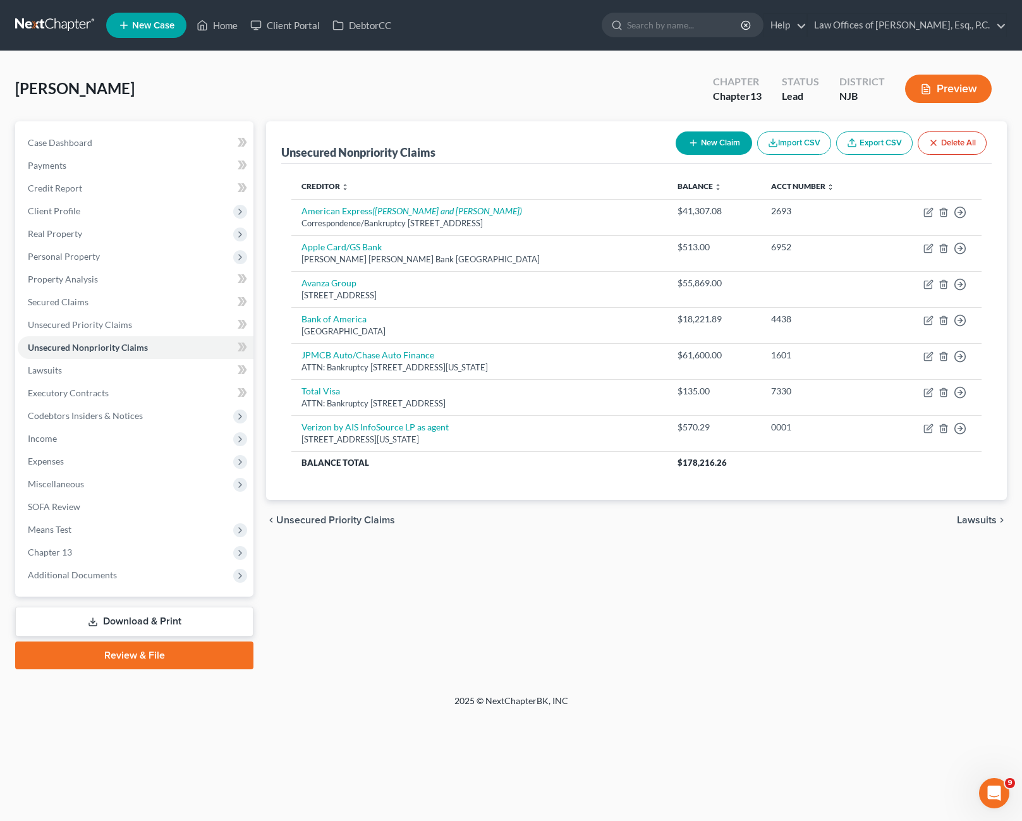
click at [583, 541] on div "Unsecured Nonpriority Claims New Claim Import CSV Export CSV Delete All Credito…" at bounding box center [636, 395] width 753 height 548
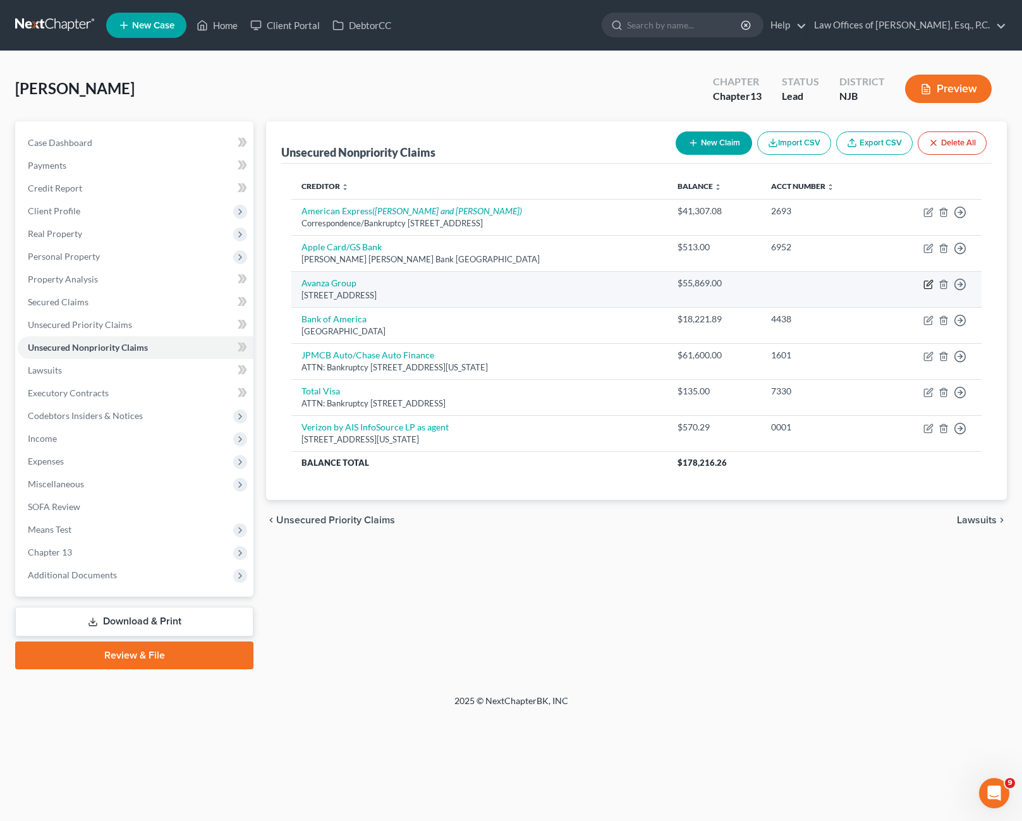
click at [931, 286] on icon "button" at bounding box center [928, 285] width 8 height 8
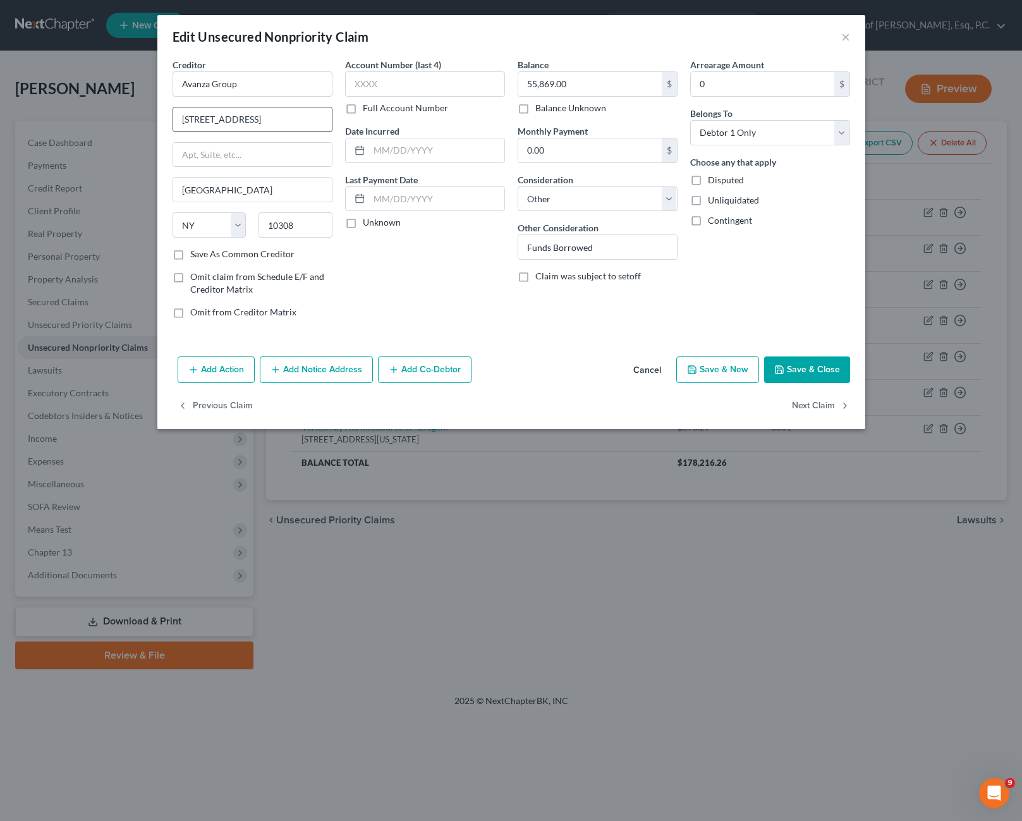
drag, startPoint x: 288, startPoint y: 125, endPoint x: 209, endPoint y: 112, distance: 80.6
click at [209, 112] on input "[STREET_ADDRESS]" at bounding box center [252, 119] width 159 height 24
click at [248, 155] on input "text" at bounding box center [252, 155] width 159 height 24
drag, startPoint x: 259, startPoint y: 179, endPoint x: 160, endPoint y: 178, distance: 98.6
click at [160, 178] on div "Creditor * Avanza Group [GEOGRAPHIC_DATA] [GEOGRAPHIC_DATA][US_STATE] [GEOGRAPH…" at bounding box center [511, 204] width 708 height 293
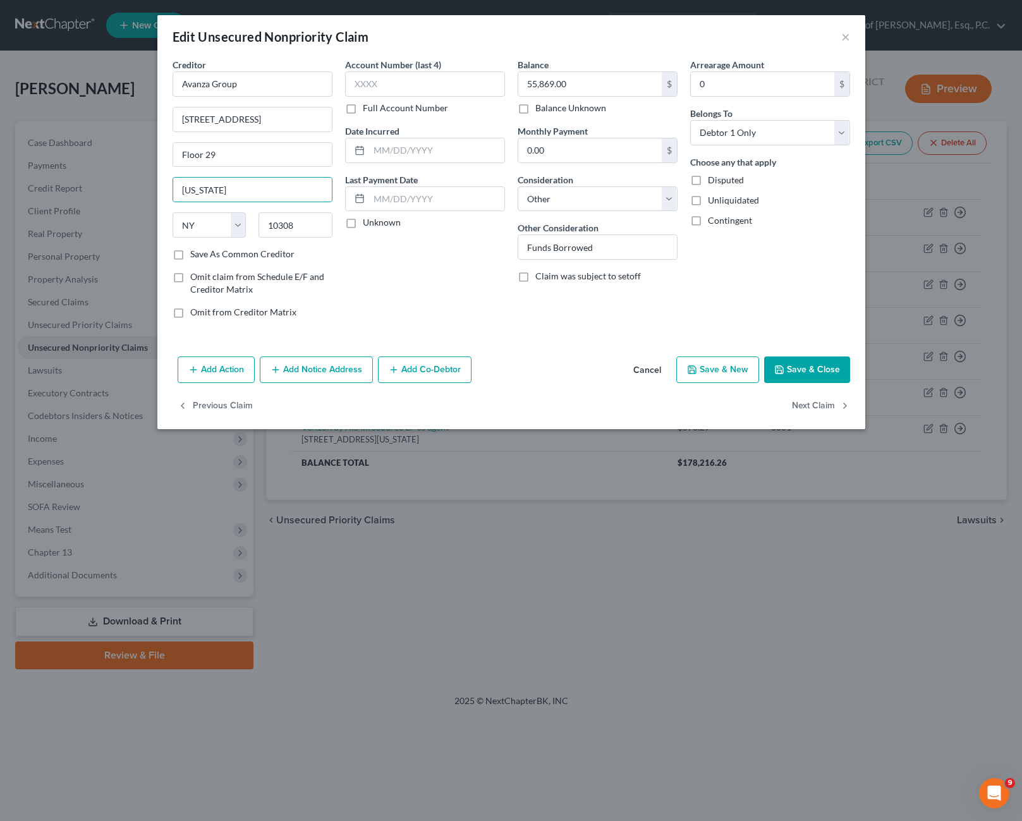
click at [432, 260] on div "Account Number (last 4) Full Account Number Date Incurred Last Payment Date Unk…" at bounding box center [425, 193] width 172 height 270
click at [303, 230] on input "10308" at bounding box center [295, 224] width 74 height 25
click at [274, 224] on input "10308" at bounding box center [295, 224] width 74 height 25
click at [445, 289] on div "Account Number (last 4) Full Account Number Date Incurred Last Payment Date Unk…" at bounding box center [425, 193] width 172 height 270
click at [828, 370] on button "Save & Close" at bounding box center [807, 369] width 86 height 27
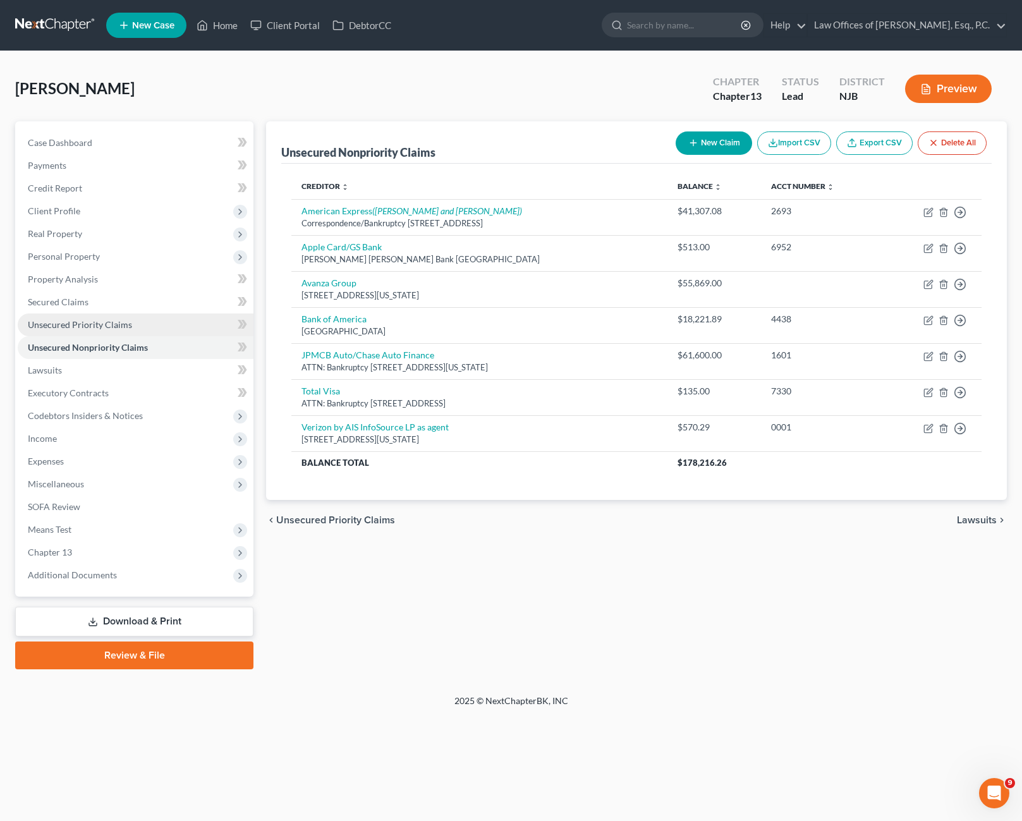
click at [126, 325] on span "Unsecured Priority Claims" at bounding box center [80, 324] width 104 height 11
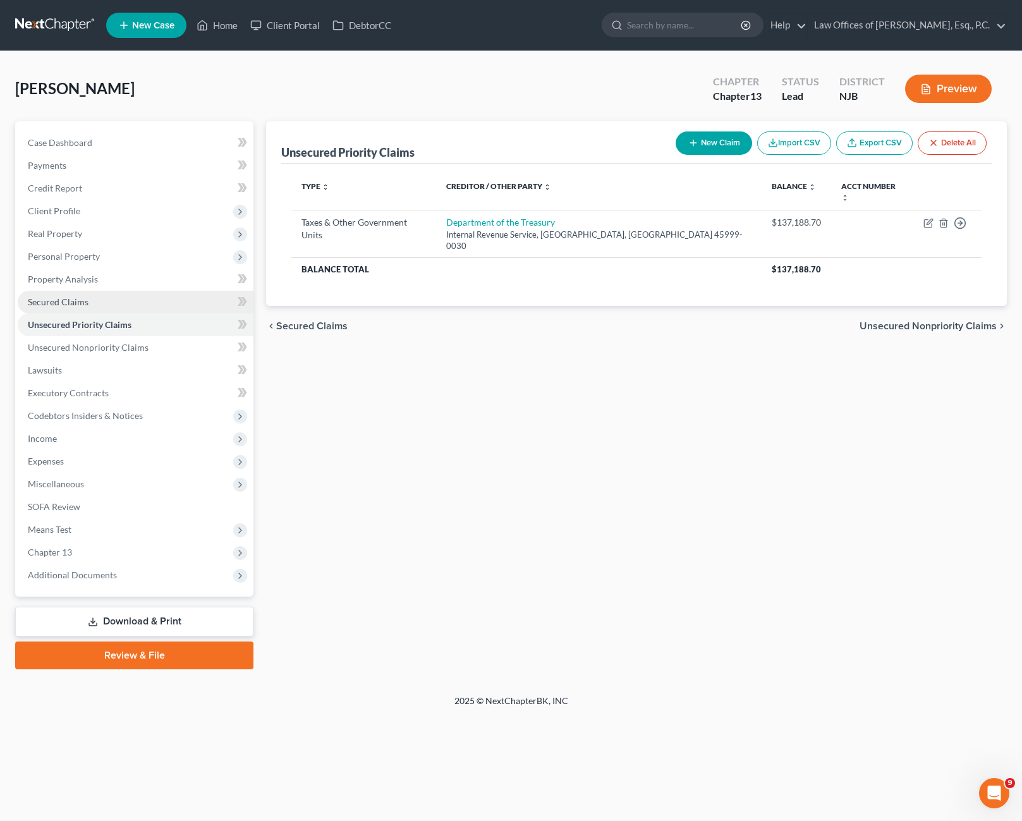
click at [116, 301] on link "Secured Claims" at bounding box center [136, 302] width 236 height 23
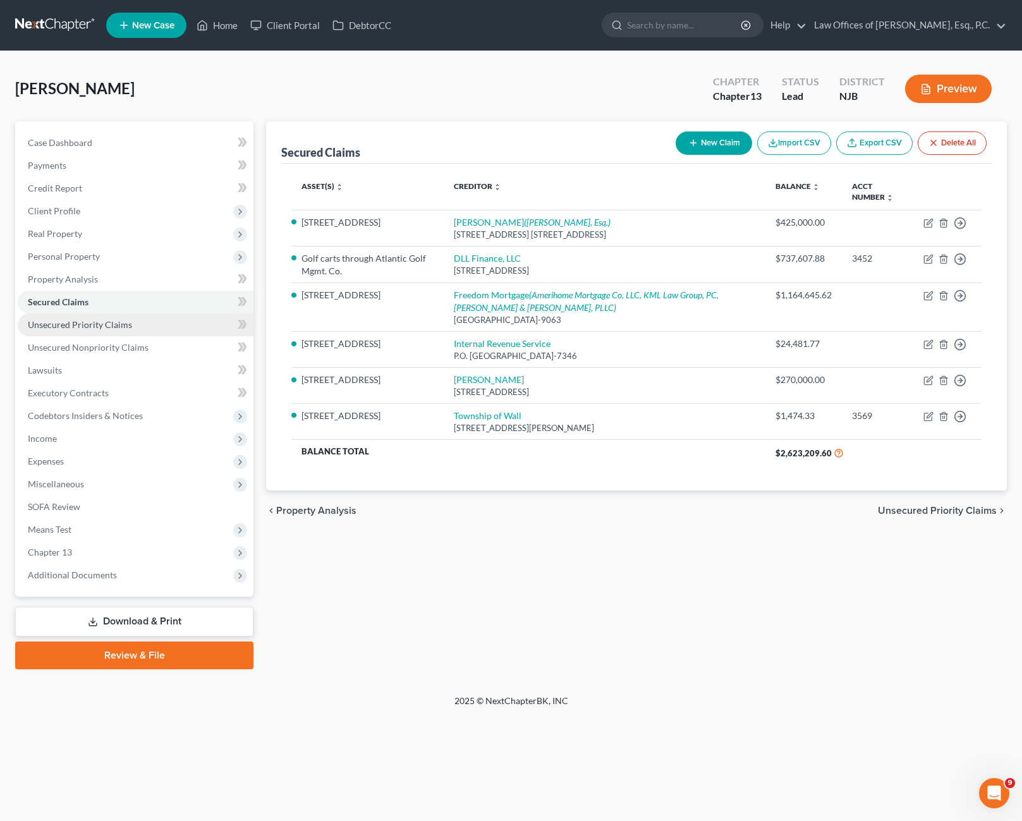
click at [112, 328] on span "Unsecured Priority Claims" at bounding box center [80, 324] width 104 height 11
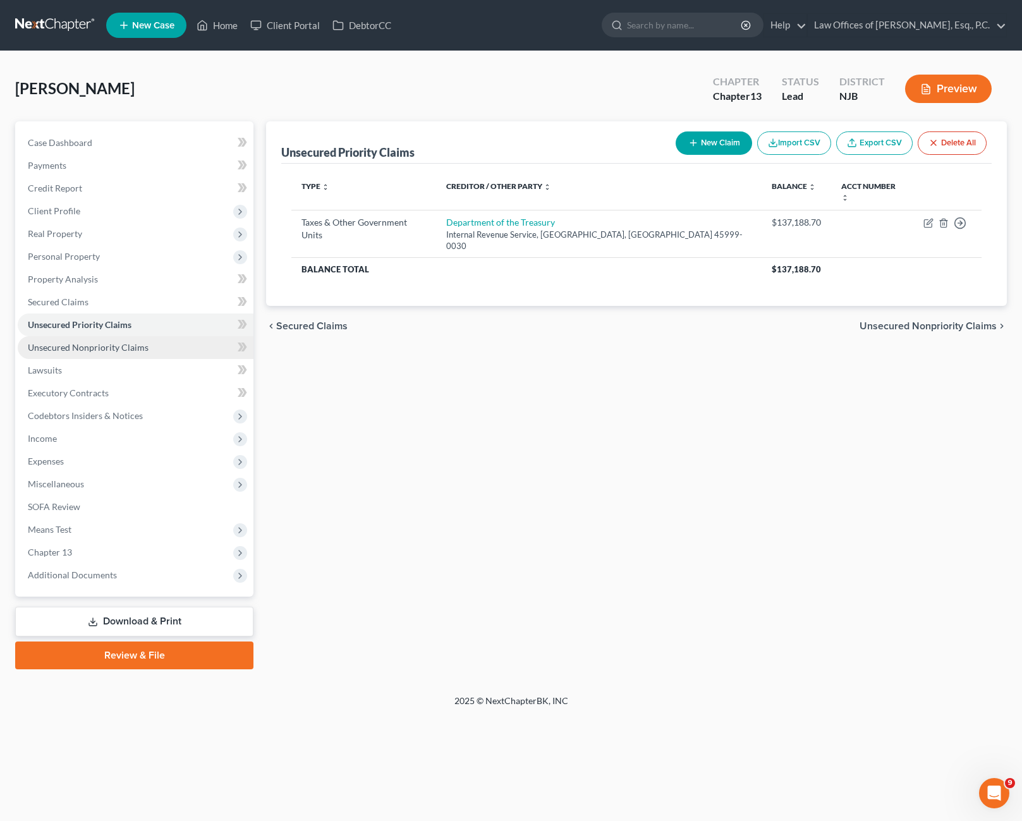
click at [124, 348] on span "Unsecured Nonpriority Claims" at bounding box center [88, 347] width 121 height 11
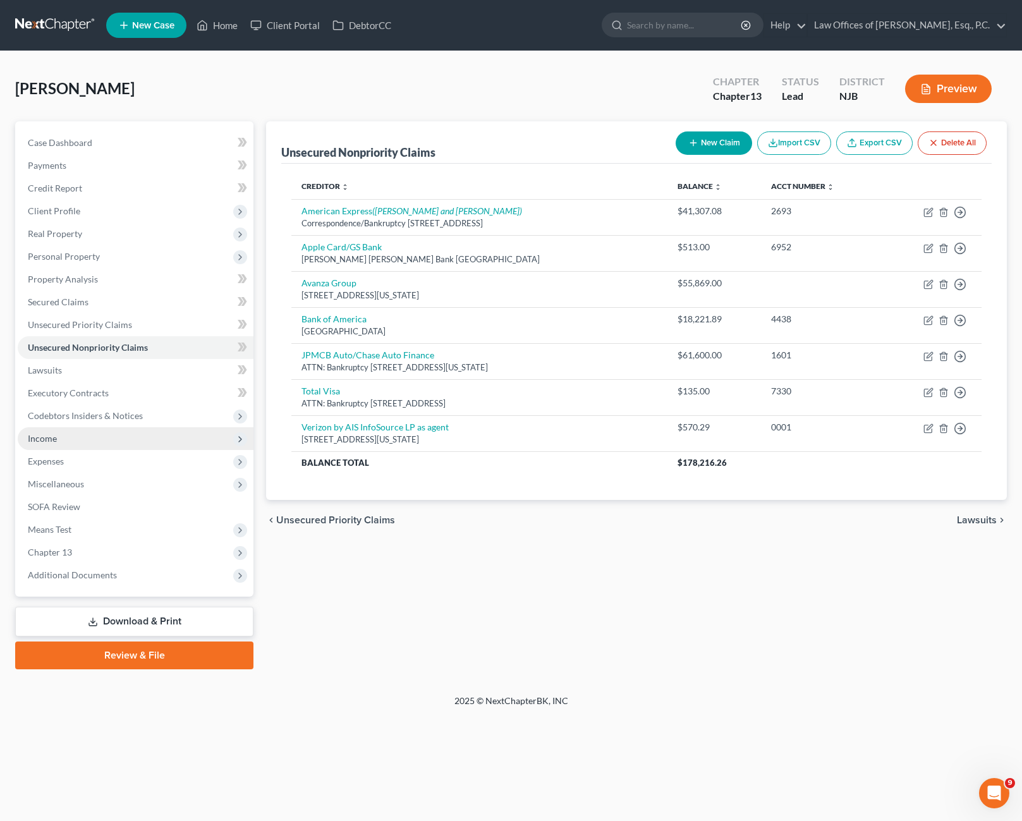
click at [79, 441] on span "Income" at bounding box center [136, 438] width 236 height 23
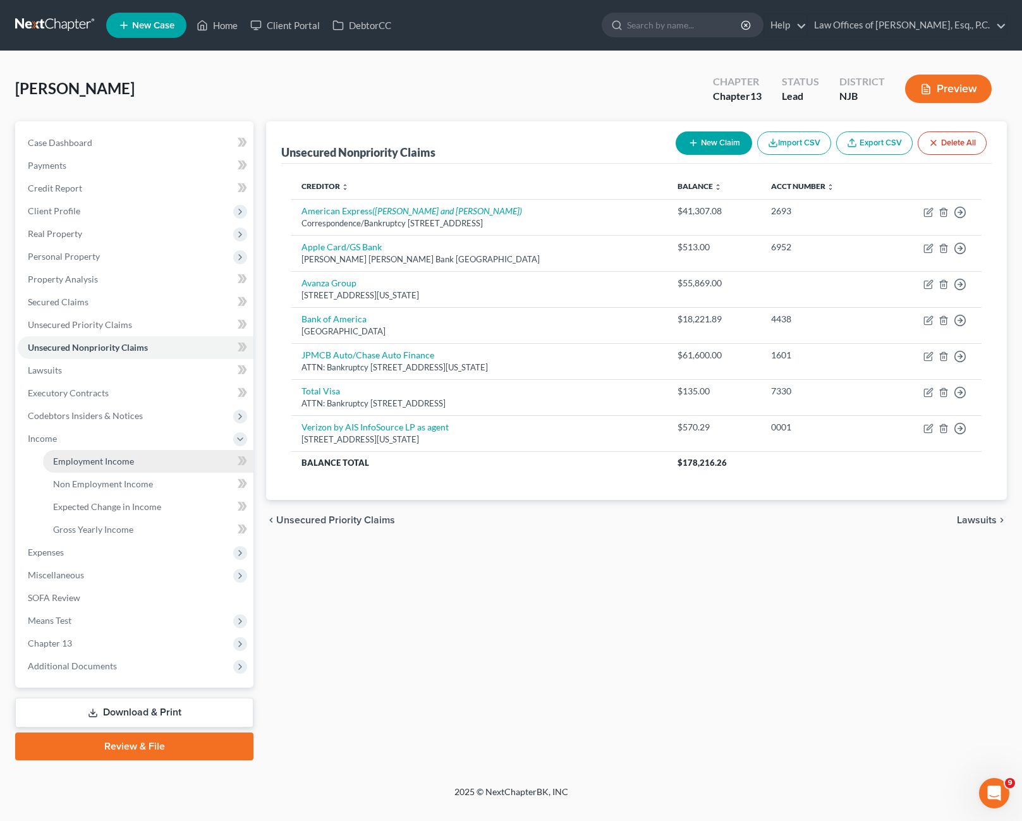
click at [121, 468] on link "Employment Income" at bounding box center [148, 461] width 210 height 23
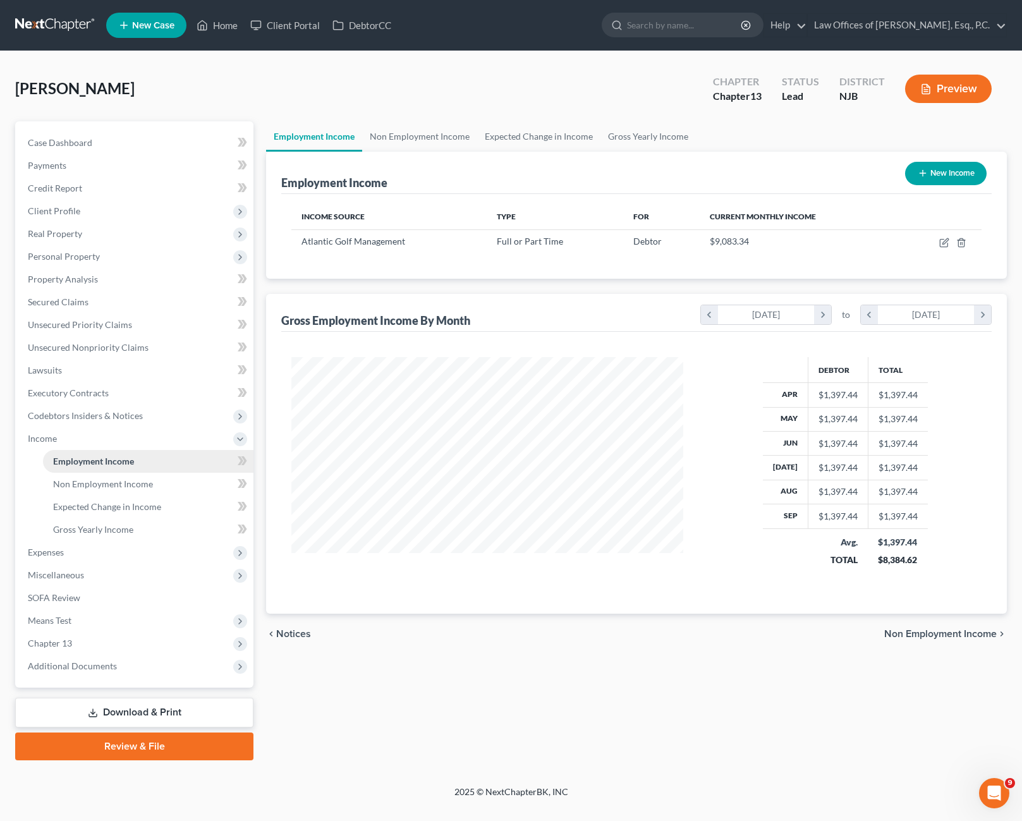
scroll to position [227, 417]
click at [948, 243] on icon "button" at bounding box center [944, 243] width 10 height 10
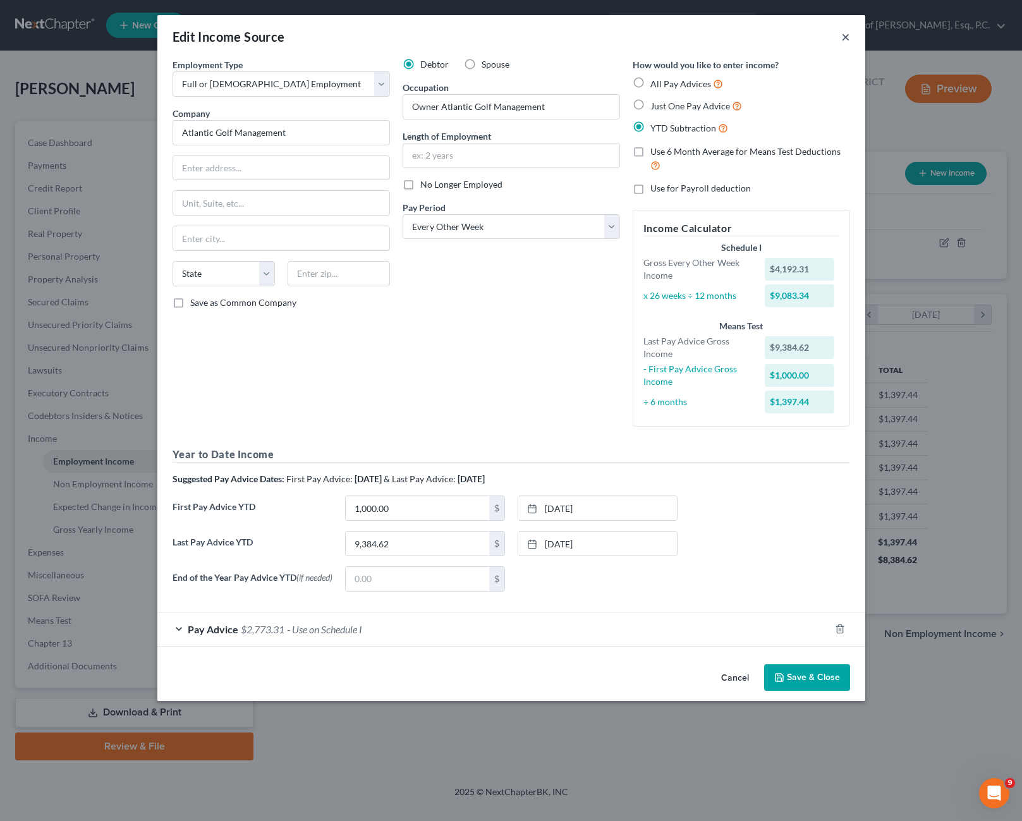
click at [844, 39] on button "×" at bounding box center [845, 36] width 9 height 15
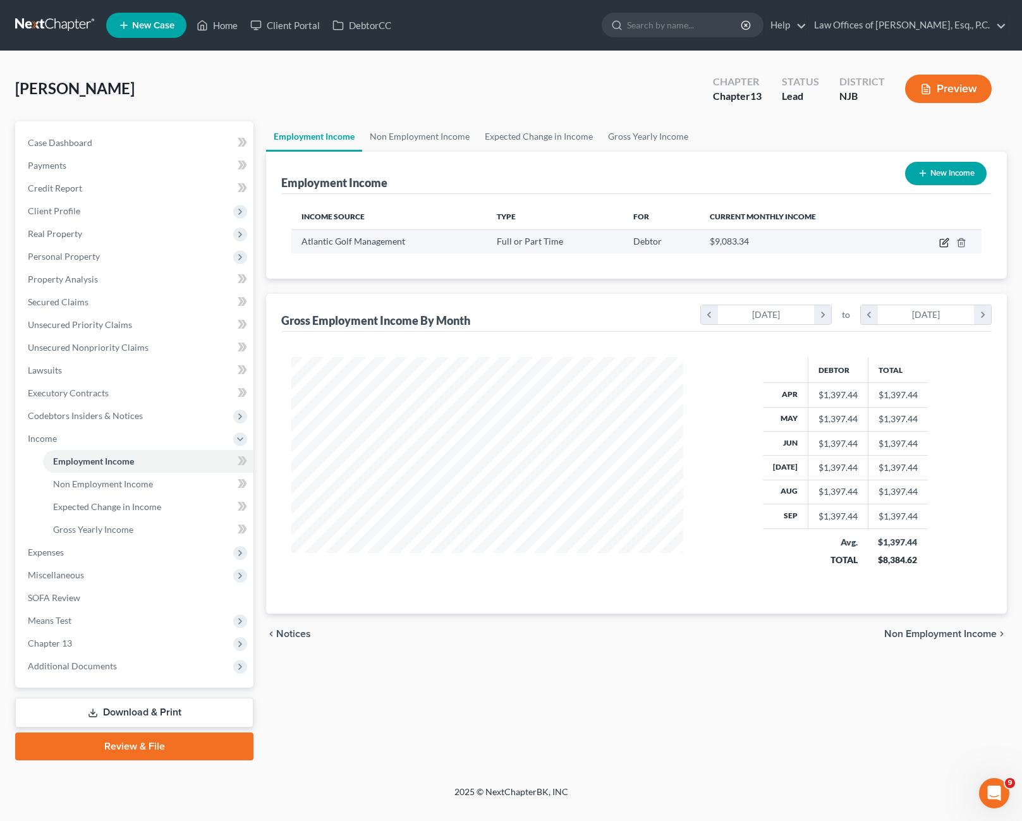
click at [943, 243] on icon "button" at bounding box center [945, 241] width 6 height 6
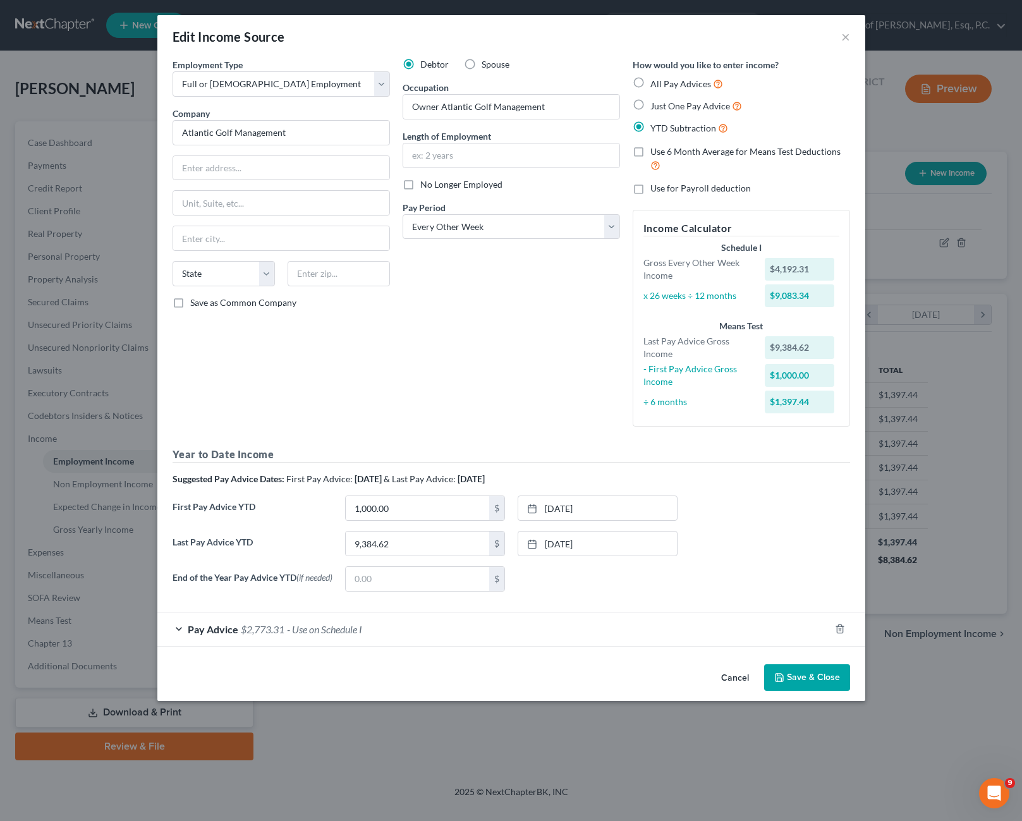
click at [823, 685] on button "Save & Close" at bounding box center [807, 677] width 86 height 27
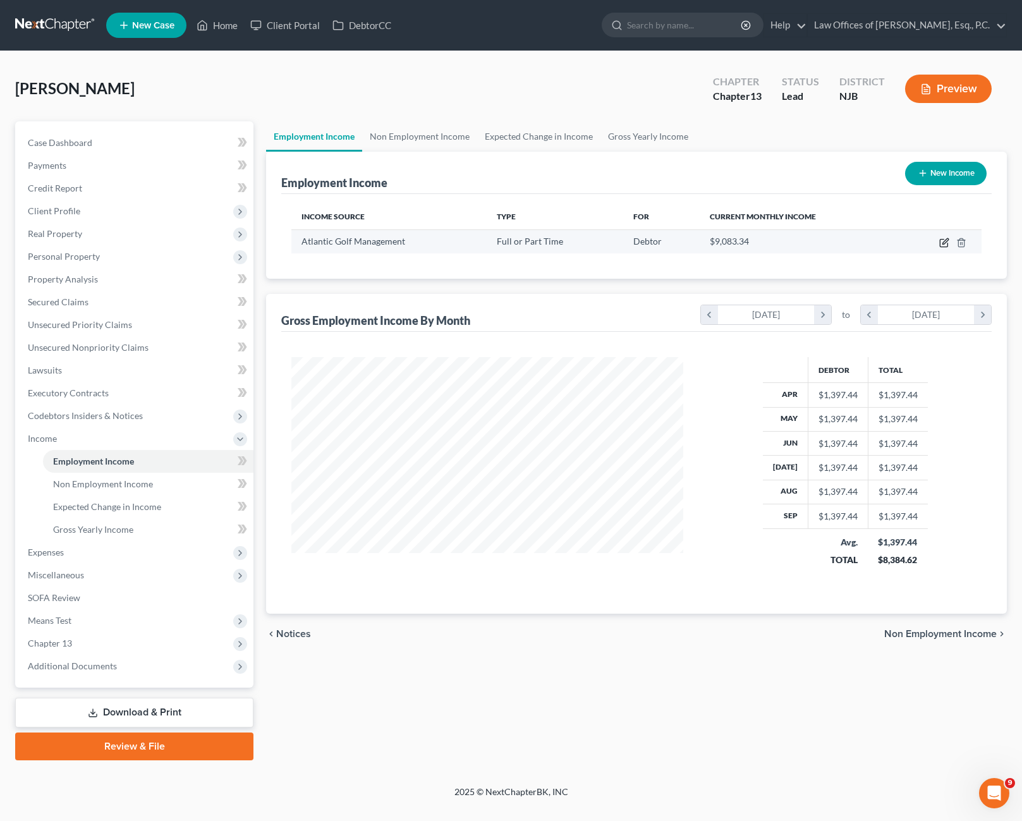
click at [941, 243] on icon "button" at bounding box center [944, 243] width 10 height 10
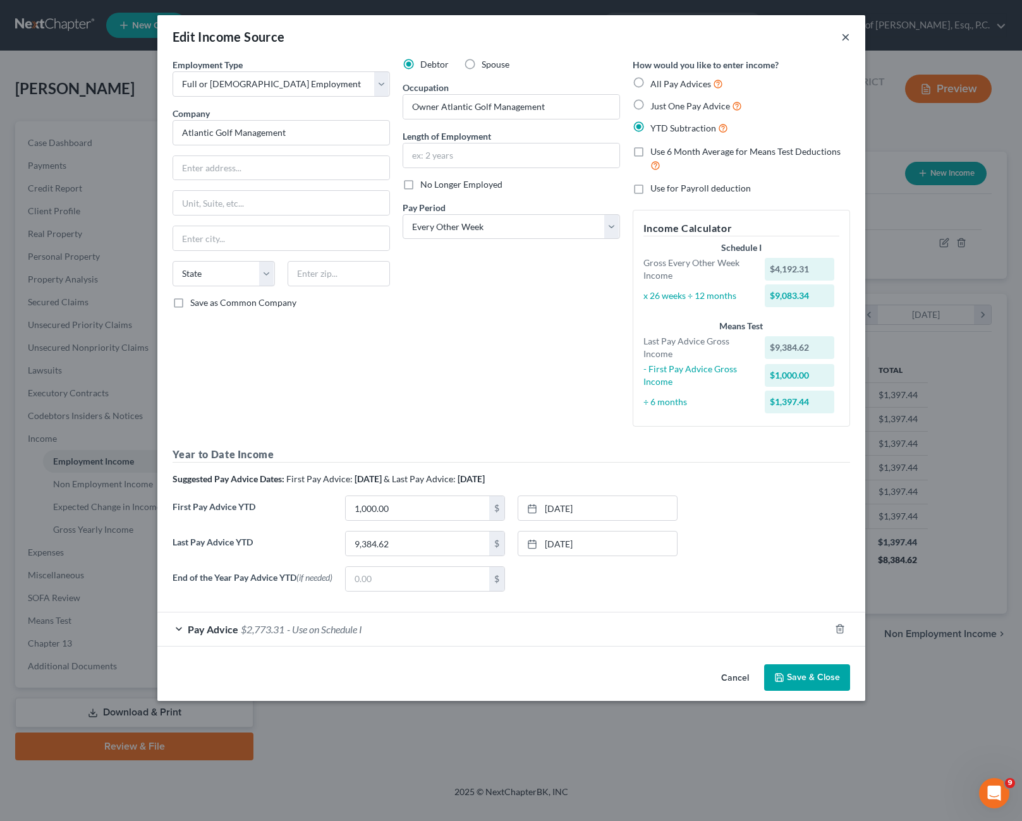
click at [844, 42] on button "×" at bounding box center [845, 36] width 9 height 15
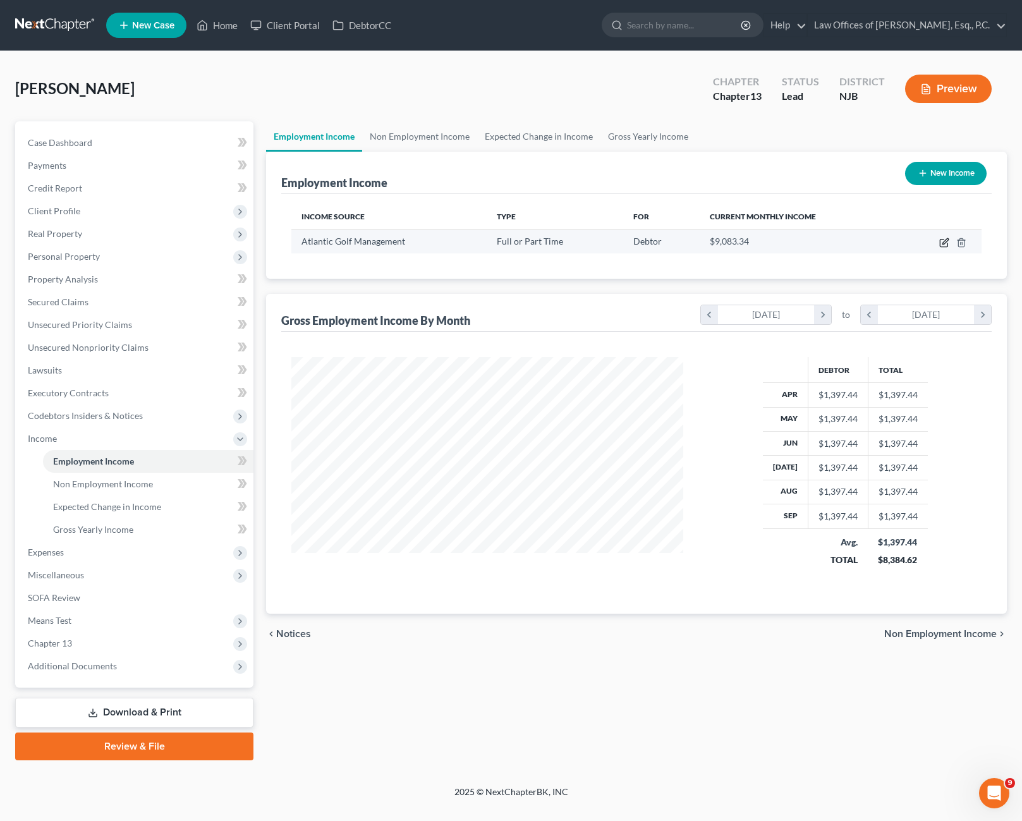
click at [947, 245] on icon "button" at bounding box center [944, 243] width 8 height 8
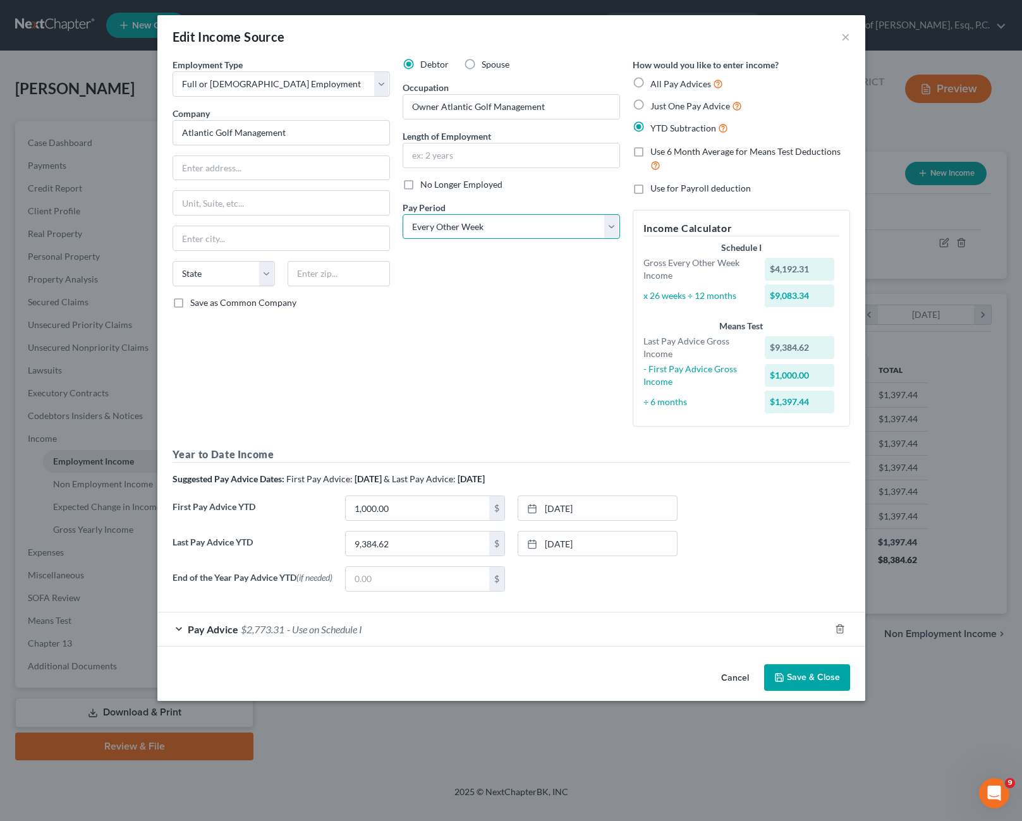
click at [535, 224] on select "Select Monthly Twice Monthly Every Other Week Weekly" at bounding box center [510, 226] width 217 height 25
click at [841, 39] on button "×" at bounding box center [845, 36] width 9 height 15
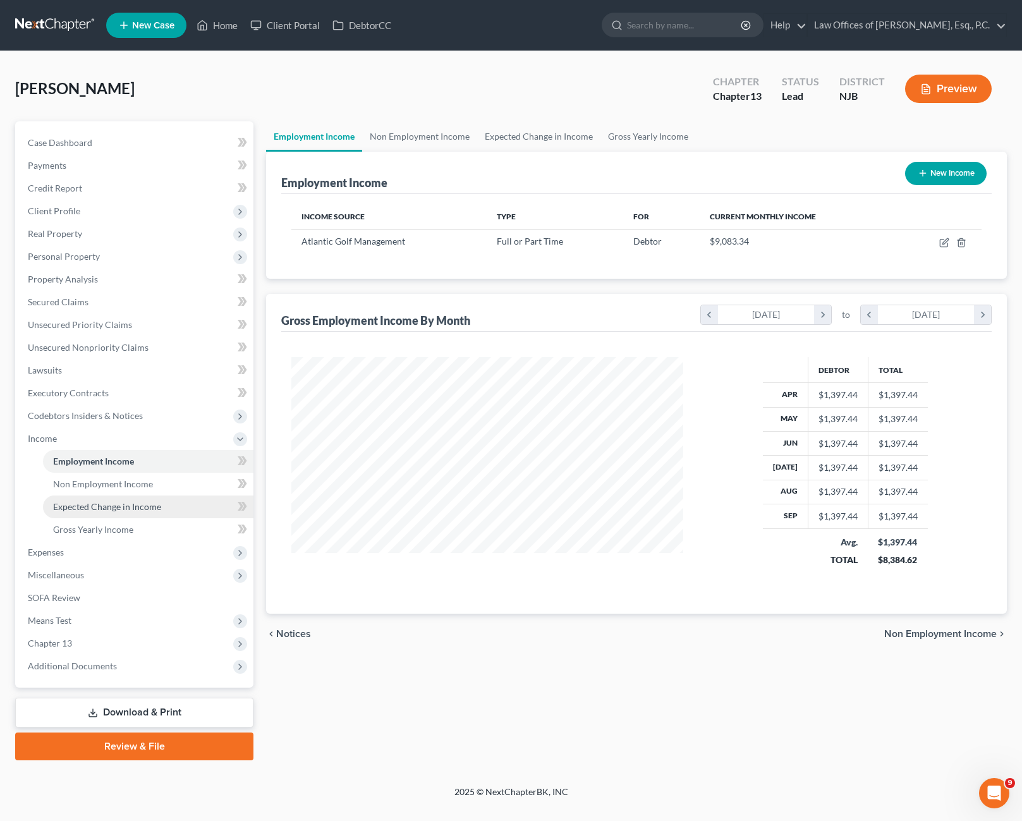
click at [147, 507] on span "Expected Change in Income" at bounding box center [107, 506] width 108 height 11
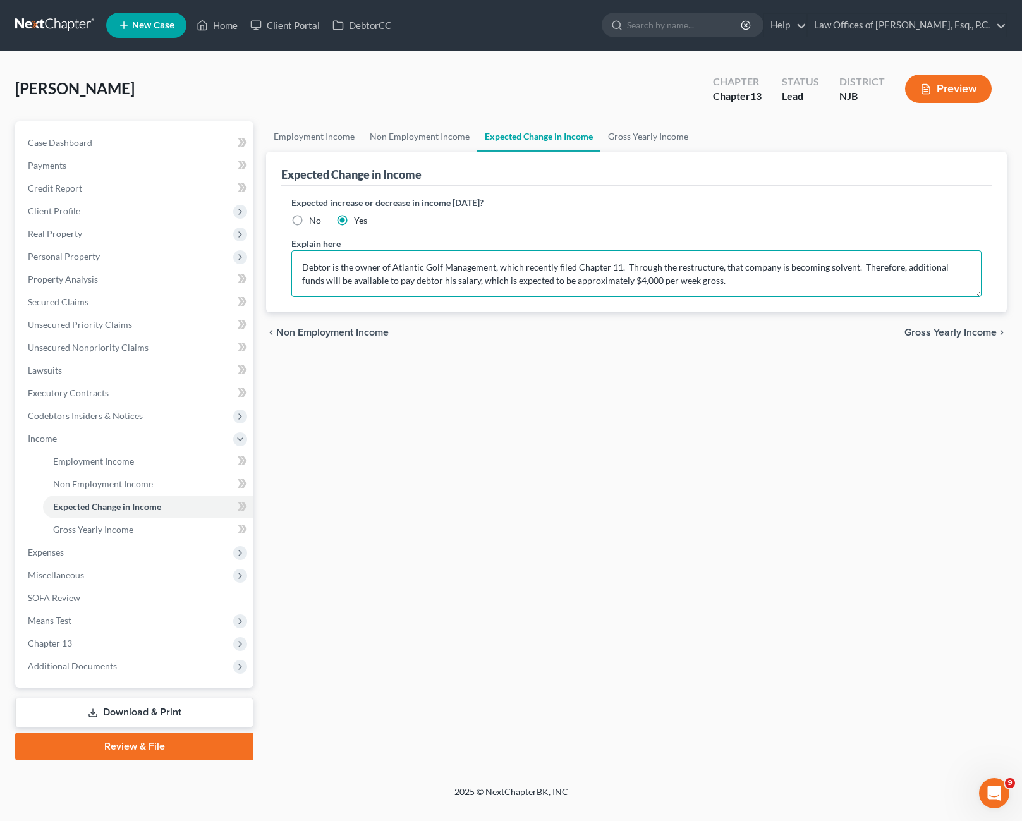
drag, startPoint x: 469, startPoint y: 280, endPoint x: 698, endPoint y: 279, distance: 228.7
click at [698, 279] on textarea "Debtor is the owner of Atlantic Golf Management, which recently filed Chapter 1…" at bounding box center [636, 273] width 690 height 47
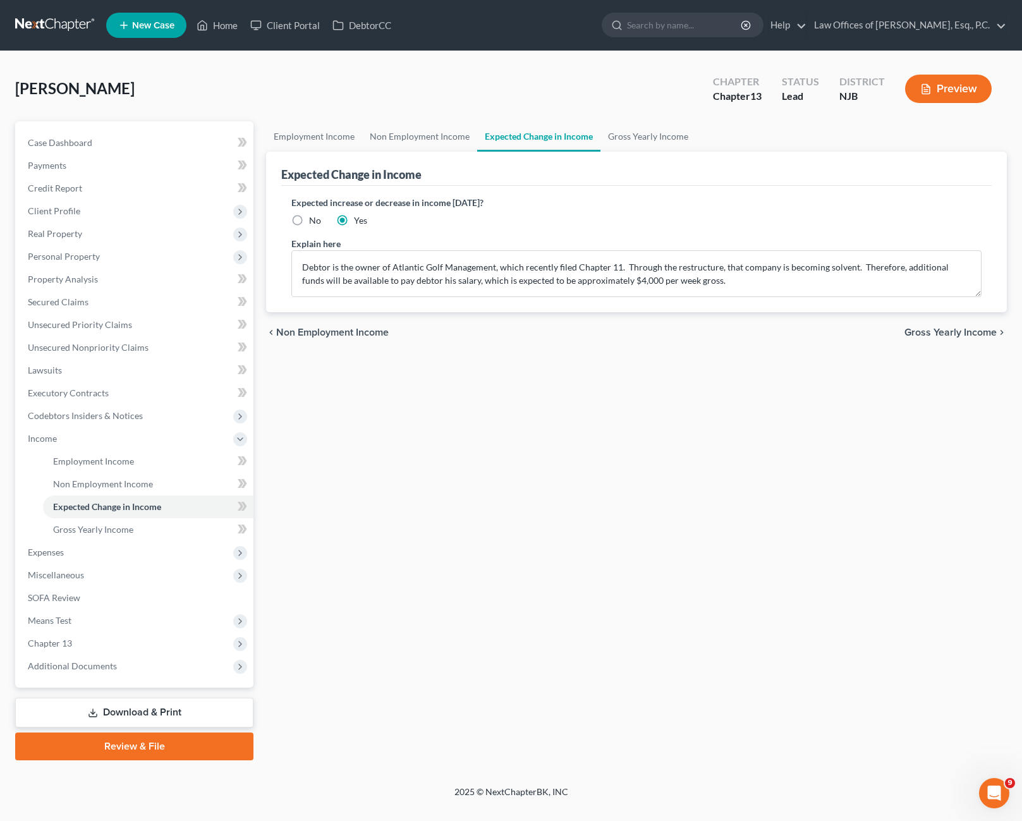
click at [616, 354] on div "Employment Income Non Employment Income Expected Change in Income Gross Yearly …" at bounding box center [636, 440] width 753 height 639
click at [114, 531] on span "Gross Yearly Income" at bounding box center [93, 529] width 80 height 11
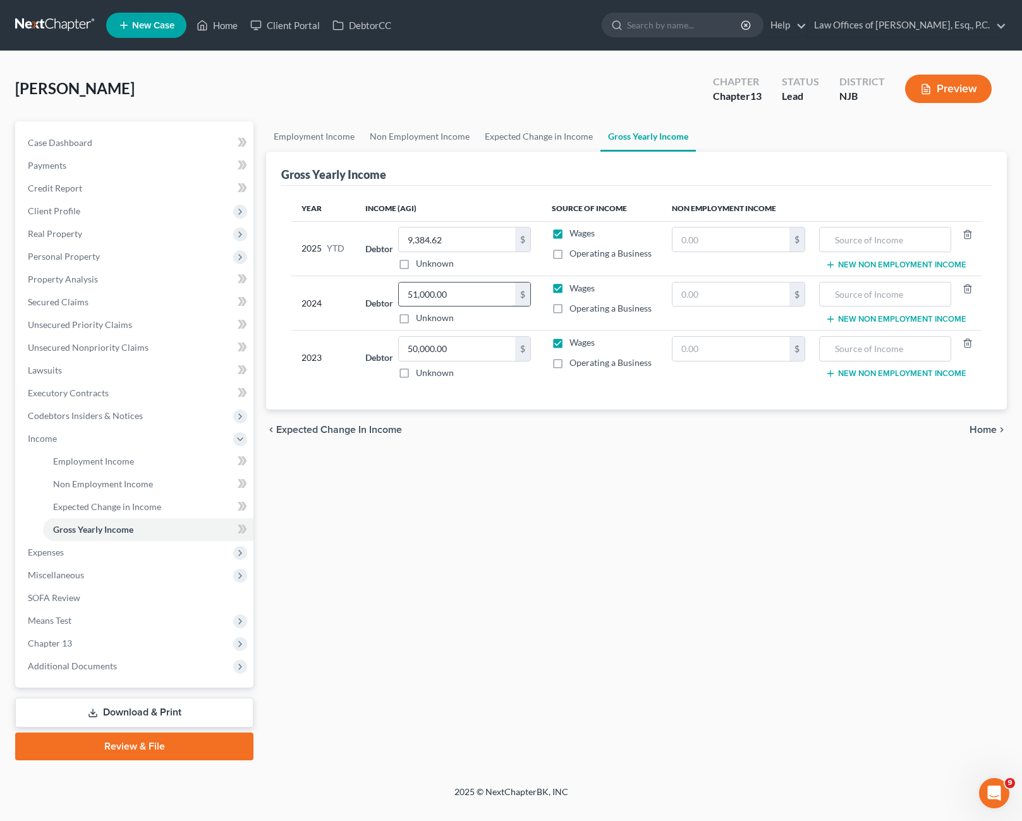
click at [418, 294] on input "51,000.00" at bounding box center [457, 294] width 116 height 24
click at [416, 349] on input "50,000.00" at bounding box center [457, 349] width 116 height 24
click at [435, 289] on input "51,000.00" at bounding box center [457, 294] width 116 height 24
click at [463, 289] on input "51,000.00" at bounding box center [457, 294] width 116 height 24
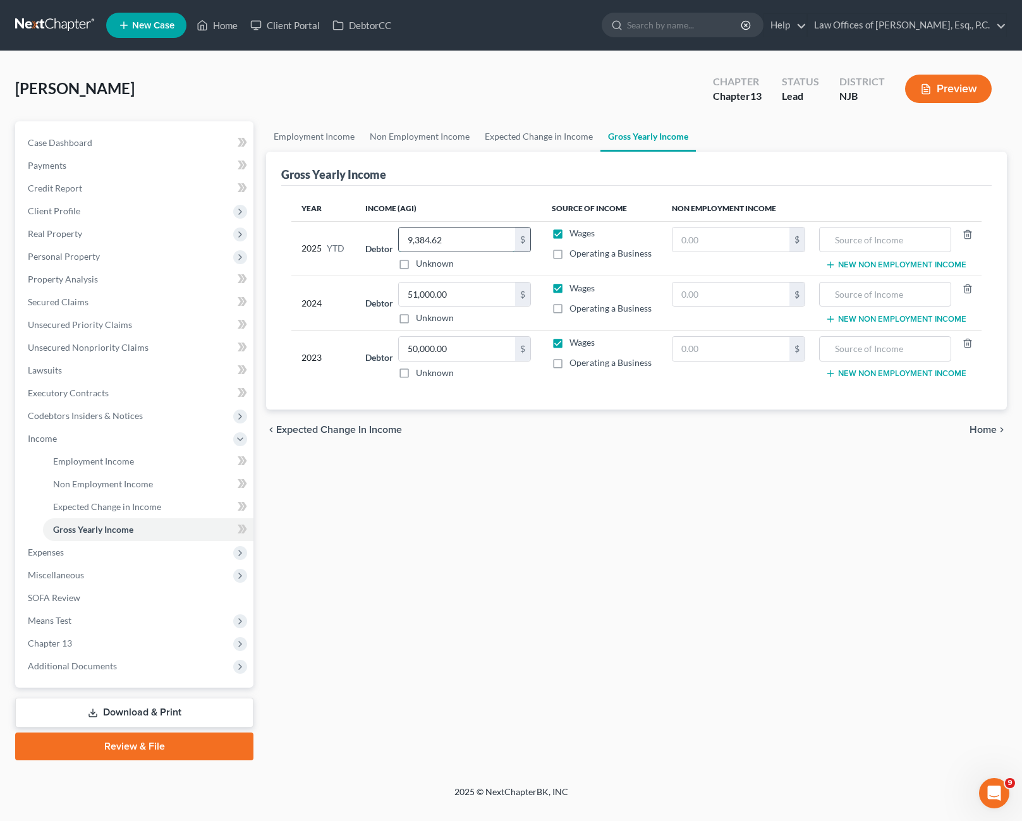
click at [452, 235] on input "9,384.62" at bounding box center [457, 239] width 116 height 24
click at [85, 437] on span "Income" at bounding box center [136, 438] width 236 height 23
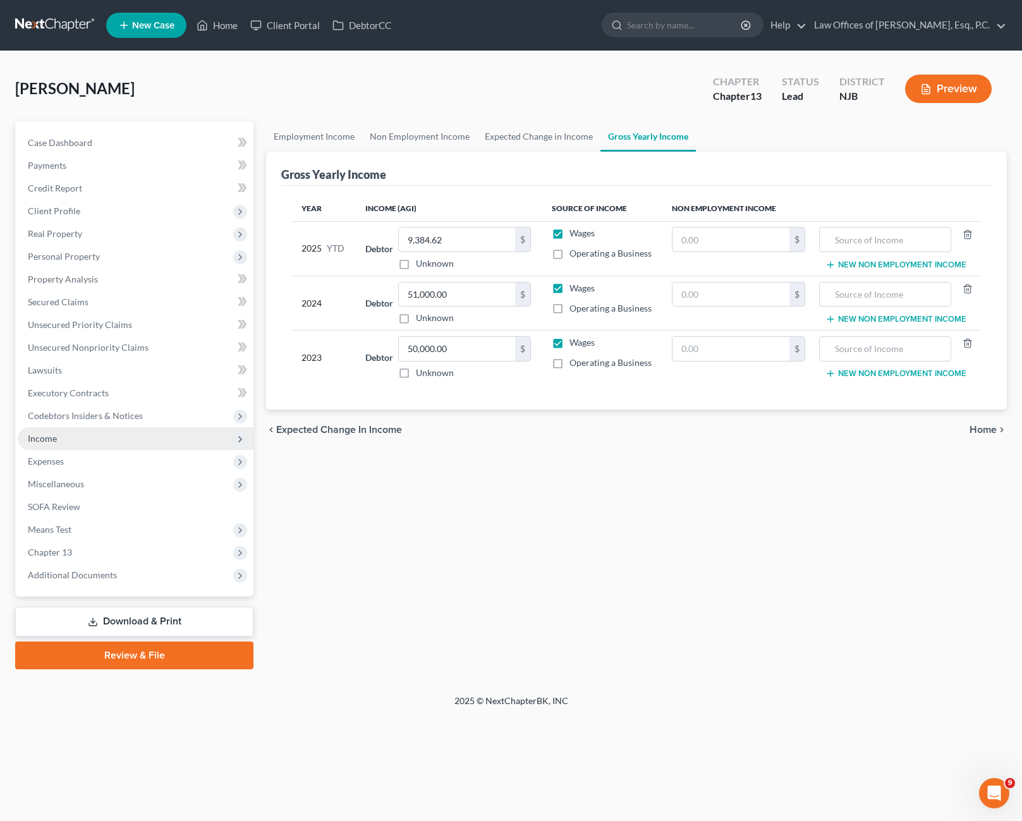
click at [85, 437] on span "Income" at bounding box center [136, 438] width 236 height 23
